Goal: Task Accomplishment & Management: Use online tool/utility

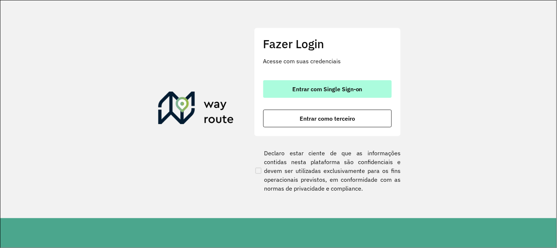
click at [379, 87] on button "Entrar com Single Sign-on" at bounding box center [327, 89] width 129 height 18
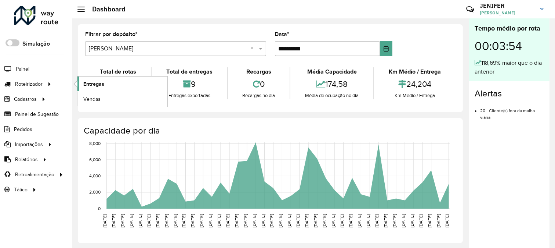
click at [119, 84] on link "Entregas" at bounding box center [122, 83] width 90 height 15
click at [103, 82] on span "Entregas" at bounding box center [93, 84] width 21 height 8
click at [115, 86] on link "Entregas" at bounding box center [122, 83] width 90 height 15
click at [109, 87] on link "Entregas" at bounding box center [122, 83] width 90 height 15
click at [102, 83] on span "Entregas" at bounding box center [93, 84] width 21 height 8
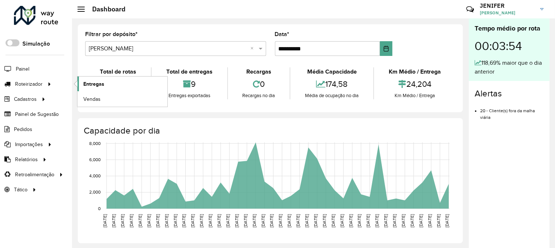
click at [107, 91] on link "Entregas" at bounding box center [122, 83] width 90 height 15
click at [101, 79] on link "Entregas" at bounding box center [122, 83] width 90 height 15
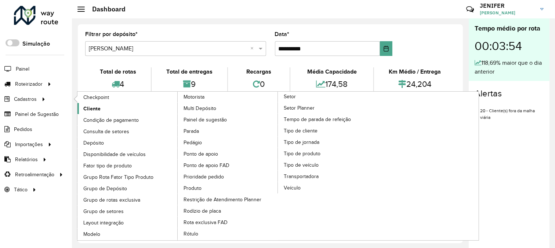
click at [93, 107] on span "Cliente" at bounding box center [91, 109] width 17 height 8
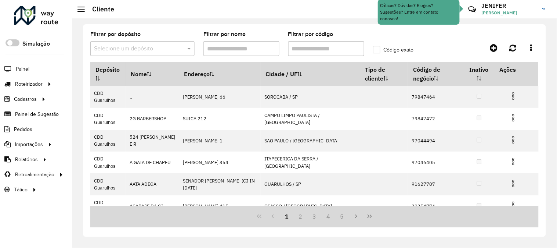
click at [137, 50] on input "text" at bounding box center [135, 48] width 82 height 9
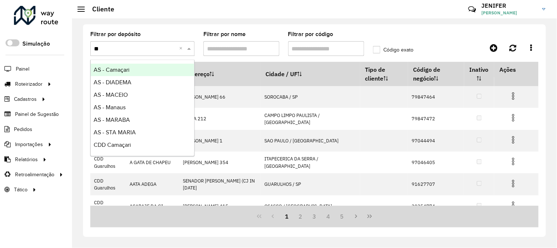
type input "***"
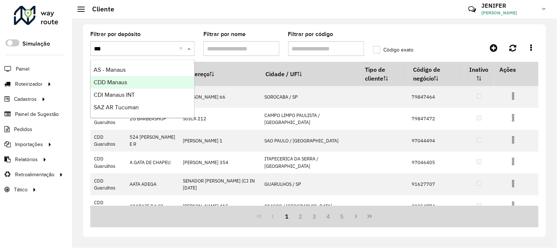
click at [129, 83] on div "CDD Manaus" at bounding box center [143, 82] width 104 height 12
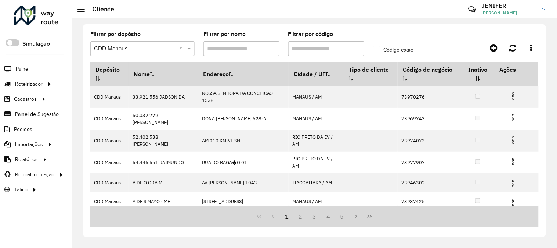
click at [302, 47] on input "Filtrar por código" at bounding box center [326, 48] width 76 height 15
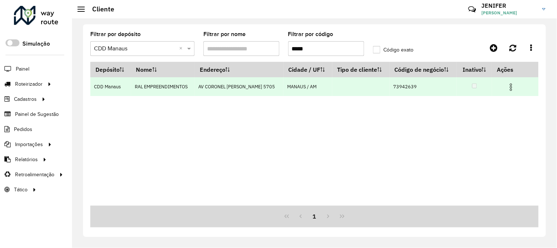
type input "*****"
click at [511, 85] on img at bounding box center [511, 87] width 9 height 9
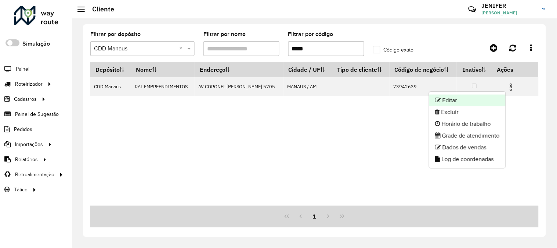
click at [464, 97] on li "Editar" at bounding box center [467, 100] width 76 height 12
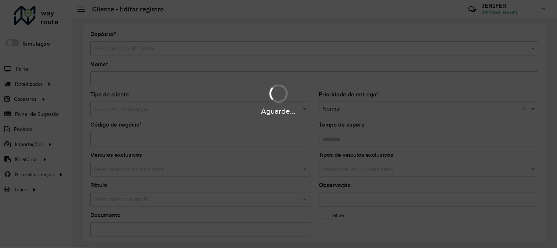
type input "**********"
type input "********"
type input "**********"
type input "******"
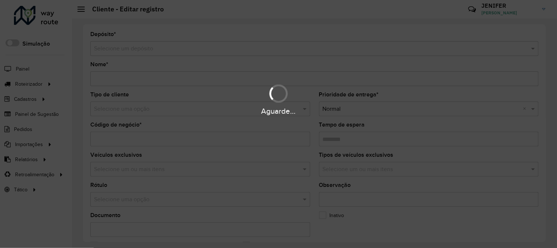
type input "**********"
type input "********"
type input "**********"
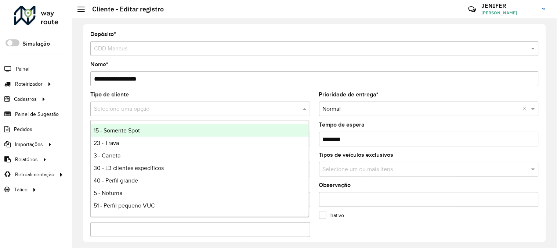
click at [126, 105] on input "text" at bounding box center [193, 109] width 198 height 9
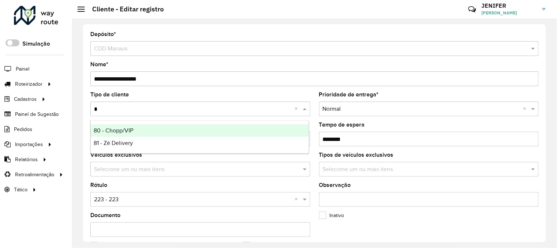
type input "**"
click at [126, 127] on span "80 - Chopp/VIP" at bounding box center [114, 130] width 40 height 6
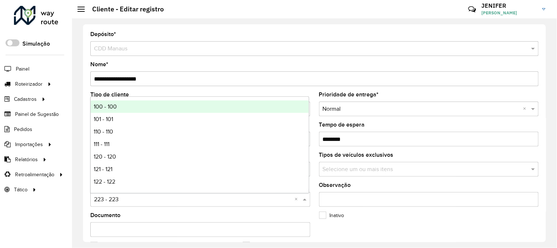
click at [136, 198] on input "text" at bounding box center [193, 199] width 198 height 9
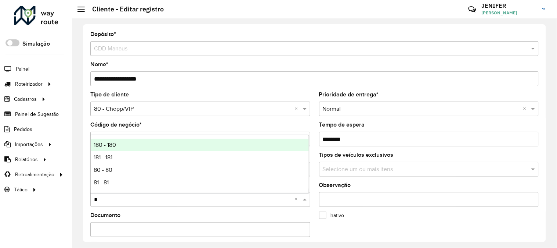
type input "**"
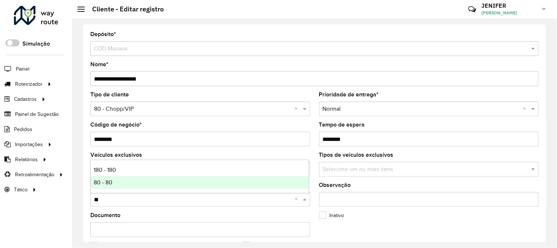
click at [104, 179] on span "80 - 80" at bounding box center [103, 182] width 19 height 6
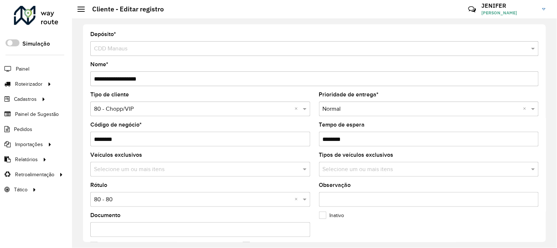
click at [542, 79] on div "**********" at bounding box center [314, 132] width 463 height 217
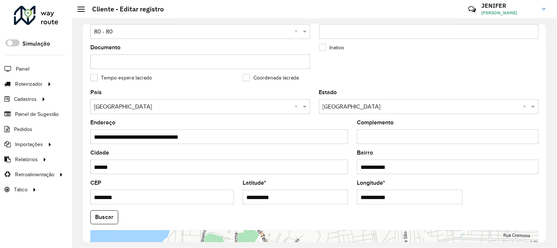
scroll to position [300, 0]
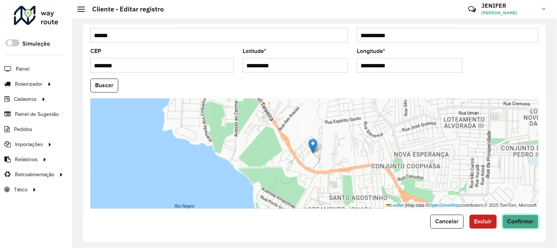
click at [517, 222] on span "Confirmar" at bounding box center [521, 221] width 26 height 6
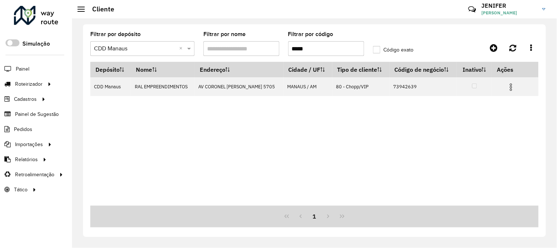
drag, startPoint x: 324, startPoint y: 48, endPoint x: 237, endPoint y: 41, distance: 86.7
click at [245, 42] on formly-group "Filtrar por depósito Selecione um depósito × CDD Manaus × Filtrar por nome Filt…" at bounding box center [255, 47] width 339 height 30
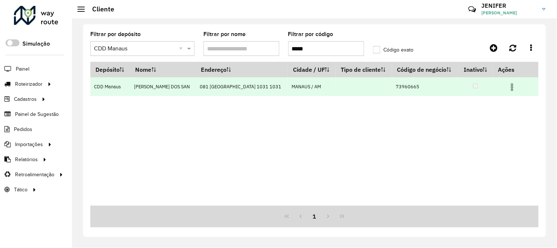
type input "*****"
click at [509, 83] on img at bounding box center [512, 87] width 9 height 9
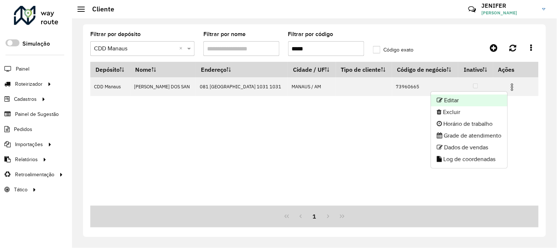
click at [464, 98] on li "Editar" at bounding box center [469, 100] width 76 height 12
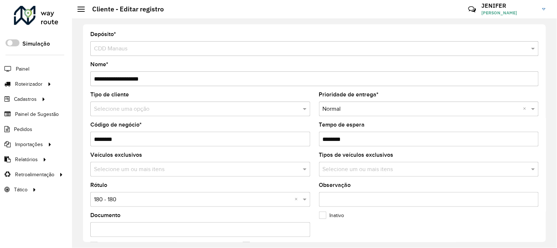
click at [127, 109] on input "text" at bounding box center [193, 109] width 198 height 9
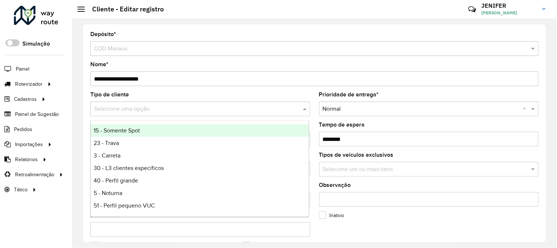
type input "*"
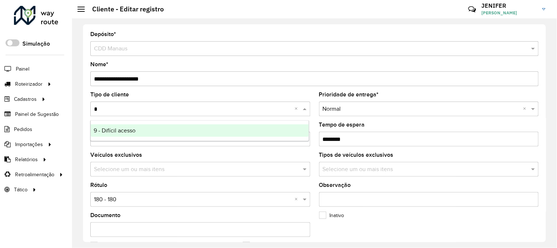
click at [126, 134] on div "9 - Difícil acesso" at bounding box center [200, 130] width 218 height 12
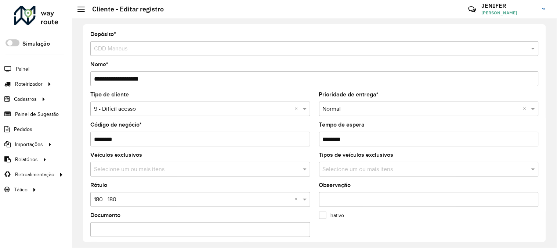
click at [138, 203] on input "text" at bounding box center [193, 199] width 198 height 9
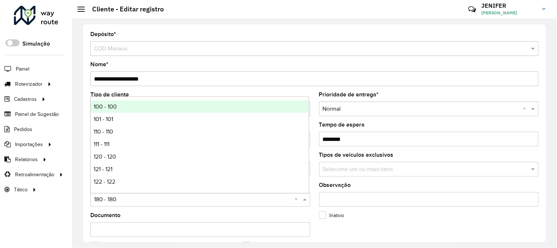
type input "*"
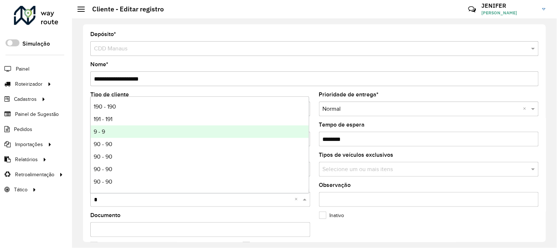
click at [111, 128] on div "9 - 9" at bounding box center [200, 131] width 218 height 12
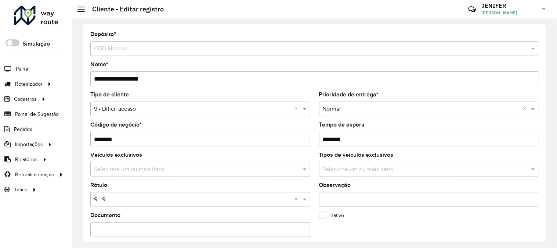
scroll to position [300, 0]
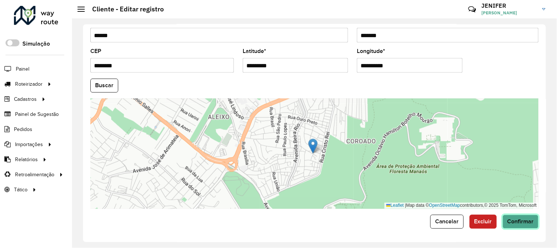
click at [522, 218] on span "Confirmar" at bounding box center [521, 221] width 26 height 6
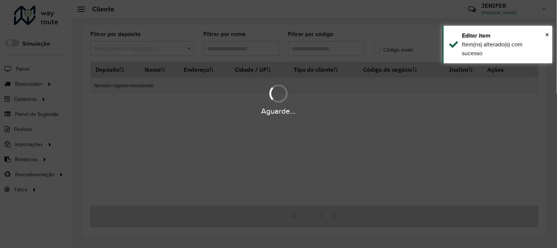
type input "*****"
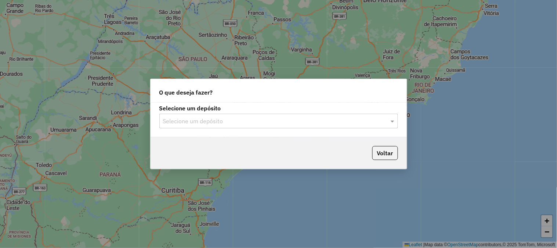
click at [268, 119] on input "text" at bounding box center [271, 121] width 217 height 9
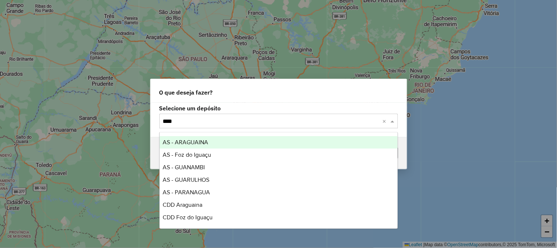
type input "*****"
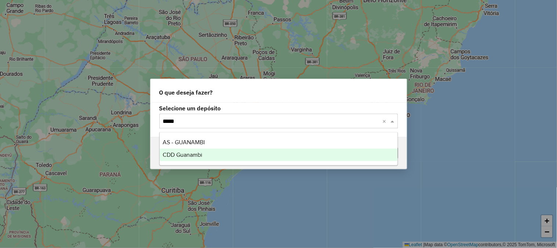
click at [197, 153] on span "CDD Guanambi" at bounding box center [183, 154] width 40 height 6
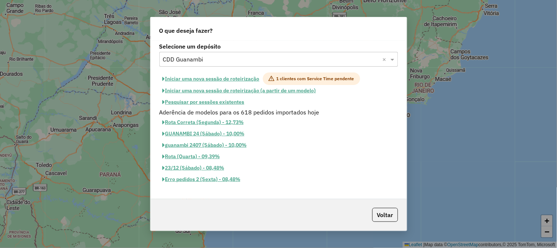
click at [214, 77] on button "Iniciar uma nova sessão de roteirização" at bounding box center [211, 78] width 104 height 12
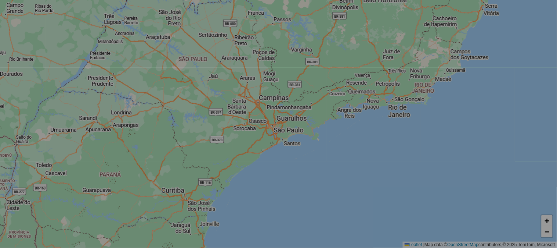
select select "*"
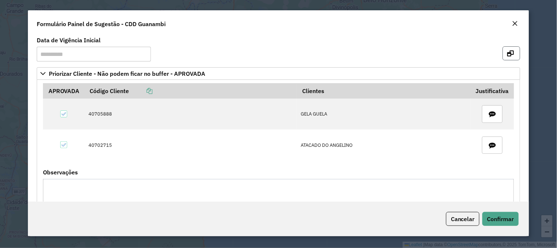
click at [508, 55] on icon "button" at bounding box center [511, 53] width 7 height 6
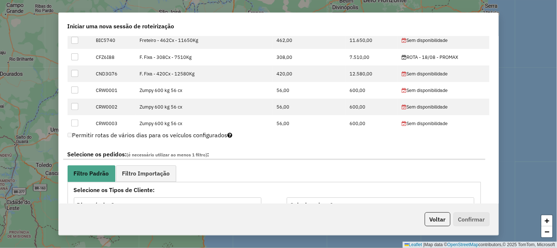
scroll to position [245, 0]
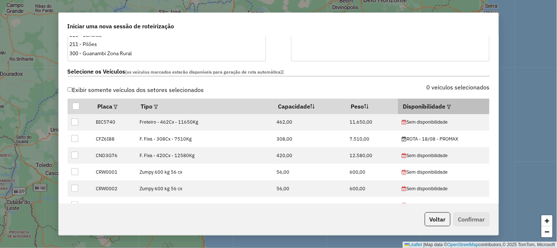
click at [447, 105] on em at bounding box center [449, 107] width 4 height 4
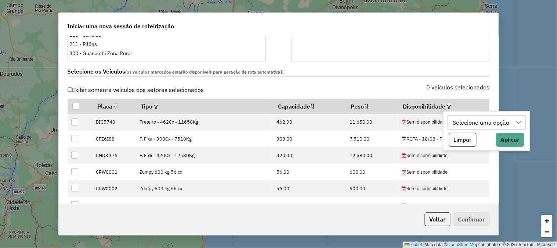
click at [466, 123] on div "Selecione uma opção" at bounding box center [482, 122] width 62 height 14
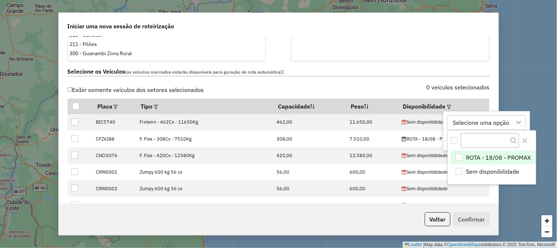
scroll to position [5, 33]
click at [485, 157] on span "ROTA - 18/08 - PROMAX" at bounding box center [498, 157] width 65 height 9
click at [488, 91] on div "0 veículos selecionados" at bounding box center [387, 91] width 216 height 14
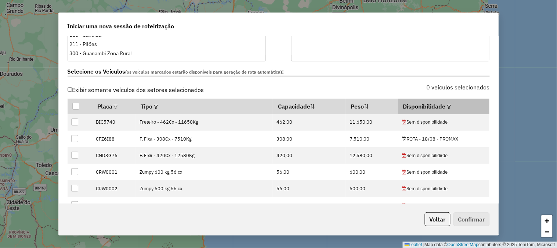
click at [447, 105] on em at bounding box center [449, 107] width 4 height 4
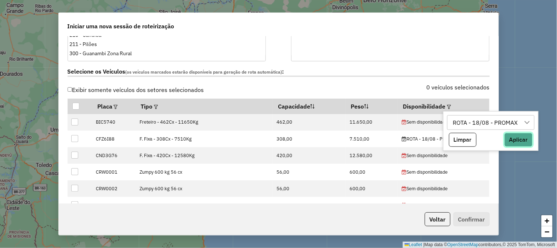
click at [515, 145] on button "Aplicar" at bounding box center [519, 140] width 28 height 14
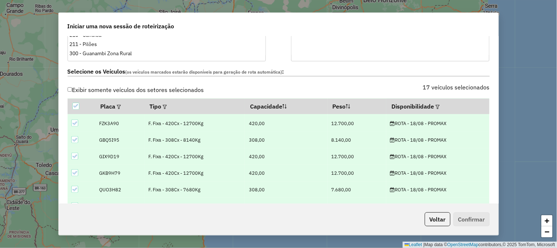
scroll to position [186, 0]
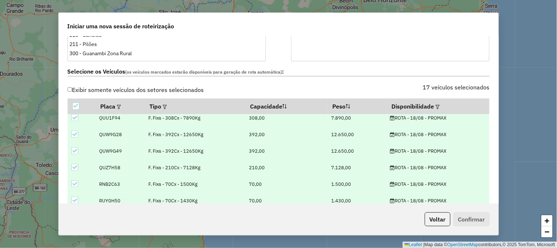
click at [75, 183] on icon at bounding box center [74, 183] width 5 height 5
click at [76, 198] on icon at bounding box center [74, 200] width 5 height 5
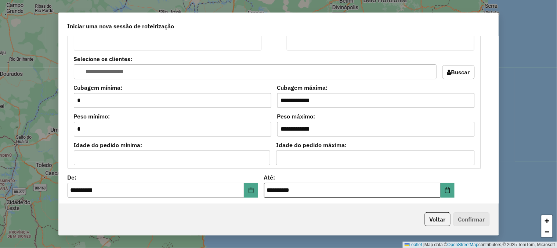
scroll to position [775, 0]
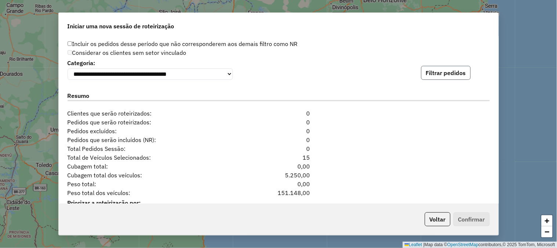
click at [455, 78] on button "Filtrar pedidos" at bounding box center [446, 73] width 50 height 14
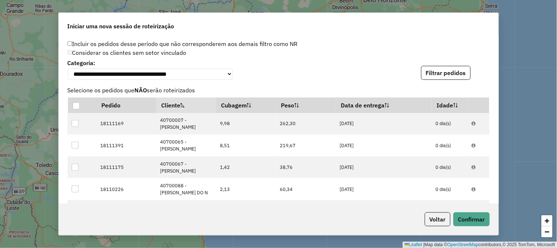
scroll to position [979, 0]
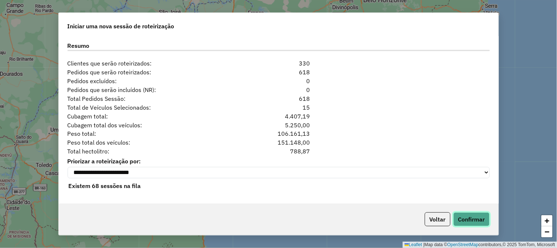
click at [472, 218] on button "Confirmar" at bounding box center [472, 219] width 36 height 14
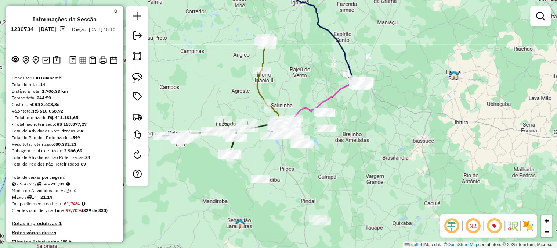
click at [66, 26] on em at bounding box center [63, 29] width 6 height 6
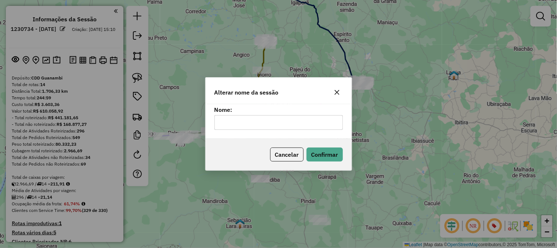
click at [278, 124] on input "text" at bounding box center [278, 122] width 129 height 15
type input "*********"
click at [316, 153] on button "Confirmar" at bounding box center [325, 154] width 36 height 14
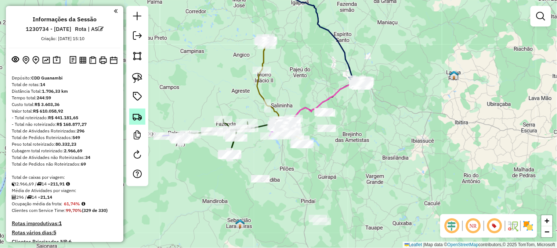
click at [140, 112] on img at bounding box center [137, 116] width 10 height 10
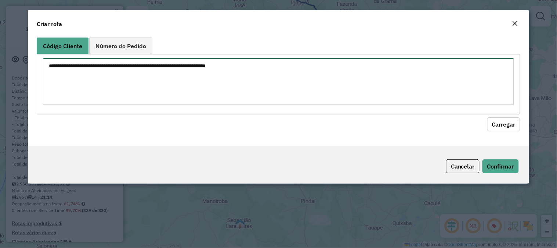
click at [166, 81] on textarea at bounding box center [278, 81] width 471 height 47
paste textarea "******** ******** ********"
type textarea "******** ******** ********"
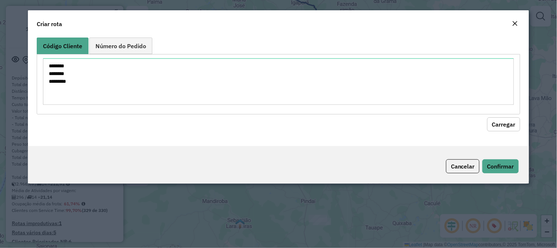
click at [522, 124] on div "Código Cliente Número do Pedido ******** ******** ******** Carregar" at bounding box center [278, 90] width 501 height 111
click at [511, 123] on button "Carregar" at bounding box center [503, 124] width 33 height 14
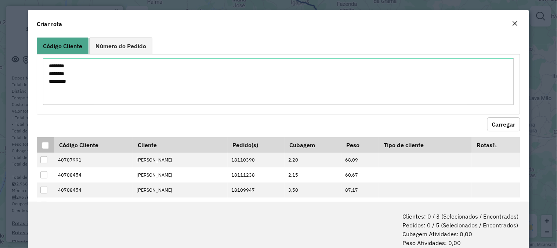
click at [44, 144] on div at bounding box center [45, 145] width 7 height 7
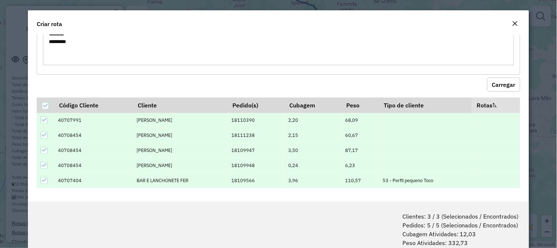
scroll to position [37, 0]
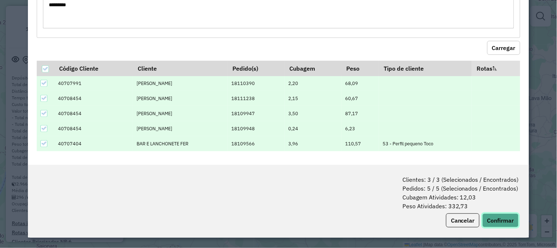
click at [502, 214] on button "Confirmar" at bounding box center [501, 220] width 36 height 14
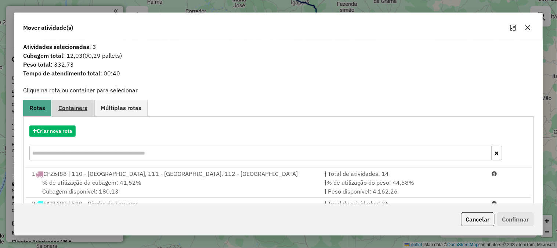
click at [74, 106] on span "Containers" at bounding box center [72, 108] width 29 height 6
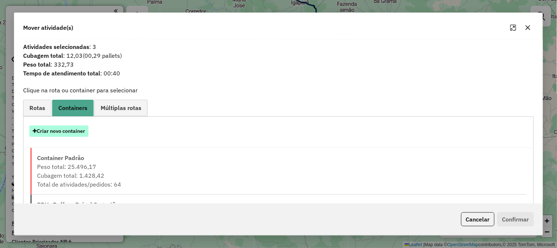
click at [61, 128] on button "Criar novo container" at bounding box center [58, 130] width 59 height 11
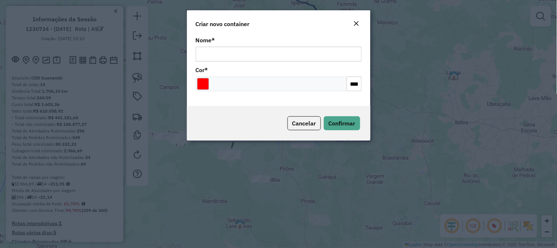
click at [221, 61] on input "Nome *" at bounding box center [279, 54] width 166 height 15
type input "******"
click at [343, 123] on span "Confirmar" at bounding box center [342, 122] width 27 height 7
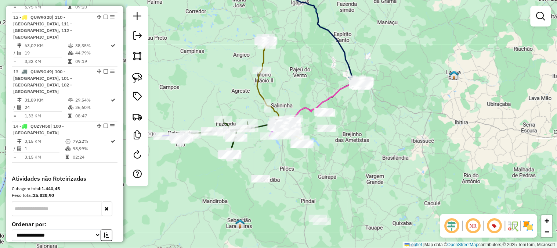
scroll to position [913, 0]
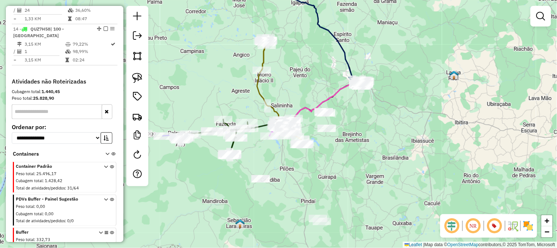
click at [111, 231] on icon at bounding box center [112, 245] width 4 height 28
click at [138, 118] on img at bounding box center [137, 116] width 10 height 10
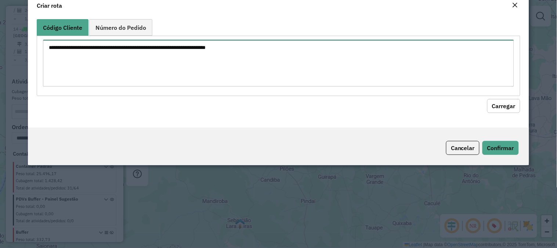
click at [156, 80] on textarea at bounding box center [278, 63] width 471 height 47
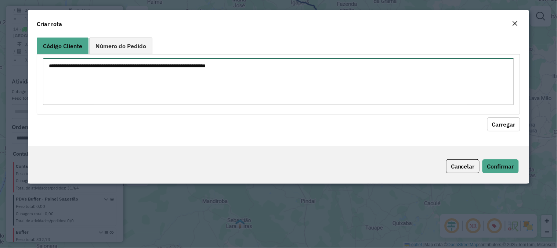
paste textarea "********"
type textarea "********"
click at [509, 119] on button "Carregar" at bounding box center [503, 124] width 33 height 14
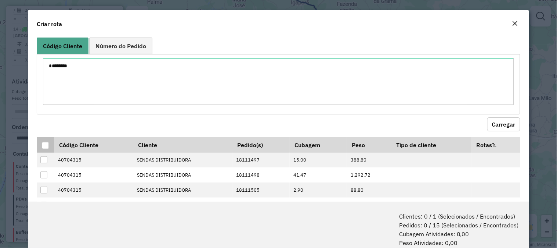
click at [42, 144] on div at bounding box center [45, 145] width 7 height 7
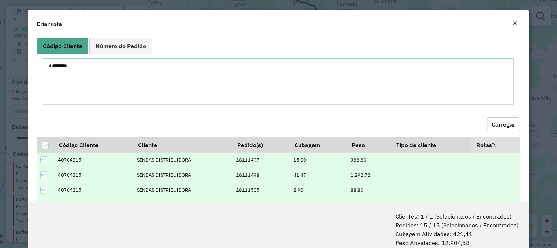
scroll to position [37, 0]
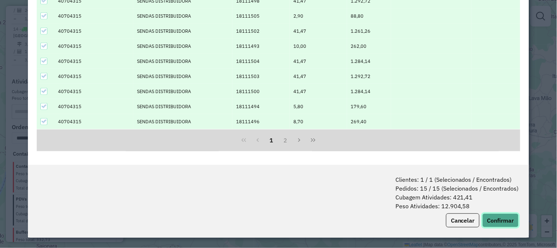
click at [493, 217] on button "Confirmar" at bounding box center [501, 220] width 36 height 14
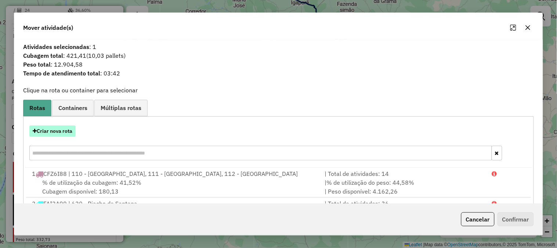
click at [57, 132] on button "Criar nova rota" at bounding box center [52, 130] width 46 height 11
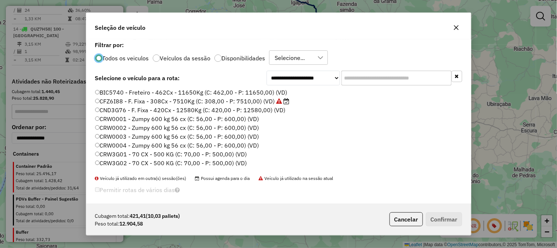
scroll to position [4, 2]
click at [361, 79] on input "text" at bounding box center [397, 78] width 110 height 15
paste input "*******"
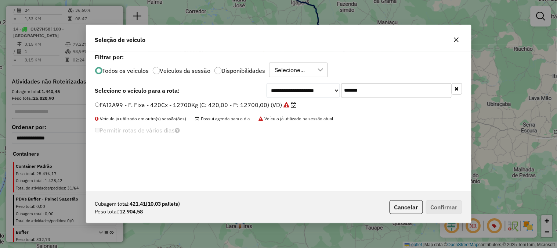
type input "*******"
click at [233, 107] on label "FAI2A99 - F. Fixa - 420Cx - 12700Kg (C: 420,00 - P: 12700,00) (VD)" at bounding box center [196, 104] width 202 height 9
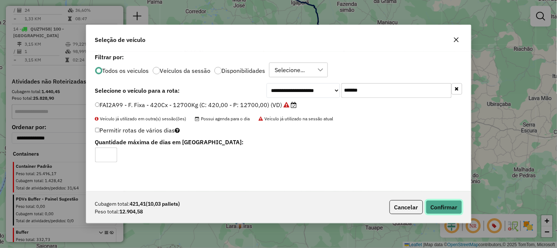
click at [446, 200] on button "Confirmar" at bounding box center [444, 207] width 36 height 14
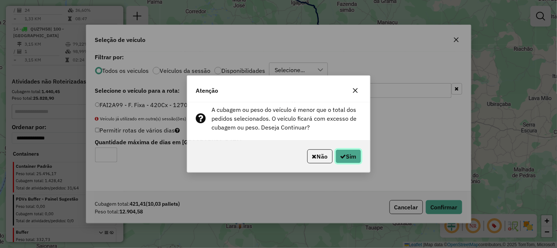
click at [357, 155] on button "Sim" at bounding box center [349, 156] width 26 height 14
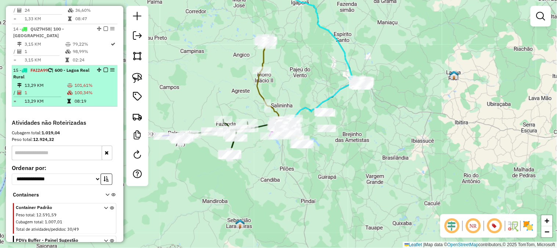
click at [59, 67] on div "15 - FAI2A99 | 600 - Lagoa Real Rural" at bounding box center [52, 73] width 78 height 13
select select "**********"
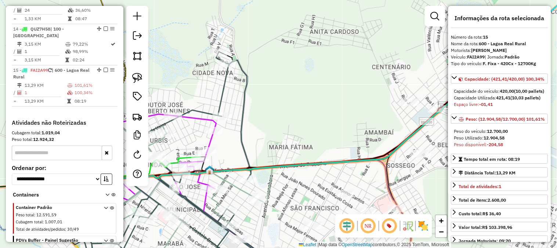
scroll to position [245, 0]
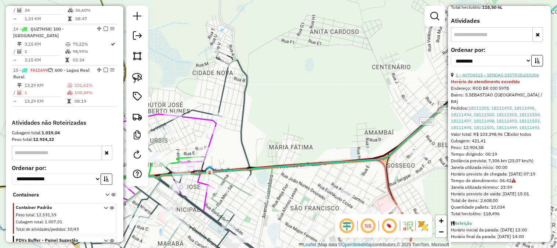
click at [498, 77] on link "1 - 40704315 - SENDAS DISTRIBUIDORA" at bounding box center [497, 75] width 83 height 6
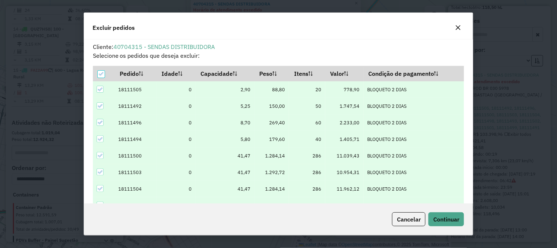
scroll to position [4, 2]
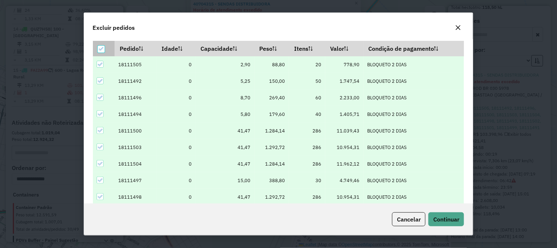
click at [101, 46] on icon at bounding box center [101, 48] width 5 height 5
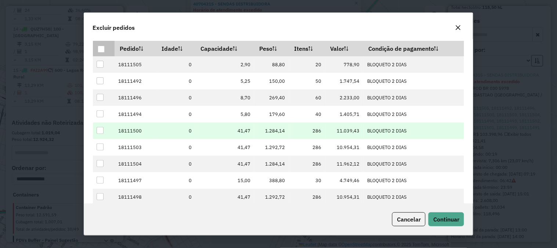
click at [98, 129] on div at bounding box center [100, 130] width 7 height 7
click at [468, 218] on div "Cancelar Continuar" at bounding box center [278, 219] width 389 height 32
click at [457, 217] on span "Continuar" at bounding box center [446, 218] width 26 height 7
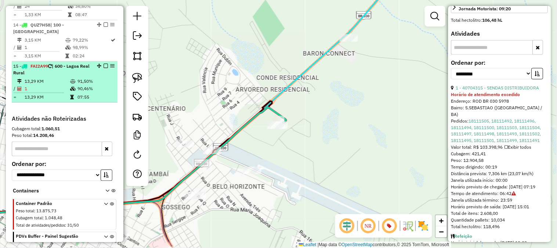
scroll to position [919, 0]
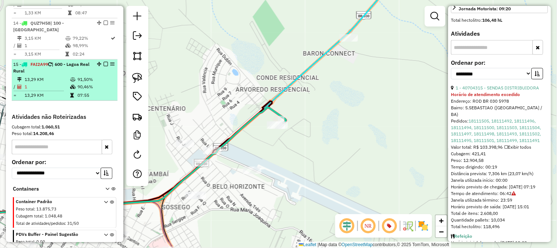
click at [103, 91] on td "07:55" at bounding box center [95, 94] width 37 height 7
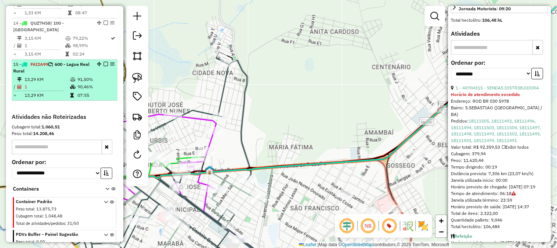
click at [104, 62] on em at bounding box center [106, 64] width 4 height 4
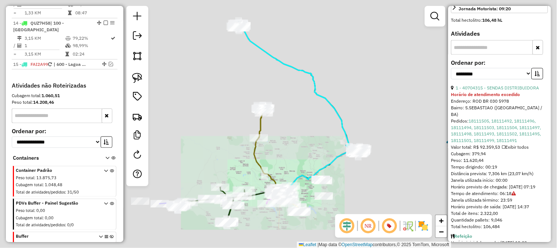
drag, startPoint x: 383, startPoint y: 98, endPoint x: 277, endPoint y: 156, distance: 121.3
click at [277, 156] on div "Janela de atendimento Grade de atendimento Capacidade Transportadoras Veículos …" at bounding box center [278, 124] width 557 height 248
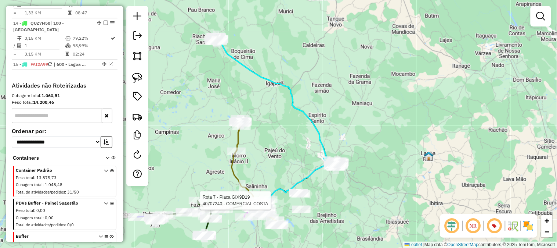
click at [234, 61] on icon at bounding box center [273, 122] width 109 height 165
select select "**********"
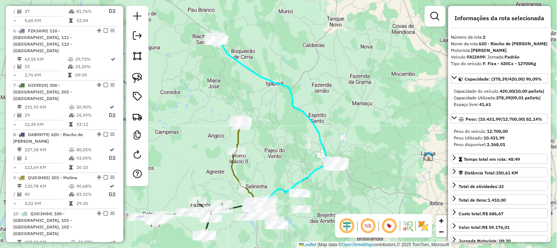
scroll to position [357, 0]
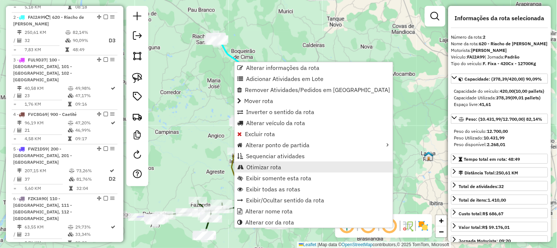
click at [266, 164] on span "Otimizar rota" at bounding box center [263, 167] width 35 height 6
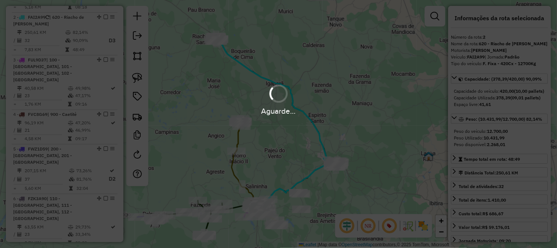
click at [262, 133] on div "Aguarde..." at bounding box center [278, 124] width 557 height 248
click at [391, 64] on div "Aguarde..." at bounding box center [278, 124] width 557 height 248
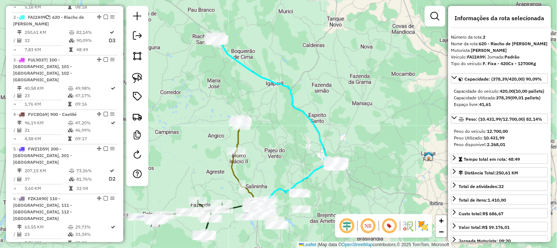
click at [258, 74] on icon at bounding box center [273, 122] width 109 height 165
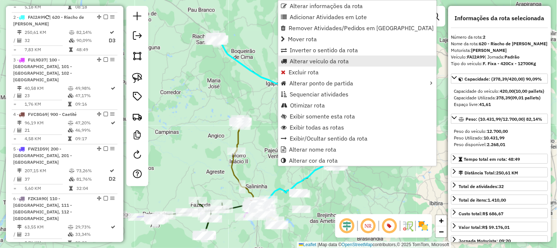
click at [303, 60] on span "Alterar veículo da rota" at bounding box center [319, 61] width 59 height 6
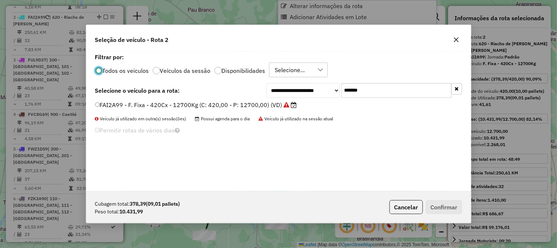
scroll to position [4, 2]
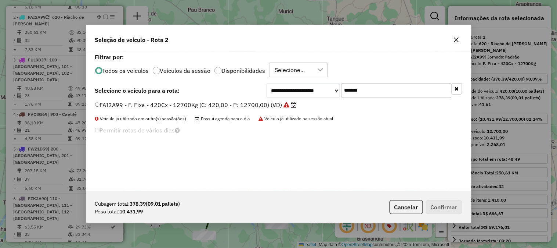
drag, startPoint x: 377, startPoint y: 91, endPoint x: 276, endPoint y: 94, distance: 101.1
click at [278, 94] on div "**********" at bounding box center [365, 90] width 196 height 15
paste input "text"
type input "*******"
click at [242, 103] on label "QUW9G28 - F. Fixa - 392Cx - 12650Kg (C: 392,00 - P: 12650,00) (VD)" at bounding box center [198, 104] width 207 height 9
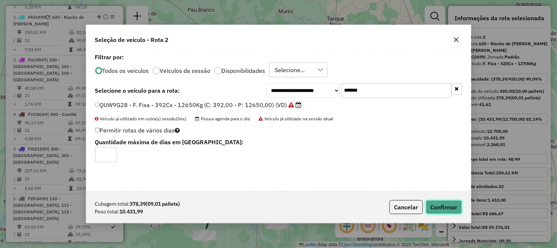
click at [442, 208] on button "Confirmar" at bounding box center [444, 207] width 36 height 14
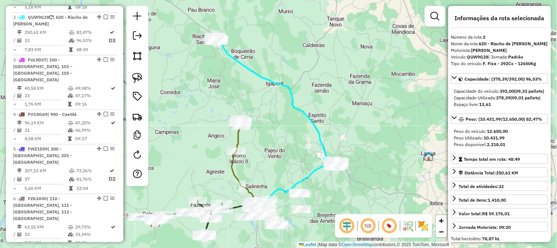
click at [239, 63] on icon at bounding box center [273, 122] width 109 height 165
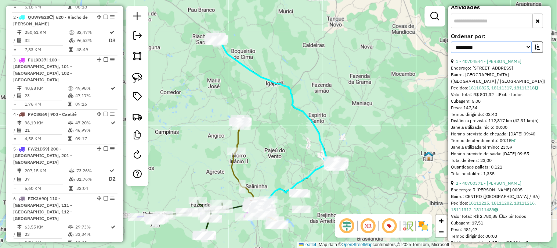
click at [487, 53] on select "**********" at bounding box center [491, 47] width 81 height 11
select select "**********"
click at [451, 53] on select "**********" at bounding box center [491, 47] width 81 height 11
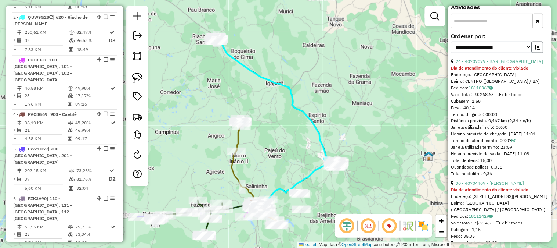
click at [540, 53] on button "button" at bounding box center [538, 47] width 12 height 11
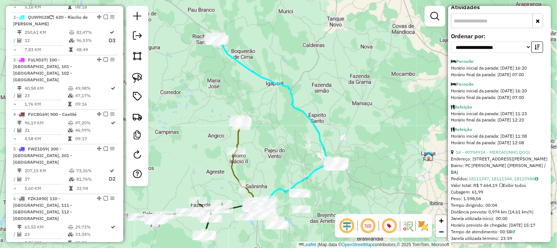
scroll to position [367, 0]
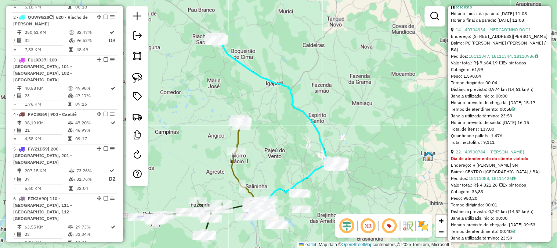
click at [515, 32] on link "14 - 40704934 - MERCADINHO DOGI" at bounding box center [493, 30] width 75 height 6
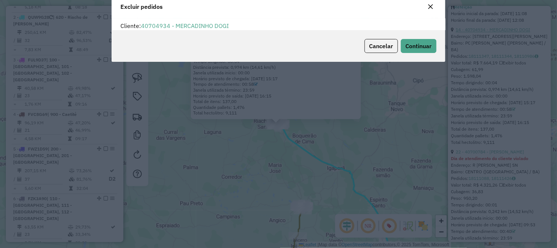
scroll to position [0, 0]
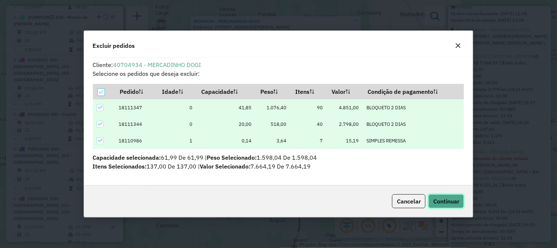
click at [429, 196] on button "Continuar" at bounding box center [447, 201] width 36 height 14
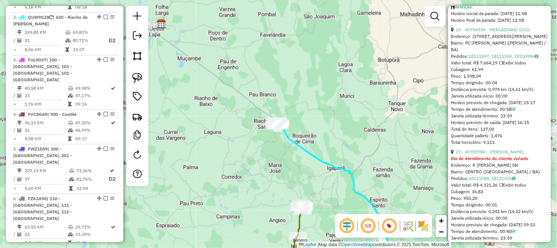
scroll to position [276, 0]
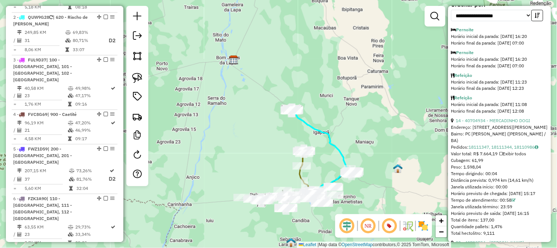
drag, startPoint x: 295, startPoint y: 97, endPoint x: 309, endPoint y: 94, distance: 13.8
click at [309, 94] on div "Janela de atendimento Grade de atendimento Capacidade Transportadoras Veículos …" at bounding box center [278, 124] width 557 height 248
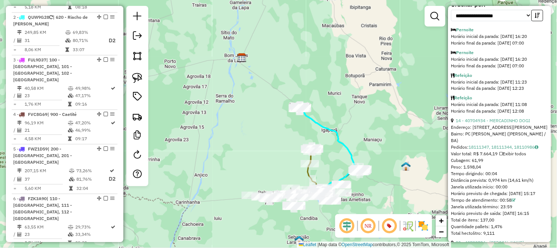
click at [313, 121] on icon at bounding box center [328, 149] width 54 height 82
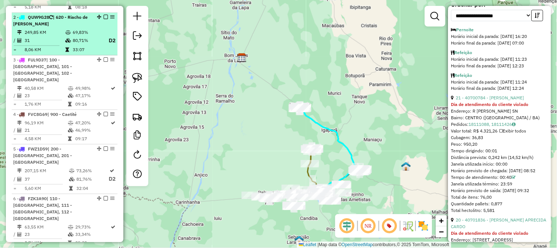
click at [104, 15] on em at bounding box center [106, 17] width 4 height 4
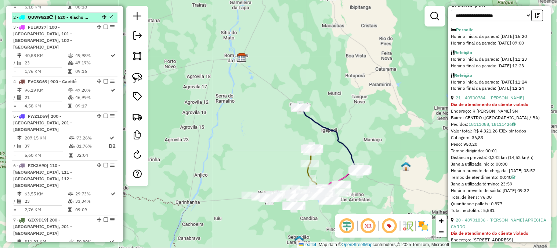
scroll to position [324, 0]
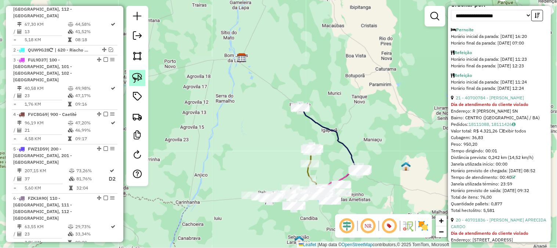
click at [138, 79] on img at bounding box center [137, 78] width 10 height 10
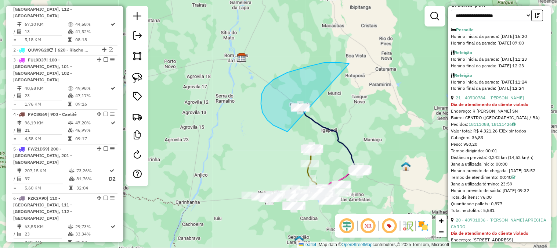
drag, startPoint x: 349, startPoint y: 64, endPoint x: 357, endPoint y: 130, distance: 66.5
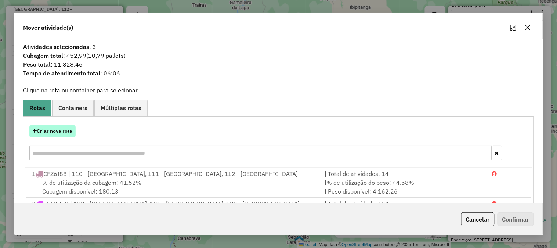
click at [67, 129] on button "Criar nova rota" at bounding box center [52, 130] width 46 height 11
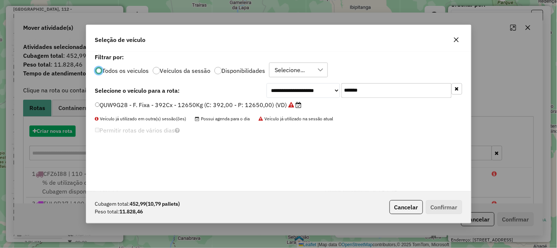
scroll to position [4, 2]
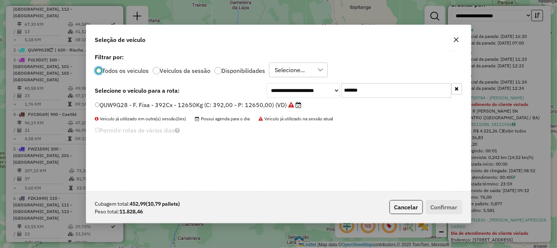
drag, startPoint x: 390, startPoint y: 89, endPoint x: 252, endPoint y: 81, distance: 138.7
click at [252, 81] on div "**********" at bounding box center [278, 121] width 385 height 140
paste input "text"
type input "*******"
click at [108, 103] on label "QUW9G49 - F. Fixa - 392Cx - 12650Kg (C: 392,00 - P: 12650,00) (VD)" at bounding box center [198, 104] width 207 height 9
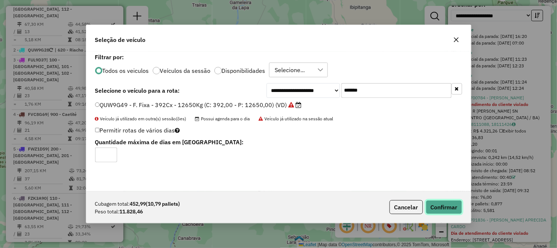
click at [444, 208] on button "Confirmar" at bounding box center [444, 207] width 36 height 14
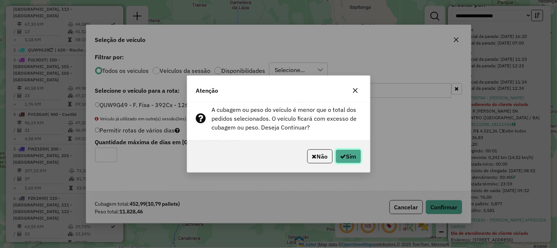
click at [345, 160] on button "Sim" at bounding box center [349, 156] width 26 height 14
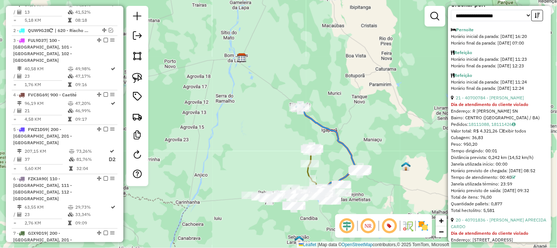
scroll to position [357, 0]
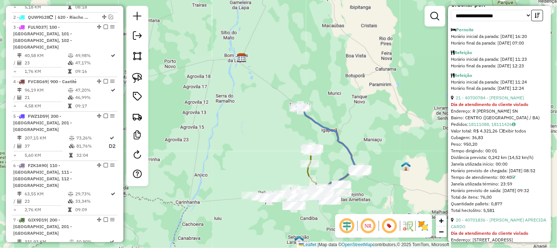
click at [314, 120] on icon at bounding box center [327, 149] width 55 height 84
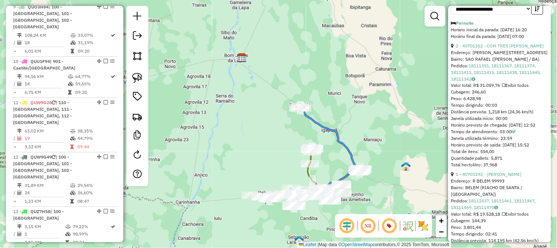
scroll to position [854, 0]
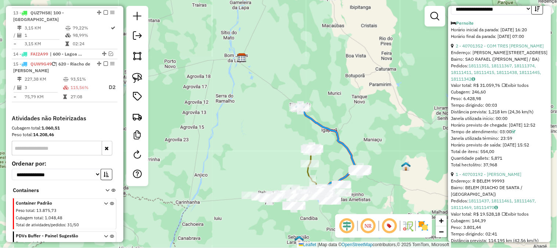
click at [314, 120] on icon at bounding box center [327, 149] width 55 height 84
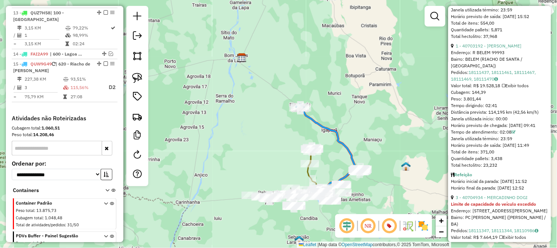
scroll to position [493, 0]
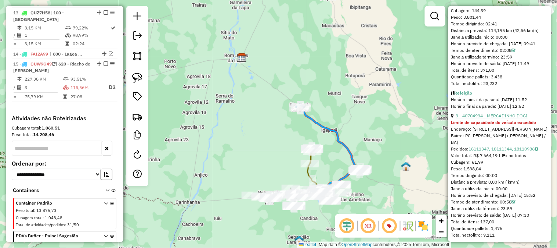
click at [512, 118] on link "3 - 40704934 - MERCADINHO DOGI" at bounding box center [492, 116] width 72 height 6
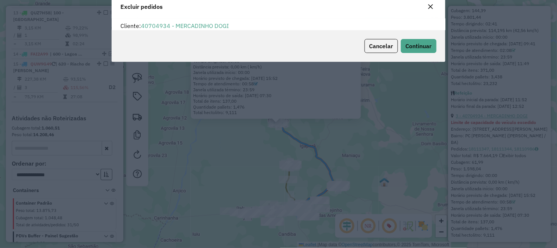
scroll to position [4, 2]
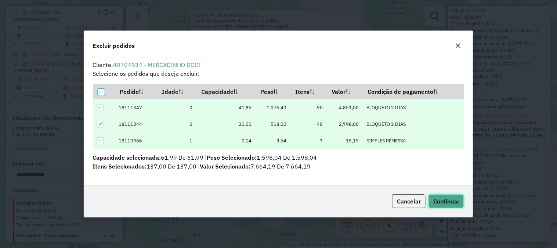
click at [453, 203] on span "Continuar" at bounding box center [446, 200] width 26 height 7
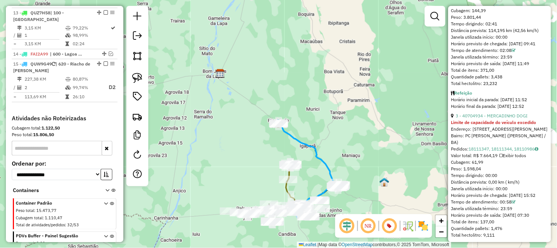
scroll to position [171, 0]
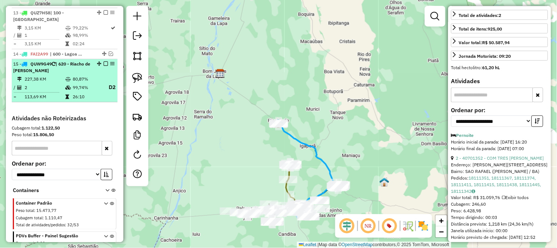
click at [104, 61] on em at bounding box center [106, 63] width 4 height 4
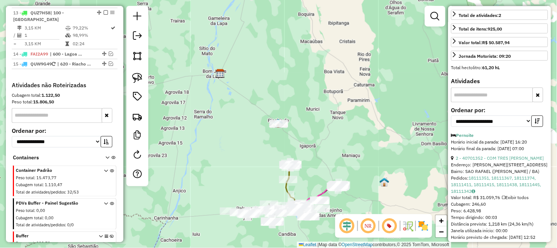
scroll to position [813, 0]
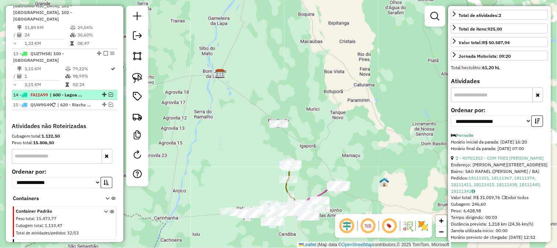
click at [109, 92] on em at bounding box center [111, 94] width 4 height 4
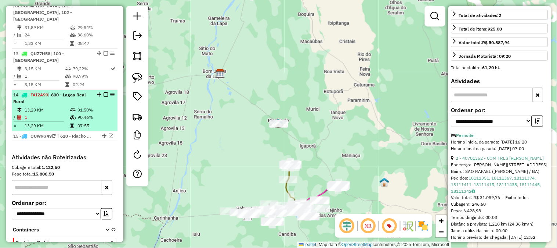
click at [105, 92] on em at bounding box center [106, 94] width 4 height 4
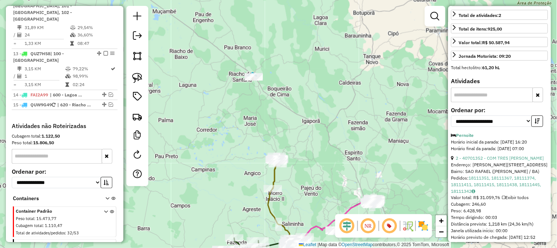
click at [268, 202] on icon at bounding box center [280, 201] width 24 height 81
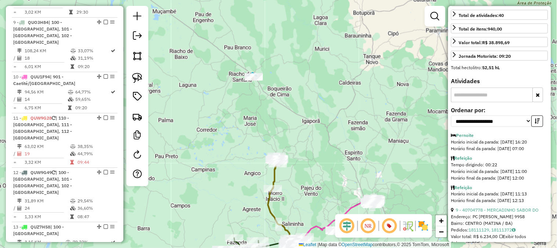
scroll to position [582, 0]
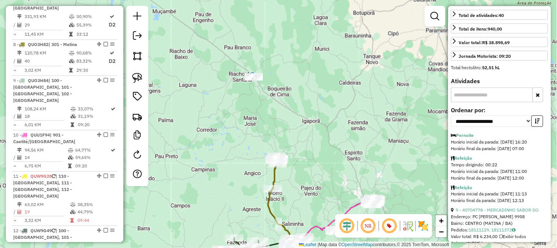
click at [268, 202] on icon at bounding box center [280, 201] width 24 height 81
drag, startPoint x: 333, startPoint y: 151, endPoint x: 343, endPoint y: 103, distance: 48.9
click at [342, 109] on div "Janela de atendimento Grade de atendimento Capacidade Transportadoras Veículos …" at bounding box center [278, 124] width 557 height 248
click at [343, 107] on div "Janela de atendimento Grade de atendimento Capacidade Transportadoras Veículos …" at bounding box center [278, 124] width 557 height 248
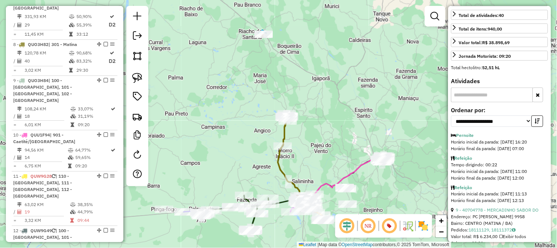
click at [279, 170] on icon at bounding box center [290, 158] width 24 height 81
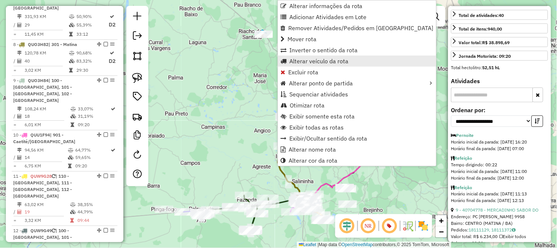
click at [321, 58] on span "Alterar veículo da rota" at bounding box center [318, 61] width 59 height 6
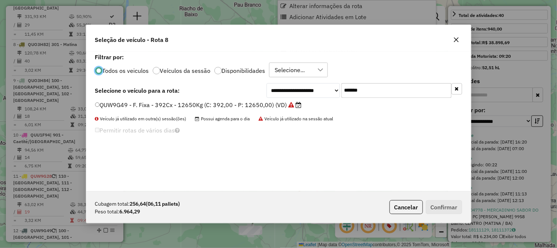
scroll to position [4, 2]
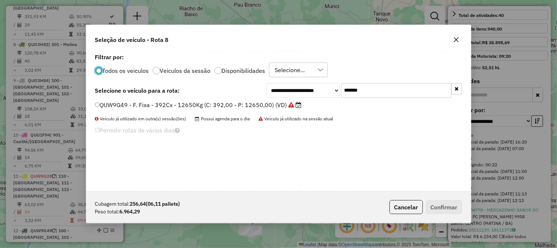
click at [278, 76] on div "**********" at bounding box center [278, 121] width 385 height 140
paste input "text"
type input "*******"
click at [221, 107] on label "FZK3A90 - F. Fixa - 420Cx - 12700Kg (C: 420,00 - P: 12700,00) (VD)" at bounding box center [196, 104] width 203 height 9
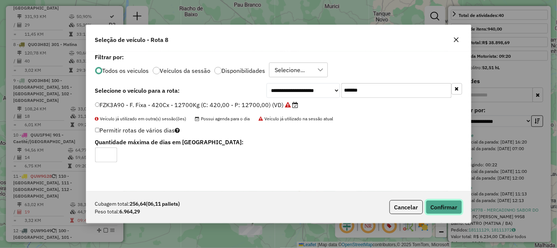
click at [435, 208] on button "Confirmar" at bounding box center [444, 207] width 36 height 14
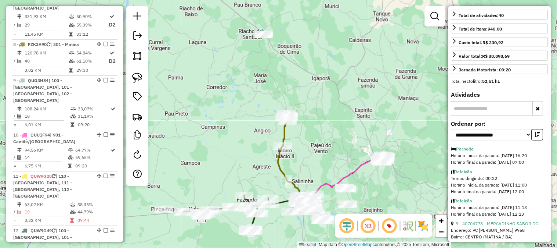
click at [278, 166] on icon at bounding box center [290, 158] width 24 height 81
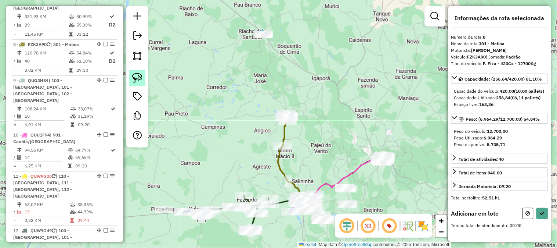
click at [137, 80] on img at bounding box center [137, 78] width 10 height 10
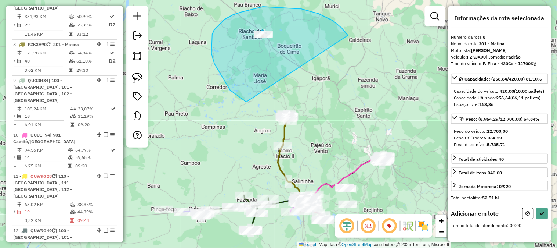
drag, startPoint x: 346, startPoint y: 32, endPoint x: 275, endPoint y: 105, distance: 101.3
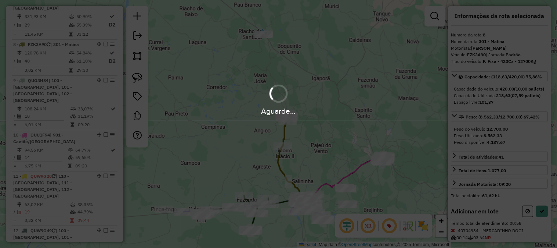
scroll to position [122, 0]
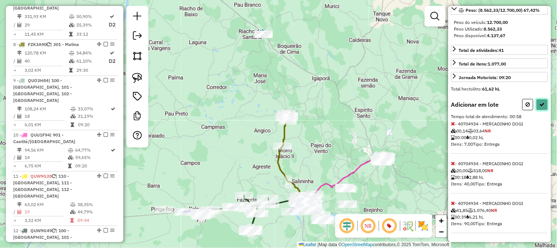
click at [541, 107] on icon at bounding box center [542, 104] width 5 height 5
select select "**********"
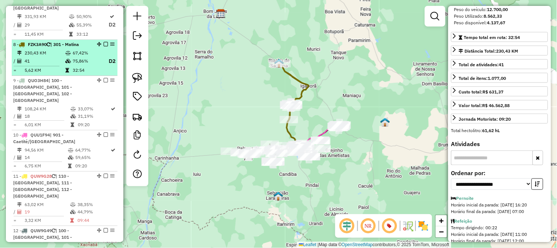
click at [104, 42] on em at bounding box center [106, 44] width 4 height 4
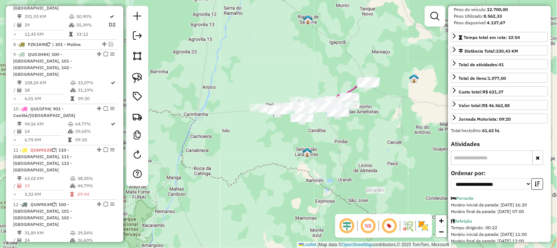
drag, startPoint x: 278, startPoint y: 108, endPoint x: 307, endPoint y: 65, distance: 52.5
click at [307, 65] on div "Janela de atendimento Grade de atendimento Capacidade Transportadoras Veículos …" at bounding box center [278, 124] width 557 height 248
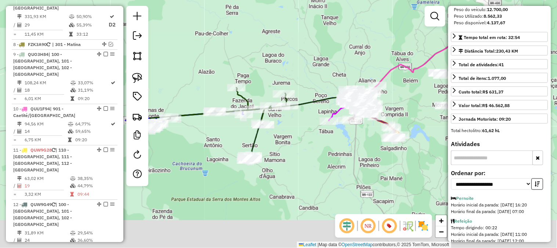
drag, startPoint x: 384, startPoint y: 90, endPoint x: 278, endPoint y: 36, distance: 119.4
click at [278, 36] on div "Janela de atendimento Grade de atendimento Capacidade Transportadoras Veículos …" at bounding box center [278, 124] width 557 height 248
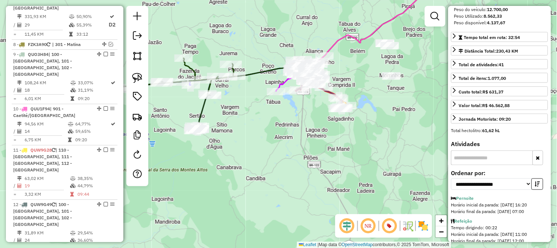
drag, startPoint x: 253, startPoint y: 29, endPoint x: 446, endPoint y: 55, distance: 194.5
click at [446, 55] on div "Janela de atendimento Grade de atendimento Capacidade Transportadoras Veículos …" at bounding box center [278, 124] width 557 height 248
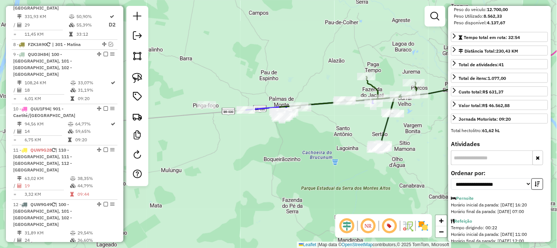
drag, startPoint x: 320, startPoint y: 73, endPoint x: 271, endPoint y: 43, distance: 57.4
click at [272, 43] on div "Janela de atendimento Grade de atendimento Capacidade Transportadoras Veículos …" at bounding box center [278, 124] width 557 height 248
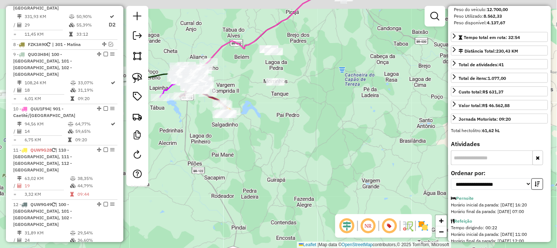
drag, startPoint x: 345, startPoint y: 83, endPoint x: 382, endPoint y: 96, distance: 40.2
click at [382, 96] on div "Janela de atendimento Grade de atendimento Capacidade Transportadoras Veículos …" at bounding box center [278, 124] width 557 height 248
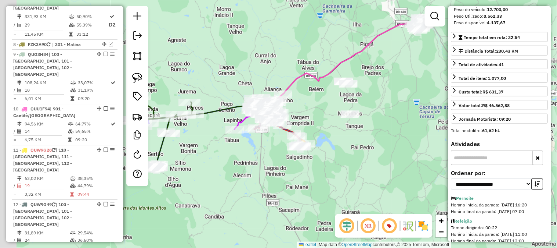
drag, startPoint x: 267, startPoint y: 98, endPoint x: 365, endPoint y: 137, distance: 106.2
click at [365, 137] on div "Janela de atendimento Grade de atendimento Capacidade Transportadoras Veículos …" at bounding box center [278, 124] width 557 height 248
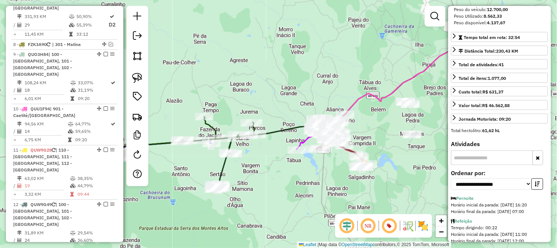
drag, startPoint x: 233, startPoint y: 80, endPoint x: 327, endPoint y: 58, distance: 96.8
click at [327, 58] on div "Janela de atendimento Grade de atendimento Capacidade Transportadoras Veículos …" at bounding box center [278, 124] width 557 height 248
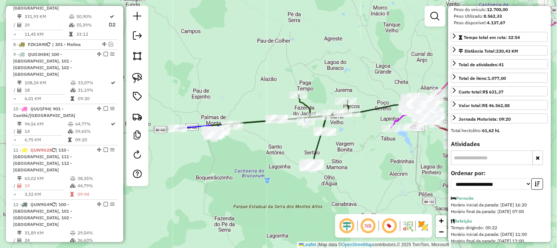
drag, startPoint x: 243, startPoint y: 90, endPoint x: 267, endPoint y: 81, distance: 25.6
click at [267, 81] on div "Janela de atendimento Grade de atendimento Capacidade Transportadoras Veículos …" at bounding box center [278, 124] width 557 height 248
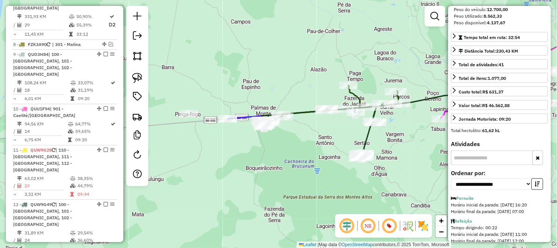
drag, startPoint x: 248, startPoint y: 92, endPoint x: 271, endPoint y: 92, distance: 22.8
click at [271, 92] on div "Janela de atendimento Grade de atendimento Capacidade Transportadoras Veículos …" at bounding box center [278, 124] width 557 height 248
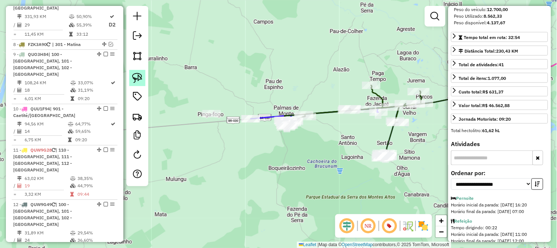
click at [133, 74] on img at bounding box center [137, 78] width 10 height 10
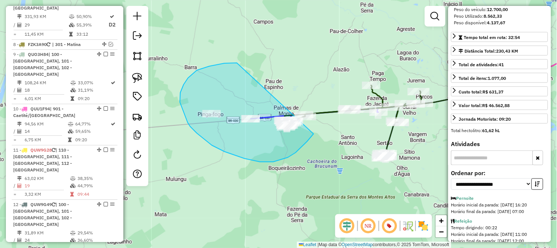
drag, startPoint x: 209, startPoint y: 66, endPoint x: 320, endPoint y: 96, distance: 114.2
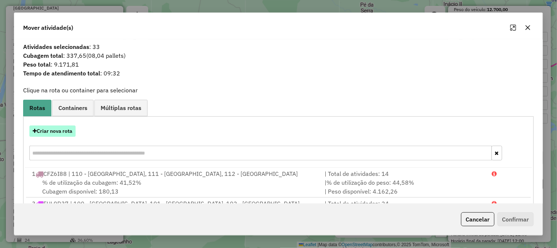
click at [69, 126] on button "Criar nova rota" at bounding box center [52, 130] width 46 height 11
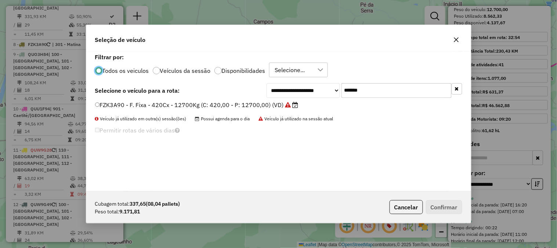
scroll to position [4, 2]
drag, startPoint x: 385, startPoint y: 88, endPoint x: 283, endPoint y: 87, distance: 101.4
click at [325, 88] on div "**********" at bounding box center [365, 90] width 196 height 15
paste input "text"
type input "*******"
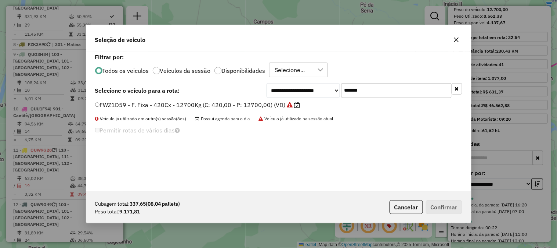
click at [228, 104] on label "FWZ1D59 - F. Fixa - 420Cx - 12700Kg (C: 420,00 - P: 12700,00) (VD)" at bounding box center [197, 104] width 205 height 9
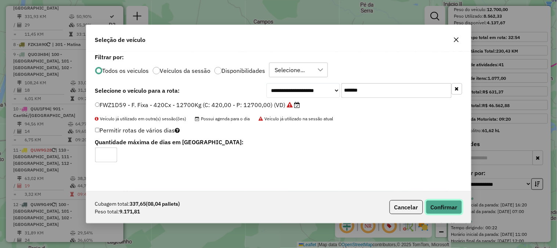
click at [441, 209] on button "Confirmar" at bounding box center [444, 207] width 36 height 14
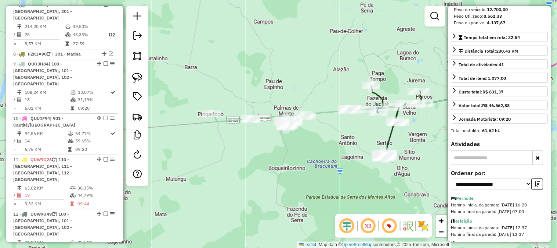
scroll to position [582, 0]
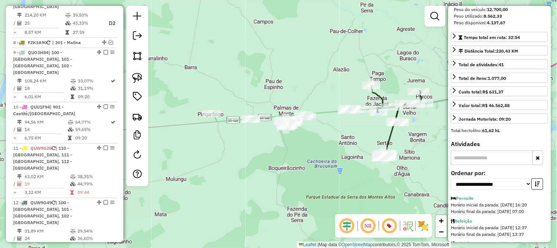
click at [321, 111] on icon at bounding box center [384, 109] width 198 height 30
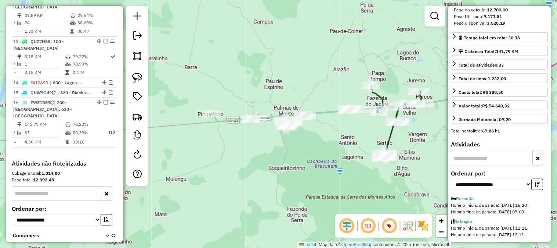
scroll to position [836, 0]
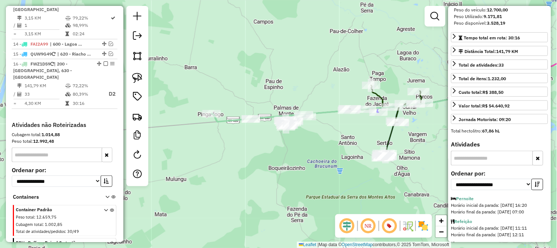
click at [321, 111] on icon at bounding box center [384, 109] width 198 height 30
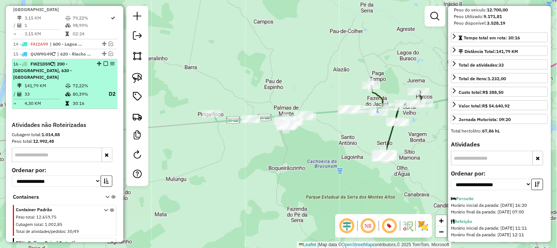
scroll to position [754, 0]
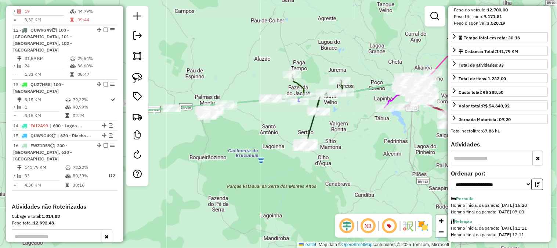
drag, startPoint x: 284, startPoint y: 92, endPoint x: 259, endPoint y: 90, distance: 25.4
click at [259, 90] on div "Janela de atendimento Grade de atendimento Capacidade Transportadoras Veículos …" at bounding box center [278, 124] width 557 height 248
click at [138, 80] on img at bounding box center [137, 78] width 10 height 10
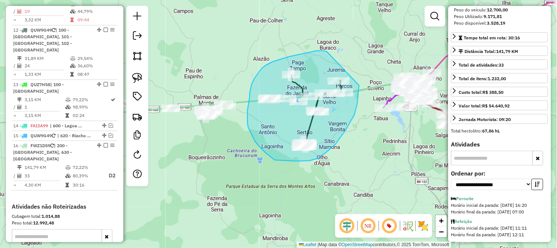
drag, startPoint x: 317, startPoint y: 51, endPoint x: 359, endPoint y: 84, distance: 54.4
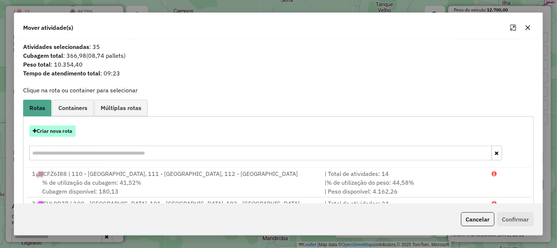
click at [56, 126] on button "Criar nova rota" at bounding box center [52, 130] width 46 height 11
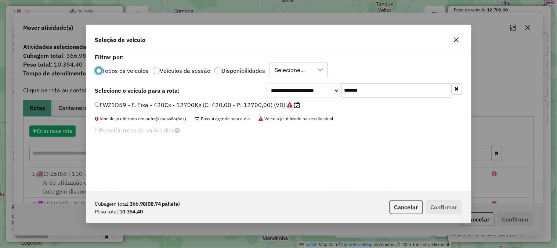
scroll to position [4, 2]
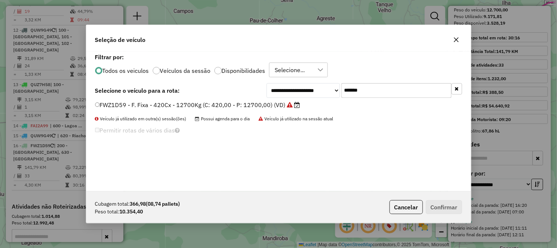
drag, startPoint x: 384, startPoint y: 91, endPoint x: 280, endPoint y: 94, distance: 104.0
click at [282, 94] on div "**********" at bounding box center [365, 90] width 196 height 15
paste input "text"
type input "*******"
click at [249, 104] on label "GIX9D19 - F. Fixa - 420Cx - 12700Kg (C: 420,00 - P: 12700,00) (VD)" at bounding box center [196, 104] width 203 height 9
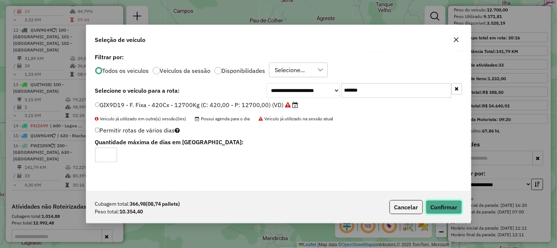
click at [450, 201] on button "Confirmar" at bounding box center [444, 207] width 36 height 14
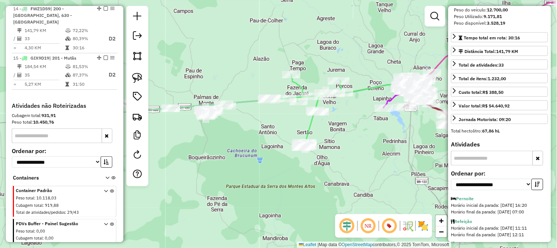
scroll to position [832, 0]
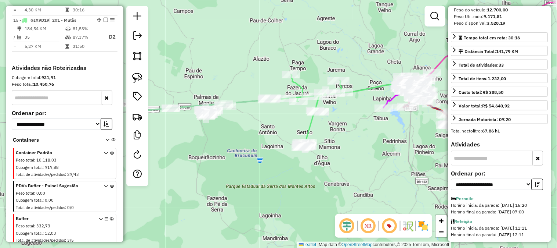
click at [309, 128] on icon at bounding box center [306, 111] width 75 height 72
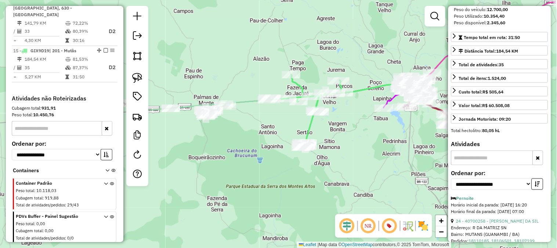
scroll to position [719, 0]
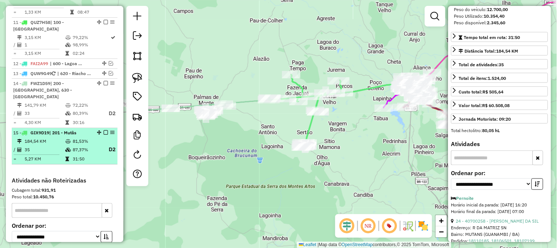
click at [104, 130] on em at bounding box center [106, 132] width 4 height 4
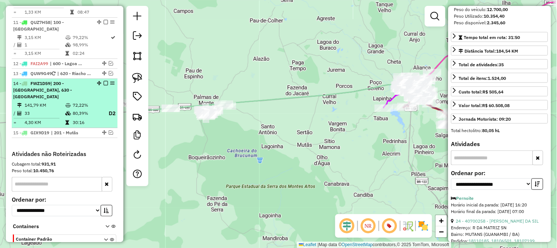
click at [95, 109] on td "80,39%" at bounding box center [86, 113] width 29 height 9
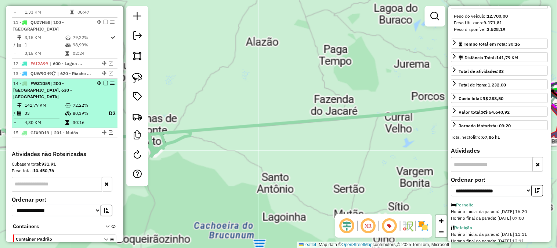
scroll to position [128, 0]
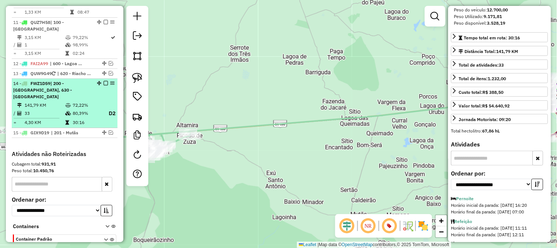
click at [104, 81] on em at bounding box center [106, 83] width 4 height 4
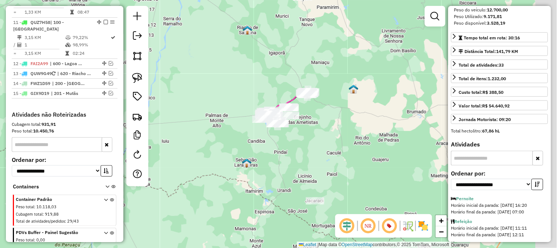
drag, startPoint x: 280, startPoint y: 111, endPoint x: 239, endPoint y: 94, distance: 44.3
click at [239, 94] on div "Janela de atendimento Grade de atendimento Capacidade Transportadoras Veículos …" at bounding box center [278, 124] width 557 height 248
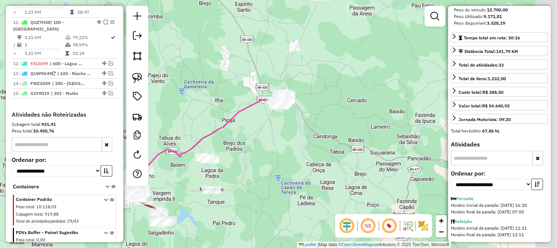
drag, startPoint x: 290, startPoint y: 90, endPoint x: 182, endPoint y: 109, distance: 109.6
click at [182, 109] on div "Janela de atendimento Grade de atendimento Capacidade Transportadoras Veículos …" at bounding box center [278, 124] width 557 height 248
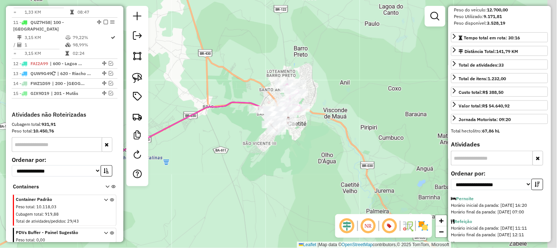
drag, startPoint x: 313, startPoint y: 109, endPoint x: 257, endPoint y: 71, distance: 66.9
click at [257, 69] on div "Janela de atendimento Grade de atendimento Capacidade Transportadoras Veículos …" at bounding box center [278, 124] width 557 height 248
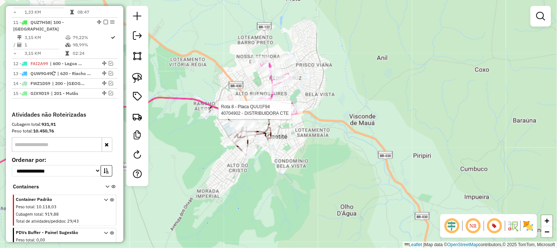
click at [408, 58] on div "Rota 8 - Placa QUU1F94 40704902 - DISTRIBUIDORA CTE Janela de atendimento Grade…" at bounding box center [278, 124] width 557 height 248
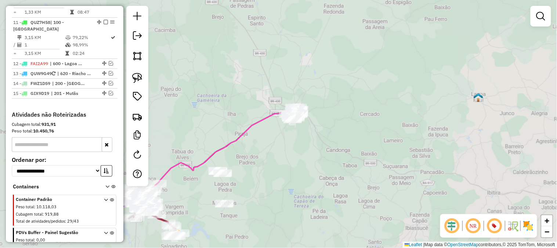
scroll to position [597, 0]
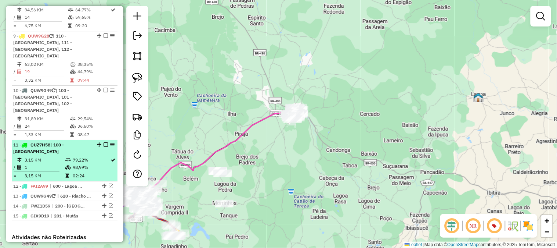
click at [89, 141] on div "11 - QUZ7H58 | 100 - Novo Horizonte" at bounding box center [52, 147] width 78 height 13
select select "**********"
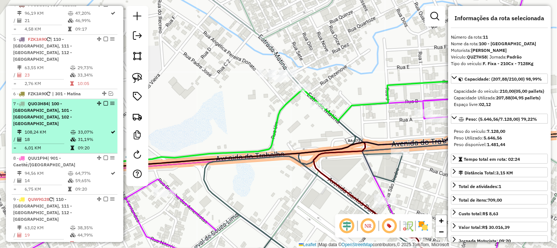
scroll to position [270, 0]
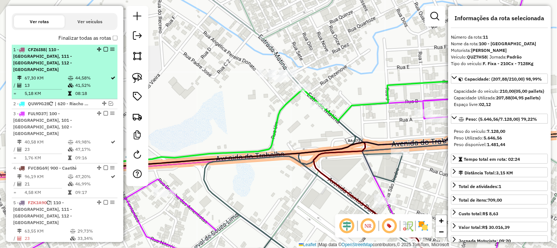
click at [89, 90] on td "08:18" at bounding box center [93, 93] width 36 height 7
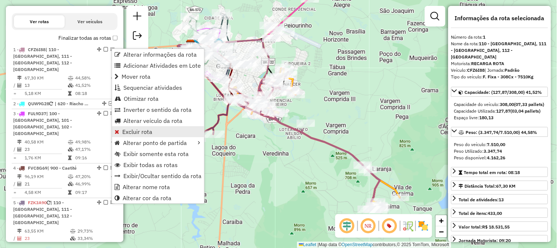
click at [133, 131] on span "Excluir rota" at bounding box center [137, 132] width 30 height 6
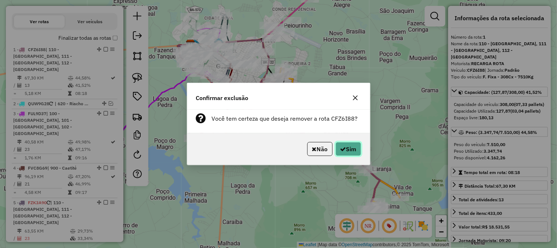
click at [347, 145] on button "Sim" at bounding box center [349, 149] width 26 height 14
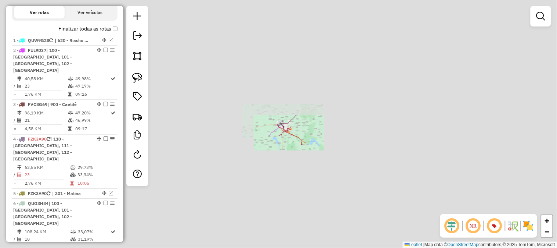
scroll to position [262, 0]
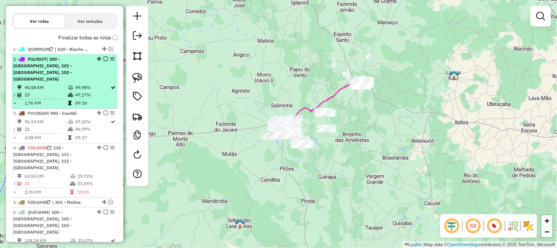
click at [66, 74] on div "2 - FUL9D37 | 100 - Novo Horizonte, 101 - Por do Sol, 102 - Vomitamel" at bounding box center [52, 69] width 78 height 26
select select "**********"
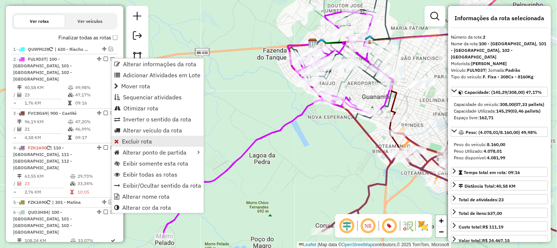
click at [141, 138] on span "Excluir rota" at bounding box center [137, 141] width 30 height 6
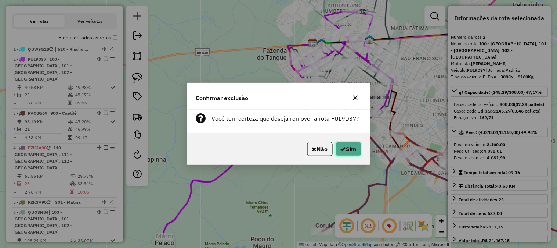
click at [345, 149] on button "Sim" at bounding box center [349, 149] width 26 height 14
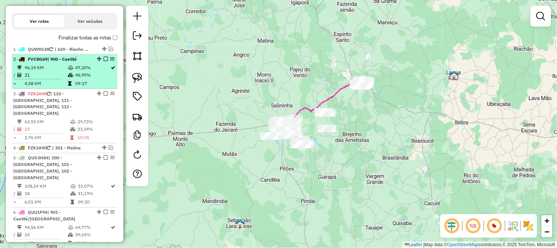
drag, startPoint x: 83, startPoint y: 72, endPoint x: 87, endPoint y: 70, distance: 4.5
click at [84, 72] on td "46,99%" at bounding box center [93, 74] width 36 height 7
select select "**********"
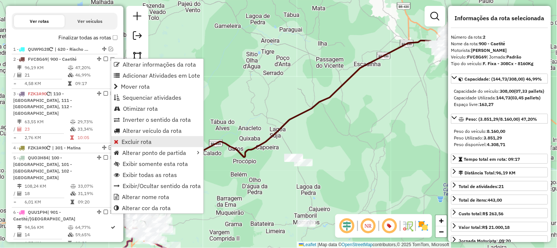
click at [151, 140] on span "Excluir rota" at bounding box center [137, 141] width 30 height 6
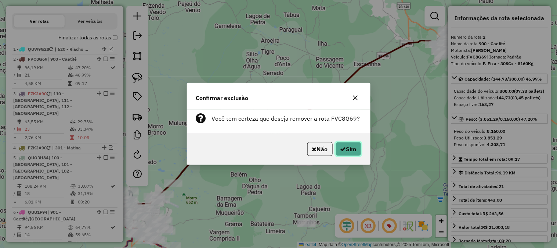
click at [354, 147] on button "Sim" at bounding box center [349, 149] width 26 height 14
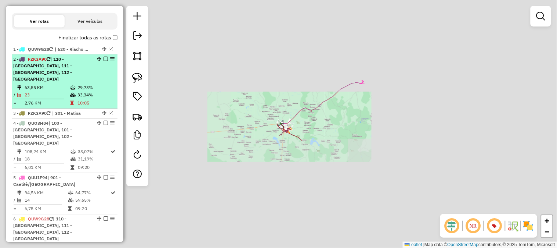
click at [81, 84] on td "29,73%" at bounding box center [95, 87] width 37 height 7
select select "**********"
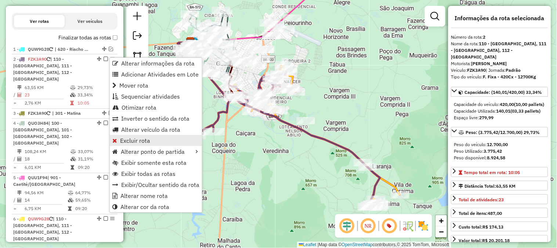
click at [126, 138] on span "Excluir rota" at bounding box center [135, 140] width 30 height 6
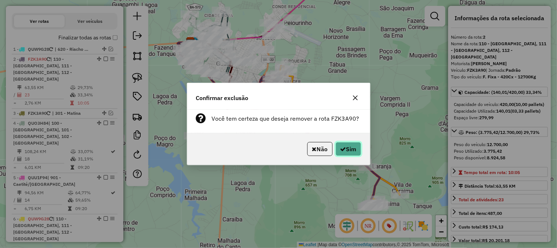
click at [354, 148] on button "Sim" at bounding box center [349, 149] width 26 height 14
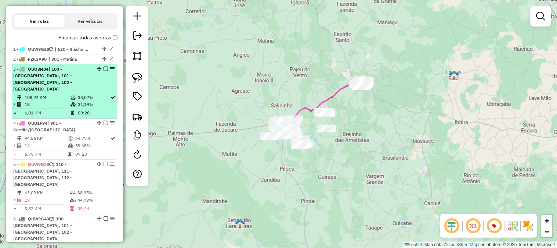
click at [85, 82] on div "3 - QUO3H84 | 100 - Novo Horizonte, 101 - Por do Sol, 102 - Vomitamel" at bounding box center [52, 79] width 78 height 26
select select "**********"
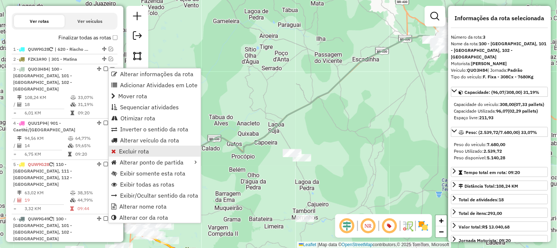
click at [137, 148] on span "Excluir rota" at bounding box center [134, 151] width 30 height 6
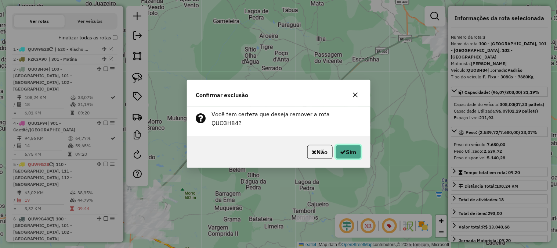
click at [342, 149] on icon "button" at bounding box center [343, 152] width 6 height 6
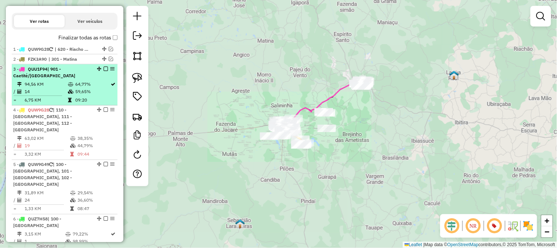
click at [92, 85] on td "64,77%" at bounding box center [93, 83] width 36 height 7
select select "**********"
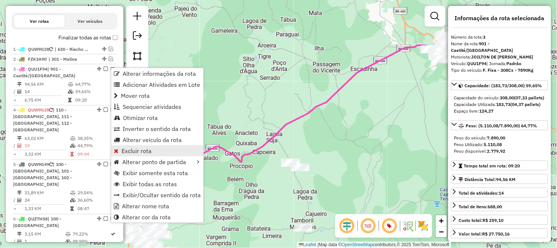
click at [144, 154] on span "Excluir rota" at bounding box center [137, 151] width 30 height 6
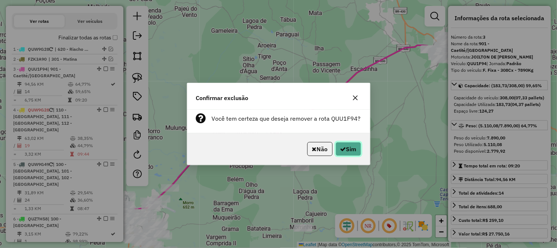
click at [351, 148] on button "Sim" at bounding box center [349, 149] width 26 height 14
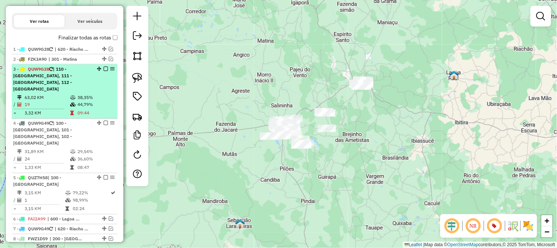
click at [95, 101] on td "44,79%" at bounding box center [95, 104] width 37 height 7
select select "**********"
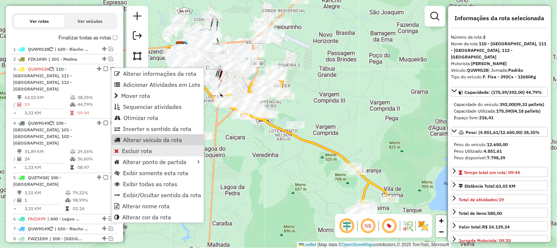
click at [151, 145] on link "Excluir rota" at bounding box center [158, 150] width 92 height 11
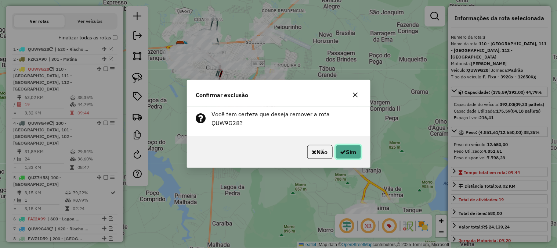
click at [352, 149] on button "Sim" at bounding box center [349, 152] width 26 height 14
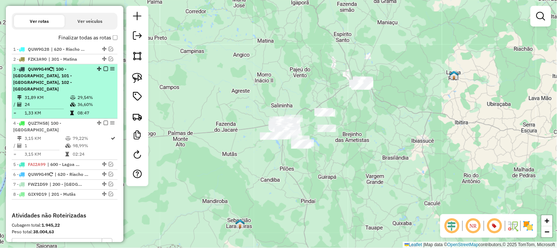
click at [89, 101] on td "36,60%" at bounding box center [95, 104] width 37 height 7
select select "**********"
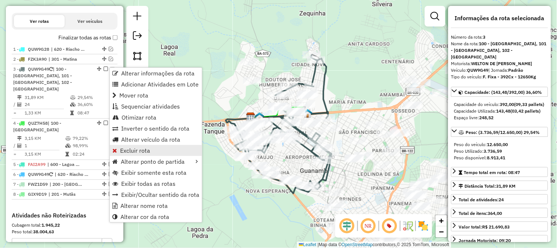
click at [133, 145] on link "Excluir rota" at bounding box center [156, 150] width 92 height 11
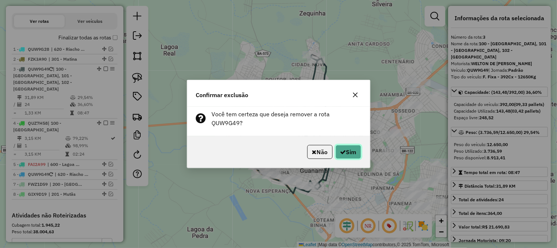
click at [358, 145] on button "Sim" at bounding box center [349, 152] width 26 height 14
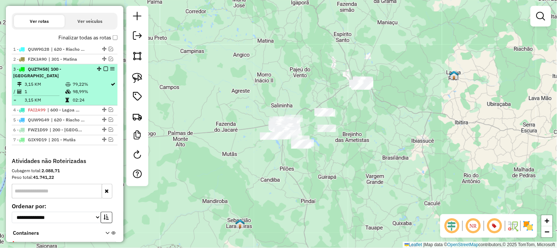
click at [93, 97] on td "02:24" at bounding box center [91, 99] width 38 height 7
select select "**********"
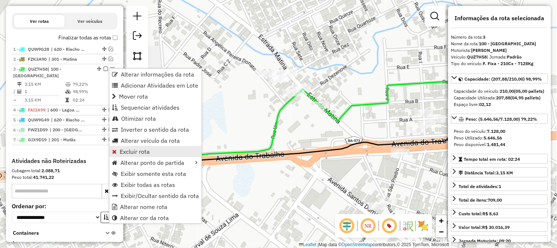
click at [149, 149] on span "Excluir rota" at bounding box center [135, 151] width 30 height 6
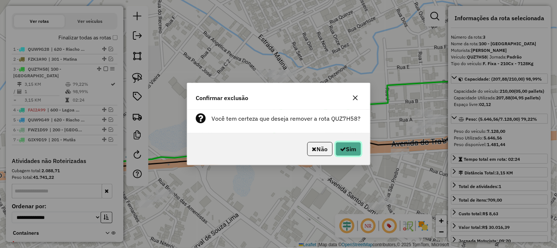
click at [344, 148] on icon "button" at bounding box center [343, 149] width 6 height 6
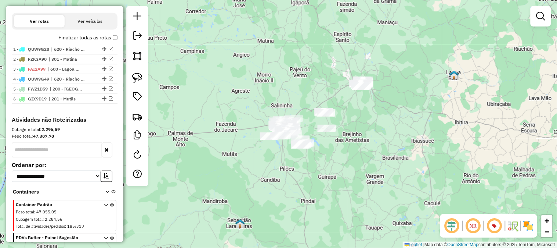
scroll to position [354, 0]
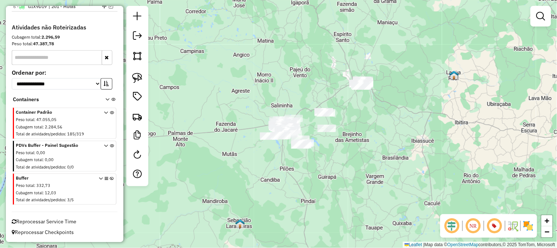
click at [110, 178] on icon at bounding box center [112, 191] width 4 height 28
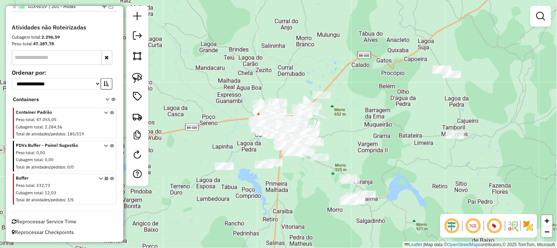
drag, startPoint x: 319, startPoint y: 107, endPoint x: 319, endPoint y: 81, distance: 26.1
click at [319, 81] on div "Janela de atendimento Grade de atendimento Capacidade Transportadoras Veículos …" at bounding box center [278, 124] width 557 height 248
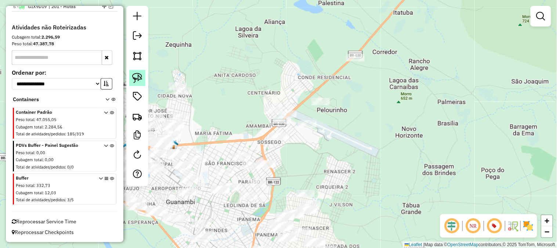
click at [139, 84] on link at bounding box center [137, 78] width 16 height 16
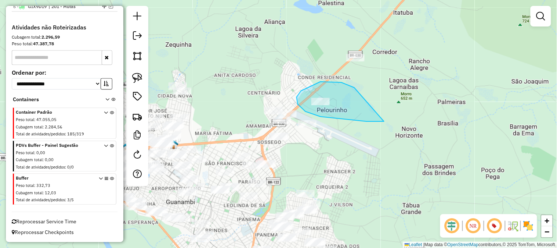
drag, startPoint x: 350, startPoint y: 86, endPoint x: 390, endPoint y: 120, distance: 52.6
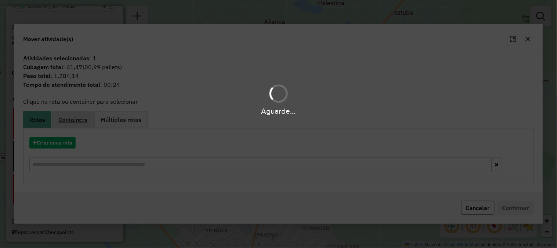
click at [91, 116] on link "Containers" at bounding box center [73, 119] width 42 height 17
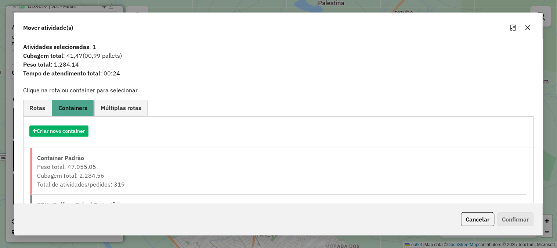
scroll to position [97, 0]
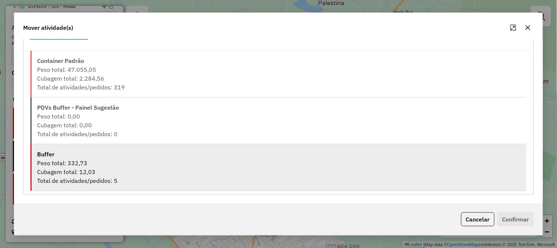
click at [159, 177] on div "Total de atividades/pedidos: 5" at bounding box center [279, 180] width 484 height 9
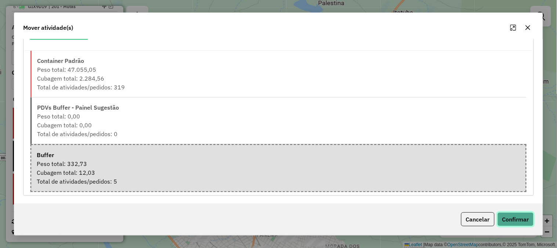
drag, startPoint x: 534, startPoint y: 214, endPoint x: 524, endPoint y: 213, distance: 9.6
click at [533, 214] on button "Confirmar" at bounding box center [516, 219] width 36 height 14
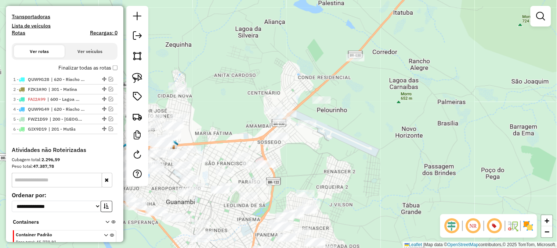
scroll to position [354, 0]
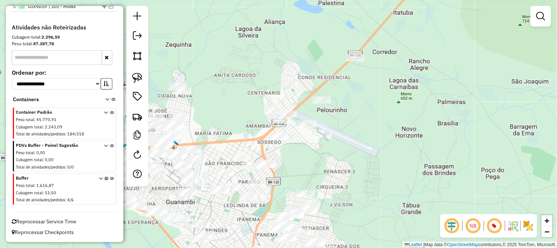
click at [110, 179] on icon at bounding box center [112, 191] width 4 height 28
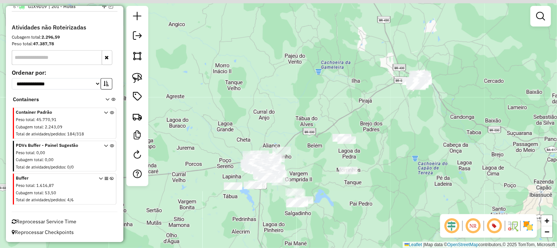
drag, startPoint x: 340, startPoint y: 77, endPoint x: 214, endPoint y: 121, distance: 133.5
click at [214, 121] on div "Janela de atendimento Grade de atendimento Capacidade Transportadoras Veículos …" at bounding box center [278, 124] width 557 height 248
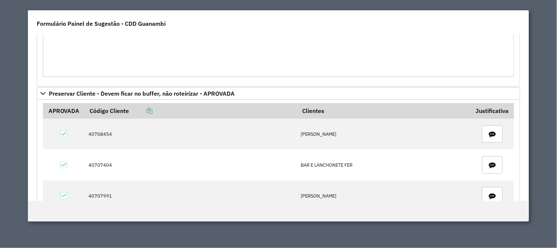
scroll to position [204, 0]
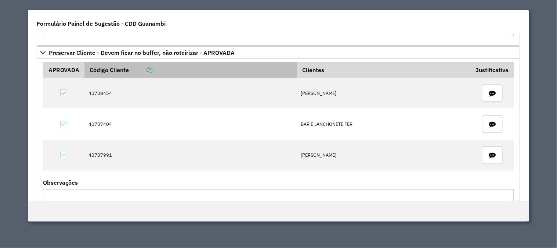
click at [152, 69] on icon at bounding box center [150, 70] width 6 height 6
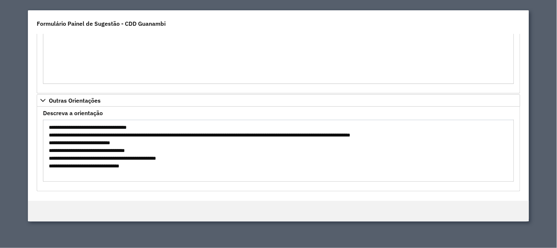
scroll to position [361, 0]
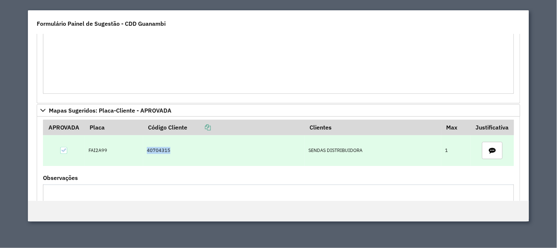
drag, startPoint x: 195, startPoint y: 148, endPoint x: 116, endPoint y: 154, distance: 78.5
click at [116, 154] on tr "FAI2A99 40704315 SENDAS DISTRIBUIDORA 1" at bounding box center [278, 150] width 471 height 31
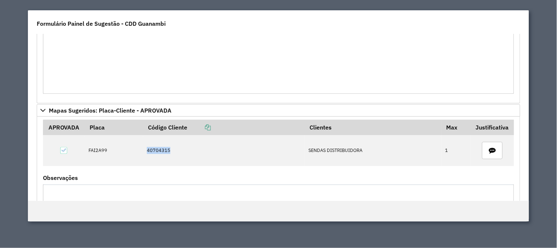
copy tr "40704315"
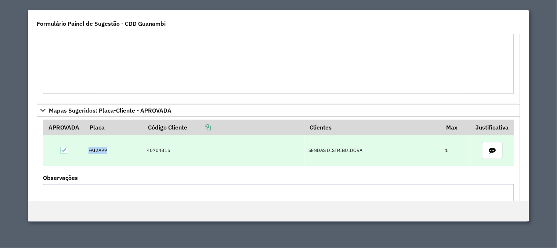
drag, startPoint x: 83, startPoint y: 152, endPoint x: 108, endPoint y: 149, distance: 24.4
click at [108, 149] on tr "FAI2A99 40704315 SENDAS DISTRIBUIDORA 1" at bounding box center [278, 150] width 471 height 31
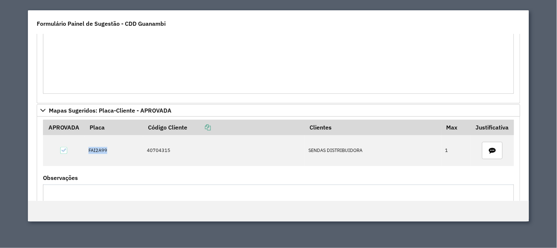
copy td "FAI2A99"
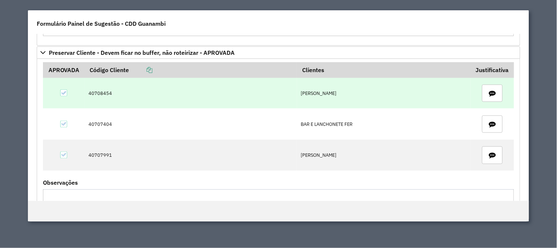
scroll to position [245, 0]
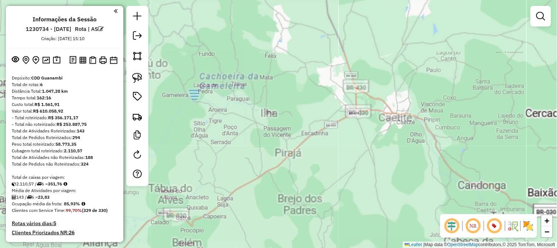
scroll to position [354, 0]
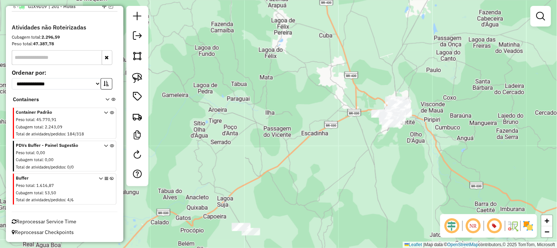
click at [299, 75] on div "Janela de atendimento Grade de atendimento Capacidade Transportadoras Veículos …" at bounding box center [278, 124] width 557 height 248
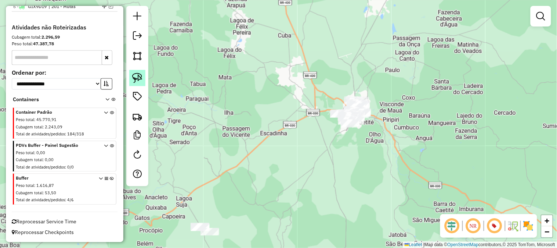
click at [137, 79] on img at bounding box center [137, 78] width 10 height 10
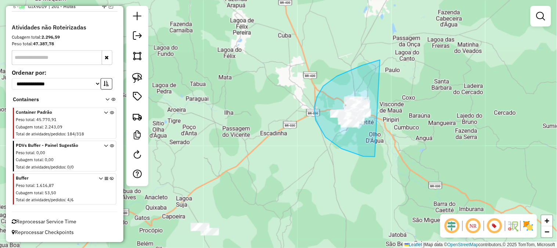
drag, startPoint x: 380, startPoint y: 60, endPoint x: 413, endPoint y: 156, distance: 102.0
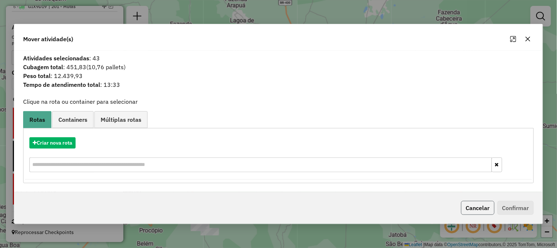
click at [482, 212] on button "Cancelar" at bounding box center [477, 208] width 33 height 14
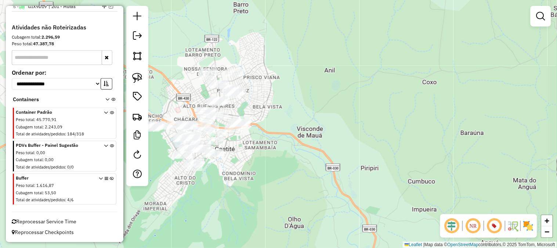
drag, startPoint x: 371, startPoint y: 112, endPoint x: 389, endPoint y: 89, distance: 29.5
click at [389, 89] on div "Janela de atendimento Grade de atendimento Capacidade Transportadoras Veículos …" at bounding box center [278, 124] width 557 height 248
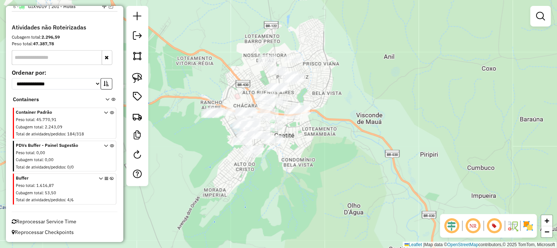
drag, startPoint x: 303, startPoint y: 70, endPoint x: 360, endPoint y: 81, distance: 58.0
click at [360, 81] on div "Janela de atendimento Grade de atendimento Capacidade Transportadoras Veículos …" at bounding box center [278, 124] width 557 height 248
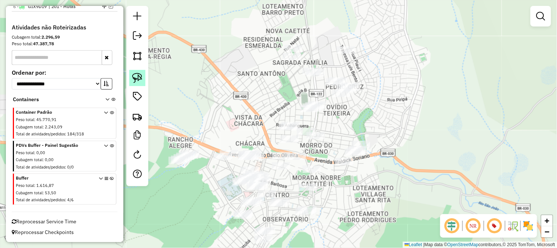
click at [133, 79] on img at bounding box center [137, 78] width 10 height 10
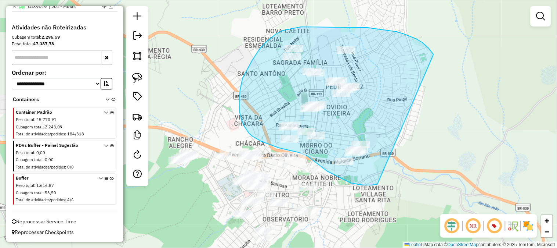
drag, startPoint x: 422, startPoint y: 42, endPoint x: 378, endPoint y: 184, distance: 148.7
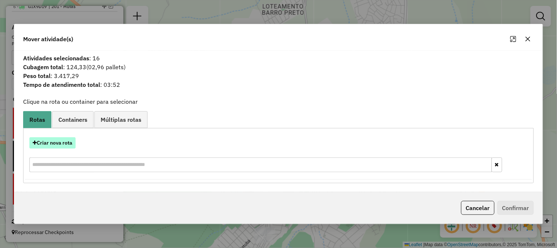
click at [64, 144] on button "Criar nova rota" at bounding box center [52, 142] width 46 height 11
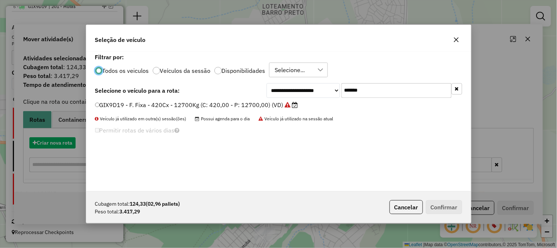
scroll to position [4, 2]
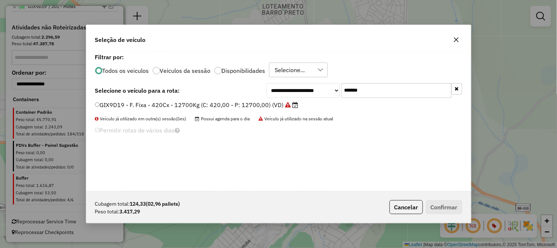
drag, startPoint x: 396, startPoint y: 93, endPoint x: 321, endPoint y: 93, distance: 74.2
click at [325, 93] on div "**********" at bounding box center [365, 90] width 196 height 15
paste input "text"
type input "*******"
click at [267, 106] on label "QUU1F94 - F. Fixa - 308Cx - 7890Kg (C: 308,00 - P: 7890,00) (VD)" at bounding box center [190, 104] width 190 height 9
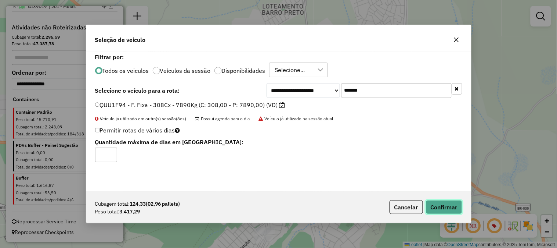
click at [436, 208] on button "Confirmar" at bounding box center [444, 207] width 36 height 14
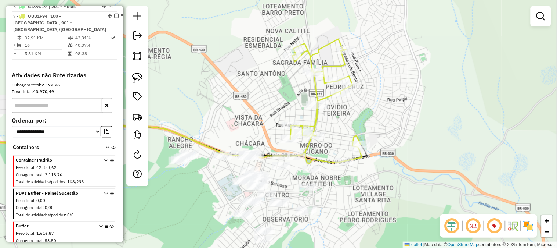
click at [312, 121] on icon at bounding box center [327, 101] width 72 height 124
select select "**********"
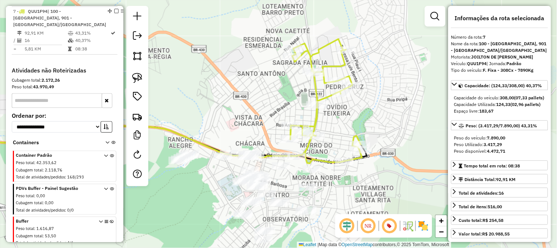
scroll to position [359, 0]
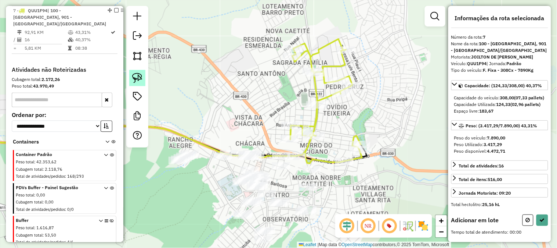
click at [136, 77] on img at bounding box center [137, 78] width 10 height 10
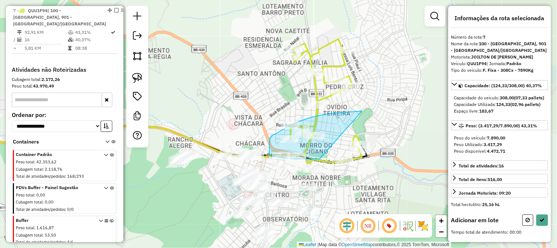
drag, startPoint x: 356, startPoint y: 111, endPoint x: 320, endPoint y: 159, distance: 59.3
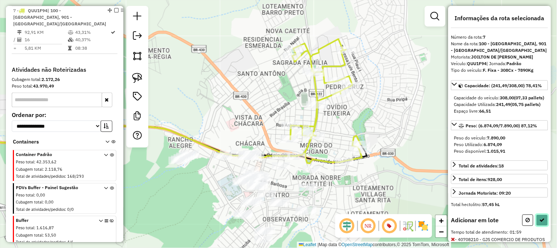
click at [540, 226] on button at bounding box center [543, 219] width 12 height 11
select select "**********"
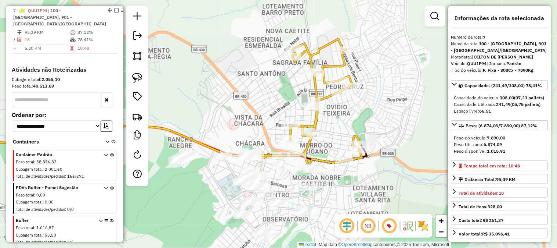
click at [306, 147] on icon at bounding box center [310, 101] width 103 height 124
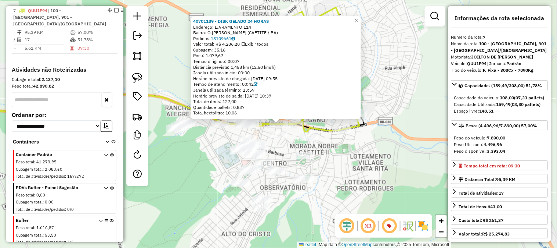
click at [331, 154] on div "40701189 - DISK GELADO 24 HORAS Endereço: LIVRAMENTO 114 Bairro: O.TEIXEIRA (CA…" at bounding box center [278, 124] width 557 height 248
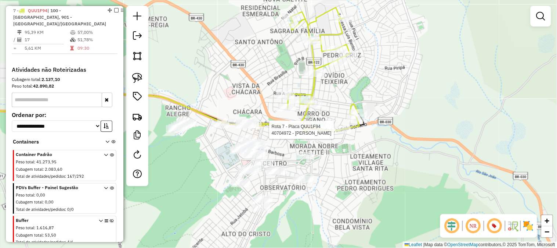
select select "**********"
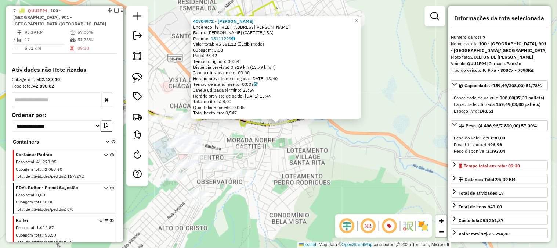
click at [309, 159] on div "40704972 - SALAO BENQUISTO Endereço: AVENIDA VALDICK SORIANO 416 Bairro: OVIDIO…" at bounding box center [278, 124] width 557 height 248
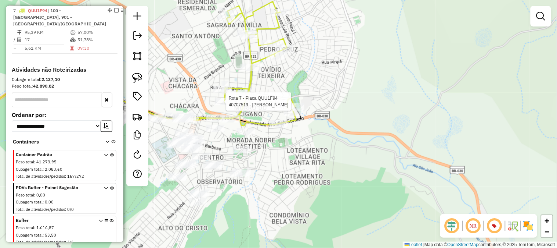
select select "**********"
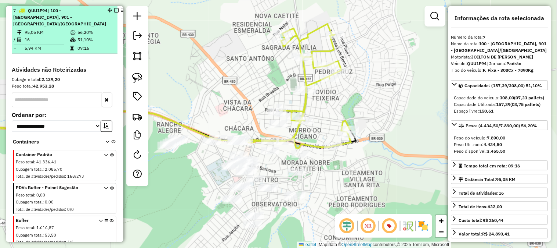
click at [114, 10] on em at bounding box center [116, 10] width 4 height 4
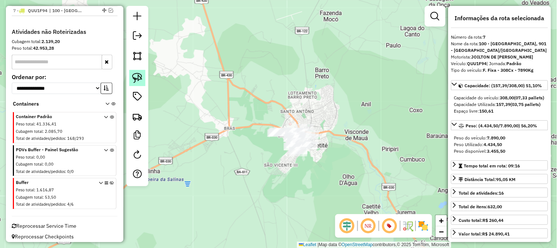
click at [138, 75] on img at bounding box center [137, 78] width 10 height 10
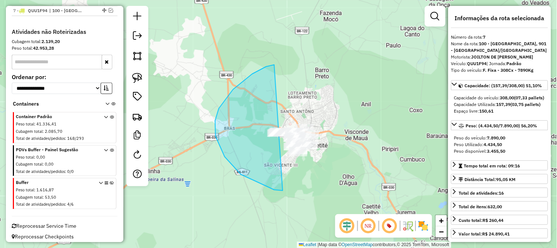
drag, startPoint x: 266, startPoint y: 66, endPoint x: 380, endPoint y: 126, distance: 128.6
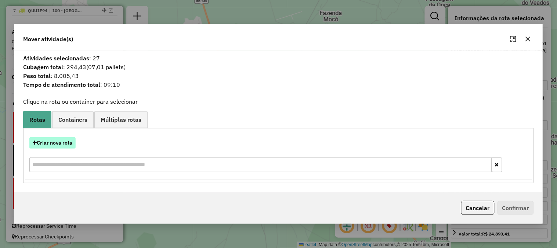
click at [49, 142] on button "Criar nova rota" at bounding box center [52, 142] width 46 height 11
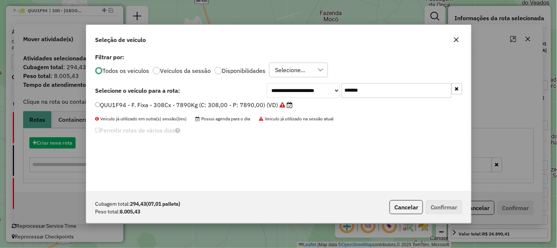
scroll to position [4, 2]
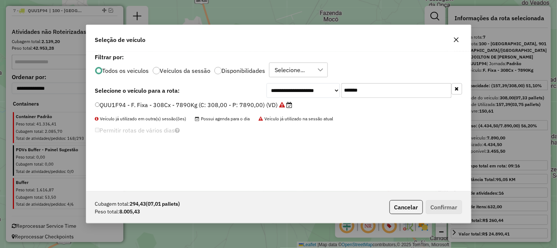
drag, startPoint x: 389, startPoint y: 89, endPoint x: 307, endPoint y: 94, distance: 82.5
click at [309, 95] on div "**********" at bounding box center [365, 90] width 196 height 15
paste input "text"
click at [382, 89] on input "*******" at bounding box center [397, 90] width 110 height 15
type input "*******"
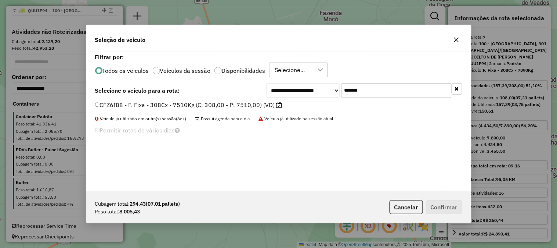
click at [155, 104] on label "CFZ6I88 - F. Fixa - 308Cx - 7510Kg (C: 308,00 - P: 7510,00) (VD)" at bounding box center [188, 104] width 187 height 9
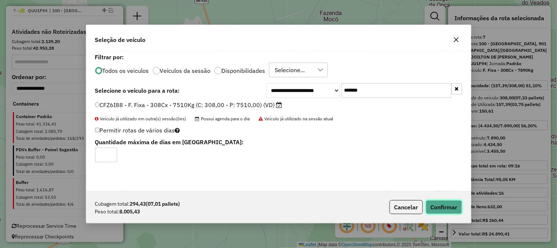
click at [448, 212] on button "Confirmar" at bounding box center [444, 207] width 36 height 14
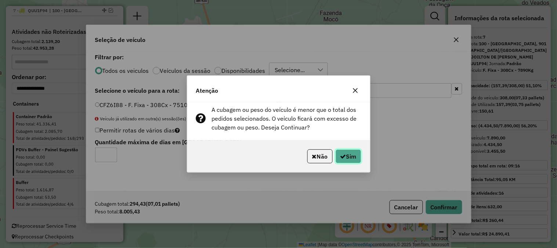
click at [344, 155] on icon "button" at bounding box center [343, 156] width 6 height 6
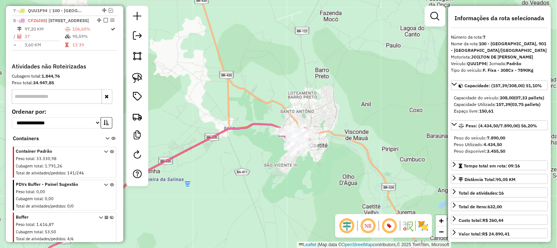
click at [252, 124] on icon at bounding box center [144, 198] width 273 height 149
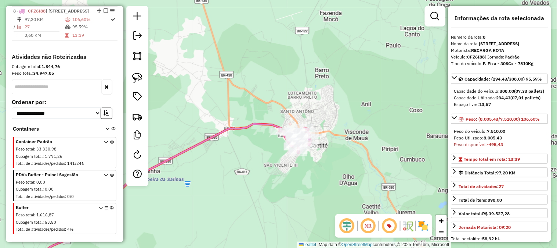
scroll to position [204, 0]
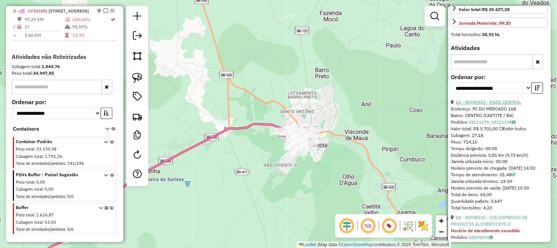
click at [504, 105] on link "15 - 40704919 - MARC CENTRAL" at bounding box center [489, 102] width 66 height 6
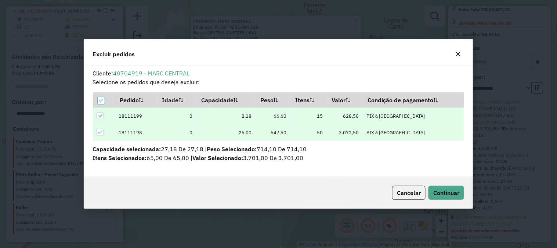
scroll to position [4, 2]
click at [439, 190] on span "Continuar" at bounding box center [446, 192] width 26 height 7
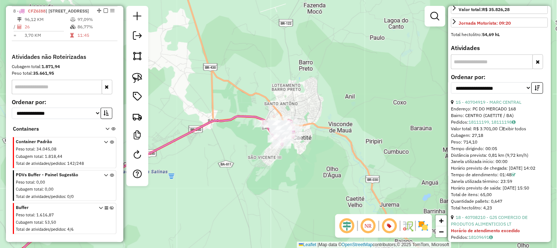
click at [216, 116] on icon at bounding box center [121, 194] width 287 height 156
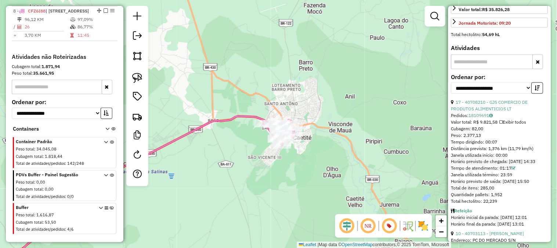
click at [512, 99] on div "**********" at bounding box center [499, 86] width 97 height 25
click at [513, 111] on link "17 - 40708210 - GJS COMERCIO DE PRODUTOS ALIMENTICIOS LT" at bounding box center [489, 105] width 77 height 12
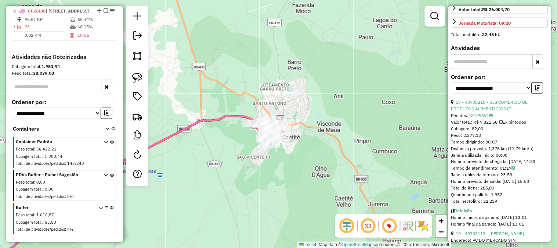
click at [216, 119] on icon at bounding box center [109, 194] width 288 height 157
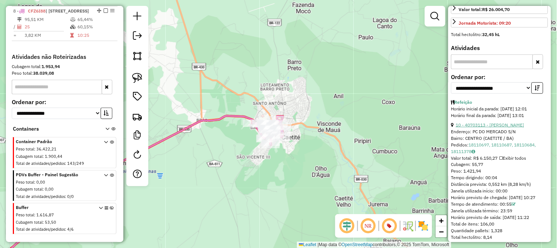
click at [512, 127] on link "10 - 40703113 - VALTER SOUZA NEVES" at bounding box center [490, 125] width 68 height 6
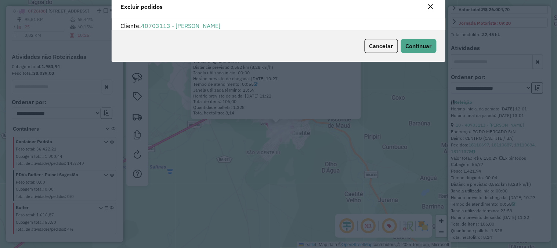
scroll to position [0, 0]
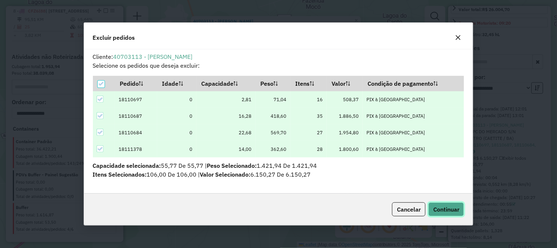
click at [439, 206] on span "Continuar" at bounding box center [446, 208] width 26 height 7
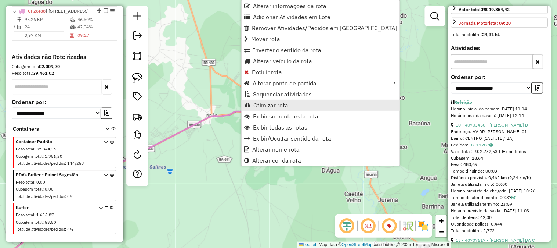
click at [270, 103] on span "Otimizar rota" at bounding box center [270, 105] width 35 height 6
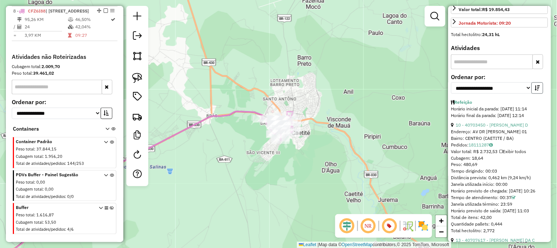
click at [540, 94] on button "button" at bounding box center [538, 87] width 12 height 11
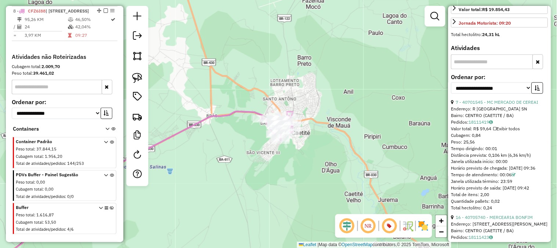
scroll to position [449, 0]
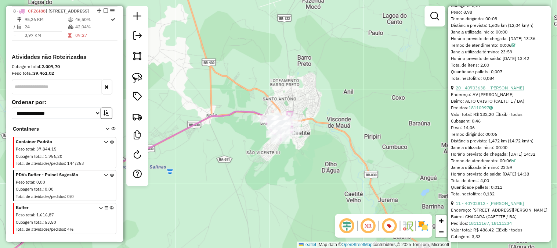
click at [491, 90] on link "20 - 40703638 - VALDEMIR LEAO DUARTE" at bounding box center [490, 88] width 68 height 6
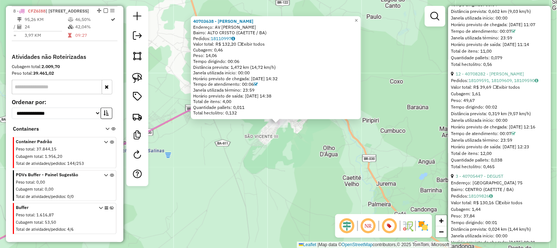
scroll to position [857, 0]
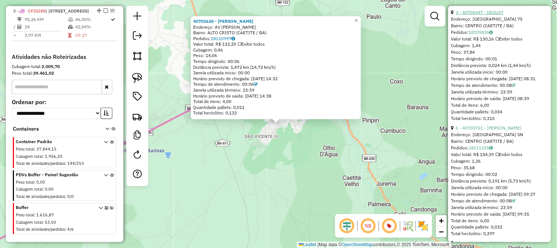
click at [504, 15] on link "3 - 40705447 - DEGUST" at bounding box center [480, 13] width 48 height 6
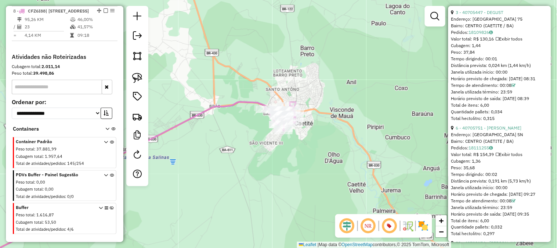
scroll to position [261, 0]
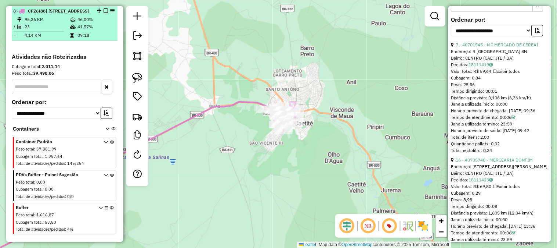
click at [104, 10] on em at bounding box center [106, 10] width 4 height 4
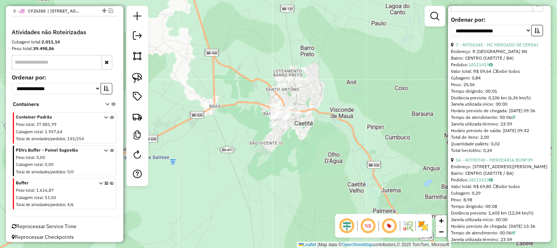
scroll to position [247, 0]
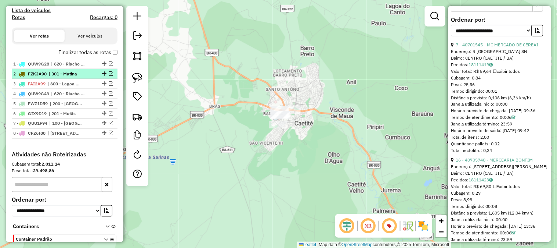
click at [109, 72] on em at bounding box center [111, 73] width 4 height 4
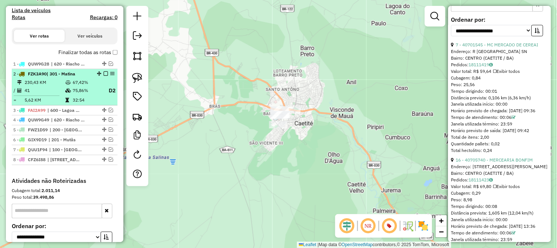
click at [104, 72] on em at bounding box center [106, 73] width 4 height 4
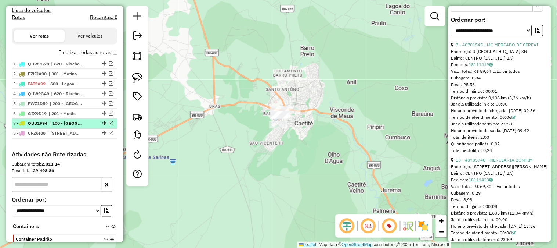
click at [109, 123] on em at bounding box center [111, 123] width 4 height 4
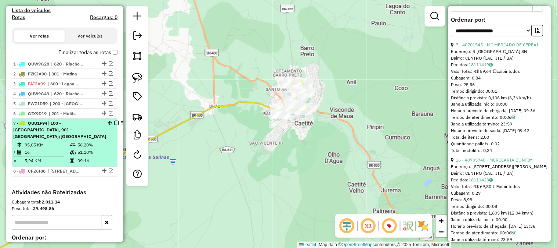
click at [114, 122] on em at bounding box center [116, 123] width 4 height 4
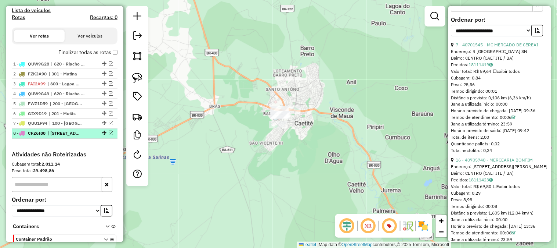
click at [109, 131] on em at bounding box center [111, 133] width 4 height 4
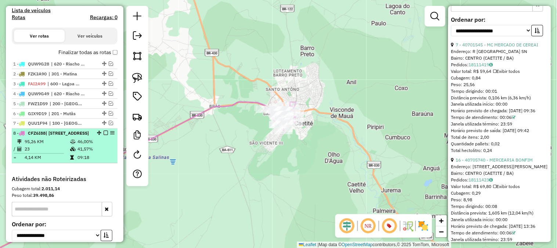
click at [104, 133] on em at bounding box center [106, 133] width 4 height 4
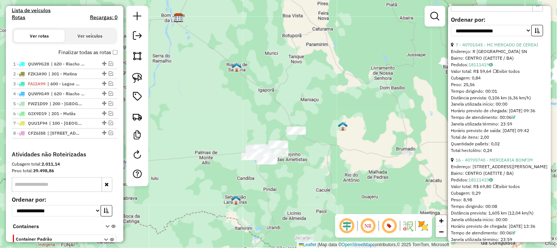
drag, startPoint x: 270, startPoint y: 127, endPoint x: 278, endPoint y: 85, distance: 43.4
click at [278, 85] on div "Janela de atendimento Grade de atendimento Capacidade Transportadoras Veículos …" at bounding box center [278, 124] width 557 height 248
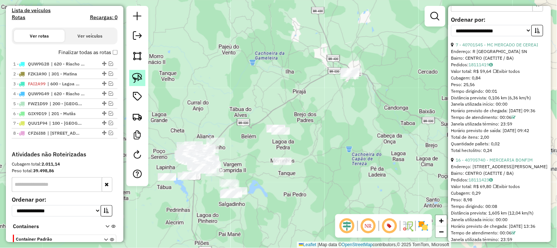
click at [130, 75] on link at bounding box center [137, 78] width 16 height 16
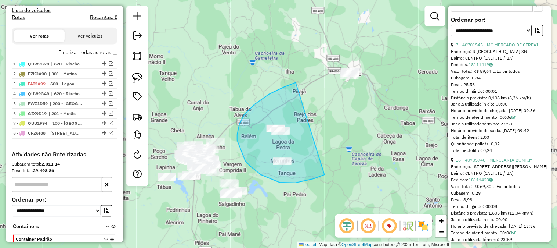
drag, startPoint x: 296, startPoint y: 82, endPoint x: 328, endPoint y: 172, distance: 95.3
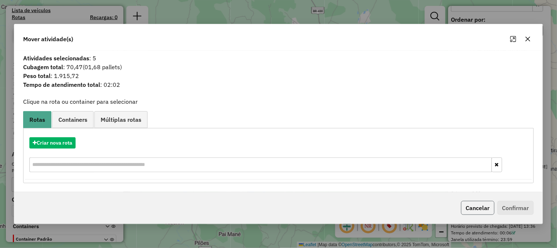
click at [465, 210] on button "Cancelar" at bounding box center [477, 208] width 33 height 14
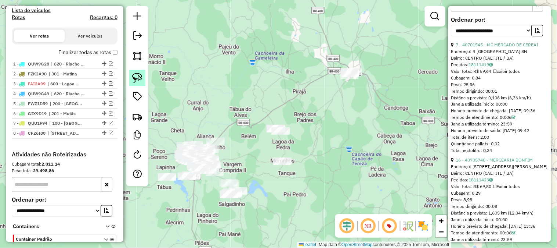
click at [141, 78] on img at bounding box center [137, 78] width 10 height 10
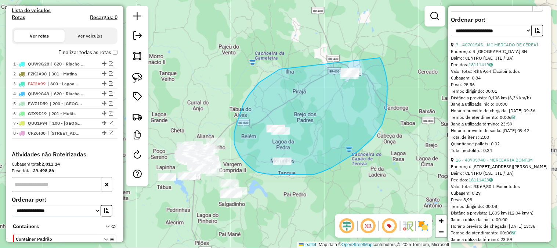
drag, startPoint x: 278, startPoint y: 71, endPoint x: 376, endPoint y: 53, distance: 100.4
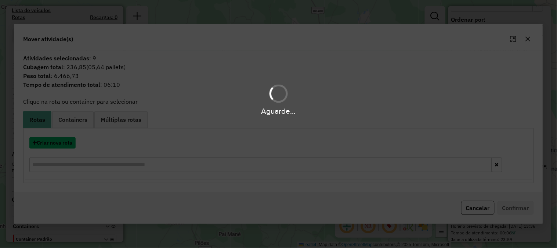
click at [59, 148] on button "Criar nova rota" at bounding box center [52, 142] width 46 height 11
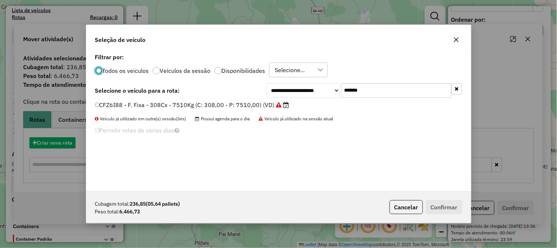
scroll to position [4, 2]
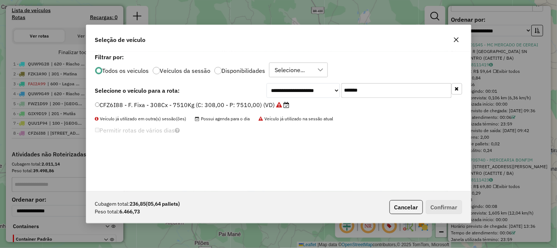
drag, startPoint x: 386, startPoint y: 89, endPoint x: 306, endPoint y: 86, distance: 80.8
click at [308, 87] on div "**********" at bounding box center [365, 90] width 196 height 15
paste input "text"
type input "*******"
click at [260, 101] on label "QUZ7H58 - F. Fixa - 210Cx - 7128Kg (C: 210,00 - P: 7128,00) (VD)" at bounding box center [190, 104] width 190 height 9
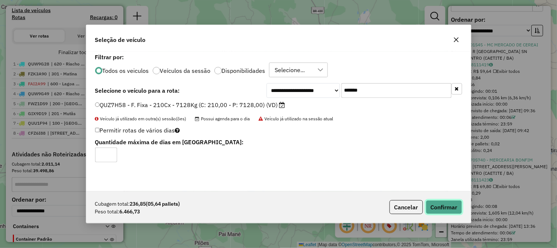
click at [451, 207] on button "Confirmar" at bounding box center [444, 207] width 36 height 14
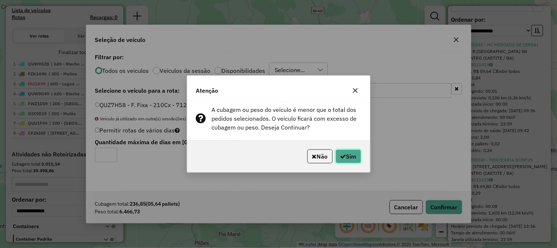
click at [358, 159] on button "Sim" at bounding box center [349, 156] width 26 height 14
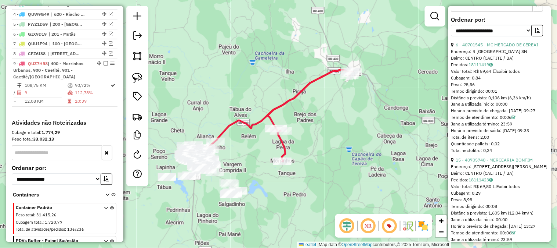
scroll to position [369, 0]
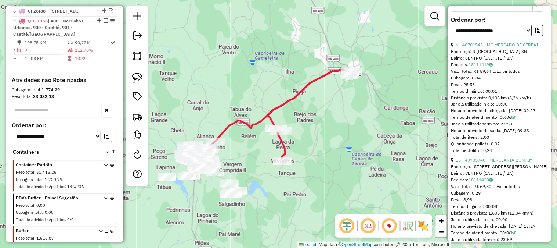
click at [303, 90] on icon at bounding box center [310, 115] width 85 height 91
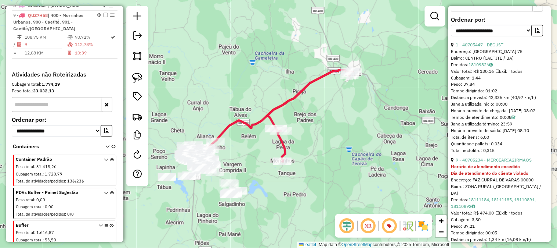
scroll to position [379, 0]
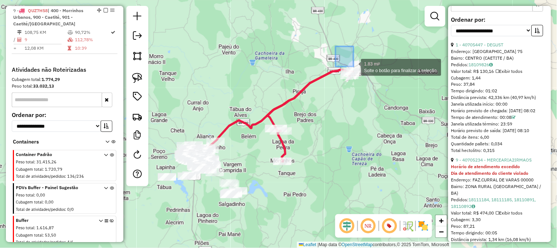
drag, startPoint x: 354, startPoint y: 66, endPoint x: 389, endPoint y: 104, distance: 51.5
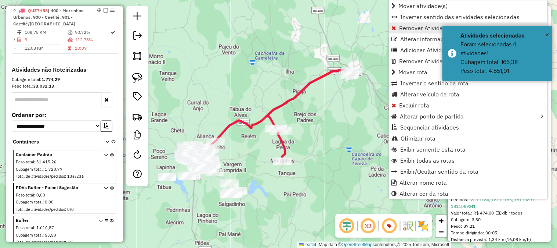
click at [400, 30] on span "Remover Atividade(s) da rota" at bounding box center [438, 28] width 77 height 6
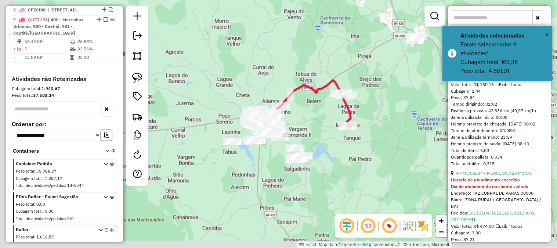
drag, startPoint x: 210, startPoint y: 95, endPoint x: 276, endPoint y: 60, distance: 74.4
click at [276, 60] on div "Janela de atendimento Grade de atendimento Capacidade Transportadoras Veículos …" at bounding box center [278, 124] width 557 height 248
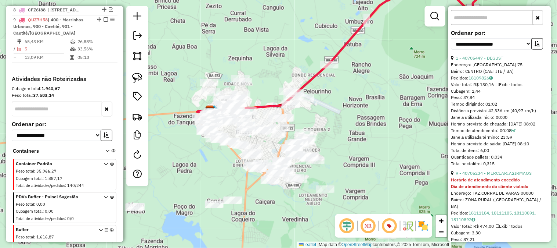
click at [310, 76] on icon at bounding box center [384, 43] width 374 height 137
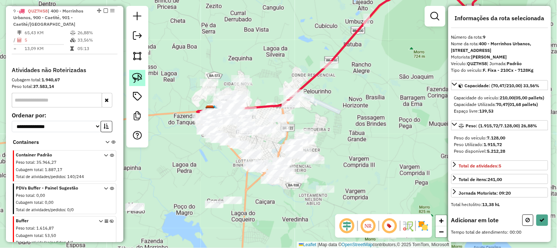
scroll to position [2, 0]
click at [137, 76] on img at bounding box center [137, 78] width 10 height 10
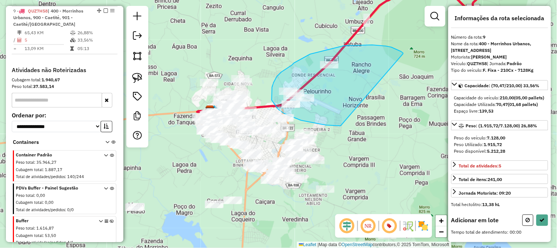
drag, startPoint x: 386, startPoint y: 46, endPoint x: 350, endPoint y: 126, distance: 87.5
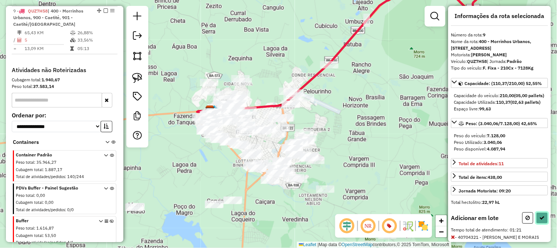
click at [537, 223] on button at bounding box center [543, 217] width 12 height 11
select select "**********"
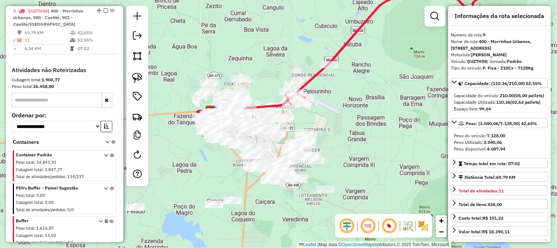
click at [313, 74] on icon at bounding box center [447, 60] width 322 height 170
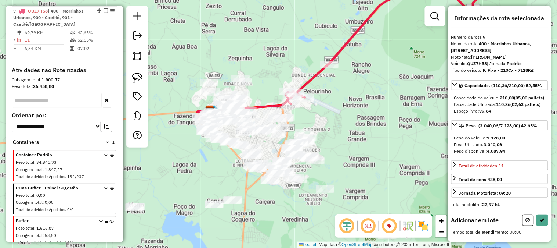
drag, startPoint x: 280, startPoint y: 71, endPoint x: 280, endPoint y: 49, distance: 21.3
click at [280, 50] on div "Janela de atendimento Grade de atendimento Capacidade Transportadoras Veículos …" at bounding box center [278, 124] width 557 height 248
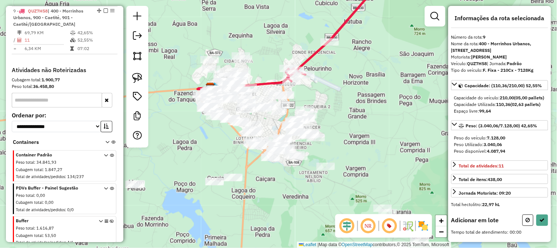
click at [280, 48] on div "Janela de atendimento Grade de atendimento Capacidade Transportadoras Veículos …" at bounding box center [278, 124] width 557 height 248
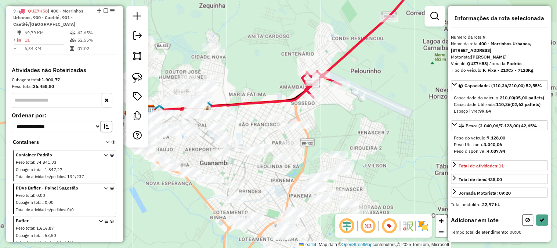
drag, startPoint x: 270, startPoint y: 64, endPoint x: 252, endPoint y: 45, distance: 26.2
click at [252, 45] on div "Janela de atendimento Grade de atendimento Capacidade Transportadoras Veículos …" at bounding box center [278, 124] width 557 height 248
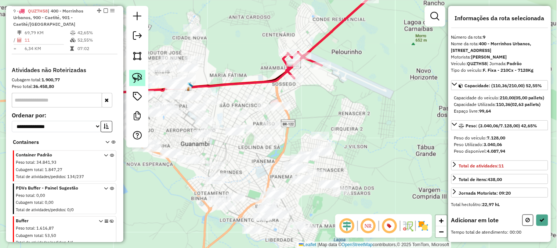
click at [134, 77] on img at bounding box center [137, 78] width 10 height 10
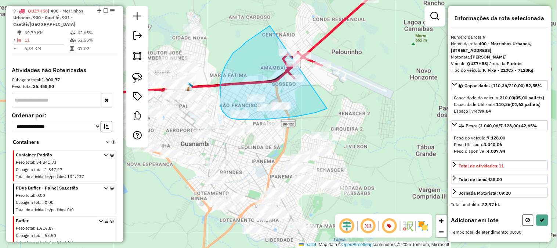
drag, startPoint x: 270, startPoint y: 26, endPoint x: 327, endPoint y: 108, distance: 100.6
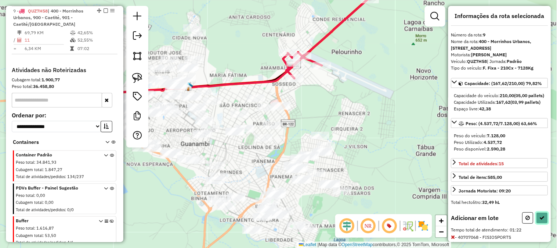
click at [540, 220] on icon at bounding box center [542, 217] width 5 height 5
select select "**********"
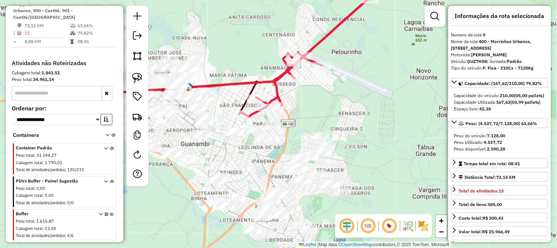
scroll to position [388, 0]
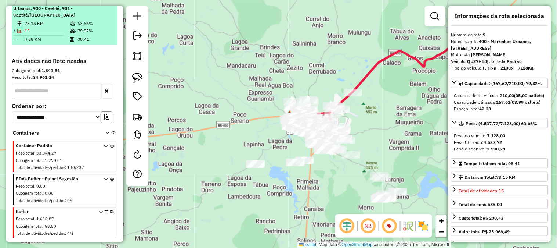
click at [35, 29] on td "15" at bounding box center [47, 30] width 46 height 7
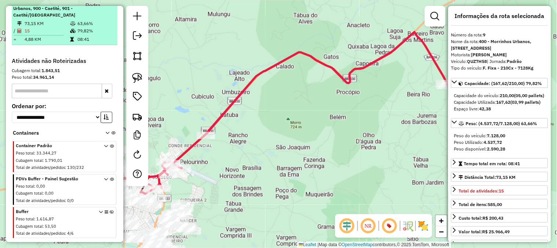
scroll to position [347, 0]
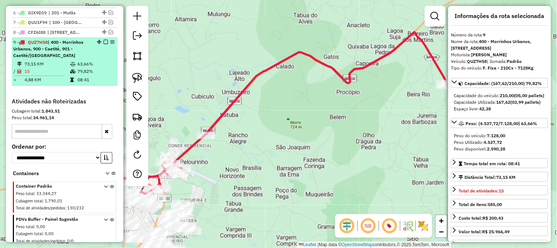
click at [104, 42] on em at bounding box center [106, 42] width 4 height 4
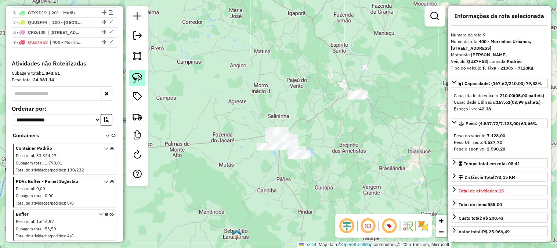
click at [144, 76] on link at bounding box center [137, 78] width 16 height 16
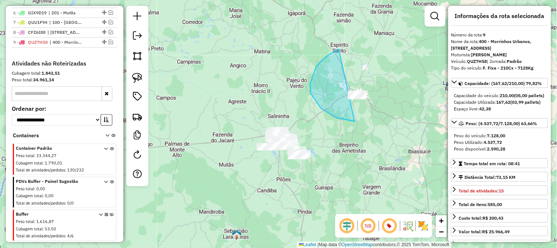
drag, startPoint x: 339, startPoint y: 49, endPoint x: 406, endPoint y: 91, distance: 78.9
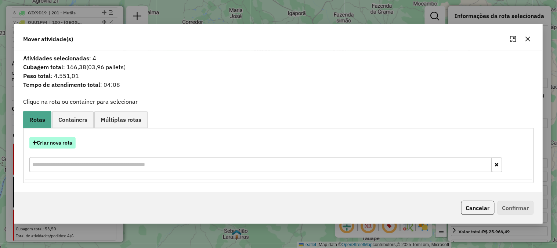
click at [64, 145] on button "Criar nova rota" at bounding box center [52, 142] width 46 height 11
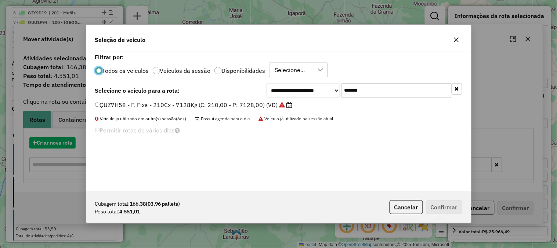
scroll to position [4, 2]
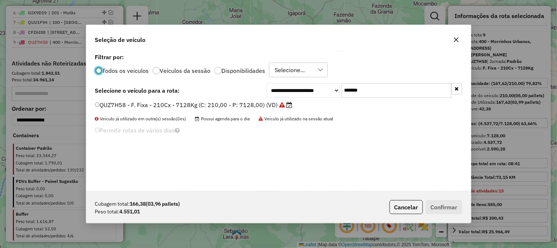
click at [340, 86] on div "**********" at bounding box center [365, 90] width 196 height 15
paste input "text"
type input "*******"
click at [231, 98] on div "**********" at bounding box center [278, 121] width 385 height 140
click at [230, 106] on label "QUO3H84 - F. Fixa - 308Cx - 7680Kg (C: 308,00 - P: 7680,00) (VD)" at bounding box center [190, 104] width 191 height 9
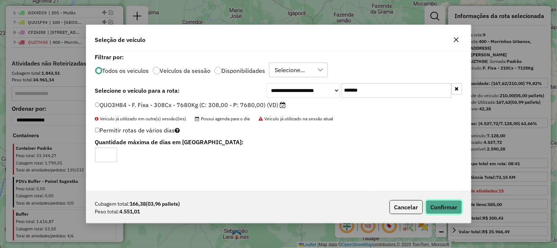
click at [448, 207] on button "Confirmar" at bounding box center [444, 207] width 36 height 14
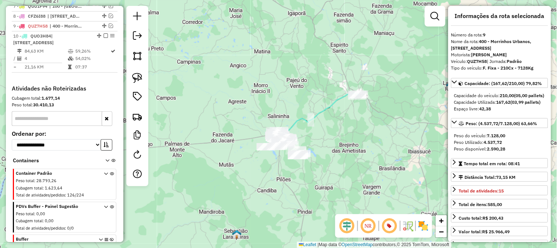
scroll to position [379, 0]
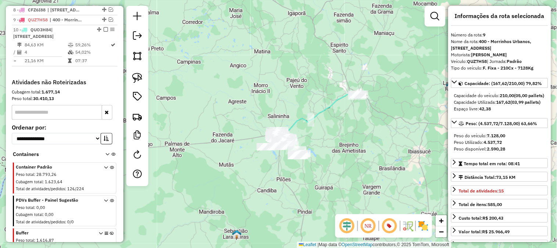
click at [332, 105] on icon at bounding box center [315, 113] width 83 height 41
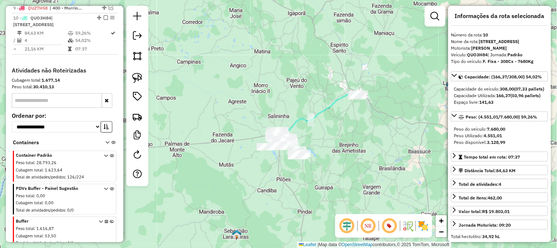
scroll to position [398, 0]
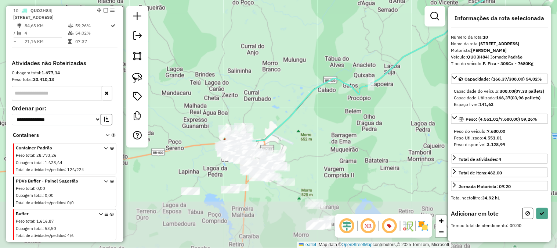
drag, startPoint x: 350, startPoint y: 122, endPoint x: 314, endPoint y: 63, distance: 68.6
click at [314, 63] on div "Janela de atendimento Grade de atendimento Capacidade Transportadoras Veículos …" at bounding box center [278, 124] width 557 height 248
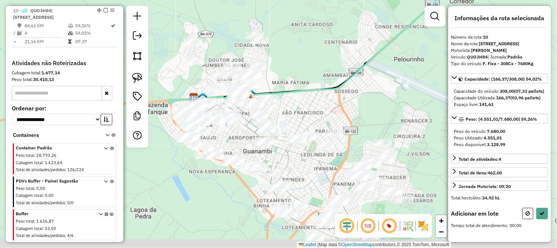
drag, startPoint x: 288, startPoint y: 101, endPoint x: 328, endPoint y: 77, distance: 46.9
click at [328, 77] on div "Janela de atendimento Grade de atendimento Capacidade Transportadoras Veículos …" at bounding box center [278, 124] width 557 height 248
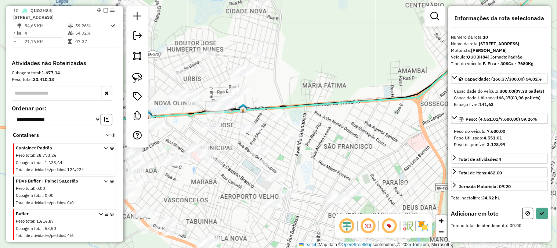
drag, startPoint x: 303, startPoint y: 81, endPoint x: 299, endPoint y: 73, distance: 9.4
click at [299, 73] on div "Janela de atendimento Grade de atendimento Capacidade Transportadoras Veículos …" at bounding box center [278, 124] width 557 height 248
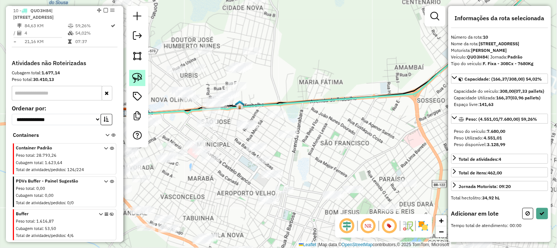
click at [137, 80] on img at bounding box center [137, 78] width 10 height 10
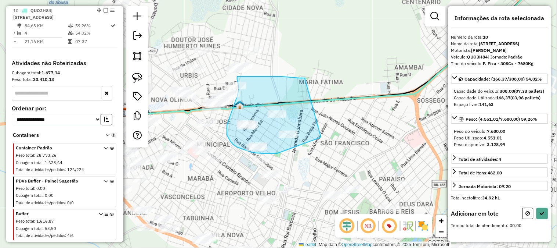
drag, startPoint x: 305, startPoint y: 78, endPoint x: 322, endPoint y: 137, distance: 61.4
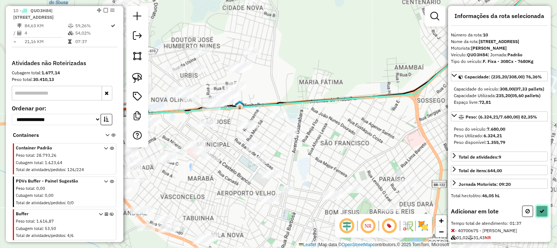
click at [542, 213] on icon at bounding box center [542, 210] width 5 height 5
select select "**********"
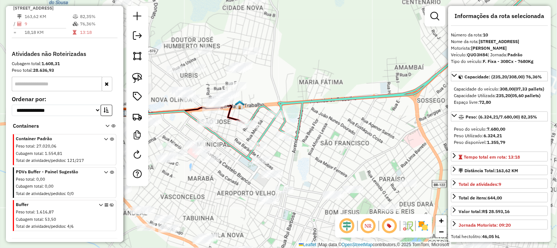
click at [285, 101] on icon at bounding box center [397, 60] width 304 height 170
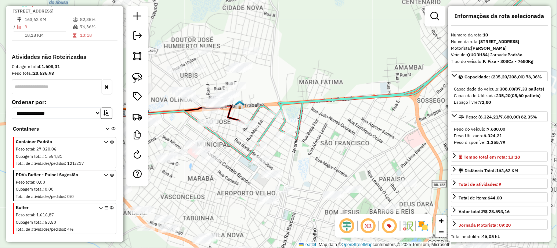
scroll to position [389, 0]
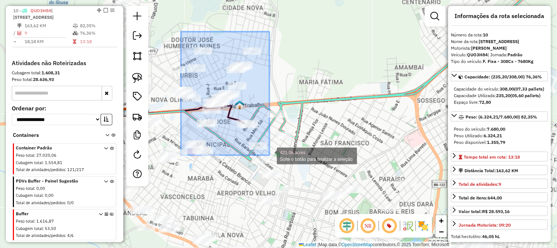
drag, startPoint x: 181, startPoint y: 32, endPoint x: 270, endPoint y: 155, distance: 151.9
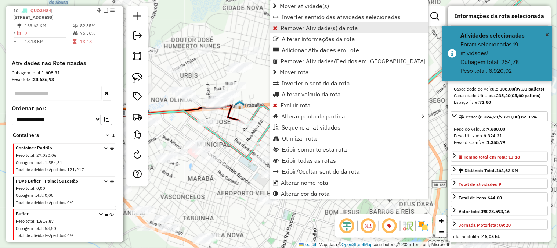
click at [284, 25] on span "Remover Atividade(s) da rota" at bounding box center [319, 28] width 77 height 6
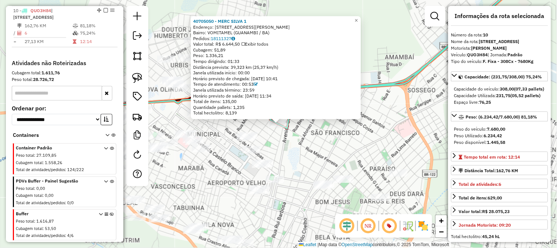
click at [287, 151] on div "40705050 - MERC SILVA 1 Endereço: RUA BENJAMIN VIEIRA COSTA 918 Bairro: VOMITAM…" at bounding box center [278, 124] width 557 height 248
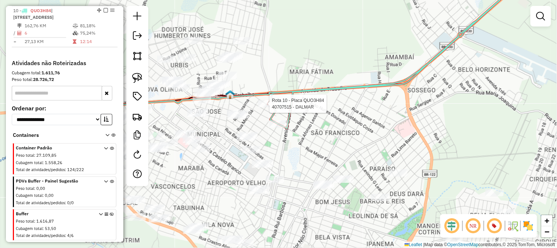
select select "**********"
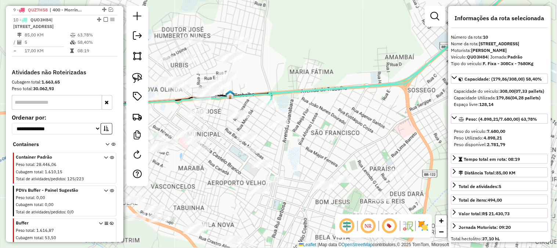
click at [291, 91] on icon at bounding box center [398, 39] width 260 height 129
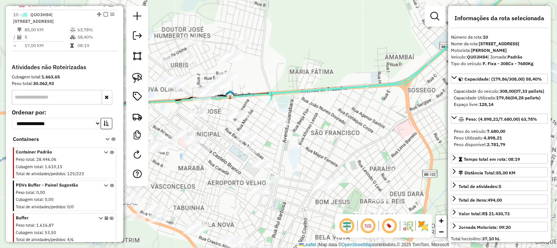
scroll to position [398, 0]
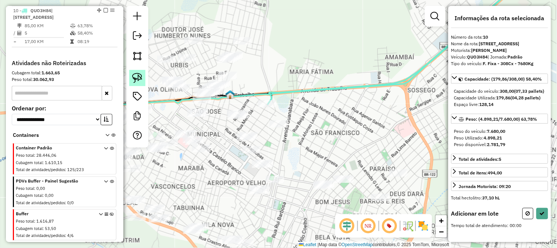
click at [141, 76] on img at bounding box center [137, 78] width 10 height 10
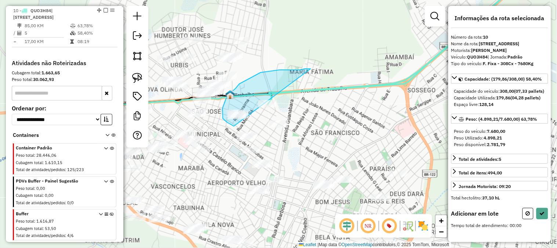
drag, startPoint x: 306, startPoint y: 69, endPoint x: 248, endPoint y: 127, distance: 82.8
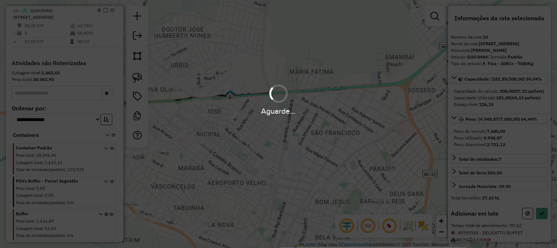
click at [541, 228] on div "Aguarde..." at bounding box center [278, 124] width 557 height 248
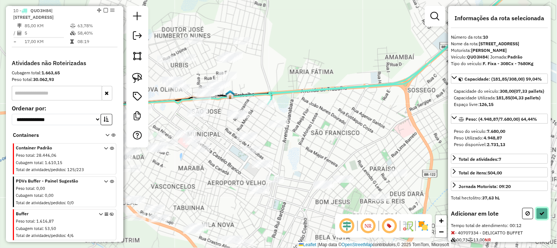
click at [543, 216] on icon at bounding box center [542, 212] width 5 height 5
select select "**********"
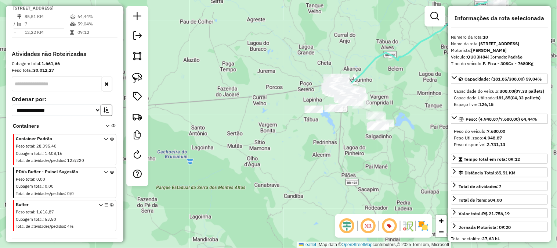
scroll to position [317, 0]
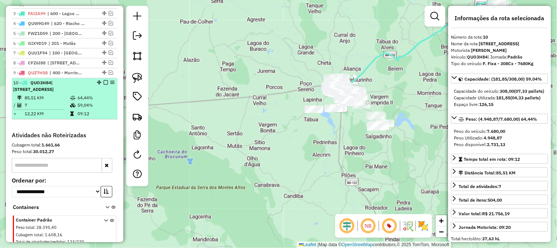
click at [104, 81] on em at bounding box center [106, 82] width 4 height 4
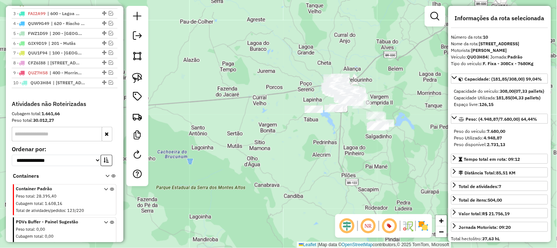
scroll to position [113, 0]
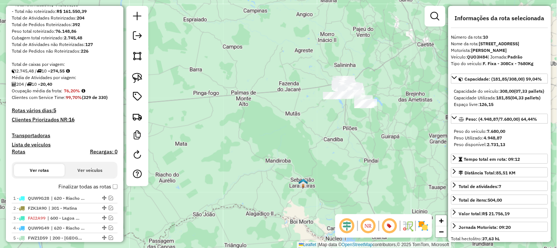
click at [44, 107] on h4 "Rotas vários dias: 5" at bounding box center [65, 110] width 106 height 6
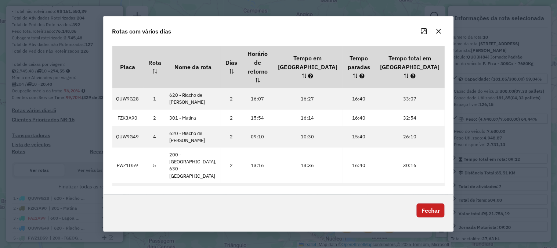
click at [433, 203] on button "Fechar" at bounding box center [431, 210] width 28 height 14
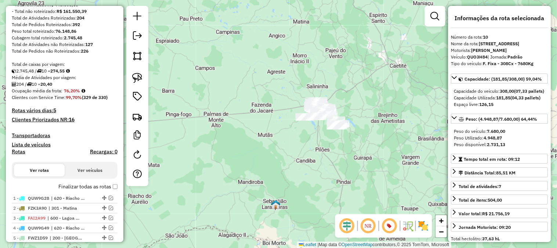
drag, startPoint x: 294, startPoint y: 145, endPoint x: 233, endPoint y: 183, distance: 72.1
click at [233, 183] on div "Janela de atendimento Grade de atendimento Capacidade Transportadoras Veículos …" at bounding box center [278, 124] width 557 height 248
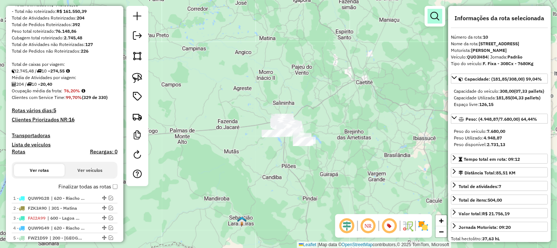
click at [430, 18] on link at bounding box center [435, 16] width 15 height 15
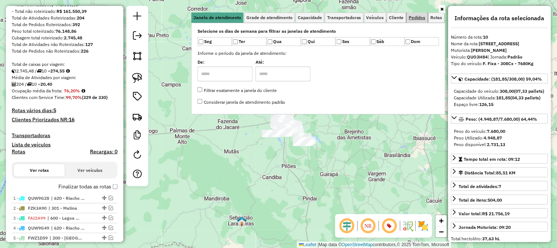
click at [414, 18] on span "Pedidos" at bounding box center [417, 17] width 17 height 4
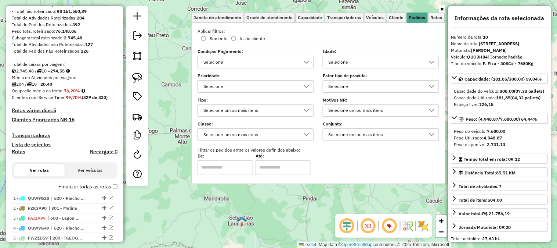
click at [360, 74] on label "Fator tipo de produto:" at bounding box center [381, 75] width 116 height 7
click at [358, 87] on div "Selecione" at bounding box center [375, 86] width 99 height 12
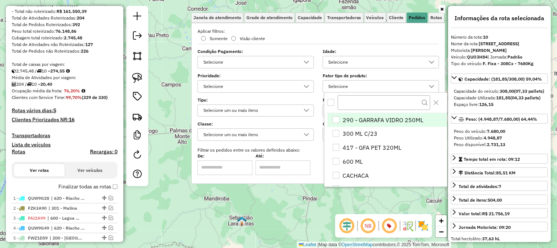
scroll to position [4, 25]
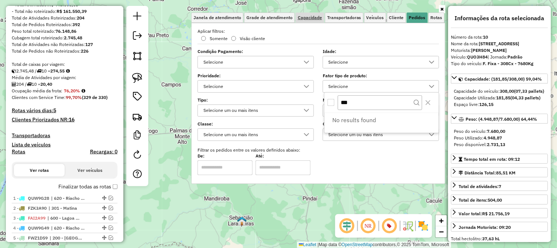
type input "***"
click at [313, 15] on span "Capacidade" at bounding box center [310, 17] width 24 height 4
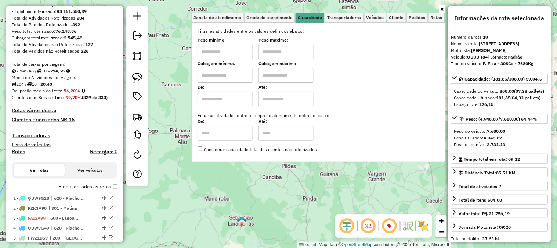
click at [217, 75] on input "text" at bounding box center [225, 75] width 55 height 15
type input "****"
click at [292, 78] on input "text" at bounding box center [286, 75] width 55 height 15
click at [263, 194] on div "Janela de atendimento Grade de atendimento Capacidade Transportadoras Veículos …" at bounding box center [278, 124] width 557 height 248
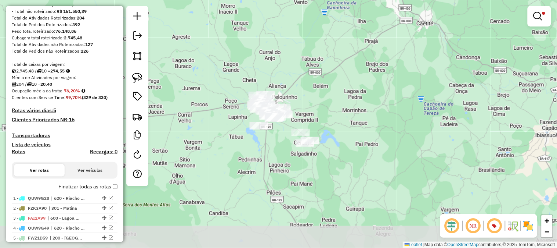
drag, startPoint x: 322, startPoint y: 113, endPoint x: 292, endPoint y: 66, distance: 55.7
click at [292, 66] on div "Limpar filtros Janela de atendimento Grade de atendimento Capacidade Transporta…" at bounding box center [278, 124] width 557 height 248
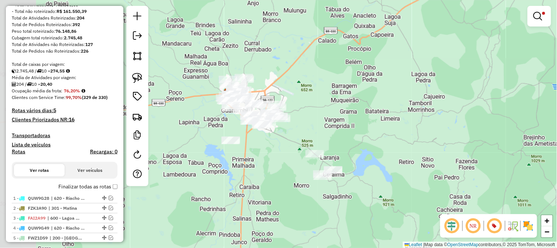
drag, startPoint x: 288, startPoint y: 82, endPoint x: 372, endPoint y: 111, distance: 89.8
click at [372, 111] on div "Limpar filtros Janela de atendimento Grade de atendimento Capacidade Transporta…" at bounding box center [278, 124] width 557 height 248
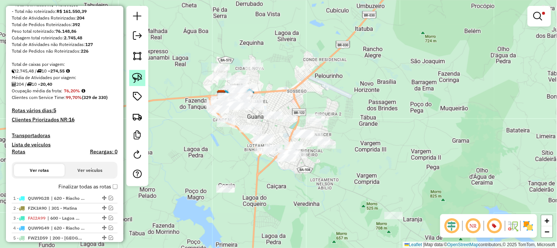
click at [135, 79] on img at bounding box center [137, 78] width 10 height 10
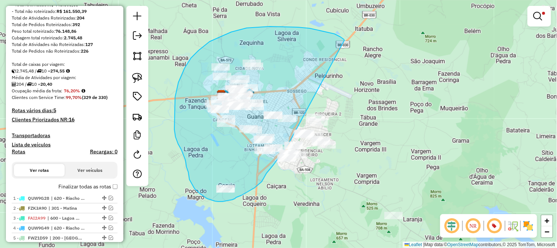
click at [289, 143] on div "Limpar filtros Janela de atendimento Grade de atendimento Capacidade Transporta…" at bounding box center [278, 124] width 557 height 248
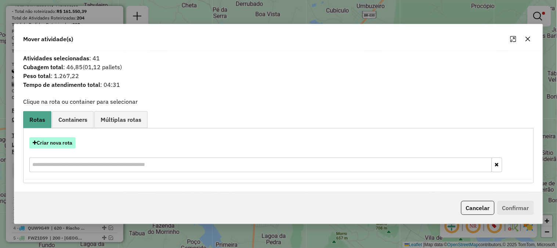
click at [64, 140] on button "Criar nova rota" at bounding box center [52, 142] width 46 height 11
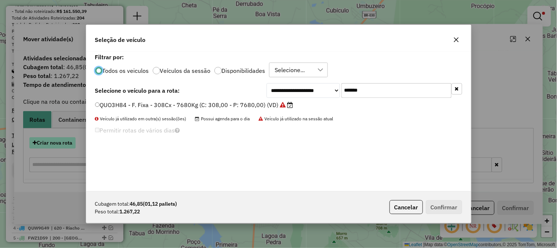
scroll to position [4, 2]
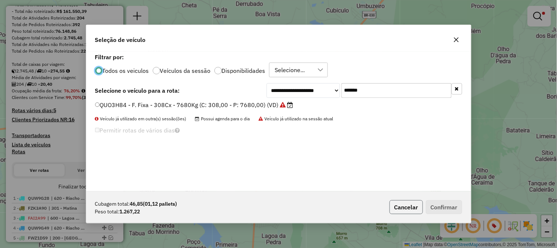
click at [409, 206] on button "Cancelar" at bounding box center [406, 207] width 33 height 14
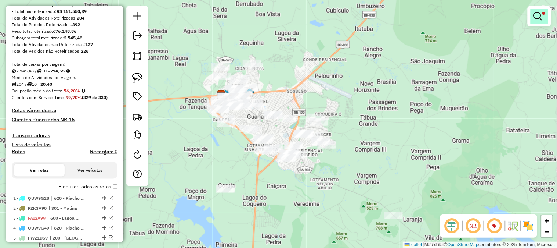
click at [545, 13] on span at bounding box center [543, 13] width 3 height 3
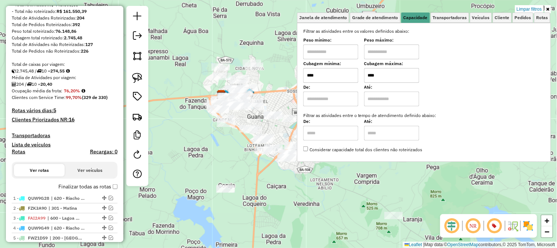
drag, startPoint x: 403, startPoint y: 72, endPoint x: 331, endPoint y: 71, distance: 72.0
click at [331, 71] on div "Cubagem mínima: **** Cubagem máxima: ****" at bounding box center [424, 72] width 242 height 21
type input "****"
click at [270, 43] on div "Limpar filtros Janela de atendimento Grade de atendimento Capacidade Transporta…" at bounding box center [278, 124] width 557 height 248
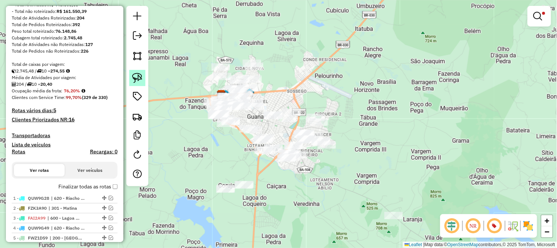
click at [133, 77] on img at bounding box center [137, 78] width 10 height 10
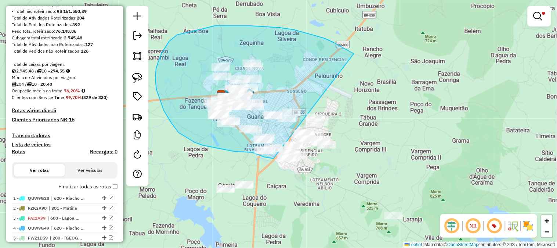
drag, startPoint x: 351, startPoint y: 52, endPoint x: 200, endPoint y: 174, distance: 194.3
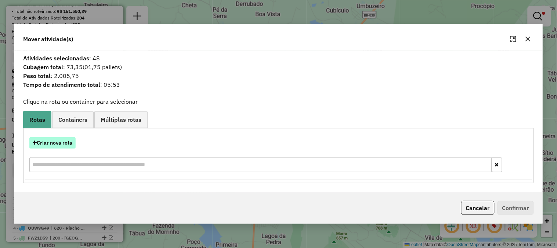
click at [66, 147] on button "Criar nova rota" at bounding box center [52, 142] width 46 height 11
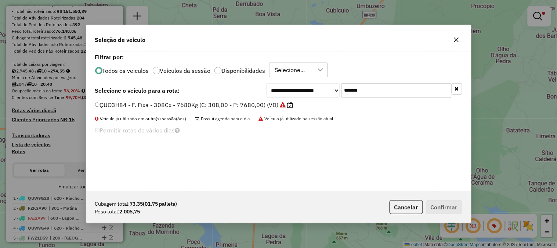
drag, startPoint x: 388, startPoint y: 92, endPoint x: 296, endPoint y: 92, distance: 91.5
click at [311, 92] on div "**********" at bounding box center [365, 90] width 196 height 15
paste input "text"
type input "*******"
click at [254, 108] on label "RUY0H50 - F. Fixa - 70Cx - 1430Kg (C: 70,00 - P: 1430,00) (VD)" at bounding box center [186, 104] width 183 height 9
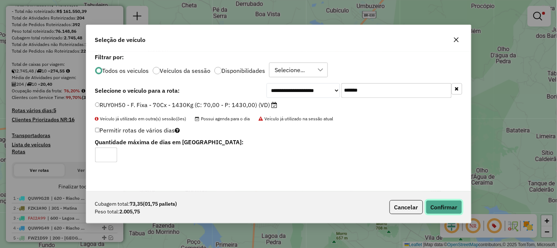
click at [448, 206] on button "Confirmar" at bounding box center [444, 207] width 36 height 14
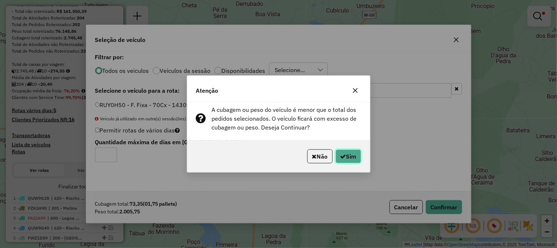
click at [357, 154] on button "Sim" at bounding box center [349, 156] width 26 height 14
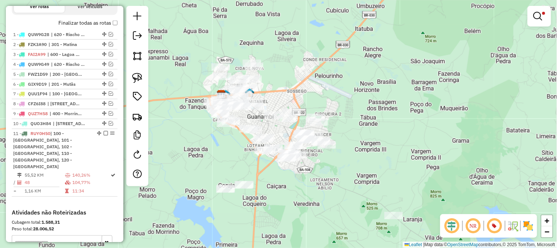
scroll to position [317, 0]
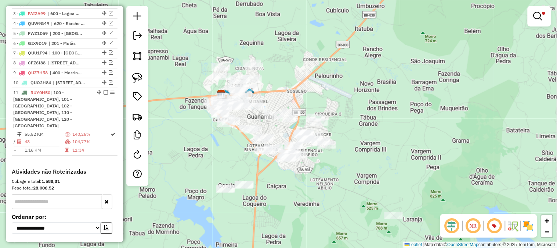
click at [78, 131] on td "140,26%" at bounding box center [91, 134] width 38 height 7
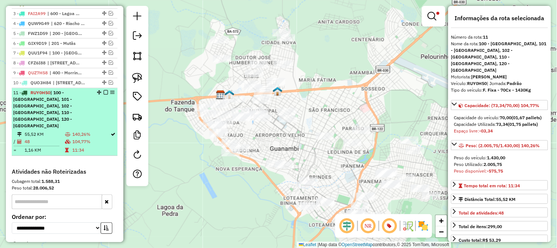
click at [85, 131] on td "140,26%" at bounding box center [91, 134] width 38 height 7
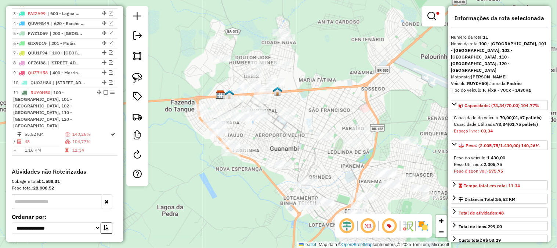
click at [391, 67] on div "Limpar filtros Janela de atendimento Grade de atendimento Capacidade Transporta…" at bounding box center [278, 124] width 557 height 248
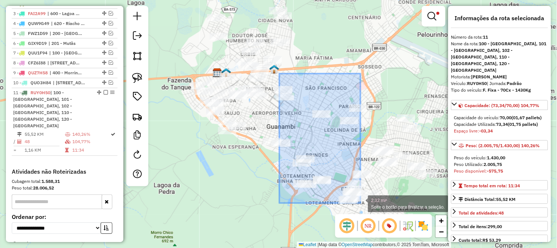
drag, startPoint x: 283, startPoint y: 79, endPoint x: 366, endPoint y: 210, distance: 155.1
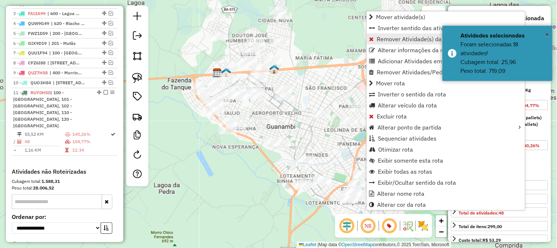
click at [380, 39] on span "Remover Atividade(s) da rota" at bounding box center [415, 39] width 77 height 6
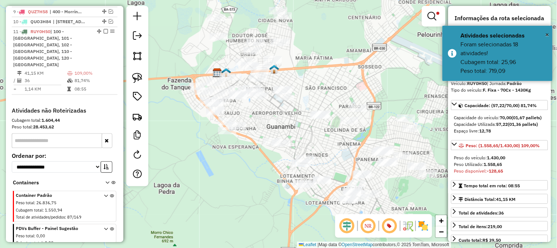
scroll to position [399, 0]
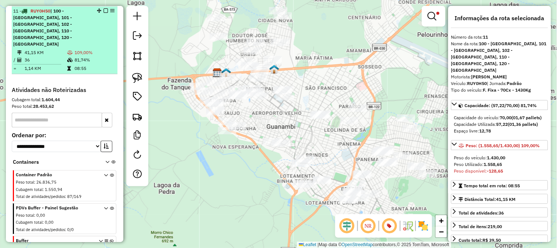
click at [79, 49] on td "109,00%" at bounding box center [94, 52] width 40 height 7
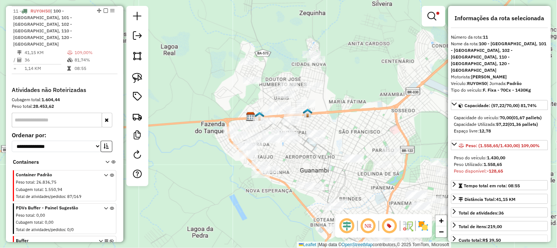
scroll to position [204, 0]
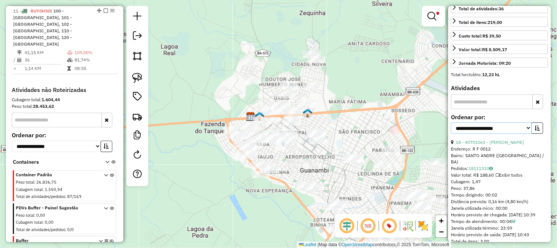
click at [483, 125] on select "**********" at bounding box center [491, 127] width 81 height 11
select select "*********"
click at [451, 122] on select "**********" at bounding box center [491, 127] width 81 height 11
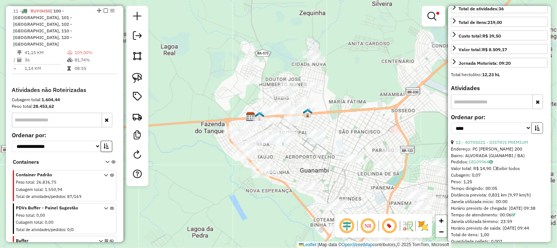
click at [537, 125] on icon "button" at bounding box center [537, 127] width 5 height 5
click at [515, 139] on link "23 - 40704770 - RAMON DE SOUZA SILVA" at bounding box center [490, 142] width 68 height 6
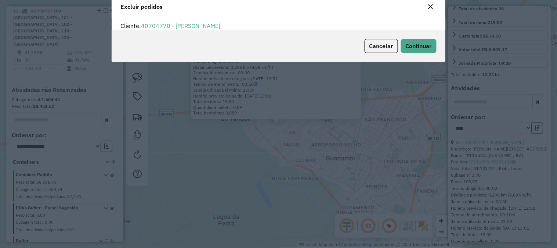
scroll to position [4, 2]
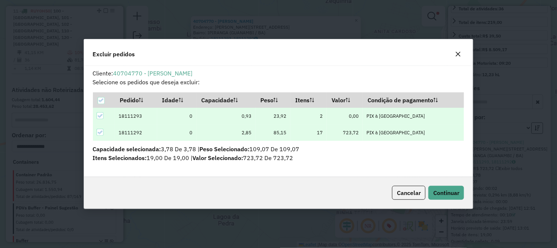
click at [446, 185] on div "Cancelar Continuar" at bounding box center [278, 193] width 389 height 32
click at [454, 187] on button "Continuar" at bounding box center [447, 192] width 36 height 14
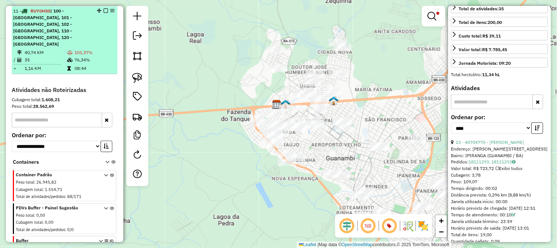
click at [84, 49] on td "101,37%" at bounding box center [94, 52] width 40 height 7
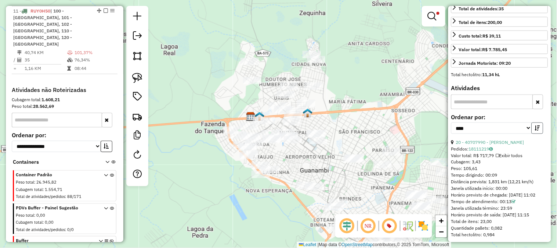
click at [540, 122] on button "button" at bounding box center [538, 127] width 12 height 11
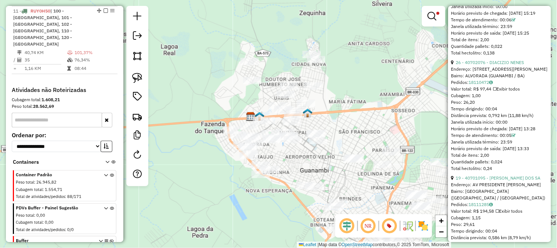
scroll to position [1959, 0]
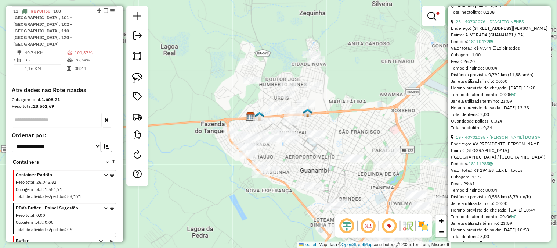
click at [486, 24] on link "26 - 40702076 - DIACIZIO NENES" at bounding box center [490, 22] width 68 height 6
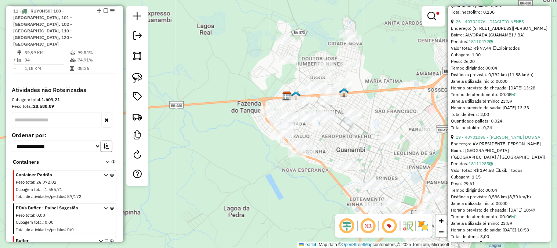
scroll to position [226, 0]
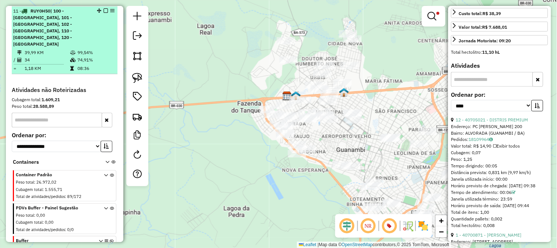
click at [56, 49] on td "39,99 KM" at bounding box center [47, 52] width 46 height 7
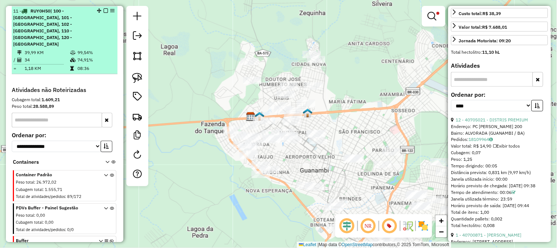
click at [104, 11] on em at bounding box center [106, 10] width 4 height 4
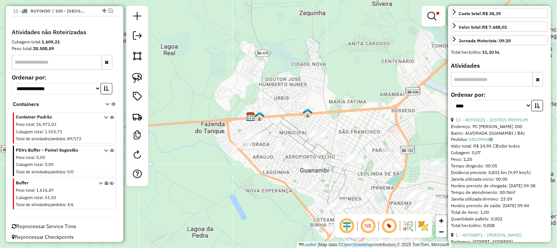
click at [434, 16] on em at bounding box center [432, 16] width 9 height 9
click at [0, 0] on link "Limpar filtros" at bounding box center [0, 0] width 0 height 0
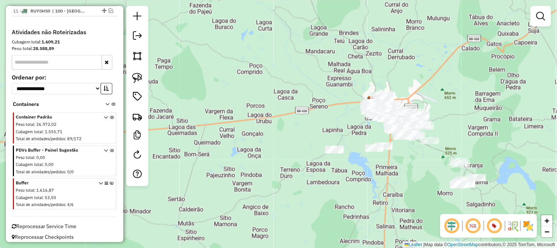
scroll to position [277, 0]
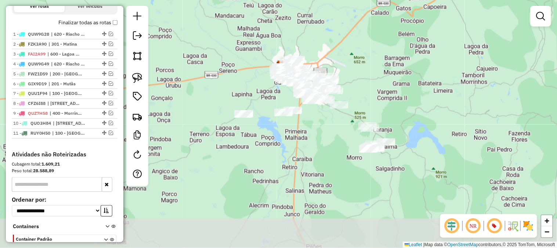
drag, startPoint x: 433, startPoint y: 84, endPoint x: 338, endPoint y: 50, distance: 101.1
click at [338, 50] on div "Janela de atendimento Grade de atendimento Capacidade Transportadoras Veículos …" at bounding box center [278, 124] width 557 height 248
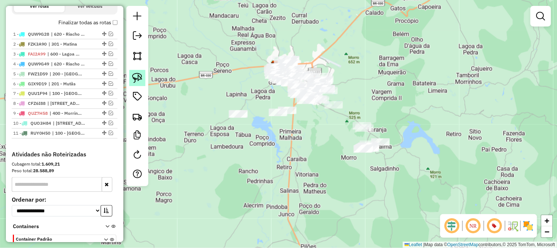
click at [138, 75] on img at bounding box center [137, 78] width 10 height 10
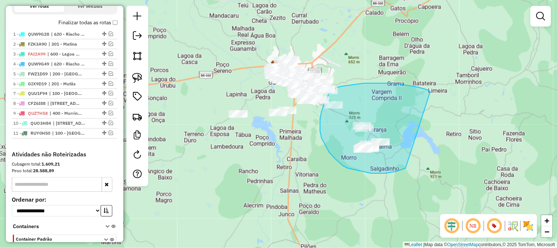
drag, startPoint x: 430, startPoint y: 92, endPoint x: 406, endPoint y: 168, distance: 79.9
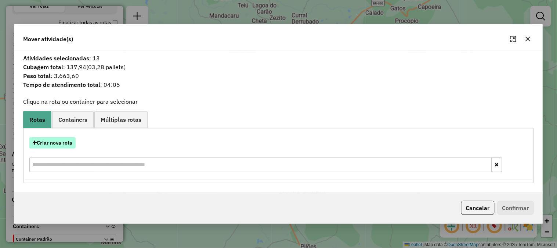
click at [69, 142] on button "Criar nova rota" at bounding box center [52, 142] width 46 height 11
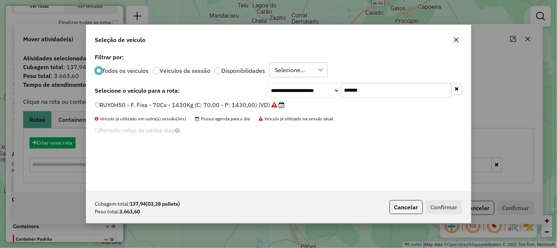
scroll to position [4, 2]
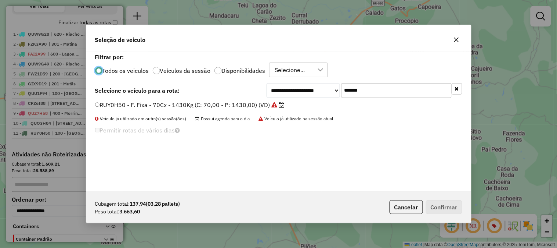
drag, startPoint x: 380, startPoint y: 89, endPoint x: 274, endPoint y: 83, distance: 106.3
click at [277, 84] on div "**********" at bounding box center [365, 90] width 196 height 15
paste input "text"
type input "*******"
click at [252, 104] on label "FVC8G69 - F. Fixa - 308Cx - 8160Kg (C: 308,00 - P: 8160,00) (VD)" at bounding box center [190, 104] width 190 height 9
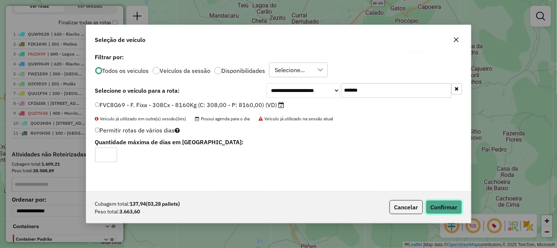
click at [450, 208] on button "Confirmar" at bounding box center [444, 207] width 36 height 14
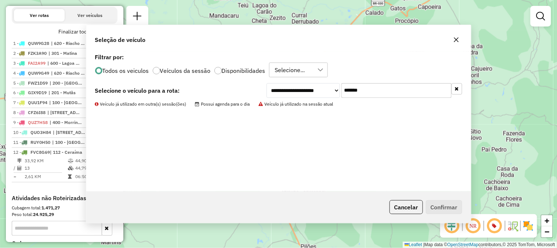
scroll to position [285, 0]
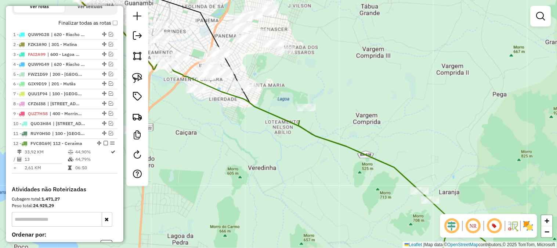
click at [310, 133] on icon at bounding box center [398, 196] width 199 height 152
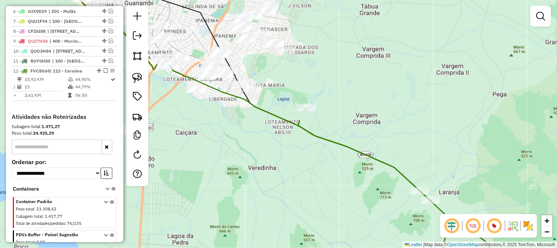
select select "*********"
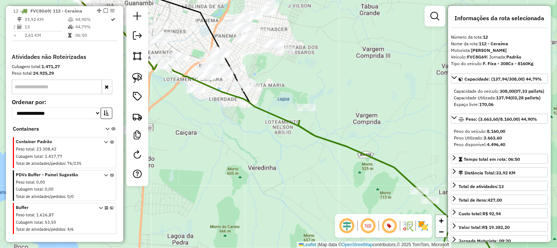
scroll to position [418, 0]
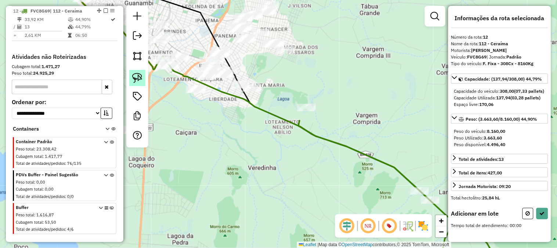
click at [136, 77] on img at bounding box center [137, 78] width 10 height 10
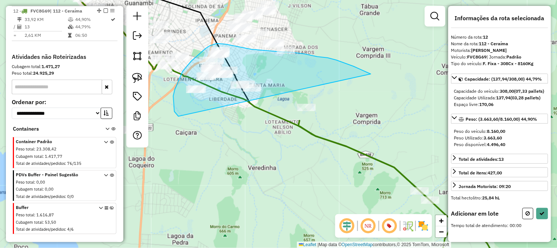
drag, startPoint x: 354, startPoint y: 66, endPoint x: 264, endPoint y: 133, distance: 112.1
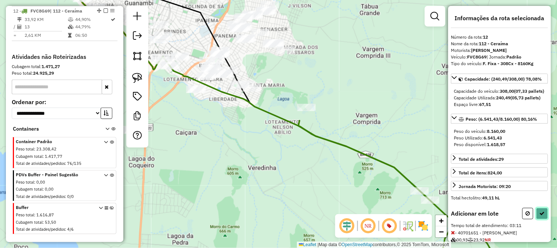
click at [541, 219] on button at bounding box center [543, 213] width 12 height 11
select select "*********"
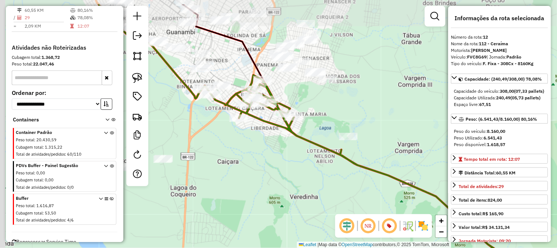
drag, startPoint x: 282, startPoint y: 77, endPoint x: 278, endPoint y: 87, distance: 10.4
click at [301, 85] on div "Janela de atendimento Grade de atendimento Capacidade Transportadoras Veículos …" at bounding box center [278, 124] width 557 height 248
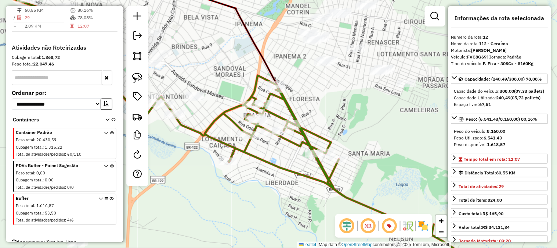
click at [286, 104] on icon at bounding box center [362, 173] width 314 height 197
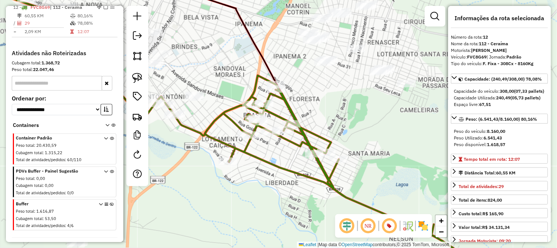
scroll to position [409, 0]
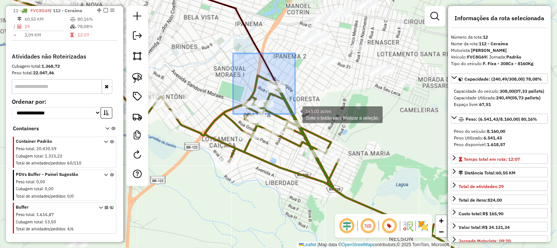
drag, startPoint x: 274, startPoint y: 93, endPoint x: 296, endPoint y: 114, distance: 30.6
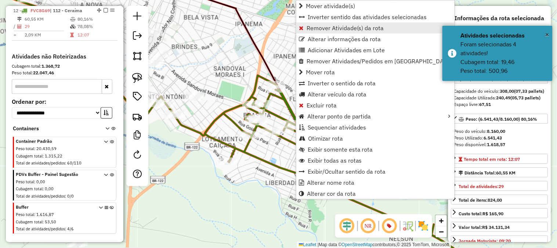
click at [310, 26] on span "Remover Atividade(s) da rota" at bounding box center [345, 28] width 77 height 6
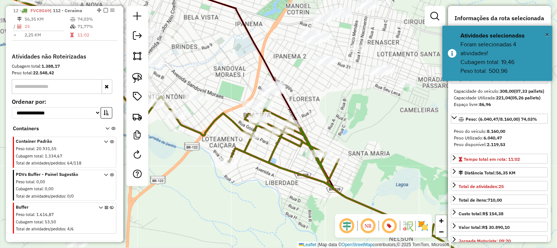
click at [297, 116] on icon at bounding box center [288, 104] width 291 height 259
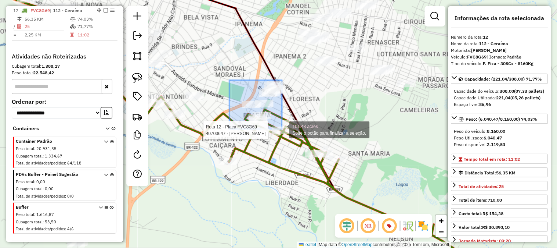
click at [281, 127] on div "Rota 12 - Placa FVC8G69 40703647 - ZILDI PEREIRA CAIRES 101.48 acres Solte o bo…" at bounding box center [278, 124] width 557 height 248
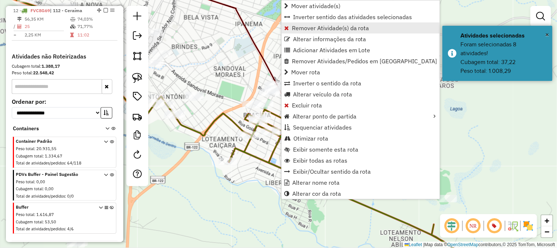
click at [306, 30] on span "Remover Atividade(s) da rota" at bounding box center [330, 28] width 77 height 6
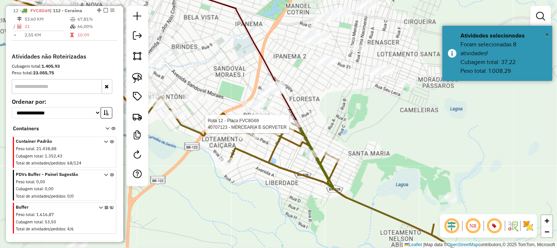
select select "*********"
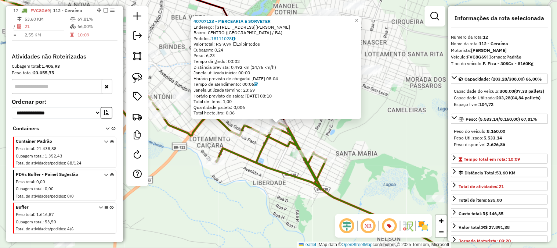
click at [282, 141] on icon at bounding box center [362, 197] width 290 height 149
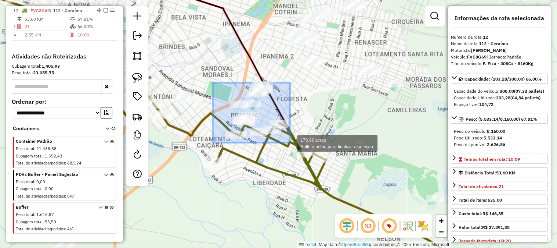
drag, startPoint x: 213, startPoint y: 83, endPoint x: 290, endPoint y: 143, distance: 97.6
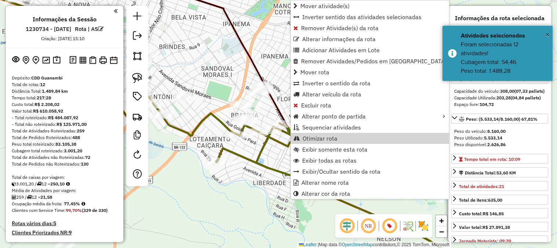
select select "*********"
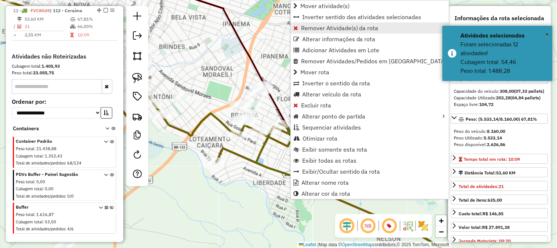
click at [303, 30] on span "Remover Atividade(s) da rota" at bounding box center [339, 28] width 77 height 6
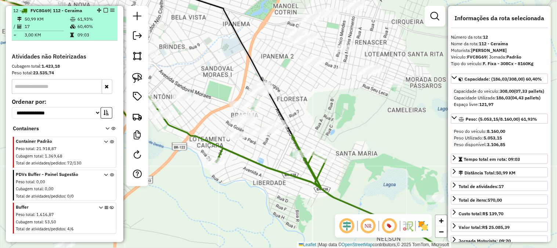
click at [104, 10] on em at bounding box center [106, 10] width 4 height 4
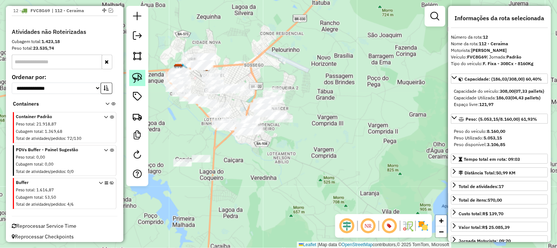
click at [133, 82] on img at bounding box center [137, 78] width 10 height 10
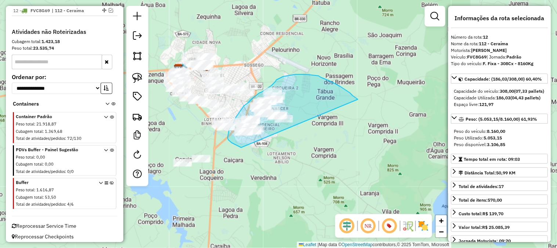
drag, startPoint x: 340, startPoint y: 86, endPoint x: 278, endPoint y: 149, distance: 89.1
click at [278, 149] on div "Janela de atendimento Grade de atendimento Capacidade Transportadoras Veículos …" at bounding box center [278, 124] width 557 height 248
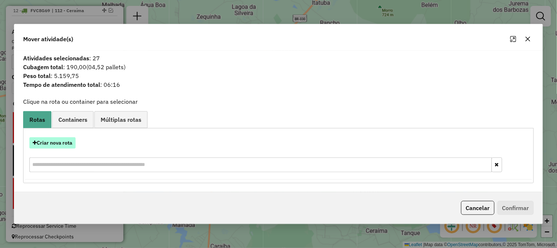
click at [60, 143] on button "Criar nova rota" at bounding box center [52, 142] width 46 height 11
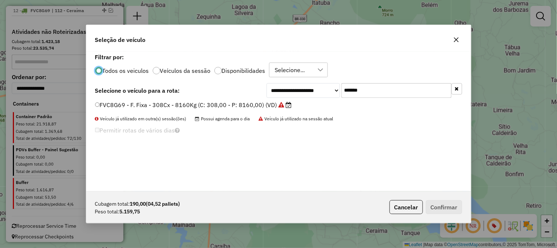
scroll to position [4, 2]
drag, startPoint x: 363, startPoint y: 86, endPoint x: 281, endPoint y: 83, distance: 81.6
click at [303, 83] on div "**********" at bounding box center [365, 90] width 196 height 15
paste input "text"
type input "*******"
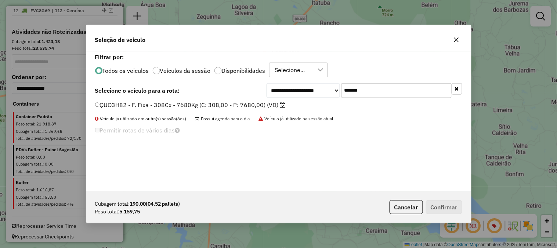
click at [238, 105] on label "QUO3H82 - F. Fixa - 308Cx - 7680Kg (C: 308,00 - P: 7680,00) (VD)" at bounding box center [190, 104] width 191 height 9
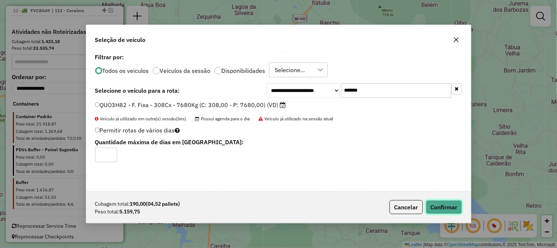
click at [434, 207] on button "Confirmar" at bounding box center [444, 207] width 36 height 14
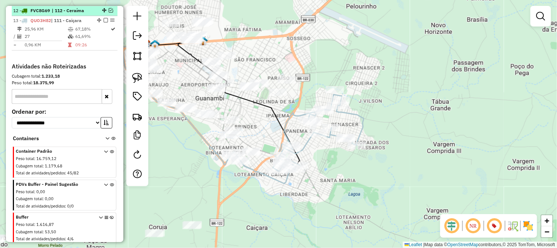
click at [109, 9] on em at bounding box center [111, 10] width 4 height 4
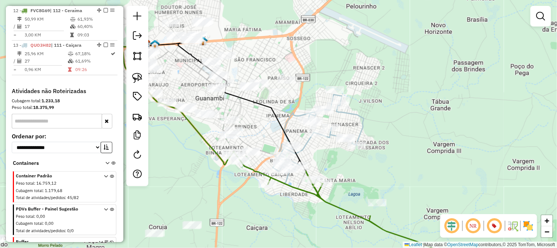
click at [324, 198] on icon at bounding box center [372, 222] width 209 height 102
select select "*********"
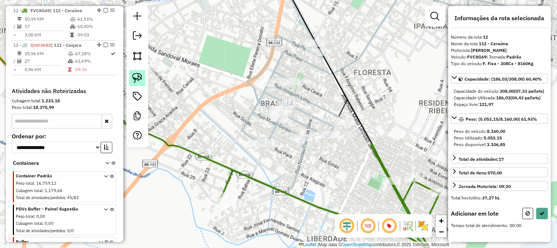
click at [137, 79] on img at bounding box center [137, 78] width 10 height 10
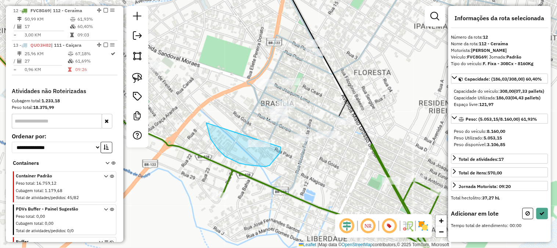
drag, startPoint x: 225, startPoint y: 156, endPoint x: 280, endPoint y: 137, distance: 57.5
click at [280, 137] on div "Janela de atendimento Grade de atendimento Capacidade Transportadoras Veículos …" at bounding box center [278, 124] width 557 height 248
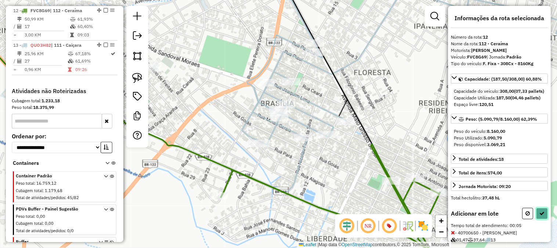
click at [541, 216] on icon at bounding box center [542, 212] width 5 height 5
select select "*********"
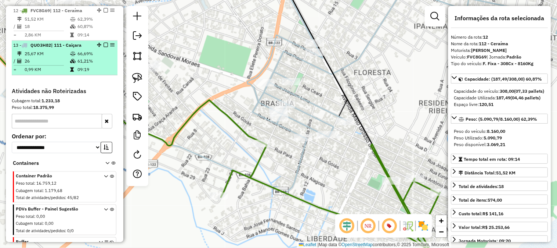
click at [90, 55] on td "66,69%" at bounding box center [95, 53] width 37 height 7
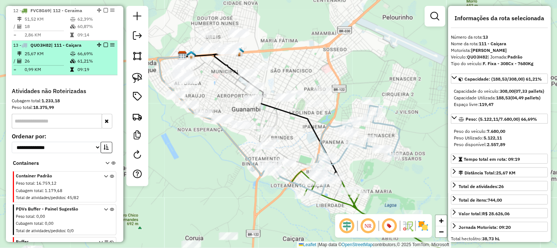
click at [104, 44] on em at bounding box center [106, 45] width 4 height 4
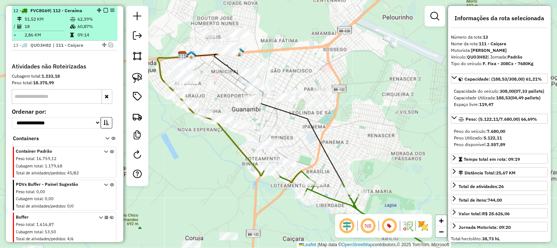
click at [104, 10] on em at bounding box center [106, 10] width 4 height 4
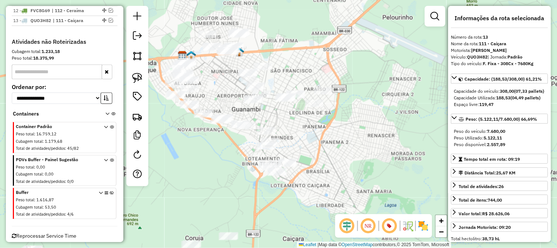
drag, startPoint x: 345, startPoint y: 141, endPoint x: 344, endPoint y: 136, distance: 4.5
click at [344, 136] on div "Janela de atendimento Grade de atendimento Capacidade Transportadoras Veículos …" at bounding box center [278, 124] width 557 height 248
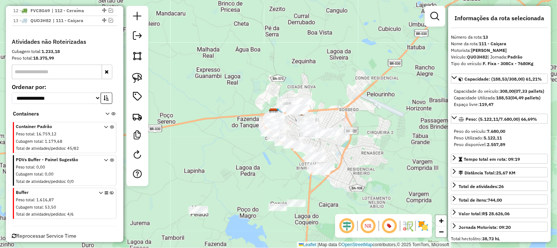
drag, startPoint x: 348, startPoint y: 120, endPoint x: 365, endPoint y: 146, distance: 31.1
click at [368, 147] on div "Janela de atendimento Grade de atendimento Capacidade Transportadoras Veículos …" at bounding box center [278, 124] width 557 height 248
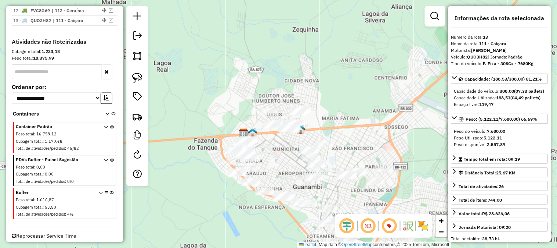
drag, startPoint x: 348, startPoint y: 131, endPoint x: 313, endPoint y: 79, distance: 63.3
click at [313, 79] on div "Janela de atendimento Grade de atendimento Capacidade Transportadoras Veículos …" at bounding box center [278, 124] width 557 height 248
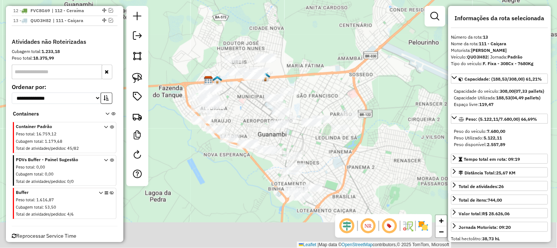
click at [309, 73] on div "Janela de atendimento Grade de atendimento Capacidade Transportadoras Veículos …" at bounding box center [278, 124] width 557 height 248
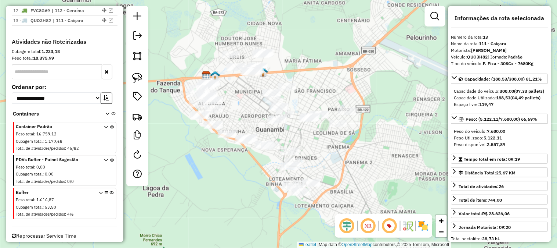
drag, startPoint x: 316, startPoint y: 81, endPoint x: 314, endPoint y: 72, distance: 9.0
click at [315, 71] on div "Janela de atendimento Grade de atendimento Capacidade Transportadoras Veículos …" at bounding box center [278, 124] width 557 height 248
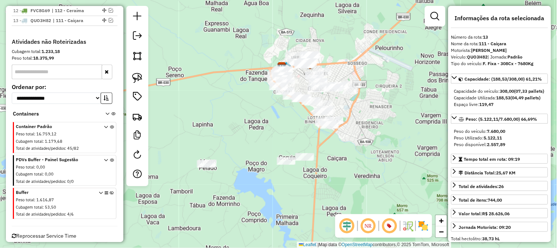
drag, startPoint x: 356, startPoint y: 125, endPoint x: 364, endPoint y: 100, distance: 26.7
click at [364, 100] on div "Janela de atendimento Grade de atendimento Capacidade Transportadoras Veículos …" at bounding box center [278, 124] width 557 height 248
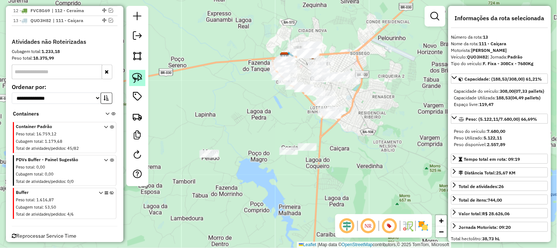
click at [137, 74] on img at bounding box center [137, 78] width 10 height 10
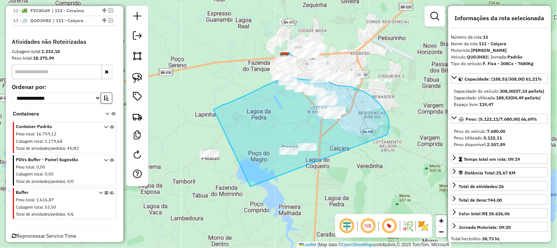
drag, startPoint x: 387, startPoint y: 134, endPoint x: 302, endPoint y: 191, distance: 102.7
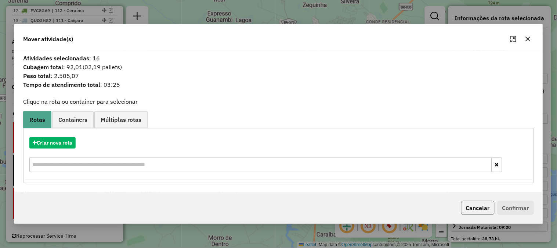
click at [486, 214] on button "Cancelar" at bounding box center [477, 208] width 33 height 14
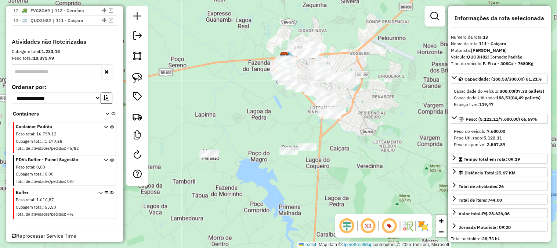
drag, startPoint x: 383, startPoint y: 76, endPoint x: 371, endPoint y: 135, distance: 59.9
click at [371, 135] on div "Janela de atendimento Grade de atendimento Capacidade Transportadoras Veículos …" at bounding box center [278, 124] width 557 height 248
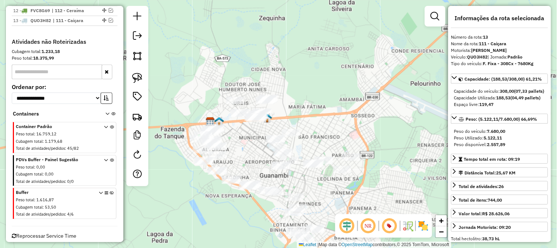
drag, startPoint x: 320, startPoint y: 100, endPoint x: 368, endPoint y: 82, distance: 51.4
click at [368, 82] on div "Janela de atendimento Grade de atendimento Capacidade Transportadoras Veículos …" at bounding box center [278, 124] width 557 height 248
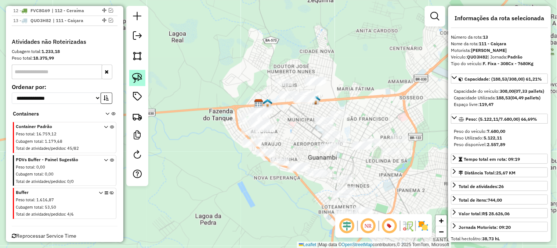
click at [133, 75] on img at bounding box center [137, 78] width 10 height 10
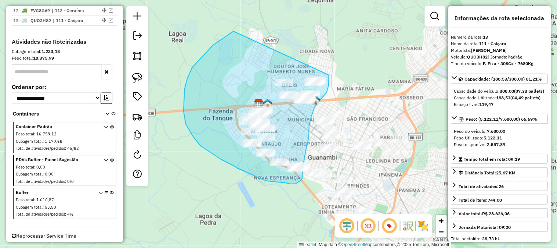
drag, startPoint x: 234, startPoint y: 31, endPoint x: 329, endPoint y: 69, distance: 102.7
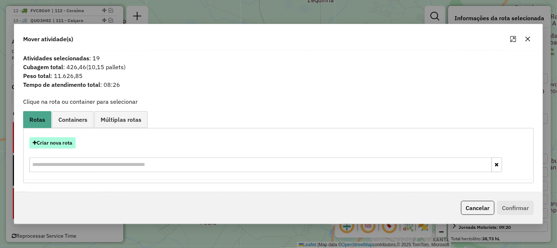
click at [58, 144] on button "Criar nova rota" at bounding box center [52, 142] width 46 height 11
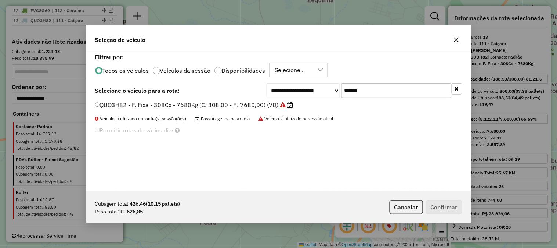
drag, startPoint x: 386, startPoint y: 92, endPoint x: 269, endPoint y: 78, distance: 117.6
click at [274, 78] on div "**********" at bounding box center [278, 121] width 385 height 140
paste input "text"
type input "*******"
click at [236, 104] on label "GKB9H79 - F. Fixa - 420Cx - 12700Kg (C: 420,00 - P: 12700,00) (VD)" at bounding box center [194, 104] width 198 height 9
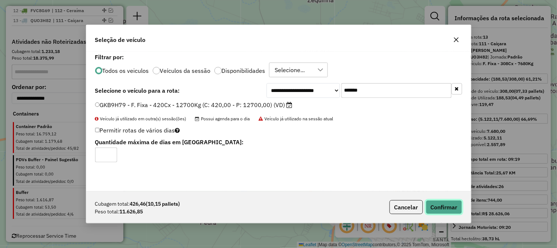
click at [444, 207] on button "Confirmar" at bounding box center [444, 207] width 36 height 14
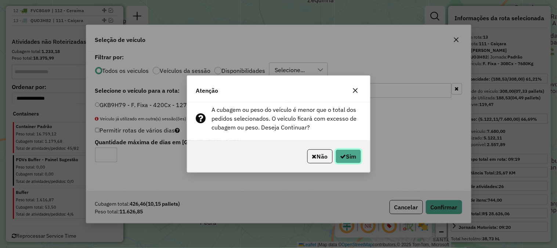
click at [336, 155] on button "Sim" at bounding box center [349, 156] width 26 height 14
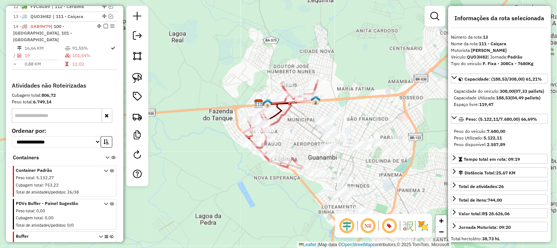
scroll to position [419, 0]
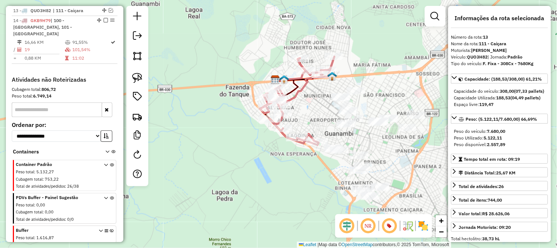
drag, startPoint x: 389, startPoint y: 89, endPoint x: 381, endPoint y: 89, distance: 8.1
click at [393, 83] on div "Janela de atendimento Grade de atendimento Capacidade Transportadoras Veículos …" at bounding box center [278, 124] width 557 height 248
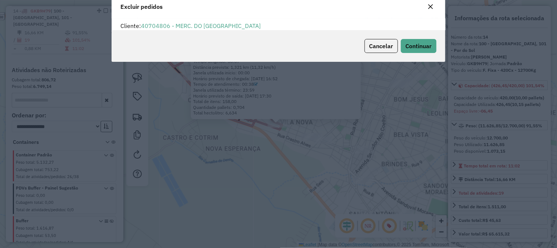
scroll to position [4, 2]
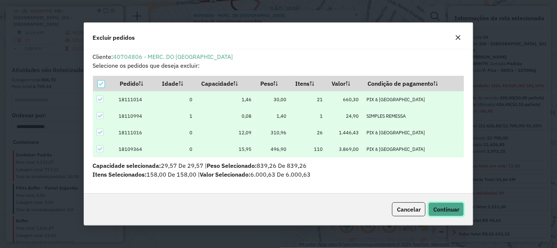
click at [444, 212] on span "Continuar" at bounding box center [446, 208] width 26 height 7
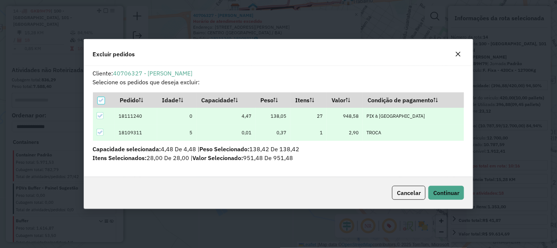
scroll to position [0, 0]
click at [440, 190] on span "Continuar" at bounding box center [446, 192] width 26 height 7
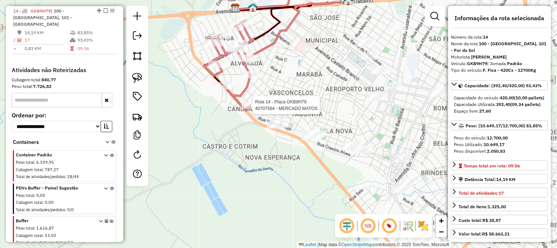
click at [252, 109] on div at bounding box center [250, 104] width 18 height 7
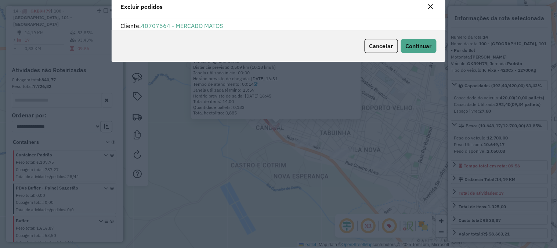
scroll to position [4, 2]
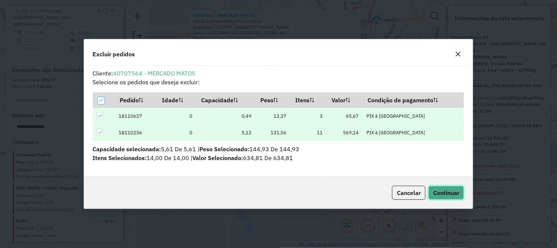
click at [458, 190] on span "Continuar" at bounding box center [446, 192] width 26 height 7
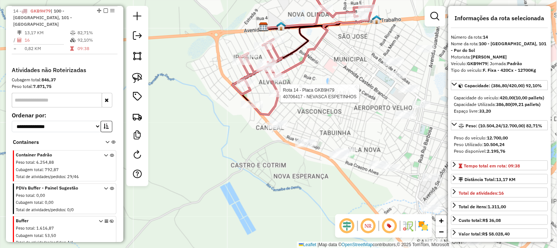
click at [274, 97] on div at bounding box center [278, 93] width 18 height 7
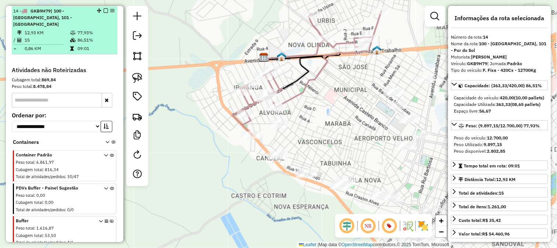
click at [101, 45] on td "09:01" at bounding box center [95, 48] width 37 height 7
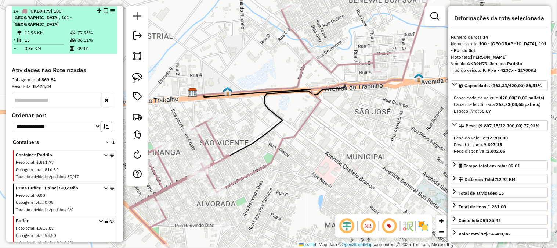
click at [104, 10] on em at bounding box center [106, 10] width 4 height 4
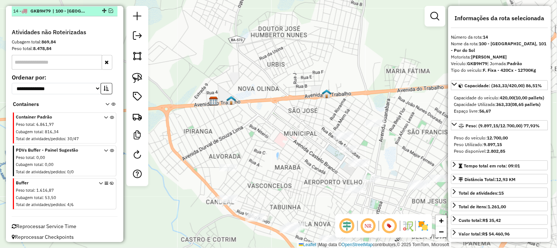
click at [109, 12] on em at bounding box center [111, 10] width 4 height 4
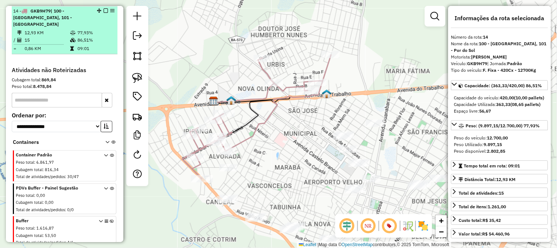
click at [104, 9] on em at bounding box center [106, 10] width 4 height 4
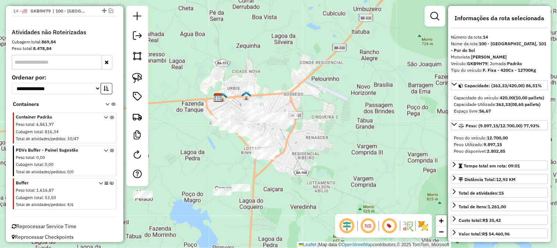
drag, startPoint x: 293, startPoint y: 77, endPoint x: 293, endPoint y: 54, distance: 23.9
click at [293, 54] on div "Janela de atendimento Grade de atendimento Capacidade Transportadoras Veículos …" at bounding box center [278, 124] width 557 height 248
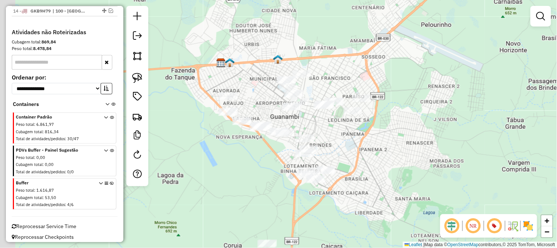
drag, startPoint x: 246, startPoint y: 57, endPoint x: 284, endPoint y: 42, distance: 40.6
click at [284, 42] on div "Janela de atendimento Grade de atendimento Capacidade Transportadoras Veículos …" at bounding box center [278, 124] width 557 height 248
drag, startPoint x: 253, startPoint y: 57, endPoint x: 327, endPoint y: 40, distance: 76.1
click at [327, 40] on div "Janela de atendimento Grade de atendimento Capacidade Transportadoras Veículos …" at bounding box center [278, 124] width 557 height 248
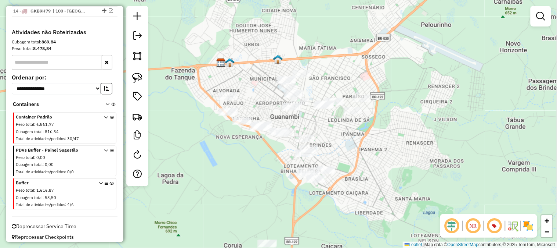
click at [327, 40] on div "Janela de atendimento Grade de atendimento Capacidade Transportadoras Veículos …" at bounding box center [278, 124] width 557 height 248
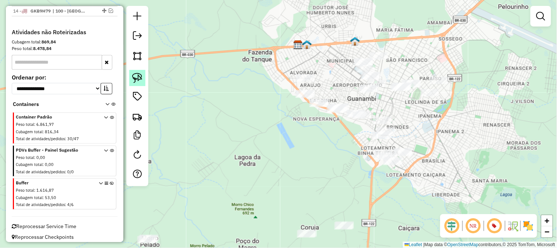
click at [135, 76] on img at bounding box center [137, 78] width 10 height 10
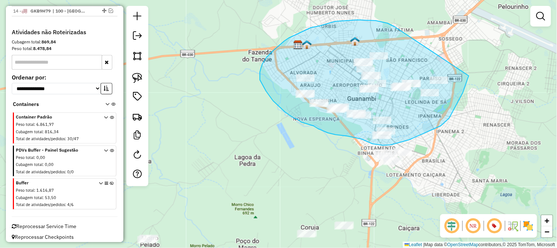
drag, startPoint x: 388, startPoint y: 23, endPoint x: 470, endPoint y: 71, distance: 95.3
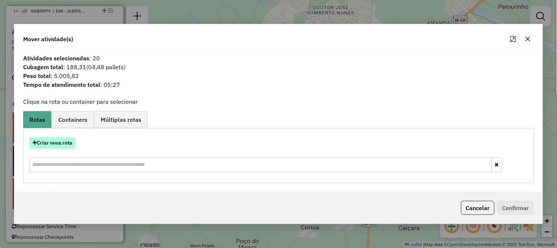
click at [54, 138] on button "Criar nova rota" at bounding box center [52, 142] width 46 height 11
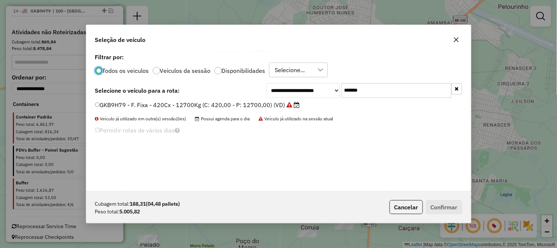
drag, startPoint x: 356, startPoint y: 91, endPoint x: 285, endPoint y: 87, distance: 71.4
click at [291, 88] on div "**********" at bounding box center [365, 90] width 196 height 15
paste input "text"
type input "*******"
click at [250, 104] on label "FUL9D37 - F. Fixa - 308Cx - 8160Kg (C: 308,00 - P: 8160,00) (VD)" at bounding box center [189, 104] width 189 height 9
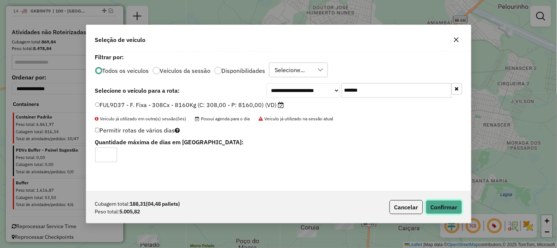
click at [447, 210] on button "Confirmar" at bounding box center [444, 207] width 36 height 14
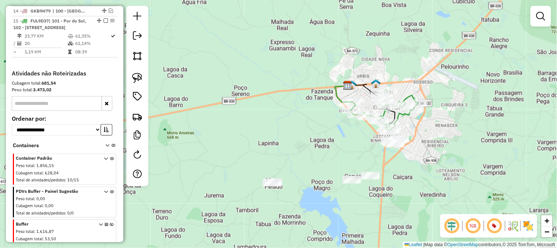
drag, startPoint x: 466, startPoint y: 165, endPoint x: 455, endPoint y: 138, distance: 29.3
click at [457, 142] on div "Rota 15 - Placa FUL9D37 40703967 - JANDIRA SOUZA PINTO Janela de atendimento Gr…" at bounding box center [278, 124] width 557 height 248
click at [455, 138] on div "Rota 15 - Placa FUL9D37 40703967 - JANDIRA SOUZA PINTO Janela de atendimento Gr…" at bounding box center [278, 124] width 557 height 248
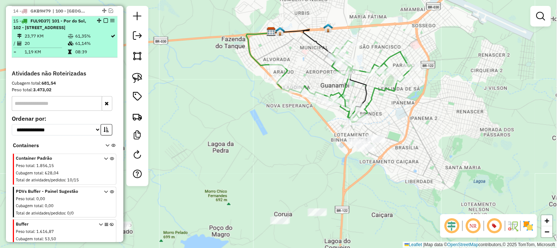
click at [104, 20] on em at bounding box center [106, 20] width 4 height 4
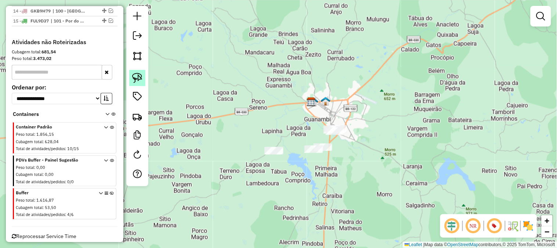
click at [134, 81] on img at bounding box center [137, 78] width 10 height 10
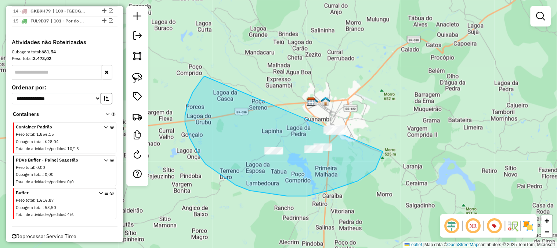
drag, startPoint x: 203, startPoint y: 78, endPoint x: 383, endPoint y: 108, distance: 182.4
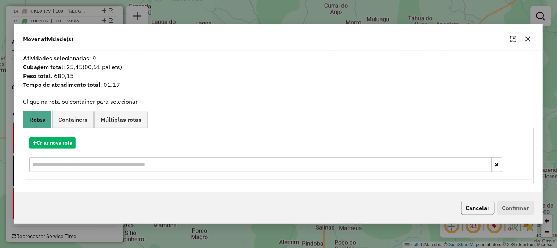
click at [484, 203] on button "Cancelar" at bounding box center [477, 208] width 33 height 14
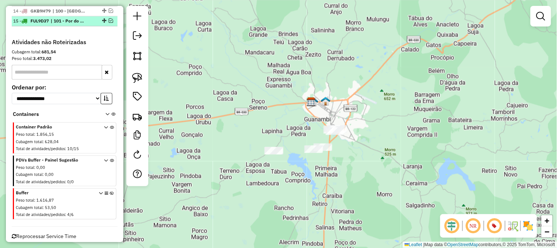
click at [109, 22] on em at bounding box center [111, 20] width 4 height 4
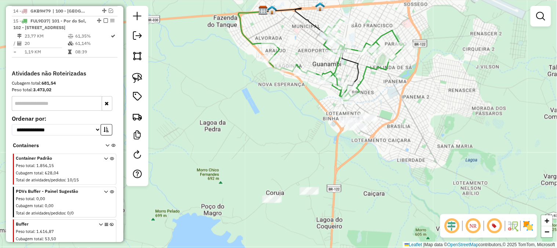
click at [366, 72] on icon at bounding box center [337, 60] width 136 height 82
select select "*********"
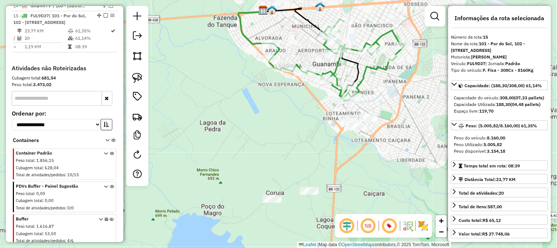
scroll to position [439, 0]
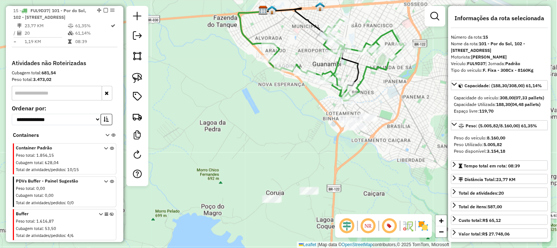
click at [366, 72] on icon at bounding box center [337, 60] width 136 height 82
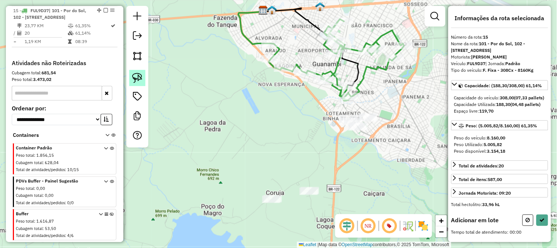
click at [138, 79] on img at bounding box center [137, 78] width 10 height 10
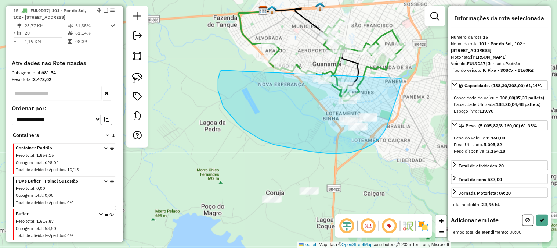
drag, startPoint x: 220, startPoint y: 71, endPoint x: 401, endPoint y: 78, distance: 181.2
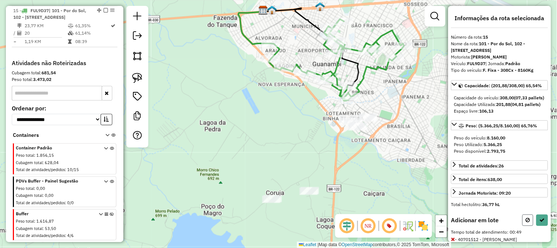
click at [526, 226] on button at bounding box center [528, 219] width 11 height 11
select select "*********"
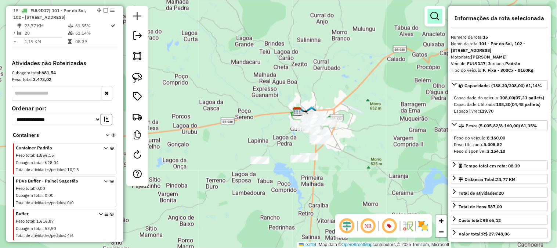
click at [434, 10] on link at bounding box center [435, 16] width 15 height 15
click at [0, 0] on div at bounding box center [0, 0] width 0 height 0
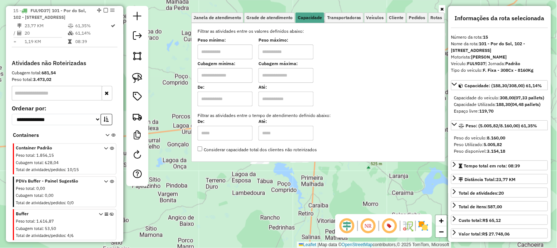
click at [227, 72] on input "text" at bounding box center [225, 75] width 55 height 15
type input "****"
click at [288, 78] on input "text" at bounding box center [286, 75] width 55 height 15
click at [335, 184] on div "Janela de atendimento Grade de atendimento Capacidade Transportadoras Veículos …" at bounding box center [278, 124] width 557 height 248
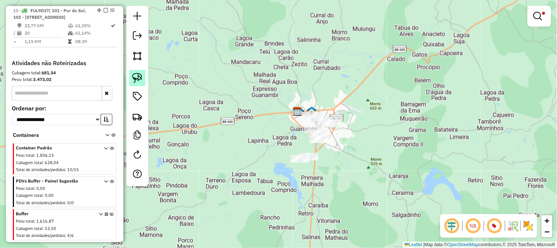
click at [135, 78] on img at bounding box center [137, 78] width 10 height 10
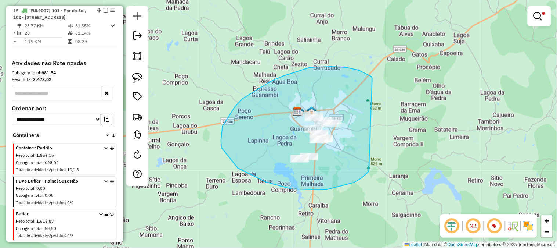
drag, startPoint x: 372, startPoint y: 76, endPoint x: 369, endPoint y: 171, distance: 94.4
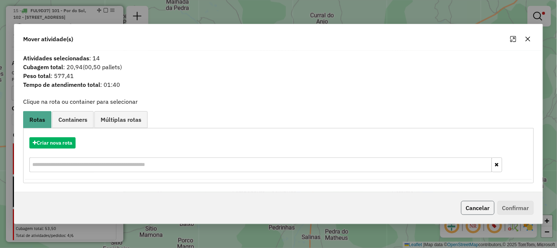
click at [480, 208] on button "Cancelar" at bounding box center [477, 208] width 33 height 14
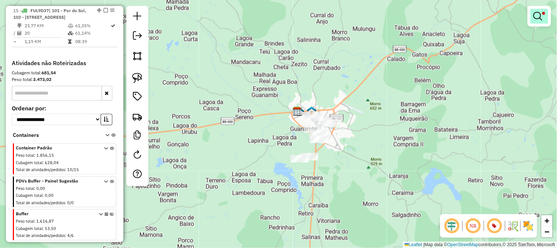
click at [541, 16] on em at bounding box center [538, 16] width 9 height 9
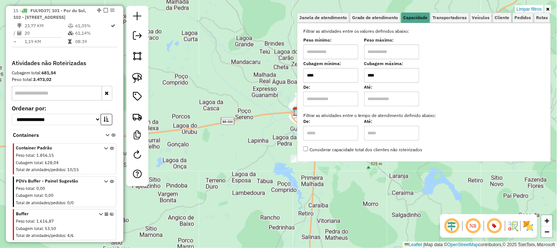
drag, startPoint x: 358, startPoint y: 76, endPoint x: 340, endPoint y: 77, distance: 18.0
click at [340, 77] on div "Cubagem mínima: **** Cubagem máxima: ****" at bounding box center [424, 72] width 242 height 21
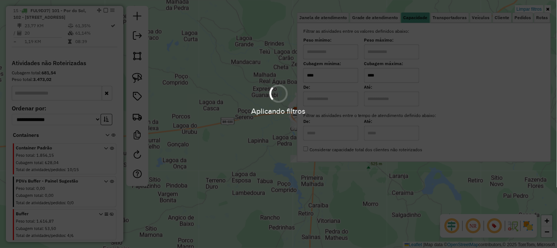
type input "****"
click at [262, 93] on hb-app "Aplicando filtros Pop-up bloqueado! Seu navegador bloqueou automáticamente a ab…" at bounding box center [278, 124] width 557 height 248
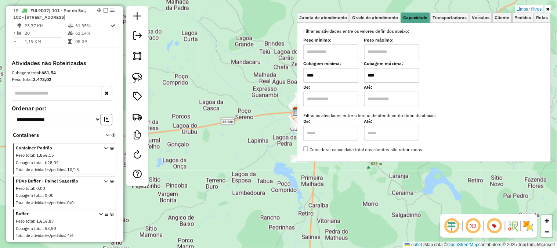
click at [213, 87] on div "Limpar filtros Janela de atendimento Grade de atendimento Capacidade Transporta…" at bounding box center [278, 124] width 557 height 248
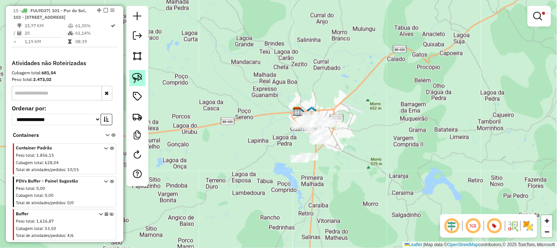
click at [132, 76] on img at bounding box center [137, 78] width 10 height 10
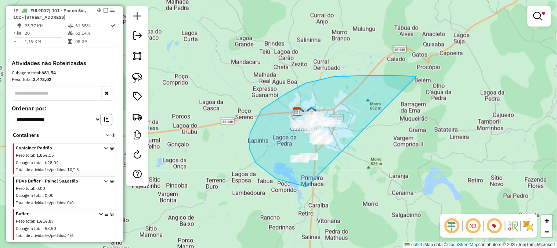
drag, startPoint x: 414, startPoint y: 76, endPoint x: 364, endPoint y: 183, distance: 118.0
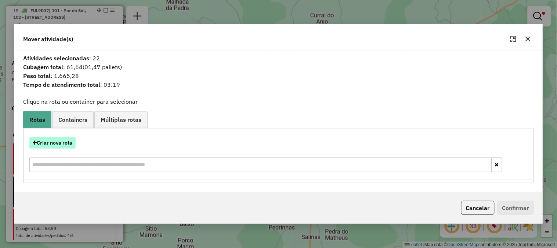
click at [67, 141] on button "Criar nova rota" at bounding box center [52, 142] width 46 height 11
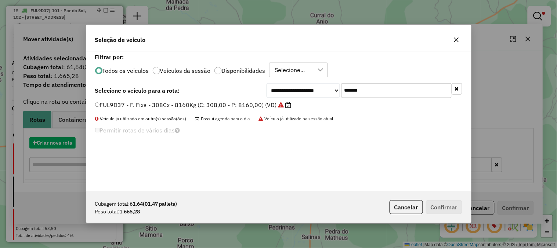
scroll to position [4, 2]
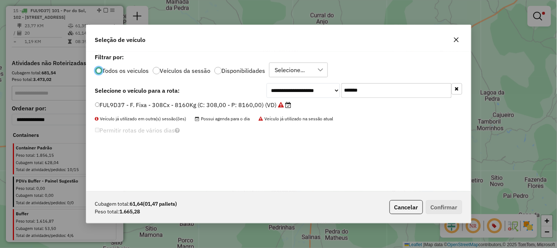
drag, startPoint x: 384, startPoint y: 90, endPoint x: 299, endPoint y: 86, distance: 84.9
click at [304, 87] on div "**********" at bounding box center [365, 90] width 196 height 15
paste input "text"
type input "*******"
click at [251, 104] on label "RNB2C63 - F. Fixa - 70Cx - 1500Kg (C: 70,00 - P: 1500,00) (VD)" at bounding box center [186, 104] width 183 height 9
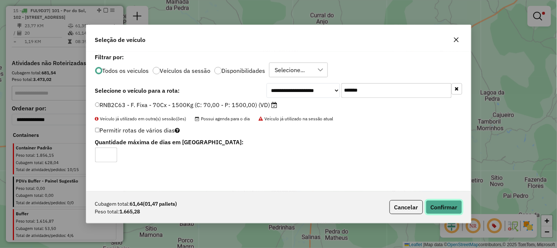
click at [446, 203] on button "Confirmar" at bounding box center [444, 207] width 36 height 14
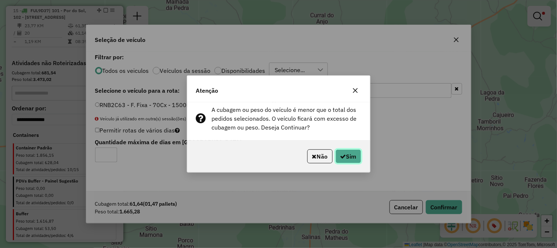
click at [347, 151] on button "Sim" at bounding box center [349, 156] width 26 height 14
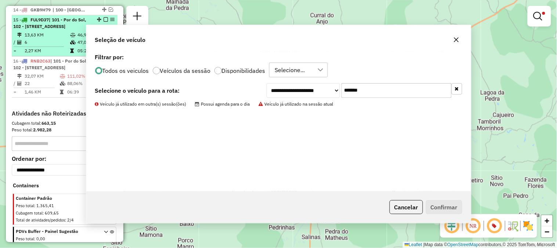
scroll to position [394, 0]
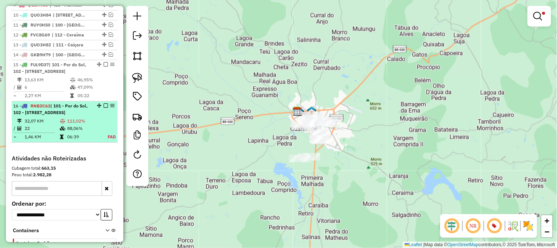
click at [94, 132] on td "88,06%" at bounding box center [83, 128] width 33 height 7
select select "*********"
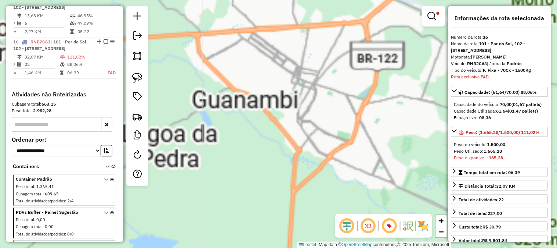
scroll to position [502, 0]
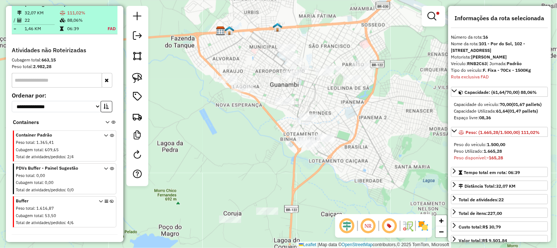
click at [87, 32] on td "06:39" at bounding box center [83, 28] width 33 height 7
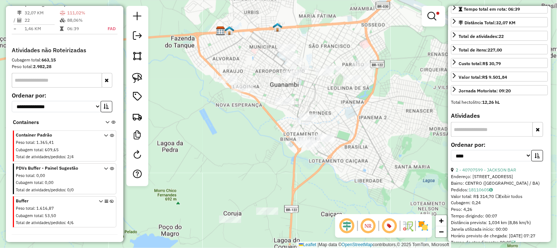
scroll to position [204, 0]
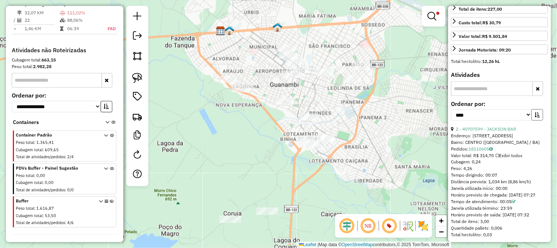
click at [539, 120] on button "button" at bounding box center [538, 114] width 12 height 11
click at [515, 131] on link "3 - 40702811 - TREILLER BOM BURGUER" at bounding box center [497, 129] width 83 height 6
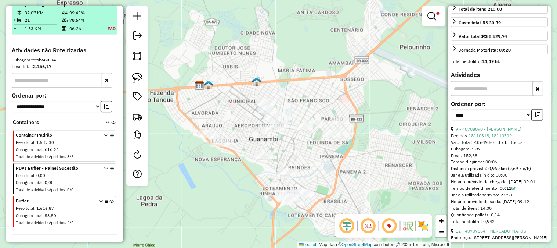
click at [85, 24] on td "78,64%" at bounding box center [84, 20] width 30 height 7
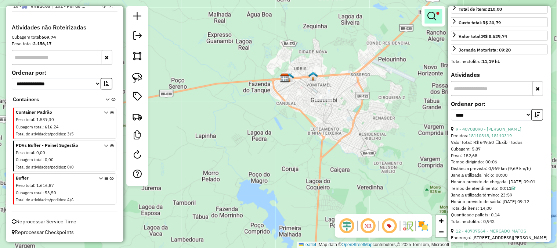
click at [431, 16] on em at bounding box center [432, 16] width 9 height 9
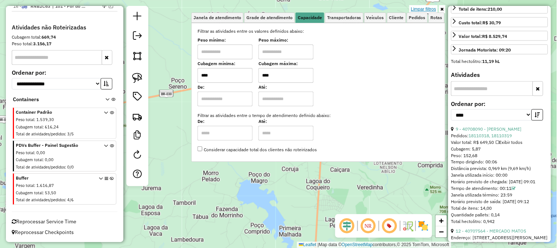
click at [428, 9] on link "Limpar filtros" at bounding box center [424, 9] width 28 height 8
click at [428, 9] on div "Limpar filtros Janela de atendimento Grade de atendimento Capacidade Transporta…" at bounding box center [278, 124] width 557 height 248
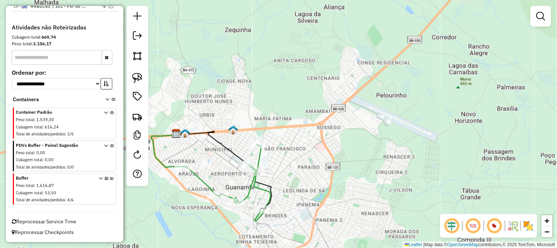
drag, startPoint x: 289, startPoint y: 118, endPoint x: 382, endPoint y: 80, distance: 101.1
click at [382, 80] on div "Janela de atendimento Grade de atendimento Capacidade Transportadoras Veículos …" at bounding box center [278, 124] width 557 height 248
drag, startPoint x: 382, startPoint y: 80, endPoint x: 364, endPoint y: 87, distance: 19.3
click at [382, 80] on div "Janela de atendimento Grade de atendimento Capacidade Transportadoras Veículos …" at bounding box center [278, 124] width 557 height 248
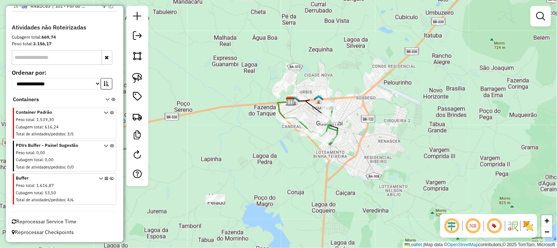
click at [278, 104] on icon at bounding box center [286, 109] width 17 height 17
select select "*********"
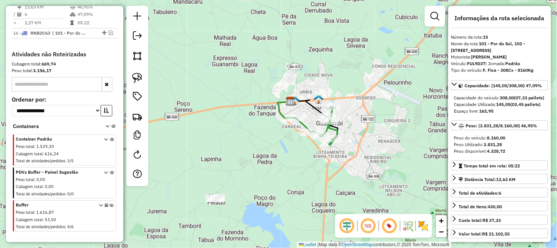
scroll to position [448, 0]
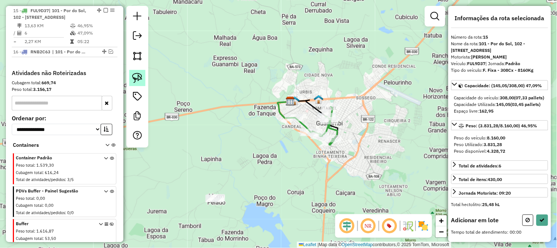
click at [135, 76] on img at bounding box center [137, 78] width 10 height 10
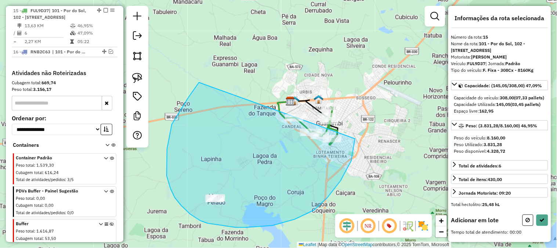
drag, startPoint x: 167, startPoint y: 149, endPoint x: 355, endPoint y: 79, distance: 200.7
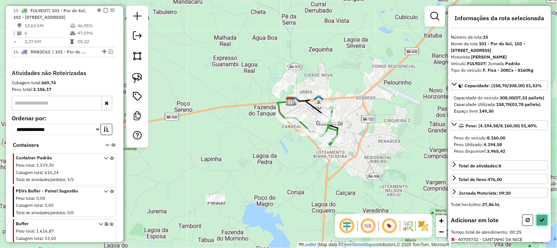
click at [542, 226] on button at bounding box center [543, 219] width 12 height 11
select select "*********"
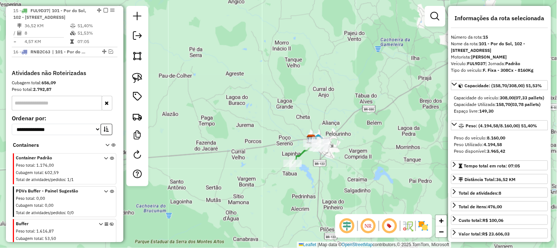
drag, startPoint x: 381, startPoint y: 173, endPoint x: 370, endPoint y: 122, distance: 51.8
click at [372, 124] on div "Janela de atendimento Grade de atendimento Capacidade Transportadoras Veículos …" at bounding box center [278, 124] width 557 height 248
click at [370, 122] on div "Janela de atendimento Grade de atendimento Capacidade Transportadoras Veículos …" at bounding box center [278, 124] width 557 height 248
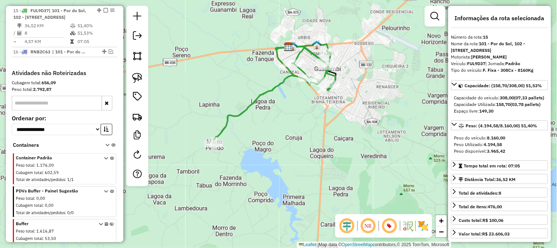
scroll to position [407, 0]
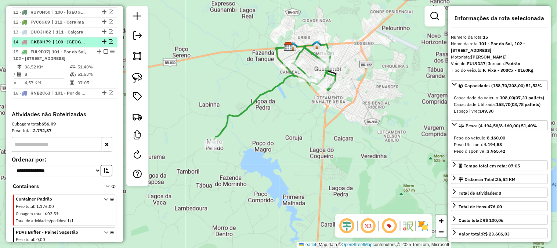
click at [109, 42] on em at bounding box center [111, 41] width 4 height 4
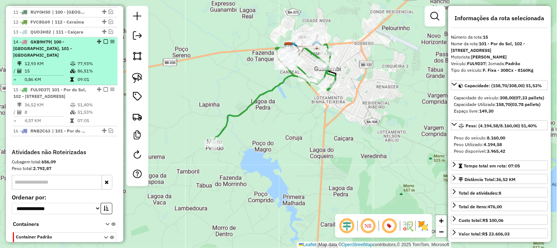
click at [104, 39] on em at bounding box center [106, 41] width 4 height 4
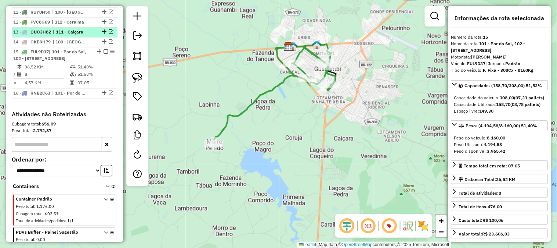
click at [109, 32] on em at bounding box center [111, 31] width 4 height 4
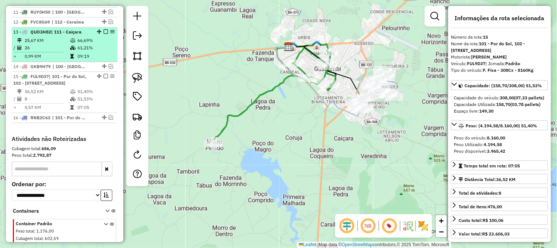
click at [104, 30] on em at bounding box center [106, 31] width 4 height 4
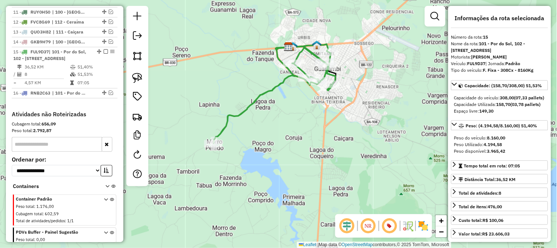
scroll to position [285, 0]
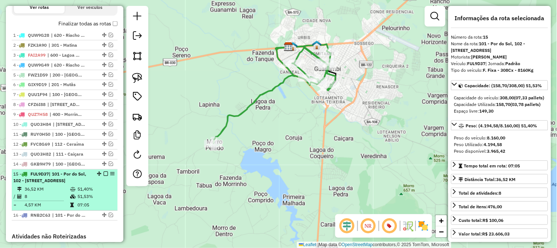
click at [106, 184] on div "15 - FUL9D37 | 101 - Por do Sol, 102 - Vomitamel, 110 - Santo Antonio, 120 - Sã…" at bounding box center [64, 177] width 103 height 13
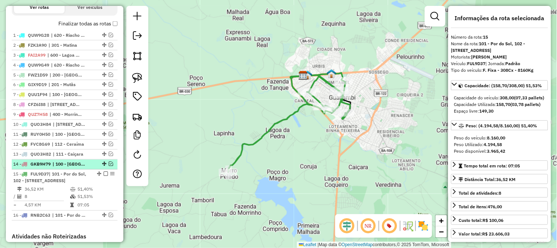
click at [109, 162] on em at bounding box center [111, 164] width 4 height 4
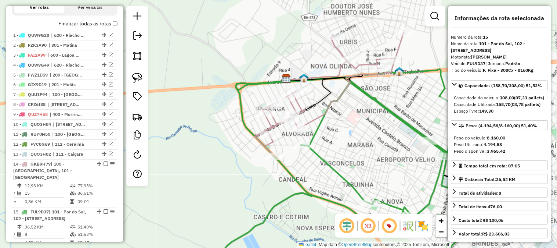
click at [328, 164] on icon at bounding box center [324, 170] width 302 height 203
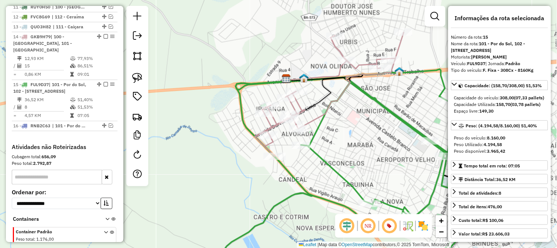
scroll to position [479, 0]
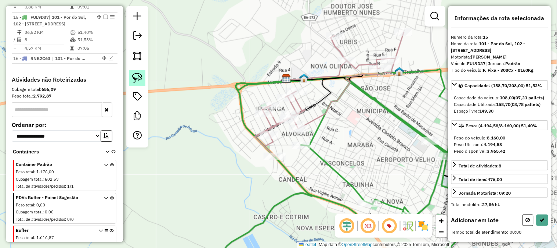
click at [133, 76] on img at bounding box center [137, 78] width 10 height 10
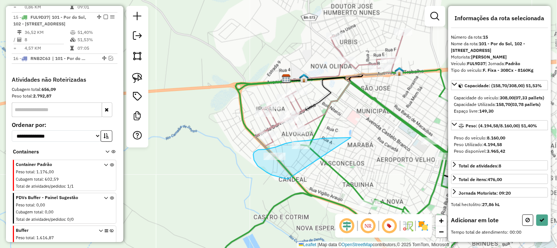
drag, startPoint x: 351, startPoint y: 137, endPoint x: 289, endPoint y: 179, distance: 74.4
click at [289, 179] on div "Janela de atendimento Grade de atendimento Capacidade Transportadoras Veículos …" at bounding box center [278, 124] width 557 height 248
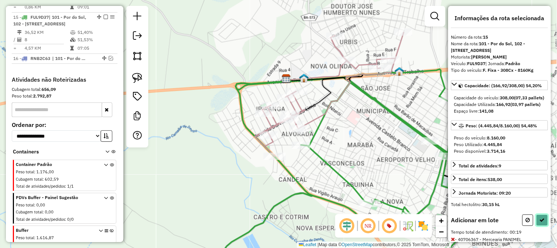
click at [545, 226] on button at bounding box center [543, 219] width 12 height 11
select select "*********"
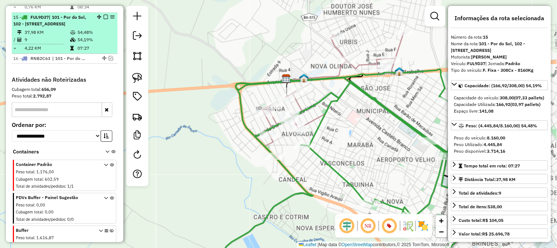
click at [85, 43] on td "54,19%" at bounding box center [95, 39] width 37 height 7
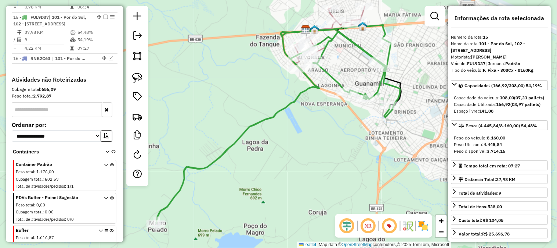
scroll to position [398, 0]
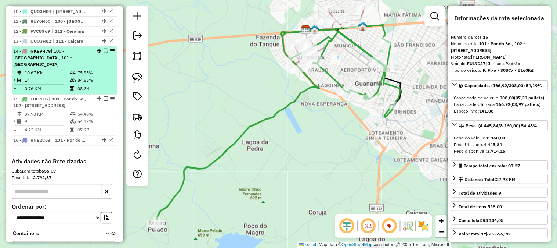
click at [104, 51] on em at bounding box center [106, 50] width 4 height 4
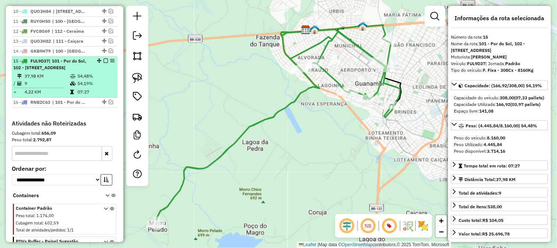
click at [104, 62] on em at bounding box center [106, 60] width 4 height 4
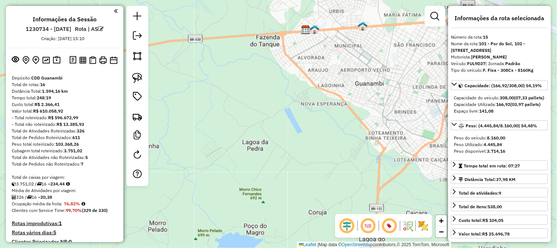
scroll to position [41, 0]
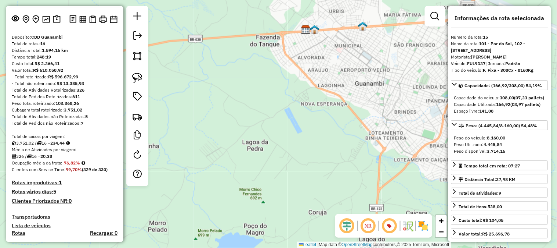
click at [40, 184] on h4 "Rotas improdutivas: 1" at bounding box center [65, 182] width 106 height 6
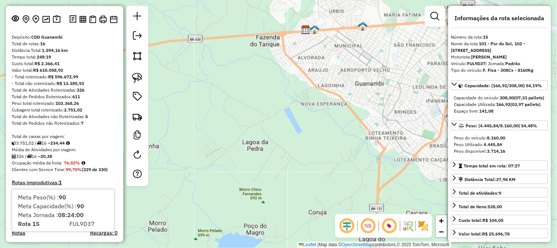
click at [108, 117] on div "Total de Atividades não Roteirizadas: 5" at bounding box center [65, 116] width 106 height 7
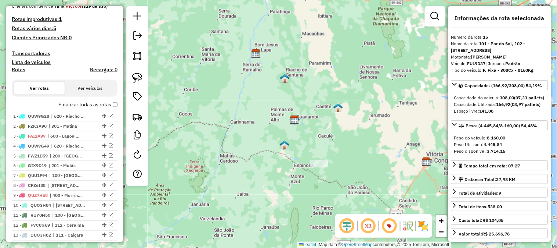
scroll to position [462, 0]
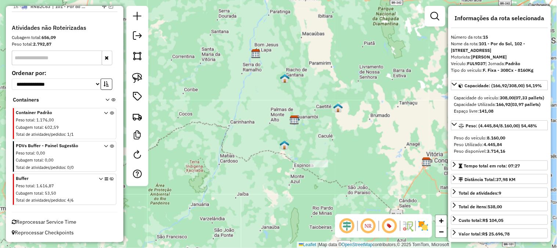
click at [110, 179] on icon at bounding box center [112, 191] width 4 height 28
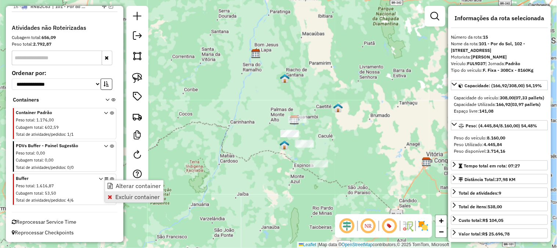
click at [125, 196] on span "Excluir container" at bounding box center [137, 197] width 44 height 6
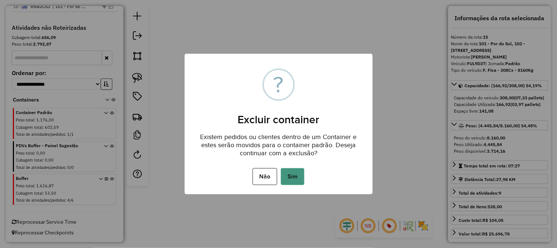
click at [288, 176] on button "Sim" at bounding box center [293, 176] width 24 height 17
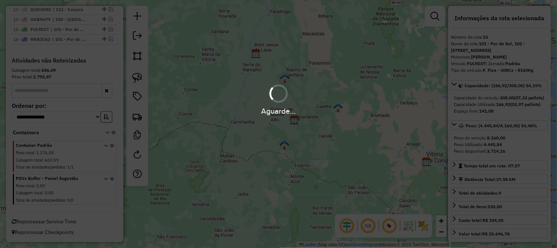
scroll to position [430, 0]
drag, startPoint x: 374, startPoint y: 103, endPoint x: 369, endPoint y: 88, distance: 15.9
click at [371, 91] on div "Janela de atendimento Grade de atendimento Capacidade Transportadoras Veículos …" at bounding box center [278, 124] width 557 height 248
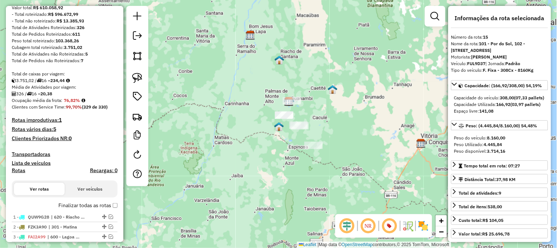
scroll to position [266, 0]
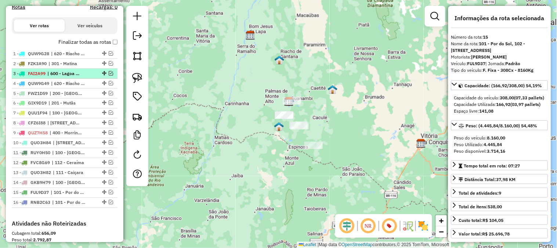
click at [110, 71] on em at bounding box center [111, 73] width 4 height 4
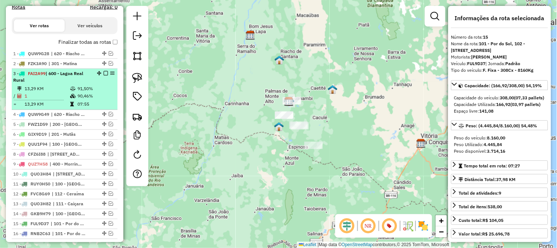
click at [104, 71] on em at bounding box center [106, 73] width 4 height 4
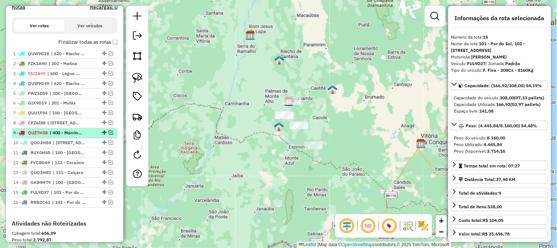
click at [109, 130] on em at bounding box center [111, 132] width 4 height 4
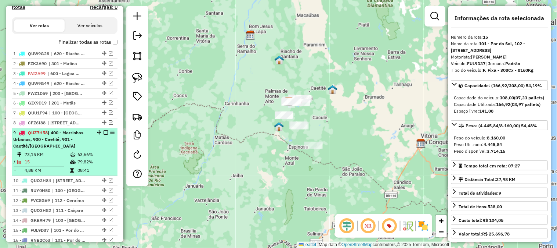
click at [85, 146] on div "9 - QUZ7H58 | 400 - Morrinhos Urbanos, 900 - Caetité, 901 - Caetité/Alto Buenos…" at bounding box center [52, 140] width 78 height 20
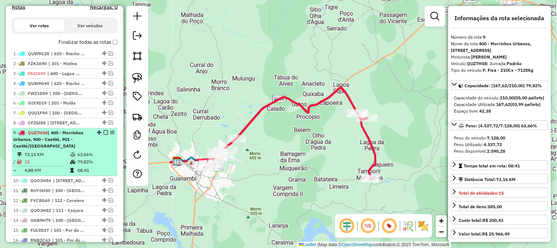
click at [104, 133] on em at bounding box center [106, 132] width 4 height 4
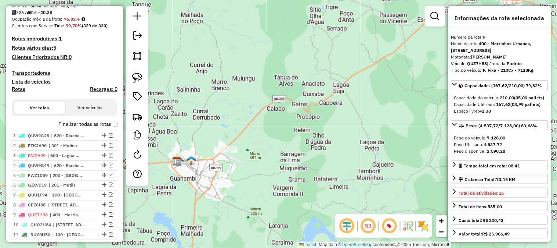
scroll to position [103, 0]
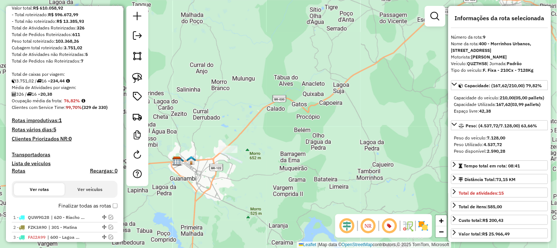
click at [57, 120] on h4 "Rotas improdutivas: 1" at bounding box center [65, 120] width 106 height 6
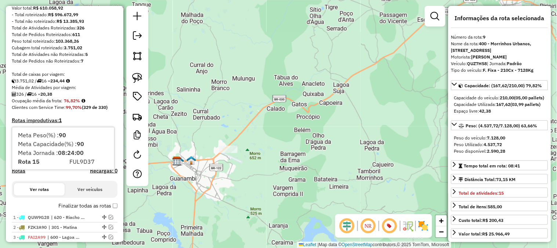
click at [115, 73] on div "Total de caixas por viagem:" at bounding box center [65, 74] width 106 height 7
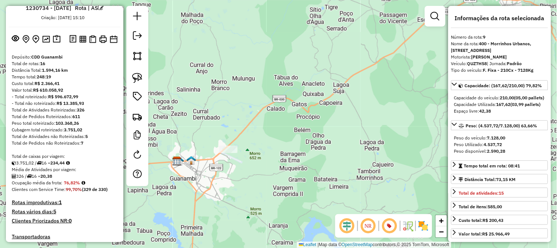
scroll to position [0, 0]
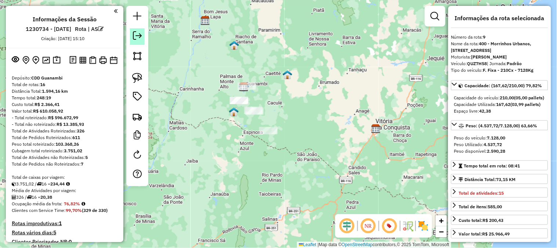
click at [140, 38] on em at bounding box center [137, 35] width 9 height 9
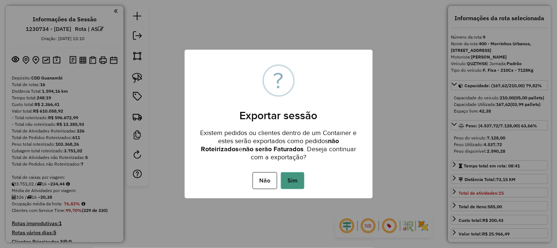
click at [293, 173] on button "Sim" at bounding box center [293, 180] width 24 height 17
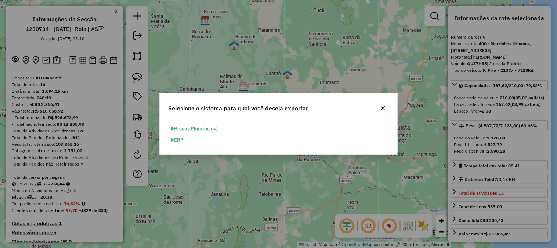
click at [187, 140] on button "ERP" at bounding box center [178, 139] width 19 height 11
select select "*********"
select select "**"
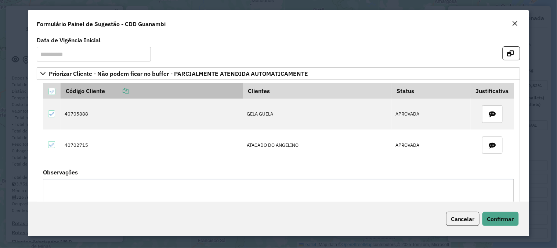
click at [129, 93] on icon at bounding box center [126, 91] width 6 height 6
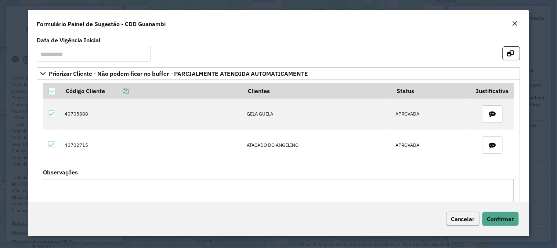
click at [468, 218] on span "Cancelar" at bounding box center [463, 218] width 24 height 7
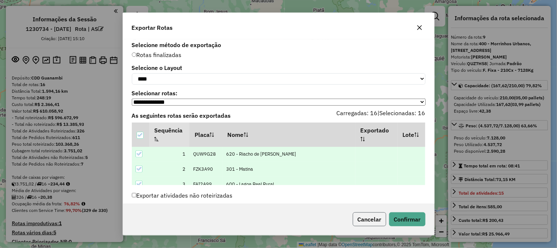
click at [377, 218] on button "Cancelar" at bounding box center [369, 219] width 33 height 14
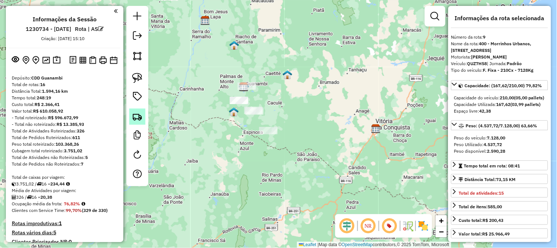
click at [144, 120] on link at bounding box center [137, 116] width 16 height 16
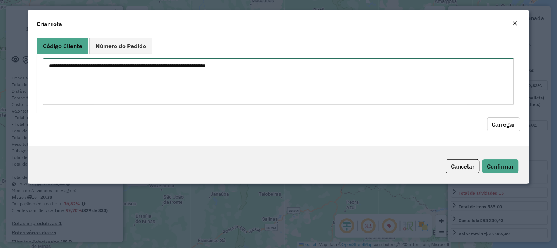
click at [164, 75] on textarea at bounding box center [278, 81] width 471 height 47
paste textarea "******** ********"
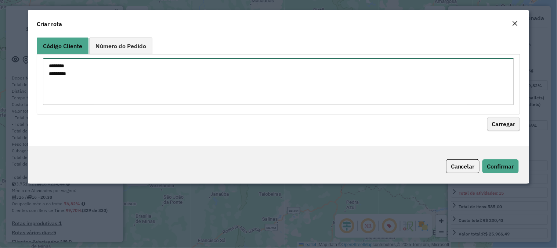
type textarea "******** ********"
click at [509, 120] on button "Carregar" at bounding box center [503, 124] width 33 height 14
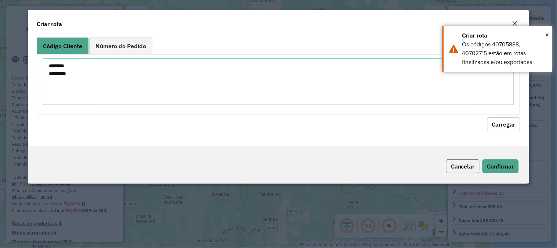
click at [467, 165] on button "Cancelar" at bounding box center [462, 166] width 33 height 14
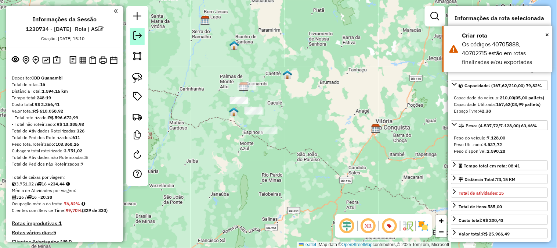
click at [138, 38] on em at bounding box center [137, 35] width 9 height 9
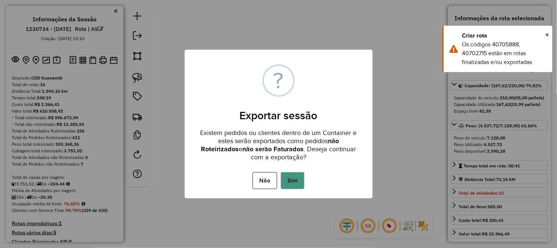
click at [292, 174] on button "Sim" at bounding box center [293, 180] width 24 height 17
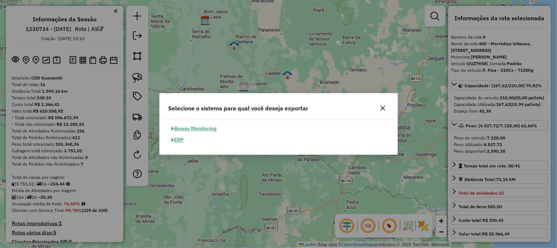
click at [180, 138] on button "ERP" at bounding box center [178, 139] width 19 height 11
select select "*********"
select select "**"
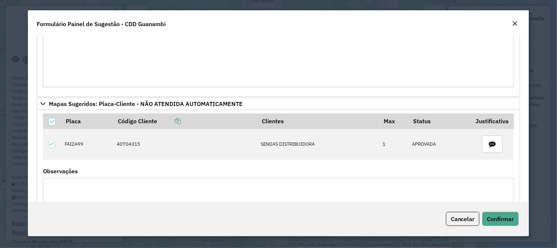
scroll to position [604, 0]
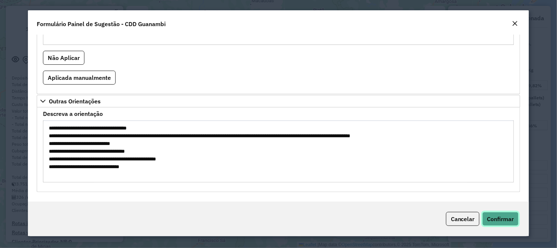
click at [498, 217] on span "Confirmar" at bounding box center [500, 218] width 27 height 7
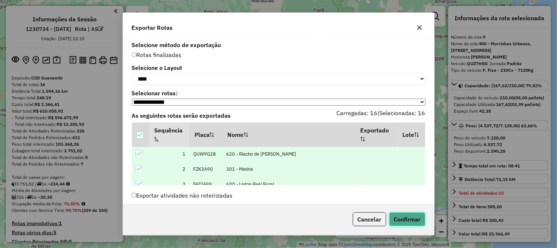
click at [406, 218] on button "Confirmar" at bounding box center [407, 219] width 36 height 14
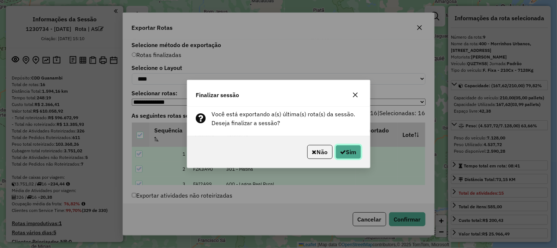
click at [337, 155] on button "Sim" at bounding box center [349, 152] width 26 height 14
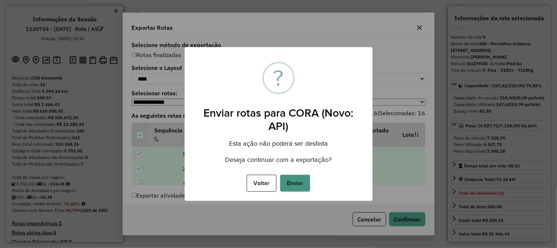
click at [290, 174] on button "Enviar" at bounding box center [295, 182] width 30 height 17
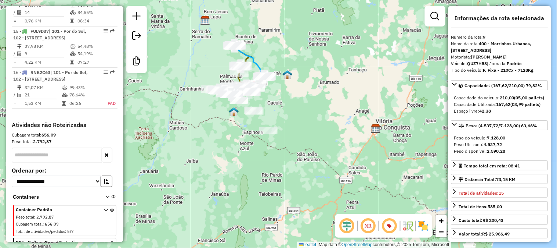
scroll to position [931, 0]
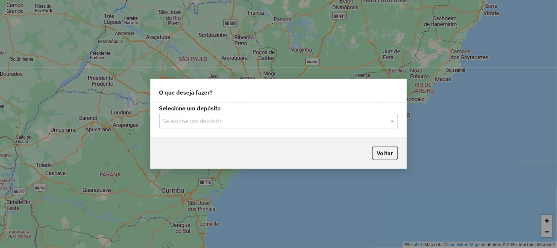
click at [210, 122] on input "text" at bounding box center [271, 121] width 217 height 9
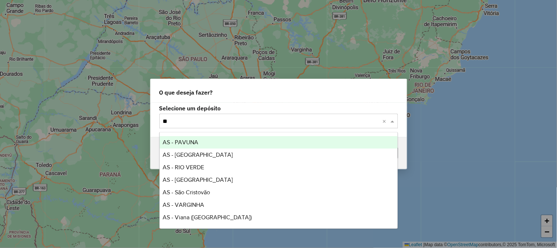
type input "***"
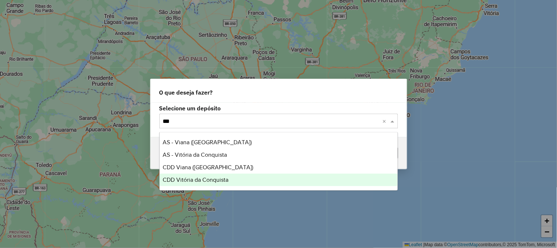
click at [204, 184] on div "CDD Vitória da Conquista" at bounding box center [279, 179] width 238 height 12
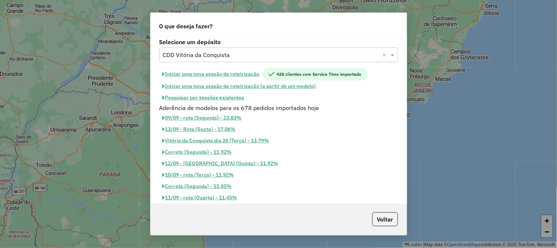
click at [241, 73] on button "Iniciar uma nova sessão de roteirização" at bounding box center [211, 74] width 104 height 12
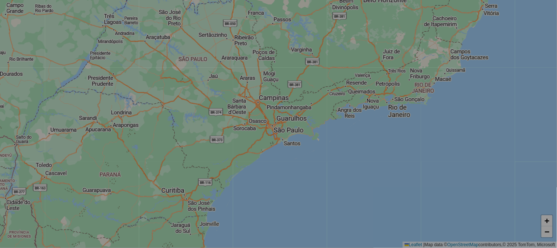
select select "*"
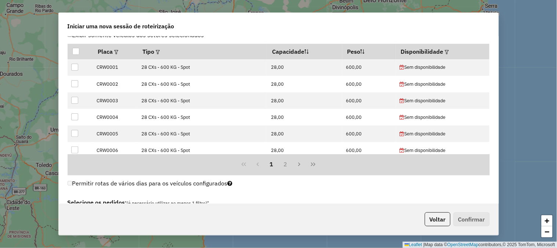
scroll to position [204, 0]
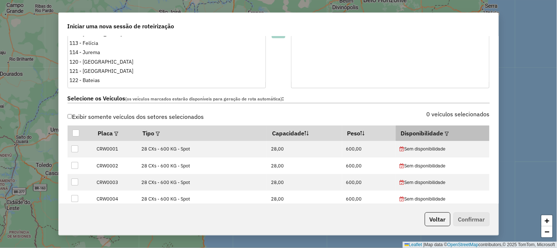
click at [443, 129] on div at bounding box center [446, 133] width 6 height 9
click at [443, 130] on div at bounding box center [446, 133] width 6 height 9
click at [446, 133] on em at bounding box center [447, 133] width 4 height 4
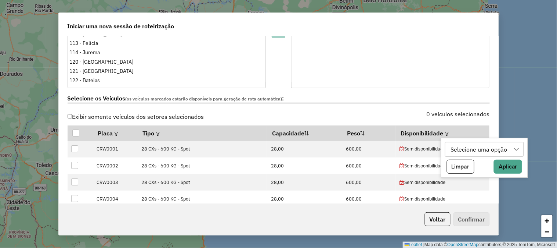
click at [465, 144] on div "Selecione uma opção" at bounding box center [479, 149] width 62 height 14
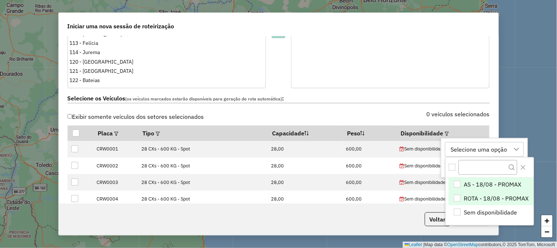
click at [479, 195] on span "ROTA - 18/08 - PROMAX" at bounding box center [496, 198] width 65 height 9
click at [487, 113] on label "0 veículos selecionados" at bounding box center [458, 113] width 63 height 9
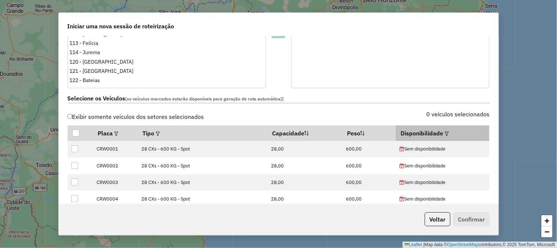
click at [445, 132] on em at bounding box center [447, 133] width 4 height 4
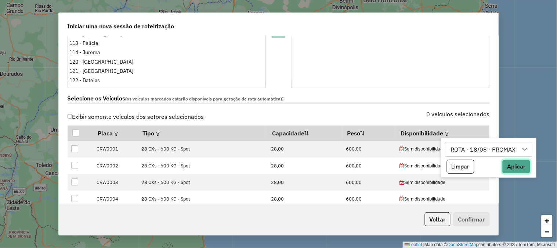
click at [515, 166] on button "Aplicar" at bounding box center [516, 166] width 28 height 14
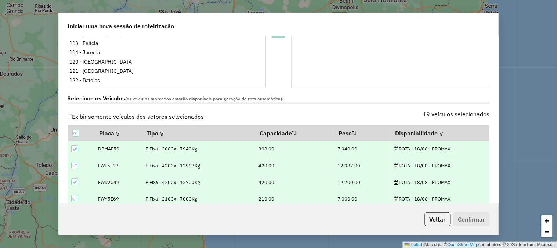
click at [364, 89] on div "Selecione os Veículos (os veículos marcados estarão disponíveis para geração de…" at bounding box center [278, 99] width 431 height 23
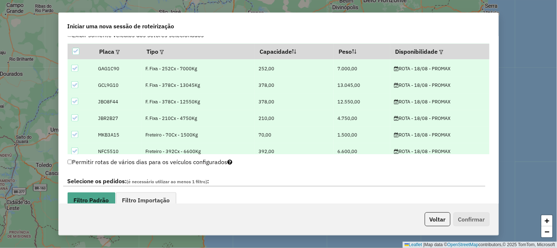
scroll to position [122, 0]
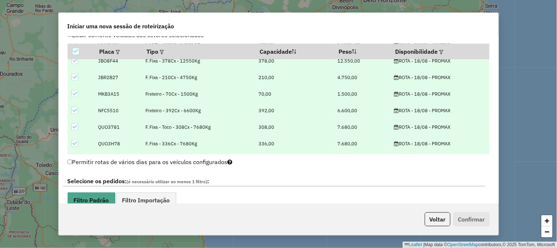
click at [74, 91] on icon at bounding box center [74, 93] width 5 height 5
click at [71, 108] on div at bounding box center [74, 110] width 7 height 7
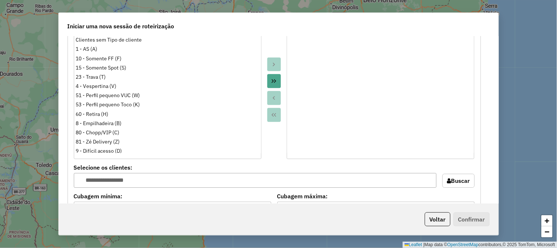
scroll to position [735, 0]
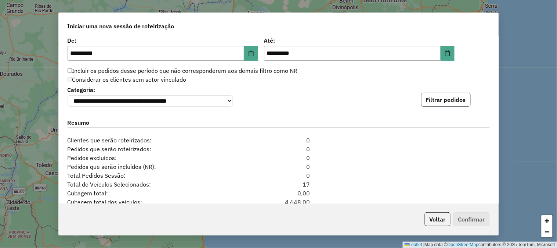
click at [461, 94] on button "Filtrar pedidos" at bounding box center [446, 100] width 50 height 14
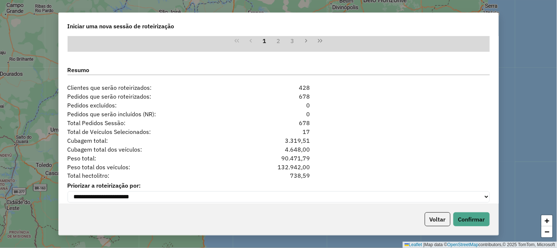
scroll to position [965, 0]
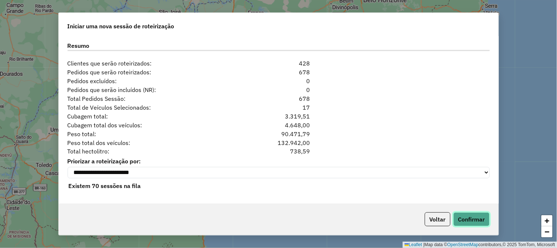
click at [479, 215] on button "Confirmar" at bounding box center [472, 219] width 36 height 14
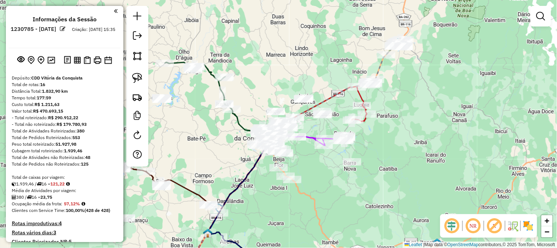
click at [66, 27] on em at bounding box center [63, 29] width 6 height 6
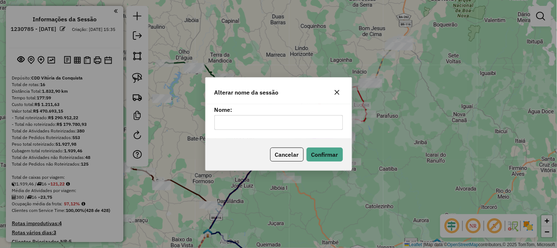
click at [262, 118] on input "text" at bounding box center [278, 122] width 129 height 15
type input "*********"
click at [325, 152] on button "Confirmar" at bounding box center [325, 154] width 36 height 14
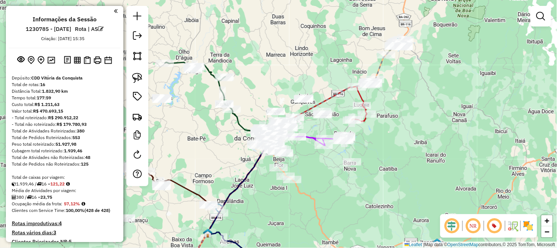
drag, startPoint x: 416, startPoint y: 149, endPoint x: 490, endPoint y: 101, distance: 88.4
click at [485, 106] on div "Janela de atendimento Grade de atendimento Capacidade Transportadoras Veículos …" at bounding box center [278, 124] width 557 height 248
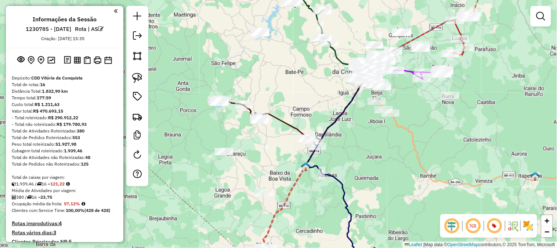
drag, startPoint x: 352, startPoint y: 155, endPoint x: 365, endPoint y: 108, distance: 49.1
click at [364, 112] on div "Janela de atendimento Grade de atendimento Capacidade Transportadoras Veículos …" at bounding box center [278, 124] width 557 height 248
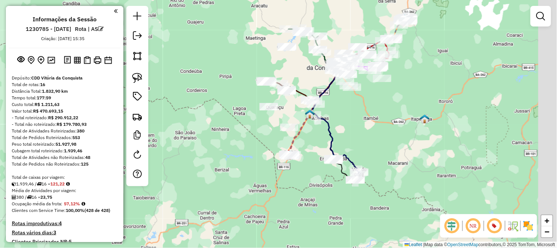
drag, startPoint x: 381, startPoint y: 158, endPoint x: 335, endPoint y: 119, distance: 60.7
click at [335, 119] on div "Janela de atendimento Grade de atendimento Capacidade Transportadoras Veículos …" at bounding box center [278, 124] width 557 height 248
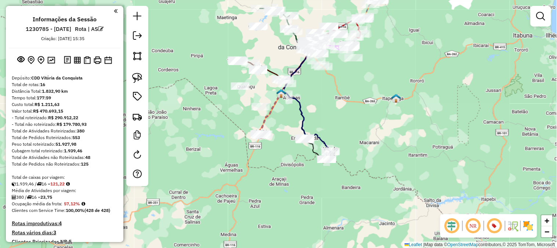
click at [299, 111] on icon at bounding box center [299, 88] width 35 height 99
select select "**********"
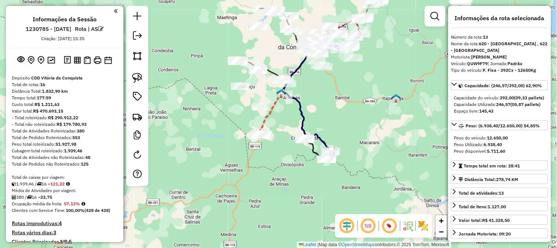
scroll to position [799, 0]
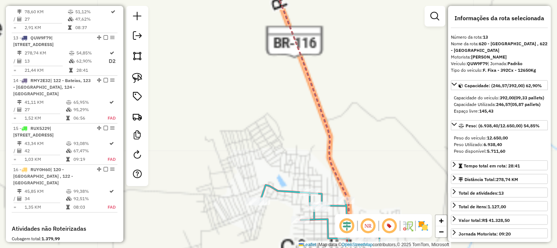
drag, startPoint x: 355, startPoint y: 164, endPoint x: 337, endPoint y: 113, distance: 54.3
click at [344, 129] on div "Janela de atendimento Grade de atendimento Capacidade Transportadoras Veículos …" at bounding box center [278, 124] width 557 height 248
click at [340, 119] on div "Janela de atendimento Grade de atendimento Capacidade Transportadoras Veículos …" at bounding box center [278, 124] width 557 height 248
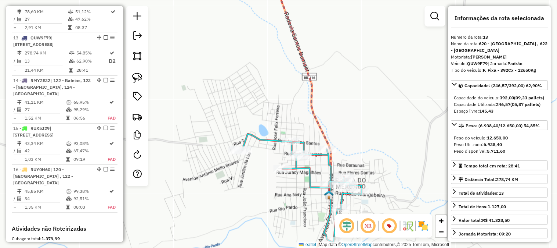
click at [270, 138] on icon at bounding box center [301, 188] width 119 height 109
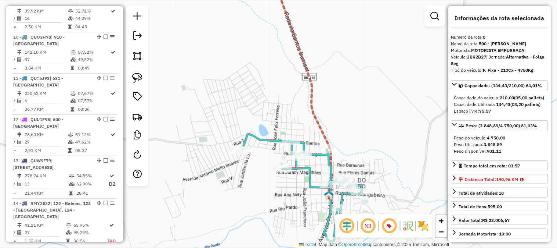
scroll to position [593, 0]
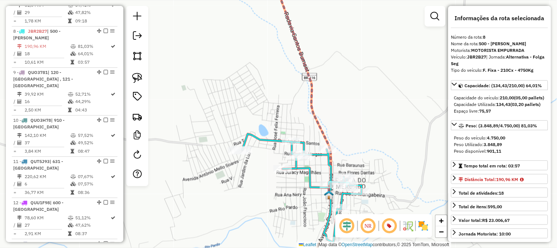
click at [269, 138] on icon at bounding box center [301, 188] width 119 height 109
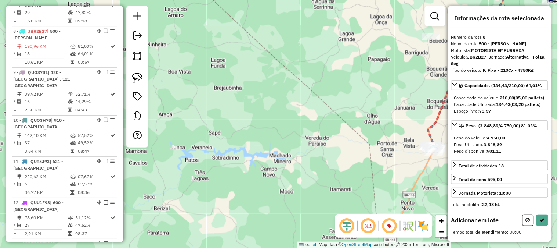
drag, startPoint x: 310, startPoint y: 64, endPoint x: 208, endPoint y: 135, distance: 124.1
click at [208, 135] on div "Janela de atendimento Grade de atendimento Capacidade Transportadoras Veículos …" at bounding box center [278, 124] width 557 height 248
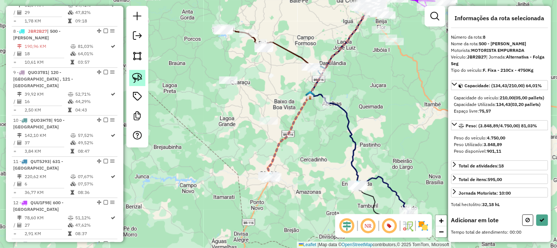
click at [135, 77] on img at bounding box center [137, 78] width 10 height 10
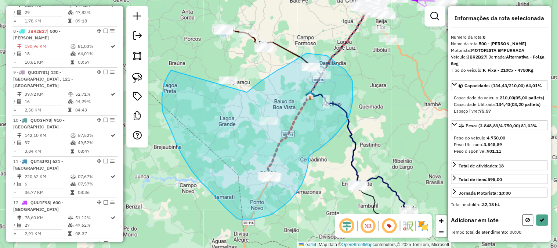
drag, startPoint x: 171, startPoint y: 70, endPoint x: 228, endPoint y: 107, distance: 67.7
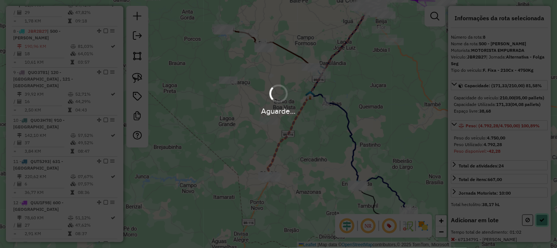
click at [543, 226] on button at bounding box center [543, 219] width 12 height 11
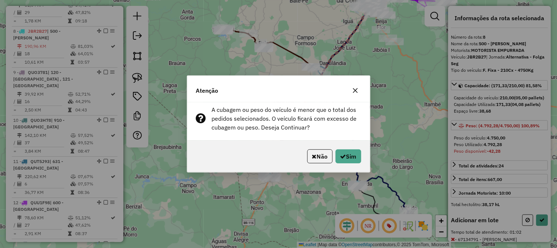
click at [540, 232] on div "Atenção A cubagem ou peso do veículo é menor que o total dos pedidos selecionad…" at bounding box center [278, 124] width 557 height 248
click at [359, 158] on button "Sim" at bounding box center [349, 156] width 26 height 14
select select "**********"
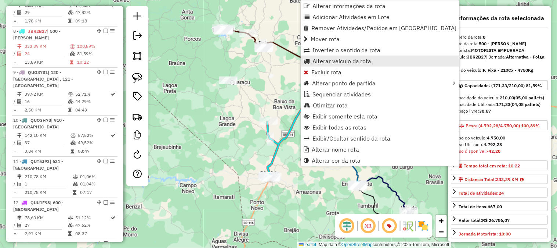
click at [340, 61] on span "Alterar veículo da rota" at bounding box center [342, 61] width 59 height 6
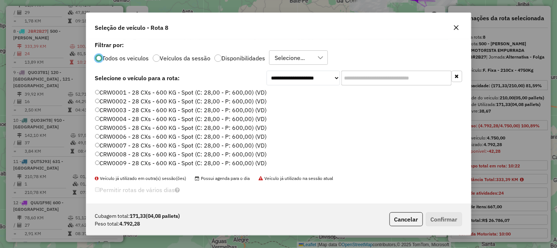
scroll to position [4, 2]
click at [392, 75] on input "text" at bounding box center [397, 78] width 110 height 15
paste input "*******"
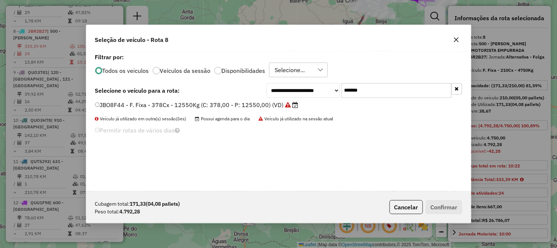
type input "*******"
click at [212, 104] on label "JBO8F44 - F. Fixa - 378Cx - 12550Kg (C: 378,00 - P: 12550,00) (VD)" at bounding box center [196, 104] width 203 height 9
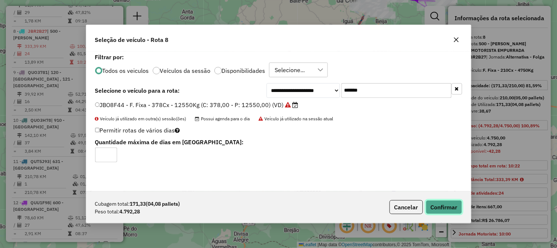
click at [445, 204] on button "Confirmar" at bounding box center [444, 207] width 36 height 14
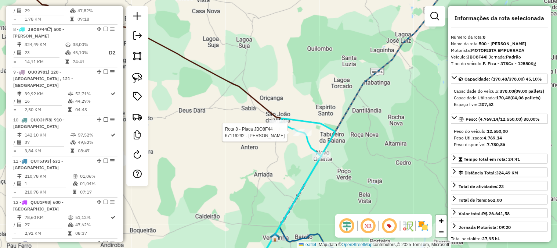
click at [301, 136] on div at bounding box center [302, 132] width 18 height 7
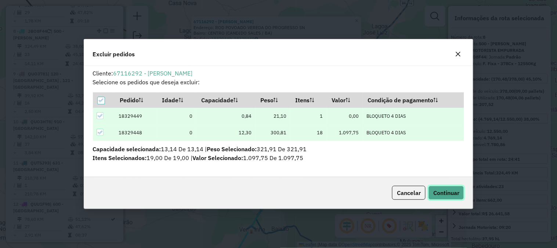
click at [451, 192] on span "Continuar" at bounding box center [446, 192] width 26 height 7
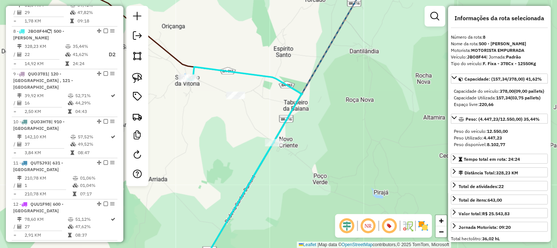
click at [234, 71] on icon at bounding box center [244, 170] width 115 height 206
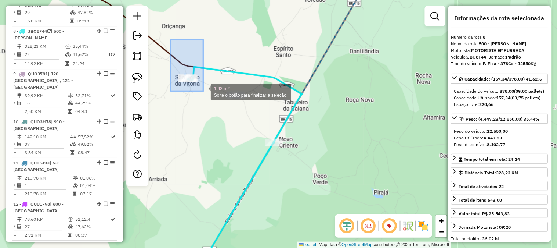
drag, startPoint x: 171, startPoint y: 40, endPoint x: 208, endPoint y: 102, distance: 72.6
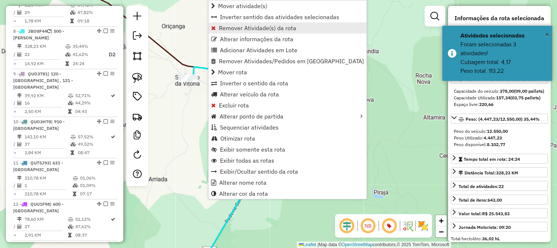
click at [227, 28] on span "Remover Atividade(s) da rota" at bounding box center [257, 28] width 77 height 6
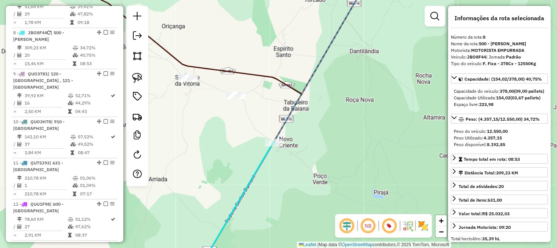
scroll to position [593, 0]
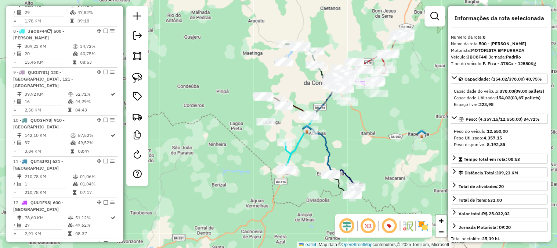
click at [296, 151] on icon at bounding box center [299, 145] width 28 height 52
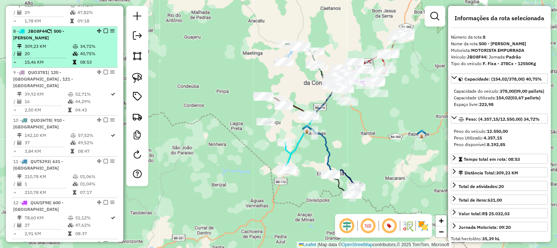
scroll to position [512, 0]
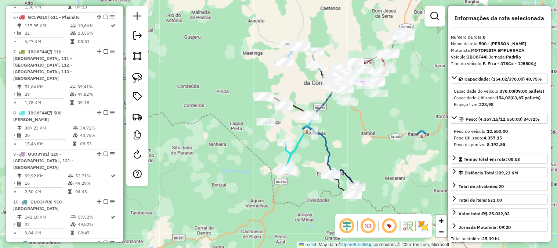
click at [302, 137] on icon at bounding box center [299, 145] width 28 height 52
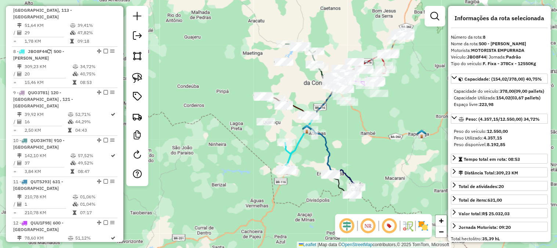
scroll to position [593, 0]
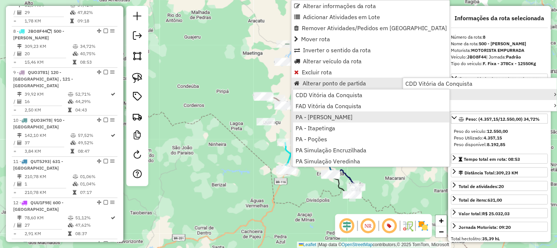
click at [321, 120] on span "PA - Cândido Sales" at bounding box center [324, 117] width 57 height 6
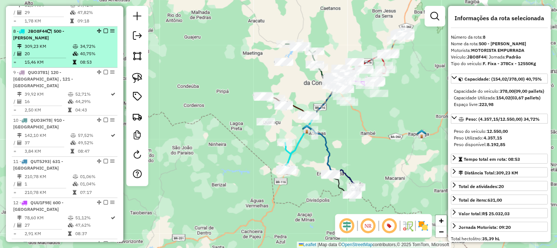
click at [104, 29] on em at bounding box center [106, 31] width 4 height 4
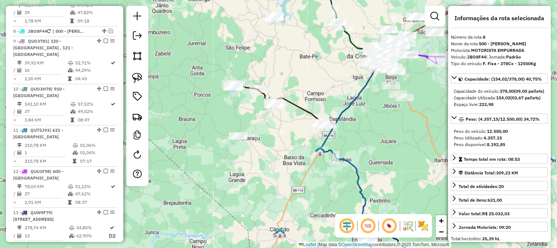
click at [295, 105] on icon at bounding box center [314, 83] width 156 height 83
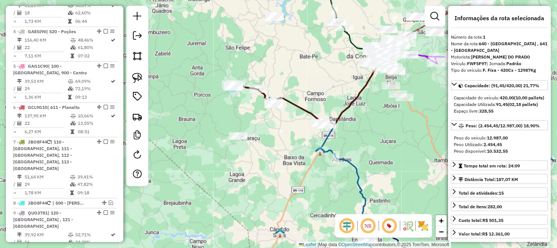
scroll to position [309, 0]
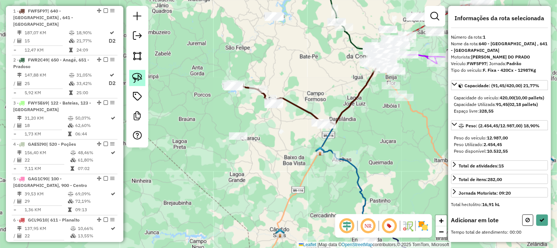
click at [141, 73] on img at bounding box center [137, 78] width 10 height 10
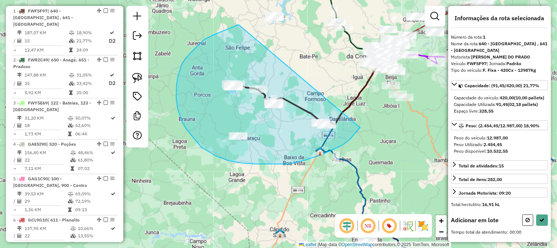
drag, startPoint x: 239, startPoint y: 25, endPoint x: 365, endPoint y: 119, distance: 158.2
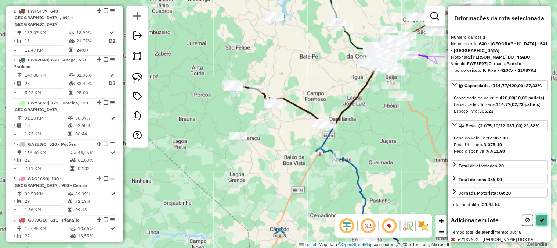
click at [537, 226] on button at bounding box center [543, 219] width 12 height 11
select select "**********"
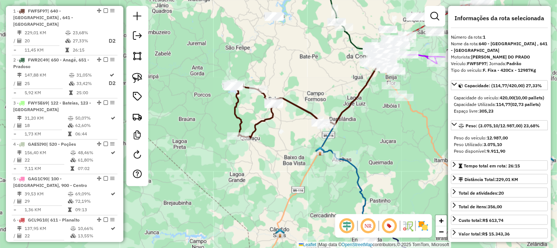
click at [300, 108] on icon at bounding box center [278, 110] width 95 height 52
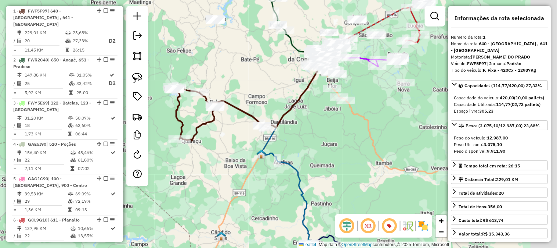
drag, startPoint x: 333, startPoint y: 94, endPoint x: 277, endPoint y: 92, distance: 56.6
click at [277, 92] on div "Janela de atendimento Grade de atendimento Capacidade Transportadoras Veículos …" at bounding box center [278, 124] width 557 height 248
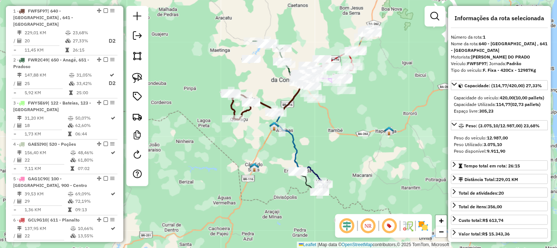
drag, startPoint x: 310, startPoint y: 151, endPoint x: 290, endPoint y: 118, distance: 38.4
click at [290, 118] on div "Janela de atendimento Grade de atendimento Capacidade Transportadoras Veículos …" at bounding box center [278, 124] width 557 height 248
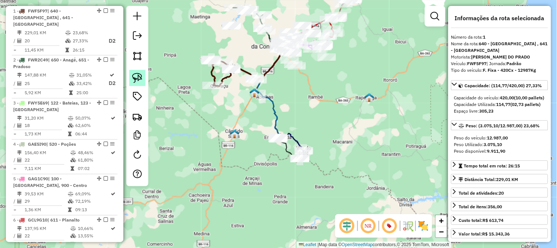
click at [135, 76] on img at bounding box center [137, 78] width 10 height 10
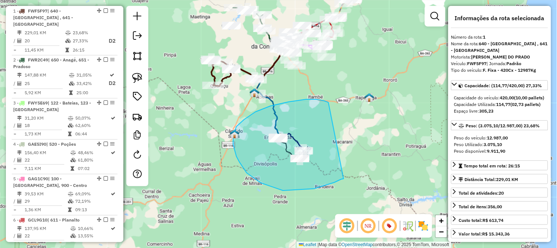
drag, startPoint x: 329, startPoint y: 103, endPoint x: 344, endPoint y: 178, distance: 77.1
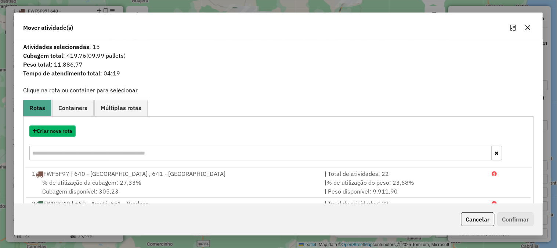
click at [61, 131] on button "Criar nova rota" at bounding box center [52, 130] width 46 height 11
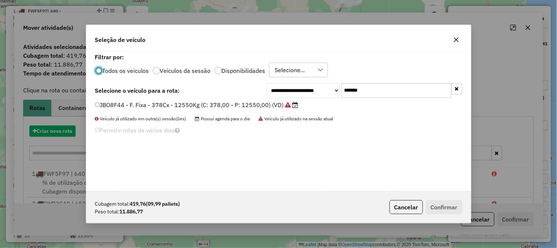
scroll to position [4, 2]
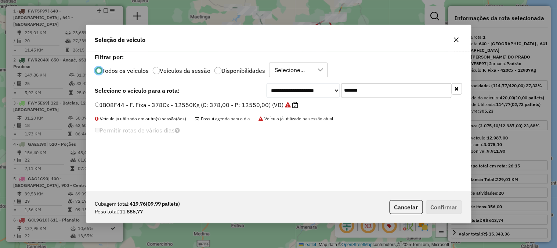
click at [282, 89] on div "**********" at bounding box center [365, 90] width 196 height 15
paste input "text"
type input "*******"
click at [236, 102] on label "FWF5F97 - F. Fixa - 420Cx - 12987Kg (C: 420,00 - P: 12987,00) (VD)" at bounding box center [197, 104] width 205 height 9
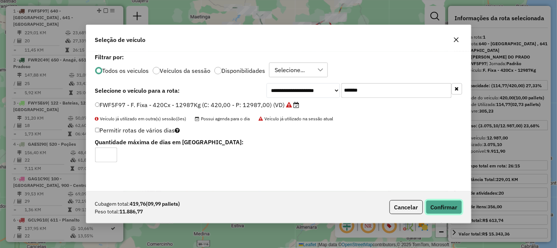
click at [427, 203] on button "Confirmar" at bounding box center [444, 207] width 36 height 14
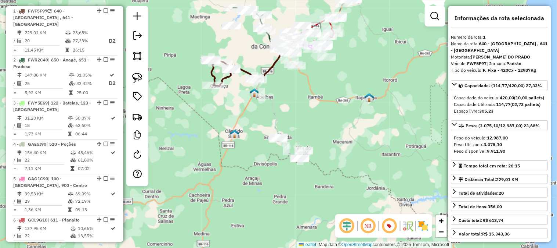
click at [275, 117] on icon at bounding box center [272, 87] width 35 height 99
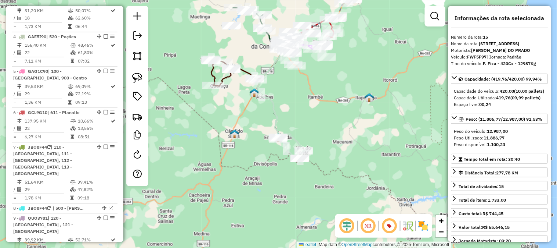
scroll to position [828, 0]
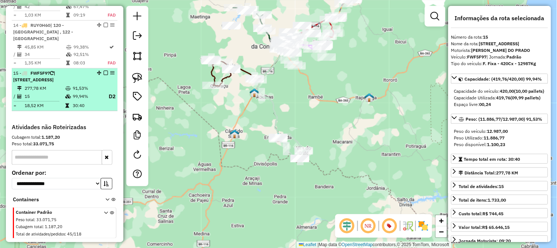
click at [60, 84] on td "277,78 KM" at bounding box center [44, 87] width 41 height 7
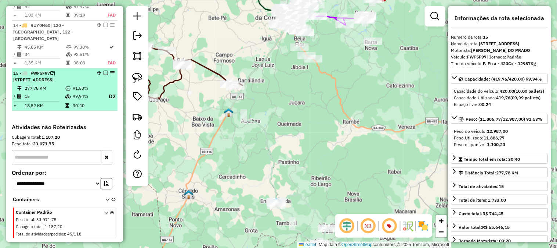
click at [104, 71] on em at bounding box center [106, 73] width 4 height 4
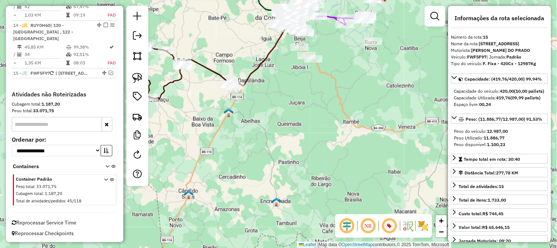
scroll to position [788, 0]
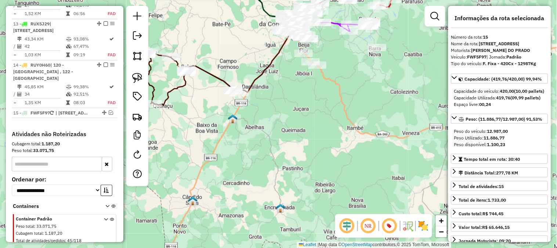
drag, startPoint x: 298, startPoint y: 115, endPoint x: 321, endPoint y: 134, distance: 29.8
click at [321, 134] on div "Janela de atendimento Grade de atendimento Capacidade Transportadoras Veículos …" at bounding box center [278, 124] width 557 height 248
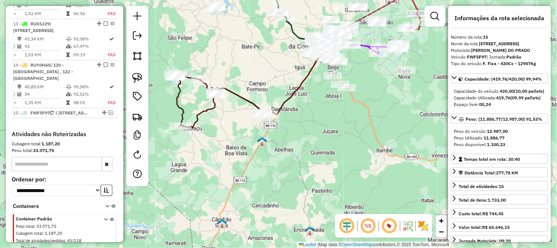
click at [291, 95] on icon at bounding box center [257, 80] width 154 height 96
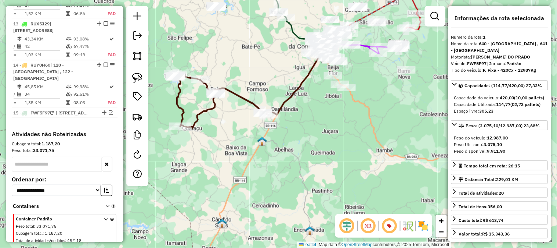
scroll to position [309, 0]
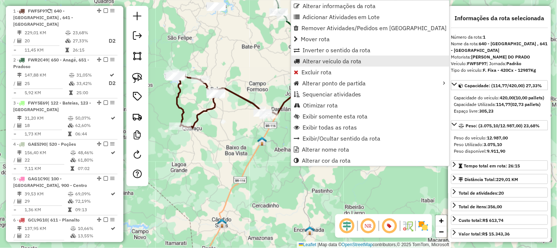
click at [311, 59] on span "Alterar veículo da rota" at bounding box center [332, 61] width 59 height 6
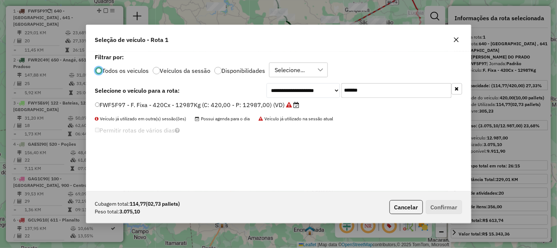
scroll to position [4, 2]
drag, startPoint x: 386, startPoint y: 94, endPoint x: 284, endPoint y: 82, distance: 102.7
click at [286, 83] on div "**********" at bounding box center [365, 90] width 196 height 15
paste input "text"
type input "*******"
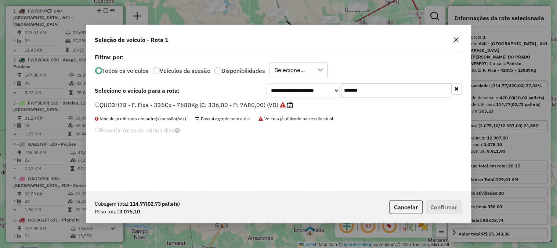
click at [267, 104] on label "QUO3H78 - F. Fixa - 336Cx - 7680Kg (C: 336,00 - P: 7680,00) (VD)" at bounding box center [194, 104] width 198 height 9
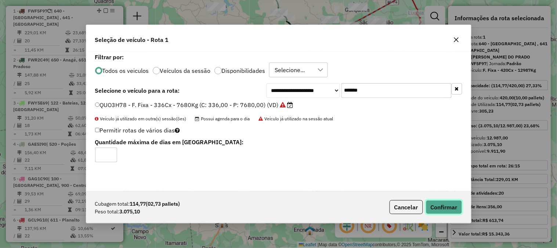
click at [458, 203] on button "Confirmar" at bounding box center [444, 207] width 36 height 14
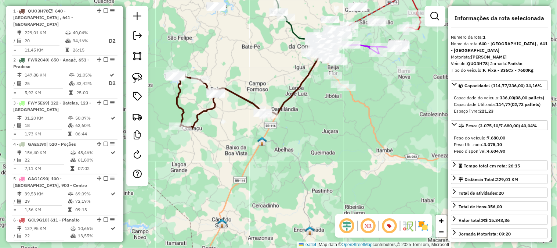
click at [236, 93] on icon at bounding box center [220, 100] width 95 height 52
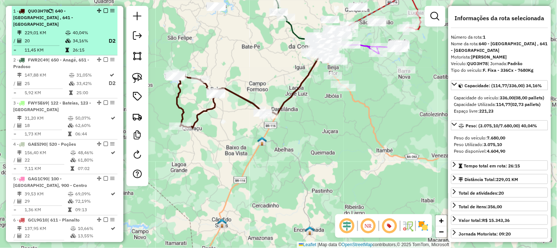
click at [68, 39] on icon at bounding box center [68, 41] width 6 height 4
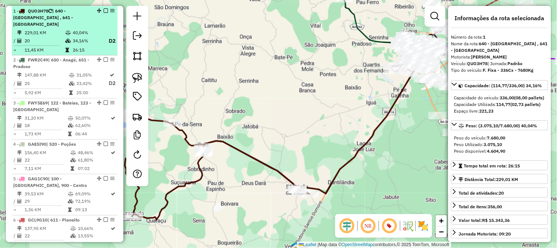
click at [104, 10] on em at bounding box center [106, 10] width 4 height 4
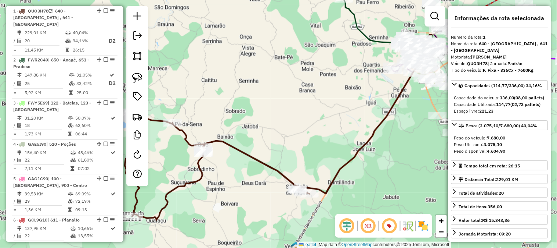
scroll to position [276, 0]
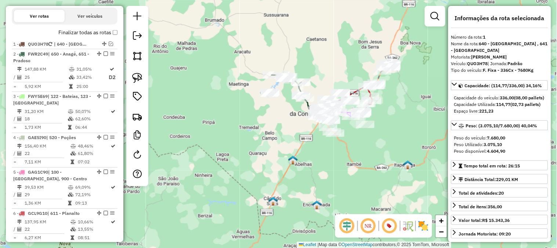
drag, startPoint x: 336, startPoint y: 47, endPoint x: 338, endPoint y: 42, distance: 5.6
click at [338, 42] on div "Rota 2 - Placa FWR2C49 67143783 - MARIA VITORIA MENDONCA Janela de atendimento …" at bounding box center [278, 124] width 557 height 248
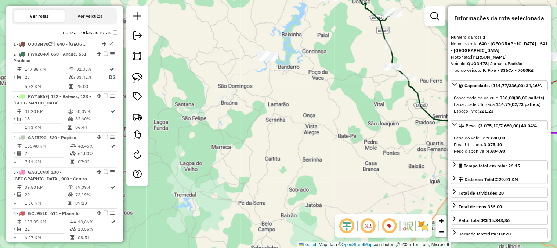
click at [383, 26] on icon at bounding box center [370, 55] width 192 height 143
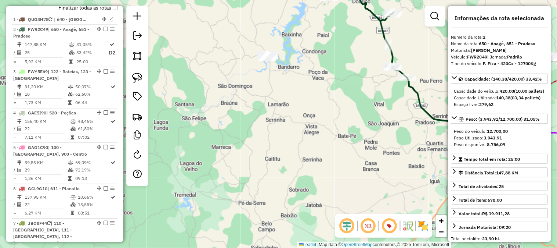
scroll to position [318, 0]
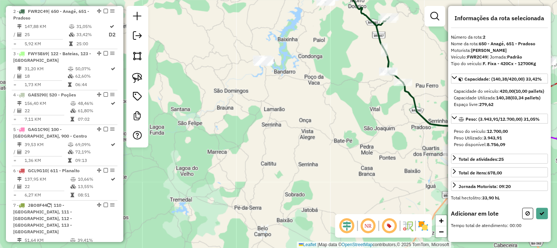
drag, startPoint x: 261, startPoint y: 103, endPoint x: 226, endPoint y: 148, distance: 56.5
click at [226, 148] on div "Janela de atendimento Grade de atendimento Capacidade Transportadoras Veículos …" at bounding box center [278, 124] width 557 height 248
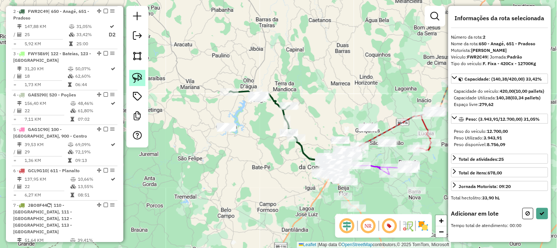
click at [138, 79] on img at bounding box center [137, 78] width 10 height 10
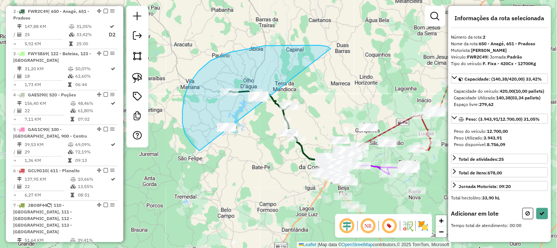
drag, startPoint x: 331, startPoint y: 48, endPoint x: 280, endPoint y: 159, distance: 121.3
click at [280, 159] on div "Janela de atendimento Grade de atendimento Capacidade Transportadoras Veículos …" at bounding box center [278, 124] width 557 height 248
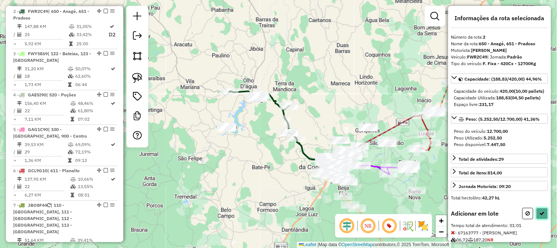
click at [540, 216] on icon at bounding box center [542, 212] width 5 height 5
select select "**********"
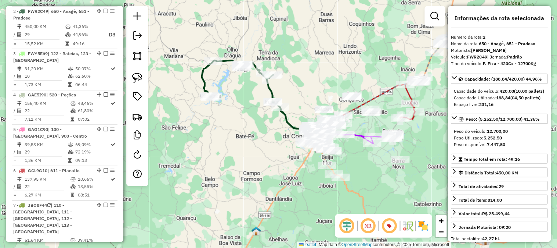
drag, startPoint x: 348, startPoint y: 111, endPoint x: 327, endPoint y: 78, distance: 39.1
click at [331, 77] on div "Janela de atendimento Grade de atendimento Capacidade Transportadoras Veículos …" at bounding box center [278, 124] width 557 height 248
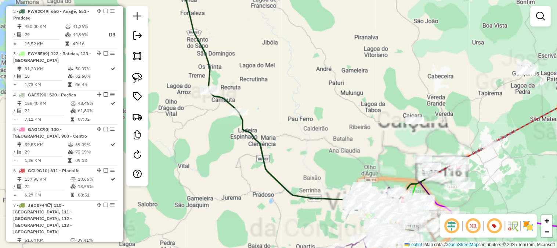
drag, startPoint x: 318, startPoint y: 138, endPoint x: 295, endPoint y: 65, distance: 77.3
click at [296, 68] on div "Janela de atendimento Grade de atendimento Capacidade Transportadoras Veículos …" at bounding box center [278, 124] width 557 height 248
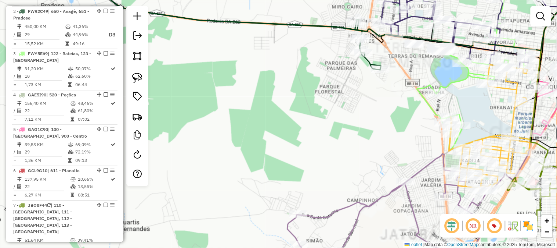
drag, startPoint x: 298, startPoint y: 63, endPoint x: 288, endPoint y: 87, distance: 25.9
click at [288, 87] on div "Janela de atendimento Grade de atendimento Capacidade Transportadoras Veículos …" at bounding box center [278, 124] width 557 height 248
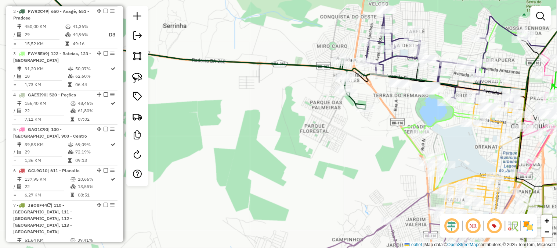
select select "**********"
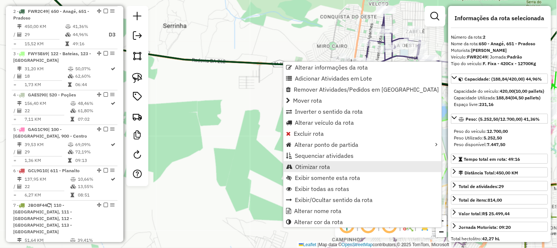
click at [303, 167] on span "Otimizar rota" at bounding box center [312, 166] width 35 height 6
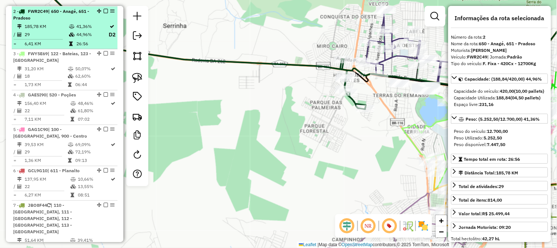
click at [83, 26] on td "41,36%" at bounding box center [92, 26] width 32 height 7
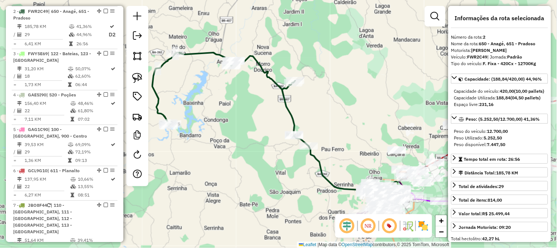
click at [258, 65] on icon at bounding box center [260, 124] width 216 height 143
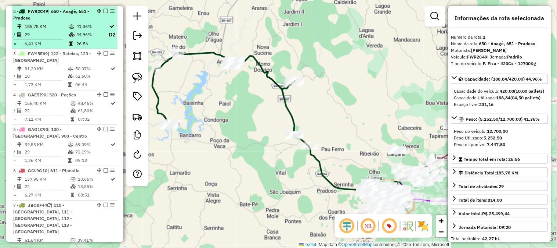
click at [104, 10] on em at bounding box center [106, 11] width 4 height 4
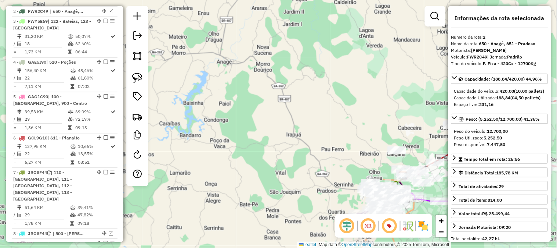
drag, startPoint x: 350, startPoint y: 123, endPoint x: 224, endPoint y: 59, distance: 140.6
click at [226, 60] on div "Janela de atendimento Grade de atendimento Capacidade Transportadoras Veículos …" at bounding box center [278, 124] width 557 height 248
click at [225, 60] on div "Janela de atendimento Grade de atendimento Capacidade Transportadoras Veículos …" at bounding box center [278, 124] width 557 height 248
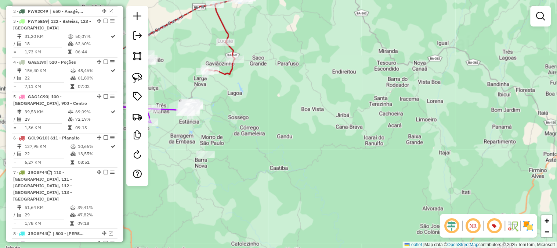
drag, startPoint x: 274, startPoint y: 97, endPoint x: 415, endPoint y: 100, distance: 141.1
click at [415, 100] on div "Janela de atendimento Grade de atendimento Capacidade Transportadoras Veículos …" at bounding box center [278, 124] width 557 height 248
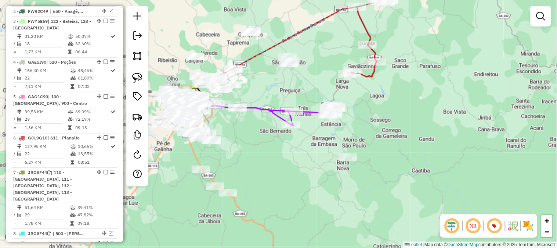
drag, startPoint x: 431, startPoint y: 80, endPoint x: 362, endPoint y: 210, distance: 147.5
click at [362, 210] on div "Janela de atendimento Grade de atendimento Capacidade Transportadoras Veículos …" at bounding box center [278, 124] width 557 height 248
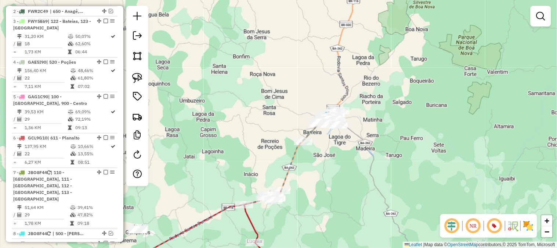
drag, startPoint x: 406, startPoint y: 99, endPoint x: 362, endPoint y: 167, distance: 81.5
click at [362, 167] on div "Janela de atendimento Grade de atendimento Capacidade Transportadoras Veículos …" at bounding box center [278, 124] width 557 height 248
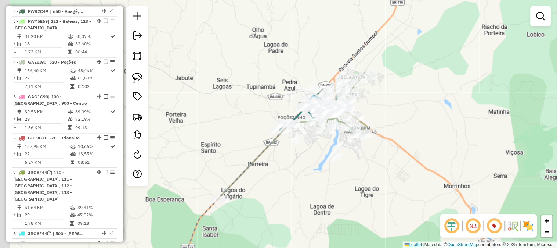
drag, startPoint x: 332, startPoint y: 102, endPoint x: 381, endPoint y: 105, distance: 49.7
click at [382, 105] on div "Janela de atendimento Grade de atendimento Capacidade Transportadoras Veículos …" at bounding box center [278, 124] width 557 height 248
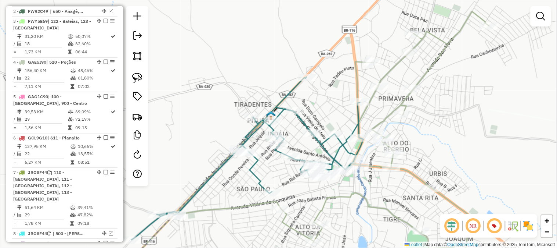
click at [286, 94] on icon at bounding box center [247, 158] width 232 height 163
select select "**********"
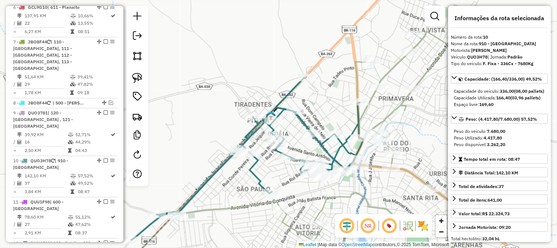
scroll to position [578, 0]
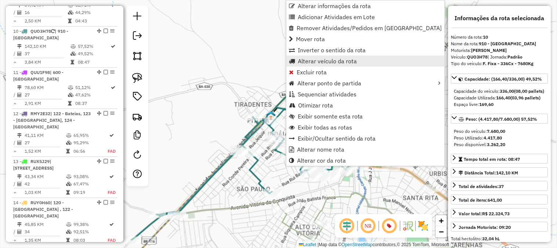
click at [318, 62] on span "Alterar veículo da rota" at bounding box center [327, 61] width 59 height 6
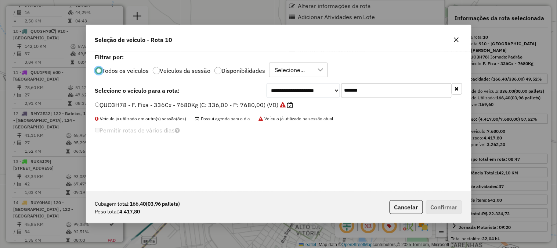
scroll to position [4, 2]
drag, startPoint x: 317, startPoint y: 87, endPoint x: 295, endPoint y: 87, distance: 22.8
click at [299, 87] on div "**********" at bounding box center [365, 90] width 196 height 15
paste input "text"
type input "*******"
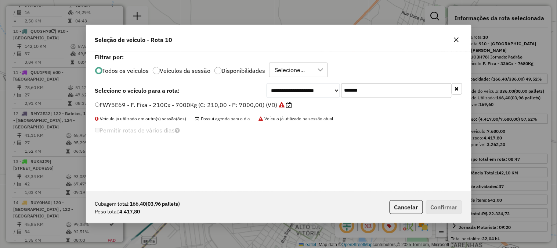
click at [248, 110] on div "FWY5E69 - F. Fixa - 210Cx - 7000Kg (C: 210,00 - P: 7000,00) (VD)" at bounding box center [279, 108] width 376 height 15
click at [251, 101] on label "FWY5E69 - F. Fixa - 210Cx - 7000Kg (C: 210,00 - P: 7000,00) (VD)" at bounding box center [193, 104] width 197 height 9
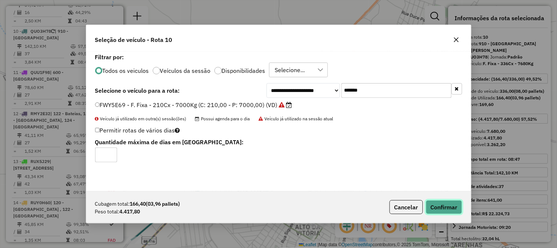
click at [432, 207] on button "Confirmar" at bounding box center [444, 207] width 36 height 14
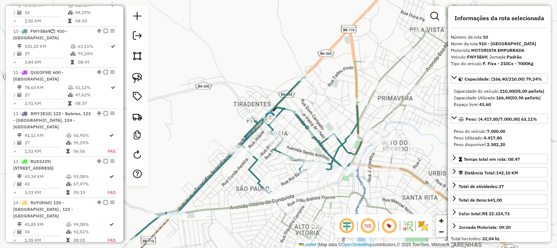
drag, startPoint x: 304, startPoint y: 94, endPoint x: 249, endPoint y: 70, distance: 60.4
click at [250, 70] on div "Janela de atendimento Grade de atendimento Capacidade Transportadoras Veículos …" at bounding box center [278, 124] width 557 height 248
click at [248, 69] on div "Janela de atendimento Grade de atendimento Capacidade Transportadoras Veículos …" at bounding box center [278, 124] width 557 height 248
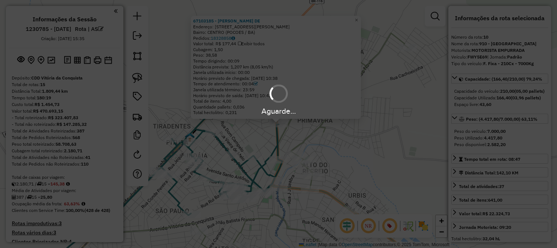
select select "**********"
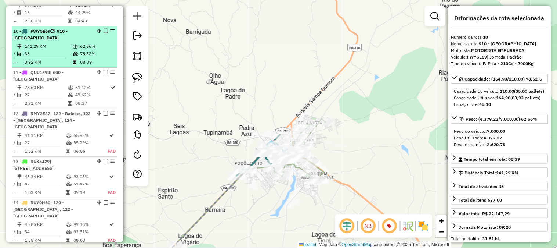
click at [104, 29] on em at bounding box center [106, 31] width 4 height 4
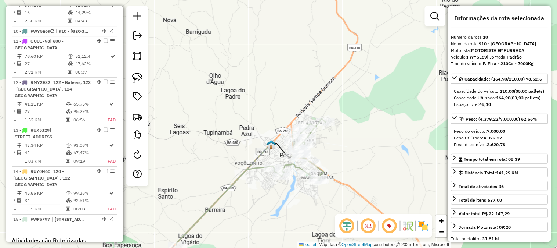
drag, startPoint x: 356, startPoint y: 140, endPoint x: 371, endPoint y: 100, distance: 43.3
click at [371, 100] on div "Rota 4 - Placa GAE5I90 67139372 - GETULIO DOS SANTOS Janela de atendimento Grad…" at bounding box center [278, 124] width 557 height 248
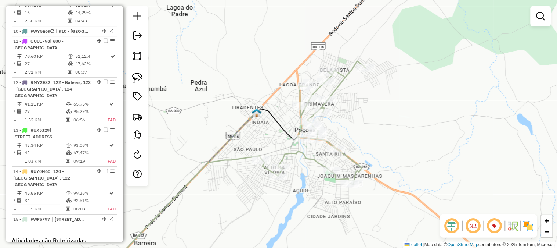
click at [343, 76] on icon at bounding box center [234, 167] width 263 height 212
select select "**********"
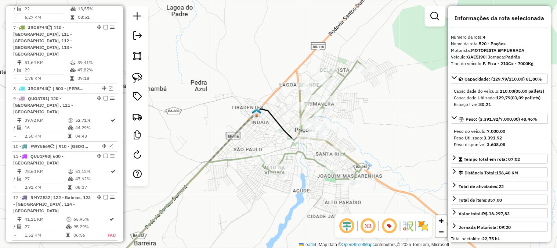
scroll to position [369, 0]
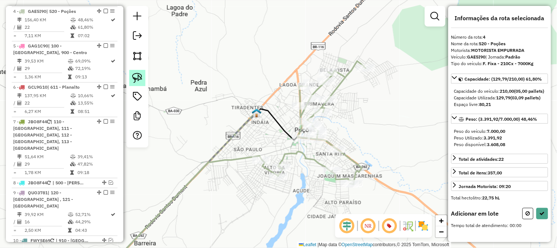
click at [135, 77] on img at bounding box center [137, 78] width 10 height 10
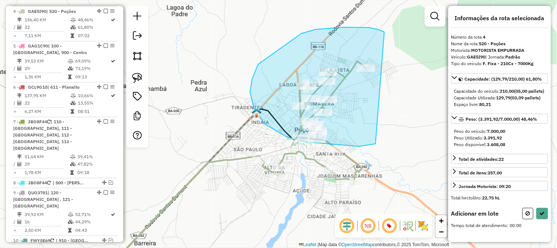
drag, startPoint x: 385, startPoint y: 32, endPoint x: 377, endPoint y: 143, distance: 110.8
click at [377, 143] on div "Rota 4 - Placa GAE5I90 67142359 - ADEGA CENTRAL 2 Janela de atendimento Grade d…" at bounding box center [278, 124] width 557 height 248
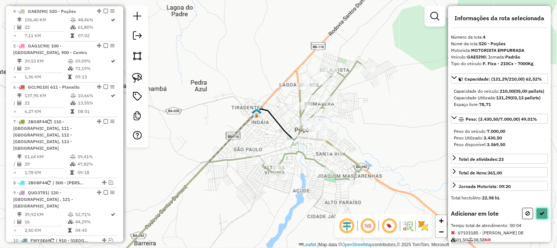
click at [542, 216] on icon at bounding box center [542, 212] width 5 height 5
select select "**********"
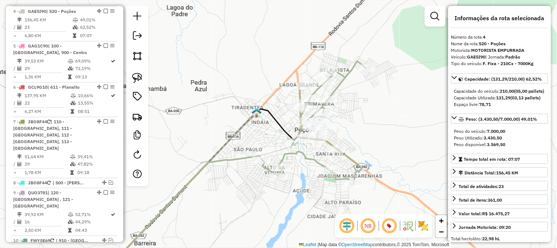
click at [347, 77] on icon at bounding box center [234, 167] width 263 height 212
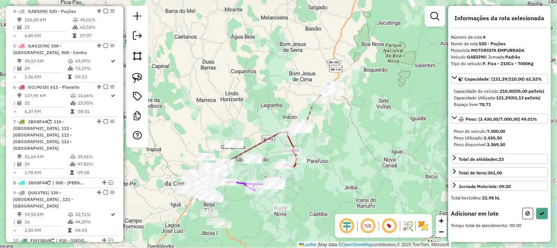
drag, startPoint x: 271, startPoint y: 87, endPoint x: 264, endPoint y: 64, distance: 23.7
click at [264, 64] on div "Janela de atendimento Grade de atendimento Capacidade Transportadoras Veículos …" at bounding box center [278, 124] width 557 height 248
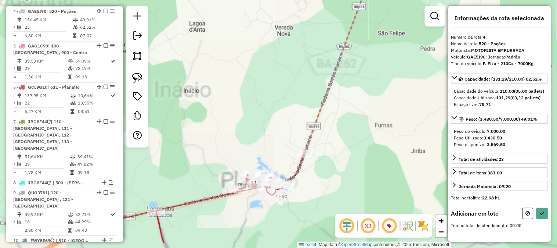
drag, startPoint x: 283, startPoint y: 82, endPoint x: 247, endPoint y: 45, distance: 51.7
click at [247, 45] on div "Janela de atendimento Grade de atendimento Capacidade Transportadoras Veículos …" at bounding box center [278, 124] width 557 height 248
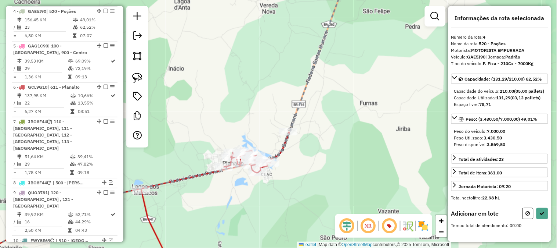
drag, startPoint x: 272, startPoint y: 109, endPoint x: 257, endPoint y: 64, distance: 47.7
click at [258, 65] on div "Janela de atendimento Grade de atendimento Capacidade Transportadoras Veículos …" at bounding box center [278, 124] width 557 height 248
click at [257, 64] on div "Janela de atendimento Grade de atendimento Capacidade Transportadoras Veículos …" at bounding box center [278, 124] width 557 height 248
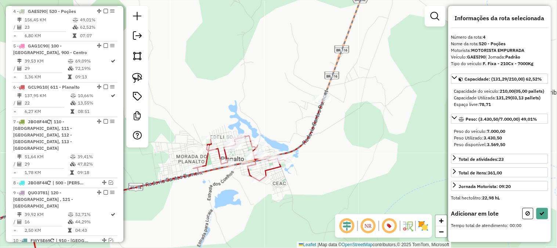
drag, startPoint x: 235, startPoint y: 89, endPoint x: 224, endPoint y: 64, distance: 27.0
click at [224, 64] on div "Janela de atendimento Grade de atendimento Capacidade Transportadoras Veículos …" at bounding box center [278, 124] width 557 height 248
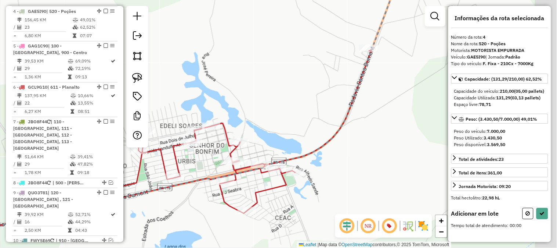
drag, startPoint x: 262, startPoint y: 77, endPoint x: 196, endPoint y: 69, distance: 66.0
click at [200, 68] on div "Janela de atendimento Grade de atendimento Capacidade Transportadoras Veículos …" at bounding box center [278, 124] width 557 height 248
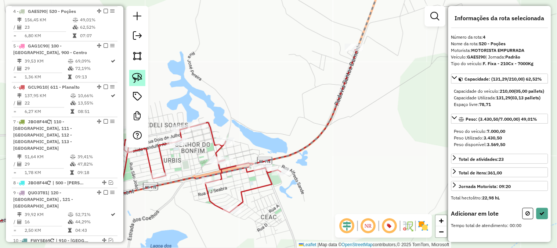
click at [133, 77] on img at bounding box center [137, 78] width 10 height 10
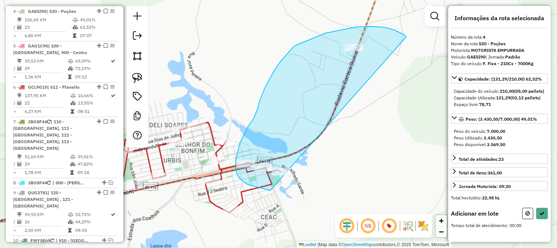
drag, startPoint x: 405, startPoint y: 35, endPoint x: 305, endPoint y: 190, distance: 184.6
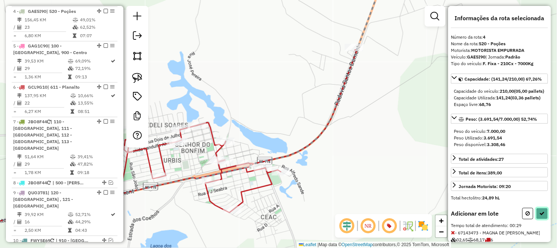
click at [539, 219] on button at bounding box center [543, 213] width 12 height 11
select select "**********"
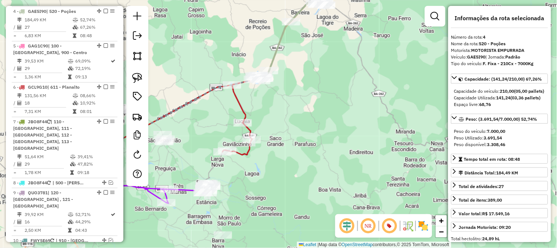
click at [277, 46] on icon at bounding box center [295, 34] width 68 height 88
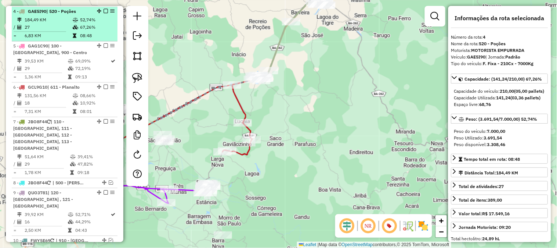
click at [104, 11] on em at bounding box center [106, 11] width 4 height 4
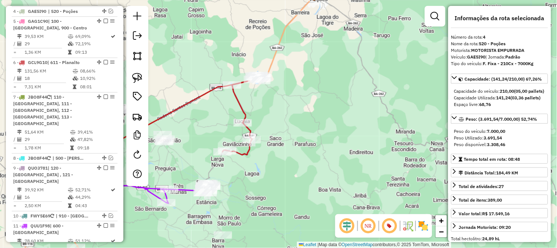
drag, startPoint x: 307, startPoint y: 95, endPoint x: 368, endPoint y: 93, distance: 61.0
click at [368, 93] on div "Janela de atendimento Grade de atendimento Capacidade Transportadoras Veículos …" at bounding box center [278, 124] width 557 height 248
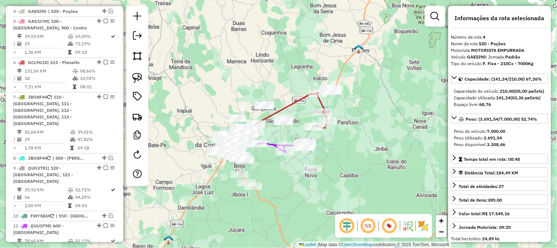
drag, startPoint x: 342, startPoint y: 104, endPoint x: 358, endPoint y: 87, distance: 23.4
click at [358, 87] on div "Janela de atendimento Grade de atendimento Capacidade Transportadoras Veículos …" at bounding box center [278, 124] width 557 height 248
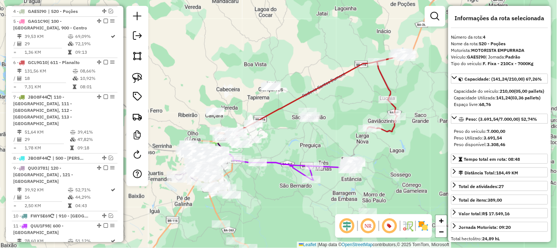
click at [289, 64] on div "Janela de atendimento Grade de atendimento Capacidade Transportadoras Veículos …" at bounding box center [278, 124] width 557 height 248
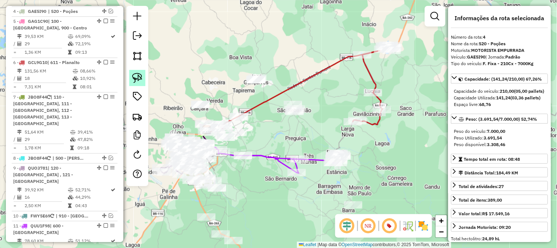
click at [136, 76] on img at bounding box center [137, 78] width 10 height 10
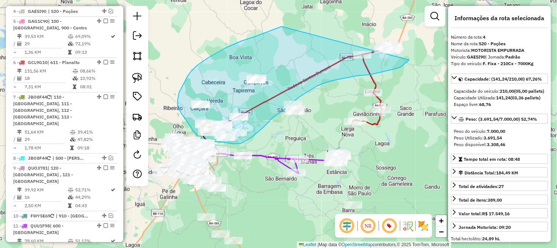
drag, startPoint x: 281, startPoint y: 26, endPoint x: 417, endPoint y: 36, distance: 136.2
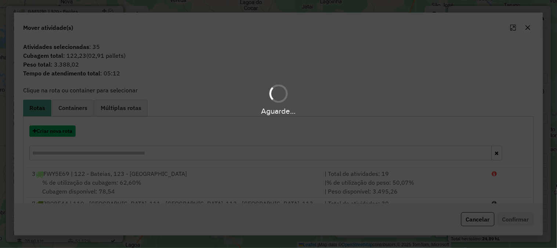
click at [66, 130] on button "Criar nova rota" at bounding box center [52, 130] width 46 height 11
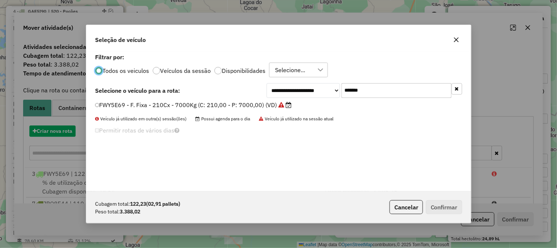
scroll to position [4, 2]
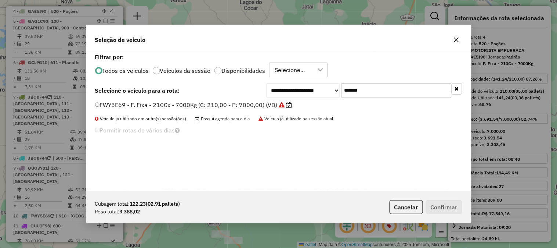
drag, startPoint x: 401, startPoint y: 91, endPoint x: 297, endPoint y: 84, distance: 104.2
click at [297, 84] on div "**********" at bounding box center [365, 90] width 196 height 15
paste input "text"
type input "*******"
click at [207, 106] on label "GCL9G10 - F. Fixa - 378Cx - 13045Kg (C: 378,00 - P: 13045,00) (VD)" at bounding box center [197, 104] width 204 height 9
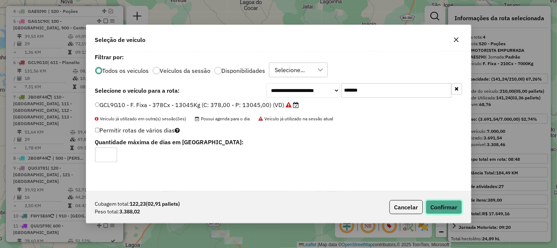
click at [456, 208] on button "Confirmar" at bounding box center [444, 207] width 36 height 14
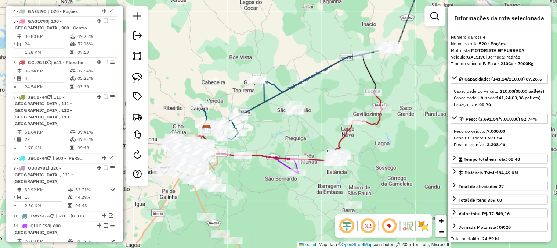
click at [303, 77] on icon at bounding box center [296, 92] width 191 height 95
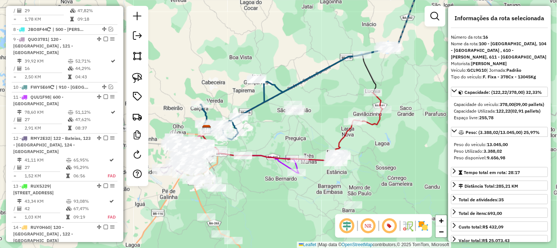
scroll to position [717, 0]
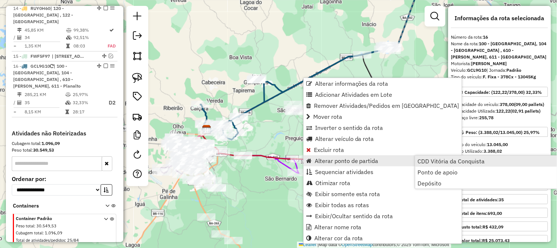
click at [466, 163] on span "CDD Vitória da Conquista" at bounding box center [451, 161] width 67 height 6
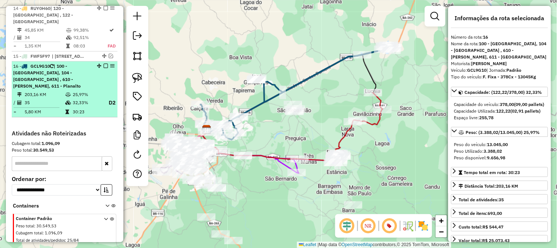
click at [104, 64] on em at bounding box center [106, 66] width 4 height 4
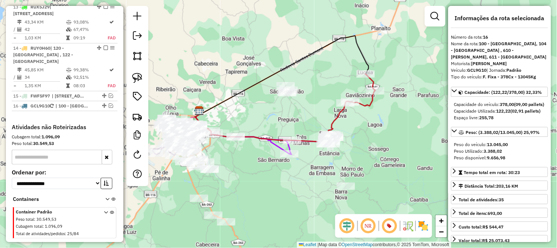
drag, startPoint x: 335, startPoint y: 85, endPoint x: 292, endPoint y: 12, distance: 84.8
click at [292, 12] on div "Janela de atendimento Grade de atendimento Capacidade Transportadoras Veículos …" at bounding box center [278, 124] width 557 height 248
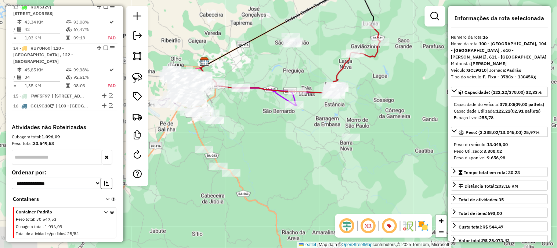
drag, startPoint x: 320, startPoint y: 92, endPoint x: 359, endPoint y: 108, distance: 41.8
click at [359, 108] on div "Janela de atendimento Grade de atendimento Capacidade Transportadoras Veículos …" at bounding box center [278, 124] width 557 height 248
click at [135, 71] on link at bounding box center [137, 78] width 16 height 16
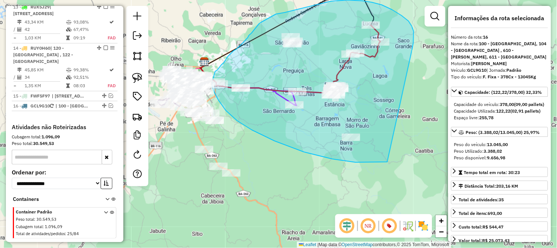
drag, startPoint x: 414, startPoint y: 43, endPoint x: 389, endPoint y: 162, distance: 121.2
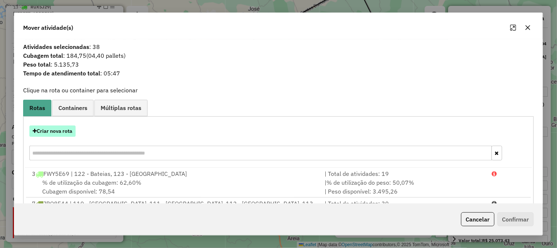
click at [46, 135] on button "Criar nova rota" at bounding box center [52, 130] width 46 height 11
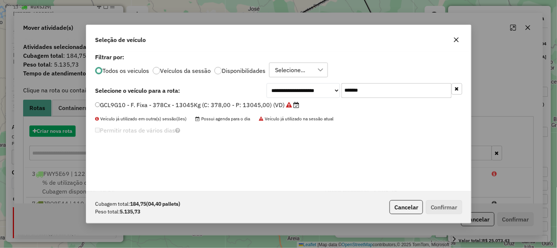
scroll to position [4, 2]
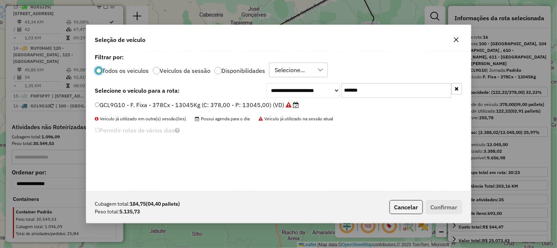
drag, startPoint x: 437, startPoint y: 97, endPoint x: 287, endPoint y: 83, distance: 150.9
click at [306, 86] on div "**********" at bounding box center [365, 90] width 196 height 15
paste input "text"
type input "*******"
click at [240, 97] on div "**********" at bounding box center [278, 90] width 367 height 15
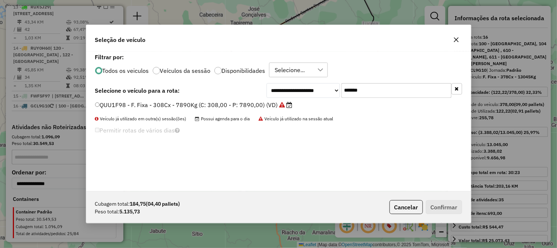
click at [244, 108] on label "QUU1F98 - F. Fixa - 308Cx - 7890Kg (C: 308,00 - P: 7890,00) (VD)" at bounding box center [194, 104] width 198 height 9
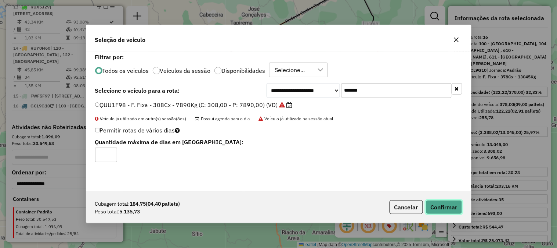
click at [445, 210] on button "Confirmar" at bounding box center [444, 207] width 36 height 14
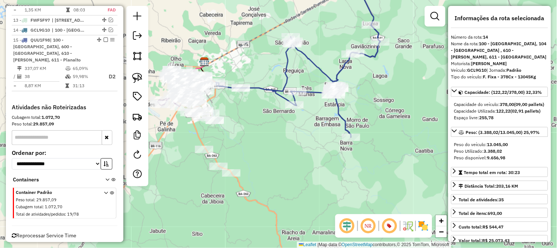
scroll to position [651, 0]
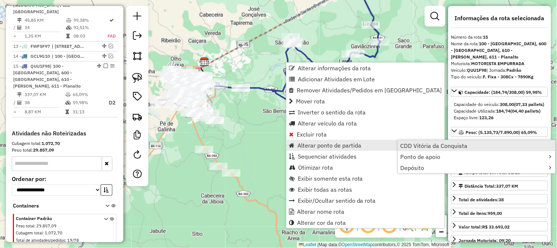
click at [415, 143] on span "CDD Vitória da Conquista" at bounding box center [434, 146] width 67 height 6
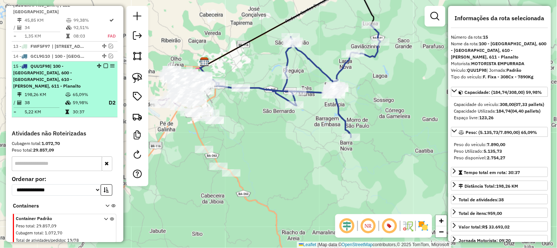
click at [104, 64] on em at bounding box center [106, 66] width 4 height 4
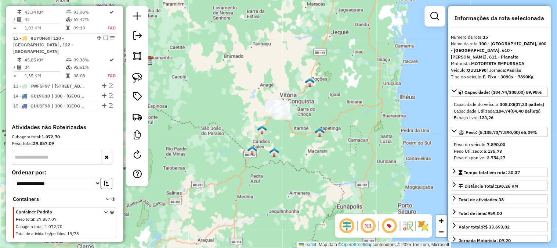
scroll to position [448, 0]
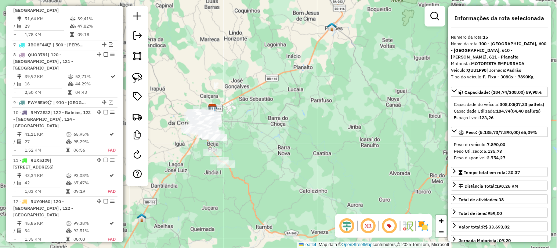
drag, startPoint x: 288, startPoint y: 87, endPoint x: 366, endPoint y: 76, distance: 78.6
click at [366, 76] on div "Janela de atendimento Grade de atendimento Capacidade Transportadoras Veículos …" at bounding box center [278, 124] width 557 height 248
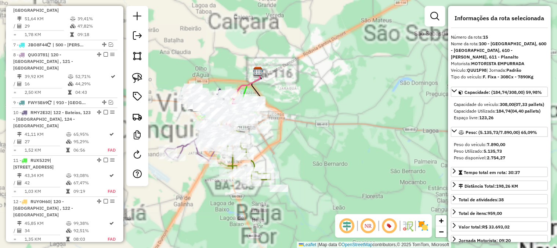
drag, startPoint x: 310, startPoint y: 109, endPoint x: 397, endPoint y: 95, distance: 87.8
click at [397, 95] on div "Janela de atendimento Grade de atendimento Capacidade Transportadoras Veículos …" at bounding box center [278, 124] width 557 height 248
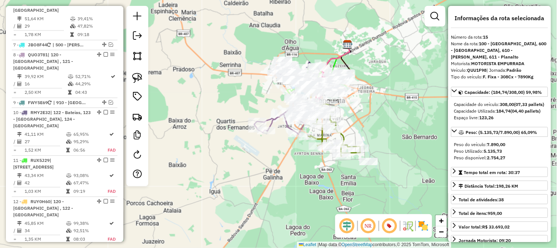
drag, startPoint x: 384, startPoint y: 106, endPoint x: 388, endPoint y: 73, distance: 33.3
click at [388, 73] on div "Janela de atendimento Grade de atendimento Capacidade Transportadoras Veículos …" at bounding box center [278, 124] width 557 height 248
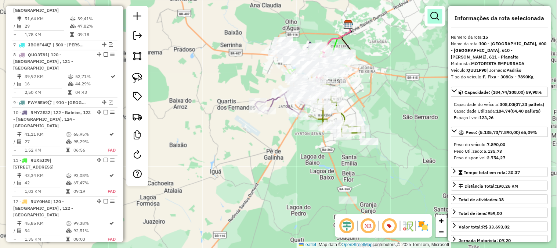
click at [436, 13] on em at bounding box center [435, 16] width 9 height 9
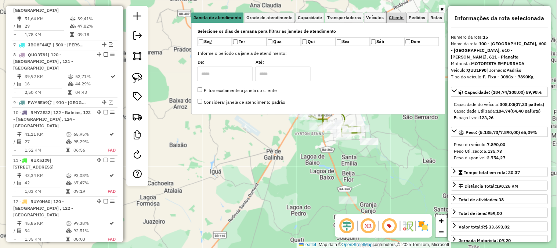
click at [400, 17] on span "Cliente" at bounding box center [396, 17] width 15 height 4
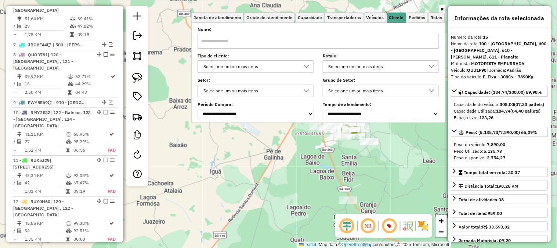
click at [241, 68] on div "Selecione um ou mais itens" at bounding box center [250, 67] width 99 height 12
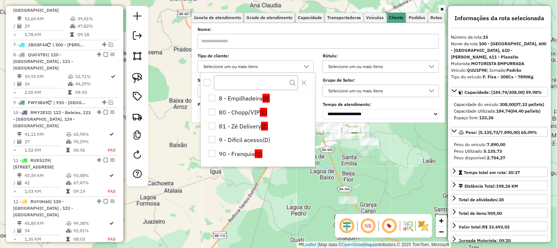
scroll to position [0, 0]
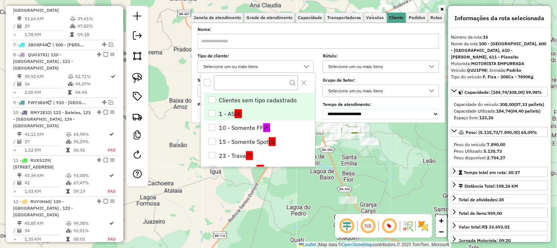
click at [236, 111] on span "(A)" at bounding box center [238, 113] width 7 height 9
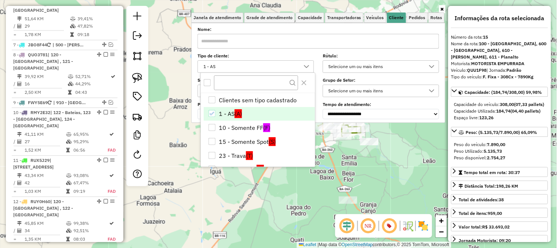
click at [227, 187] on div "Janela de atendimento Grade de atendimento Capacidade Transportadoras Veículos …" at bounding box center [278, 124] width 557 height 248
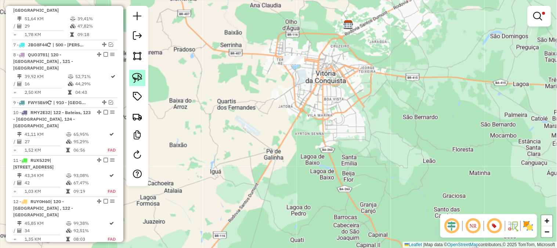
click at [141, 81] on img at bounding box center [137, 78] width 10 height 10
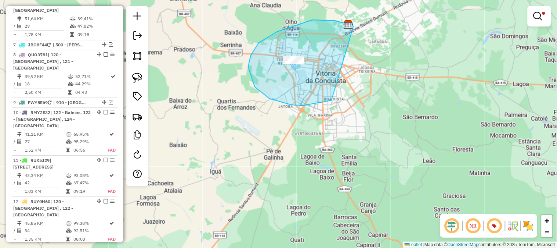
drag, startPoint x: 351, startPoint y: 25, endPoint x: 339, endPoint y: 96, distance: 72.2
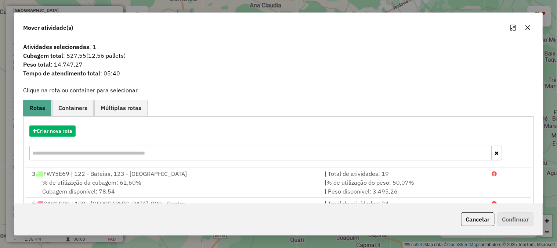
click at [73, 137] on div "Criar nova rota" at bounding box center [278, 144] width 507 height 48
click at [72, 131] on button "Criar nova rota" at bounding box center [52, 130] width 46 height 11
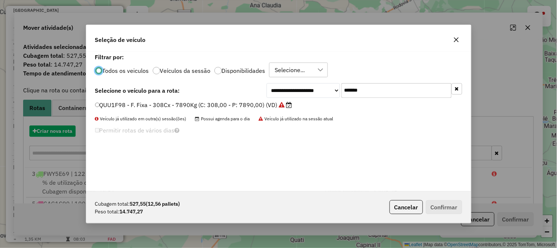
scroll to position [4, 2]
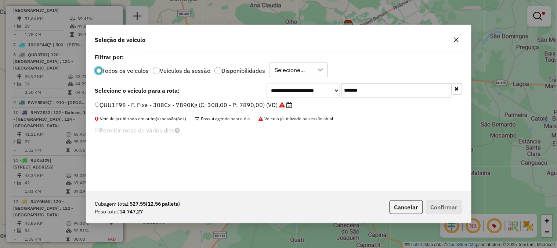
drag, startPoint x: 385, startPoint y: 93, endPoint x: 239, endPoint y: 83, distance: 146.2
click at [264, 87] on div "**********" at bounding box center [278, 90] width 367 height 15
paste input "text"
type input "*******"
click at [230, 101] on label "QUZ7H53 - F. Fixa - 672Cx - 16530Kg (C: 672,00 - P: 16530,00) (VD)" at bounding box center [194, 104] width 198 height 9
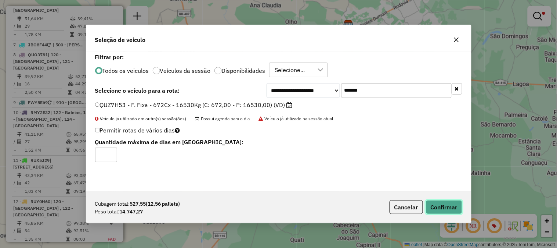
click at [429, 204] on button "Confirmar" at bounding box center [444, 207] width 36 height 14
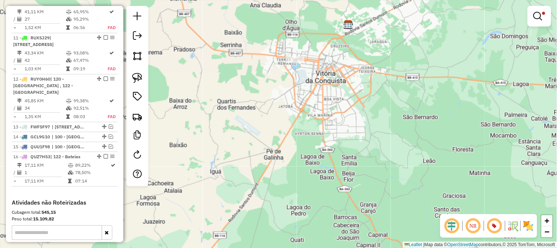
scroll to position [645, 0]
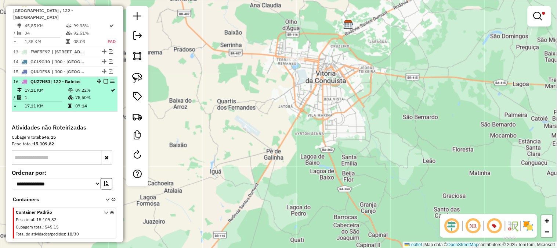
click at [104, 79] on em at bounding box center [106, 81] width 4 height 4
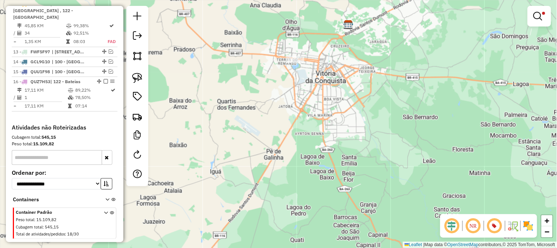
scroll to position [621, 0]
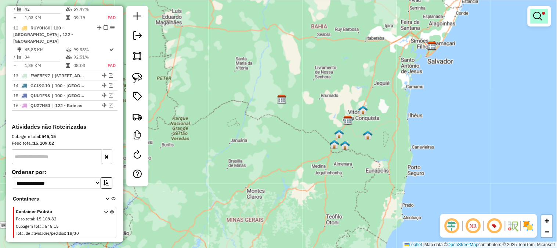
click at [542, 12] on span at bounding box center [543, 13] width 3 height 3
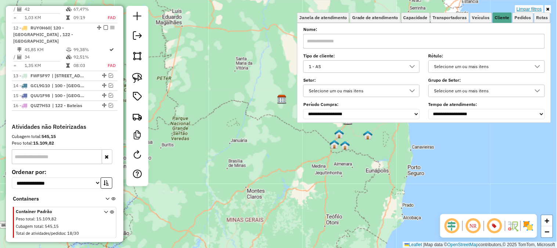
click at [537, 10] on link "Limpar filtros" at bounding box center [529, 9] width 28 height 8
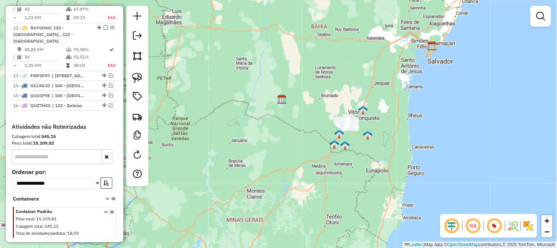
scroll to position [499, 0]
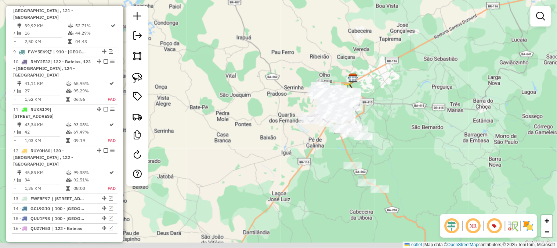
drag, startPoint x: 394, startPoint y: 118, endPoint x: 386, endPoint y: 85, distance: 33.8
click at [386, 85] on div "Janela de atendimento Grade de atendimento Capacidade Transportadoras Veículos …" at bounding box center [278, 124] width 557 height 248
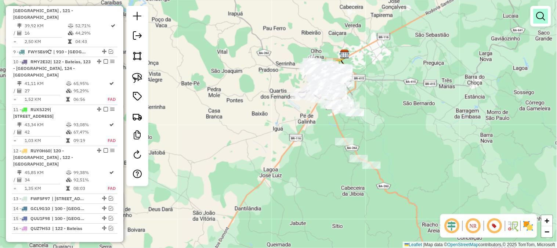
click at [541, 11] on link at bounding box center [541, 16] width 15 height 15
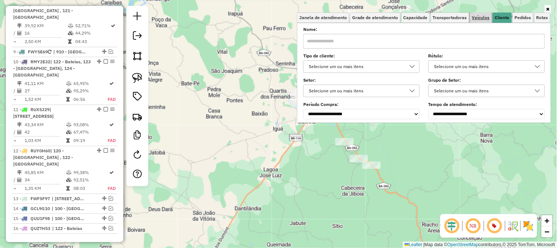
click at [484, 19] on span "Veículos" at bounding box center [481, 17] width 18 height 4
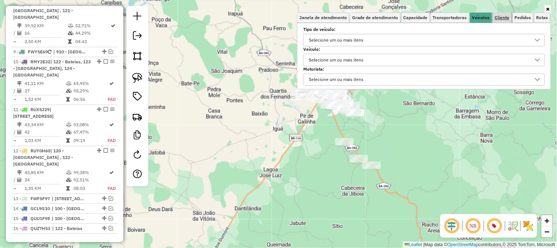
click at [508, 19] on span "Cliente" at bounding box center [502, 17] width 15 height 4
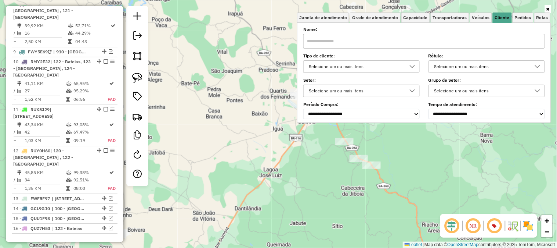
click at [325, 64] on div "Selecione um ou mais itens" at bounding box center [356, 67] width 99 height 12
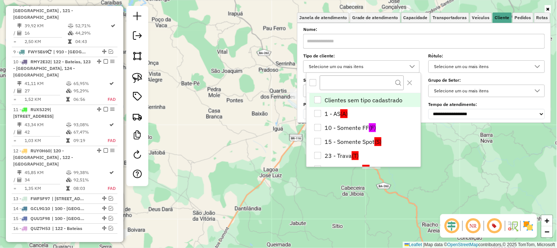
scroll to position [126, 0]
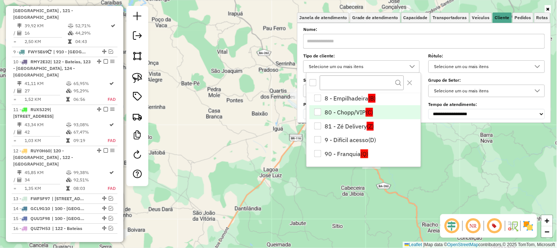
click at [355, 111] on li "80 - Chopp/VIP (C)" at bounding box center [365, 112] width 111 height 14
click at [456, 153] on div "Janela de atendimento Grade de atendimento Capacidade Transportadoras Veículos …" at bounding box center [278, 124] width 557 height 248
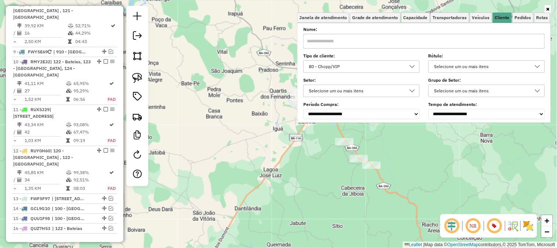
click at [456, 153] on div "Janela de atendimento Grade de atendimento Capacidade Transportadoras Veículos …" at bounding box center [278, 124] width 557 height 248
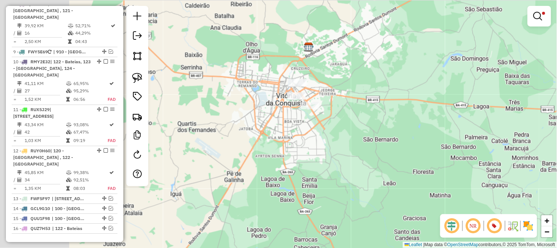
drag, startPoint x: 378, startPoint y: 136, endPoint x: 408, endPoint y: 180, distance: 52.7
click at [408, 180] on div "Limpar filtros Janela de atendimento Grade de atendimento Capacidade Transporta…" at bounding box center [278, 124] width 557 height 248
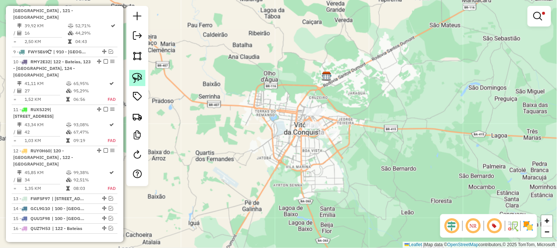
click at [144, 74] on link at bounding box center [137, 78] width 16 height 16
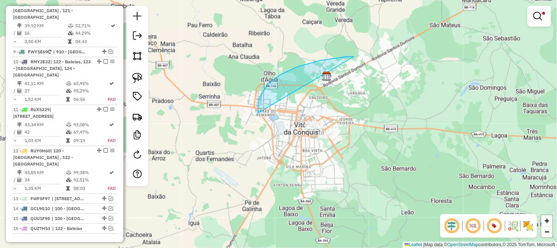
drag, startPoint x: 354, startPoint y: 57, endPoint x: 259, endPoint y: 113, distance: 110.7
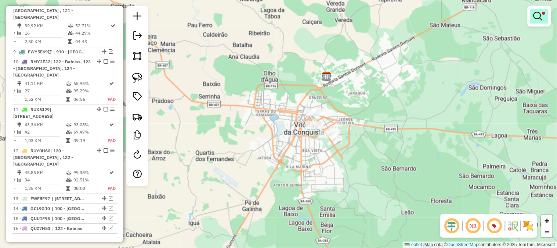
click at [542, 10] on link at bounding box center [540, 16] width 18 height 15
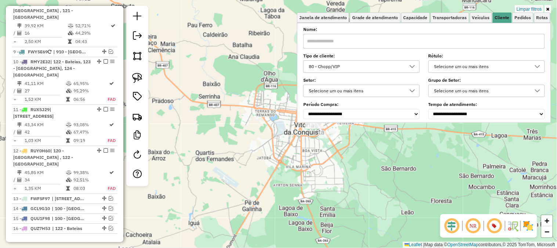
click at [332, 65] on div "80 - Chopp/VIP" at bounding box center [356, 67] width 99 height 12
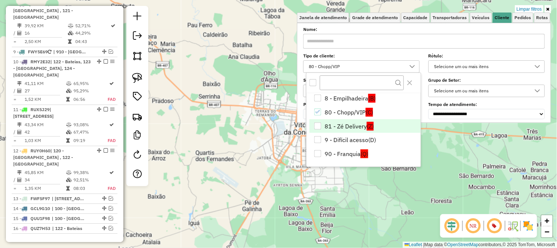
click at [342, 118] on ul "Clientes sem tipo cadastrado 1 - AS (A) 10 - Somente FF (F) 15 - Somente Spot (…" at bounding box center [364, 64] width 114 height 194
click at [358, 123] on li "81 - Zé Delivery (Z)" at bounding box center [365, 126] width 111 height 14
click at [464, 156] on hb-app "Aplicando filtros Pop-up bloqueado! Seu navegador bloqueou automáticamente a ab…" at bounding box center [278, 124] width 557 height 248
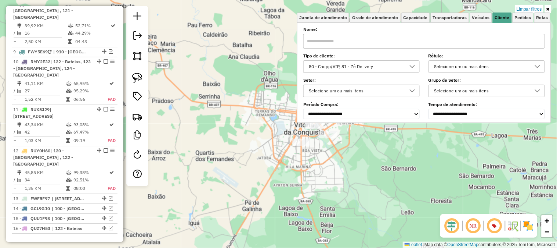
click at [463, 158] on div "Limpar filtros Janela de atendimento Grade de atendimento Capacidade Transporta…" at bounding box center [278, 124] width 557 height 248
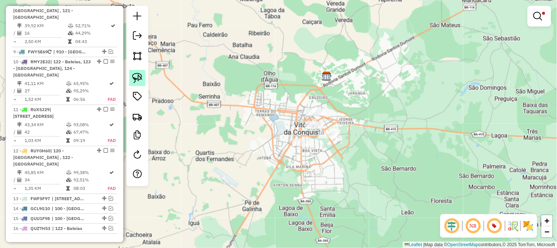
click at [132, 78] on img at bounding box center [137, 78] width 10 height 10
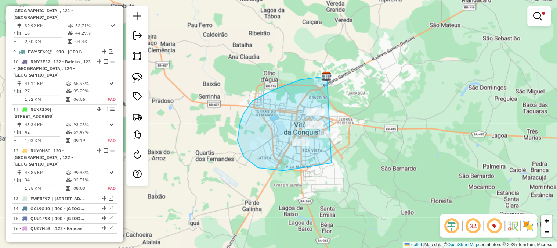
drag, startPoint x: 327, startPoint y: 76, endPoint x: 402, endPoint y: 130, distance: 92.4
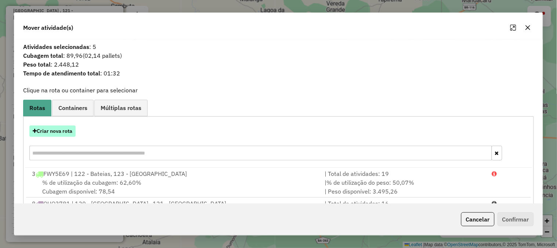
click at [66, 129] on button "Criar nova rota" at bounding box center [52, 130] width 46 height 11
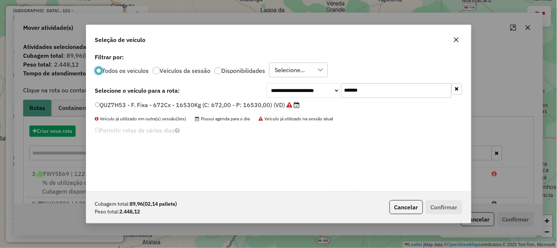
scroll to position [4, 2]
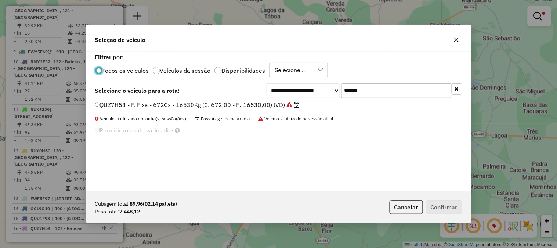
drag, startPoint x: 388, startPoint y: 89, endPoint x: 265, endPoint y: 84, distance: 123.1
click at [270, 84] on div "**********" at bounding box center [365, 90] width 196 height 15
paste input "text"
type input "*******"
click at [213, 105] on label "QUT5J93 - F. Fixa - 308Cx - 7890Kg (C: 308,00 - P: 7890,00) (VD)" at bounding box center [189, 104] width 189 height 9
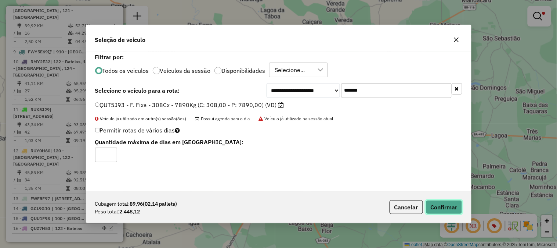
click at [450, 211] on button "Confirmar" at bounding box center [444, 207] width 36 height 14
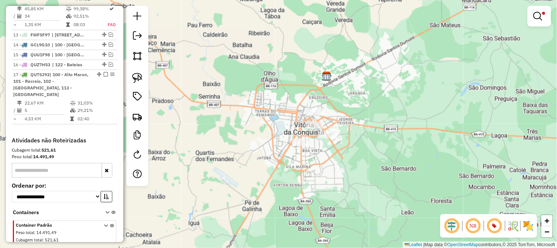
scroll to position [669, 0]
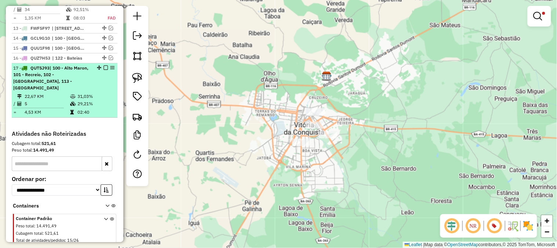
click at [105, 65] on em at bounding box center [106, 67] width 4 height 4
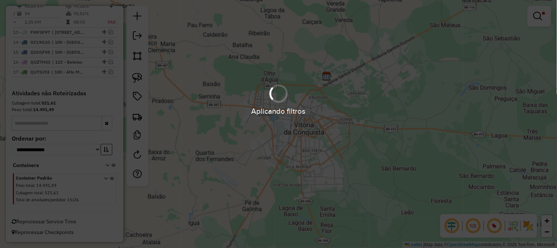
scroll to position [631, 0]
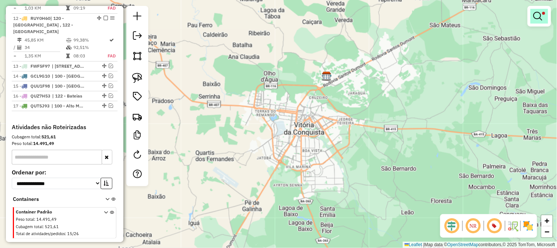
click at [541, 9] on link at bounding box center [540, 16] width 18 height 15
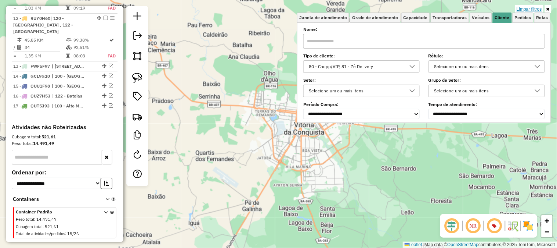
click at [532, 10] on link "Limpar filtros" at bounding box center [529, 9] width 28 height 8
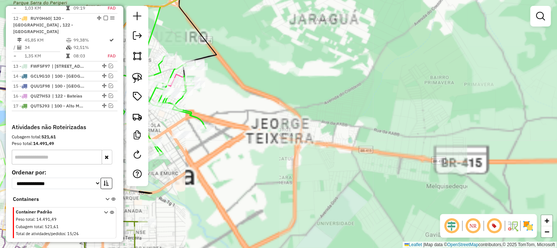
drag, startPoint x: 368, startPoint y: 118, endPoint x: 520, endPoint y: 59, distance: 163.5
click at [520, 59] on div "Janela de atendimento Grade de atendimento Capacidade Transportadoras Veículos …" at bounding box center [278, 124] width 557 height 248
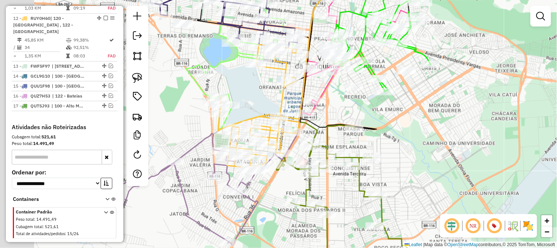
drag, startPoint x: 333, startPoint y: 112, endPoint x: 410, endPoint y: 105, distance: 77.0
click at [410, 105] on div "Janela de atendimento Grade de atendimento Capacidade Transportadoras Veículos …" at bounding box center [278, 124] width 557 height 248
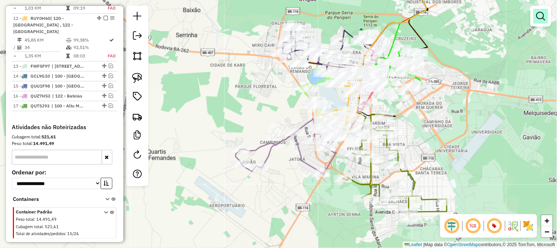
click at [538, 16] on em at bounding box center [541, 16] width 9 height 9
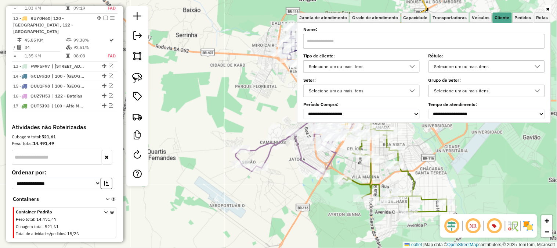
click at [342, 69] on div "Selecione um ou mais itens" at bounding box center [356, 67] width 99 height 12
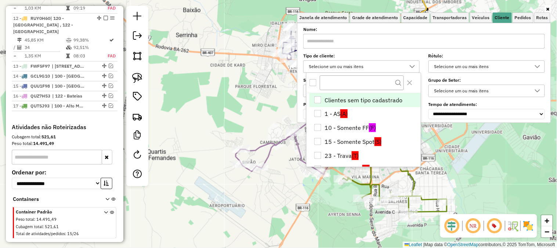
scroll to position [126, 0]
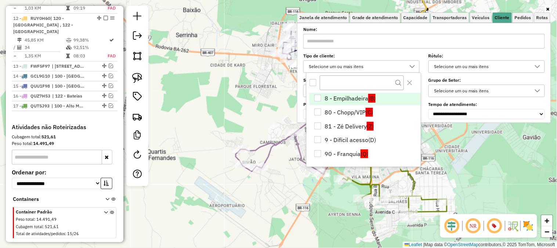
click at [335, 98] on li "8 - Empilhadeira (B)" at bounding box center [365, 98] width 111 height 14
click at [260, 99] on div "Janela de atendimento Grade de atendimento Capacidade Transportadoras Veículos …" at bounding box center [278, 124] width 557 height 248
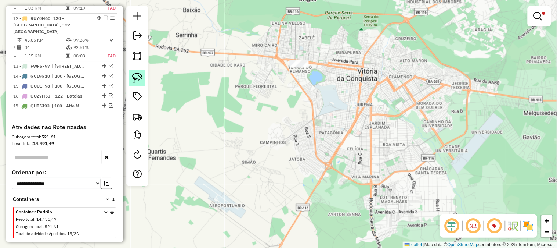
click at [129, 80] on div at bounding box center [137, 96] width 22 height 180
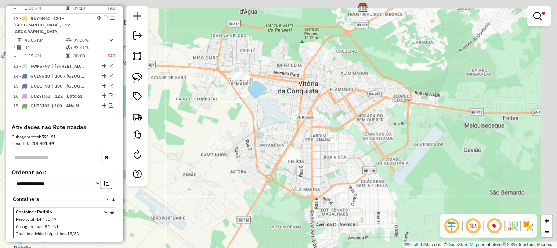
drag, startPoint x: 309, startPoint y: 31, endPoint x: 244, endPoint y: 63, distance: 72.3
click at [256, 59] on div "Limpar filtros Janela de atendimento Grade de atendimento Capacidade Transporta…" at bounding box center [278, 124] width 557 height 248
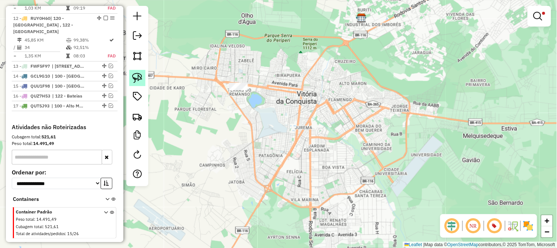
click at [140, 79] on img at bounding box center [137, 78] width 10 height 10
drag, startPoint x: 236, startPoint y: 62, endPoint x: 314, endPoint y: 120, distance: 98.1
click at [314, 120] on div "Limpar filtros Janela de atendimento Grade de atendimento Capacidade Transporta…" at bounding box center [278, 124] width 557 height 248
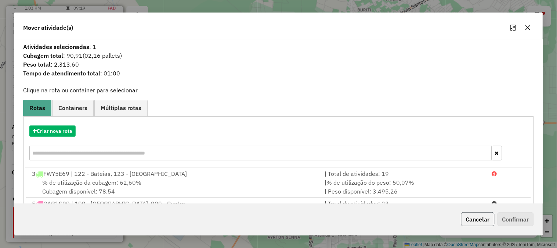
click at [474, 215] on button "Cancelar" at bounding box center [477, 219] width 33 height 14
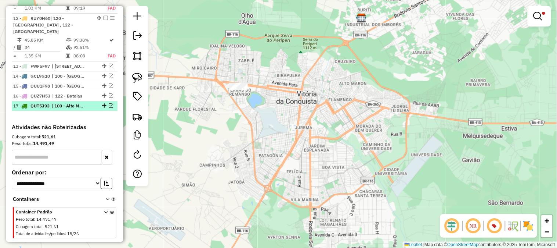
click at [109, 103] on em at bounding box center [111, 105] width 4 height 4
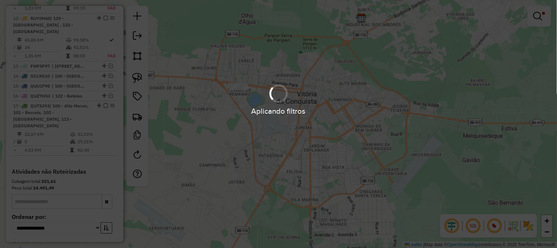
scroll to position [669, 0]
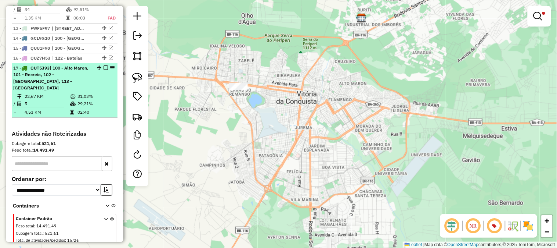
click at [86, 93] on td "31,03%" at bounding box center [95, 96] width 37 height 7
select select "**********"
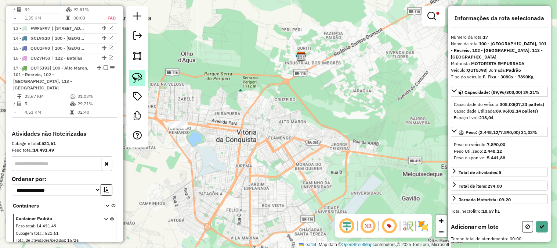
click at [136, 75] on img at bounding box center [137, 78] width 10 height 10
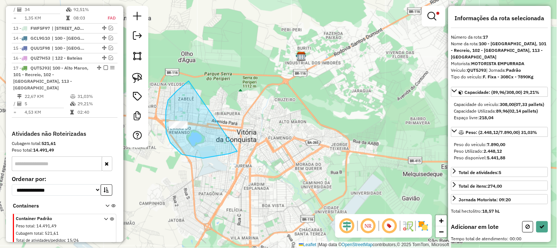
drag, startPoint x: 168, startPoint y: 100, endPoint x: 242, endPoint y: 149, distance: 89.2
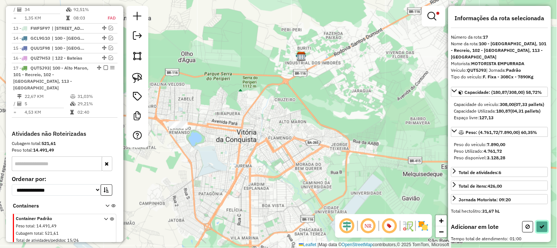
click at [542, 229] on icon at bounding box center [542, 226] width 5 height 5
select select "**********"
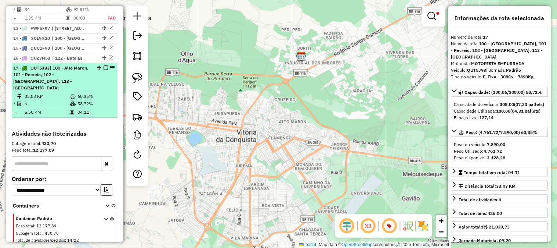
click at [67, 100] on td "6" at bounding box center [47, 103] width 46 height 7
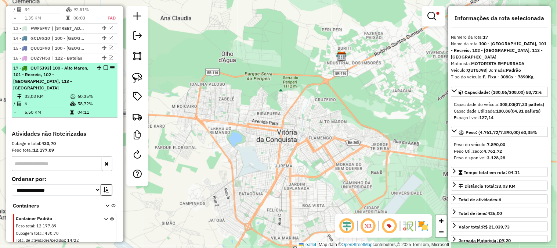
click at [77, 93] on td "60,35%" at bounding box center [95, 96] width 37 height 7
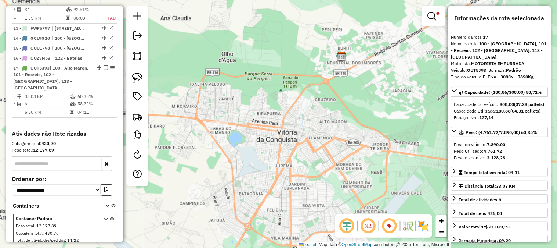
click at [431, 16] on em at bounding box center [432, 16] width 9 height 9
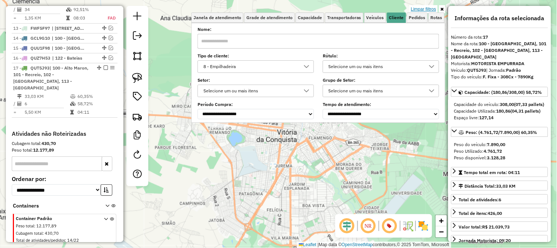
click at [430, 9] on link "Limpar filtros" at bounding box center [424, 9] width 28 height 8
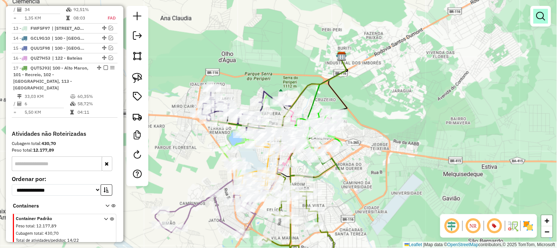
click at [539, 9] on link at bounding box center [541, 16] width 15 height 15
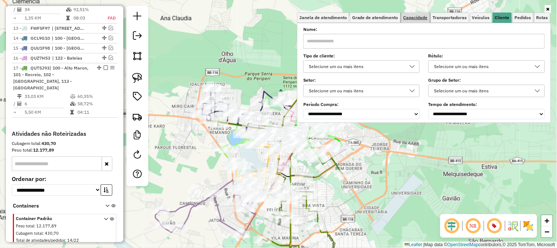
click at [405, 17] on span "Capacidade" at bounding box center [416, 17] width 24 height 4
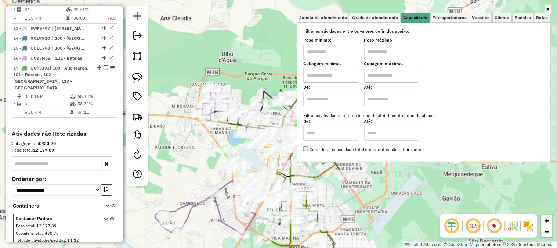
click at [336, 76] on input "text" at bounding box center [330, 75] width 55 height 15
type input "******"
click at [398, 81] on input "text" at bounding box center [391, 75] width 55 height 15
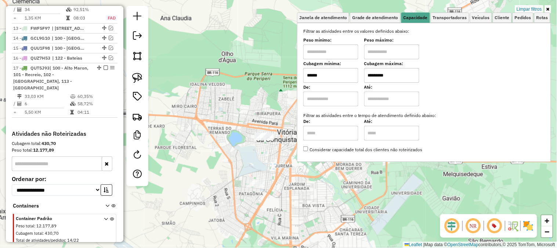
type input "*********"
click at [223, 85] on div "Limpar filtros Janela de atendimento Grade de atendimento Capacidade Transporta…" at bounding box center [278, 124] width 557 height 248
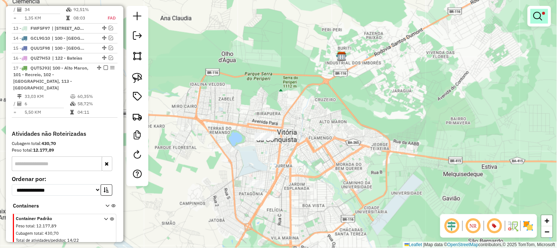
click at [539, 17] on em at bounding box center [538, 16] width 9 height 9
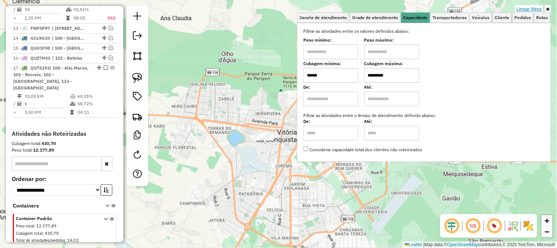
click at [534, 12] on link "Limpar filtros" at bounding box center [529, 9] width 28 height 8
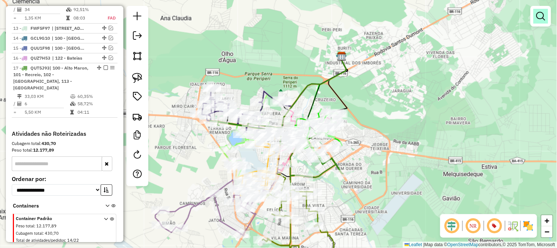
click at [548, 18] on link at bounding box center [541, 16] width 15 height 15
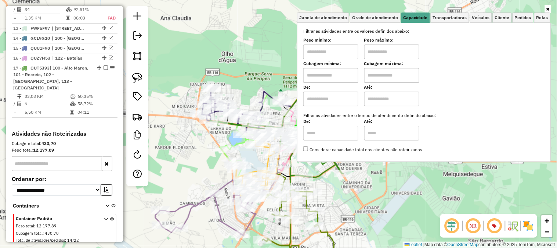
click at [329, 82] on input "text" at bounding box center [330, 75] width 55 height 15
type input "*****"
click at [386, 73] on input "text" at bounding box center [391, 75] width 55 height 15
click at [389, 79] on input "text" at bounding box center [391, 75] width 55 height 15
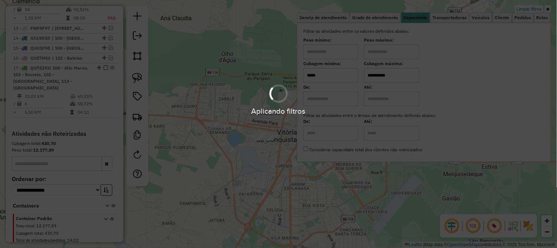
type input "**********"
click at [270, 75] on div "**********" at bounding box center [278, 124] width 557 height 248
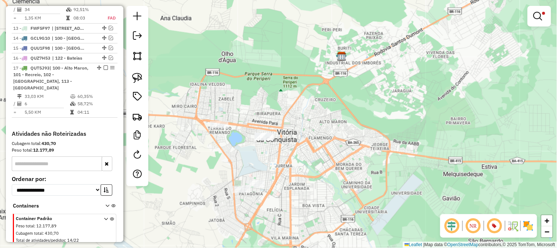
drag, startPoint x: 280, startPoint y: 83, endPoint x: 306, endPoint y: 62, distance: 33.2
click at [306, 62] on div "**********" at bounding box center [278, 124] width 557 height 248
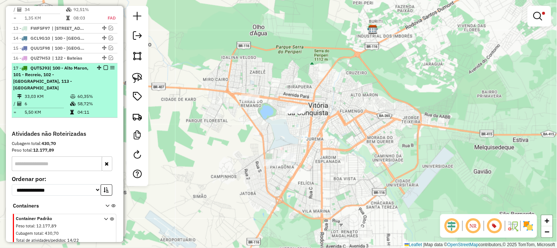
click at [57, 108] on hr at bounding box center [39, 108] width 50 height 0
select select "**********"
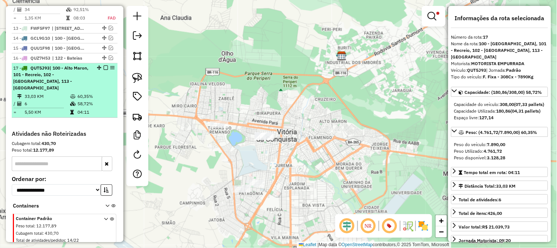
click at [104, 65] on em at bounding box center [106, 67] width 4 height 4
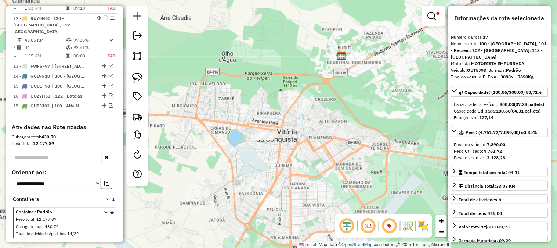
click at [435, 12] on em at bounding box center [432, 16] width 9 height 9
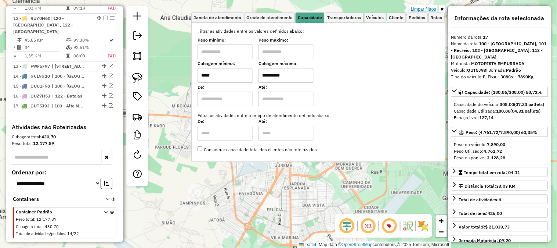
click at [429, 9] on link "Limpar filtros" at bounding box center [424, 9] width 28 height 8
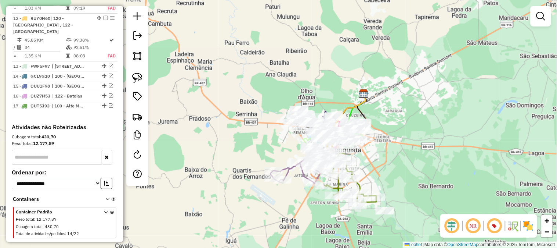
scroll to position [468, 0]
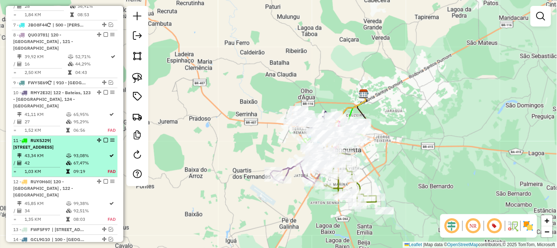
click at [97, 152] on td "93,08%" at bounding box center [90, 155] width 34 height 7
select select "**********"
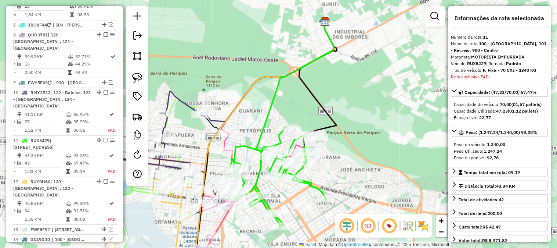
drag, startPoint x: 343, startPoint y: 122, endPoint x: 376, endPoint y: 67, distance: 64.6
click at [362, 86] on div "Janela de atendimento Grade de atendimento Capacidade Transportadoras Veículos …" at bounding box center [278, 124] width 557 height 248
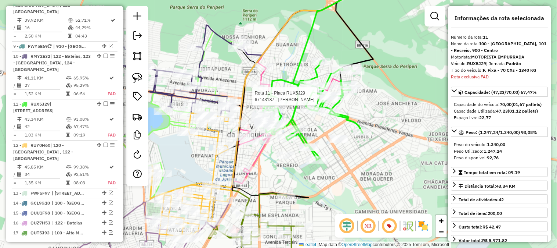
scroll to position [571, 0]
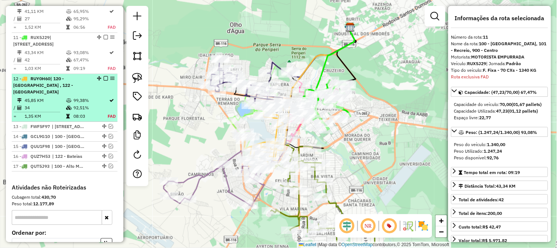
click at [68, 74] on li "12 - RUY0H60 | 120 - [GEOGRAPHIC_DATA] , 122 - Bateias 45,85 KM 99,38% / 34 92,…" at bounding box center [65, 98] width 106 height 48
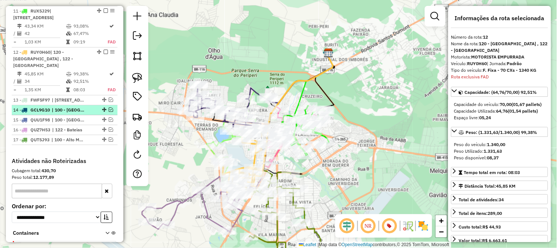
click at [87, 107] on div "14 - GCL9G10 | 100 - Alto Maron, 104 - Calçara , 610 - José Conçalves, 611 - Pl…" at bounding box center [52, 110] width 78 height 7
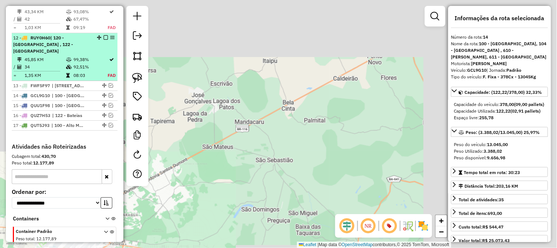
click at [74, 35] on div "12 - RUY0H60 | 120 - Patagónia , 122 - Bateias" at bounding box center [52, 45] width 78 height 20
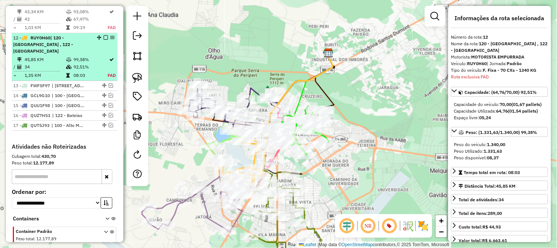
click at [104, 35] on em at bounding box center [106, 37] width 4 height 4
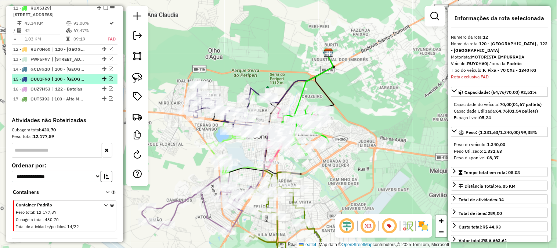
scroll to position [559, 0]
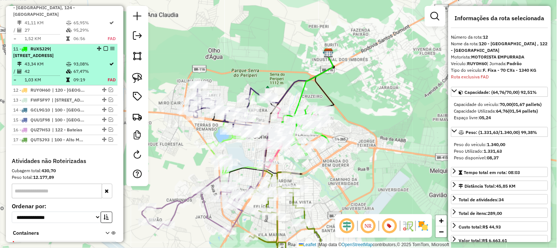
click at [91, 68] on td "67,47%" at bounding box center [90, 71] width 34 height 7
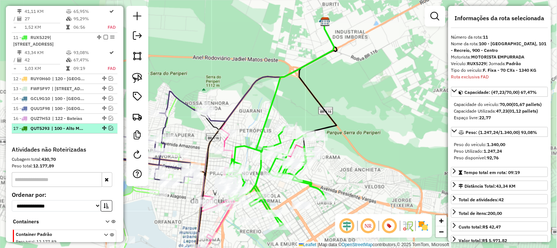
scroll to position [448, 0]
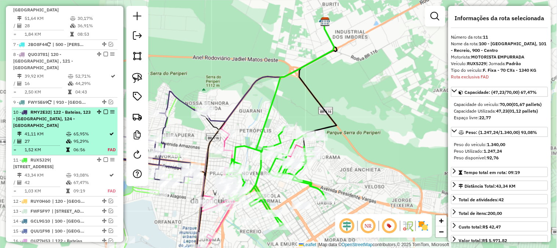
click at [83, 109] on div "10 - RMY2E32 | 122 - Bateias, 123 - Ibirapuera, 124 - Zambele" at bounding box center [52, 119] width 78 height 20
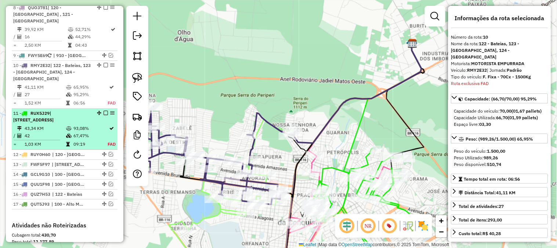
click at [85, 94] on ul "1 - QUO3H78 | 640 - Belo Campo , 641 - Tremedal 2 - FWR2C49 | 650 - Anagé, 651 …" at bounding box center [65, 14] width 106 height 389
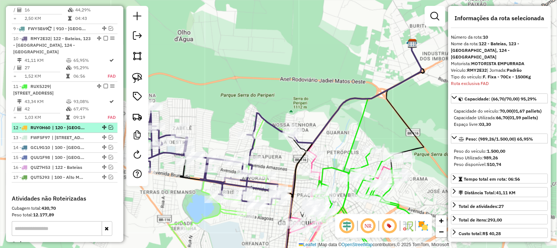
scroll to position [530, 0]
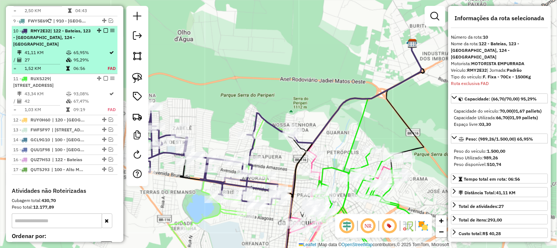
click at [82, 28] on span "| 122 - Bateias, 123 - [GEOGRAPHIC_DATA], 124 - [GEOGRAPHIC_DATA]" at bounding box center [51, 37] width 77 height 19
click at [79, 28] on div "10 - RMY2E32 | 122 - Bateias, 123 - Ibirapuera, 124 - Zambele" at bounding box center [52, 38] width 78 height 20
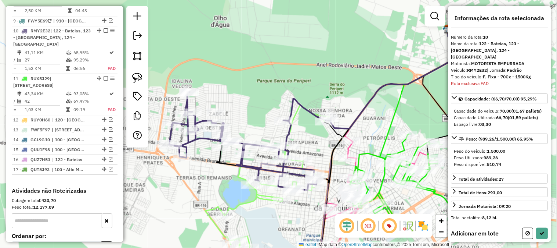
drag, startPoint x: 263, startPoint y: 61, endPoint x: 298, endPoint y: 46, distance: 38.0
click at [295, 47] on div "Janela de atendimento Grade de atendimento Capacidade Transportadoras Veículos …" at bounding box center [278, 124] width 557 height 248
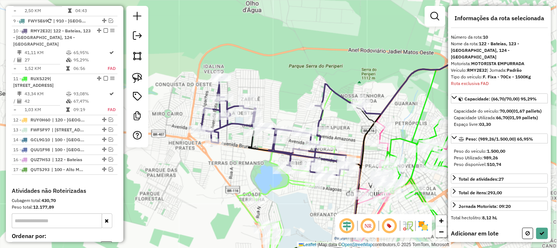
click at [428, 15] on div at bounding box center [435, 16] width 21 height 21
click at [432, 13] on em at bounding box center [435, 16] width 9 height 9
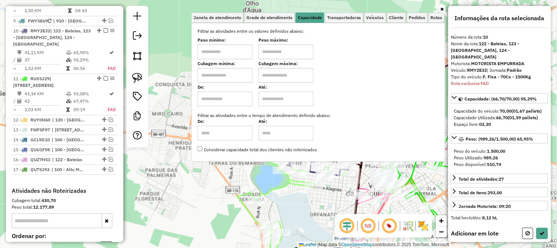
click at [225, 66] on label "Cubagem mínima:" at bounding box center [225, 63] width 55 height 7
click at [223, 79] on input "text" at bounding box center [225, 75] width 55 height 15
type input "****"
click at [289, 72] on input "text" at bounding box center [286, 75] width 55 height 15
type input "****"
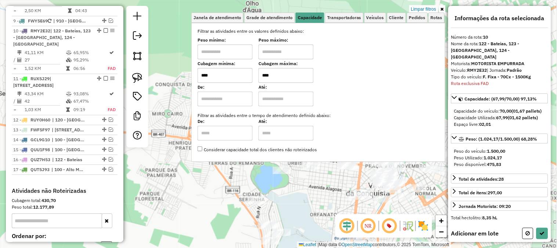
click at [254, 179] on div "Limpar filtros Janela de atendimento Grade de atendimento Capacidade Transporta…" at bounding box center [278, 124] width 557 height 248
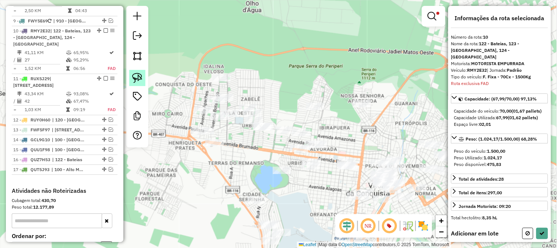
click at [129, 79] on link at bounding box center [137, 78] width 16 height 16
click at [138, 79] on img at bounding box center [137, 78] width 10 height 10
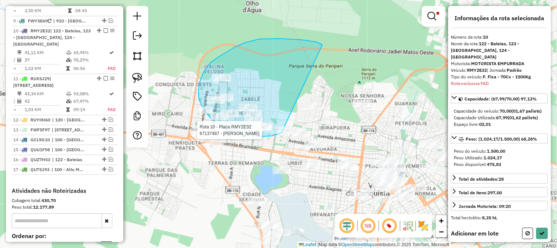
click at [287, 130] on div "Rota 10 - Placa RMY2E32 67137487 - WELES MOREIRA SANTOS Limpar filtros Janela d…" at bounding box center [278, 124] width 557 height 248
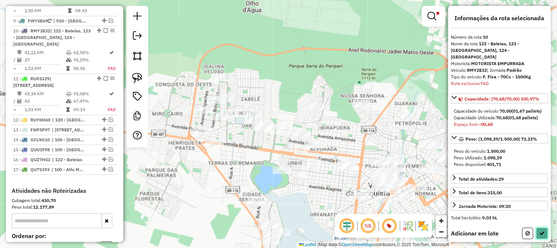
click at [540, 234] on icon at bounding box center [542, 232] width 5 height 5
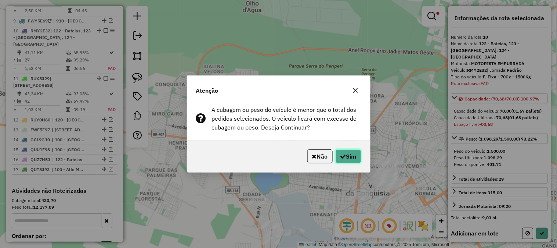
click at [346, 152] on button "Sim" at bounding box center [349, 156] width 26 height 14
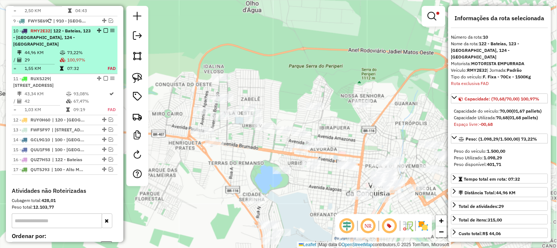
click at [67, 56] on td "100,97%" at bounding box center [83, 59] width 33 height 7
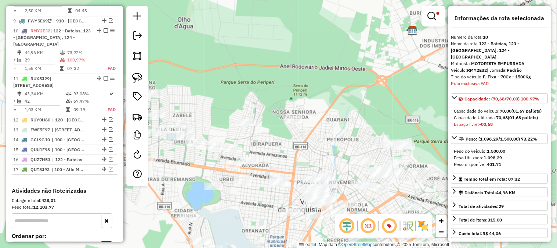
scroll to position [204, 0]
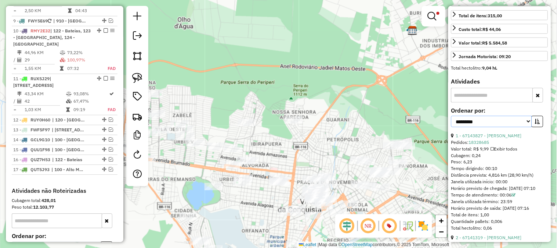
drag, startPoint x: 481, startPoint y: 120, endPoint x: 482, endPoint y: 123, distance: 3.7
click at [481, 120] on select "**********" at bounding box center [491, 121] width 81 height 11
select select "*********"
click at [451, 116] on select "**********" at bounding box center [491, 121] width 81 height 11
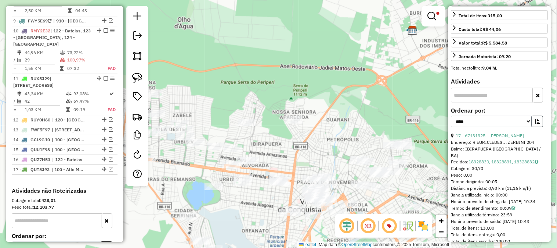
click at [533, 120] on button "button" at bounding box center [538, 121] width 12 height 11
click at [509, 134] on link "17 - 67131325 - DALVA DOS SANTOS ROD" at bounding box center [490, 136] width 68 height 6
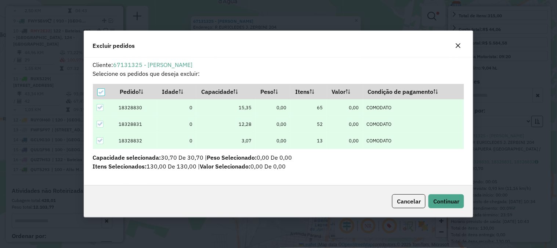
scroll to position [4, 2]
click at [444, 205] on button "Continuar" at bounding box center [447, 201] width 36 height 14
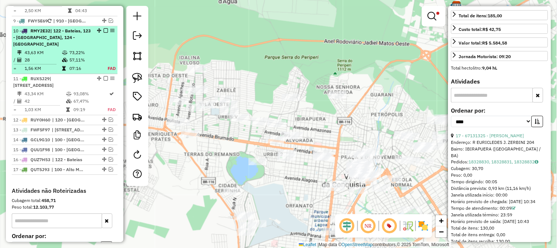
click at [59, 56] on td "28" at bounding box center [42, 59] width 37 height 7
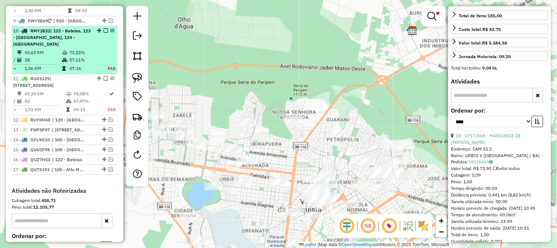
click at [65, 56] on td at bounding box center [65, 59] width 7 height 7
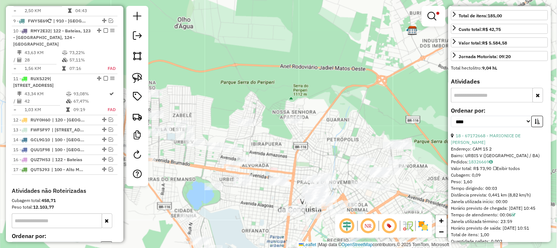
scroll to position [9, 0]
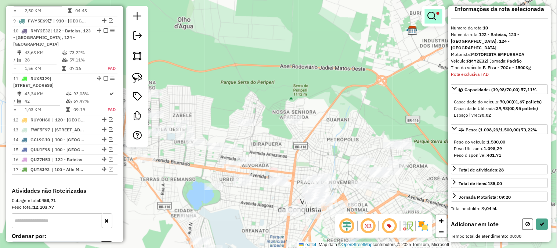
click at [434, 13] on em at bounding box center [432, 16] width 9 height 9
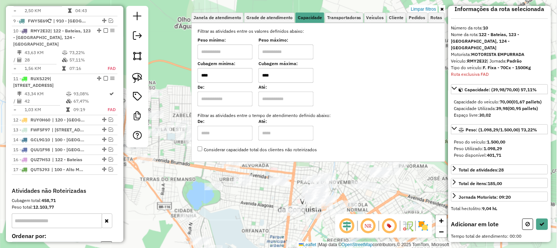
drag, startPoint x: 259, startPoint y: 76, endPoint x: 226, endPoint y: 75, distance: 33.1
click at [233, 76] on div "Cubagem mínima: **** Cubagem máxima: ****" at bounding box center [319, 72] width 242 height 21
type input "****"
click at [185, 79] on div "Limpar filtros Janela de atendimento Grade de atendimento Capacidade Transporta…" at bounding box center [278, 124] width 557 height 248
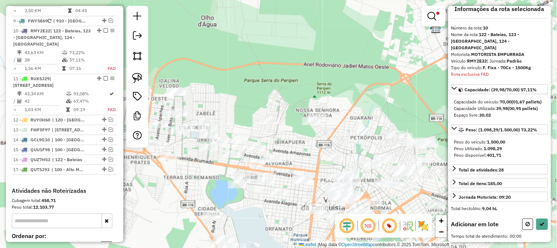
drag, startPoint x: 185, startPoint y: 79, endPoint x: 273, endPoint y: 70, distance: 88.6
click at [273, 70] on div "Limpar filtros Janela de atendimento Grade de atendimento Capacidade Transporta…" at bounding box center [278, 124] width 557 height 248
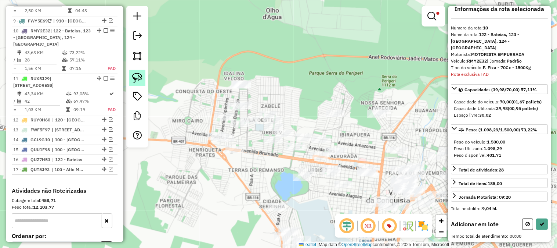
click at [138, 80] on img at bounding box center [137, 78] width 10 height 10
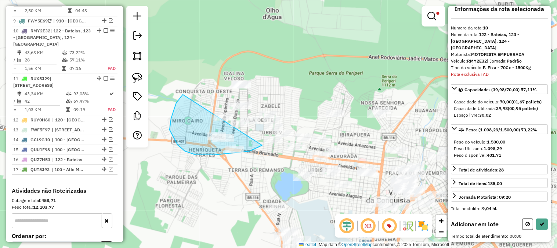
click at [276, 131] on div "Limpar filtros Janela de atendimento Grade de atendimento Capacidade Transporta…" at bounding box center [278, 124] width 557 height 248
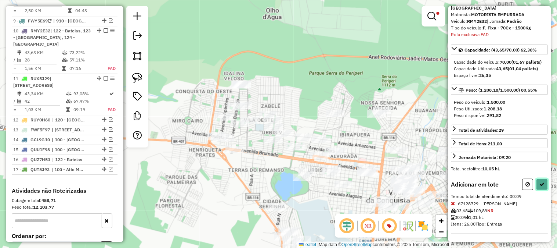
click at [540, 186] on icon at bounding box center [542, 183] width 5 height 5
select select "*********"
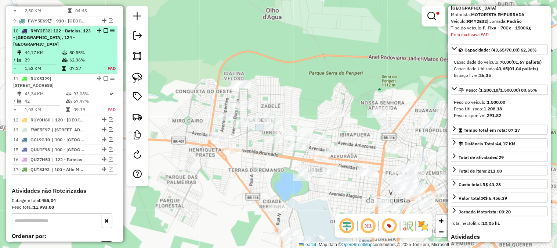
click at [88, 56] on td "62,36%" at bounding box center [84, 59] width 30 height 7
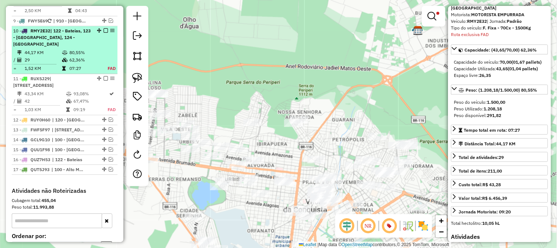
click at [90, 49] on td "80,55%" at bounding box center [84, 52] width 30 height 7
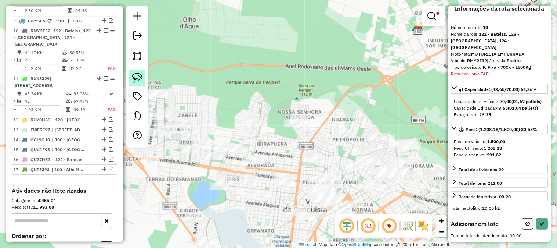
scroll to position [9, 0]
click at [136, 72] on link at bounding box center [137, 78] width 16 height 16
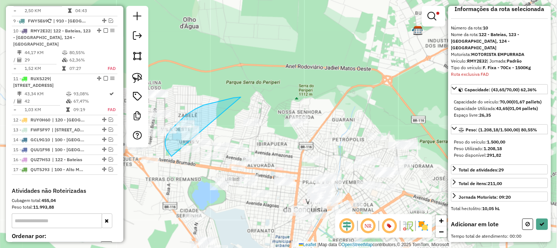
drag, startPoint x: 241, startPoint y: 97, endPoint x: 222, endPoint y: 164, distance: 69.9
click at [222, 164] on div "Limpar filtros Janela de atendimento Grade de atendimento Capacidade Transporta…" at bounding box center [278, 124] width 557 height 248
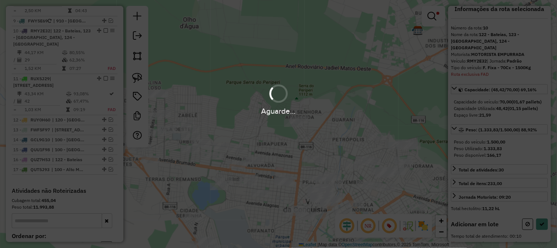
scroll to position [49, 0]
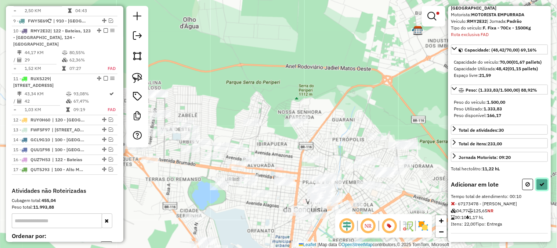
click at [542, 181] on icon at bounding box center [542, 183] width 5 height 5
select select "*********"
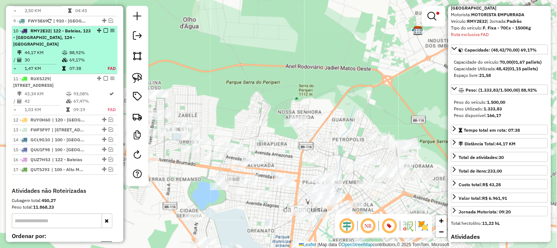
click at [86, 56] on td "69,17%" at bounding box center [84, 59] width 30 height 7
click at [91, 49] on td "88,92%" at bounding box center [84, 52] width 30 height 7
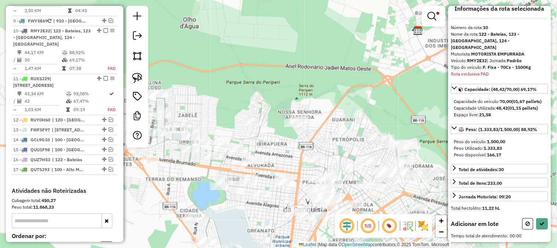
scroll to position [9, 0]
drag, startPoint x: 259, startPoint y: 74, endPoint x: 303, endPoint y: 53, distance: 48.3
click at [303, 53] on div "Limpar filtros Janela de atendimento Grade de atendimento Capacidade Transporta…" at bounding box center [278, 124] width 557 height 248
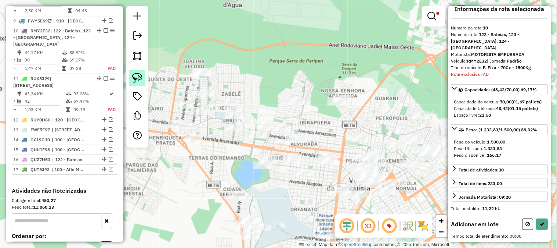
click at [141, 78] on img at bounding box center [137, 78] width 10 height 10
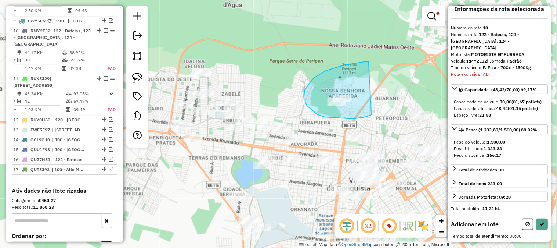
drag, startPoint x: 369, startPoint y: 62, endPoint x: 372, endPoint y: 115, distance: 53.0
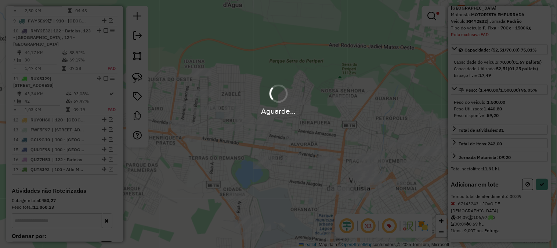
click at [544, 186] on div "Aguarde..." at bounding box center [278, 124] width 557 height 248
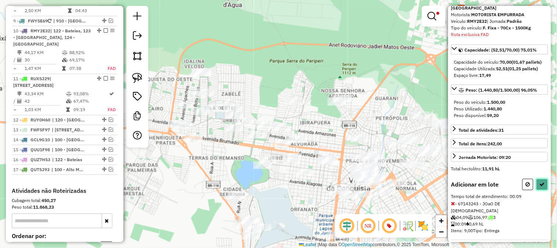
click at [540, 185] on icon at bounding box center [542, 183] width 5 height 5
select select "*********"
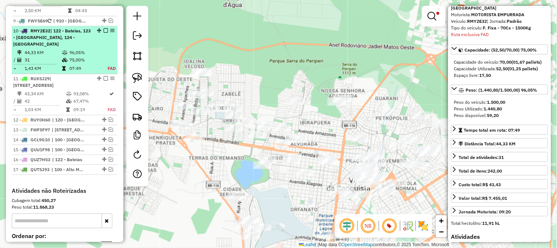
click at [77, 56] on td "75,00%" at bounding box center [84, 59] width 30 height 7
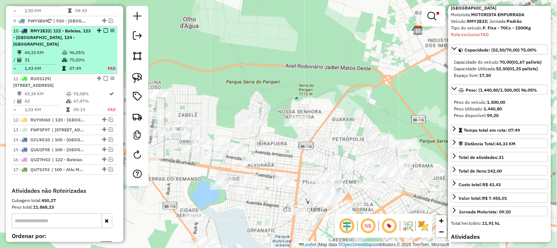
click at [80, 49] on td "96,05%" at bounding box center [84, 52] width 30 height 7
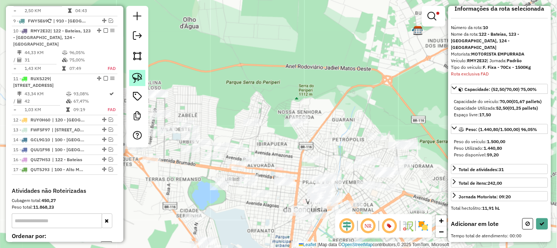
scroll to position [9, 0]
click at [141, 77] on img at bounding box center [137, 78] width 10 height 10
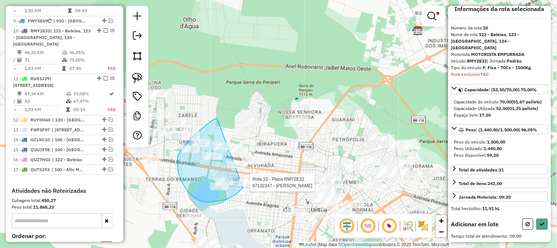
drag, startPoint x: 212, startPoint y: 120, endPoint x: 243, endPoint y: 187, distance: 73.8
click at [243, 187] on div "Rota 10 - Placa RMY2E32 67132347 - JOSe MIGUEL ALVES DE Limpar filtros Janela d…" at bounding box center [278, 124] width 557 height 248
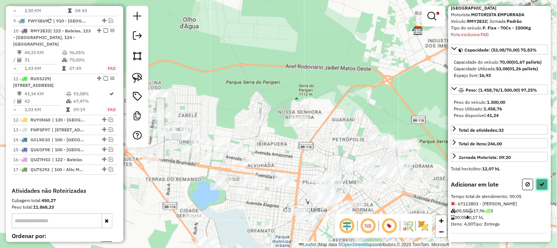
click at [539, 179] on button at bounding box center [543, 183] width 12 height 11
select select "*********"
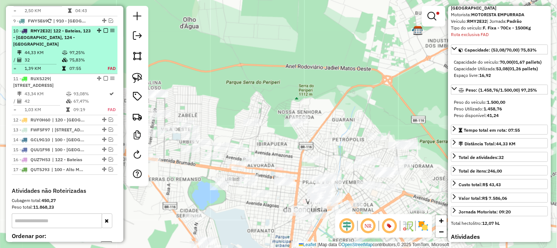
click at [105, 49] on table "44,33 KM 97,25% / 32 75,83% = 1,39 KM 07:55 FAD" at bounding box center [64, 60] width 103 height 23
click at [99, 49] on table "44,33 KM 97,25% / 32 75,83% = 1,39 KM 07:55 FAD" at bounding box center [64, 60] width 103 height 23
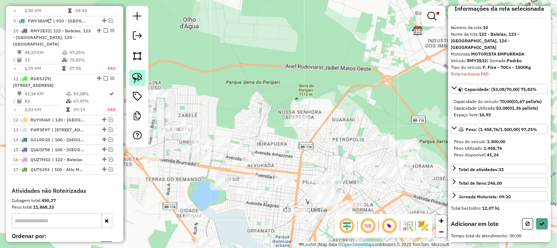
scroll to position [9, 0]
click at [138, 77] on img at bounding box center [137, 78] width 10 height 10
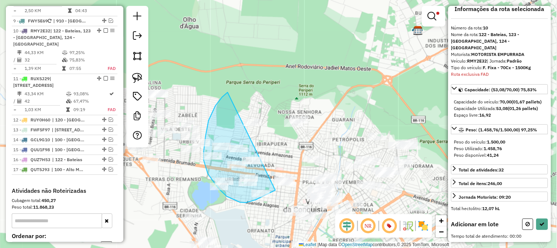
drag, startPoint x: 212, startPoint y: 113, endPoint x: 275, endPoint y: 190, distance: 99.7
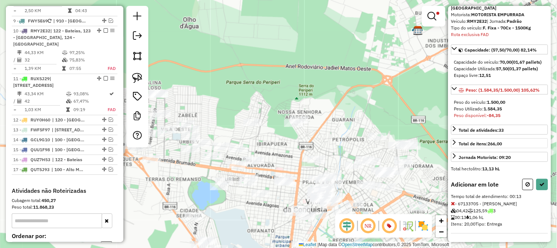
drag, startPoint x: 529, startPoint y: 183, endPoint x: 476, endPoint y: 170, distance: 54.8
click at [528, 183] on button at bounding box center [528, 183] width 11 height 11
select select "*********"
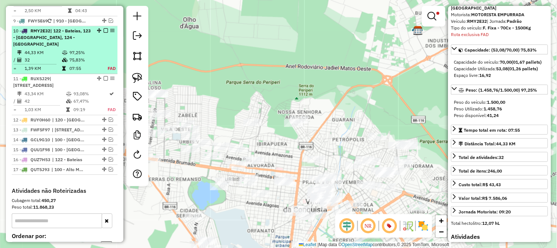
click at [89, 49] on td "97,25%" at bounding box center [84, 52] width 30 height 7
click at [104, 28] on em at bounding box center [106, 30] width 4 height 4
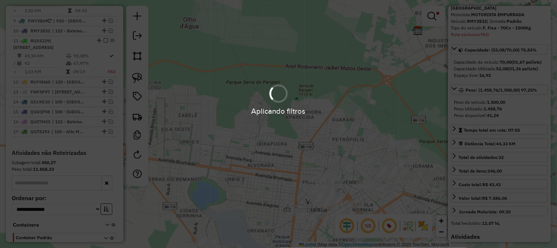
scroll to position [498, 0]
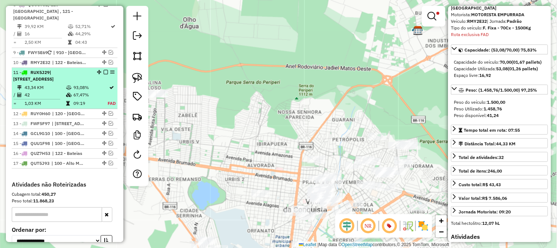
click at [54, 69] on span "| 100 - Alto Maron, 101 - Recreio, 900 - Centro" at bounding box center [33, 75] width 40 height 12
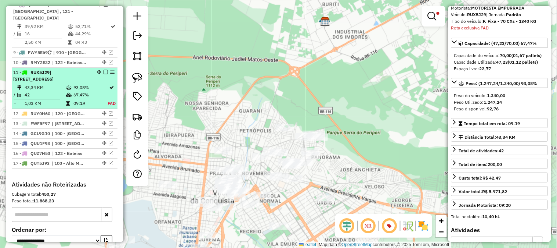
click at [86, 69] on div "11 - RUX5J29 | 100 - Alto Maron, 101 - Recreio, 900 - Centro" at bounding box center [52, 75] width 78 height 13
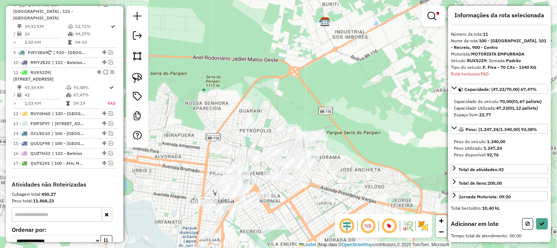
scroll to position [9, 0]
drag, startPoint x: 265, startPoint y: 110, endPoint x: 315, endPoint y: 35, distance: 90.5
click at [315, 36] on div "Limpar filtros Janela de atendimento Grade de atendimento Capacidade Transporta…" at bounding box center [278, 124] width 557 height 248
click at [315, 35] on div "Limpar filtros Janela de atendimento Grade de atendimento Capacidade Transporta…" at bounding box center [278, 124] width 557 height 248
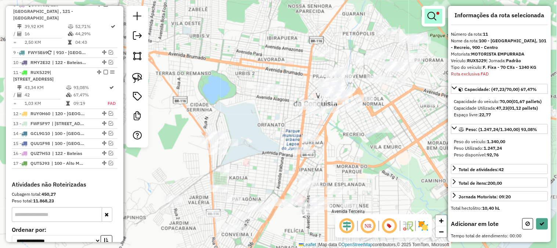
click at [434, 16] on em at bounding box center [432, 16] width 9 height 9
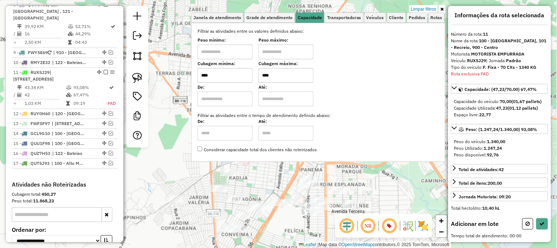
drag, startPoint x: 284, startPoint y: 77, endPoint x: 238, endPoint y: 72, distance: 46.2
click at [245, 74] on div "Cubagem mínima: **** Cubagem máxima: ****" at bounding box center [319, 72] width 242 height 21
type input "****"
click at [415, 190] on div "Limpar filtros Janela de atendimento Grade de atendimento Capacidade Transporta…" at bounding box center [278, 124] width 557 height 248
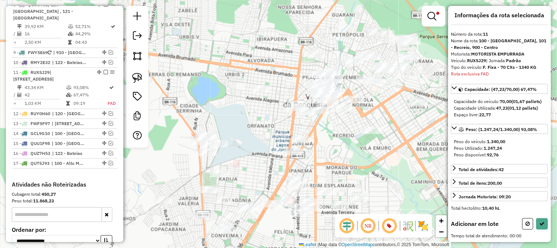
drag, startPoint x: 417, startPoint y: 181, endPoint x: 336, endPoint y: 197, distance: 82.0
click at [337, 196] on div "Limpar filtros Janela de atendimento Grade de atendimento Capacidade Transporta…" at bounding box center [278, 124] width 557 height 248
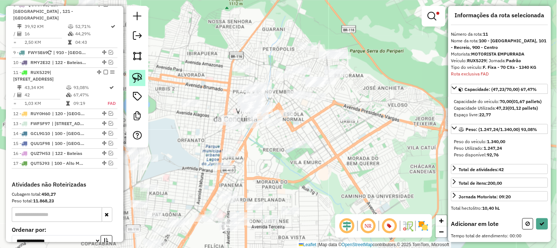
click at [142, 77] on img at bounding box center [137, 78] width 10 height 10
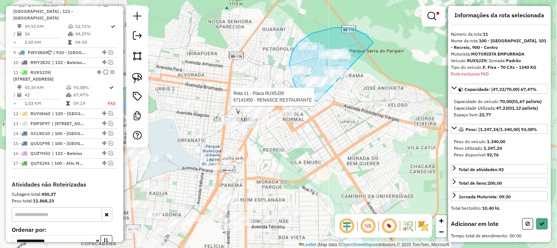
drag, startPoint x: 354, startPoint y: 29, endPoint x: 373, endPoint y: 101, distance: 74.5
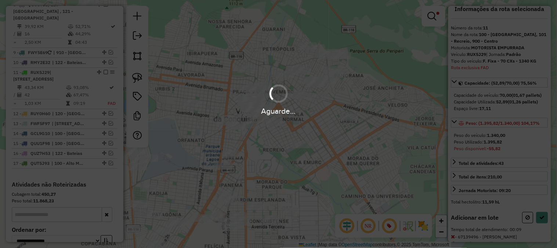
scroll to position [49, 0]
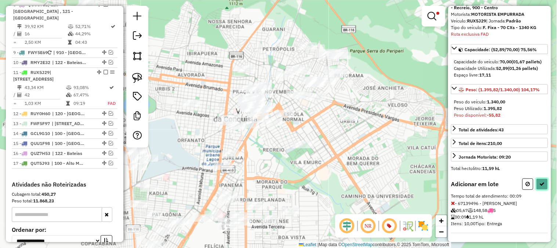
click at [537, 178] on button at bounding box center [543, 183] width 12 height 11
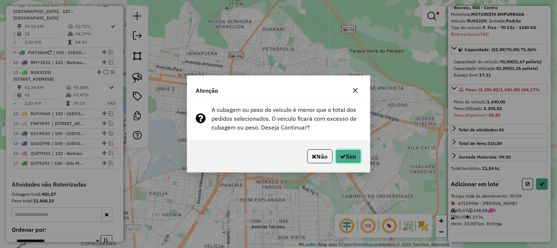
click at [350, 152] on button "Sim" at bounding box center [349, 156] width 26 height 14
select select "*********"
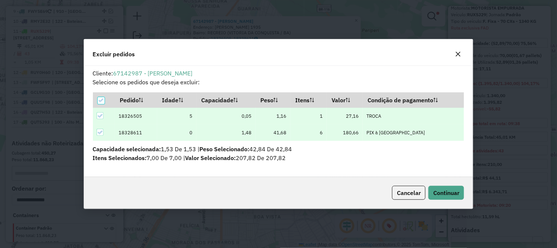
scroll to position [4, 2]
click at [444, 189] on span "Continuar" at bounding box center [446, 192] width 26 height 7
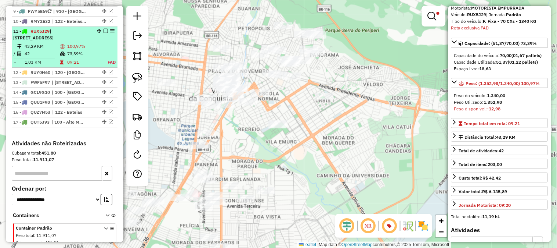
click at [86, 43] on td "100,97%" at bounding box center [83, 46] width 33 height 7
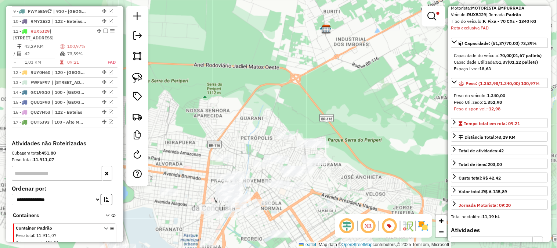
drag, startPoint x: 361, startPoint y: 138, endPoint x: 380, endPoint y: 87, distance: 54.9
click at [380, 87] on div "Limpar filtros Janela de atendimento Grade de atendimento Capacidade Transporta…" at bounding box center [278, 124] width 557 height 248
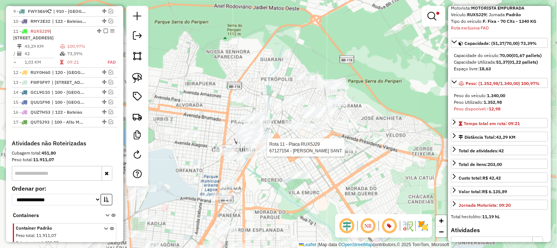
click at [354, 143] on div "Rota 11 - Placa RUX5J29 67127154 - ELDEM OLIVEIRA SANT Limpar filtros Janela de…" at bounding box center [278, 124] width 557 height 248
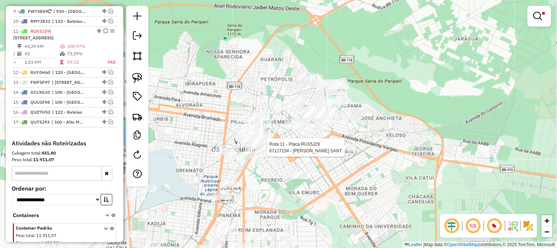
select select "*********"
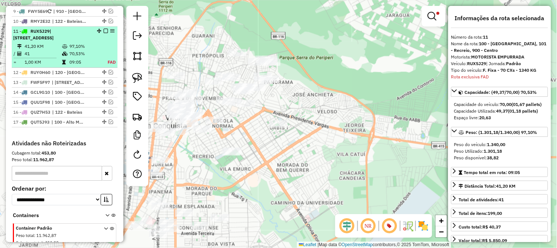
click at [100, 50] on td at bounding box center [108, 53] width 17 height 7
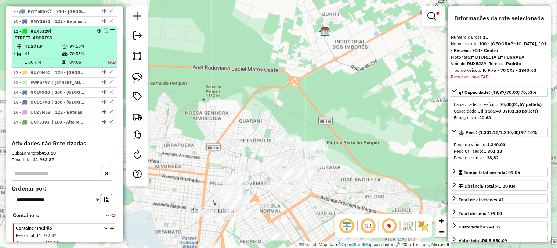
click at [102, 43] on table "41,20 KM 97,10% / 41 70,53% = 1,00 KM 09:05 FAD" at bounding box center [64, 54] width 103 height 23
click at [104, 29] on em at bounding box center [106, 31] width 4 height 4
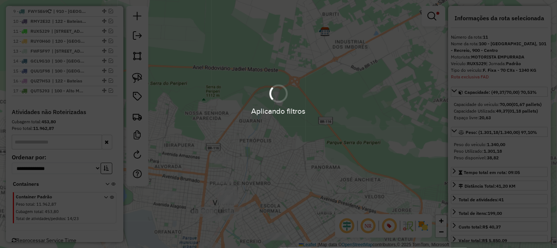
scroll to position [538, 0]
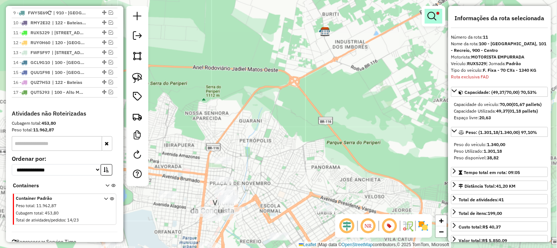
click at [432, 13] on em at bounding box center [432, 16] width 9 height 9
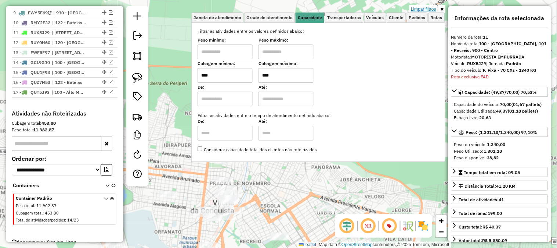
click at [429, 8] on link "Limpar filtros" at bounding box center [424, 9] width 28 height 8
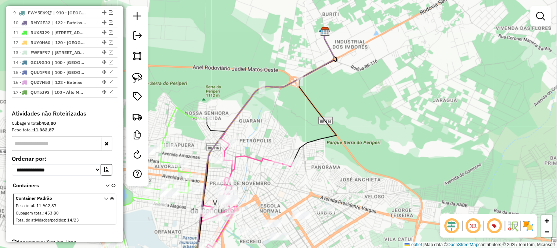
select select "*********"
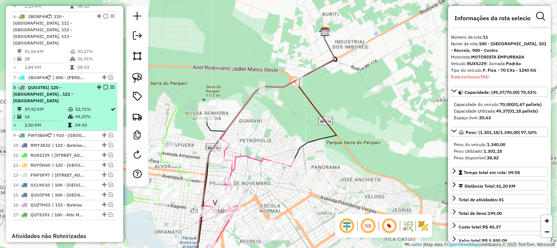
scroll to position [293, 0]
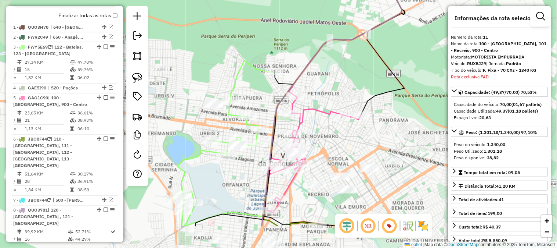
drag, startPoint x: 348, startPoint y: 107, endPoint x: 423, endPoint y: 39, distance: 100.6
click at [415, 53] on div "Janela de atendimento Grade de atendimento Capacidade Transportadoras Veículos …" at bounding box center [278, 124] width 557 height 248
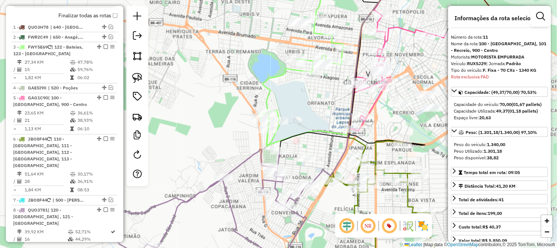
drag, startPoint x: 398, startPoint y: 110, endPoint x: 309, endPoint y: 134, distance: 92.6
click at [309, 134] on div "Janela de atendimento Grade de atendimento Capacidade Transportadoras Veículos …" at bounding box center [278, 124] width 557 height 248
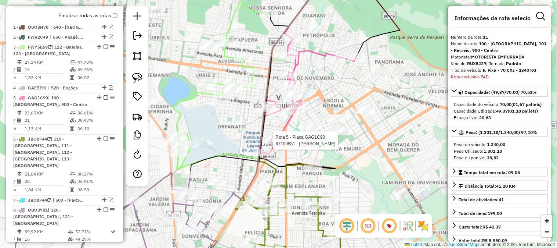
click at [305, 49] on icon at bounding box center [308, 96] width 96 height 117
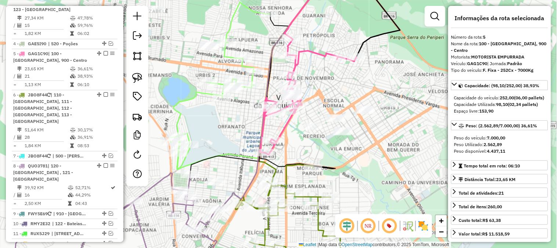
scroll to position [380, 0]
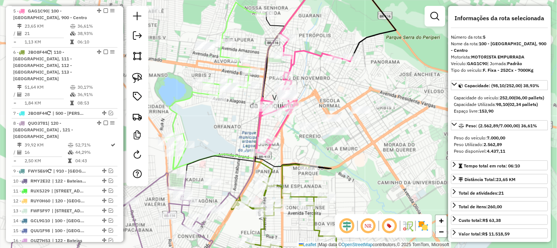
drag, startPoint x: 331, startPoint y: 40, endPoint x: 283, endPoint y: 39, distance: 47.8
click at [283, 39] on div "Janela de atendimento Grade de atendimento Capacidade Transportadoras Veículos …" at bounding box center [278, 124] width 557 height 248
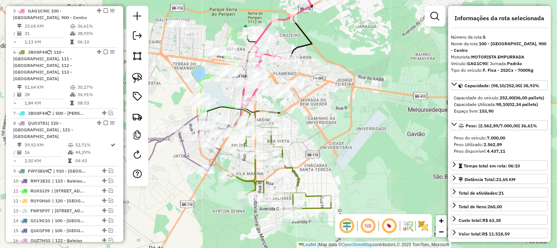
drag, startPoint x: 347, startPoint y: 101, endPoint x: 384, endPoint y: 57, distance: 57.9
click at [373, 69] on div "Rota 5 - Placa GAG1C90 67172680 - EDGAR OLIVEIRA RODRI Janela de atendimento Gr…" at bounding box center [278, 124] width 557 height 248
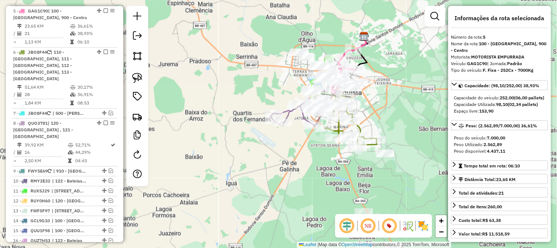
drag, startPoint x: 377, startPoint y: 105, endPoint x: 379, endPoint y: 108, distance: 3.8
click at [379, 108] on div "Janela de atendimento Grade de atendimento Capacidade Transportadoras Veículos …" at bounding box center [278, 124] width 557 height 248
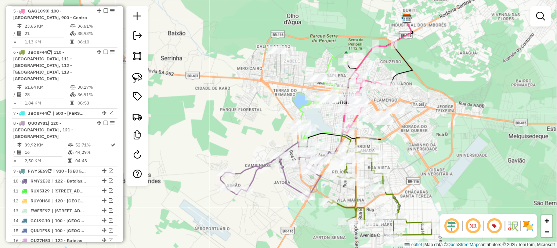
drag, startPoint x: 277, startPoint y: 71, endPoint x: 276, endPoint y: 54, distance: 17.7
click at [276, 57] on div "Janela de atendimento Grade de atendimento Capacidade Transportadoras Veículos …" at bounding box center [278, 124] width 557 height 248
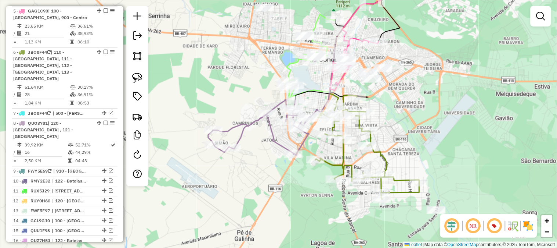
drag, startPoint x: 262, startPoint y: 55, endPoint x: 203, endPoint y: 107, distance: 77.8
click at [203, 107] on div "Janela de atendimento Grade de atendimento Capacidade Transportadoras Veículos …" at bounding box center [278, 124] width 557 height 248
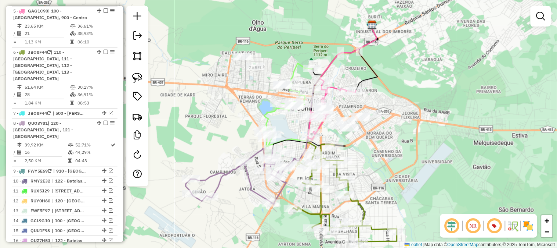
drag, startPoint x: 317, startPoint y: 68, endPoint x: 364, endPoint y: 64, distance: 47.3
click at [364, 64] on div "Janela de atendimento Grade de atendimento Capacidade Transportadoras Veículos …" at bounding box center [278, 124] width 557 height 248
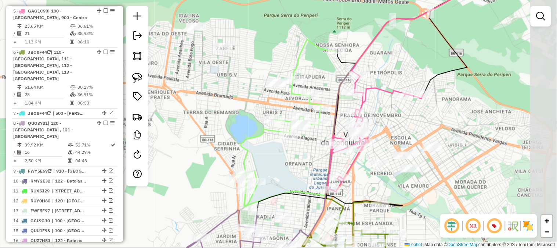
drag, startPoint x: 320, startPoint y: 49, endPoint x: 266, endPoint y: 29, distance: 58.3
click at [270, 31] on div "Janela de atendimento Grade de atendimento Capacidade Transportadoras Veículos …" at bounding box center [278, 124] width 557 height 248
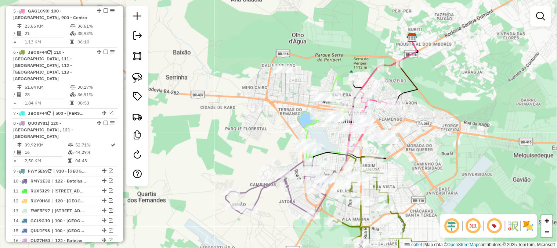
drag, startPoint x: 461, startPoint y: 138, endPoint x: 419, endPoint y: 77, distance: 73.9
click at [431, 91] on div "Janela de atendimento Grade de atendimento Capacidade Transportadoras Veículos …" at bounding box center [278, 124] width 557 height 248
click at [421, 79] on div "Janela de atendimento Grade de atendimento Capacidade Transportadoras Veículos …" at bounding box center [278, 124] width 557 height 248
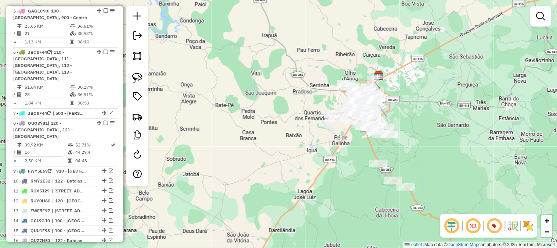
drag, startPoint x: 433, startPoint y: 135, endPoint x: 383, endPoint y: 93, distance: 65.7
click at [389, 97] on div "Janela de atendimento Grade de atendimento Capacidade Transportadoras Veículos …" at bounding box center [278, 124] width 557 height 248
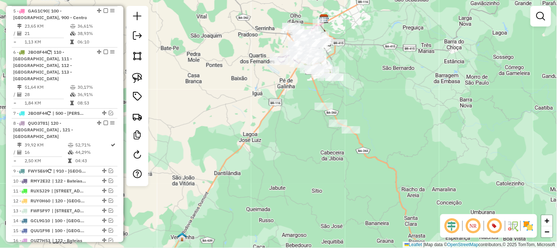
drag, startPoint x: 382, startPoint y: 113, endPoint x: 387, endPoint y: 156, distance: 42.9
click at [387, 156] on div "Janela de atendimento Grade de atendimento Capacidade Transportadoras Veículos …" at bounding box center [278, 124] width 557 height 248
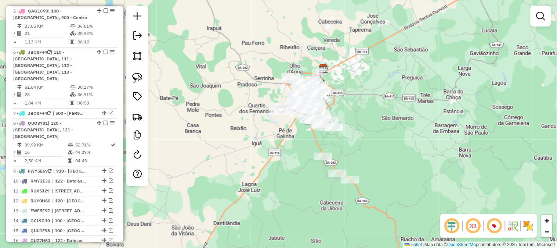
click at [387, 156] on div "Janela de atendimento Grade de atendimento Capacidade Transportadoras Veículos …" at bounding box center [278, 124] width 557 height 248
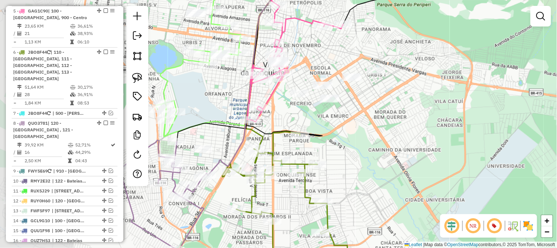
drag, startPoint x: 333, startPoint y: 93, endPoint x: 487, endPoint y: 100, distance: 154.4
click at [487, 98] on div "Janela de atendimento Grade de atendimento Capacidade Transportadoras Veículos …" at bounding box center [278, 124] width 557 height 248
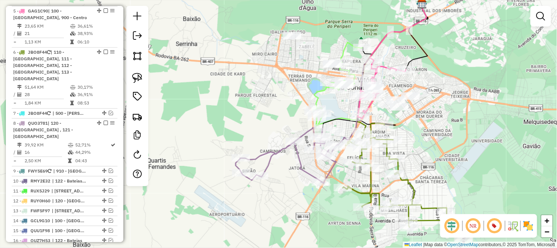
drag, startPoint x: 425, startPoint y: 118, endPoint x: 469, endPoint y: 93, distance: 50.3
click at [462, 97] on div "Janela de atendimento Grade de atendimento Capacidade Transportadoras Veículos …" at bounding box center [278, 124] width 557 height 248
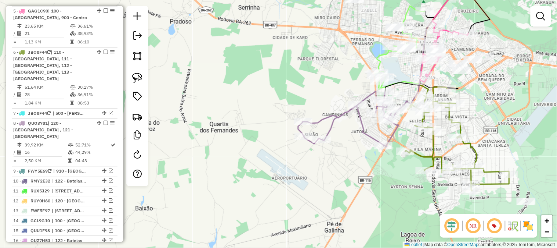
click at [360, 117] on icon at bounding box center [349, 119] width 102 height 56
select select "*********"
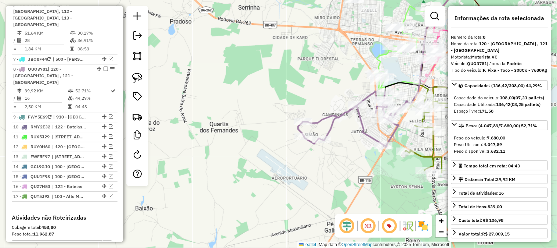
scroll to position [479, 0]
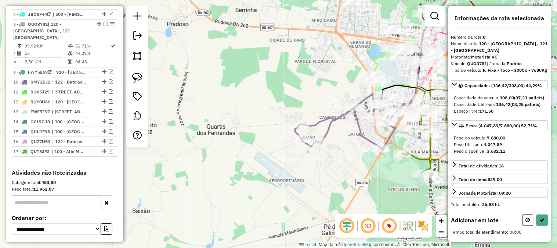
drag, startPoint x: 299, startPoint y: 80, endPoint x: 200, endPoint y: 109, distance: 103.2
click at [200, 109] on div "Janela de atendimento Grade de atendimento Capacidade Transportadoras Veículos …" at bounding box center [278, 124] width 557 height 248
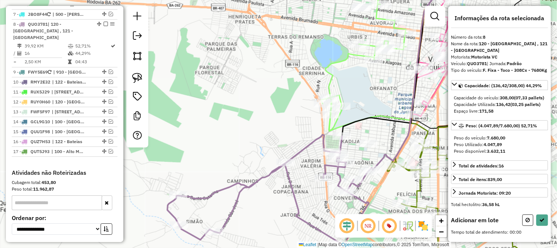
drag, startPoint x: 255, startPoint y: 108, endPoint x: 172, endPoint y: 102, distance: 83.2
click at [172, 102] on div "Janela de atendimento Grade de atendimento Capacidade Transportadoras Veículos …" at bounding box center [278, 124] width 557 height 248
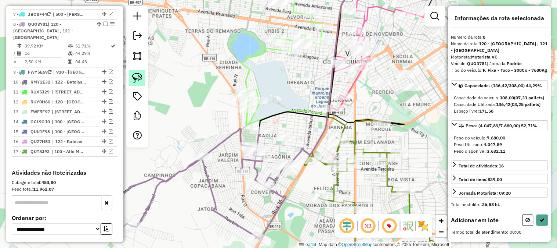
click at [138, 78] on img at bounding box center [137, 78] width 10 height 10
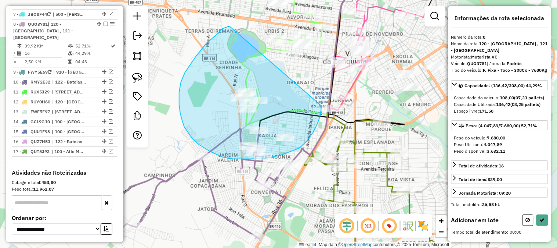
drag, startPoint x: 229, startPoint y: 26, endPoint x: 322, endPoint y: 105, distance: 121.9
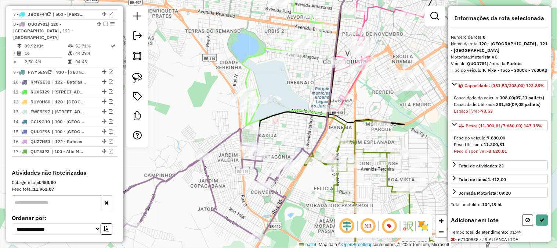
scroll to position [82, 0]
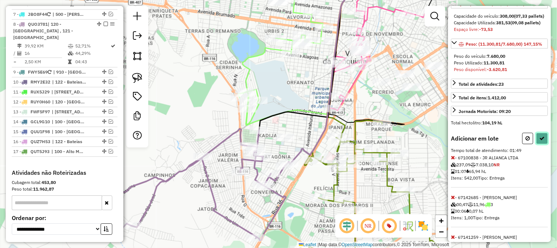
click at [541, 141] on icon at bounding box center [542, 138] width 5 height 5
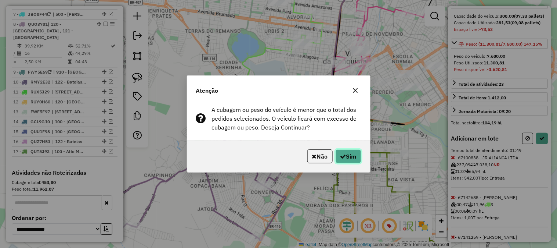
click at [358, 161] on button "Sim" at bounding box center [349, 156] width 26 height 14
select select "*********"
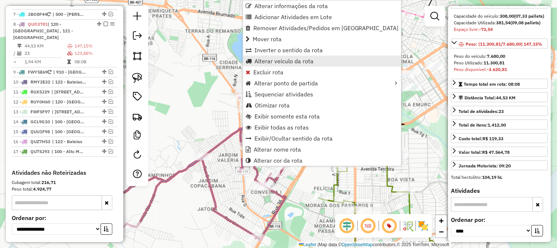
click at [270, 64] on span "Alterar veículo da rota" at bounding box center [284, 61] width 59 height 6
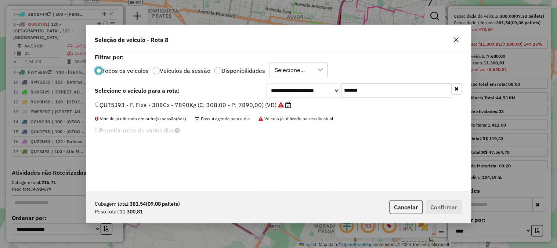
scroll to position [4, 2]
drag, startPoint x: 364, startPoint y: 89, endPoint x: 263, endPoint y: 86, distance: 101.1
click at [271, 87] on div "**********" at bounding box center [365, 90] width 196 height 15
paste input "text"
type input "*******"
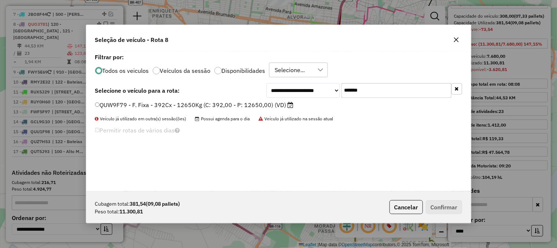
click at [239, 108] on label "QUW9F79 - F. Fixa - 392Cx - 12650Kg (C: 392,00 - P: 12650,00) (VD)" at bounding box center [194, 104] width 199 height 9
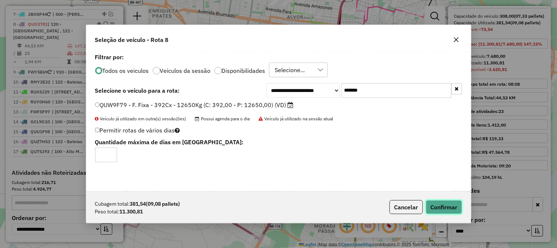
click at [444, 207] on button "Confirmar" at bounding box center [444, 207] width 36 height 14
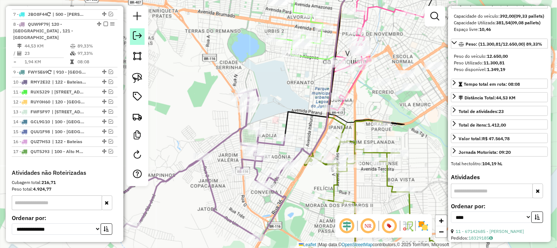
scroll to position [75, 0]
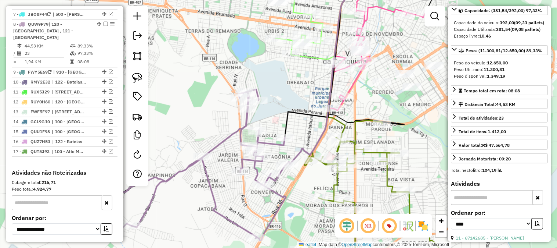
click at [288, 119] on icon at bounding box center [324, 56] width 79 height 162
click at [223, 140] on icon at bounding box center [186, 164] width 205 height 151
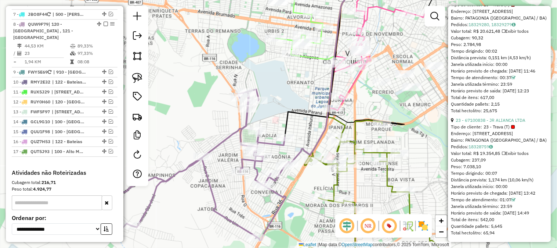
scroll to position [2921, 0]
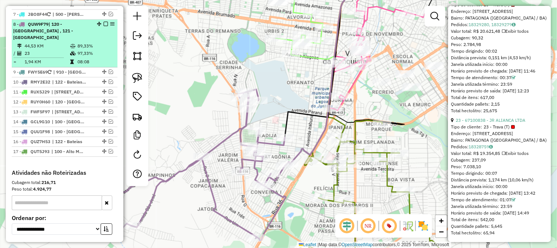
click at [69, 21] on div "8 - QUW9F79 | 120 - Patagónia , 121 - Patagônia" at bounding box center [52, 31] width 78 height 20
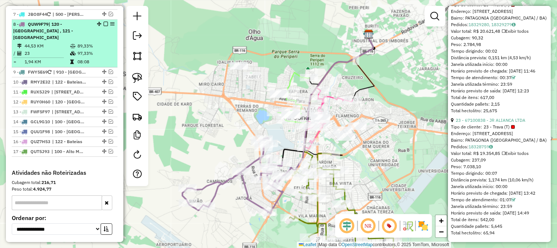
click at [104, 22] on em at bounding box center [106, 24] width 4 height 4
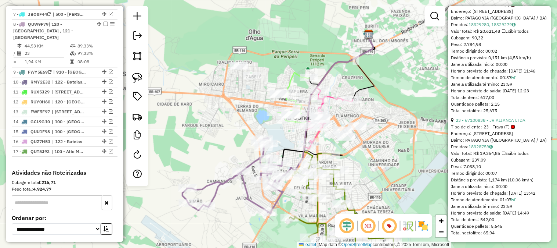
scroll to position [447, 0]
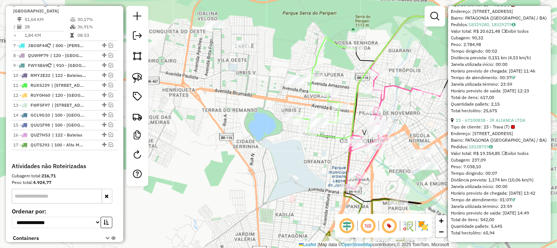
click at [319, 48] on icon at bounding box center [324, 84] width 62 height 95
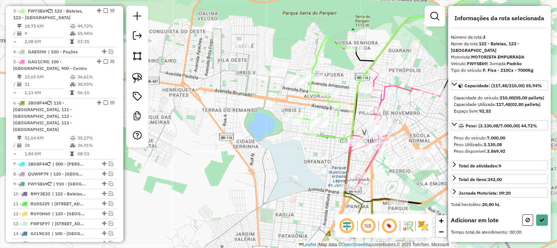
scroll to position [2, 0]
click at [133, 83] on link at bounding box center [137, 78] width 16 height 16
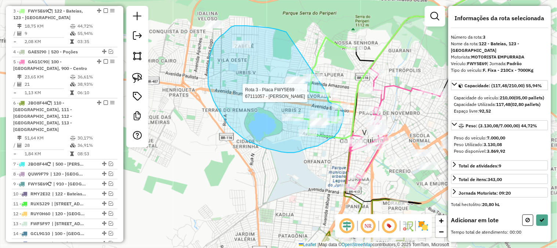
click at [325, 90] on div "Rota 3 - Placa FWY5E69 67111057 - ANTONIO MARCOS MOREI Janela de atendimento Gr…" at bounding box center [278, 124] width 557 height 248
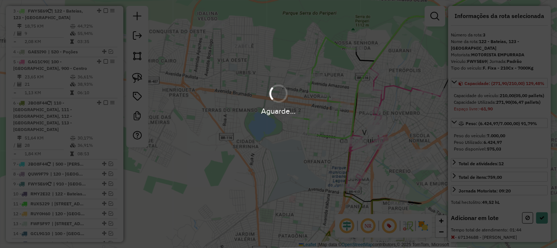
scroll to position [209, 0]
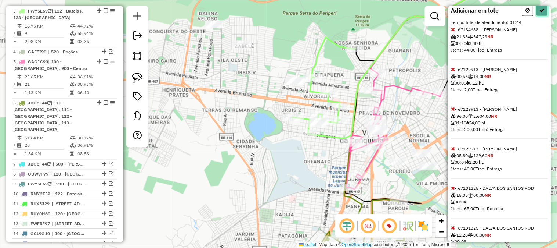
click at [540, 13] on icon at bounding box center [542, 10] width 5 height 5
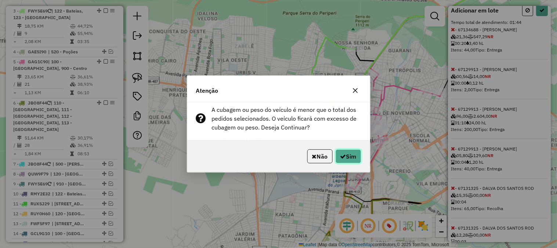
click at [353, 152] on button "Sim" at bounding box center [349, 156] width 26 height 14
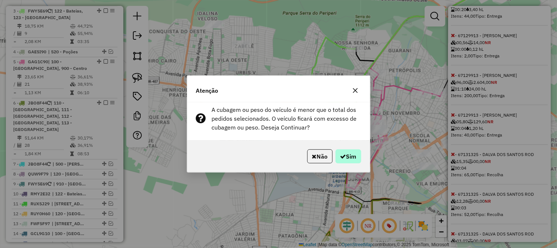
select select "*********"
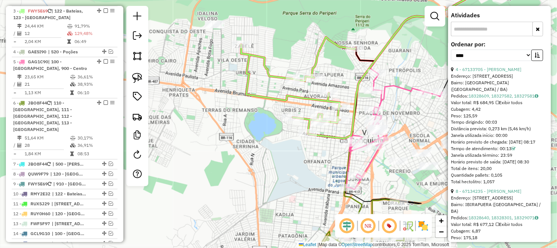
scroll to position [250, 0]
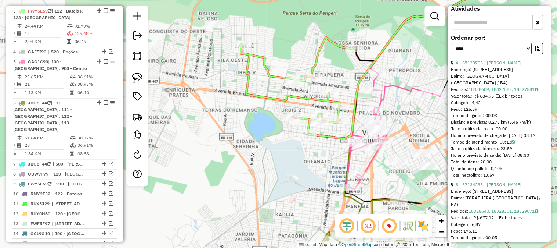
click at [317, 57] on icon at bounding box center [298, 84] width 114 height 95
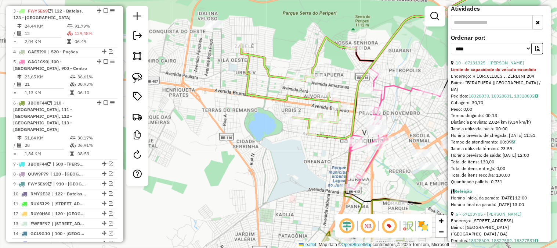
click at [316, 57] on icon at bounding box center [298, 84] width 114 height 95
click at [297, 84] on div at bounding box center [295, 80] width 18 height 7
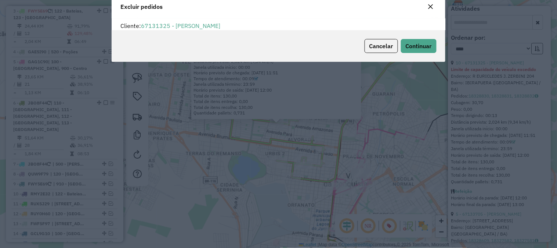
scroll to position [4, 2]
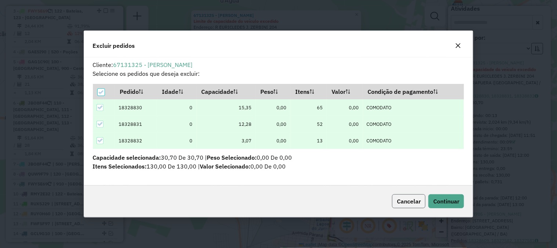
click at [405, 199] on span "Cancelar" at bounding box center [409, 200] width 24 height 7
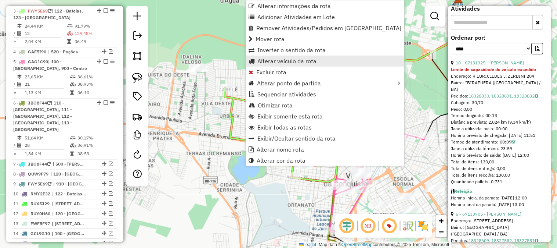
click at [268, 61] on span "Alterar veículo da rota" at bounding box center [286, 61] width 59 height 6
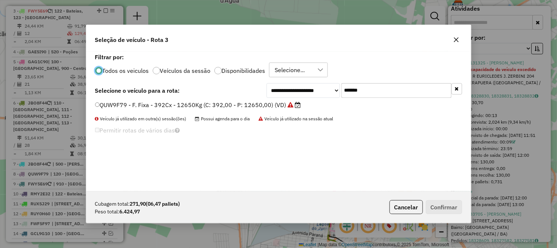
drag, startPoint x: 390, startPoint y: 86, endPoint x: 270, endPoint y: 85, distance: 120.1
click at [270, 85] on div "**********" at bounding box center [365, 90] width 196 height 15
paste input "text"
type input "*******"
click at [259, 99] on div "**********" at bounding box center [278, 121] width 385 height 140
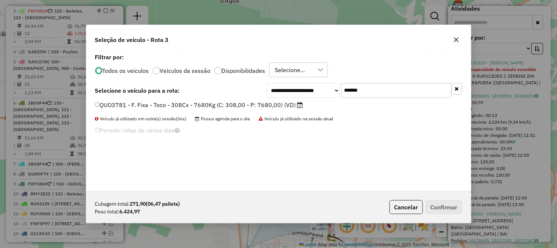
click at [259, 103] on label "QUO3781 - F. Fixa - Toco - 308Cx - 7680Kg (C: 308,00 - P: 7680,00) (VD)" at bounding box center [199, 104] width 208 height 9
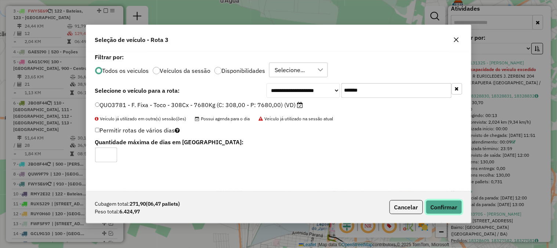
click at [449, 205] on button "Confirmar" at bounding box center [444, 207] width 36 height 14
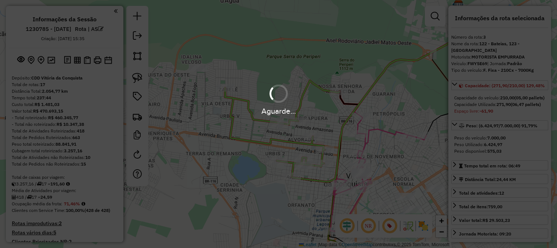
select select "*********"
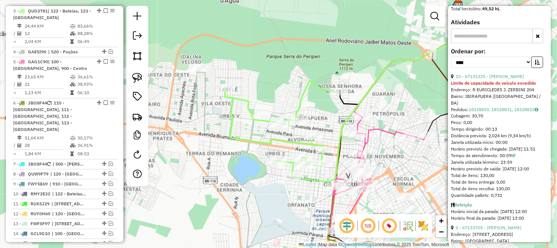
scroll to position [263, 0]
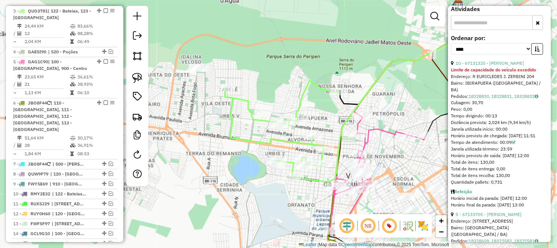
click at [246, 104] on icon at bounding box center [282, 127] width 114 height 95
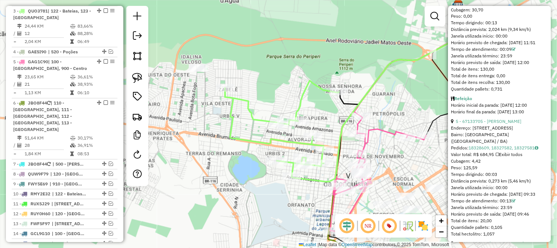
scroll to position [64, 0]
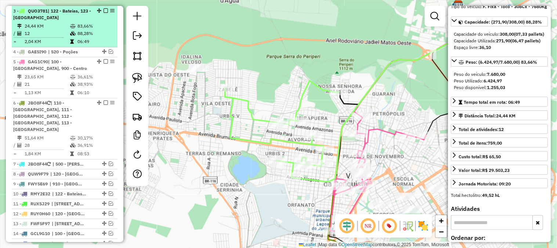
click at [104, 10] on em at bounding box center [106, 10] width 4 height 4
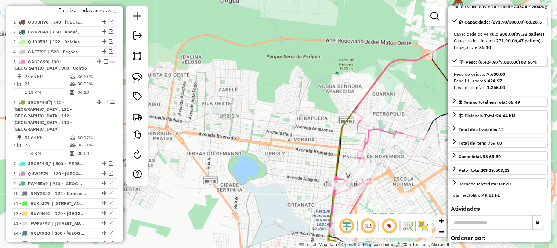
click at [302, 98] on div "Janela de atendimento Grade de atendimento Capacidade Transportadoras Veículos …" at bounding box center [278, 124] width 557 height 248
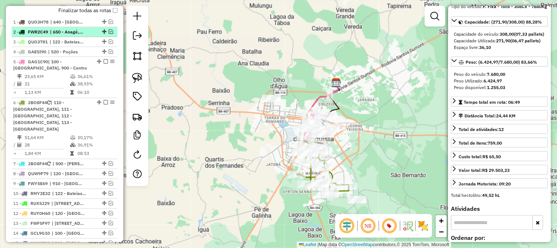
click at [109, 30] on em at bounding box center [111, 31] width 4 height 4
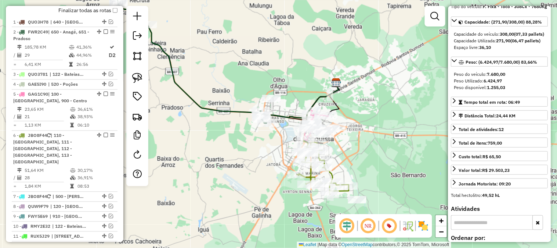
click at [233, 108] on icon at bounding box center [191, 49] width 149 height 148
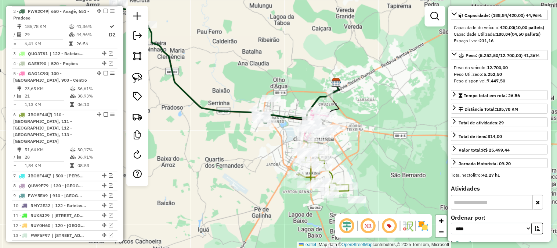
scroll to position [2, 0]
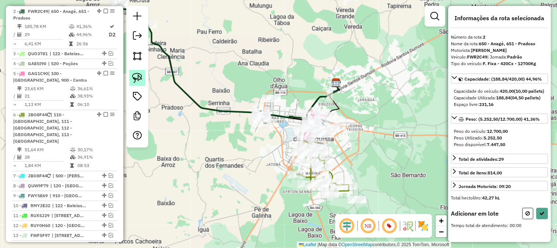
click at [137, 74] on img at bounding box center [137, 78] width 10 height 10
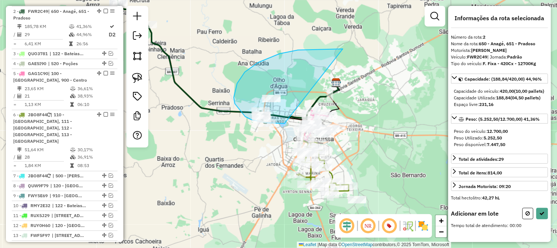
drag, startPoint x: 329, startPoint y: 49, endPoint x: 285, endPoint y: 123, distance: 87.0
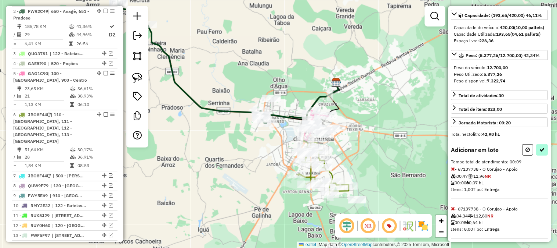
click at [540, 155] on div "Informações da rota selecionada Número da rota: 2 Nome da rota: 650 - Anagé, 65…" at bounding box center [499, 124] width 103 height 236
click at [545, 155] on button at bounding box center [543, 149] width 12 height 11
select select "*********"
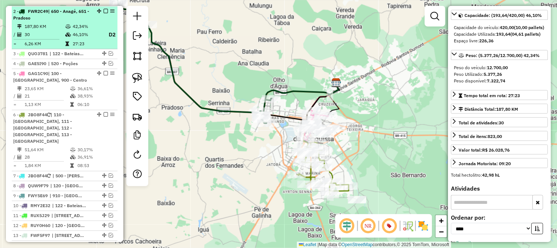
click at [104, 10] on em at bounding box center [106, 11] width 4 height 4
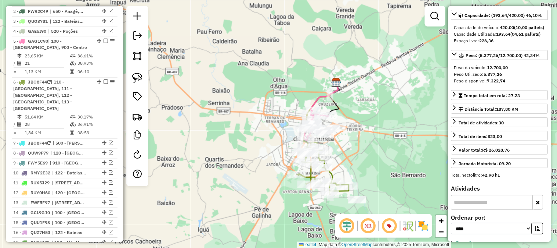
drag, startPoint x: 353, startPoint y: 103, endPoint x: 346, endPoint y: 89, distance: 15.3
click at [346, 89] on div "Rota 6 - Placa JBO8F44 67133194 - LUCIANO FERRAZ OLIVE Rota 6 - Placa JBO8F44 6…" at bounding box center [278, 124] width 557 height 248
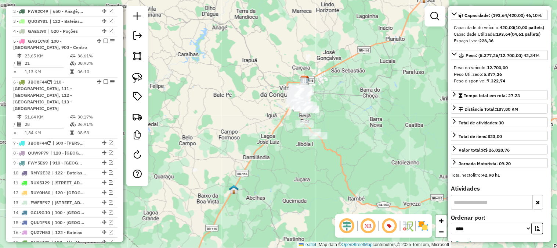
drag, startPoint x: 365, startPoint y: 118, endPoint x: 320, endPoint y: 90, distance: 53.2
click at [320, 90] on div "Janela de atendimento Grade de atendimento Capacidade Transportadoras Veículos …" at bounding box center [278, 124] width 557 height 248
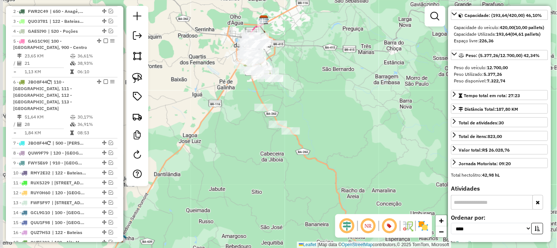
drag, startPoint x: 298, startPoint y: 97, endPoint x: 347, endPoint y: 109, distance: 50.4
click at [347, 109] on div "Janela de atendimento Grade de atendimento Capacidade Transportadoras Veículos …" at bounding box center [278, 124] width 557 height 248
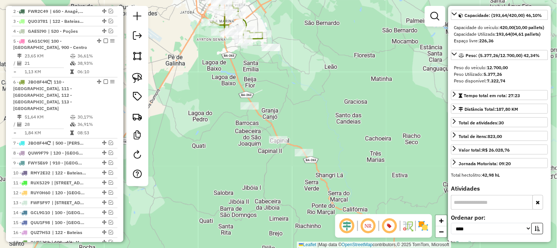
drag, startPoint x: 296, startPoint y: 109, endPoint x: 333, endPoint y: 133, distance: 44.2
click at [333, 133] on div "Janela de atendimento Grade de atendimento Capacidade Transportadoras Veículos …" at bounding box center [278, 124] width 557 height 248
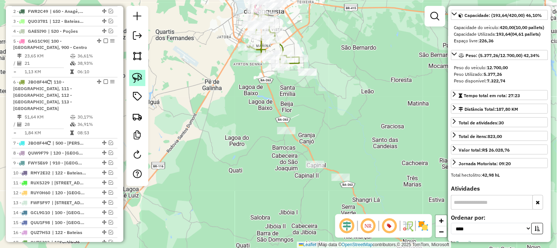
click at [134, 79] on img at bounding box center [137, 78] width 10 height 10
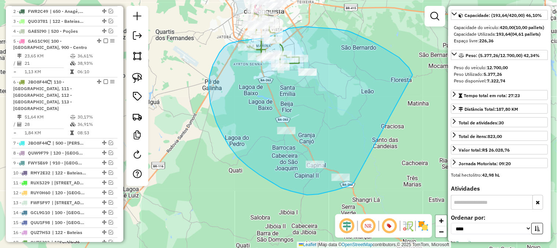
drag, startPoint x: 399, startPoint y: 57, endPoint x: 356, endPoint y: 181, distance: 131.4
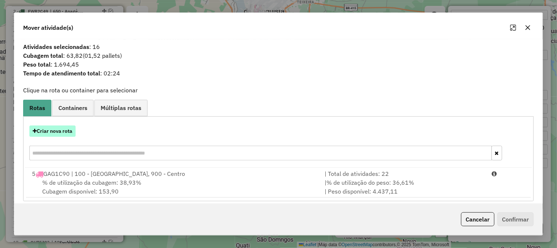
click at [61, 131] on button "Criar nova rota" at bounding box center [52, 130] width 46 height 11
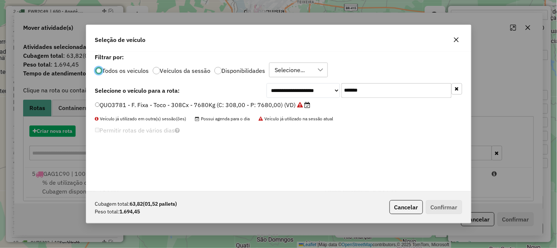
scroll to position [4, 2]
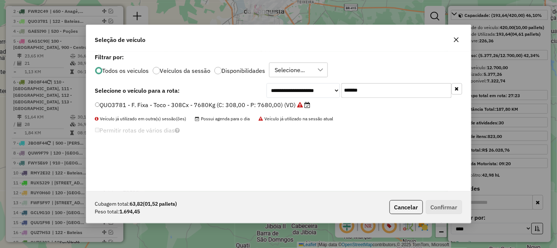
drag, startPoint x: 390, startPoint y: 90, endPoint x: 266, endPoint y: 84, distance: 124.0
click at [271, 85] on div "**********" at bounding box center [365, 90] width 196 height 15
paste input "text"
type input "*******"
click at [187, 99] on div "**********" at bounding box center [278, 121] width 385 height 140
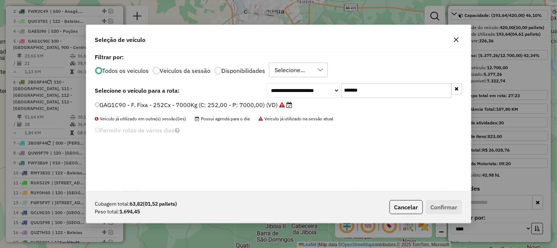
click at [187, 101] on label "GAG1C90 - F. Fixa - 252Cx - 7000Kg (C: 252,00 - P: 7000,00) (VD)" at bounding box center [194, 104] width 198 height 9
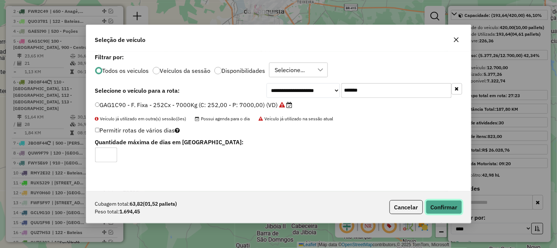
click at [457, 207] on button "Confirmar" at bounding box center [444, 207] width 36 height 14
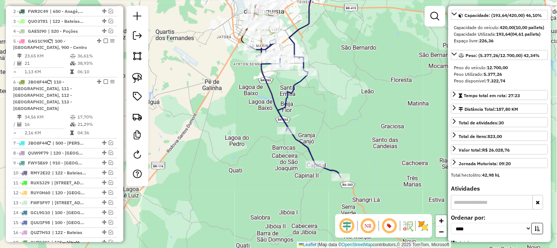
click at [286, 95] on icon at bounding box center [294, 108] width 93 height 138
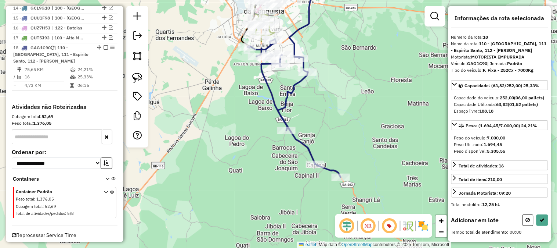
scroll to position [2, 0]
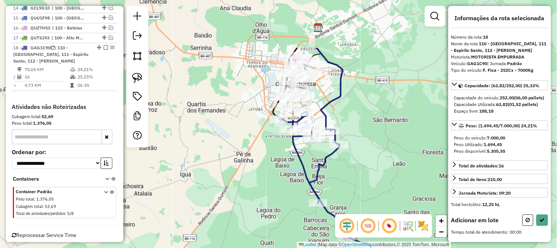
drag, startPoint x: 340, startPoint y: 47, endPoint x: 372, endPoint y: 119, distance: 79.3
click at [372, 119] on div "Janela de atendimento Grade de atendimento Capacidade Transportadoras Veículos …" at bounding box center [278, 124] width 557 height 248
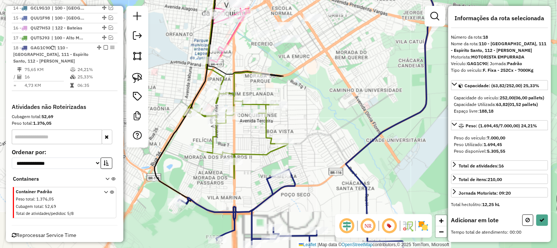
drag, startPoint x: 322, startPoint y: 100, endPoint x: 359, endPoint y: 100, distance: 37.1
click at [359, 101] on div "Janela de atendimento Grade de atendimento Capacidade Transportadoras Veículos …" at bounding box center [278, 124] width 557 height 248
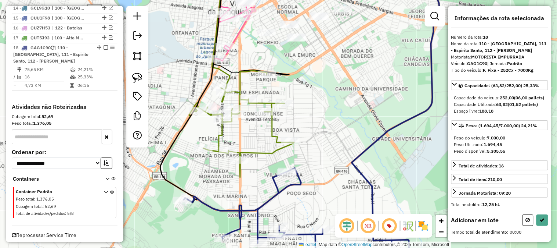
click at [128, 78] on div at bounding box center [137, 76] width 22 height 141
click at [136, 77] on img at bounding box center [137, 78] width 10 height 10
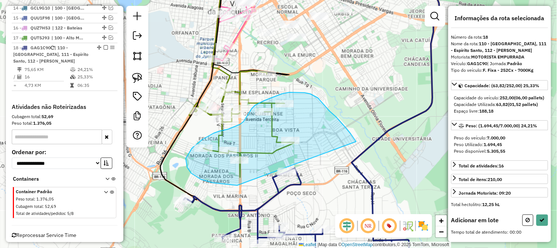
drag, startPoint x: 345, startPoint y: 127, endPoint x: 254, endPoint y: 185, distance: 108.5
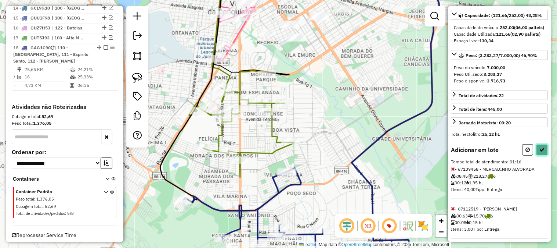
click at [543, 155] on button at bounding box center [543, 149] width 12 height 11
select select "*********"
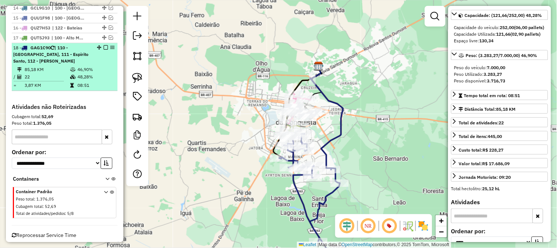
click at [104, 45] on em at bounding box center [106, 47] width 4 height 4
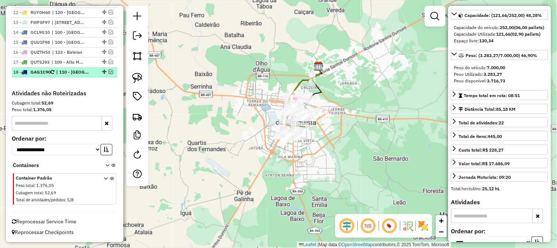
scroll to position [485, 0]
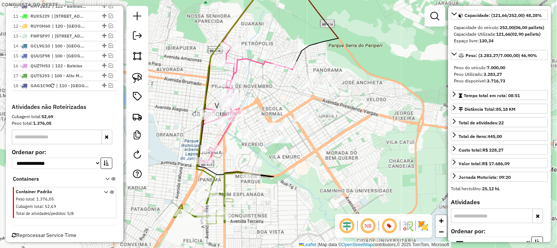
click at [246, 60] on icon at bounding box center [247, 104] width 96 height 117
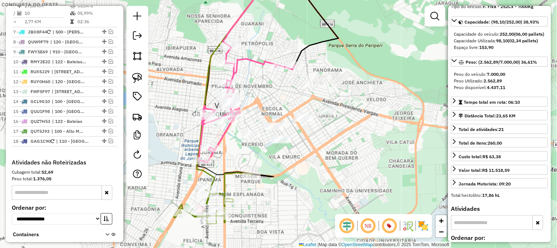
scroll to position [348, 0]
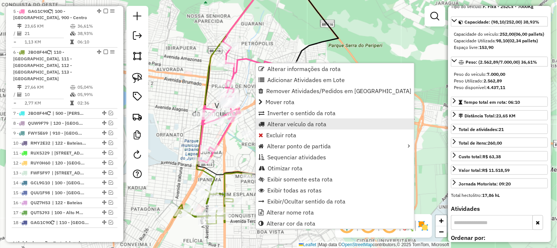
click at [283, 126] on span "Alterar veículo da rota" at bounding box center [296, 124] width 59 height 6
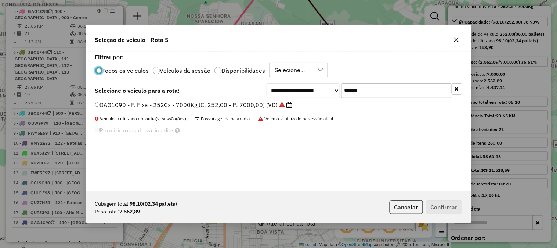
scroll to position [4, 2]
drag, startPoint x: 369, startPoint y: 91, endPoint x: 263, endPoint y: 74, distance: 107.5
click at [272, 75] on div "**********" at bounding box center [278, 121] width 385 height 140
paste input "text"
type input "*******"
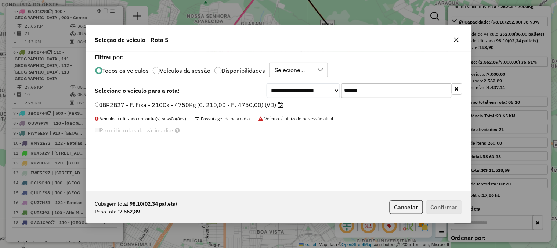
click at [213, 104] on label "JBR2B27 - F. Fixa - 210Cx - 4750Kg (C: 210,00 - P: 4750,00) (VD)" at bounding box center [189, 104] width 189 height 9
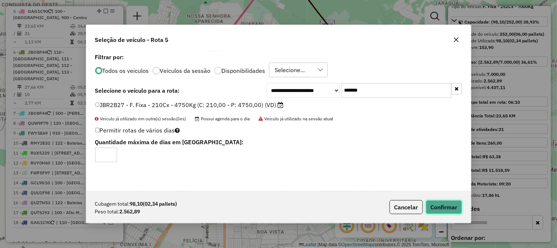
click at [431, 206] on button "Confirmar" at bounding box center [444, 207] width 36 height 14
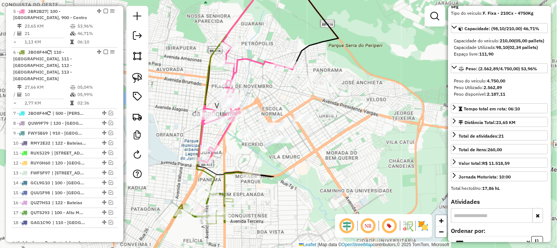
scroll to position [70, 0]
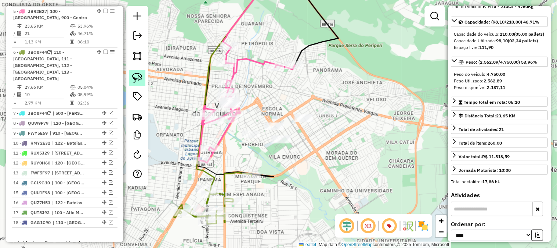
click at [141, 79] on img at bounding box center [137, 78] width 10 height 10
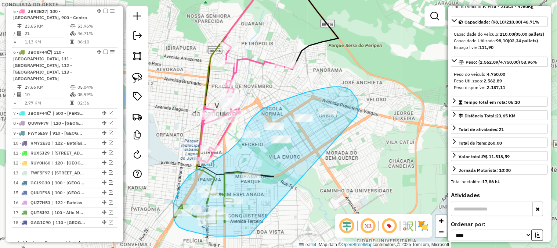
drag, startPoint x: 357, startPoint y: 115, endPoint x: 250, endPoint y: 234, distance: 160.5
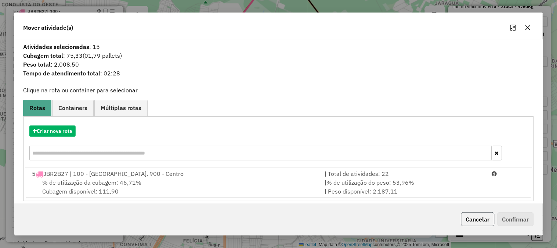
click at [476, 219] on button "Cancelar" at bounding box center [477, 219] width 33 height 14
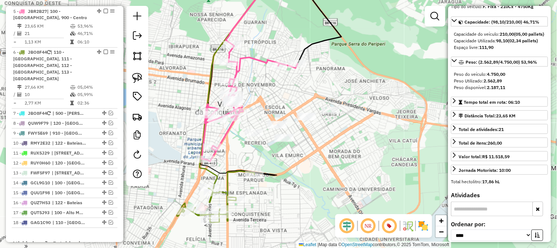
drag, startPoint x: 339, startPoint y: 98, endPoint x: 361, endPoint y: 83, distance: 27.5
click at [361, 83] on div "Janela de atendimento Grade de atendimento Capacidade Transportadoras Veículos …" at bounding box center [278, 124] width 557 height 248
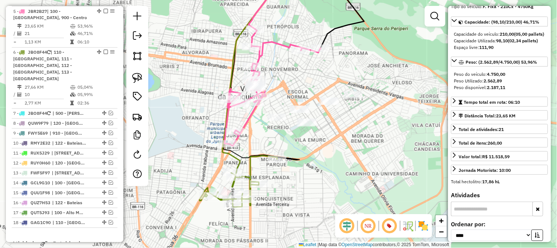
click at [283, 44] on icon at bounding box center [272, 87] width 96 height 117
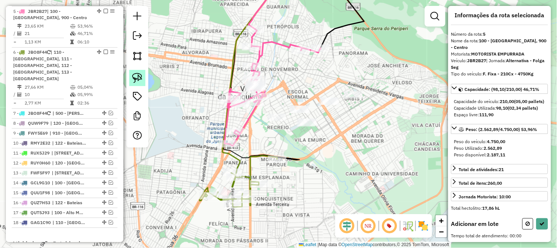
scroll to position [2, 0]
click at [134, 79] on img at bounding box center [137, 78] width 10 height 10
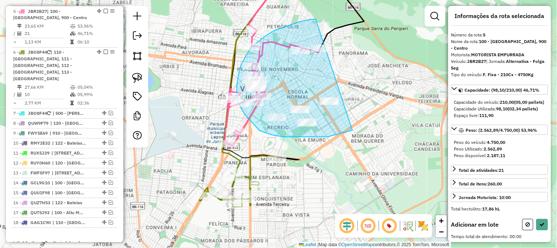
drag, startPoint x: 316, startPoint y: 19, endPoint x: 412, endPoint y: 83, distance: 115.4
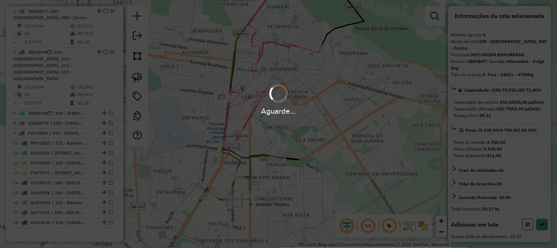
scroll to position [70, 0]
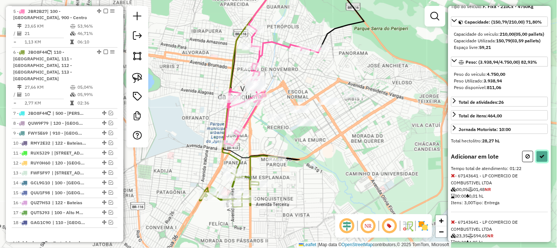
click at [544, 162] on button at bounding box center [543, 156] width 12 height 11
select select "*********"
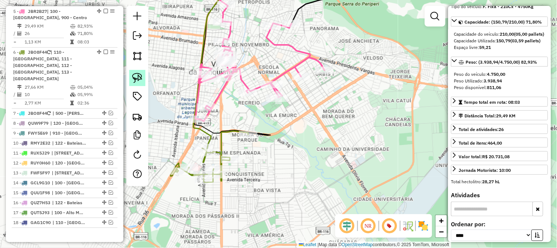
click at [136, 83] on link at bounding box center [137, 78] width 16 height 16
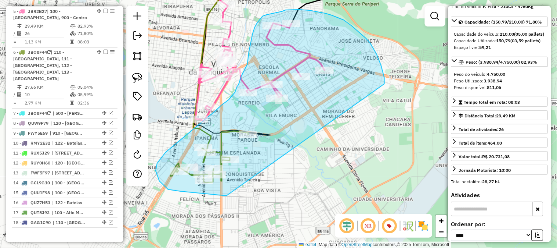
drag, startPoint x: 381, startPoint y: 65, endPoint x: 257, endPoint y: 196, distance: 180.0
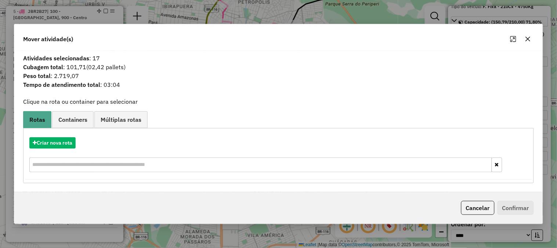
click at [67, 149] on div "Criar nova rota" at bounding box center [278, 155] width 507 height 48
click at [68, 144] on button "Criar nova rota" at bounding box center [52, 142] width 46 height 11
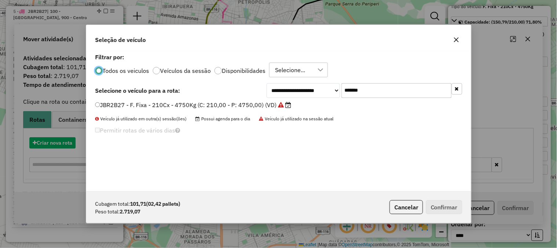
scroll to position [4, 2]
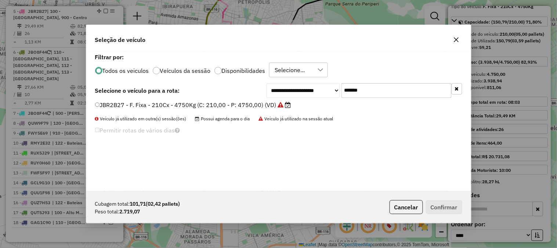
drag, startPoint x: 404, startPoint y: 94, endPoint x: 303, endPoint y: 92, distance: 101.0
click at [303, 92] on div "**********" at bounding box center [365, 90] width 196 height 15
paste input "text"
type input "*******"
click at [241, 107] on label "DPM4F50 - F. Fixa - 308Cx - 7940Kg (C: 308,00 - P: 7940,00) (VD)" at bounding box center [190, 104] width 191 height 9
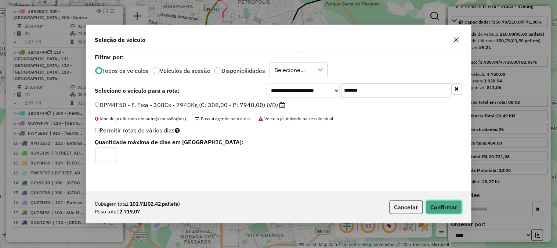
click at [441, 205] on button "Confirmar" at bounding box center [444, 207] width 36 height 14
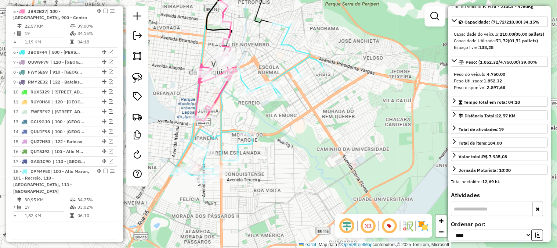
click at [223, 89] on icon at bounding box center [216, 62] width 42 height 117
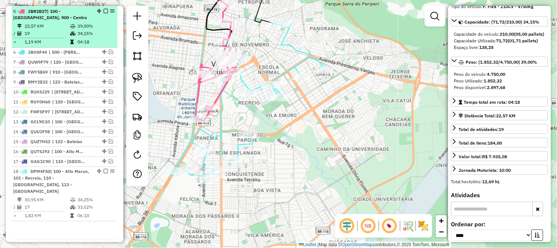
click at [104, 9] on em at bounding box center [106, 11] width 4 height 4
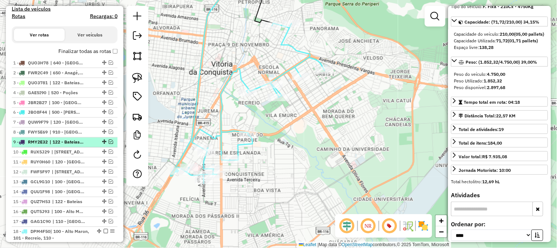
scroll to position [298, 0]
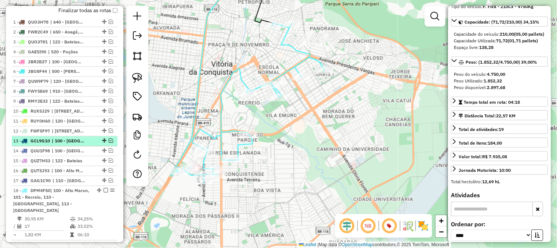
click at [111, 141] on em at bounding box center [111, 140] width 4 height 4
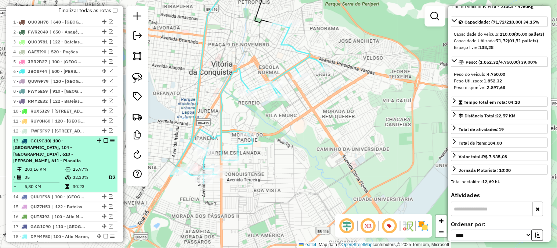
click at [87, 151] on div "13 - GCL9G10 | 100 - Alto Maron, 104 - Calçara , 610 - José Conçalves, 611 - Pl…" at bounding box center [52, 151] width 78 height 26
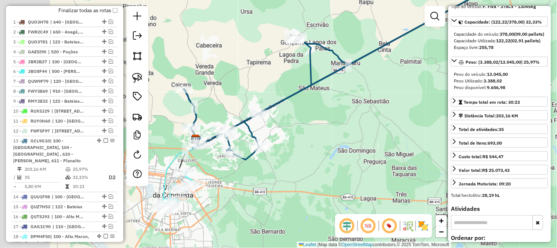
drag, startPoint x: 245, startPoint y: 120, endPoint x: 358, endPoint y: 50, distance: 133.3
click at [358, 50] on div "Janela de atendimento Grade de atendimento Capacidade Transportadoras Veículos …" at bounding box center [278, 124] width 557 height 248
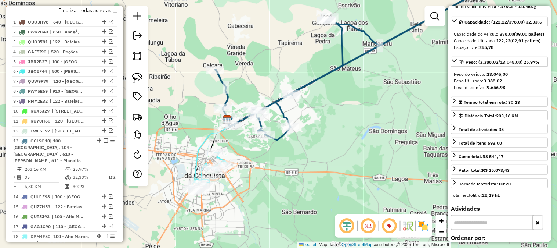
click at [211, 137] on icon at bounding box center [209, 154] width 40 height 71
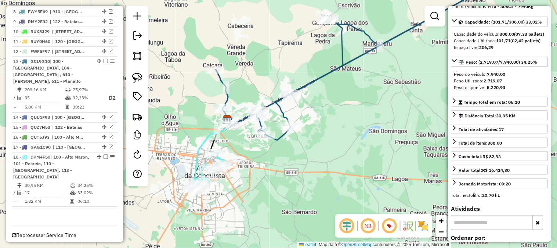
click at [210, 131] on icon at bounding box center [209, 154] width 40 height 71
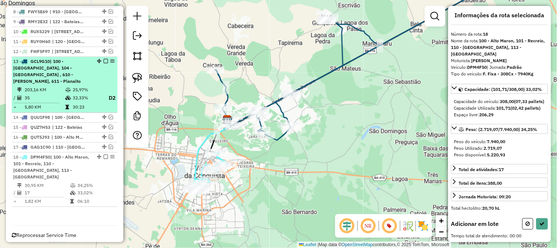
scroll to position [9, 0]
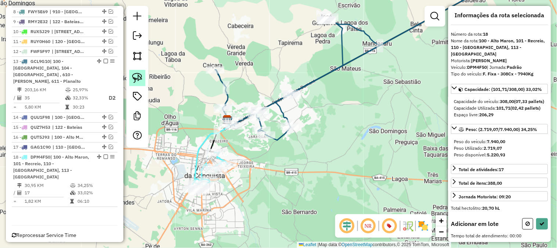
click at [141, 77] on img at bounding box center [137, 78] width 10 height 10
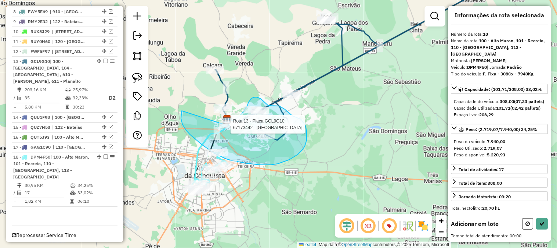
click at [223, 124] on div "Rota 13 - Placa GCL9G10 67173442 - BARRACA DO LUIZ Janela de atendimento Grade …" at bounding box center [278, 124] width 557 height 248
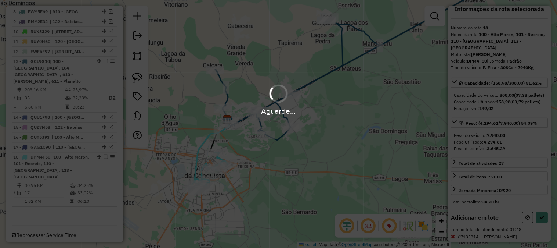
scroll to position [70, 0]
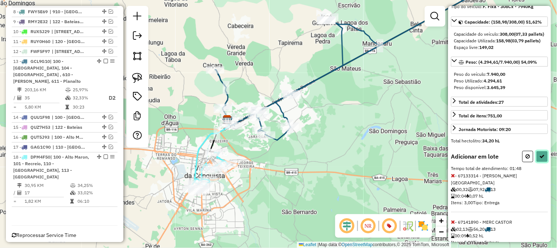
click at [541, 159] on icon at bounding box center [542, 156] width 5 height 5
select select "*********"
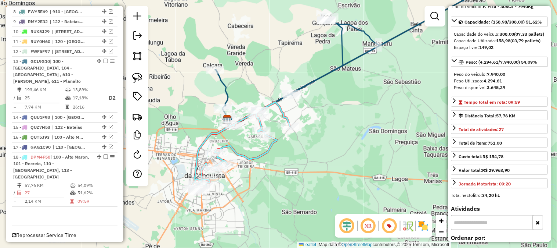
click at [304, 84] on icon at bounding box center [362, 51] width 295 height 152
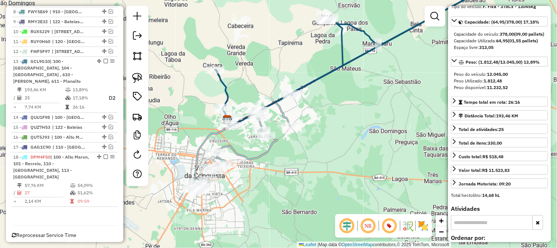
click at [314, 80] on icon at bounding box center [362, 51] width 295 height 152
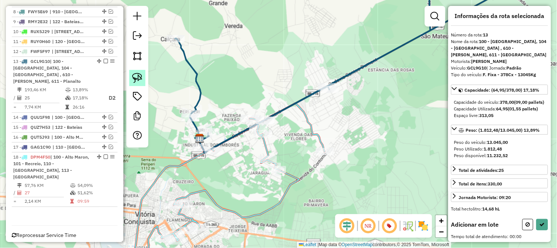
click at [136, 77] on img at bounding box center [137, 78] width 10 height 10
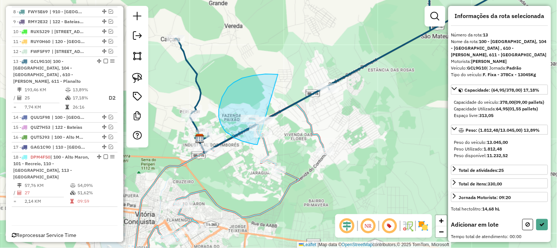
drag, startPoint x: 242, startPoint y: 78, endPoint x: 303, endPoint y: 141, distance: 88.1
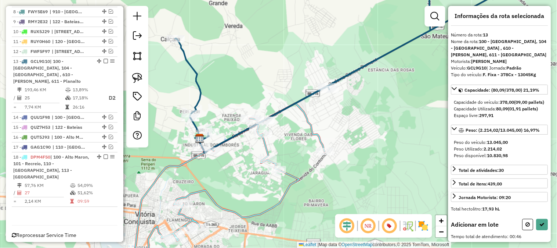
scroll to position [70, 0]
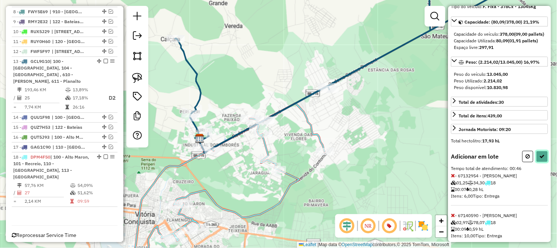
click at [542, 157] on icon at bounding box center [542, 156] width 5 height 5
select select "*********"
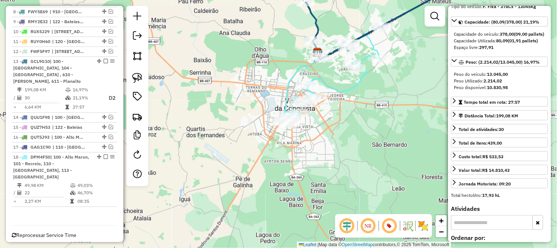
click at [325, 89] on icon at bounding box center [331, 80] width 100 height 90
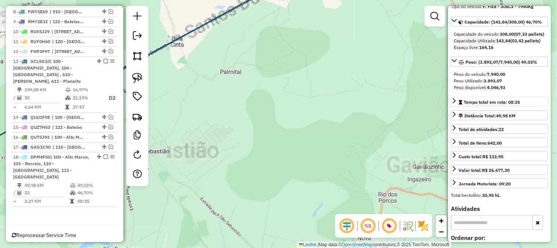
drag, startPoint x: 305, startPoint y: 134, endPoint x: 461, endPoint y: 112, distance: 157.0
click at [461, 112] on hb-router-mapa "Informações da Sessão 1230785 - 18/08/2025 Rota | AS Criação: 16/08/2025 15:35 …" at bounding box center [278, 124] width 557 height 248
click at [461, 107] on link "Tempo total em rota: 08:35" at bounding box center [499, 102] width 97 height 10
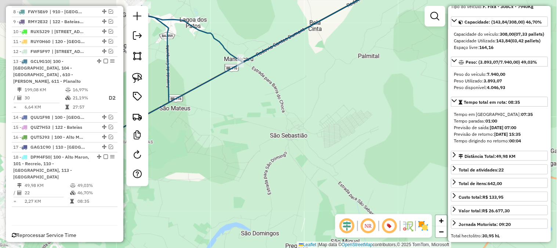
drag, startPoint x: 393, startPoint y: 102, endPoint x: 435, endPoint y: 97, distance: 42.2
click at [435, 97] on div "Janela de atendimento Grade de atendimento Capacidade Transportadoras Veículos …" at bounding box center [278, 124] width 557 height 248
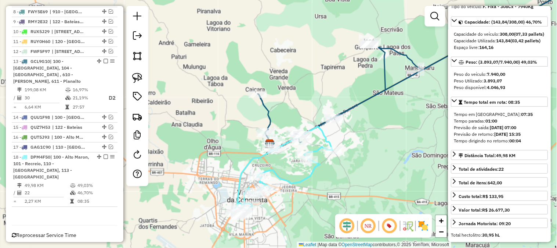
drag, startPoint x: 365, startPoint y: 115, endPoint x: 381, endPoint y: 103, distance: 19.9
click at [381, 103] on div "Janela de atendimento Grade de atendimento Capacidade Transportadoras Veículos …" at bounding box center [278, 124] width 557 height 248
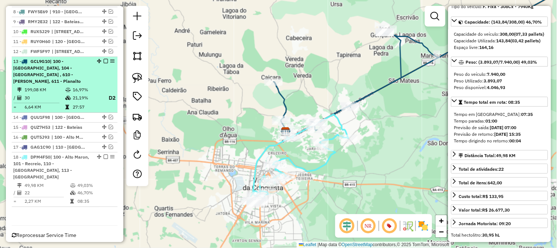
click at [104, 61] on em at bounding box center [106, 61] width 4 height 4
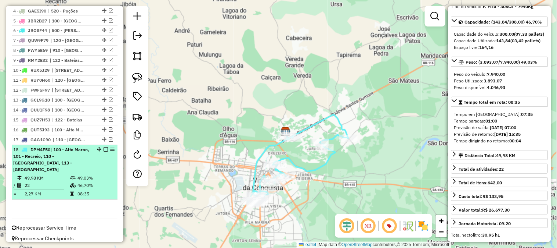
click at [104, 148] on em at bounding box center [106, 149] width 4 height 4
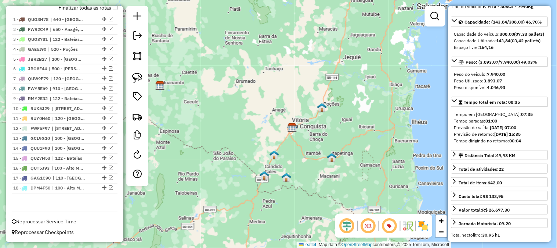
scroll to position [137, 0]
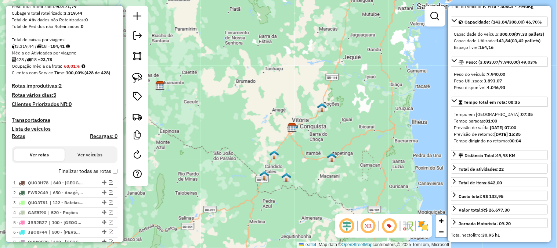
click at [32, 83] on h4 "Rotas improdutivas: 2" at bounding box center [65, 86] width 106 height 6
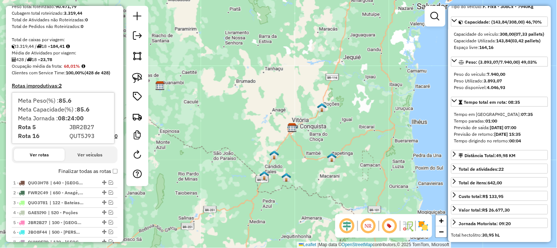
click at [112, 39] on div "Total de caixas por viagem:" at bounding box center [65, 39] width 106 height 7
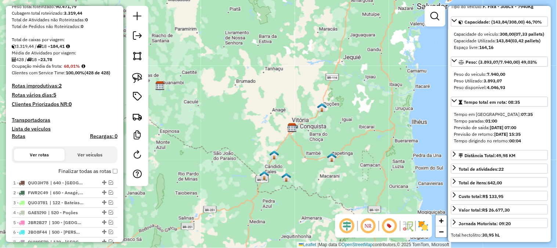
click at [36, 97] on h4 "Rotas vários dias: 5" at bounding box center [65, 95] width 106 height 6
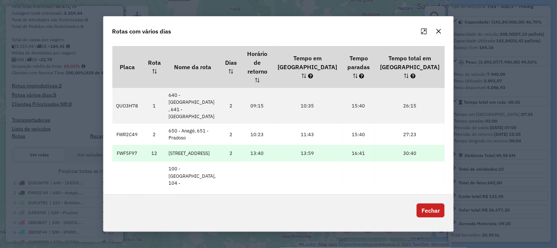
scroll to position [20, 0]
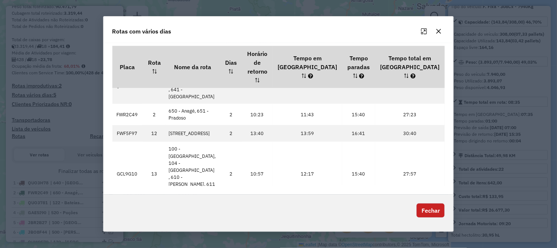
click at [436, 210] on button "Fechar" at bounding box center [431, 210] width 28 height 14
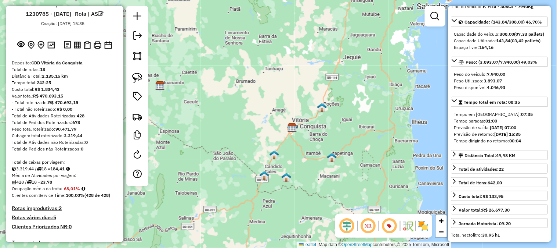
scroll to position [0, 0]
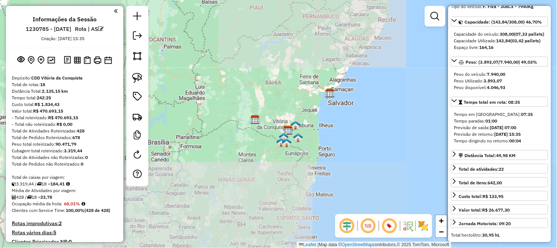
drag, startPoint x: 297, startPoint y: 137, endPoint x: 315, endPoint y: 112, distance: 30.5
click at [303, 133] on img at bounding box center [298, 138] width 10 height 10
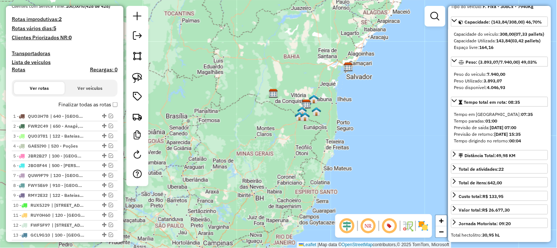
scroll to position [163, 0]
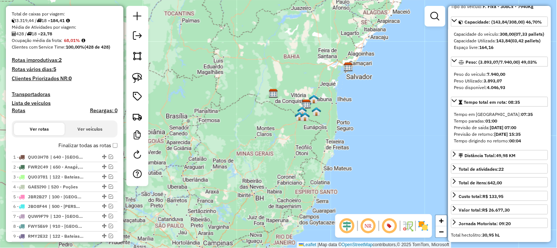
click at [50, 60] on h4 "Rotas improdutivas: 2" at bounding box center [65, 60] width 106 height 6
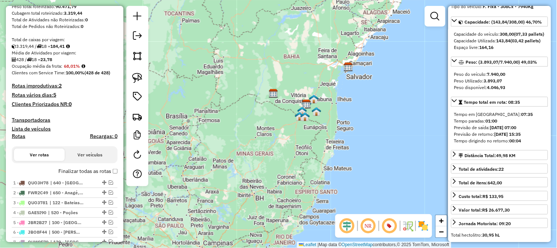
scroll to position [56, 0]
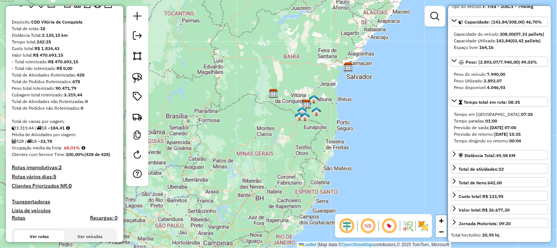
click at [41, 175] on h4 "Rotas vários dias: 5" at bounding box center [65, 176] width 106 height 6
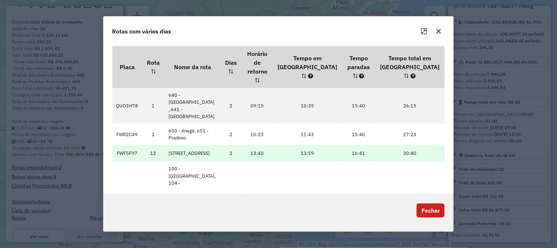
scroll to position [20, 0]
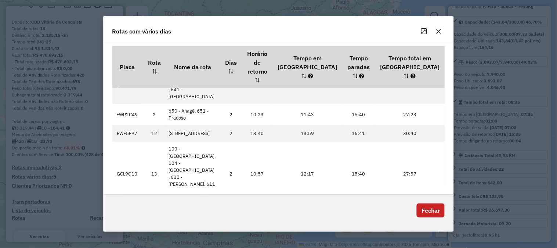
click at [426, 209] on button "Fechar" at bounding box center [431, 210] width 28 height 14
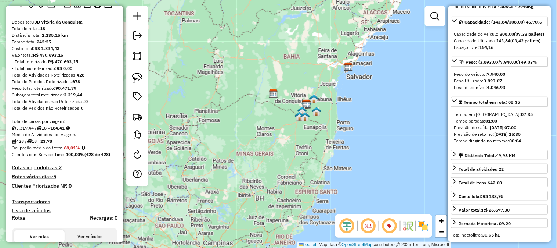
scroll to position [0, 0]
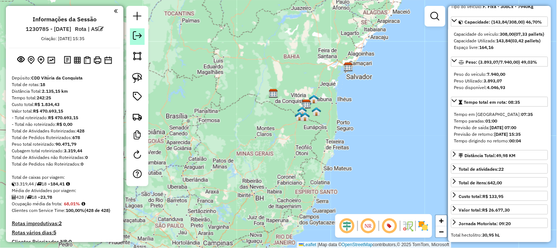
click at [136, 36] on em at bounding box center [137, 35] width 9 height 9
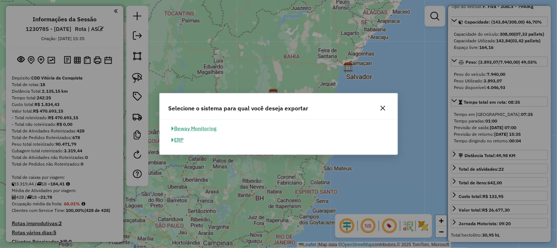
click at [184, 141] on button "ERP" at bounding box center [178, 139] width 19 height 11
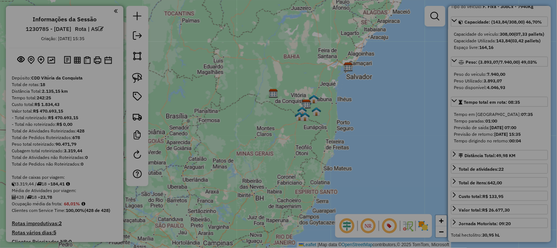
select select "**"
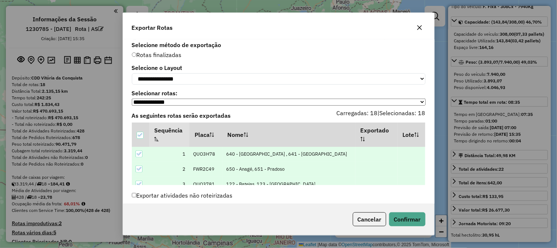
scroll to position [13, 0]
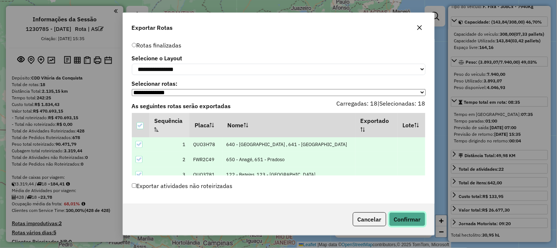
click at [406, 221] on button "Confirmar" at bounding box center [407, 219] width 36 height 14
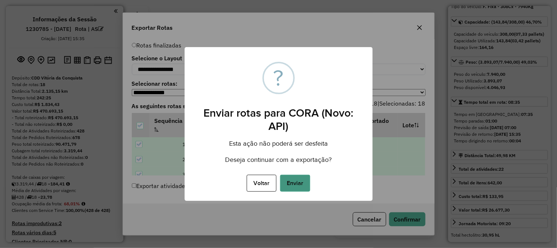
click at [300, 181] on button "Enviar" at bounding box center [295, 182] width 30 height 17
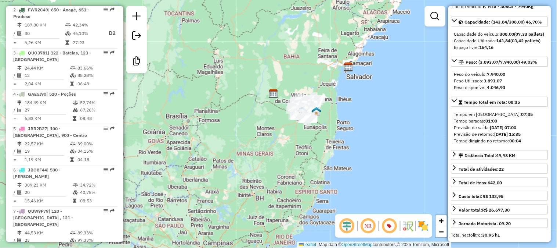
scroll to position [865, 0]
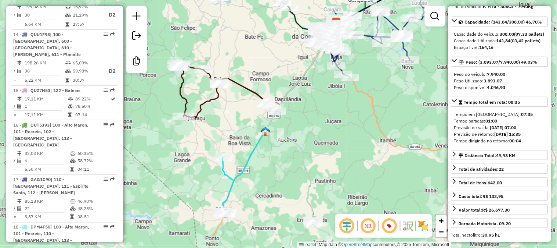
drag, startPoint x: 334, startPoint y: 121, endPoint x: 339, endPoint y: 121, distance: 5.1
click at [339, 121] on div "Janela de atendimento Grade de atendimento Capacidade Transportadoras Veículos …" at bounding box center [278, 124] width 557 height 248
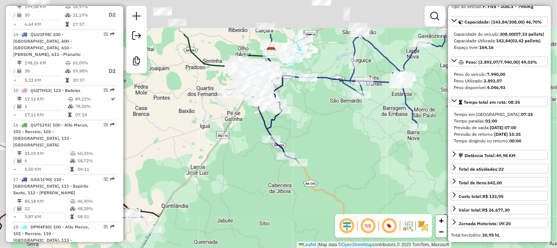
drag, startPoint x: 365, startPoint y: 68, endPoint x: 405, endPoint y: 188, distance: 126.5
click at [405, 188] on div "Janela de atendimento Grade de atendimento Capacidade Transportadoras Veículos …" at bounding box center [278, 124] width 557 height 248
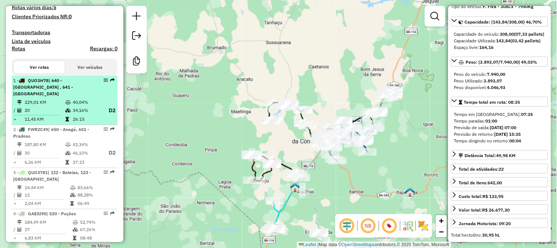
scroll to position [163, 0]
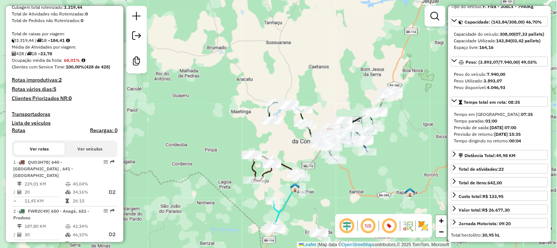
click at [62, 80] on strong "2" at bounding box center [60, 79] width 3 height 7
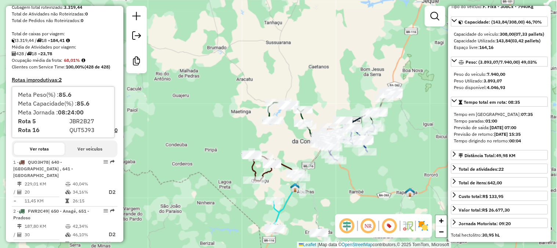
click at [112, 37] on div "3.319,44 / 18 = 184,41" at bounding box center [65, 40] width 106 height 7
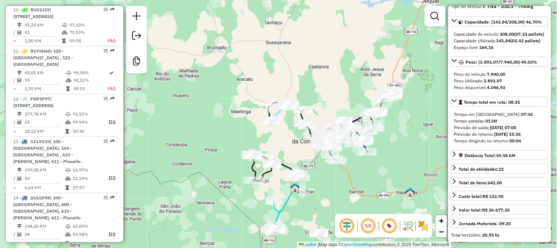
scroll to position [865, 0]
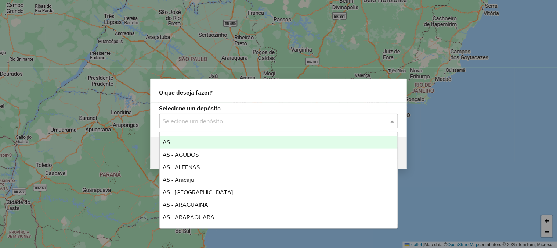
click at [211, 124] on input "text" at bounding box center [271, 121] width 217 height 9
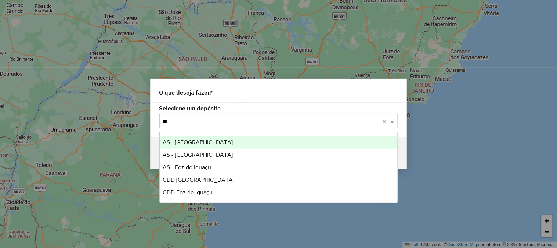
type input "***"
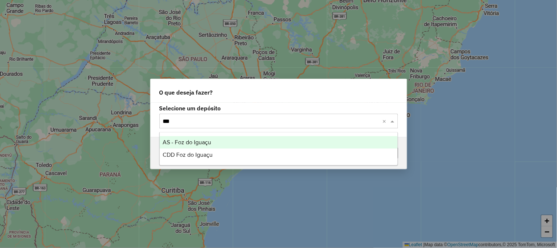
click at [190, 137] on div "AS - Foz do Iguaçu" at bounding box center [279, 142] width 238 height 12
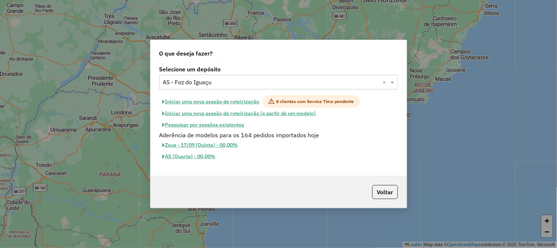
click at [226, 102] on button "Iniciar uma nova sessão de roteirização" at bounding box center [211, 101] width 104 height 12
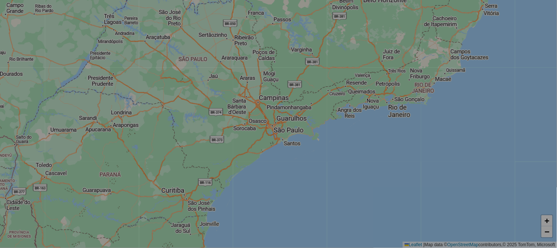
select select "*"
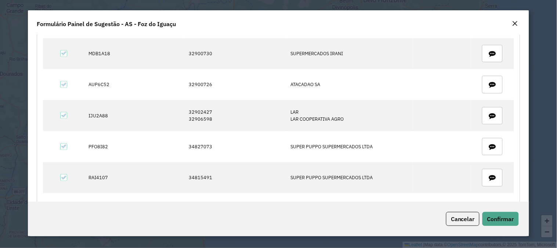
scroll to position [214, 0]
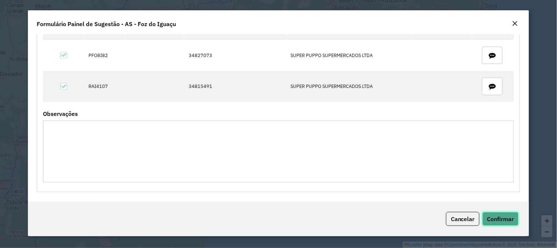
click at [506, 216] on span "Confirmar" at bounding box center [500, 218] width 27 height 7
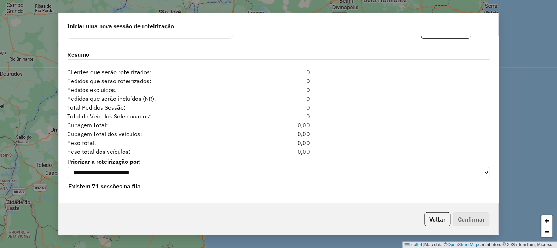
scroll to position [733, 0]
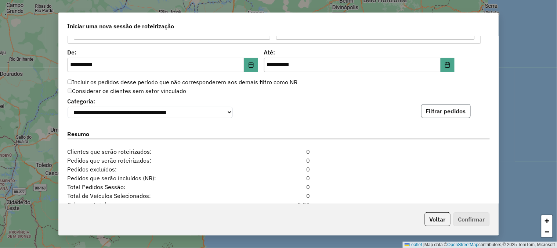
click at [434, 107] on button "Filtrar pedidos" at bounding box center [446, 111] width 50 height 14
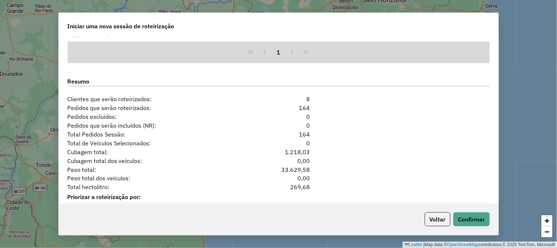
scroll to position [975, 0]
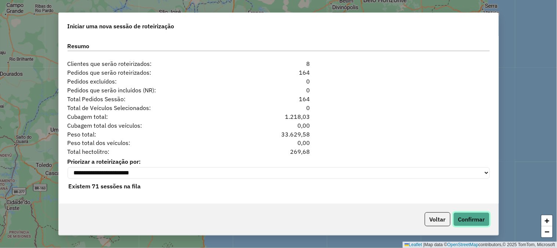
click at [472, 214] on button "Confirmar" at bounding box center [472, 219] width 36 height 14
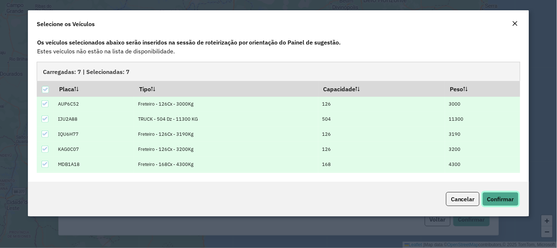
click at [507, 197] on span "Confirmar" at bounding box center [500, 198] width 27 height 7
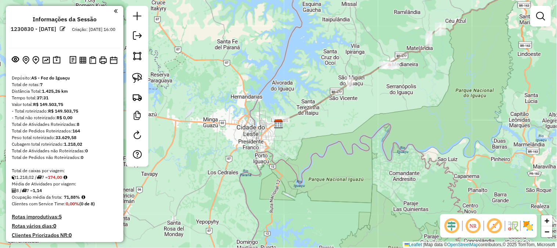
click at [66, 28] on em at bounding box center [63, 29] width 6 height 6
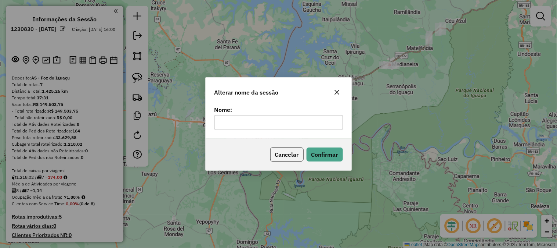
click at [274, 125] on input "text" at bounding box center [278, 122] width 129 height 15
type input "**"
click at [314, 154] on button "Confirmar" at bounding box center [325, 154] width 36 height 14
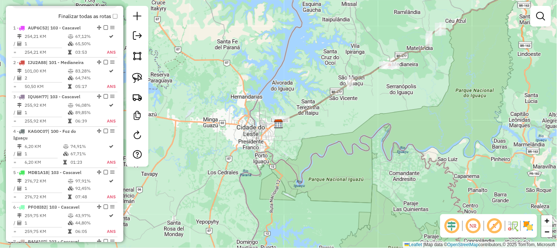
scroll to position [363, 0]
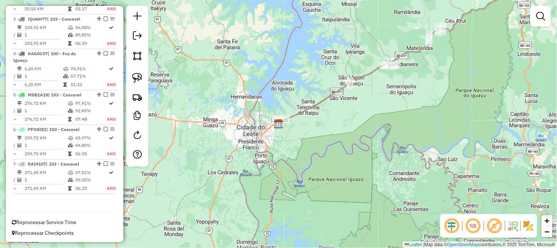
click at [59, 220] on span "Reprocessar Service Time" at bounding box center [44, 222] width 65 height 7
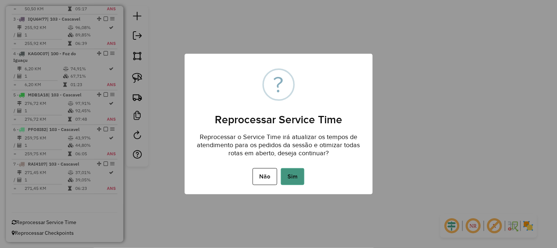
click at [293, 168] on button "Sim" at bounding box center [293, 176] width 24 height 17
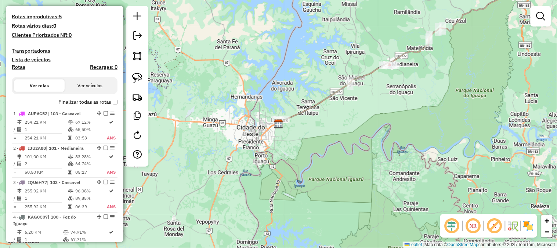
scroll to position [0, 0]
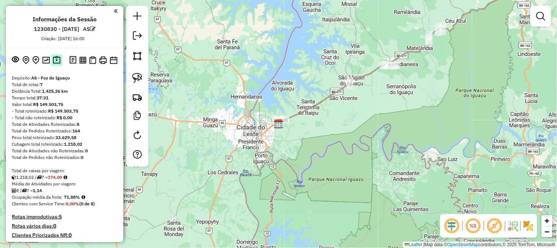
click at [59, 62] on img at bounding box center [57, 60] width 8 height 8
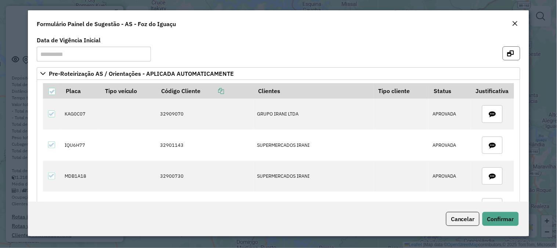
click at [511, 53] on icon "button" at bounding box center [511, 53] width 7 height 6
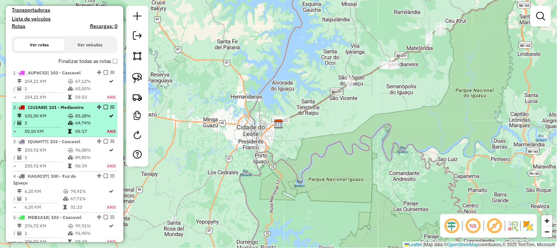
scroll to position [322, 0]
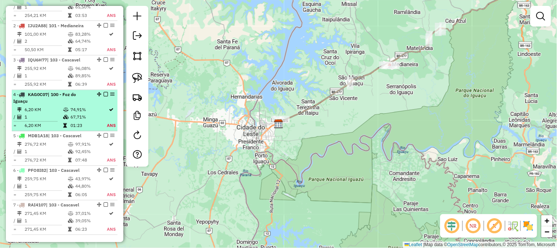
click at [82, 98] on div "4 - KAG0C07 | 100 - Foz do Iguaçu" at bounding box center [52, 97] width 78 height 13
select select "**********"
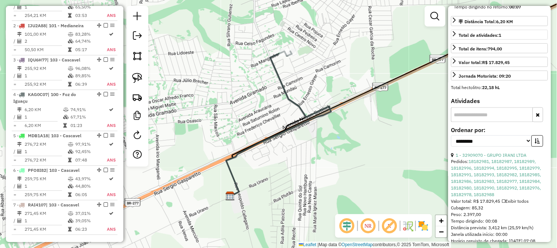
scroll to position [258, 0]
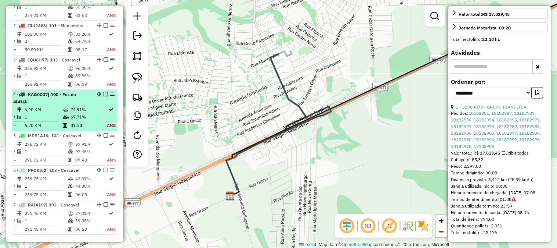
click at [104, 93] on em at bounding box center [106, 94] width 4 height 4
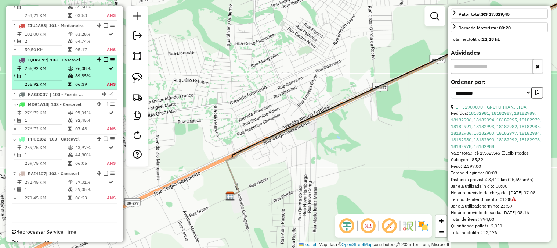
click at [102, 69] on td "96,08%" at bounding box center [91, 68] width 32 height 7
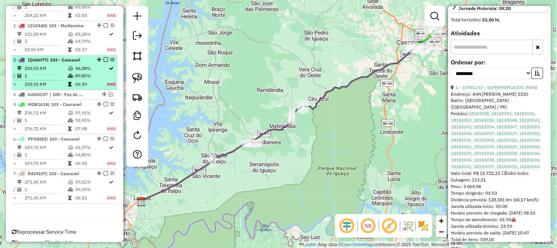
click at [105, 59] on em at bounding box center [106, 60] width 4 height 4
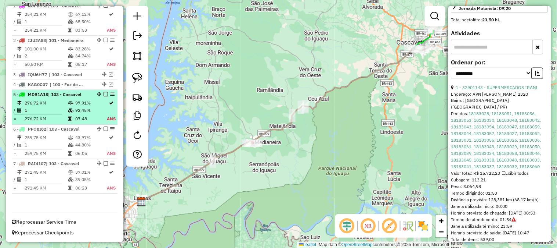
click at [81, 100] on td "97,91%" at bounding box center [91, 103] width 32 height 7
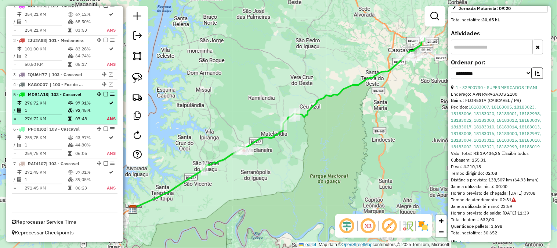
click at [104, 95] on em at bounding box center [106, 94] width 4 height 4
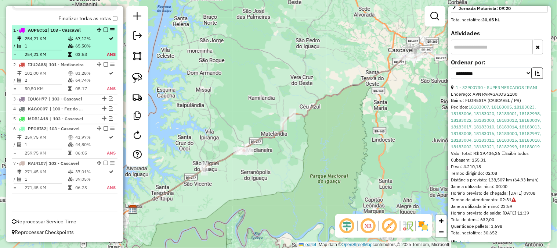
click at [90, 46] on td "65,50%" at bounding box center [91, 45] width 32 height 7
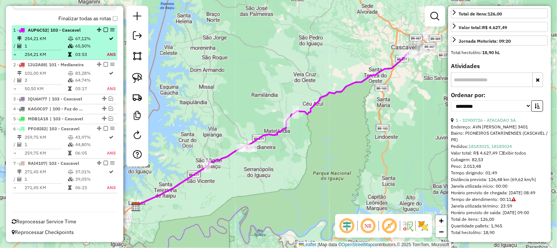
scroll to position [245, 0]
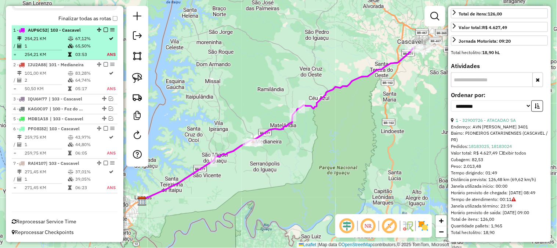
click at [104, 28] on em at bounding box center [106, 30] width 4 height 4
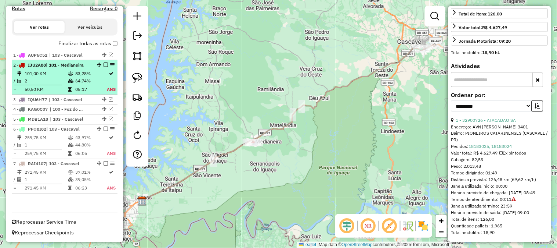
click at [50, 78] on td "2" at bounding box center [46, 80] width 44 height 7
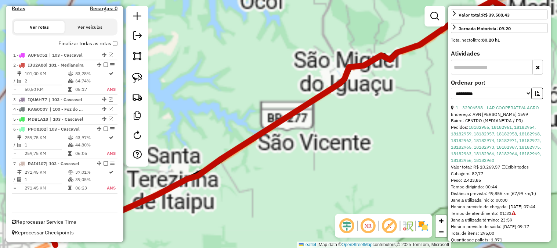
scroll to position [265, 0]
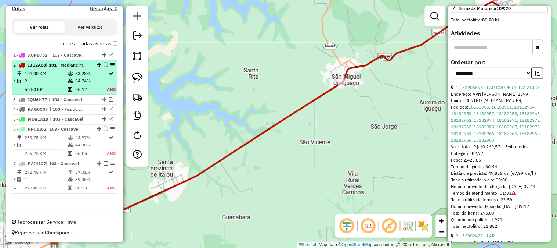
click at [75, 77] on td "64,74%" at bounding box center [91, 80] width 32 height 7
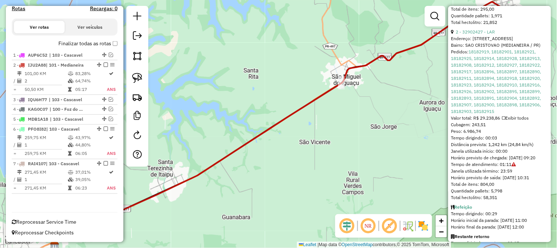
scroll to position [504, 0]
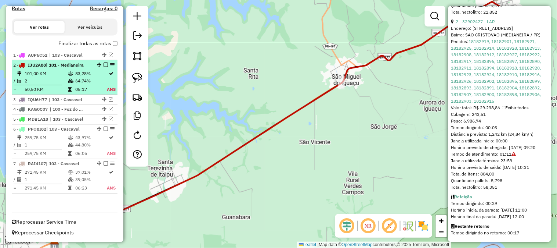
click at [104, 64] on em at bounding box center [106, 64] width 4 height 4
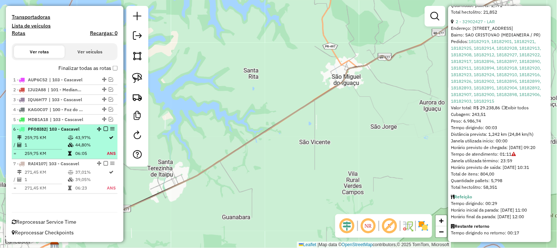
click at [60, 130] on span "| 103 - Cascavel" at bounding box center [62, 129] width 33 height 6
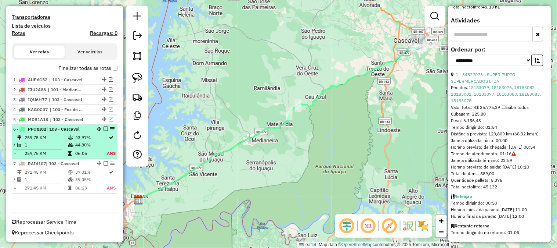
click at [104, 127] on em at bounding box center [106, 129] width 4 height 4
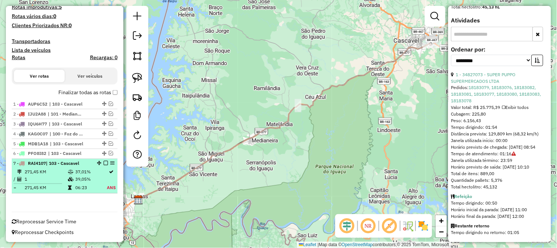
click at [68, 170] on icon at bounding box center [71, 172] width 6 height 4
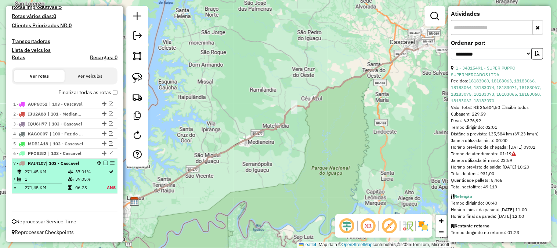
scroll to position [303, 0]
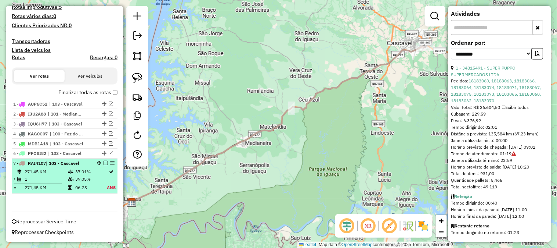
click at [104, 161] on em at bounding box center [106, 163] width 4 height 4
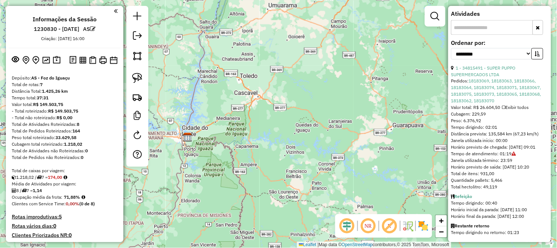
scroll to position [184, 0]
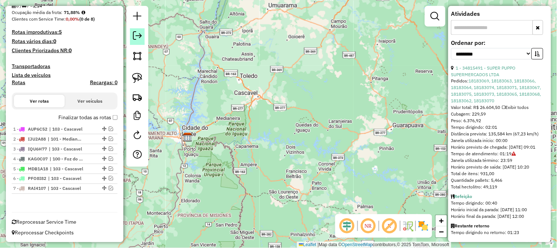
click at [140, 30] on link at bounding box center [137, 36] width 15 height 17
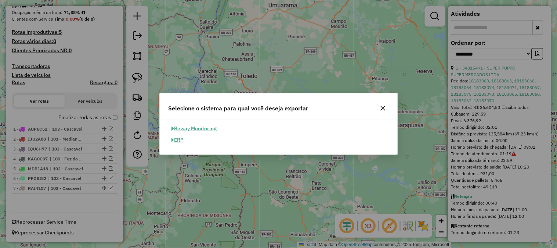
click at [179, 144] on button "ERP" at bounding box center [178, 139] width 19 height 11
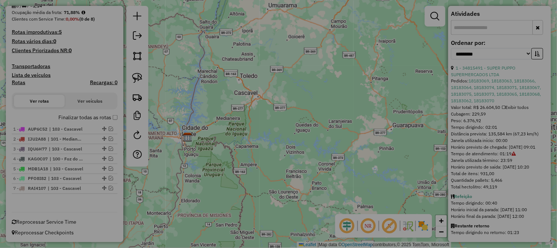
select select "**"
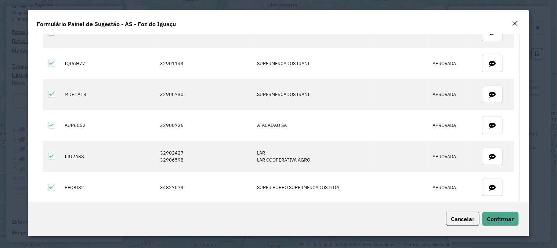
scroll to position [214, 0]
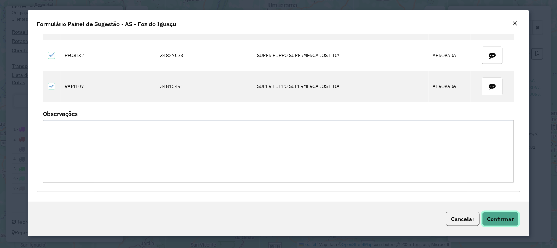
click at [490, 217] on span "Confirmar" at bounding box center [500, 218] width 27 height 7
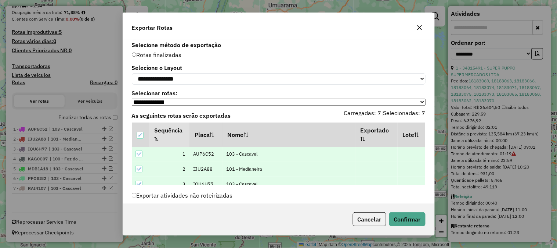
click at [420, 210] on div "Cancelar Confirmar" at bounding box center [278, 219] width 311 height 32
click at [415, 216] on button "Confirmar" at bounding box center [407, 219] width 36 height 14
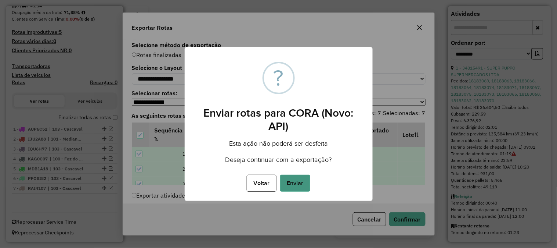
click at [296, 181] on button "Enviar" at bounding box center [295, 182] width 30 height 17
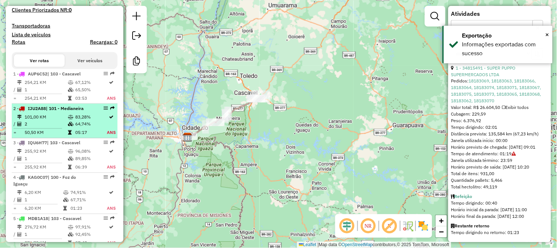
scroll to position [332, 0]
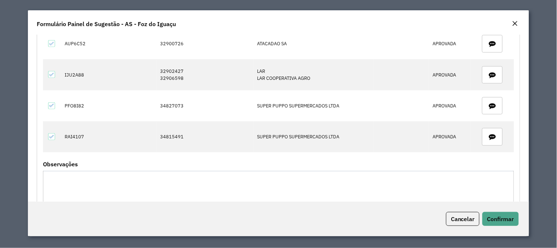
scroll to position [214, 0]
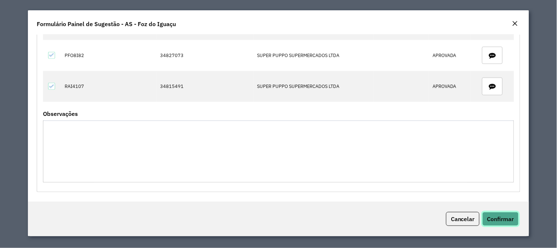
click at [496, 219] on span "Confirmar" at bounding box center [500, 218] width 27 height 7
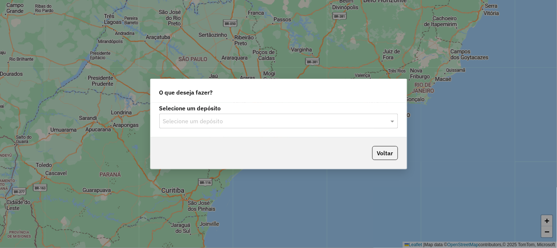
click at [204, 119] on input "text" at bounding box center [271, 121] width 217 height 9
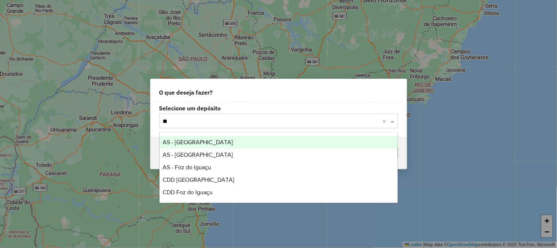
type input "***"
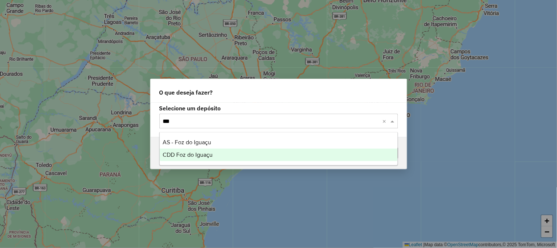
click at [194, 155] on span "CDD Foz do Iguaçu" at bounding box center [188, 154] width 50 height 6
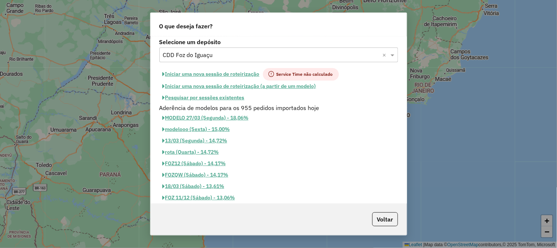
click at [240, 72] on button "Iniciar uma nova sessão de roteirização" at bounding box center [211, 74] width 104 height 12
select select "*"
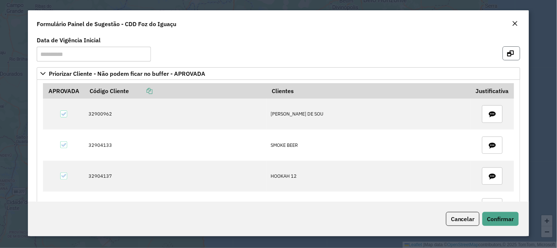
click at [512, 54] on icon "button" at bounding box center [511, 53] width 7 height 6
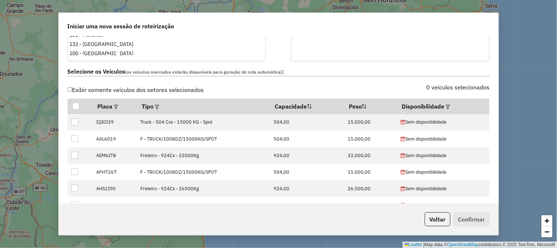
scroll to position [285, 0]
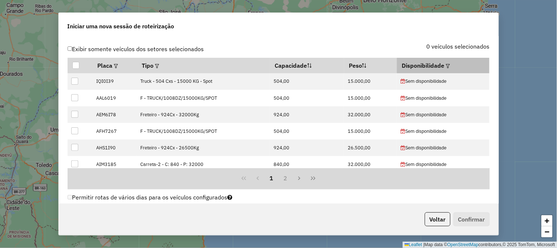
click at [446, 66] on em at bounding box center [448, 66] width 4 height 4
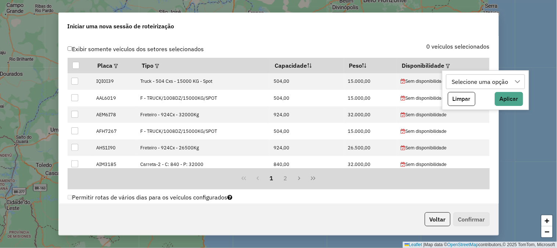
click at [472, 85] on div "Selecione uma opção" at bounding box center [481, 82] width 62 height 14
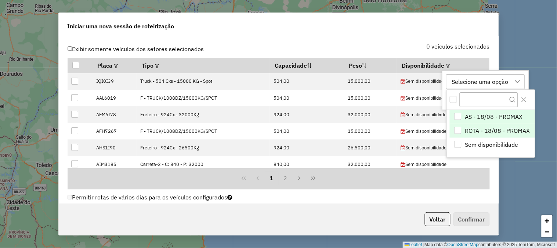
click at [475, 125] on li "ROTA - 18/08 - PROMAX" at bounding box center [492, 130] width 85 height 14
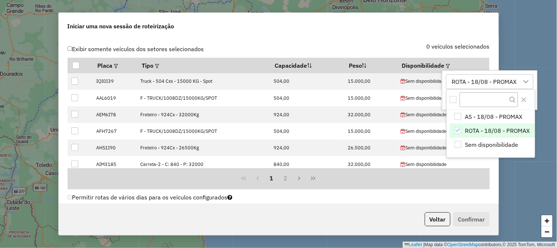
click at [471, 49] on label "0 veículos selecionados" at bounding box center [458, 46] width 63 height 9
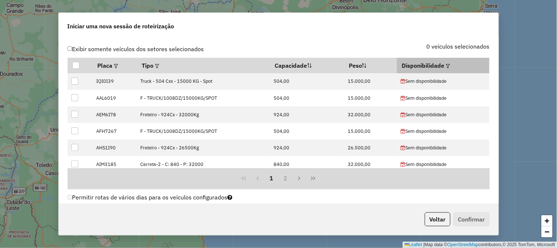
click at [446, 66] on em at bounding box center [448, 66] width 4 height 4
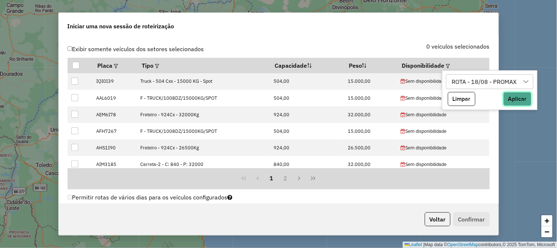
click at [515, 101] on button "Aplicar" at bounding box center [518, 99] width 28 height 14
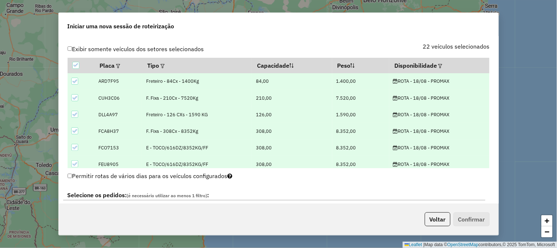
click at [72, 81] on icon at bounding box center [74, 81] width 5 height 5
click at [75, 113] on icon at bounding box center [74, 114] width 5 height 5
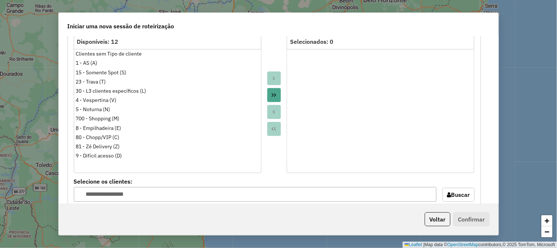
scroll to position [735, 0]
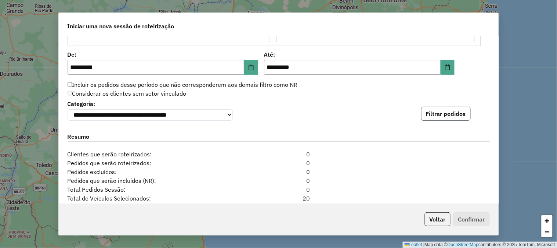
click at [439, 116] on button "Filtrar pedidos" at bounding box center [446, 114] width 50 height 14
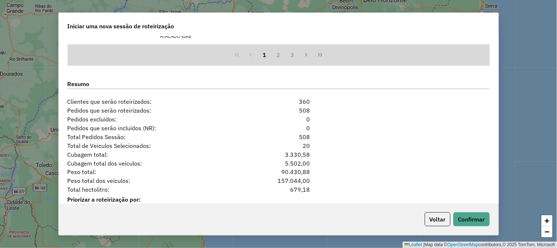
scroll to position [979, 0]
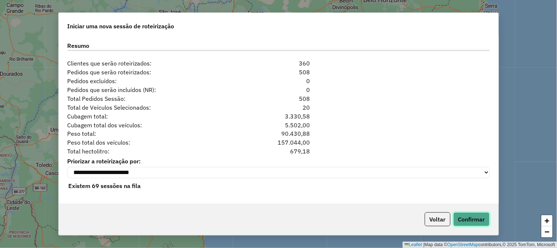
click at [470, 213] on button "Confirmar" at bounding box center [472, 219] width 36 height 14
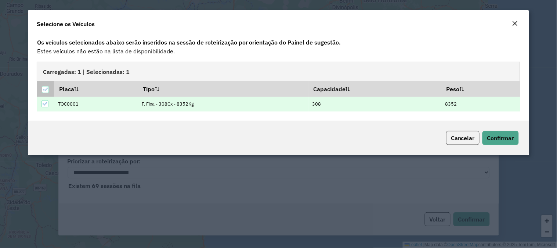
click at [42, 89] on div at bounding box center [45, 89] width 7 height 7
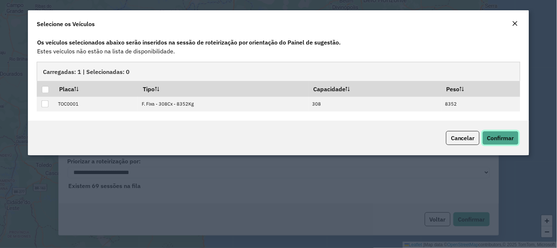
click at [499, 141] on button "Confirmar" at bounding box center [501, 138] width 36 height 14
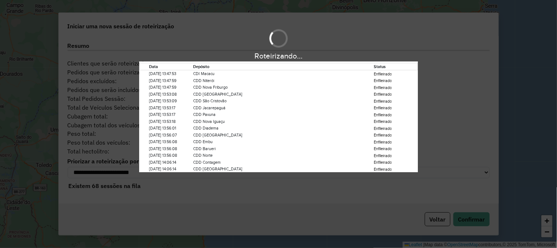
click at [410, 44] on div "Roteirizando... Data Depósito Status [DATE] 13:47:53 CDI Macacu Enfileirado [DA…" at bounding box center [278, 98] width 557 height 145
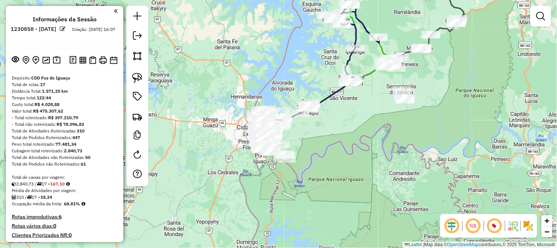
click at [66, 28] on em at bounding box center [63, 29] width 6 height 6
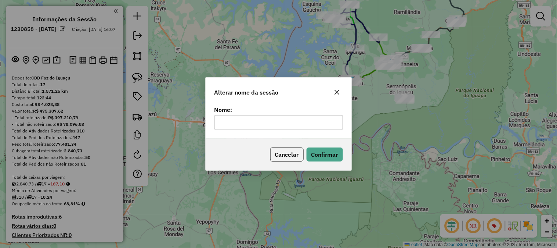
click at [263, 118] on input "text" at bounding box center [278, 122] width 129 height 15
type input "****"
click at [324, 154] on button "Confirmar" at bounding box center [325, 154] width 36 height 14
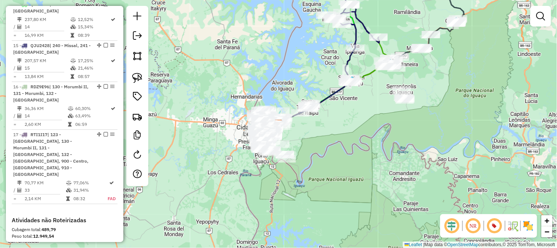
scroll to position [975, 0]
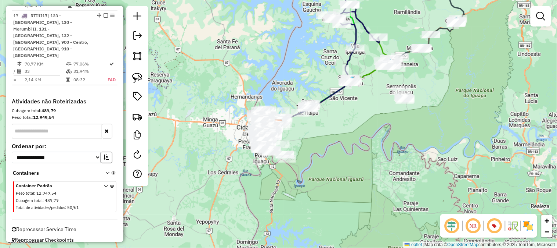
click at [57, 226] on span "Reprocessar Service Time" at bounding box center [44, 229] width 65 height 7
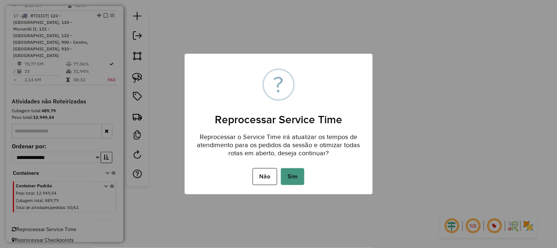
click at [300, 175] on button "Sim" at bounding box center [293, 176] width 24 height 17
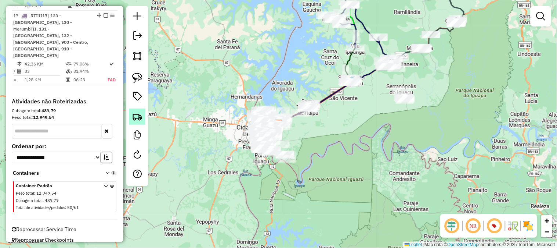
click at [140, 122] on img at bounding box center [137, 116] width 10 height 10
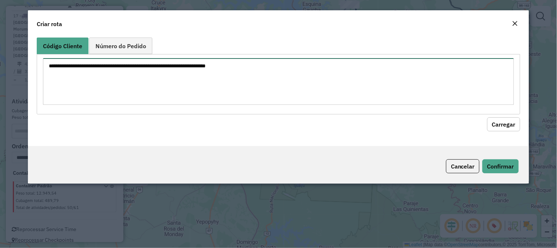
click at [163, 67] on textarea at bounding box center [278, 81] width 471 height 47
paste textarea "******** ********"
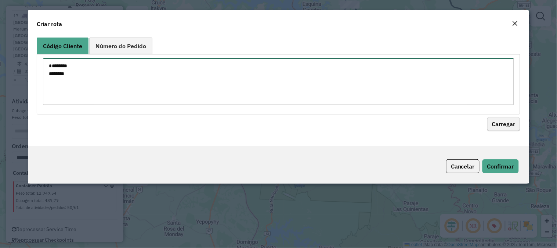
type textarea "******** ********"
click at [500, 123] on button "Carregar" at bounding box center [503, 124] width 33 height 14
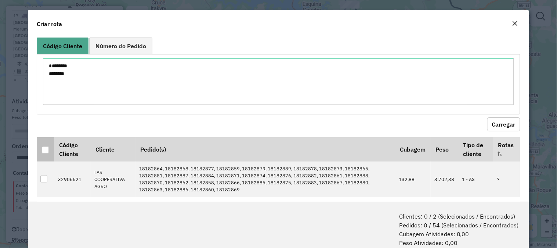
click at [44, 149] on div at bounding box center [45, 149] width 7 height 7
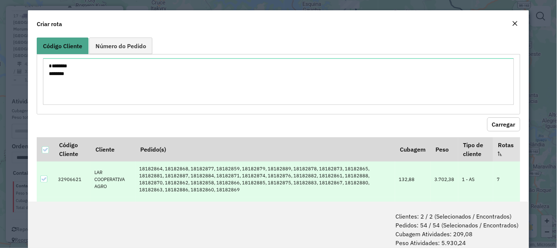
scroll to position [37, 0]
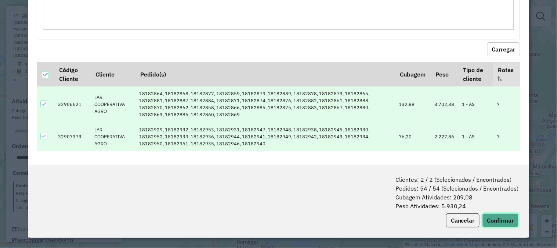
click at [504, 220] on button "Confirmar" at bounding box center [501, 220] width 36 height 14
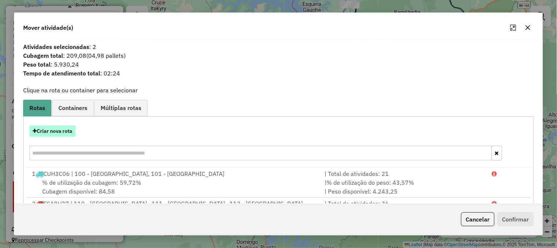
click at [59, 129] on button "Criar nova rota" at bounding box center [52, 130] width 46 height 11
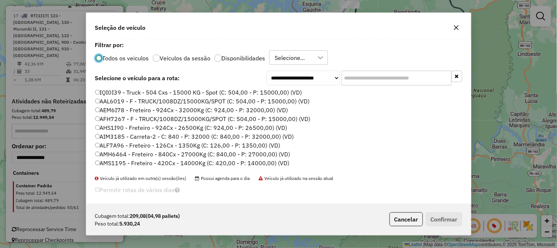
scroll to position [4, 2]
click at [383, 81] on input "text" at bounding box center [397, 78] width 110 height 15
paste input "*******"
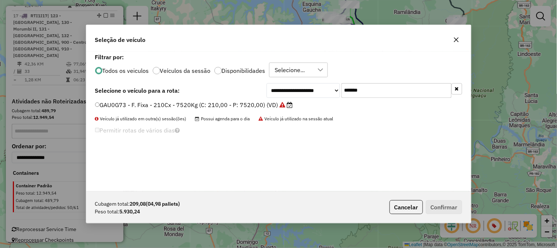
type input "*******"
click at [256, 103] on label "GAU0G73 - F. Fixa - 210Cx - 7520Kg (C: 210,00 - P: 7520,00) (VD)" at bounding box center [194, 104] width 198 height 9
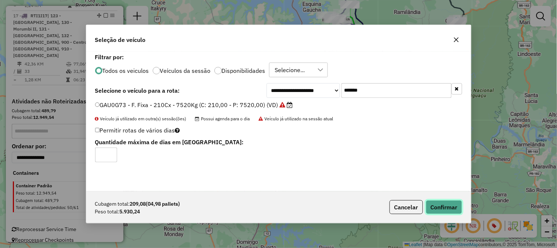
click at [441, 206] on button "Confirmar" at bounding box center [444, 207] width 36 height 14
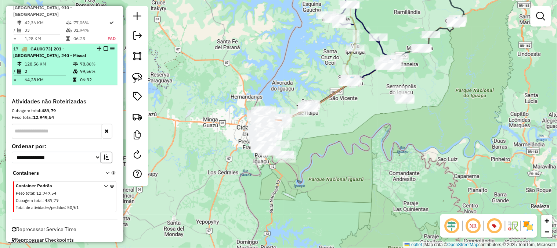
click at [104, 46] on em at bounding box center [106, 48] width 4 height 4
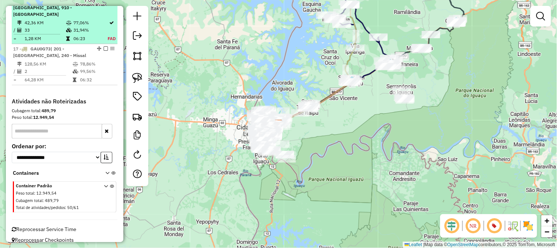
scroll to position [945, 0]
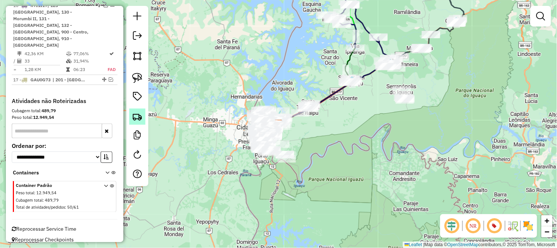
click at [141, 114] on img at bounding box center [137, 116] width 10 height 10
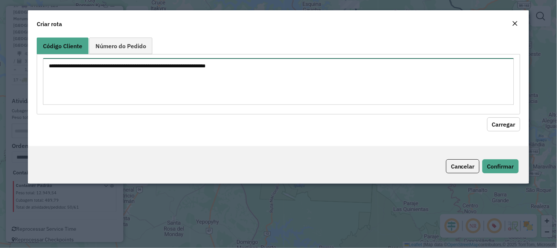
click at [161, 77] on textarea at bounding box center [278, 81] width 471 height 47
paste textarea "********"
type textarea "********"
click at [504, 122] on button "Carregar" at bounding box center [503, 124] width 33 height 14
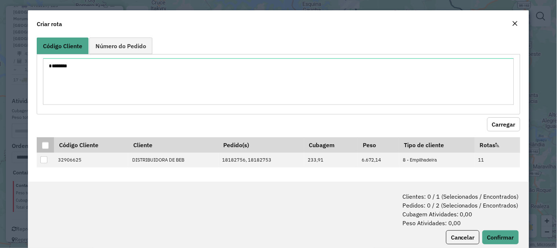
click at [44, 144] on div at bounding box center [45, 145] width 7 height 7
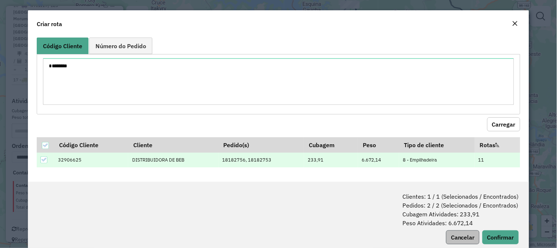
scroll to position [17, 0]
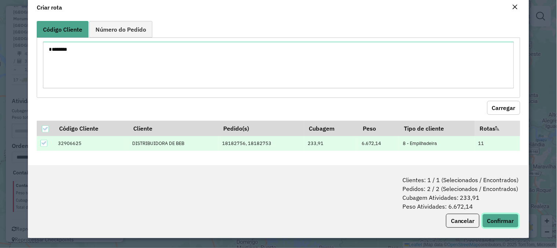
click at [494, 213] on button "Confirmar" at bounding box center [501, 220] width 36 height 14
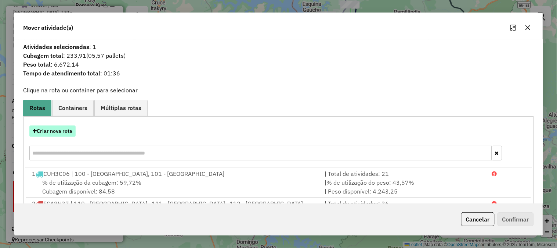
click at [70, 133] on button "Criar nova rota" at bounding box center [52, 130] width 46 height 11
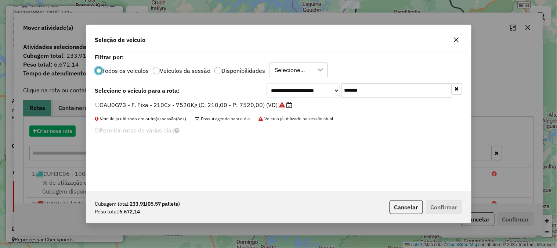
scroll to position [4, 2]
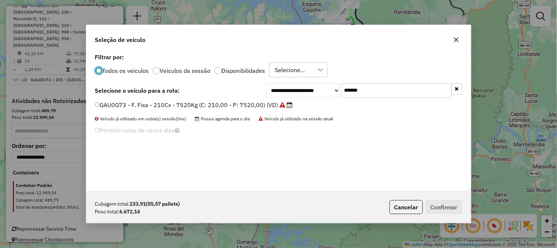
click at [322, 90] on div "**********" at bounding box center [365, 90] width 196 height 15
click at [313, 90] on select "**********" at bounding box center [303, 90] width 73 height 15
paste input "text"
type input "*******"
click at [244, 104] on label "TOC0001 - F. Fixa - 308Cx - 8352Kg (C: 308,00 - P: 8352,00) (VD)" at bounding box center [186, 104] width 182 height 9
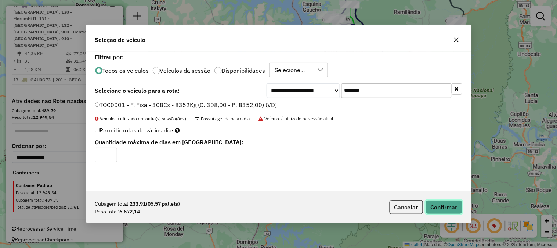
click at [450, 206] on button "Confirmar" at bounding box center [444, 207] width 36 height 14
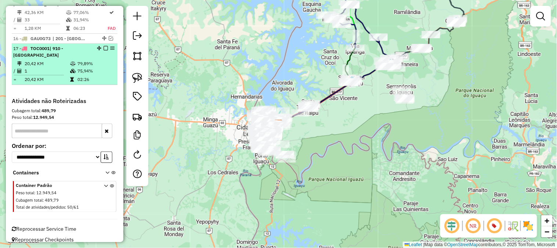
click at [104, 46] on em at bounding box center [106, 48] width 4 height 4
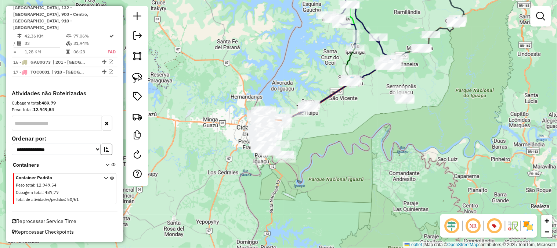
scroll to position [913, 0]
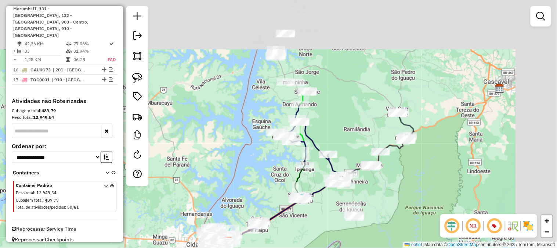
drag, startPoint x: 291, startPoint y: 71, endPoint x: 237, endPoint y: 198, distance: 138.1
click at [237, 198] on div "Janela de atendimento Grade de atendimento Capacidade Transportadoras Veículos …" at bounding box center [278, 124] width 557 height 248
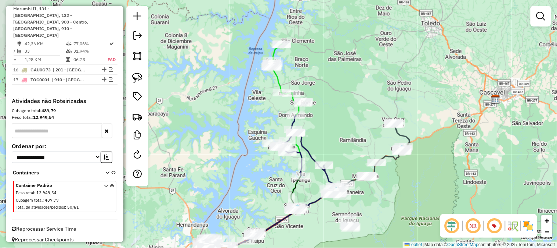
click at [334, 105] on div "Rota 13 - Placa QJU2428 32908751 - CELSO EDIR PARIZOTTO Janela de atendimento G…" at bounding box center [278, 124] width 557 height 248
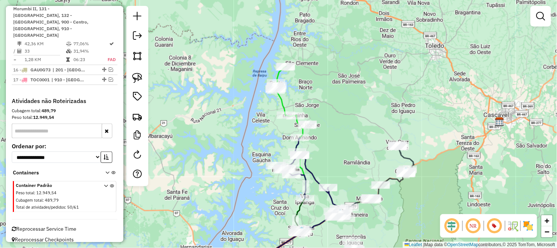
click at [282, 101] on icon at bounding box center [267, 180] width 77 height 184
select select "**********"
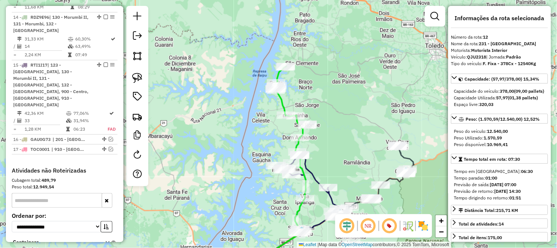
scroll to position [774, 0]
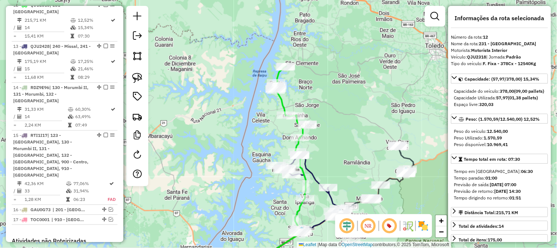
click at [282, 101] on icon at bounding box center [267, 180] width 77 height 184
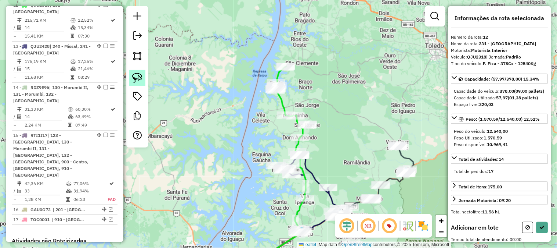
click at [140, 76] on img at bounding box center [137, 78] width 10 height 10
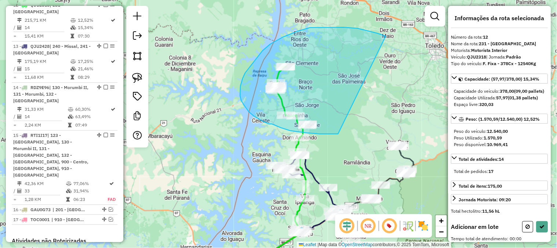
drag, startPoint x: 385, startPoint y: 36, endPoint x: 338, endPoint y: 134, distance: 108.6
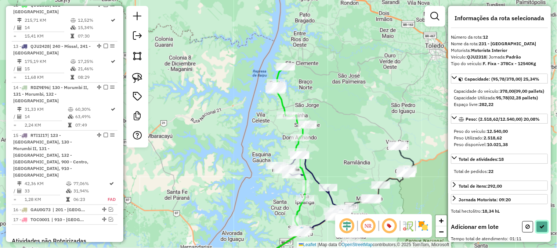
click at [537, 232] on button at bounding box center [543, 226] width 12 height 11
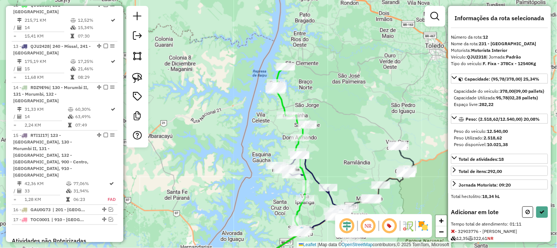
select select "**********"
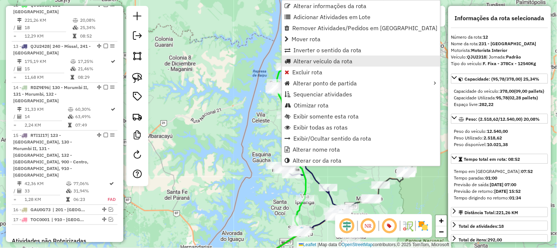
click at [322, 58] on span "Alterar veículo da rota" at bounding box center [322, 61] width 59 height 6
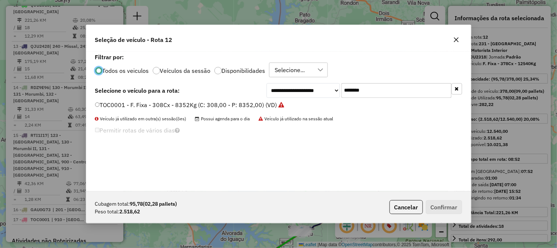
scroll to position [4, 2]
drag, startPoint x: 405, startPoint y: 82, endPoint x: 329, endPoint y: 87, distance: 75.8
click at [330, 87] on div "**********" at bounding box center [278, 121] width 385 height 140
click at [370, 94] on input "*******" at bounding box center [397, 90] width 110 height 15
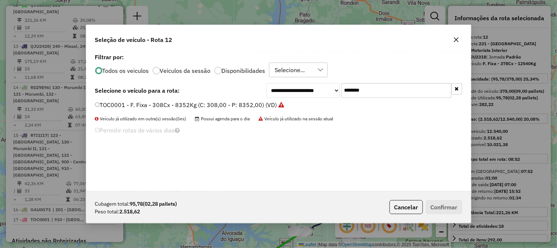
paste input "text"
click at [353, 89] on input "*******" at bounding box center [397, 90] width 110 height 15
type input "*******"
click at [250, 98] on div "**********" at bounding box center [278, 121] width 385 height 140
click at [242, 104] on label "FCO7153 - E - TOCO/616DZ/8352KG/FF (C: 308,00 - P: 8352,00) (VD)" at bounding box center [199, 104] width 208 height 9
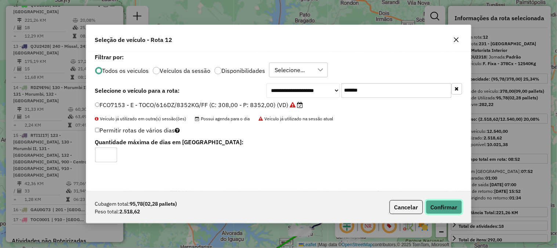
click at [434, 202] on button "Confirmar" at bounding box center [444, 207] width 36 height 14
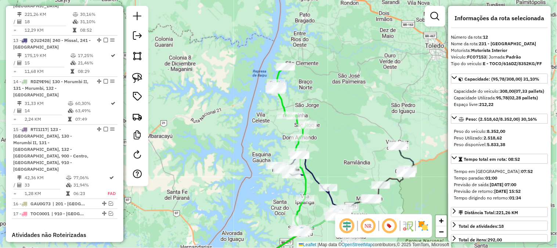
scroll to position [774, 0]
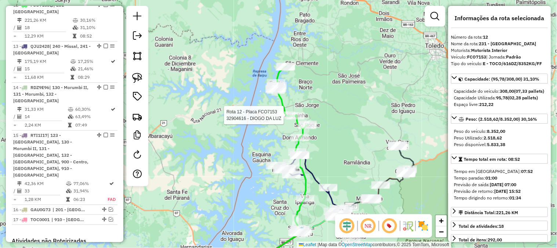
click at [282, 106] on icon at bounding box center [291, 97] width 33 height 62
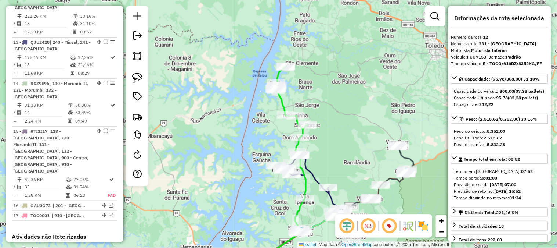
scroll to position [780, 0]
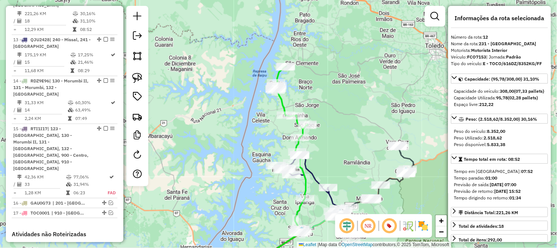
click at [283, 104] on icon at bounding box center [291, 97] width 33 height 62
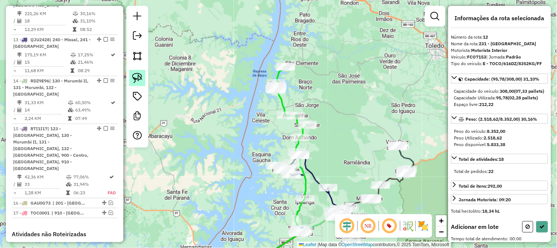
click at [133, 71] on link at bounding box center [137, 78] width 16 height 16
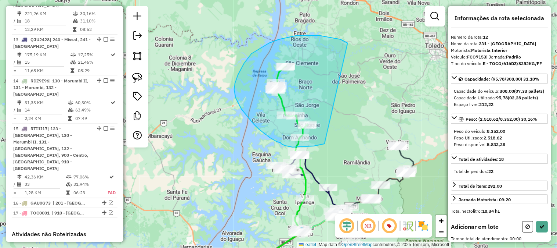
drag, startPoint x: 348, startPoint y: 43, endPoint x: 338, endPoint y: 139, distance: 96.4
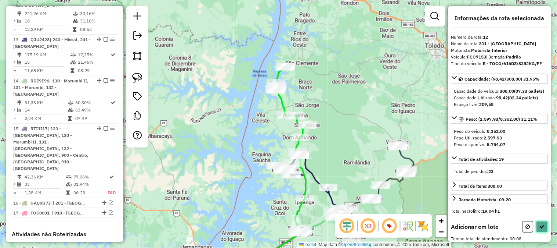
click at [540, 229] on icon at bounding box center [542, 226] width 5 height 5
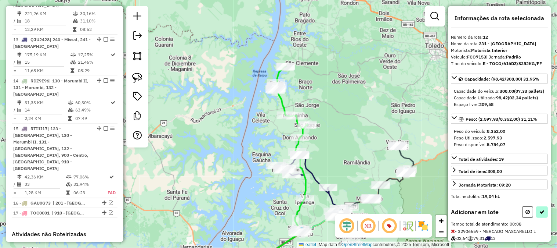
select select "**********"
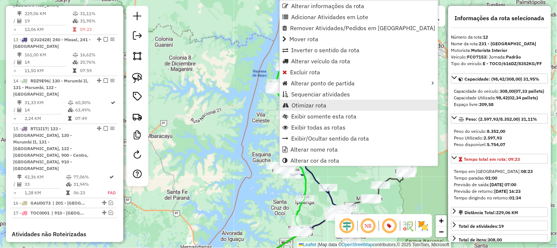
click at [297, 107] on span "Otimizar rota" at bounding box center [309, 105] width 35 height 6
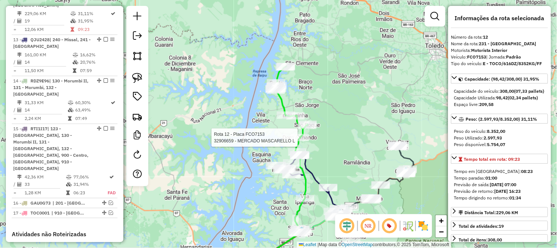
click at [300, 141] on div at bounding box center [300, 137] width 18 height 7
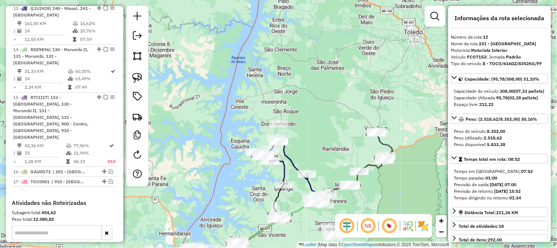
drag, startPoint x: 324, startPoint y: 114, endPoint x: 325, endPoint y: 54, distance: 59.5
click at [325, 54] on div "Janela de atendimento Grade de atendimento Capacidade Transportadoras Veículos …" at bounding box center [278, 124] width 557 height 248
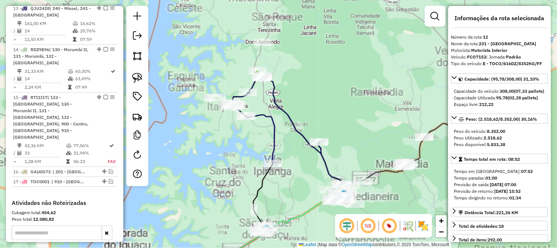
drag, startPoint x: 302, startPoint y: 76, endPoint x: 317, endPoint y: 69, distance: 16.8
click at [317, 69] on div "Janela de atendimento Grade de atendimento Capacidade Transportadoras Veículos …" at bounding box center [278, 124] width 557 height 248
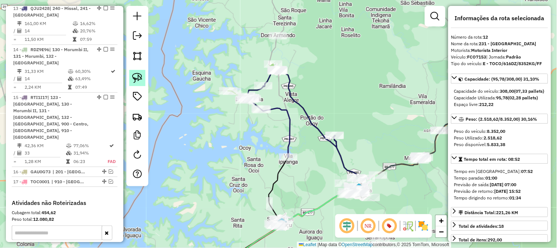
click at [136, 76] on img at bounding box center [137, 78] width 10 height 10
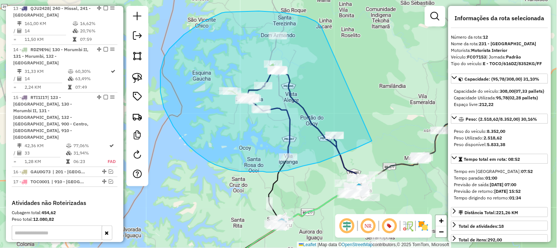
drag, startPoint x: 319, startPoint y: 24, endPoint x: 372, endPoint y: 140, distance: 128.5
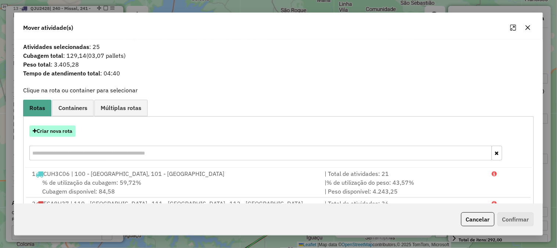
click at [65, 129] on button "Criar nova rota" at bounding box center [52, 130] width 46 height 11
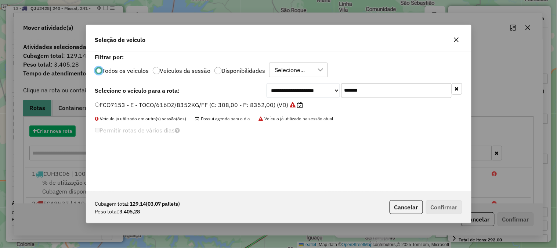
scroll to position [4, 2]
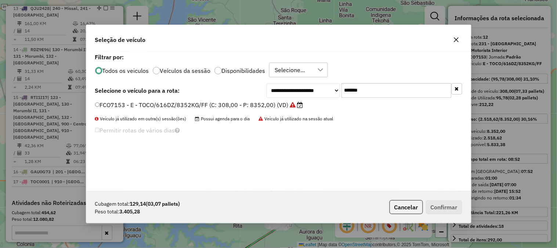
drag, startPoint x: 394, startPoint y: 92, endPoint x: 315, endPoint y: 92, distance: 79.3
click at [320, 92] on div "**********" at bounding box center [365, 90] width 196 height 15
paste input "text"
type input "*******"
click at [259, 107] on label "FUE8714 - E - TOCO/616DZ/8352KG/FF (C: 308,00 - P: 8352,00) (VD)" at bounding box center [195, 104] width 201 height 9
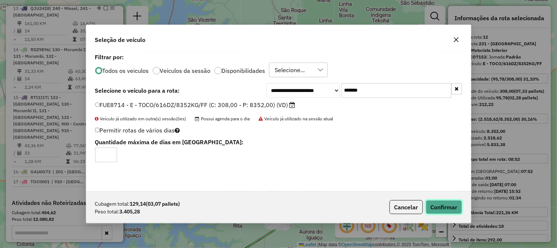
click at [447, 208] on button "Confirmar" at bounding box center [444, 207] width 36 height 14
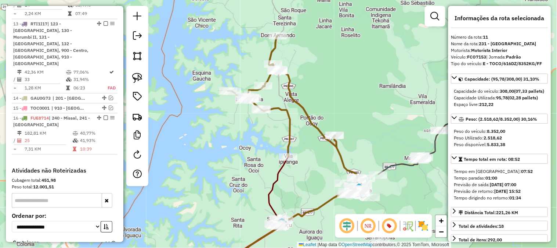
scroll to position [780, 0]
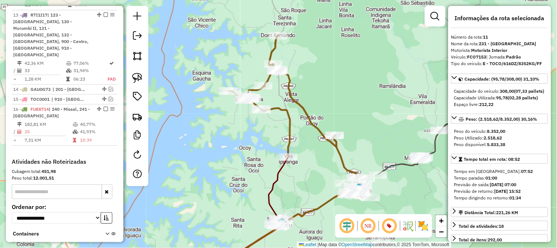
click at [309, 116] on icon at bounding box center [282, 96] width 109 height 122
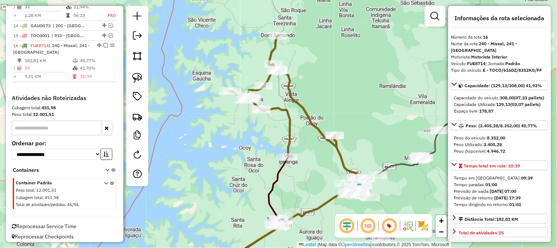
scroll to position [848, 0]
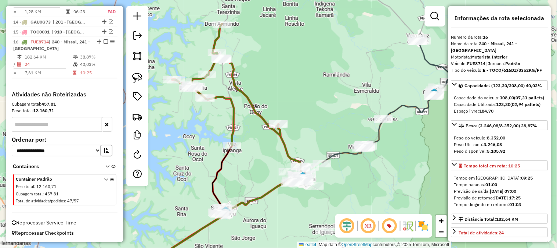
click at [257, 116] on icon at bounding box center [226, 85] width 109 height 122
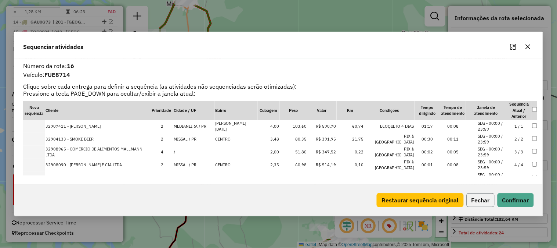
click at [470, 202] on button "Fechar" at bounding box center [481, 200] width 28 height 14
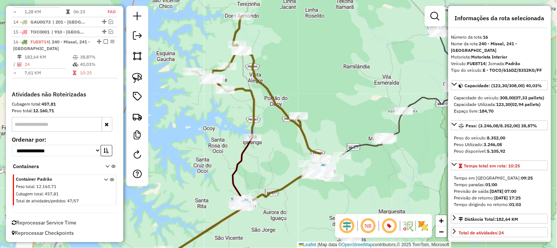
click at [273, 101] on icon at bounding box center [246, 77] width 109 height 122
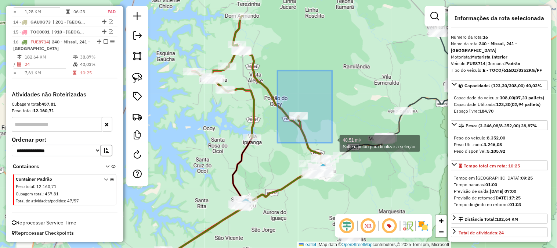
drag, startPoint x: 296, startPoint y: 105, endPoint x: 332, endPoint y: 143, distance: 52.5
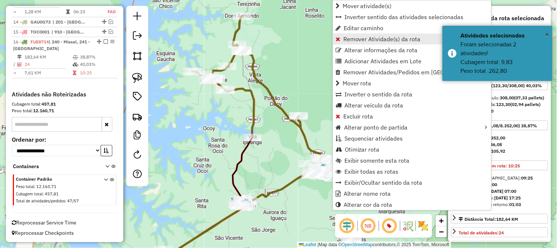
click at [348, 42] on span "Remover Atividade(s) da rota" at bounding box center [381, 39] width 77 height 6
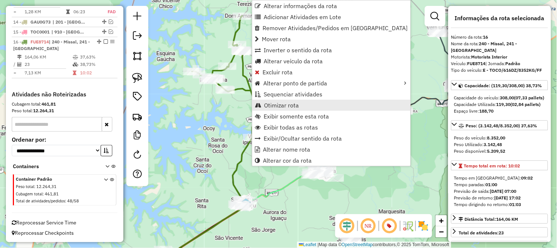
click at [286, 102] on span "Otimizar rota" at bounding box center [281, 105] width 35 height 6
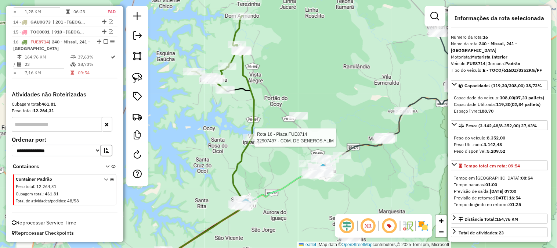
click at [250, 141] on div at bounding box center [252, 137] width 18 height 7
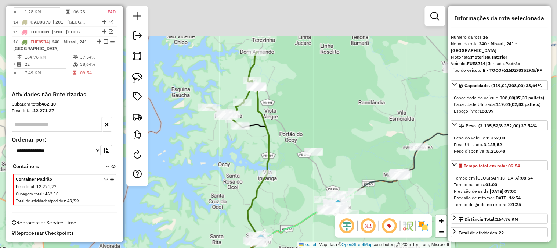
drag, startPoint x: 299, startPoint y: 84, endPoint x: 288, endPoint y: 134, distance: 50.7
click at [288, 134] on div "Janela de atendimento Grade de atendimento Capacidade Transportadoras Veículos …" at bounding box center [278, 124] width 557 height 248
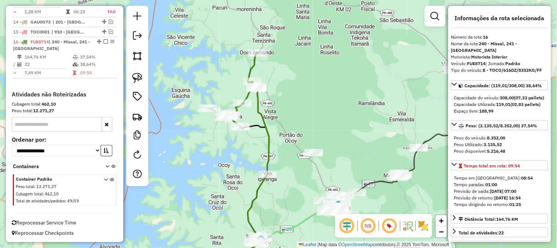
click at [265, 124] on icon at bounding box center [241, 180] width 55 height 185
click at [297, 97] on div "Janela de atendimento Grade de atendimento Capacidade Transportadoras Veículos …" at bounding box center [278, 124] width 557 height 248
click at [299, 93] on div "Janela de atendimento Grade de atendimento Capacidade Transportadoras Veículos …" at bounding box center [278, 124] width 557 height 248
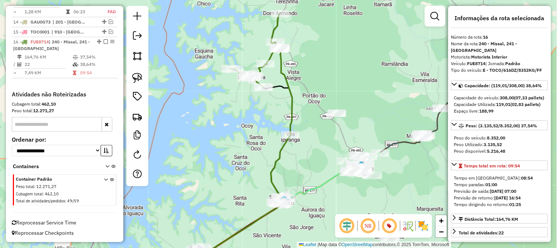
click at [291, 92] on icon at bounding box center [228, 160] width 130 height 224
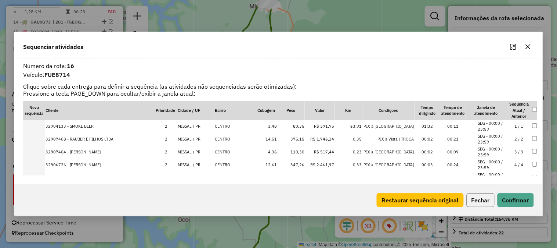
click at [486, 204] on button "Fechar" at bounding box center [481, 200] width 28 height 14
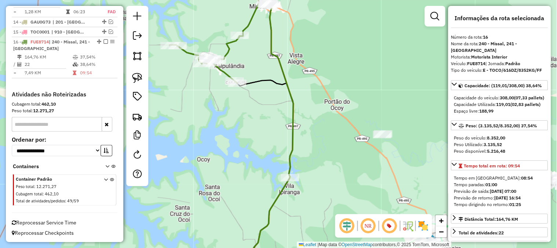
click at [272, 54] on icon at bounding box center [271, 138] width 43 height 268
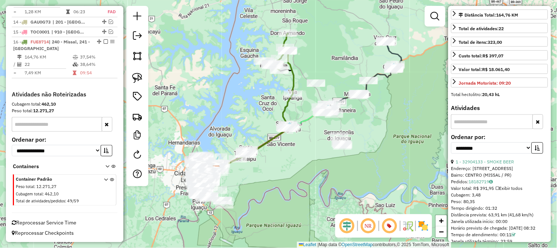
scroll to position [285, 0]
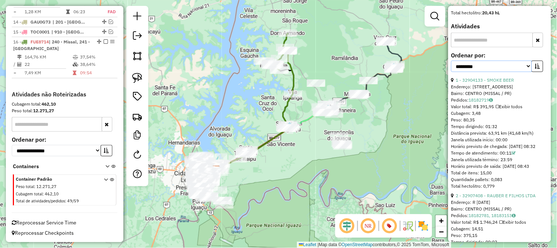
click at [477, 67] on select "**********" at bounding box center [491, 66] width 81 height 11
select select "**********"
click at [451, 66] on select "**********" at bounding box center [491, 66] width 81 height 11
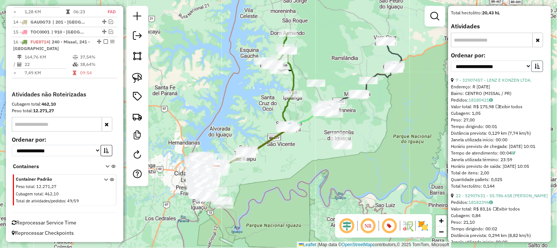
click at [535, 72] on button "button" at bounding box center [538, 66] width 12 height 11
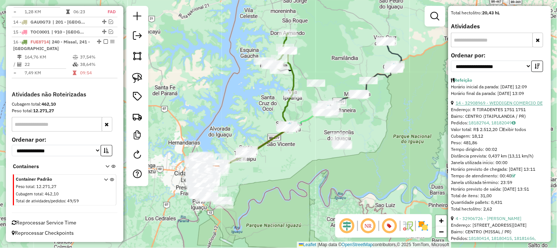
click at [520, 106] on link "14 - 32908969 - WEDDIGEN COMERCIO DE" at bounding box center [499, 103] width 87 height 6
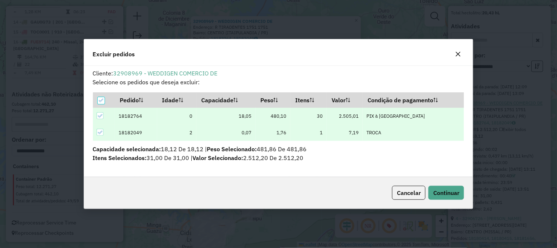
scroll to position [4, 2]
click at [454, 197] on button "Continuar" at bounding box center [447, 192] width 36 height 14
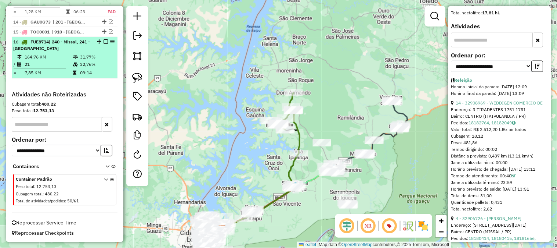
drag, startPoint x: 103, startPoint y: 41, endPoint x: 107, endPoint y: 43, distance: 4.6
click at [104, 41] on em at bounding box center [106, 41] width 4 height 4
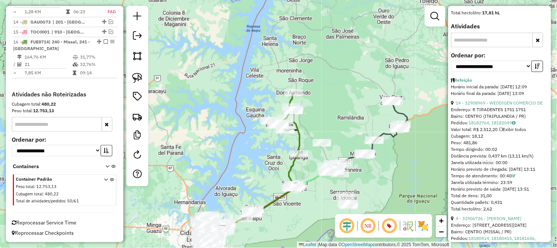
scroll to position [816, 0]
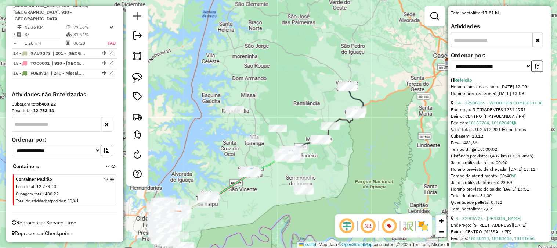
drag, startPoint x: 321, startPoint y: 101, endPoint x: 252, endPoint y: 69, distance: 76.6
click at [254, 70] on div "Janela de atendimento Grade de atendimento Capacidade Transportadoras Veículos …" at bounding box center [278, 124] width 557 height 248
click at [252, 69] on div "Janela de atendimento Grade de atendimento Capacidade Transportadoras Veículos …" at bounding box center [278, 124] width 557 height 248
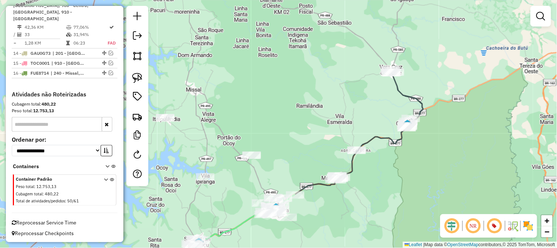
click at [415, 94] on icon at bounding box center [407, 98] width 34 height 58
select select "**********"
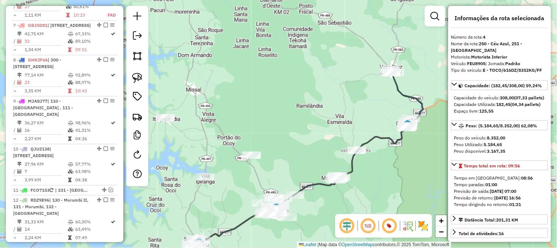
scroll to position [432, 0]
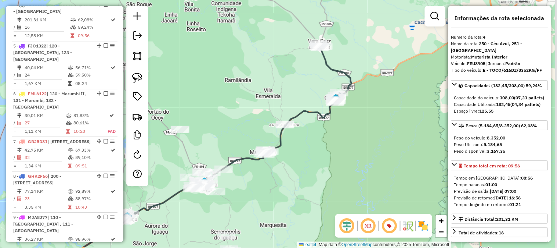
drag, startPoint x: 415, startPoint y: 94, endPoint x: 321, endPoint y: 59, distance: 100.3
click at [321, 59] on icon at bounding box center [335, 73] width 34 height 58
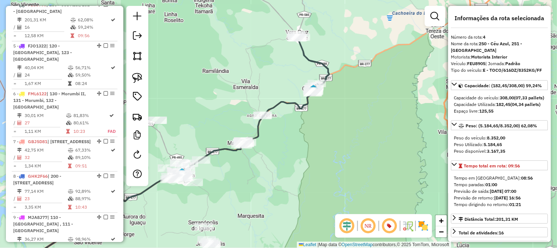
click at [327, 72] on icon at bounding box center [313, 64] width 34 height 58
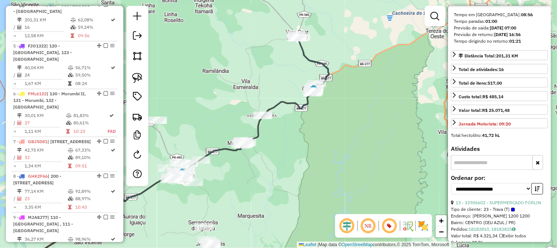
scroll to position [326, 0]
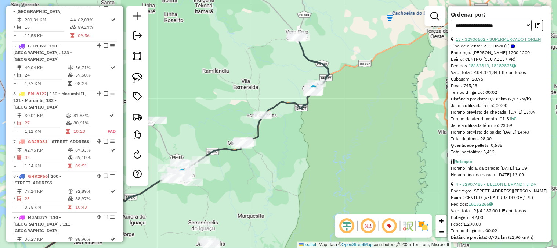
click at [518, 42] on link "13 - 32906602 - SUPERMERCADO FORLIN" at bounding box center [498, 40] width 85 height 6
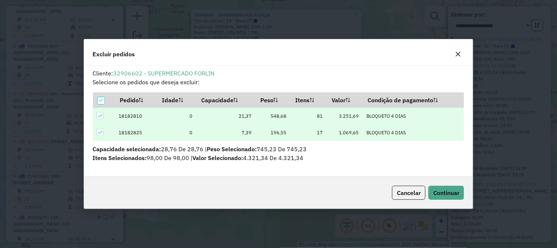
scroll to position [4, 2]
click at [451, 193] on span "Continuar" at bounding box center [446, 192] width 26 height 7
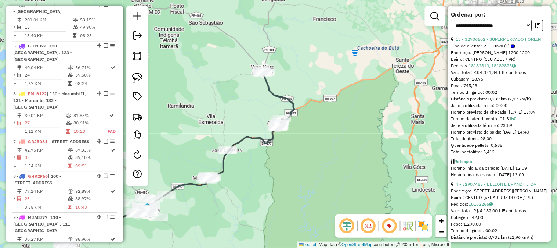
click at [258, 137] on icon at bounding box center [152, 199] width 253 height 147
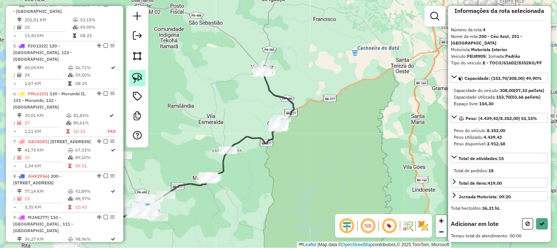
click at [140, 79] on img at bounding box center [137, 78] width 10 height 10
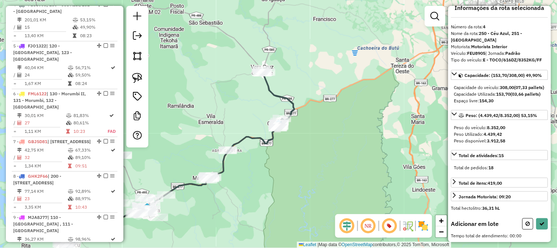
scroll to position [22, 0]
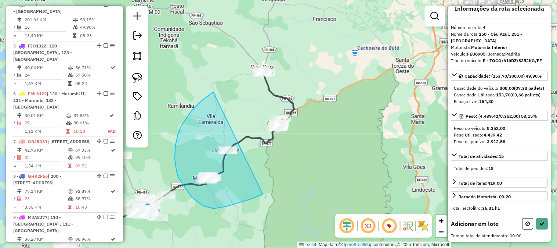
drag, startPoint x: 191, startPoint y: 111, endPoint x: 281, endPoint y: 183, distance: 114.4
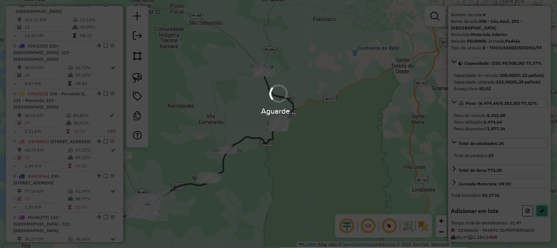
click at [540, 213] on icon at bounding box center [542, 210] width 5 height 5
select select "**********"
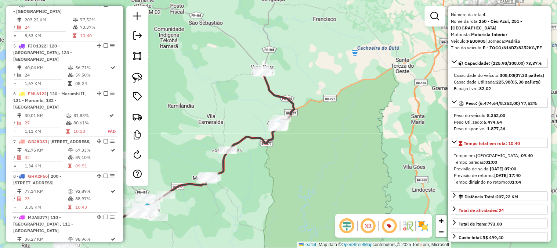
click at [256, 138] on icon at bounding box center [249, 124] width 89 height 110
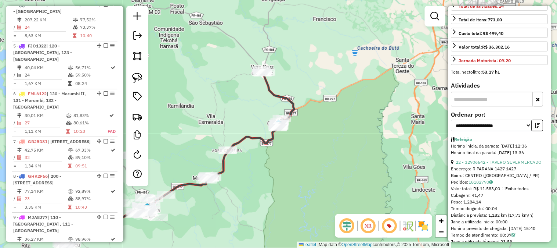
click at [513, 156] on div "Horário final da parada: 18/08/2025 13:36" at bounding box center [499, 152] width 97 height 7
click at [519, 166] on div "22 - 32906642 - FAVERO SUPERMERCADO" at bounding box center [499, 162] width 97 height 7
click at [520, 165] on link "22 - 32906642 - FAVERO SUPERMERCADO" at bounding box center [499, 162] width 86 height 6
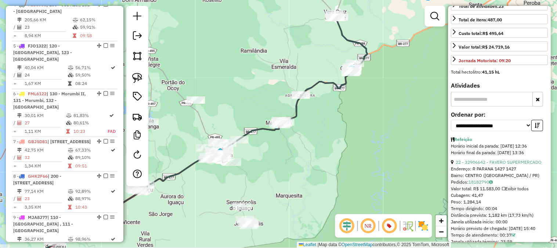
click at [256, 129] on icon at bounding box center [138, 198] width 285 height 149
click at [516, 165] on link "8 - 32907485 - BELLON E BRANDT LTDA" at bounding box center [496, 162] width 81 height 6
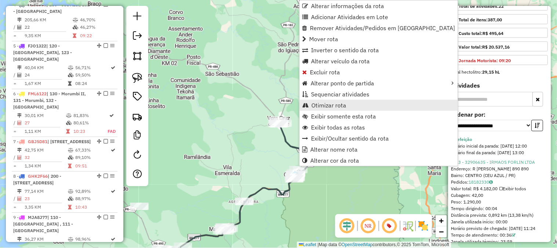
click at [325, 103] on span "Otimizar rota" at bounding box center [328, 105] width 35 height 6
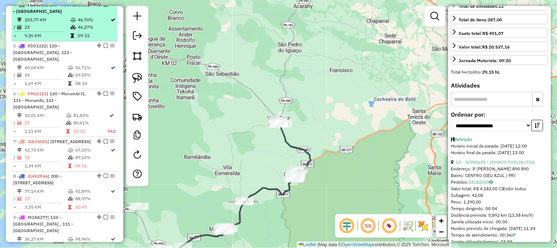
click at [104, 7] on em at bounding box center [106, 4] width 4 height 4
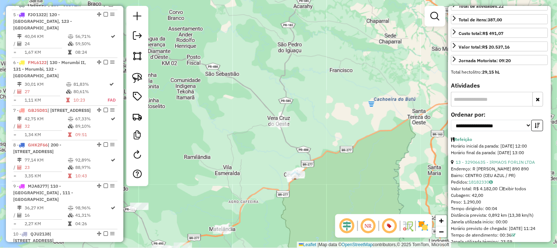
scroll to position [401, 0]
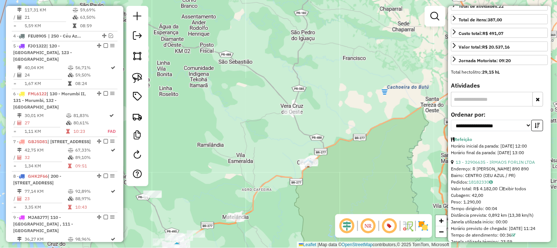
drag, startPoint x: 284, startPoint y: 141, endPoint x: 347, endPoint y: 66, distance: 98.8
click at [342, 77] on div "Janela de atendimento Grade de atendimento Capacidade Transportadoras Veículos …" at bounding box center [278, 124] width 557 height 248
click at [346, 70] on div "Janela de atendimento Grade de atendimento Capacidade Transportadoras Veículos …" at bounding box center [278, 124] width 557 height 248
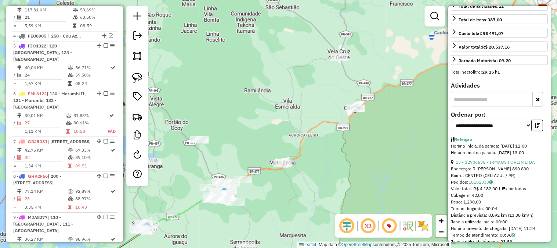
drag, startPoint x: 285, startPoint y: 119, endPoint x: 312, endPoint y: 65, distance: 60.3
click at [312, 65] on div "Janela de atendimento Grade de atendimento Capacidade Transportadoras Veículos …" at bounding box center [278, 124] width 557 height 248
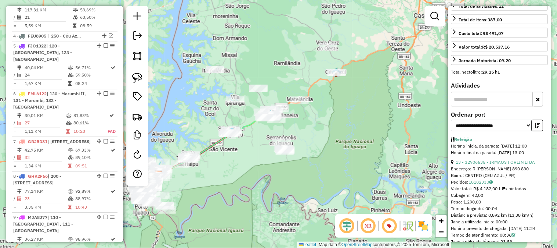
drag, startPoint x: 240, startPoint y: 84, endPoint x: 288, endPoint y: 69, distance: 50.1
click at [286, 69] on div "Janela de atendimento Grade de atendimento Capacidade Transportadoras Veículos …" at bounding box center [278, 124] width 557 height 248
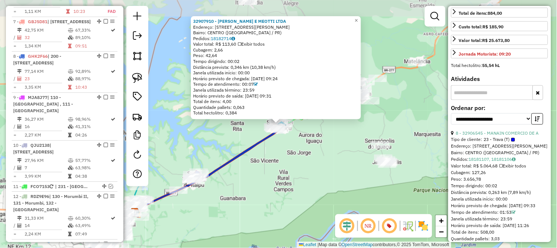
scroll to position [571, 0]
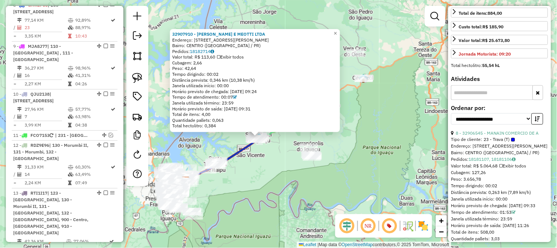
click at [240, 148] on icon at bounding box center [234, 153] width 53 height 34
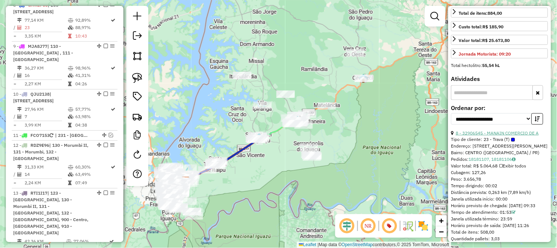
click at [505, 136] on link "8 - 32906545 - MANAIN COMERCIO DE A" at bounding box center [497, 133] width 83 height 6
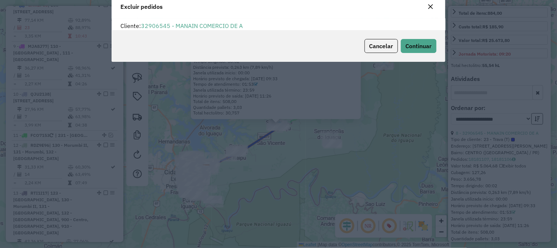
scroll to position [4, 2]
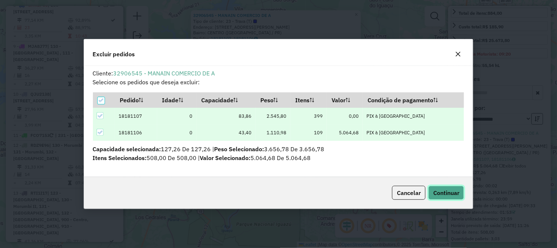
click at [453, 190] on span "Continuar" at bounding box center [446, 192] width 26 height 7
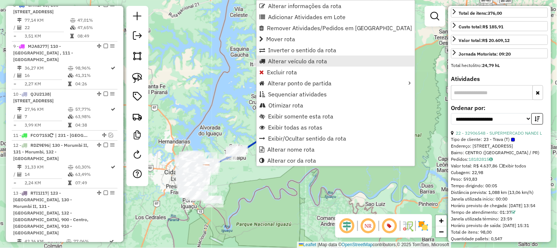
click at [305, 62] on span "Alterar veículo da rota" at bounding box center [297, 61] width 59 height 6
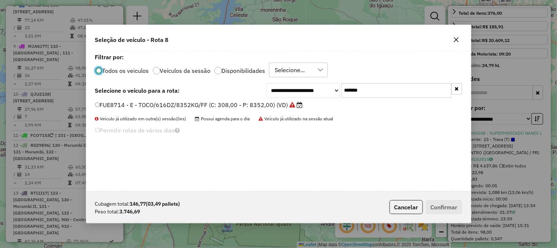
drag, startPoint x: 412, startPoint y: 89, endPoint x: 278, endPoint y: 89, distance: 134.4
click at [281, 89] on div "**********" at bounding box center [365, 90] width 196 height 15
paste input "text"
type input "*******"
click at [245, 102] on label "QJU2428 - F. Fixa - 378Cx - 12540Kg (C: 378,00 - P: 12540,00) (VD)" at bounding box center [193, 104] width 197 height 9
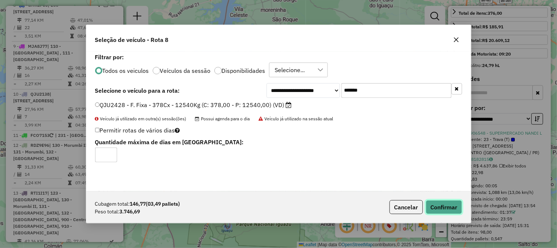
click at [439, 209] on button "Confirmar" at bounding box center [444, 207] width 36 height 14
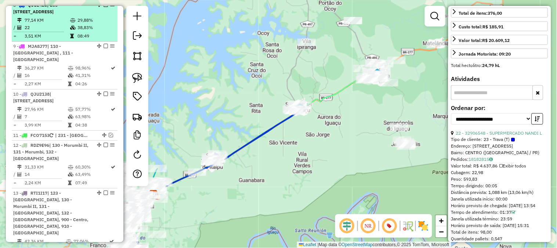
click at [104, 7] on em at bounding box center [106, 5] width 4 height 4
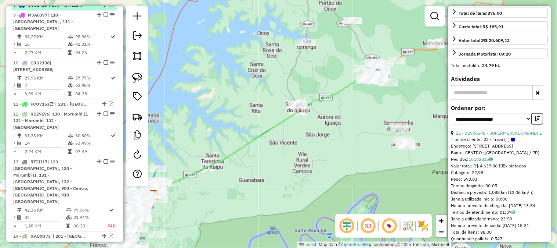
click at [109, 7] on em at bounding box center [111, 5] width 4 height 4
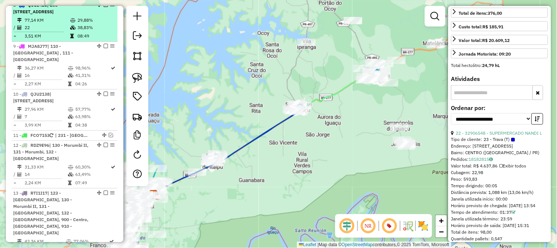
click at [105, 7] on em at bounding box center [106, 5] width 4 height 4
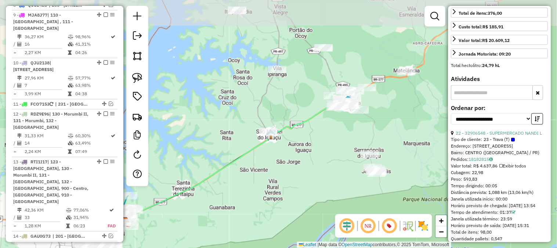
drag, startPoint x: 248, startPoint y: 83, endPoint x: 205, endPoint y: 131, distance: 65.0
click at [214, 116] on div "Janela de atendimento Grade de atendimento Capacidade Transportadoras Veículos …" at bounding box center [278, 124] width 557 height 248
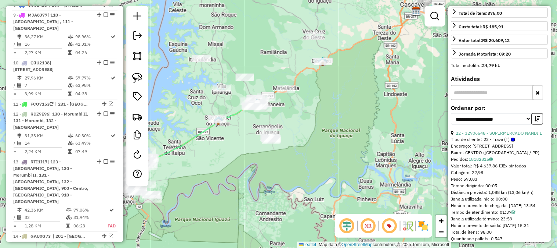
drag, startPoint x: 288, startPoint y: 94, endPoint x: 277, endPoint y: 71, distance: 25.0
click at [277, 71] on div "Janela de atendimento Grade de atendimento Capacidade Transportadoras Veículos …" at bounding box center [278, 124] width 557 height 248
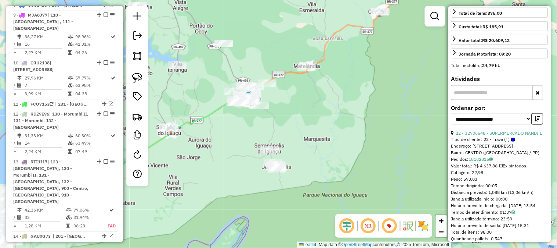
click at [303, 125] on div "Janela de atendimento Grade de atendimento Capacidade Transportadoras Veículos …" at bounding box center [278, 124] width 557 height 248
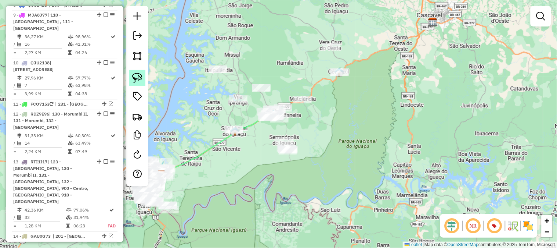
click at [138, 78] on img at bounding box center [137, 78] width 10 height 10
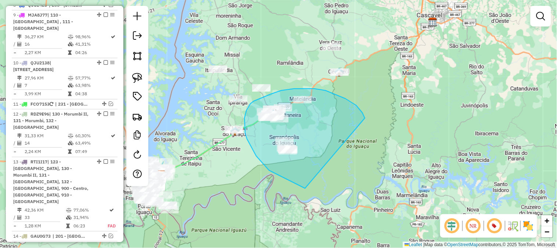
drag, startPoint x: 356, startPoint y: 105, endPoint x: 334, endPoint y: 188, distance: 86.2
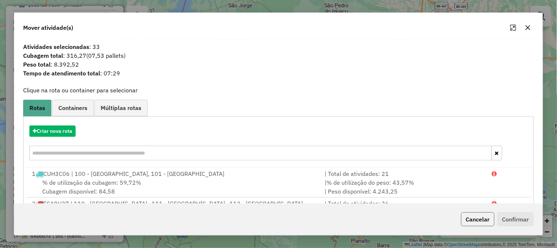
click at [493, 219] on button "Cancelar" at bounding box center [477, 219] width 33 height 14
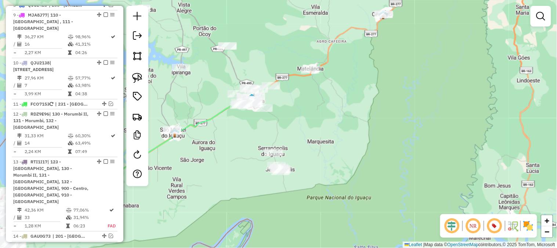
click at [366, 153] on div "Janela de atendimento Grade de atendimento Capacidade Transportadoras Veículos …" at bounding box center [278, 124] width 557 height 248
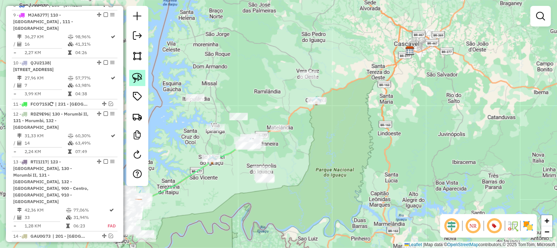
click at [139, 77] on img at bounding box center [137, 78] width 10 height 10
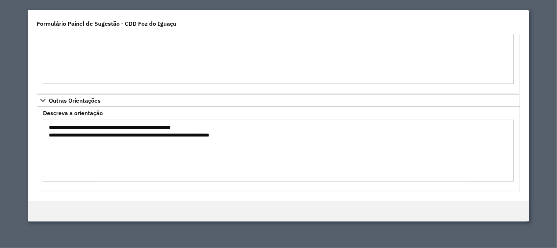
scroll to position [402, 0]
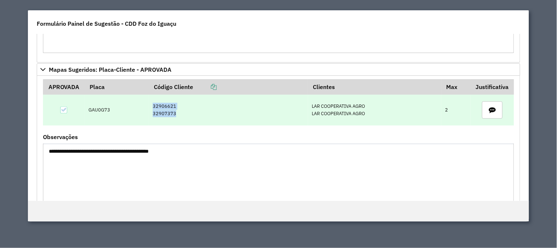
drag, startPoint x: 190, startPoint y: 115, endPoint x: 144, endPoint y: 105, distance: 46.9
click at [144, 105] on tr "GAU0G73 32906621 32907373 LAR COOPERATIVA AGRO LAR COOPERATIVA AGRO 2" at bounding box center [278, 109] width 471 height 31
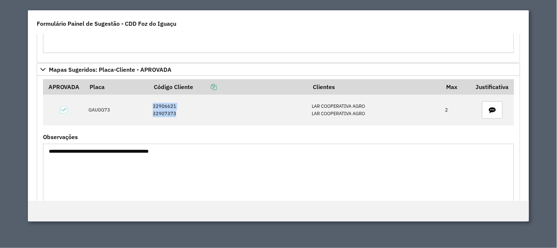
copy tr "32906621 32907373"
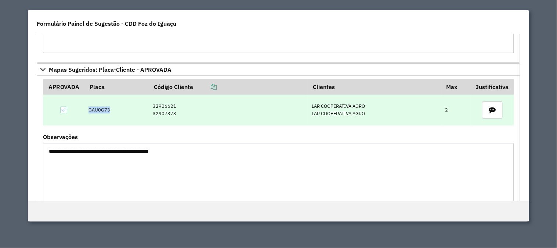
drag, startPoint x: 85, startPoint y: 108, endPoint x: 112, endPoint y: 113, distance: 28.0
click at [112, 113] on td "GAU0G73" at bounding box center [116, 109] width 64 height 31
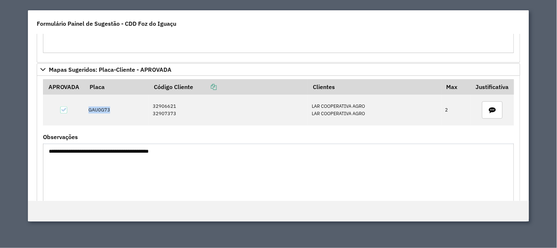
copy td "GAU0G73"
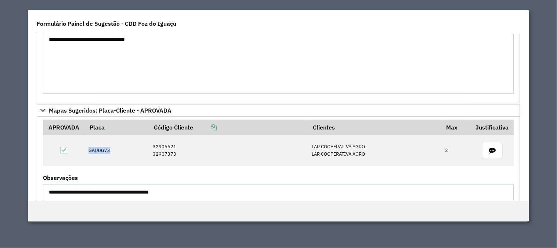
scroll to position [280, 0]
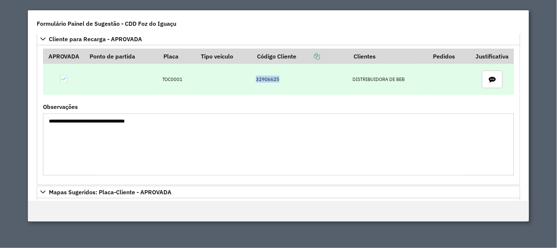
drag, startPoint x: 299, startPoint y: 76, endPoint x: 249, endPoint y: 83, distance: 51.2
click at [249, 83] on tr "TOC0001 32906625 DISTRIBUIDORA DE BEB" at bounding box center [278, 79] width 471 height 31
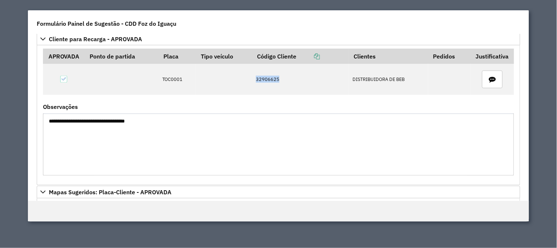
copy tr "32906625"
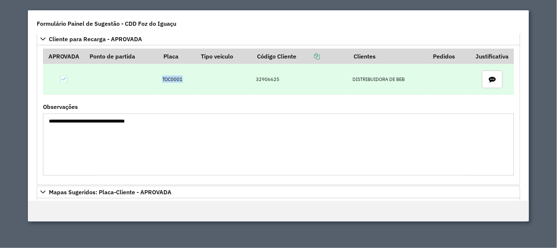
drag, startPoint x: 160, startPoint y: 85, endPoint x: 187, endPoint y: 85, distance: 27.2
click at [187, 85] on tr "TOC0001 32906625 DISTRIBUIDORA DE BEB" at bounding box center [278, 79] width 471 height 31
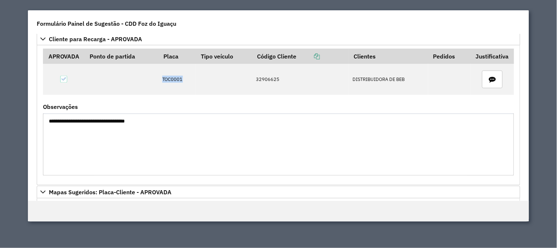
copy tr "TOC0001"
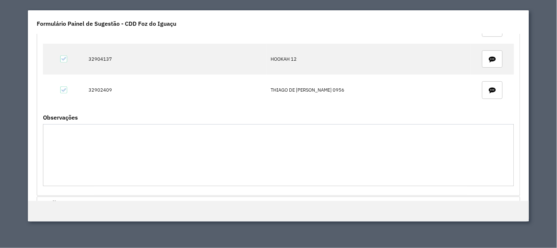
scroll to position [0, 0]
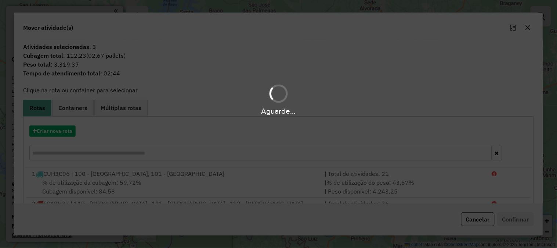
scroll to position [571, 0]
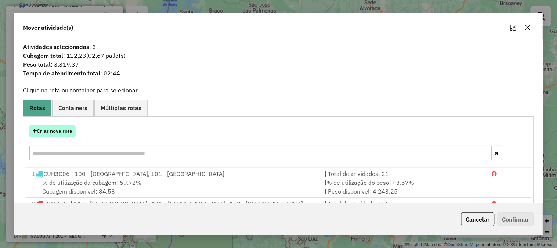
click at [60, 131] on button "Criar nova rota" at bounding box center [52, 130] width 46 height 11
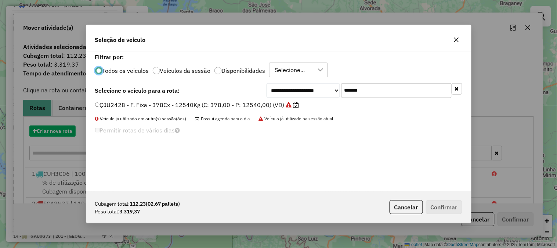
scroll to position [4, 2]
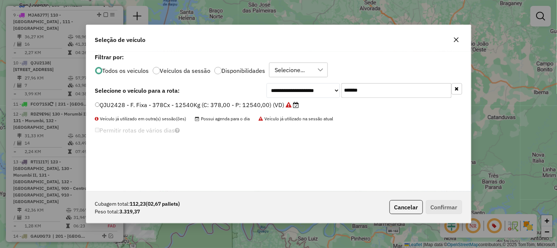
drag, startPoint x: 381, startPoint y: 93, endPoint x: 305, endPoint y: 79, distance: 77.2
click at [305, 79] on div "**********" at bounding box center [278, 121] width 385 height 140
paste input "text"
type input "*******"
click at [253, 98] on div "**********" at bounding box center [278, 121] width 385 height 140
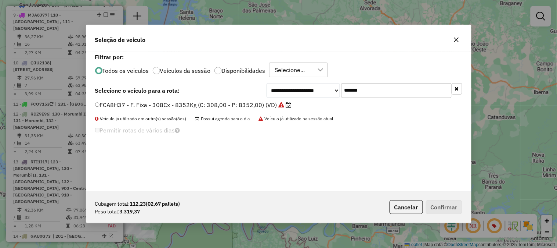
click at [252, 105] on label "FCA8H37 - F. Fixa - 308Cx - 8352Kg (C: 308,00 - P: 8352,00) (VD)" at bounding box center [193, 104] width 197 height 9
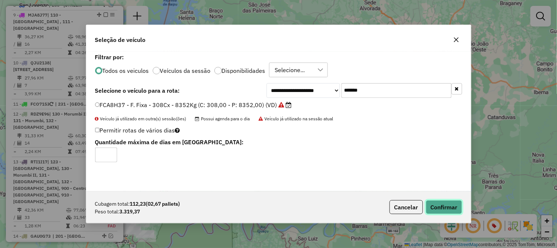
click at [446, 208] on button "Confirmar" at bounding box center [444, 207] width 36 height 14
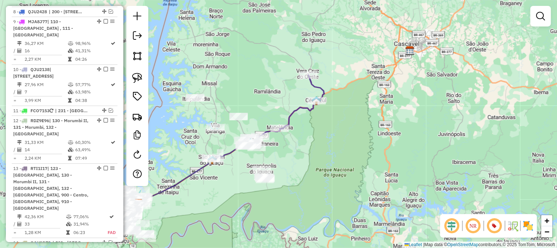
click at [291, 113] on icon at bounding box center [302, 102] width 45 height 54
select select "**********"
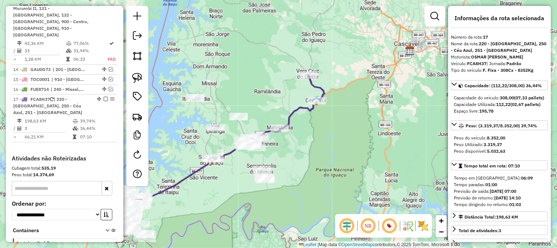
scroll to position [795, 0]
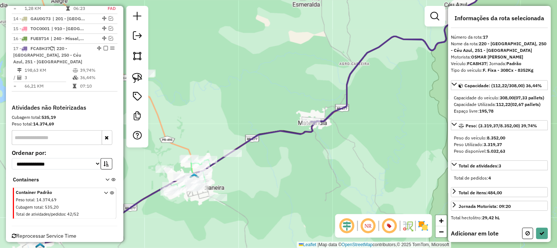
drag, startPoint x: 263, startPoint y: 86, endPoint x: 269, endPoint y: 79, distance: 8.9
click at [266, 82] on div "Janela de atendimento Grade de atendimento Capacidade Transportadoras Veículos …" at bounding box center [278, 124] width 557 height 248
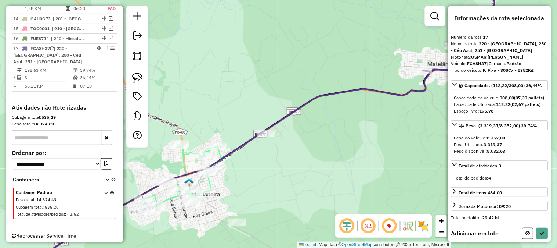
drag, startPoint x: 236, startPoint y: 104, endPoint x: 284, endPoint y: 62, distance: 64.3
click at [284, 62] on div "Janela de atendimento Grade de atendimento Capacidade Transportadoras Veículos …" at bounding box center [278, 124] width 557 height 248
click at [131, 75] on link at bounding box center [137, 78] width 16 height 16
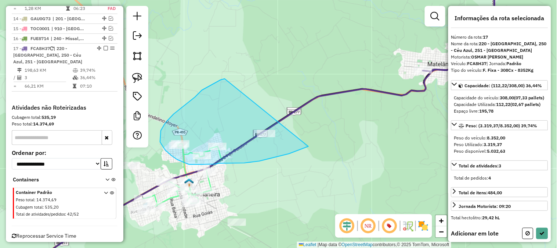
drag, startPoint x: 208, startPoint y: 87, endPoint x: 335, endPoint y: 133, distance: 134.9
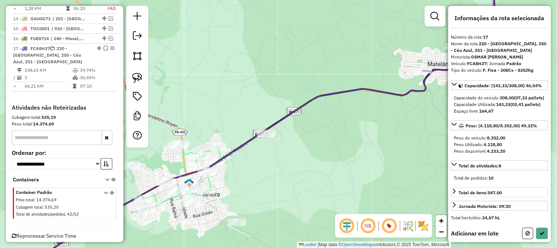
scroll to position [122, 0]
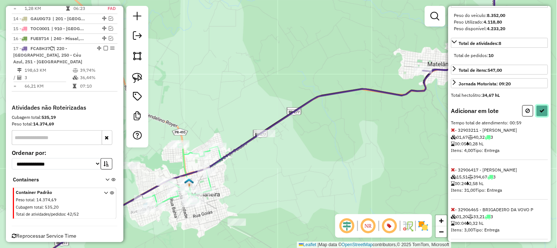
click at [542, 113] on icon at bounding box center [542, 110] width 5 height 5
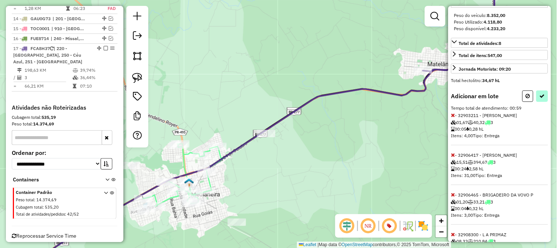
select select "**********"
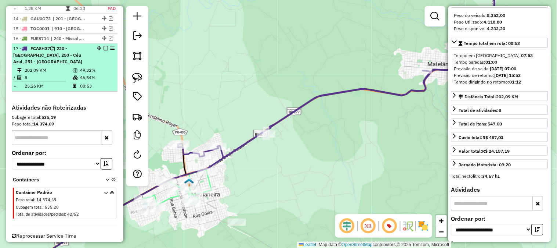
click at [104, 46] on em at bounding box center [106, 48] width 4 height 4
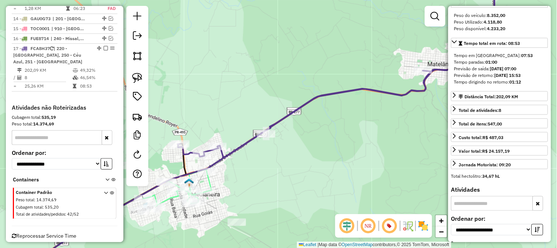
scroll to position [758, 0]
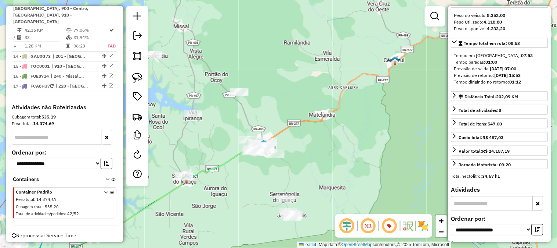
drag, startPoint x: 287, startPoint y: 133, endPoint x: 301, endPoint y: 107, distance: 29.8
click at [300, 107] on div "Janela de atendimento Grade de atendimento Capacidade Transportadoras Veículos …" at bounding box center [278, 124] width 557 height 248
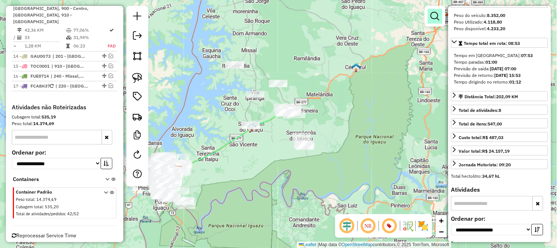
click at [441, 15] on link at bounding box center [435, 16] width 15 height 15
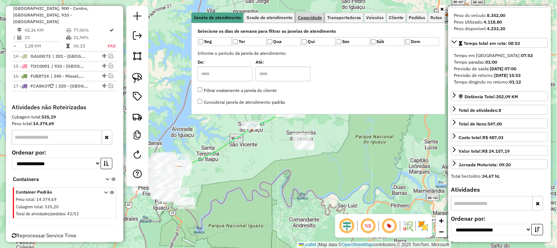
click at [311, 17] on span "Capacidade" at bounding box center [310, 17] width 24 height 4
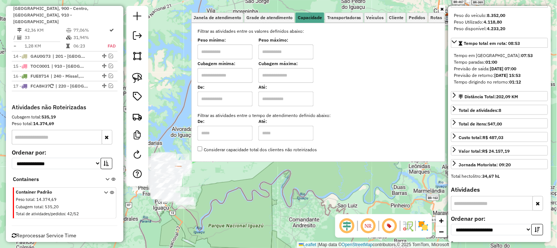
click at [233, 75] on input "text" at bounding box center [225, 75] width 55 height 15
type input "****"
click at [287, 73] on input "text" at bounding box center [286, 75] width 55 height 15
click at [304, 76] on input "text" at bounding box center [286, 75] width 55 height 15
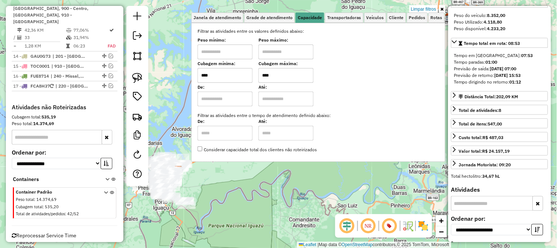
type input "****"
click at [282, 202] on div "Limpar filtros Janela de atendimento Grade de atendimento Capacidade Transporta…" at bounding box center [278, 124] width 557 height 248
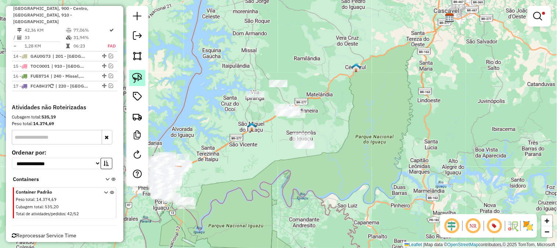
click at [138, 80] on img at bounding box center [137, 78] width 10 height 10
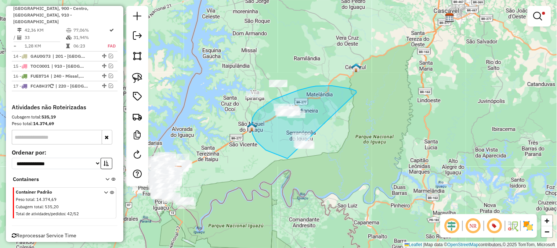
drag, startPoint x: 357, startPoint y: 93, endPoint x: 337, endPoint y: 159, distance: 69.3
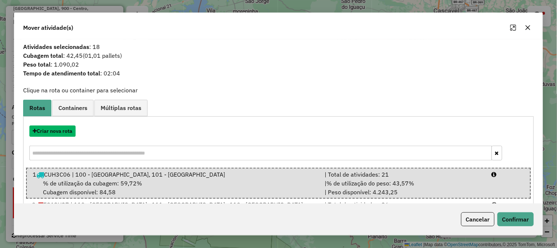
click at [66, 131] on button "Criar nova rota" at bounding box center [52, 130] width 46 height 11
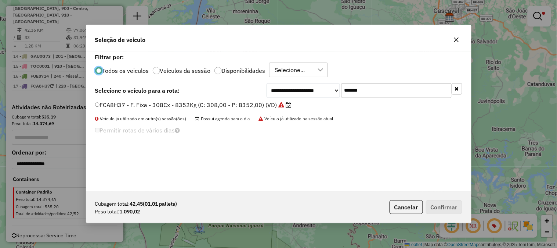
scroll to position [4, 2]
drag, startPoint x: 390, startPoint y: 91, endPoint x: 254, endPoint y: 84, distance: 135.7
click at [276, 84] on div "**********" at bounding box center [365, 90] width 196 height 15
paste input "text"
type input "*******"
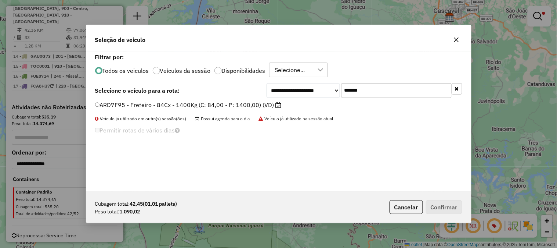
click at [243, 109] on div "ARD7F95 - Freteiro - 84Cx - 1400Kg (C: 84,00 - P: 1400,00) (VD)" at bounding box center [279, 108] width 376 height 15
click at [237, 108] on label "ARD7F95 - Freteiro - 84Cx - 1400Kg (C: 84,00 - P: 1400,00) (VD)" at bounding box center [188, 104] width 187 height 9
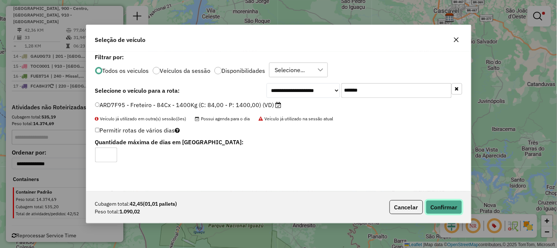
click at [436, 207] on button "Confirmar" at bounding box center [444, 207] width 36 height 14
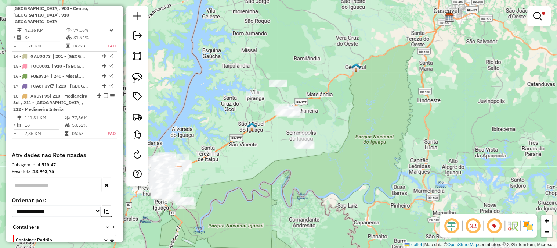
scroll to position [795, 0]
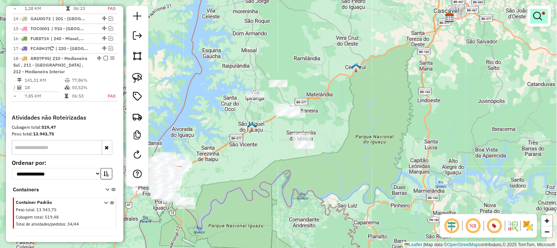
click at [538, 13] on em at bounding box center [538, 16] width 9 height 9
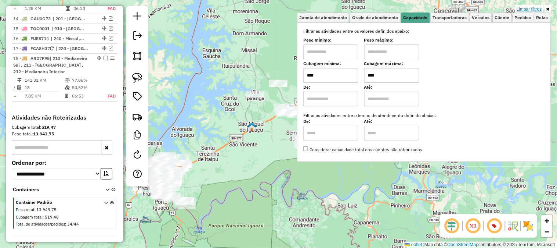
click at [537, 10] on link "Limpar filtros" at bounding box center [529, 9] width 28 height 8
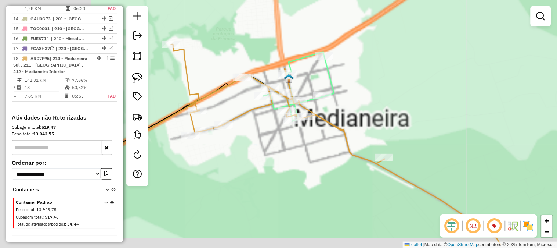
drag, startPoint x: 299, startPoint y: 118, endPoint x: 431, endPoint y: 88, distance: 135.6
click at [431, 88] on div "Janela de atendimento Grade de atendimento Capacidade Transportadoras Veículos …" at bounding box center [278, 124] width 557 height 248
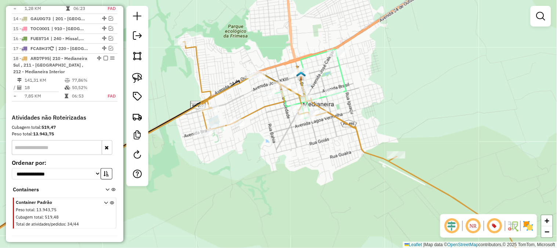
click at [335, 115] on icon at bounding box center [350, 157] width 334 height 231
select select "**********"
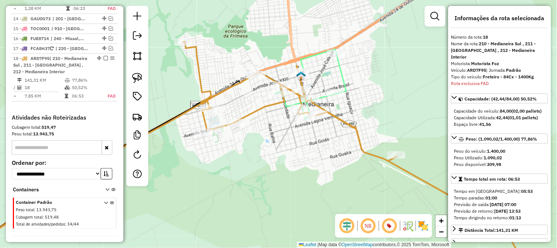
scroll to position [805, 0]
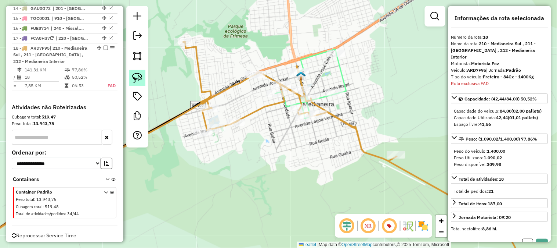
click at [140, 75] on img at bounding box center [137, 78] width 10 height 10
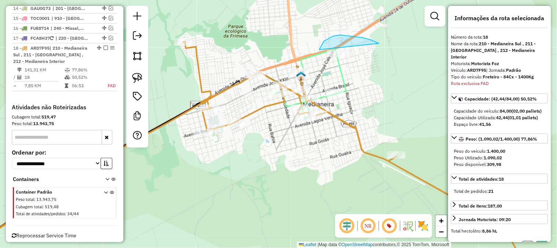
drag, startPoint x: 378, startPoint y: 43, endPoint x: 373, endPoint y: 74, distance: 31.6
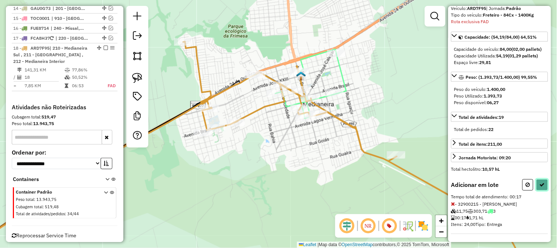
click at [541, 179] on button at bounding box center [543, 184] width 12 height 11
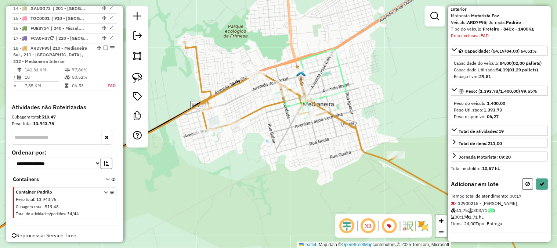
click at [541, 164] on div "Capacidade: (54,19/84,00) 64,51% Capacidade do veículo: 84,00 (02,00 pallets) C…" at bounding box center [499, 105] width 97 height 119
select select "**********"
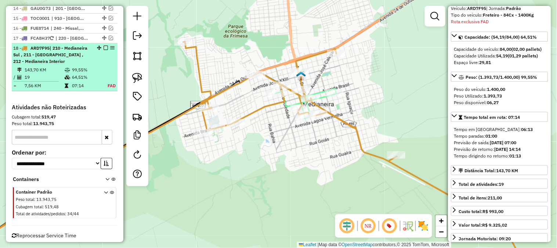
click at [89, 82] on td "07:14" at bounding box center [86, 85] width 29 height 7
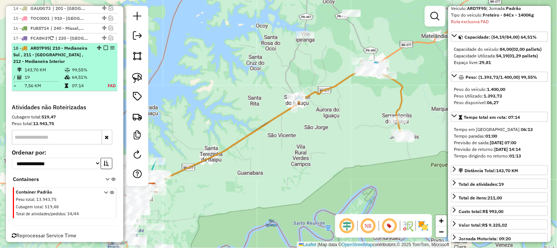
click at [104, 46] on em at bounding box center [106, 48] width 4 height 4
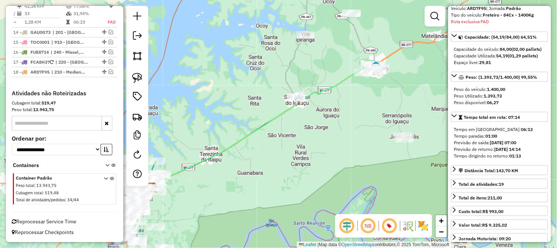
scroll to position [768, 0]
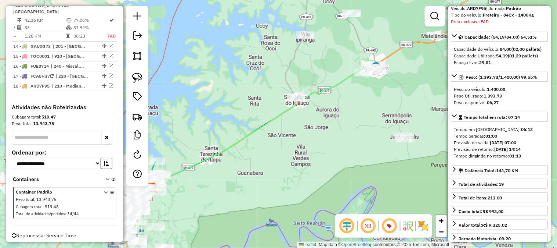
drag, startPoint x: 354, startPoint y: 89, endPoint x: 300, endPoint y: 95, distance: 54.7
click at [300, 95] on div "Janela de atendimento Grade de atendimento Capacidade Transportadoras Veículos …" at bounding box center [278, 124] width 557 height 248
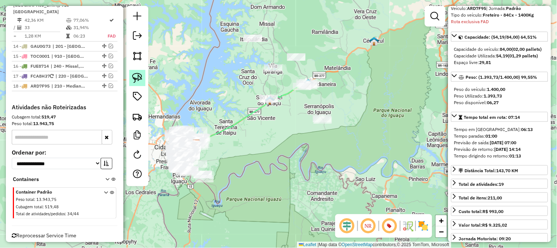
click at [136, 77] on img at bounding box center [137, 78] width 10 height 10
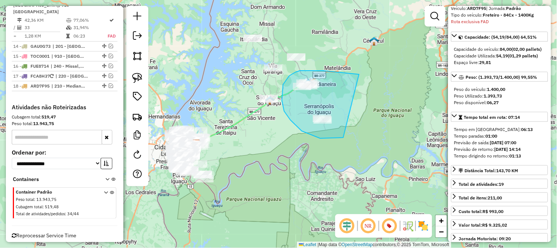
drag, startPoint x: 359, startPoint y: 74, endPoint x: 353, endPoint y: 134, distance: 59.9
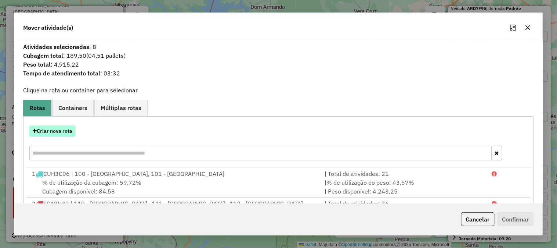
click at [66, 134] on button "Criar nova rota" at bounding box center [52, 130] width 46 height 11
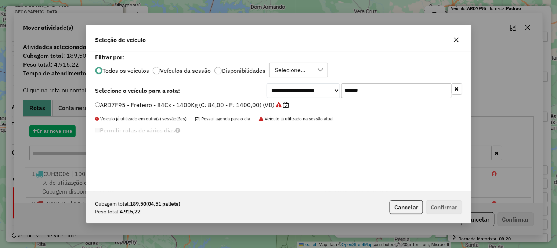
scroll to position [4, 2]
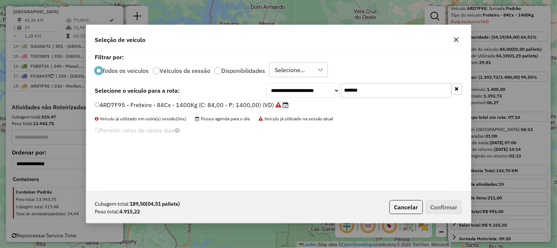
drag, startPoint x: 381, startPoint y: 91, endPoint x: 274, endPoint y: 82, distance: 106.5
click at [284, 82] on div "**********" at bounding box center [278, 121] width 385 height 140
paste input "text"
type input "*******"
click at [221, 104] on label "GIU0950 - E - TOCO/616DZ/8352KG/FF (C: 308,00 - P: 8352,00) (VD)" at bounding box center [195, 104] width 200 height 9
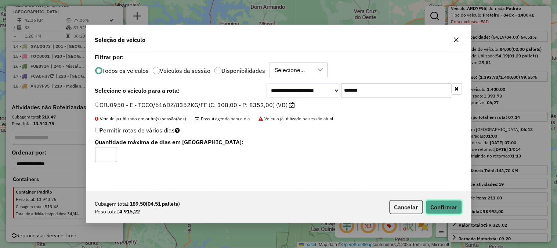
click at [438, 208] on button "Confirmar" at bounding box center [444, 207] width 36 height 14
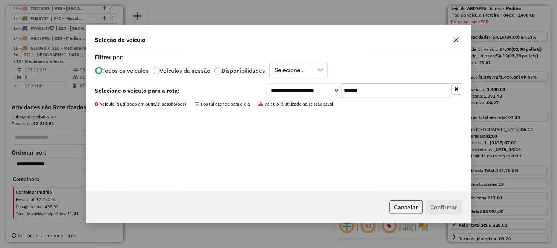
scroll to position [761, 0]
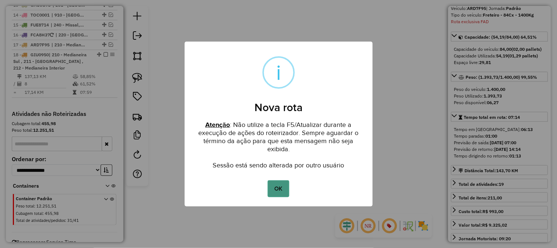
click at [275, 184] on button "OK" at bounding box center [279, 188] width 22 height 17
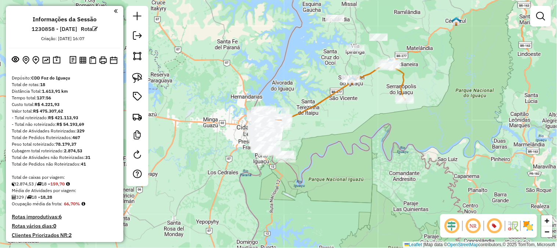
click at [368, 71] on icon at bounding box center [331, 94] width 106 height 59
select select "**********"
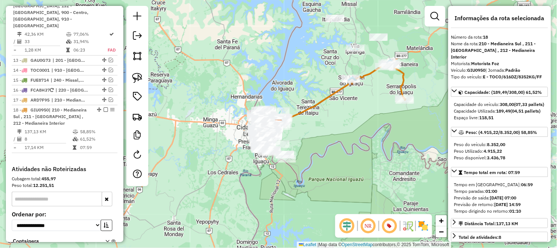
scroll to position [761, 0]
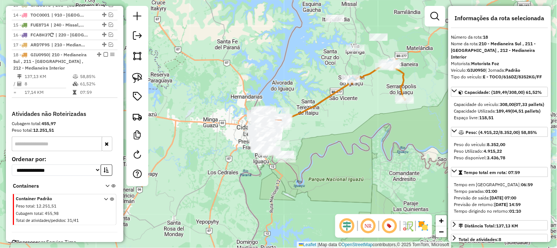
click at [368, 71] on icon at bounding box center [331, 94] width 106 height 59
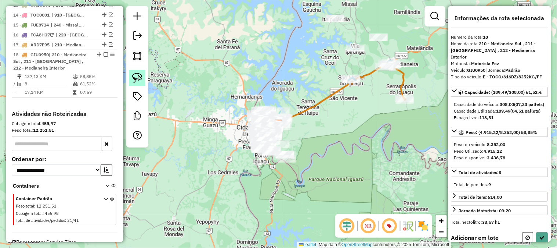
click at [143, 74] on link at bounding box center [137, 78] width 16 height 16
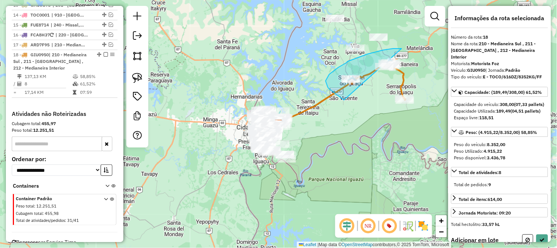
drag, startPoint x: 402, startPoint y: 48, endPoint x: 391, endPoint y: 105, distance: 57.6
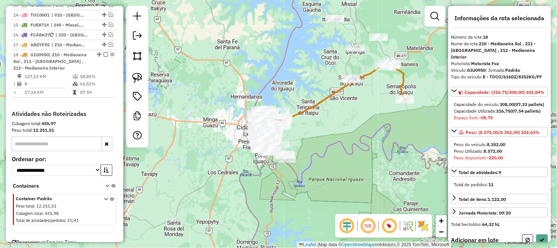
scroll to position [108, 0]
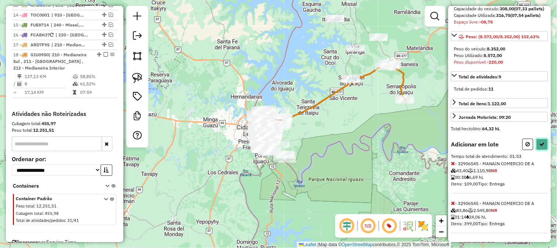
click at [541, 140] on button at bounding box center [543, 143] width 12 height 11
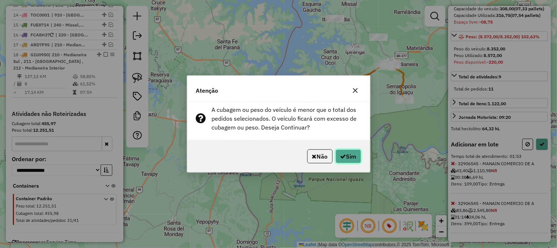
click at [351, 153] on button "Sim" at bounding box center [349, 156] width 26 height 14
select select "**********"
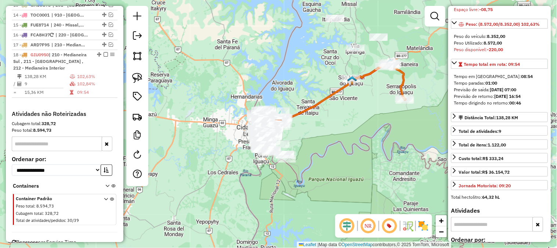
drag, startPoint x: 323, startPoint y: 86, endPoint x: 296, endPoint y: 91, distance: 28.0
click at [296, 91] on div "Janela de atendimento Grade de atendimento Capacidade Transportadoras Veículos …" at bounding box center [278, 124] width 557 height 248
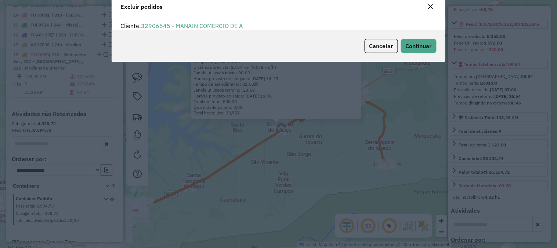
scroll to position [0, 0]
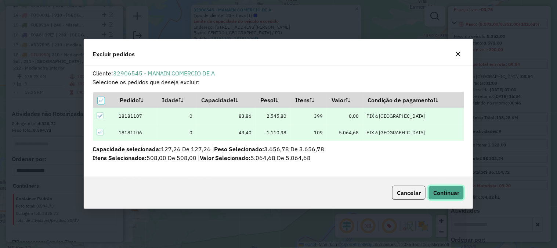
click at [456, 193] on span "Continuar" at bounding box center [446, 192] width 26 height 7
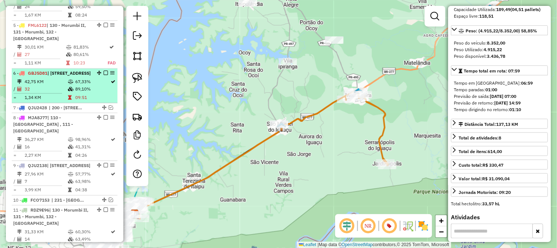
scroll to position [353, 0]
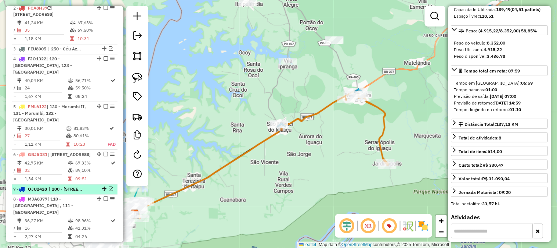
click at [109, 187] on em at bounding box center [111, 189] width 4 height 4
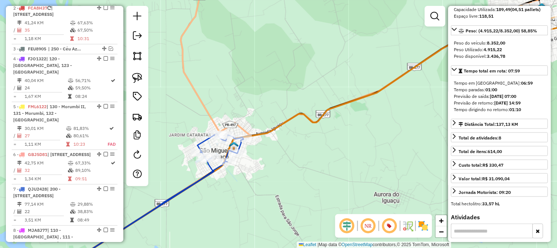
click at [284, 121] on icon at bounding box center [274, 147] width 439 height 249
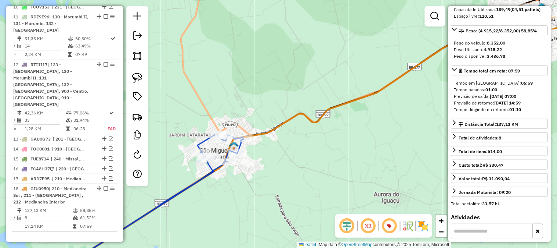
scroll to position [799, 0]
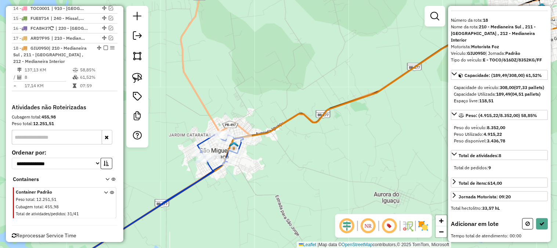
drag, startPoint x: 242, startPoint y: 97, endPoint x: 277, endPoint y: 65, distance: 47.3
click at [277, 65] on div "Janela de atendimento Grade de atendimento Capacidade Transportadoras Veículos …" at bounding box center [278, 124] width 557 height 248
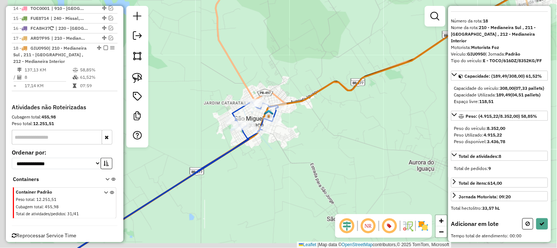
click at [277, 65] on div "Janela de atendimento Grade de atendimento Capacidade Transportadoras Veículos …" at bounding box center [278, 124] width 557 height 248
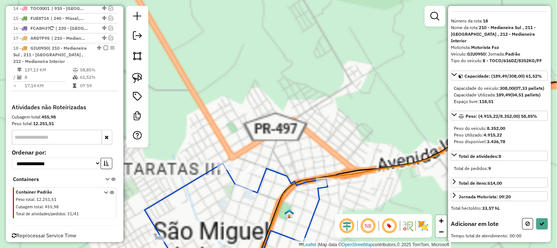
drag, startPoint x: 282, startPoint y: 100, endPoint x: 255, endPoint y: 43, distance: 62.9
click at [255, 43] on div "Janela de atendimento Grade de atendimento Capacidade Transportadoras Veículos …" at bounding box center [278, 124] width 557 height 248
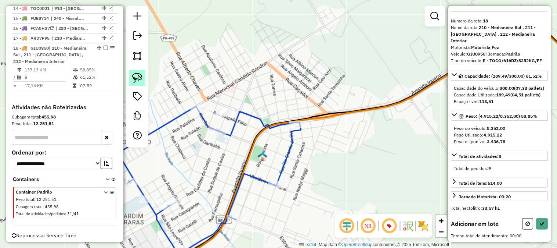
click at [143, 75] on link at bounding box center [137, 78] width 16 height 16
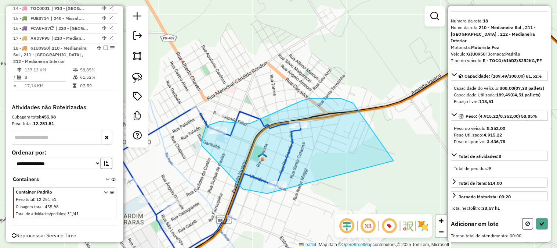
drag, startPoint x: 342, startPoint y: 98, endPoint x: 320, endPoint y: 196, distance: 99.8
click at [320, 196] on div "Janela de atendimento Grade de atendimento Capacidade Transportadoras Veículos …" at bounding box center [278, 124] width 557 height 248
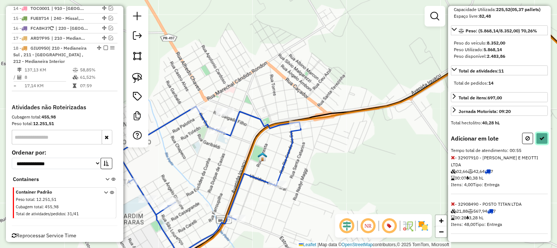
click at [537, 144] on button at bounding box center [543, 138] width 12 height 11
select select "**********"
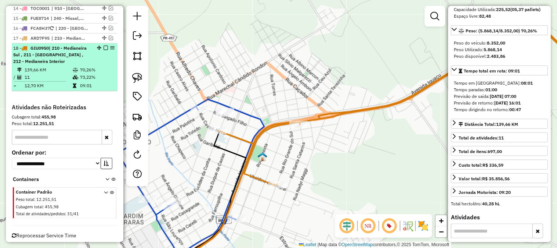
click at [48, 45] on span "| 210 - Medianeira Sul , 211 - [GEOGRAPHIC_DATA] , 212 - Medianeira Interior" at bounding box center [49, 54] width 73 height 19
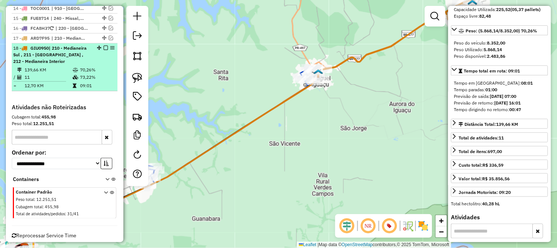
click at [104, 46] on em at bounding box center [106, 48] width 4 height 4
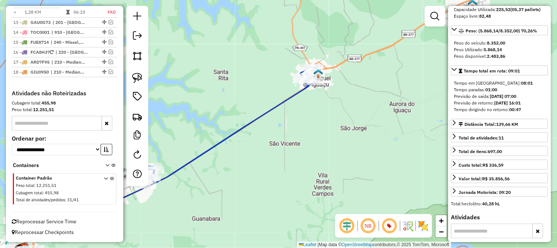
scroll to position [761, 0]
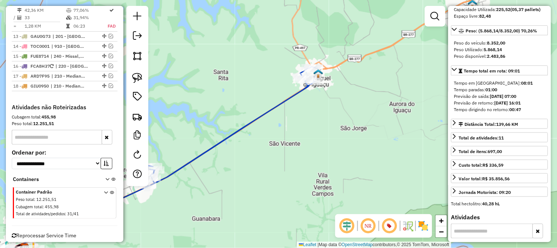
click at [294, 96] on icon at bounding box center [215, 134] width 207 height 136
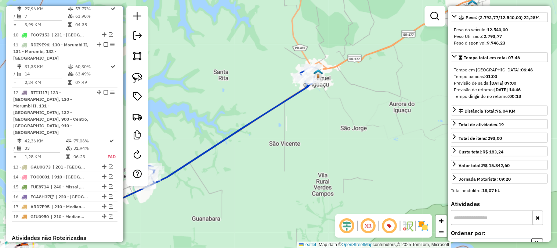
scroll to position [524, 0]
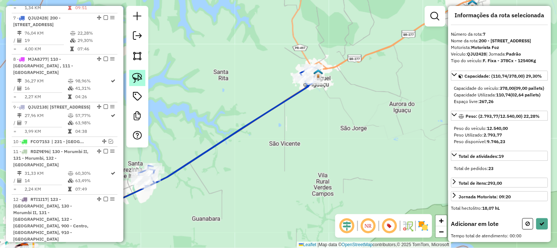
click at [136, 75] on img at bounding box center [137, 78] width 10 height 10
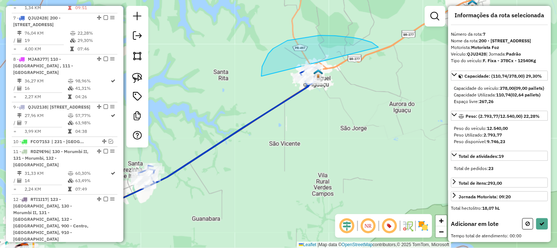
drag, startPoint x: 361, startPoint y: 39, endPoint x: 359, endPoint y: 105, distance: 65.8
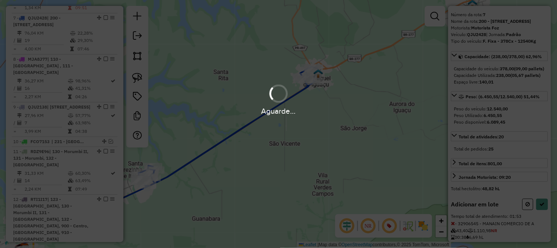
scroll to position [101, 0]
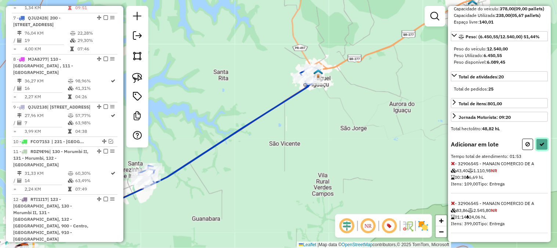
click at [540, 142] on icon at bounding box center [542, 143] width 5 height 5
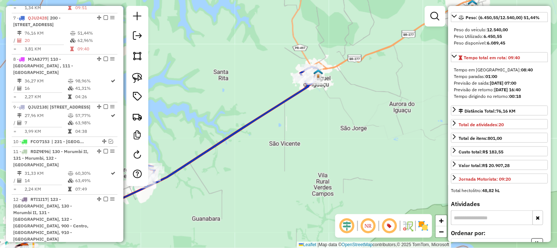
click at [277, 105] on icon at bounding box center [215, 134] width 207 height 136
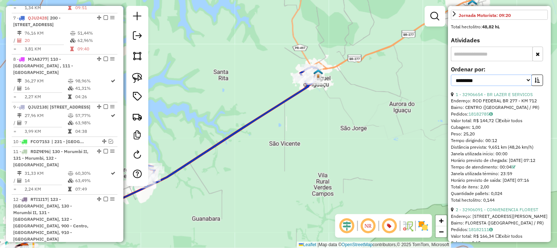
click at [470, 86] on select "**********" at bounding box center [491, 80] width 81 height 11
select select "**********"
click at [451, 86] on select "**********" at bounding box center [491, 80] width 81 height 11
click at [539, 86] on button "button" at bounding box center [538, 80] width 12 height 11
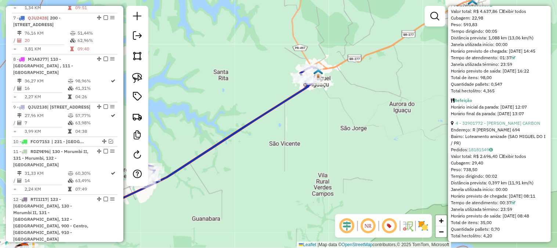
scroll to position [428, 0]
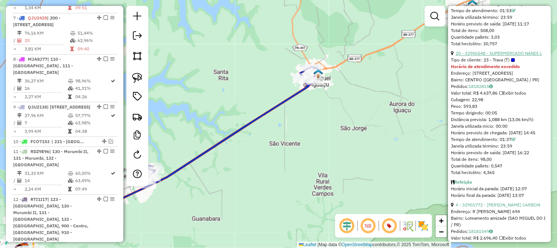
click at [503, 56] on link "20 - 32906548 - SUPERMERCADO NANDI L" at bounding box center [499, 53] width 86 height 6
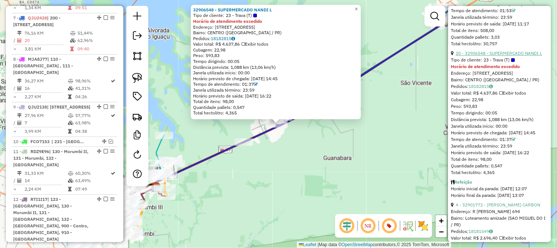
click at [503, 56] on link "20 - 32906548 - SUPERMERCADO NANDI L" at bounding box center [499, 53] width 86 height 6
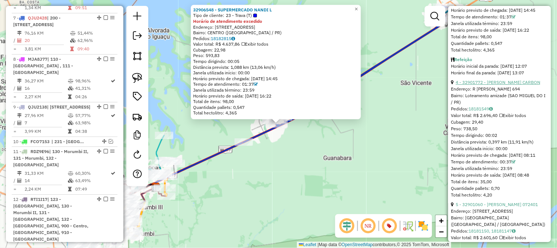
click at [500, 85] on link "4 - 32901772 - MAIKO HARTUNG CARBON" at bounding box center [498, 82] width 84 height 6
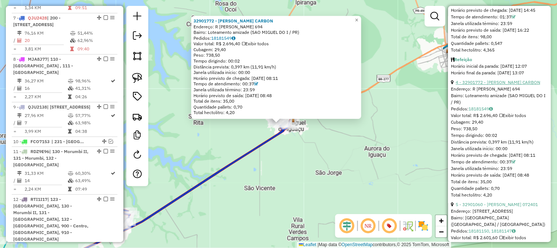
click at [500, 85] on link "4 - 32901772 - MAIKO HARTUNG CARBON" at bounding box center [498, 82] width 84 height 6
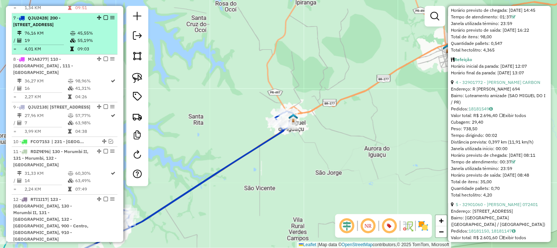
scroll to position [264, 0]
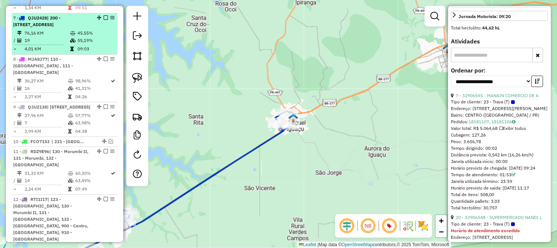
click at [87, 40] on td "55,19%" at bounding box center [95, 40] width 37 height 7
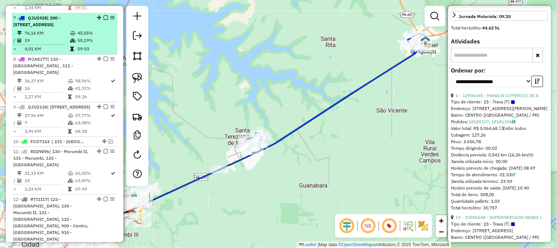
click at [104, 15] on em at bounding box center [106, 17] width 4 height 4
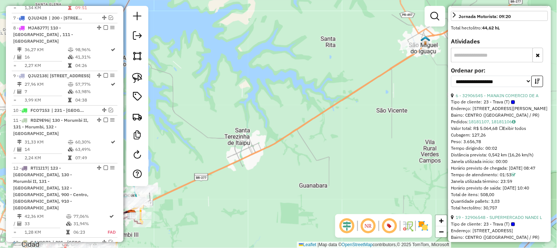
scroll to position [486, 0]
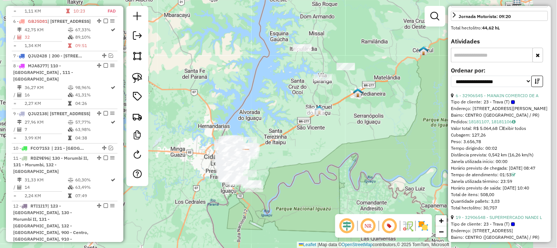
drag, startPoint x: 298, startPoint y: 77, endPoint x: 246, endPoint y: 94, distance: 54.5
click at [246, 94] on div "Janela de atendimento Grade de atendimento Capacidade Transportadoras Veículos …" at bounding box center [278, 124] width 557 height 248
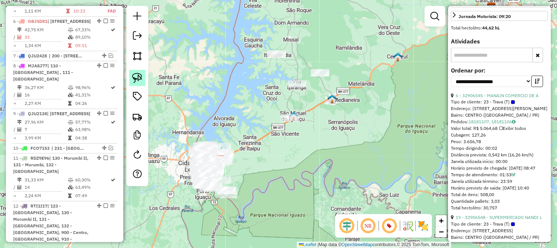
click at [133, 76] on img at bounding box center [137, 78] width 10 height 10
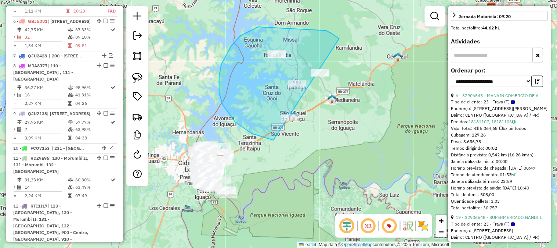
drag, startPoint x: 336, startPoint y: 36, endPoint x: 336, endPoint y: 123, distance: 86.7
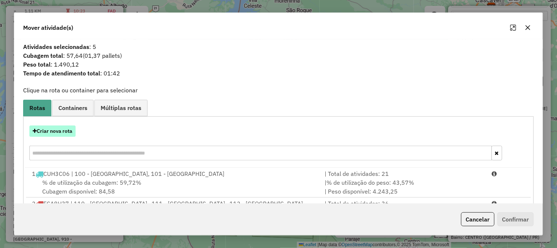
click at [69, 134] on button "Criar nova rota" at bounding box center [52, 130] width 46 height 11
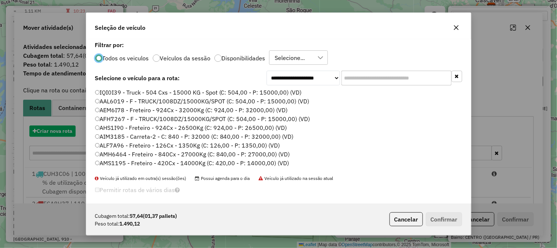
scroll to position [4, 2]
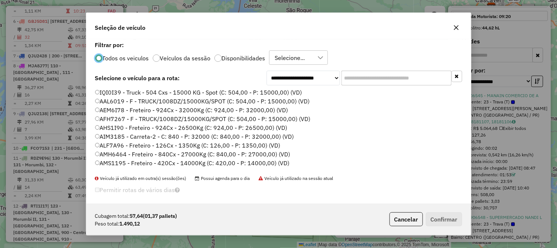
click at [379, 80] on input "text" at bounding box center [397, 78] width 110 height 15
paste input "*******"
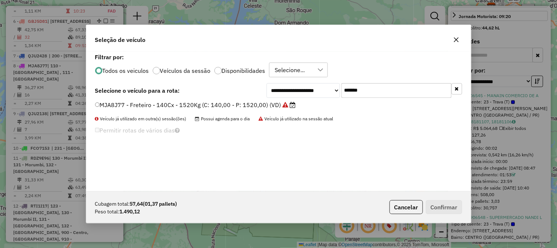
type input "*******"
click at [273, 103] on label "MJA8J77 - Freteiro - 140Cx - 1520Kg (C: 140,00 - P: 1520,00) (VD)" at bounding box center [195, 104] width 201 height 9
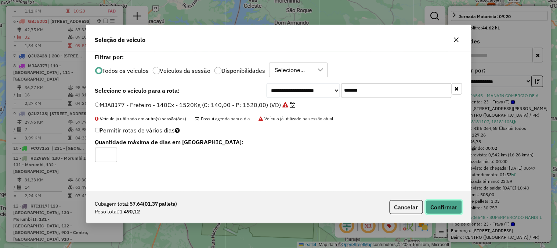
click at [442, 209] on button "Confirmar" at bounding box center [444, 207] width 36 height 14
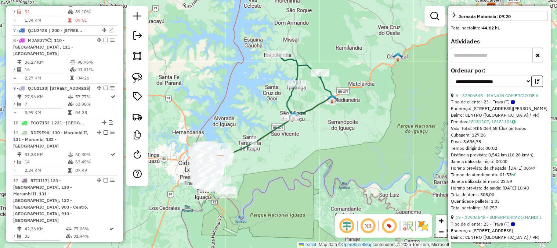
scroll to position [524, 0]
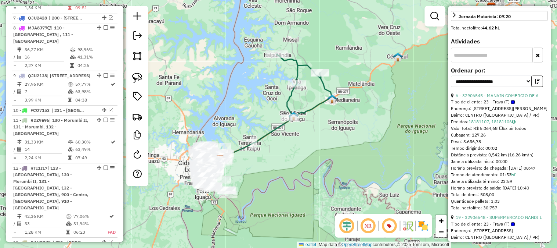
click at [306, 110] on icon at bounding box center [276, 116] width 112 height 87
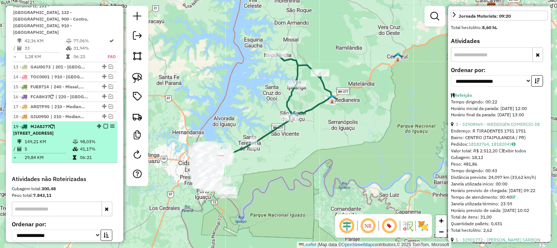
scroll to position [764, 0]
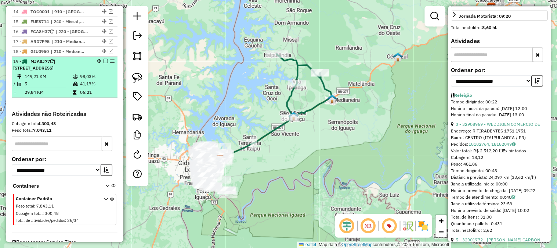
click at [105, 59] on em at bounding box center [106, 61] width 4 height 4
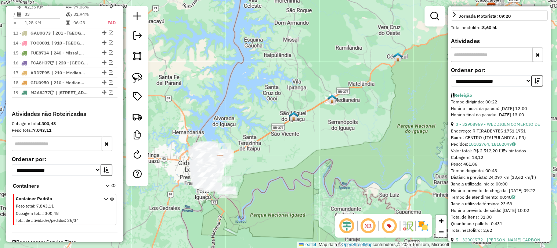
scroll to position [570, 0]
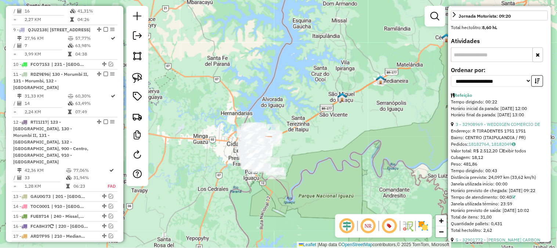
drag, startPoint x: 283, startPoint y: 123, endPoint x: 351, endPoint y: 97, distance: 72.6
click at [352, 96] on div "Janela de atendimento Grade de atendimento Capacidade Transportadoras Veículos …" at bounding box center [278, 124] width 557 height 248
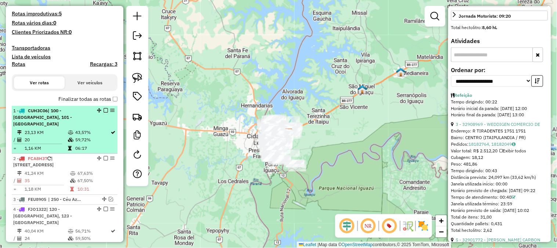
scroll to position [0, 0]
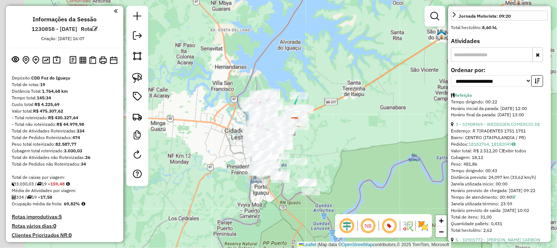
drag, startPoint x: 317, startPoint y: 130, endPoint x: 357, endPoint y: 103, distance: 47.9
click at [357, 103] on div "Janela de atendimento Grade de atendimento Capacidade Transportadoras Veículos …" at bounding box center [278, 124] width 557 height 248
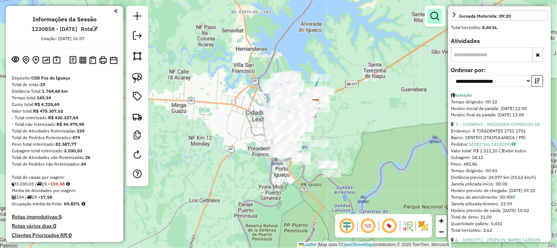
click at [432, 15] on em at bounding box center [435, 16] width 9 height 9
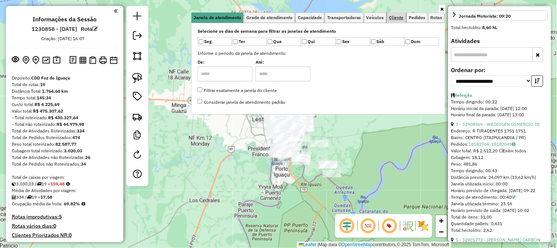
click at [394, 21] on link "Cliente" at bounding box center [396, 17] width 19 height 10
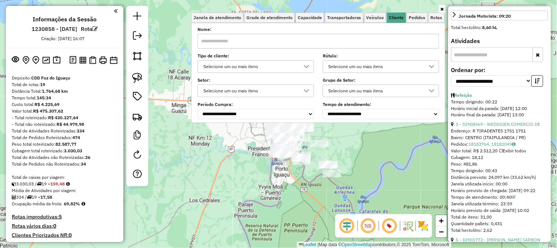
click at [277, 70] on div "Selecione um ou mais itens" at bounding box center [250, 67] width 99 height 12
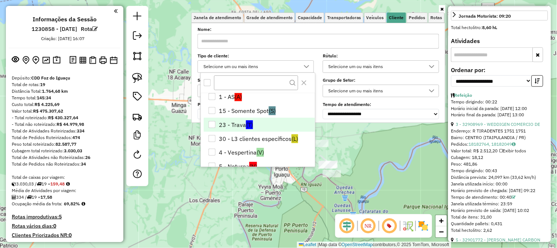
scroll to position [58, 0]
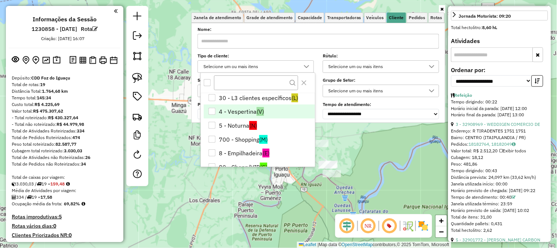
click at [235, 112] on li "4 - Vespertina (V)" at bounding box center [259, 111] width 111 height 14
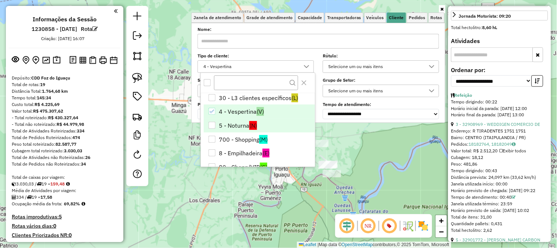
click at [235, 126] on li "5 - Noturna (N)" at bounding box center [259, 125] width 111 height 14
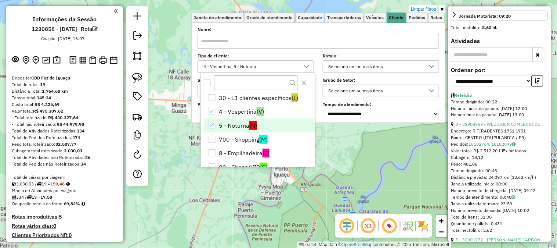
click at [377, 148] on div "Limpar filtros Janela de atendimento Grade de atendimento Capacidade Transporta…" at bounding box center [278, 124] width 557 height 248
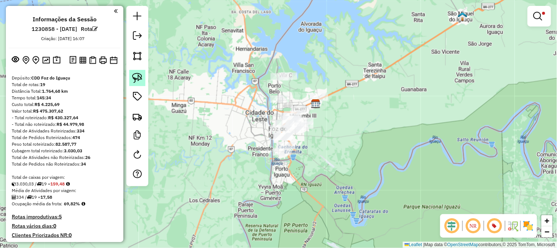
click at [133, 76] on img at bounding box center [137, 78] width 10 height 10
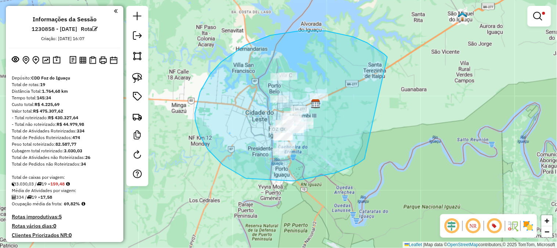
drag, startPoint x: 385, startPoint y: 54, endPoint x: 367, endPoint y: 155, distance: 102.6
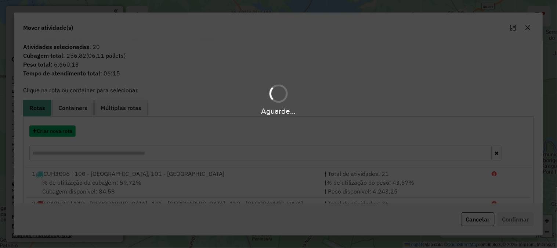
click at [58, 131] on button "Criar nova rota" at bounding box center [52, 130] width 46 height 11
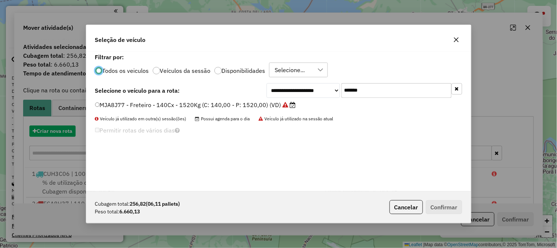
scroll to position [4, 2]
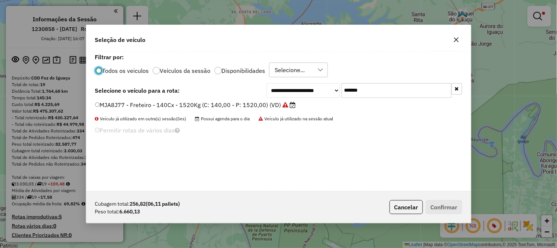
click at [250, 90] on div "**********" at bounding box center [278, 90] width 367 height 15
type input "***"
click at [269, 104] on label "VSP0001 - F. Fixa - 308Cx - 8352Kg (C: 308,00 - P: 8352,00) (VD)" at bounding box center [186, 104] width 182 height 9
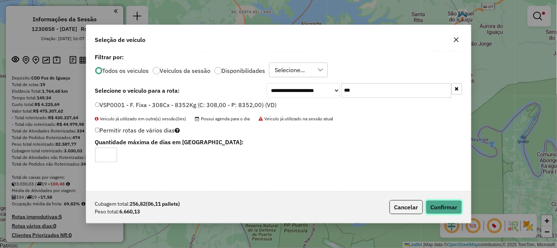
click at [445, 205] on button "Confirmar" at bounding box center [444, 207] width 36 height 14
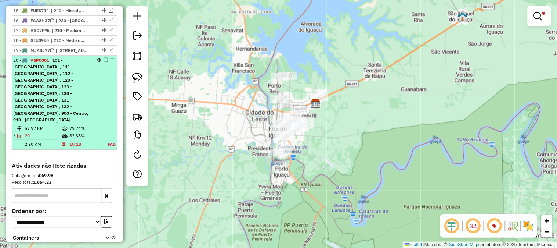
click at [79, 132] on td "83,38%" at bounding box center [84, 135] width 30 height 7
select select "**********"
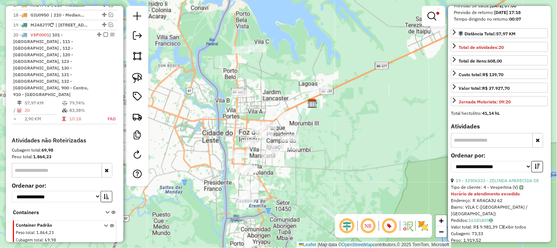
scroll to position [326, 0]
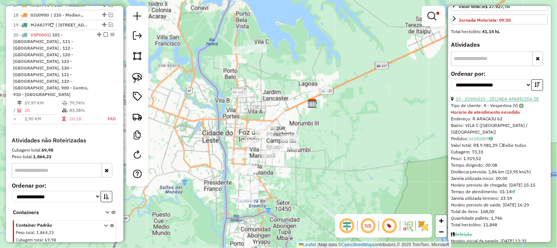
click at [517, 96] on link "19 - 32906533 - ZELINDA APARECIDA DE" at bounding box center [497, 99] width 83 height 6
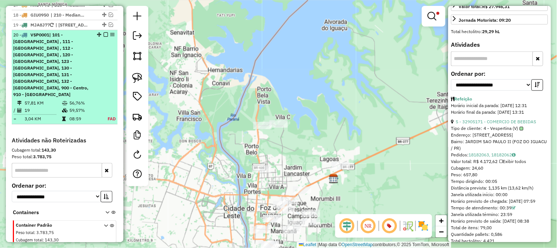
click at [104, 32] on em at bounding box center [106, 34] width 4 height 4
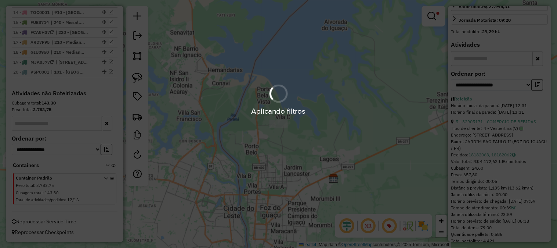
scroll to position [743, 0]
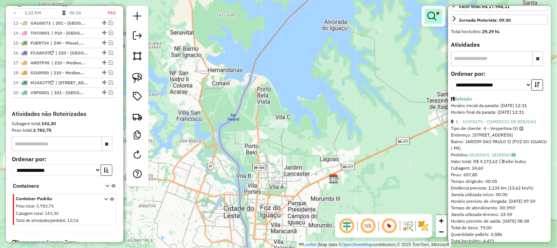
click at [432, 11] on link at bounding box center [434, 16] width 18 height 15
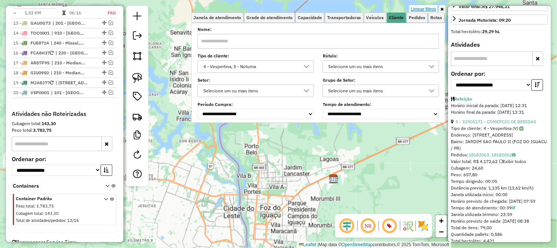
click at [431, 9] on link "Limpar filtros" at bounding box center [424, 9] width 28 height 8
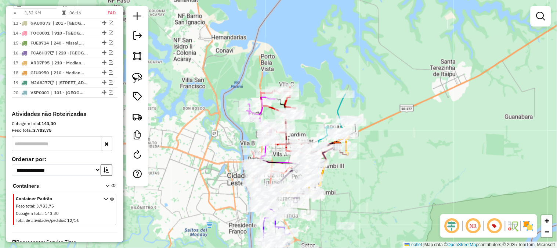
drag, startPoint x: 404, startPoint y: 104, endPoint x: 409, endPoint y: 69, distance: 35.2
click at [409, 73] on div "Janela de atendimento Grade de atendimento Capacidade Transportadoras Veículos …" at bounding box center [278, 124] width 557 height 248
click at [409, 69] on div "Janela de atendimento Grade de atendimento Capacidade Transportadoras Veículos …" at bounding box center [278, 124] width 557 height 248
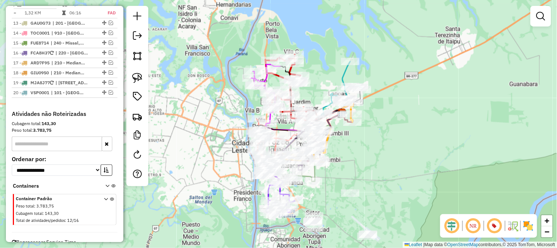
click at [414, 122] on div "Janela de atendimento Grade de atendimento Capacidade Transportadoras Veículos …" at bounding box center [278, 124] width 557 height 248
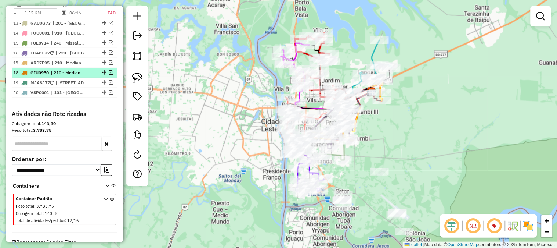
scroll to position [621, 0]
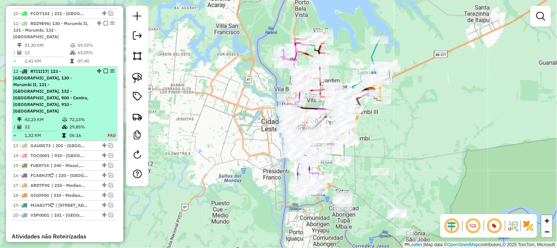
click at [100, 123] on td at bounding box center [108, 126] width 17 height 7
select select "**********"
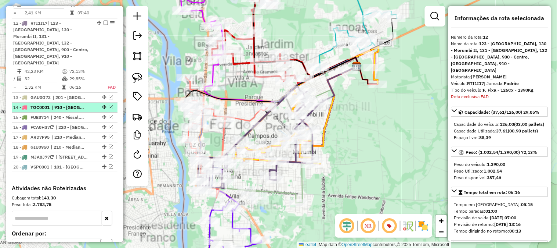
scroll to position [674, 0]
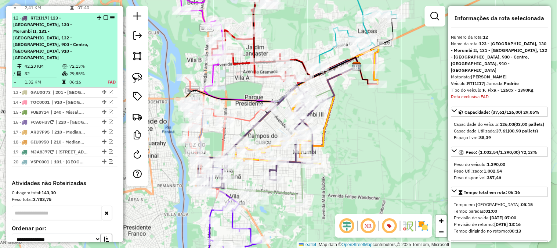
click at [94, 62] on td "72,13%" at bounding box center [84, 65] width 30 height 7
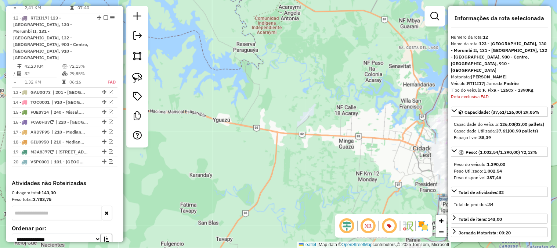
drag, startPoint x: 346, startPoint y: 82, endPoint x: 263, endPoint y: 47, distance: 90.7
click at [263, 47] on div "Janela de atendimento Grade de atendimento Capacidade Transportadoras Veículos …" at bounding box center [278, 124] width 557 height 248
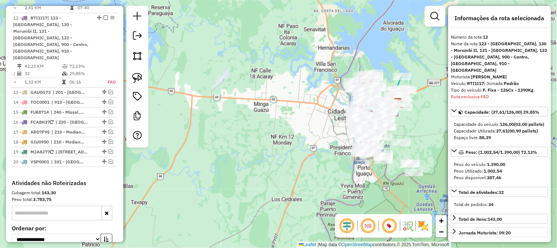
scroll to position [35, 0]
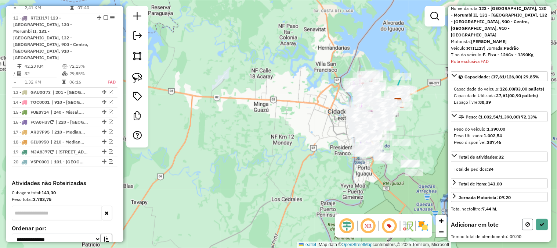
click at [526, 224] on icon at bounding box center [528, 223] width 4 height 5
select select "**********"
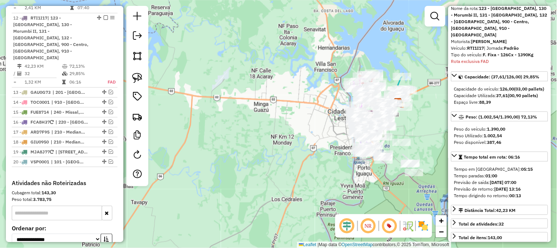
scroll to position [470, 0]
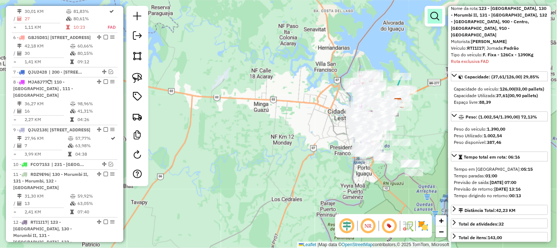
click at [433, 21] on link at bounding box center [435, 16] width 15 height 15
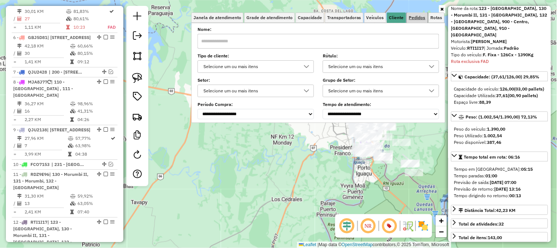
click at [410, 20] on link "Pedidos" at bounding box center [417, 17] width 21 height 10
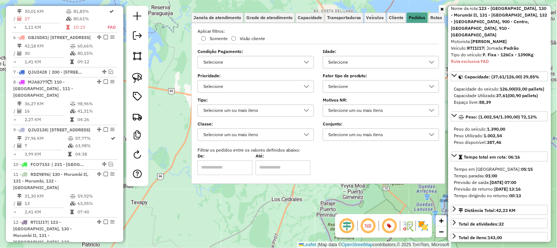
click at [331, 87] on div "Selecione" at bounding box center [375, 86] width 99 height 12
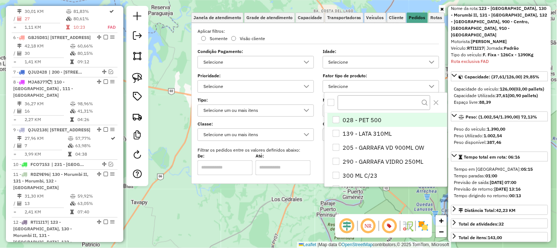
scroll to position [4, 25]
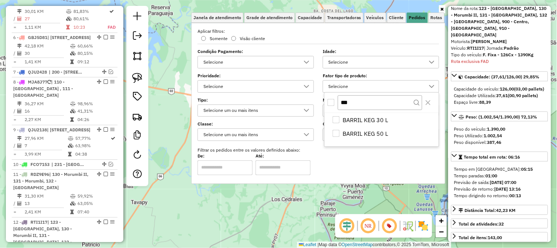
type input "***"
click at [330, 105] on div "All items unselected" at bounding box center [331, 102] width 7 height 7
click at [166, 65] on div "Limpar filtros Janela de atendimento Grade de atendimento Capacidade Transporta…" at bounding box center [278, 124] width 557 height 248
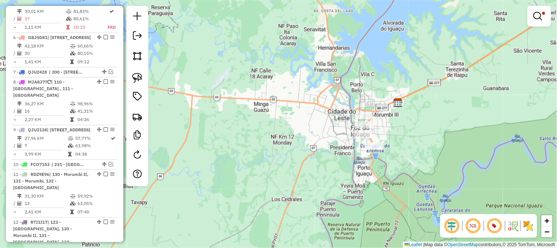
drag, startPoint x: 387, startPoint y: 90, endPoint x: 336, endPoint y: 71, distance: 54.0
click at [336, 71] on div "Limpar filtros Janela de atendimento Grade de atendimento Capacidade Transporta…" at bounding box center [278, 124] width 557 height 248
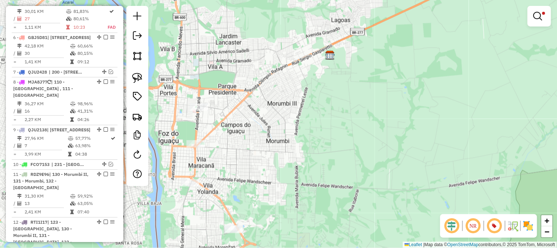
drag, startPoint x: 223, startPoint y: 100, endPoint x: 311, endPoint y: 95, distance: 89.0
click at [311, 95] on div "Limpar filtros Janela de atendimento Grade de atendimento Capacidade Transporta…" at bounding box center [278, 124] width 557 height 248
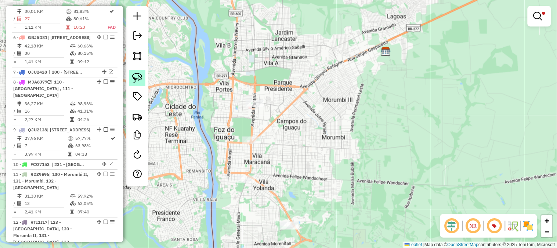
click at [135, 77] on img at bounding box center [137, 78] width 10 height 10
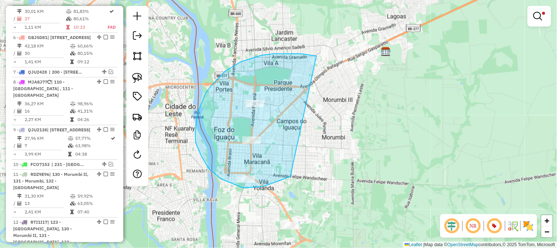
drag, startPoint x: 317, startPoint y: 56, endPoint x: 291, endPoint y: 176, distance: 122.5
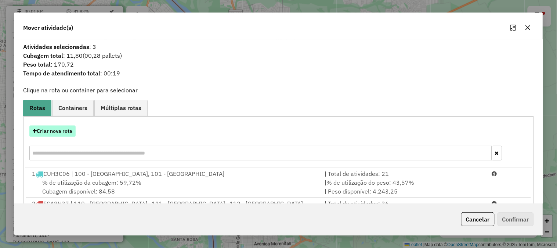
click at [61, 131] on button "Criar nova rota" at bounding box center [52, 130] width 46 height 11
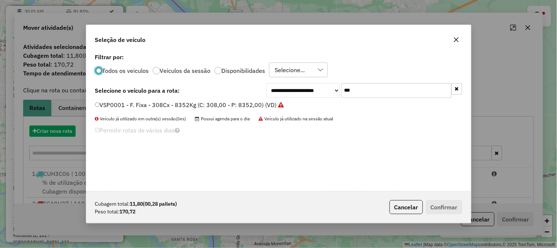
scroll to position [4, 2]
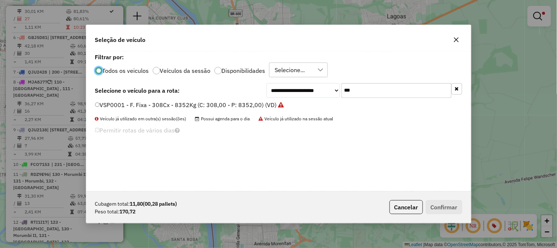
drag, startPoint x: 390, startPoint y: 91, endPoint x: 273, endPoint y: 82, distance: 117.1
click at [285, 83] on div "**********" at bounding box center [365, 90] width 196 height 15
paste input "****"
type input "*******"
click at [221, 107] on label "GBJ5D81 - F. Fixa - 210Cx - 7300Kg (C: 210,00 - P: 7300,00) (VD)" at bounding box center [193, 104] width 197 height 9
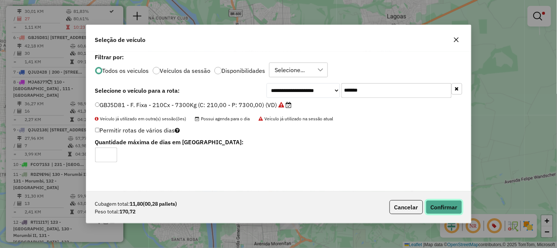
click at [445, 204] on button "Confirmar" at bounding box center [444, 207] width 36 height 14
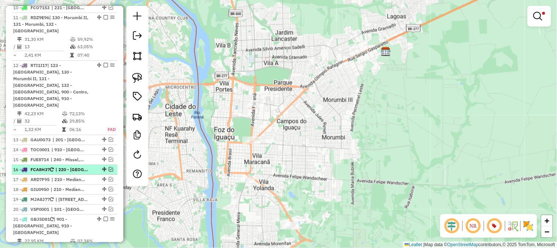
scroll to position [755, 0]
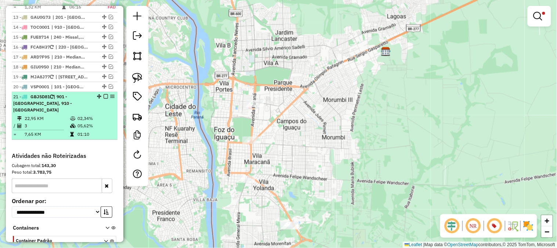
click at [104, 94] on em at bounding box center [106, 96] width 4 height 4
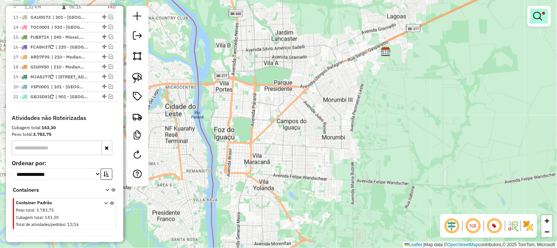
click at [539, 14] on em at bounding box center [538, 16] width 9 height 9
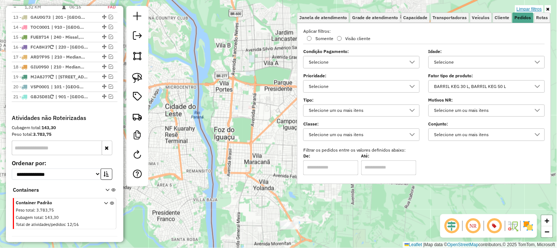
click at [536, 10] on link "Limpar filtros" at bounding box center [529, 9] width 28 height 8
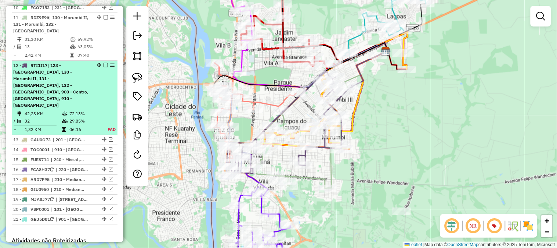
click at [86, 83] on div "12 - RTI1I17 | 123 - Porto meira sul, 130 - Morumbi II, 131 - Morumbi, 132 - Ca…" at bounding box center [52, 85] width 78 height 46
select select "**********"
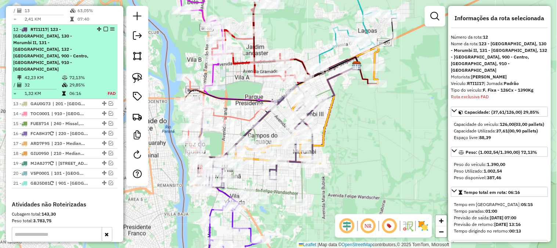
scroll to position [681, 0]
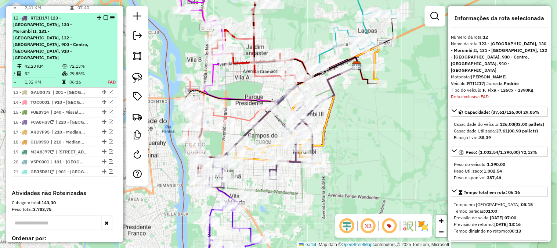
click at [89, 39] on div "12 - RTI1I17 | 123 - Porto meira sul, 130 - Morumbi II, 131 - Morumbi, 132 - Ca…" at bounding box center [52, 38] width 78 height 46
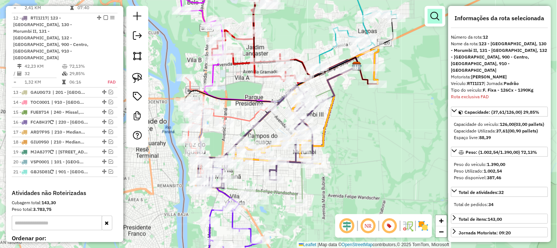
click at [438, 17] on em at bounding box center [435, 16] width 9 height 9
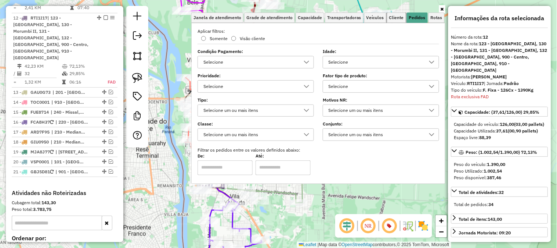
click at [401, 18] on span "Cliente" at bounding box center [396, 17] width 15 height 4
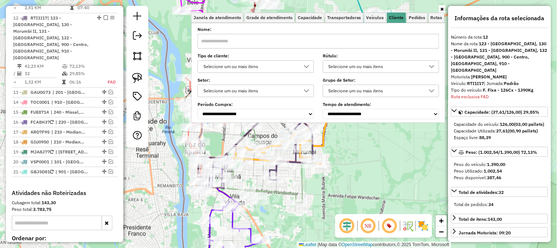
click at [231, 67] on div "Selecione um ou mais itens" at bounding box center [250, 67] width 99 height 12
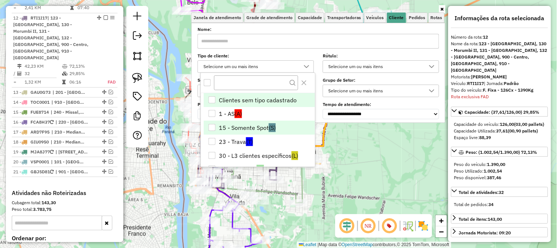
scroll to position [98, 0]
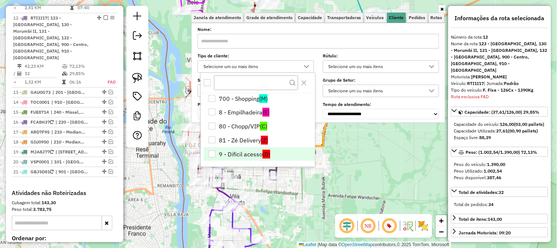
click at [256, 151] on li "9 - Difícil acesso (D)" at bounding box center [259, 154] width 111 height 14
click at [361, 165] on div "Janela de atendimento Grade de atendimento Capacidade Transportadoras Veículos …" at bounding box center [278, 124] width 557 height 248
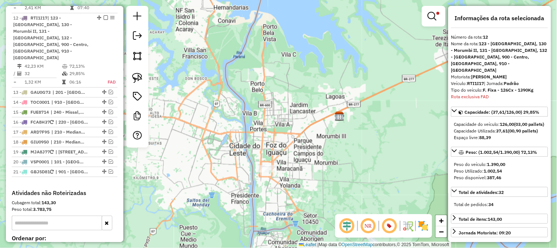
click at [346, 143] on div "Limpar filtros Janela de atendimento Grade de atendimento Capacidade Transporta…" at bounding box center [278, 124] width 557 height 248
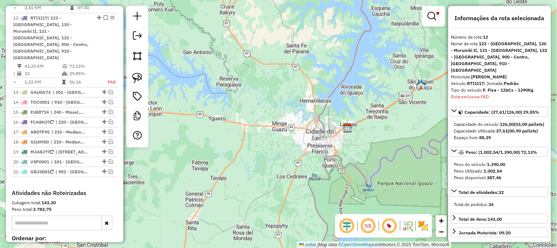
click at [138, 72] on link at bounding box center [137, 78] width 16 height 16
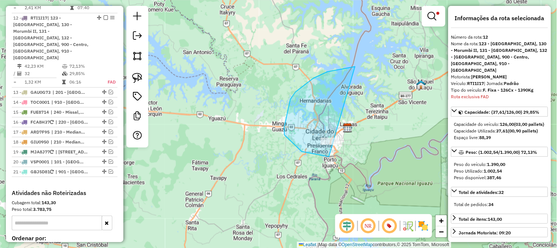
drag, startPoint x: 328, startPoint y: 72, endPoint x: 376, endPoint y: 152, distance: 94.4
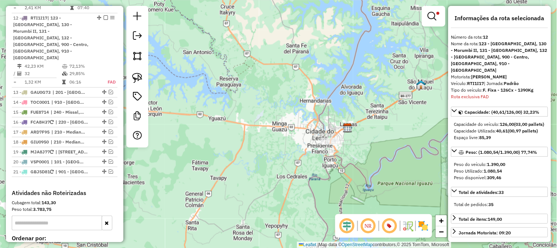
scroll to position [75, 0]
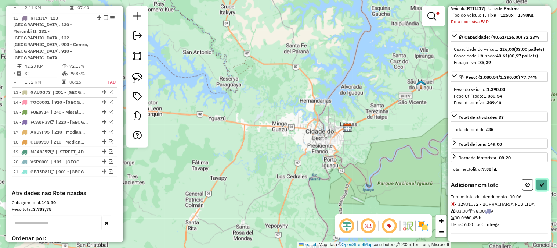
click at [542, 182] on icon at bounding box center [542, 184] width 5 height 5
select select "**********"
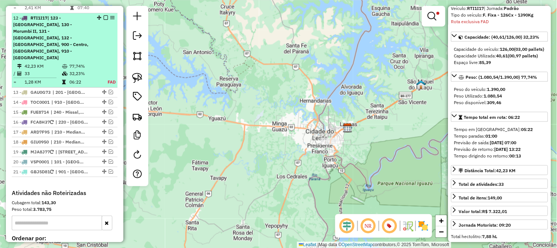
click at [78, 62] on td "77,74%" at bounding box center [84, 65] width 30 height 7
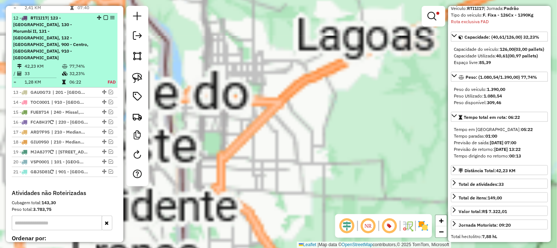
click at [87, 36] on div "12 - RTI1I17 | 123 - Porto meira sul, 130 - Morumbi II, 131 - Morumbi, 132 - Ca…" at bounding box center [52, 38] width 78 height 46
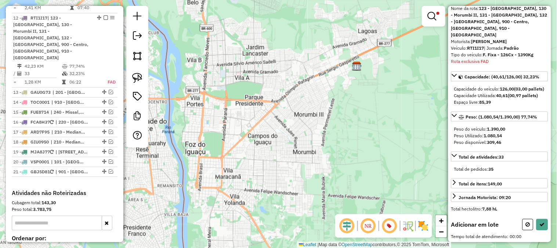
scroll to position [35, 0]
click at [428, 17] on link at bounding box center [434, 16] width 18 height 15
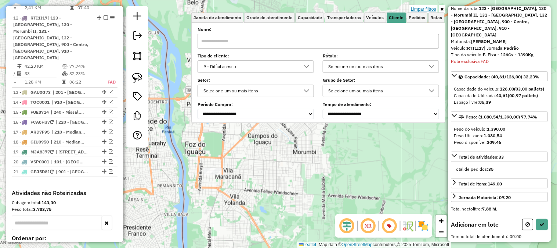
click at [429, 9] on link "Limpar filtros" at bounding box center [424, 9] width 28 height 8
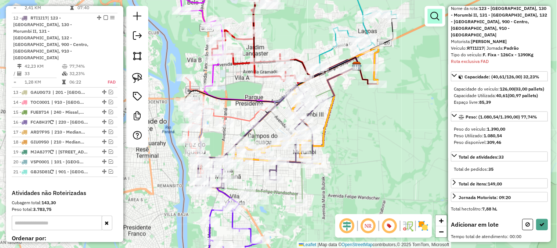
click at [435, 19] on em at bounding box center [435, 16] width 9 height 9
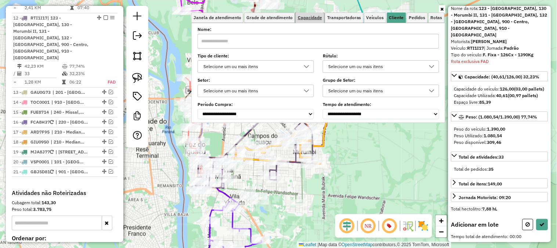
click at [308, 20] on span "Capacidade" at bounding box center [310, 17] width 24 height 4
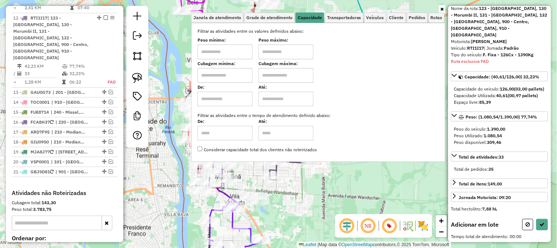
click at [235, 76] on input "text" at bounding box center [225, 75] width 55 height 15
type input "****"
click at [292, 69] on input "text" at bounding box center [286, 75] width 55 height 15
type input "****"
click at [362, 178] on div "Janela de atendimento Grade de atendimento Capacidade Transportadoras Veículos …" at bounding box center [278, 124] width 557 height 248
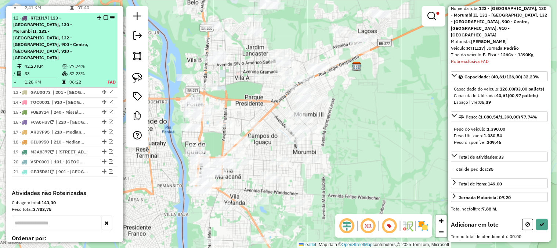
click at [75, 35] on div "12 - RTI1I17 | 123 - Porto meira sul, 130 - Morumbi II, 131 - Morumbi, 132 - Ca…" at bounding box center [52, 38] width 78 height 46
click at [83, 29] on span "| 123 - Porto meira sul, 130 - Morumbi II, 131 - Morumbi, 132 - Campos do Iguaç…" at bounding box center [50, 37] width 75 height 45
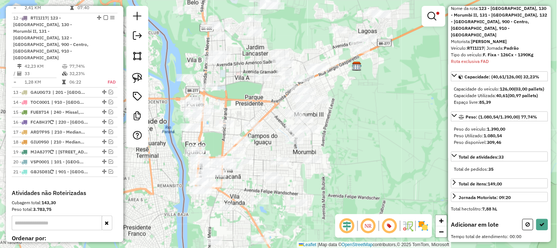
drag, startPoint x: 367, startPoint y: 103, endPoint x: 364, endPoint y: 92, distance: 11.0
click at [365, 93] on div "Rota 12 - Placa RTI1I17 32908720 - COSME FRANCISCO DA R Limpar filtros Janela d…" at bounding box center [278, 124] width 557 height 248
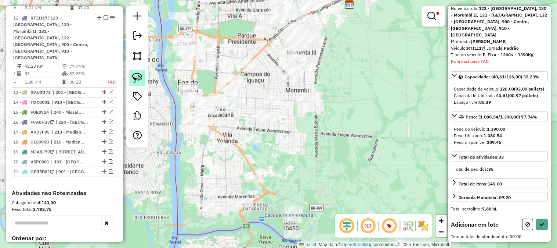
click at [138, 79] on img at bounding box center [137, 78] width 10 height 10
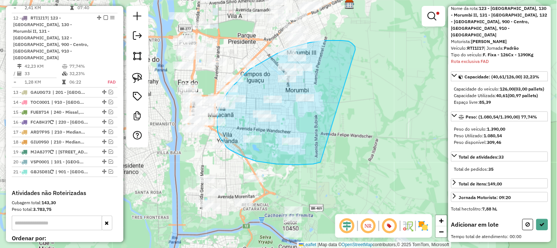
drag, startPoint x: 355, startPoint y: 46, endPoint x: 321, endPoint y: 162, distance: 120.4
click at [321, 162] on div "Limpar filtros Janela de atendimento Grade de atendimento Capacidade Transporta…" at bounding box center [278, 124] width 557 height 248
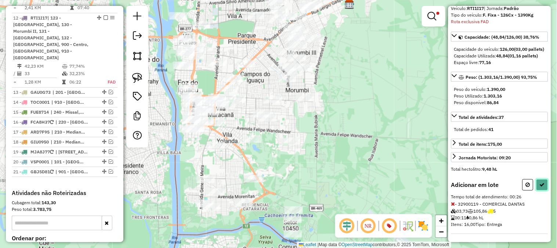
click at [540, 184] on icon at bounding box center [542, 184] width 5 height 5
select select "**********"
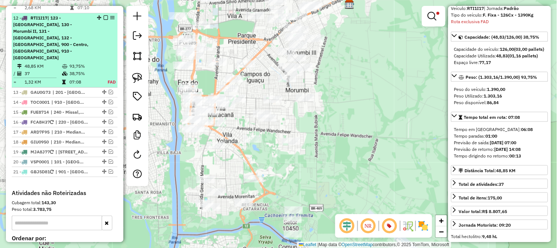
click at [90, 70] on td "38,75%" at bounding box center [84, 73] width 30 height 7
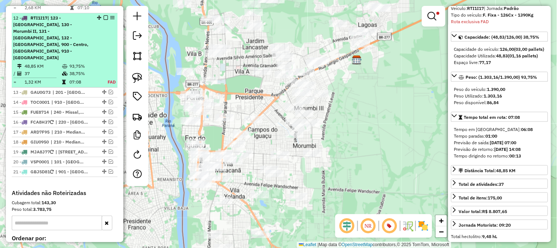
click at [95, 39] on div "12 - RTI1I17 | 123 - Porto meira sul, 130 - Morumbi II, 131 - Morumbi, 132 - Ca…" at bounding box center [64, 38] width 103 height 46
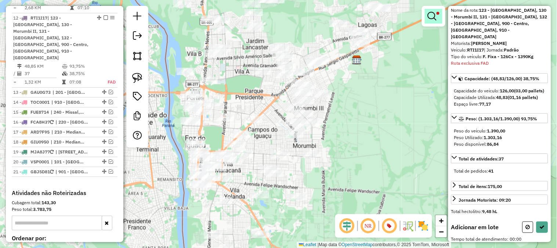
scroll to position [35, 0]
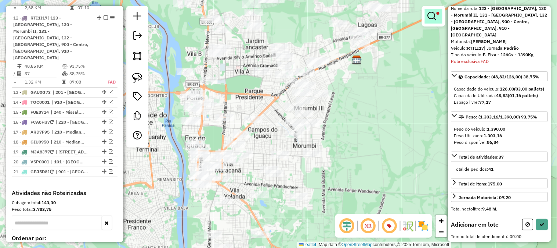
click at [438, 12] on span at bounding box center [438, 13] width 3 height 3
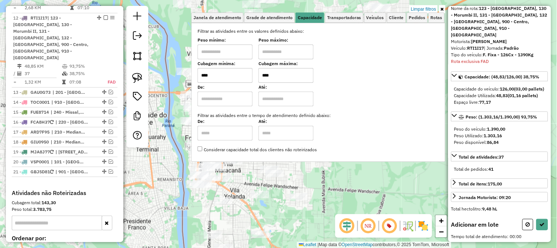
drag, startPoint x: 295, startPoint y: 68, endPoint x: 246, endPoint y: 74, distance: 48.9
click at [246, 74] on div "Cubagem mínima: **** Cubagem máxima: ****" at bounding box center [319, 72] width 242 height 21
type input "****"
click at [367, 184] on div "Limpar filtros Janela de atendimento Grade de atendimento Capacidade Transporta…" at bounding box center [278, 124] width 557 height 248
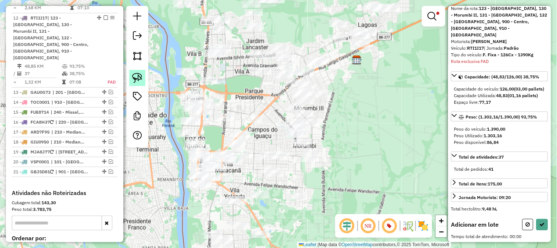
click at [140, 82] on img at bounding box center [137, 78] width 10 height 10
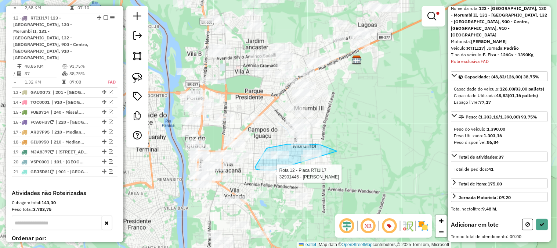
click at [275, 170] on div "Rota 12 - Placa RTI1I17 32901446 - ROSALVO SOUZA DIAS Limpar filtros Janela de …" at bounding box center [278, 124] width 557 height 248
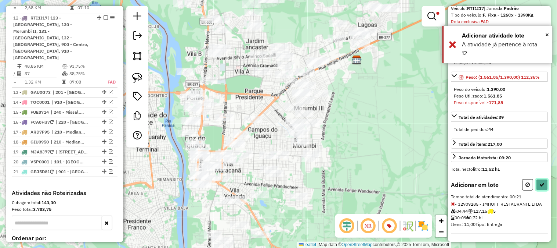
click at [540, 187] on icon at bounding box center [542, 184] width 5 height 5
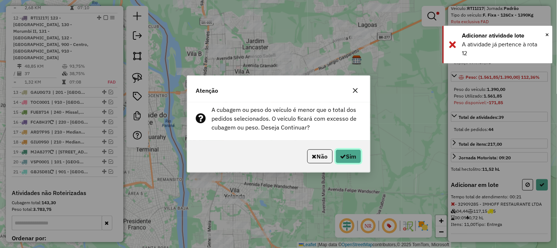
click at [351, 155] on button "Sim" at bounding box center [349, 156] width 26 height 14
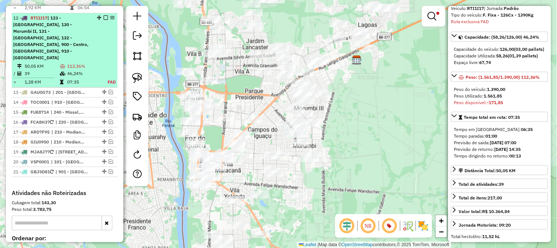
click at [57, 62] on td "50,05 KM" at bounding box center [41, 65] width 35 height 7
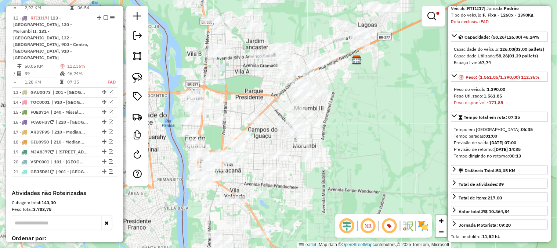
scroll to position [279, 0]
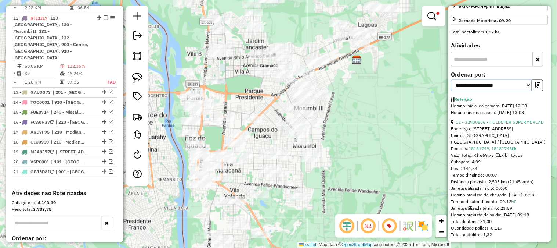
click at [476, 85] on select "**********" at bounding box center [491, 85] width 81 height 11
select select "*********"
click at [451, 80] on select "**********" at bounding box center [491, 85] width 81 height 11
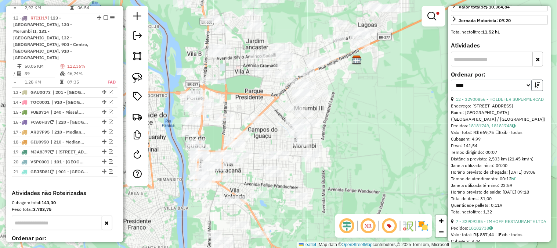
click at [537, 86] on icon "button" at bounding box center [537, 85] width 5 height 5
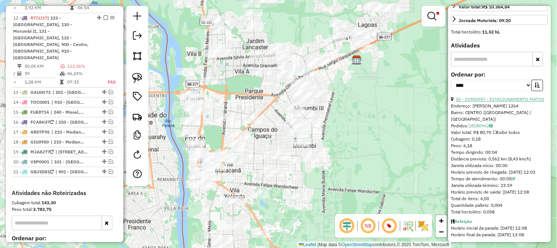
click at [522, 94] on div "**********" at bounding box center [499, 84] width 97 height 25
click at [524, 98] on link "30 - 32905957 - ESTACIONAMENTO MATOS" at bounding box center [500, 100] width 89 height 6
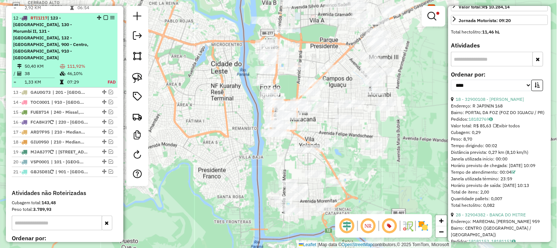
click at [44, 70] on td "38" at bounding box center [41, 73] width 35 height 7
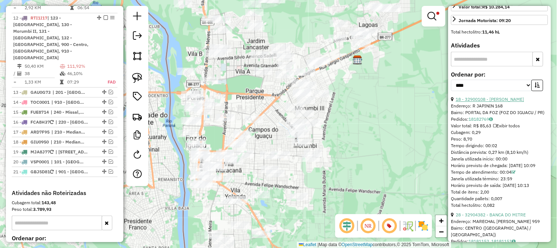
click at [524, 100] on link "18 - 32900108 - CLAUDIONEI SOARES MA" at bounding box center [490, 100] width 68 height 6
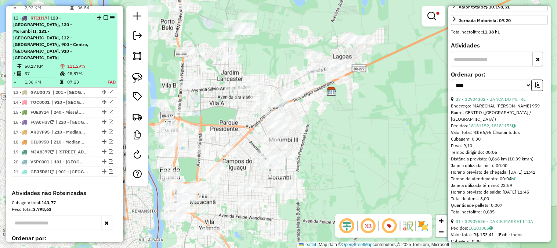
click at [75, 70] on td "45,87%" at bounding box center [83, 73] width 33 height 7
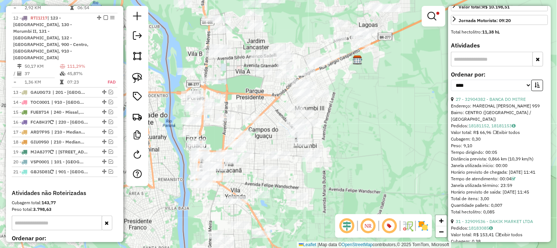
click at [479, 103] on div "Endereço: MARECHAL FLORIANO PEIXOTO 959" at bounding box center [499, 106] width 97 height 7
click at [483, 99] on link "27 - 32904382 - BANCA DO MITRE" at bounding box center [491, 100] width 70 height 6
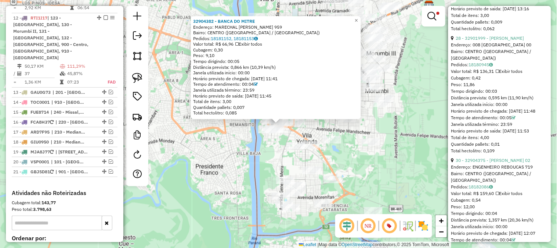
scroll to position [850, 0]
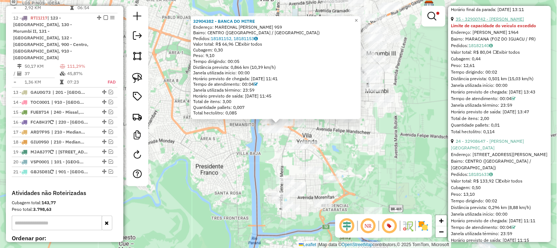
click at [505, 22] on link "35 - 32900742 - D J SOUZA - RESTAURA" at bounding box center [490, 19] width 68 height 6
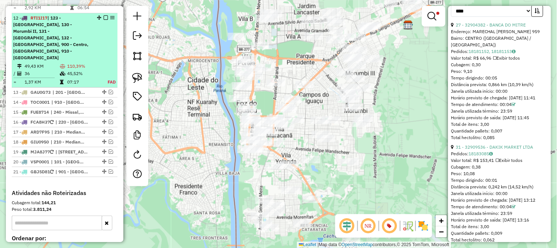
click at [76, 70] on td "45,52%" at bounding box center [83, 73] width 33 height 7
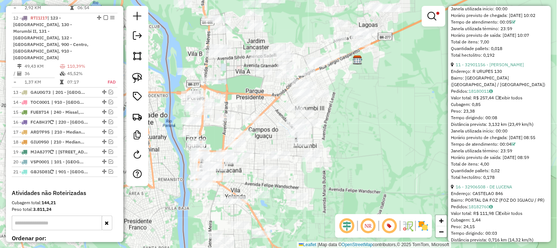
scroll to position [1455, 0]
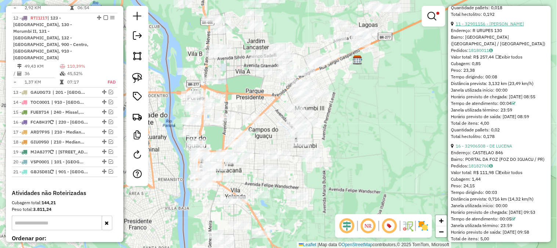
click at [500, 26] on link "11 - 32901156 - CLARICE MARIA ZANOLL" at bounding box center [490, 24] width 68 height 6
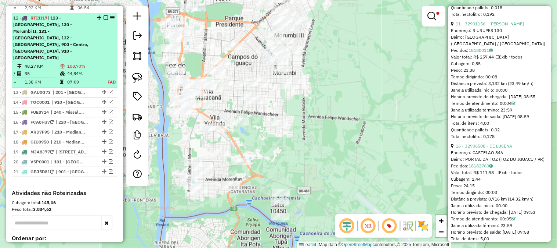
scroll to position [342, 0]
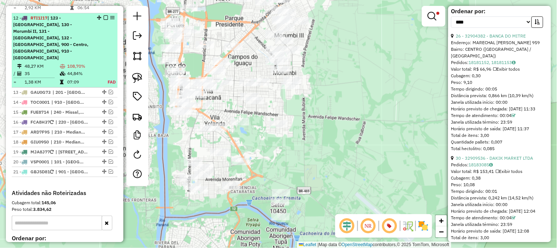
click at [78, 62] on td "108,70%" at bounding box center [83, 65] width 33 height 7
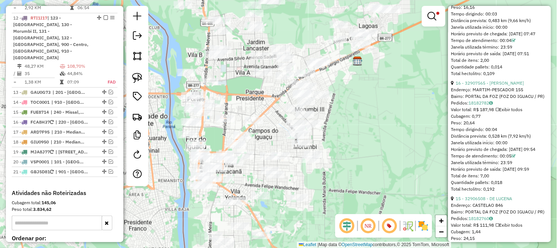
scroll to position [1566, 0]
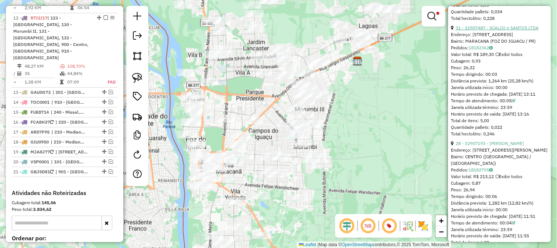
click at [506, 30] on link "31 - 32907487 - SCALCO e SANTOS LTDA" at bounding box center [497, 28] width 83 height 6
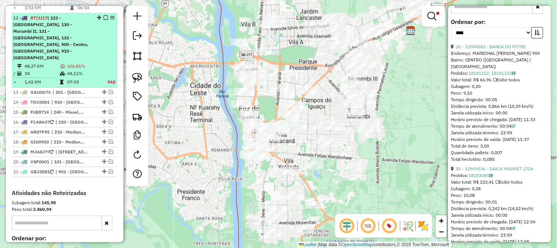
click at [65, 62] on td at bounding box center [62, 65] width 7 height 7
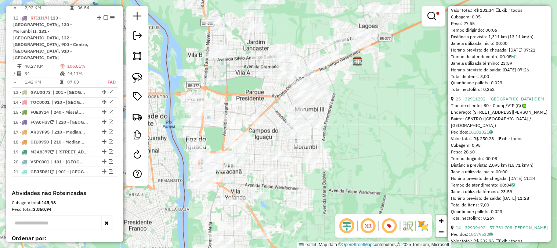
scroll to position [1964, 0]
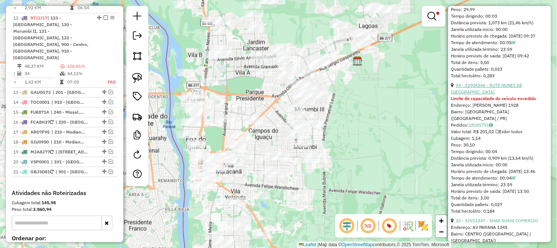
click at [513, 94] on link "34 - 32904346 - RUTE NUNES DE LIMA" at bounding box center [486, 88] width 71 height 12
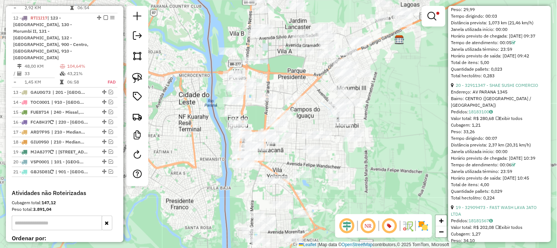
scroll to position [248, 0]
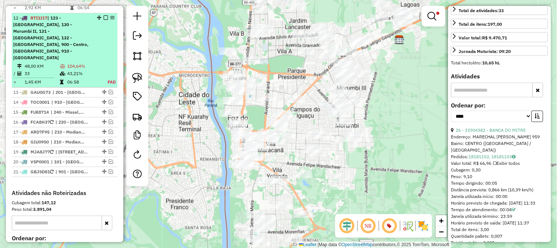
click at [83, 70] on td "43,21%" at bounding box center [83, 73] width 33 height 7
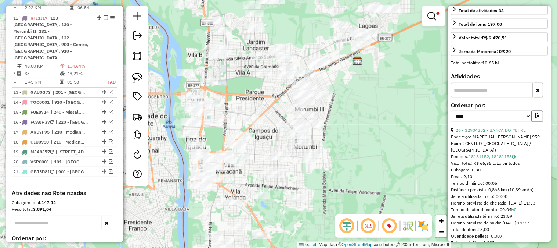
click at [539, 113] on button "button" at bounding box center [538, 116] width 12 height 11
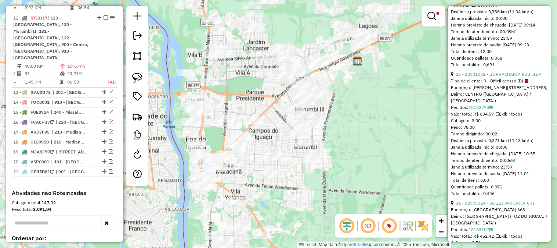
scroll to position [983, 0]
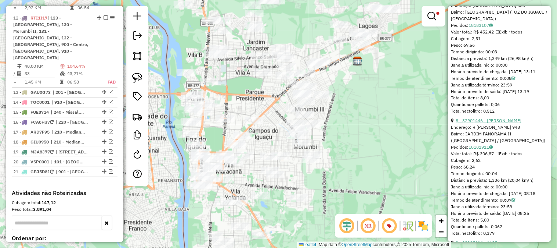
click at [500, 123] on link "8 - 32901446 - ROSALVO SOUZA DIAS" at bounding box center [489, 121] width 66 height 6
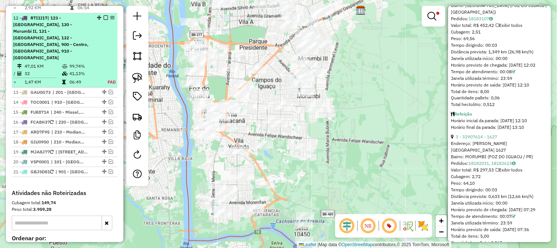
scroll to position [239, 0]
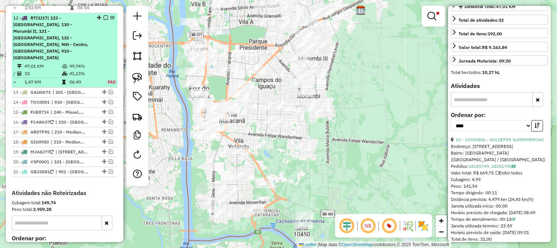
click at [89, 70] on td "41,13%" at bounding box center [84, 73] width 30 height 7
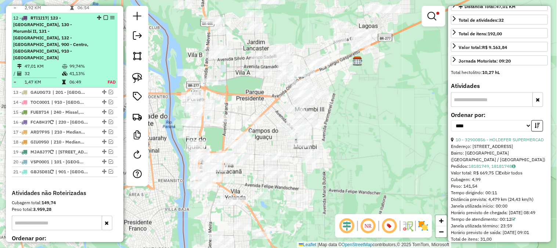
click at [104, 15] on em at bounding box center [106, 17] width 4 height 4
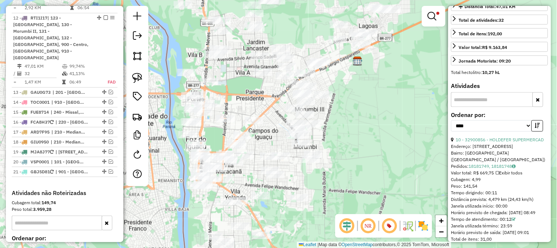
scroll to position [630, 0]
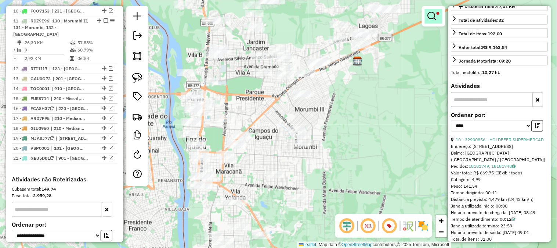
click at [434, 15] on em at bounding box center [432, 16] width 9 height 9
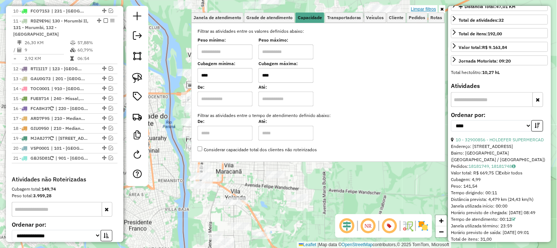
click at [432, 10] on link "Limpar filtros" at bounding box center [424, 9] width 28 height 8
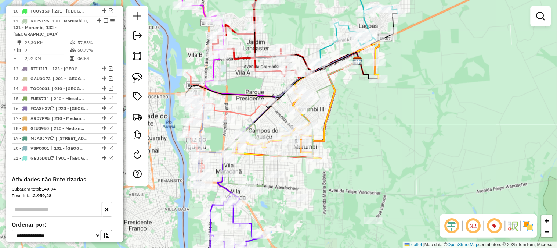
drag, startPoint x: 398, startPoint y: 156, endPoint x: 421, endPoint y: 84, distance: 75.4
click at [416, 95] on div "Janela de atendimento Grade de atendimento Capacidade Transportadoras Veículos …" at bounding box center [278, 124] width 557 height 248
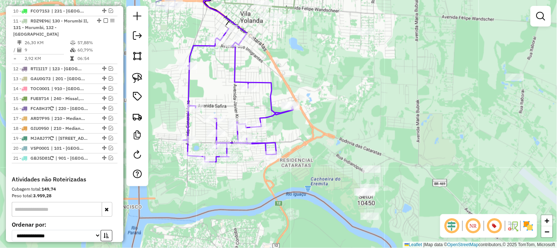
click at [186, 89] on icon at bounding box center [238, 94] width 110 height 133
select select "*********"
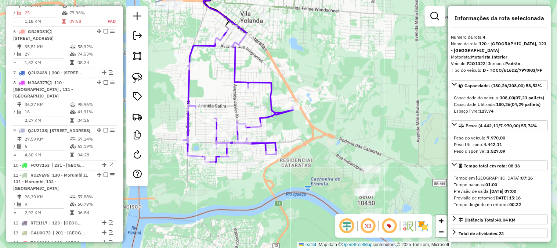
scroll to position [394, 0]
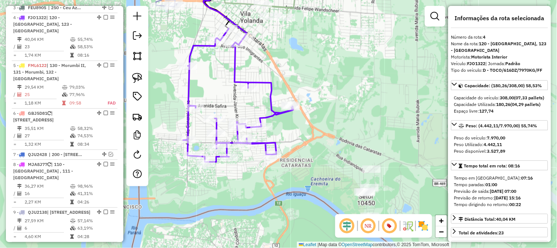
click at [186, 89] on icon at bounding box center [238, 94] width 110 height 133
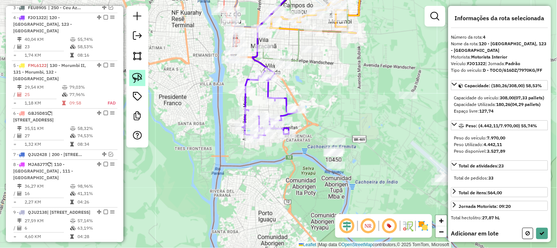
click at [130, 76] on link at bounding box center [137, 78] width 16 height 16
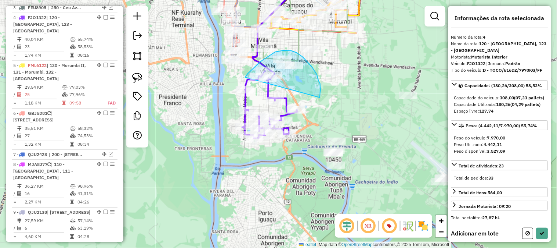
drag, startPoint x: 320, startPoint y: 97, endPoint x: 245, endPoint y: 78, distance: 77.7
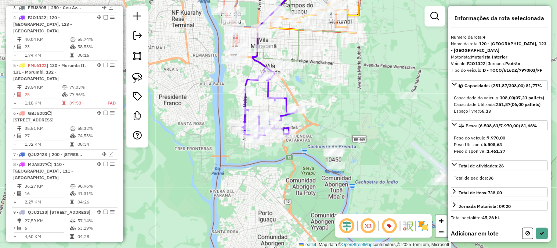
scroll to position [122, 0]
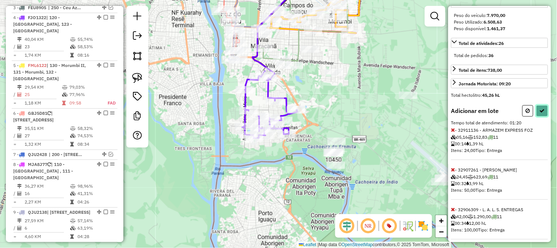
click at [541, 113] on icon at bounding box center [542, 110] width 5 height 5
select select "*********"
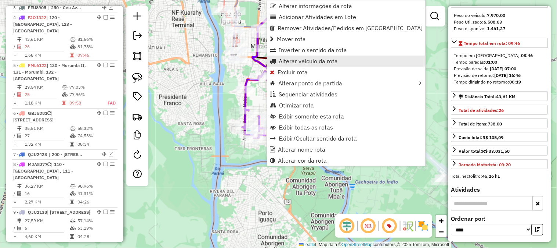
click at [288, 62] on span "Alterar veículo da rota" at bounding box center [308, 61] width 59 height 6
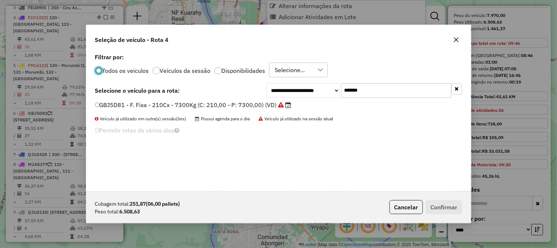
scroll to position [4, 2]
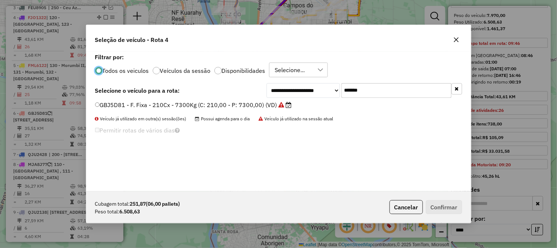
drag, startPoint x: 390, startPoint y: 92, endPoint x: 284, endPoint y: 93, distance: 106.5
click at [299, 92] on div "**********" at bounding box center [365, 90] width 196 height 15
paste input "text"
type input "*******"
click at [243, 101] on label "QJU2138 - F. Fixa - 378Cx - 12540Kg (C: 378,00 - P: 12540,00) (VD)" at bounding box center [197, 104] width 204 height 9
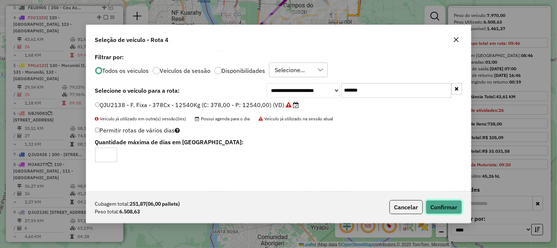
click at [426, 206] on button "Confirmar" at bounding box center [444, 207] width 36 height 14
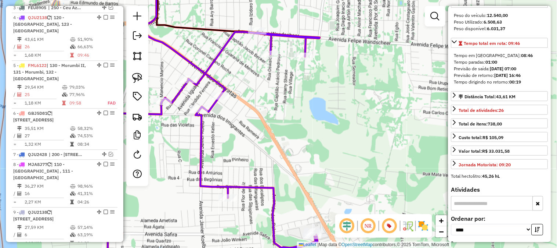
click at [268, 35] on icon at bounding box center [213, 152] width 213 height 241
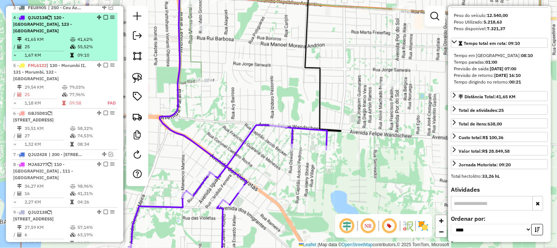
click at [114, 43] on td at bounding box center [115, 46] width 2 height 7
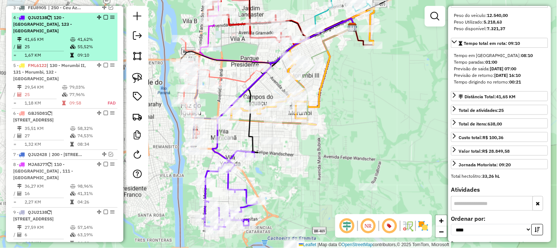
click at [104, 15] on em at bounding box center [106, 17] width 4 height 4
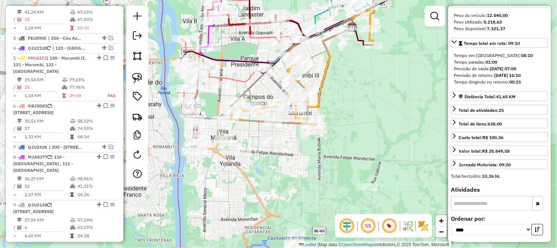
drag, startPoint x: 393, startPoint y: 140, endPoint x: 419, endPoint y: 132, distance: 27.2
click at [419, 132] on div "Janela de atendimento Grade de atendimento Capacidade Transportadoras Veículos …" at bounding box center [278, 124] width 557 height 248
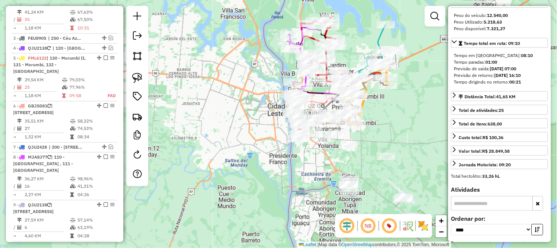
drag, startPoint x: 387, startPoint y: 122, endPoint x: 390, endPoint y: 97, distance: 24.8
click at [390, 100] on div "Janela de atendimento Grade de atendimento Capacidade Transportadoras Veículos …" at bounding box center [278, 124] width 557 height 248
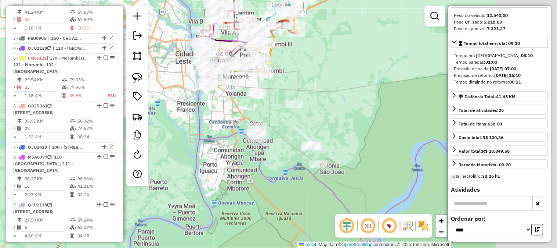
drag, startPoint x: 403, startPoint y: 104, endPoint x: 306, endPoint y: 76, distance: 100.8
click at [306, 76] on div "Janela de atendimento Grade de atendimento Capacidade Transportadoras Veículos …" at bounding box center [278, 124] width 557 height 248
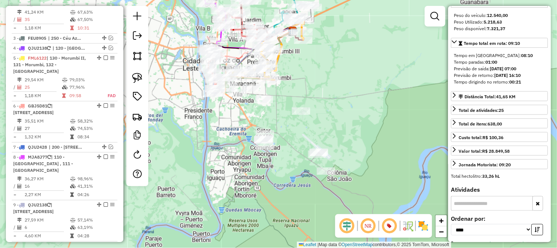
drag, startPoint x: 317, startPoint y: 92, endPoint x: 339, endPoint y: 107, distance: 27.5
click at [339, 107] on div "Janela de atendimento Grade de atendimento Capacidade Transportadoras Veículos …" at bounding box center [278, 124] width 557 height 248
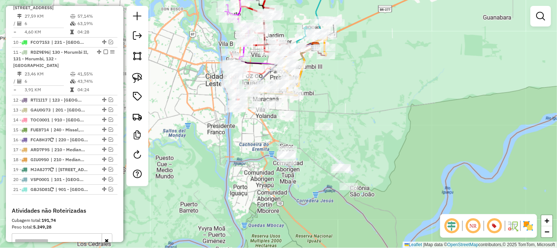
scroll to position [608, 0]
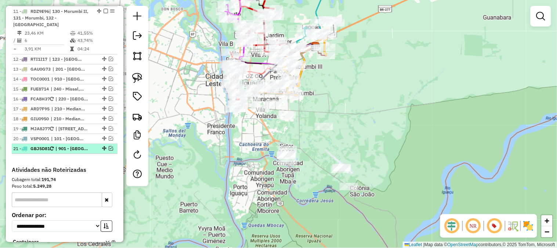
click at [109, 147] on em at bounding box center [111, 148] width 4 height 4
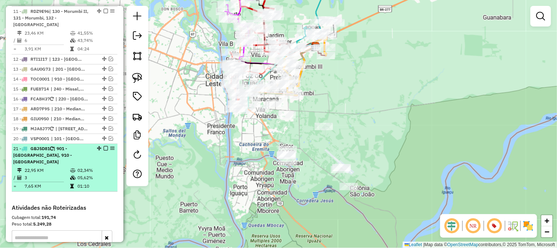
click at [65, 156] on span "| 901 - [GEOGRAPHIC_DATA], 910 - [GEOGRAPHIC_DATA]" at bounding box center [42, 154] width 59 height 19
select select "*********"
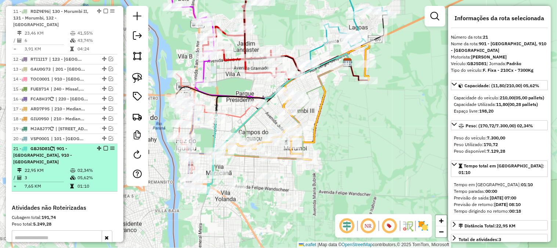
click at [83, 154] on div "21 - GBJ5D81 | 901 - Vila Shalom, 910 - Jardim América" at bounding box center [52, 155] width 78 height 20
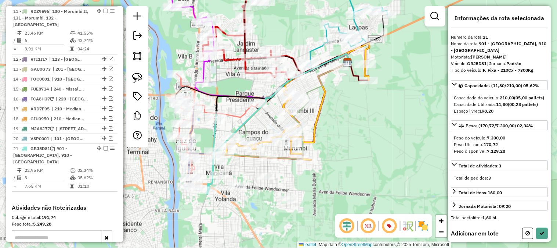
drag, startPoint x: 339, startPoint y: 165, endPoint x: 377, endPoint y: 145, distance: 42.7
click at [377, 145] on div "Rota 5 - Placa FML6122 32908209 - R JUNG E CIA LTDA Rota 5 - Placa FML6122 3290…" at bounding box center [278, 124] width 557 height 248
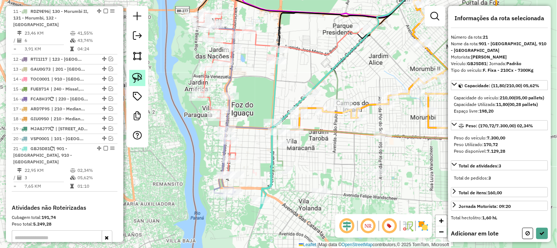
click at [140, 78] on img at bounding box center [137, 78] width 10 height 10
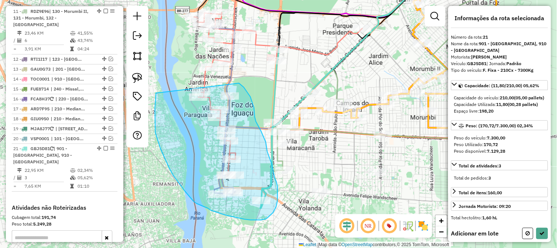
drag, startPoint x: 155, startPoint y: 123, endPoint x: 228, endPoint y: 80, distance: 85.2
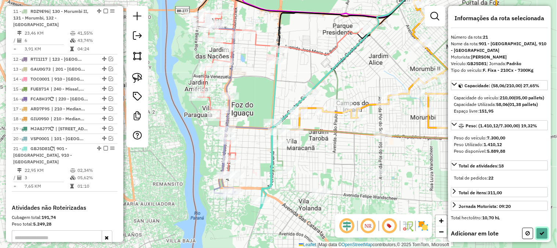
click at [543, 235] on icon at bounding box center [542, 232] width 5 height 5
select select "*********"
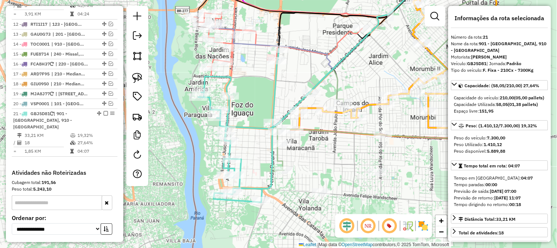
scroll to position [715, 0]
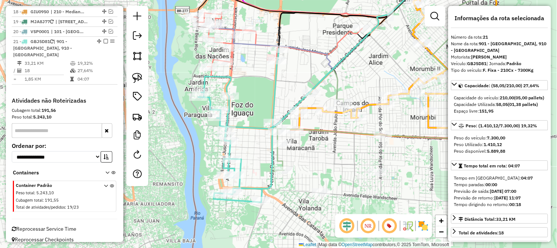
click at [243, 127] on icon at bounding box center [331, 57] width 212 height 165
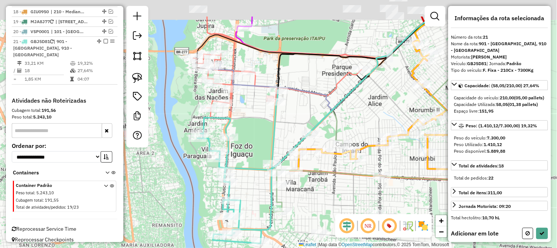
drag, startPoint x: 253, startPoint y: 84, endPoint x: 254, endPoint y: 125, distance: 41.5
click at [254, 125] on div "Janela de atendimento Grade de atendimento Capacidade Transportadoras Veículos …" at bounding box center [278, 124] width 557 height 248
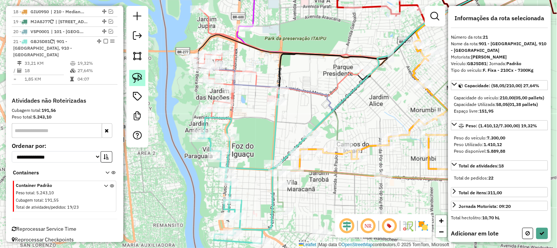
click at [135, 77] on img at bounding box center [137, 78] width 10 height 10
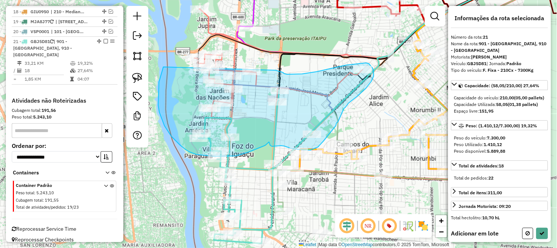
drag, startPoint x: 158, startPoint y: 105, endPoint x: 275, endPoint y: 70, distance: 121.6
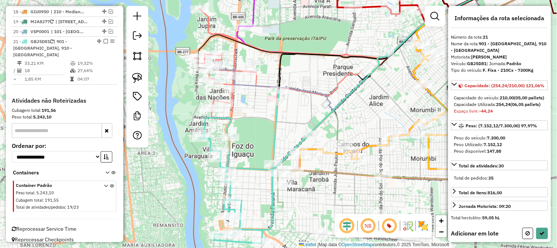
scroll to position [122, 0]
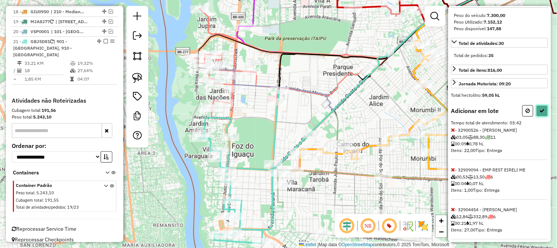
click at [543, 113] on icon at bounding box center [542, 110] width 5 height 5
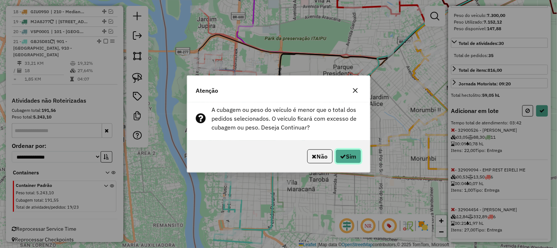
click at [339, 152] on button "Sim" at bounding box center [349, 156] width 26 height 14
select select "*********"
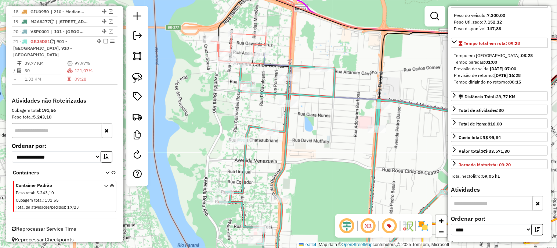
click at [267, 94] on icon at bounding box center [383, 168] width 328 height 209
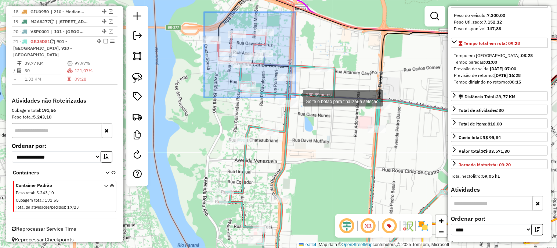
drag, startPoint x: 204, startPoint y: 12, endPoint x: 296, endPoint y: 97, distance: 125.3
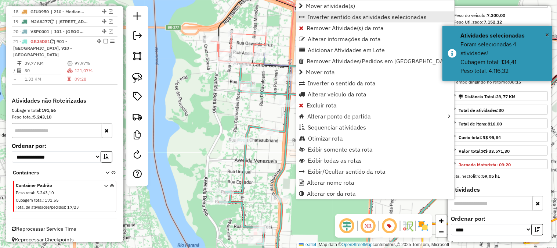
click at [324, 19] on span "Inverter sentido das atividades selecionadas" at bounding box center [367, 17] width 119 height 6
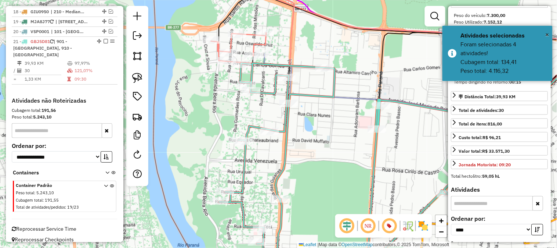
click at [284, 91] on icon at bounding box center [383, 167] width 328 height 209
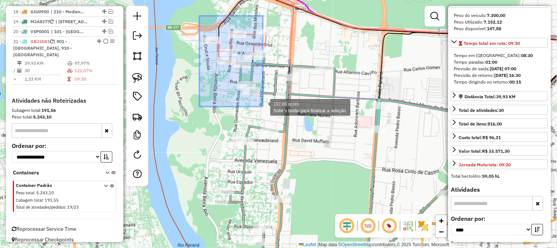
drag, startPoint x: 209, startPoint y: 30, endPoint x: 263, endPoint y: 107, distance: 93.3
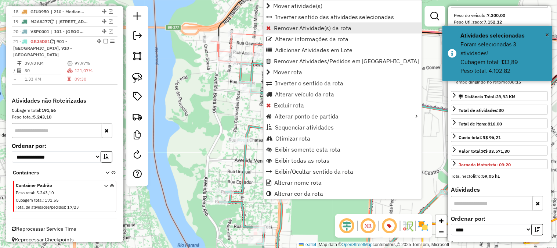
click at [283, 29] on span "Remover Atividade(s) da rota" at bounding box center [312, 28] width 77 height 6
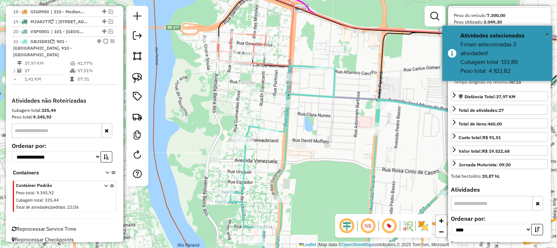
scroll to position [116, 0]
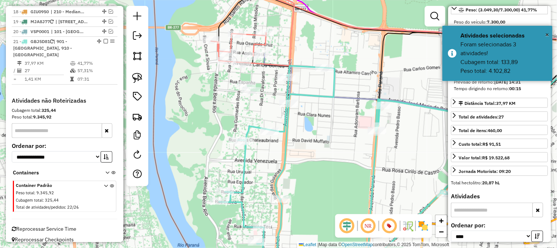
click at [299, 95] on icon at bounding box center [383, 168] width 328 height 209
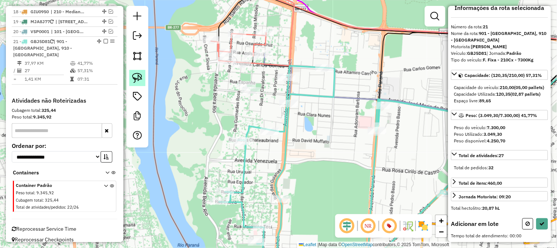
scroll to position [22, 0]
click at [131, 75] on link at bounding box center [137, 78] width 16 height 16
click at [140, 73] on img at bounding box center [137, 78] width 10 height 10
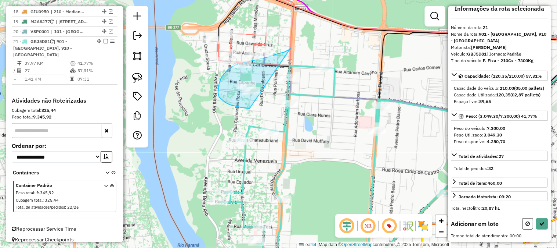
drag, startPoint x: 290, startPoint y: 49, endPoint x: 273, endPoint y: 109, distance: 62.3
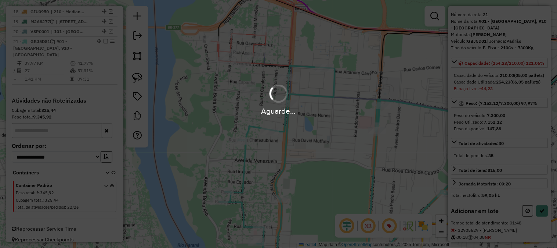
scroll to position [122, 0]
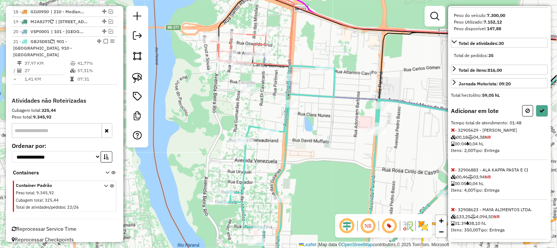
click at [547, 132] on div "Informações da rota selecionada Número da rota: 21 Nome da rota: 901 - Vila Sha…" at bounding box center [499, 124] width 103 height 236
click at [541, 113] on icon at bounding box center [542, 110] width 5 height 5
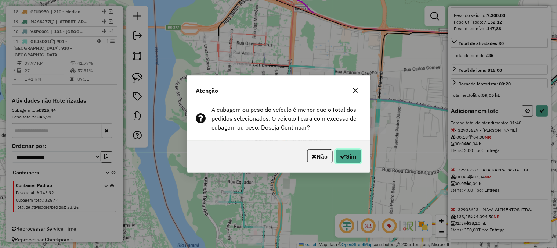
click at [360, 158] on button "Sim" at bounding box center [349, 156] width 26 height 14
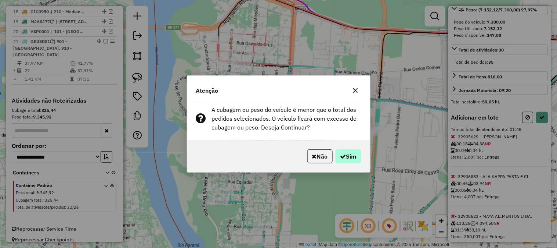
select select "*********"
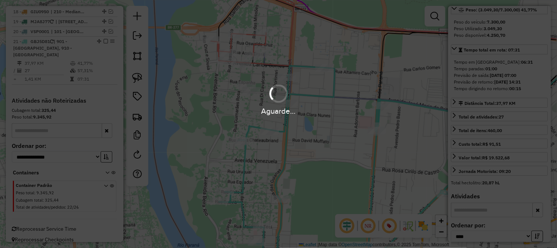
scroll to position [122, 0]
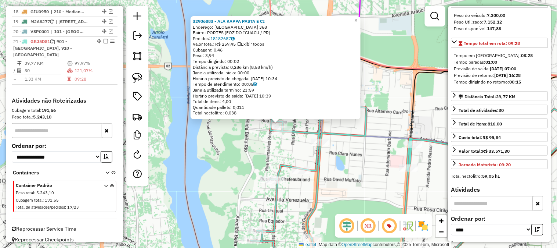
click at [230, 135] on div "32906883 - ALA KAPPA PASTA E CI Endereço: ESPANHA 368 Bairro: PORTES (FOZ DO IG…" at bounding box center [278, 124] width 557 height 248
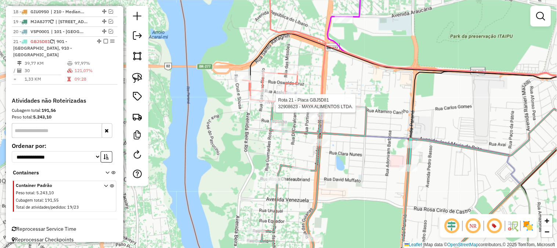
select select "*********"
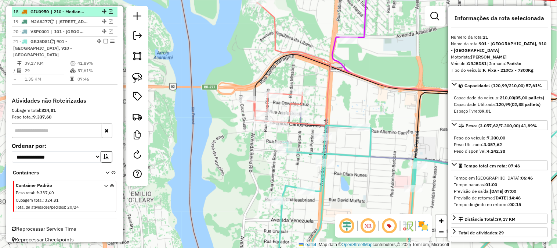
click at [104, 39] on em at bounding box center [106, 41] width 4 height 4
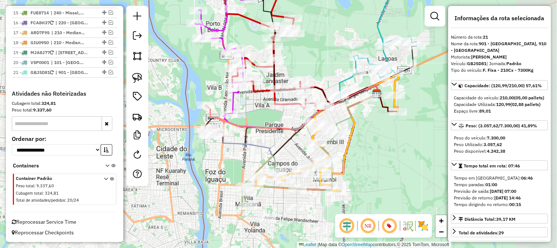
drag, startPoint x: 329, startPoint y: 149, endPoint x: 241, endPoint y: 146, distance: 87.8
click at [241, 146] on icon at bounding box center [298, 120] width 163 height 71
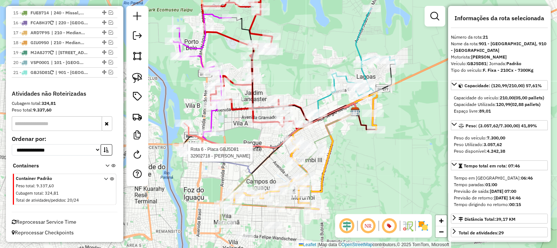
drag, startPoint x: 241, startPoint y: 140, endPoint x: 223, endPoint y: 156, distance: 25.0
click at [224, 156] on div "Rota 6 - Placa GBJ5D81 32902718 - ADÃO DE OLIVEIRA Janela de atendimento Grade …" at bounding box center [278, 124] width 557 height 248
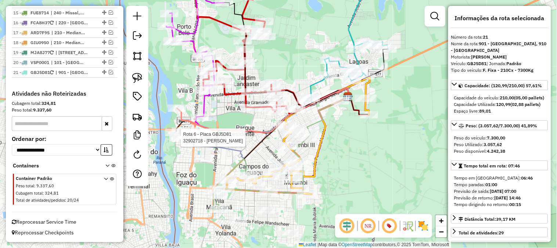
drag, startPoint x: 302, startPoint y: 63, endPoint x: 314, endPoint y: 27, distance: 38.0
click at [314, 27] on div "Rota 6 - Placa GBJ5D81 32902718 - ADÃO DE OLIVEIRA Janela de atendimento Grade …" at bounding box center [278, 124] width 557 height 248
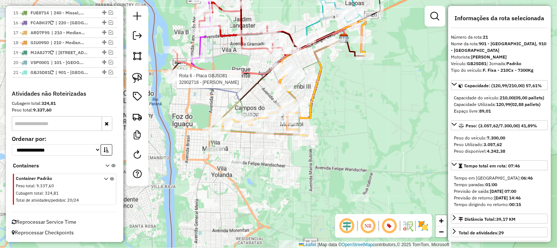
drag, startPoint x: 379, startPoint y: 154, endPoint x: 357, endPoint y: 129, distance: 33.6
click at [358, 129] on div "Rota 6 - Placa GBJ5D81 32902718 - ADÃO DE OLIVEIRA Janela de atendimento Grade …" at bounding box center [278, 124] width 557 height 248
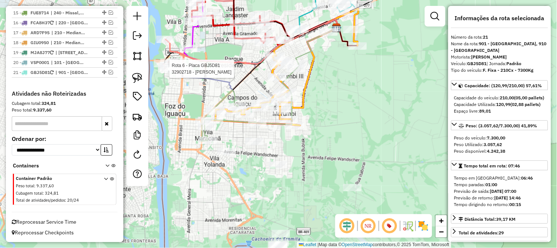
drag, startPoint x: 340, startPoint y: 127, endPoint x: 348, endPoint y: 111, distance: 17.9
click at [348, 111] on div "Rota 6 - Placa GBJ5D81 32902718 - ADÃO DE OLIVEIRA Janela de atendimento Grade …" at bounding box center [278, 124] width 557 height 248
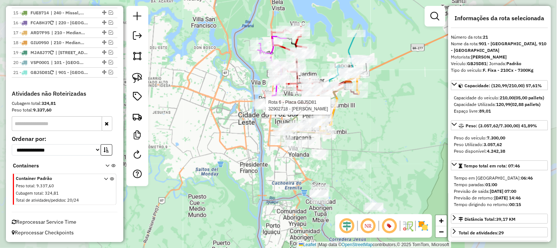
drag, startPoint x: 379, startPoint y: 134, endPoint x: 346, endPoint y: 85, distance: 60.0
click at [346, 85] on div "Rota 6 - Placa GBJ5D81 32902718 - ADÃO DE OLIVEIRA Janela de atendimento Grade …" at bounding box center [278, 124] width 557 height 248
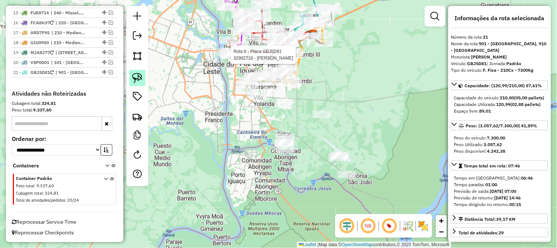
click at [142, 76] on img at bounding box center [137, 78] width 10 height 10
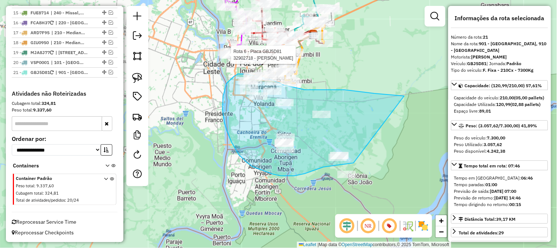
drag, startPoint x: 404, startPoint y: 96, endPoint x: 355, endPoint y: 162, distance: 82.4
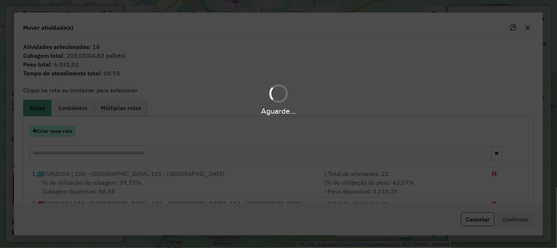
click at [61, 129] on button "Criar nova rota" at bounding box center [52, 130] width 46 height 11
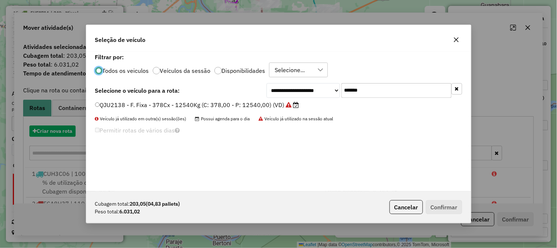
scroll to position [4, 2]
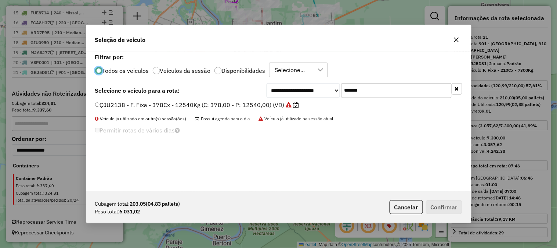
drag, startPoint x: 348, startPoint y: 94, endPoint x: 292, endPoint y: 90, distance: 55.6
click at [299, 90] on div "**********" at bounding box center [365, 90] width 196 height 15
paste input "text"
type input "*******"
click at [232, 101] on label "FJO1322 - D - TOCO/616DZ/7970KG/FF (C: 308,00 - P: 7970,00) (VD)" at bounding box center [195, 104] width 201 height 9
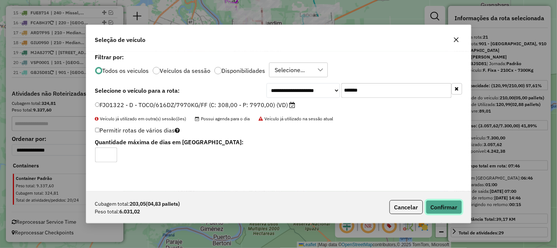
click at [453, 205] on button "Confirmar" at bounding box center [444, 207] width 36 height 14
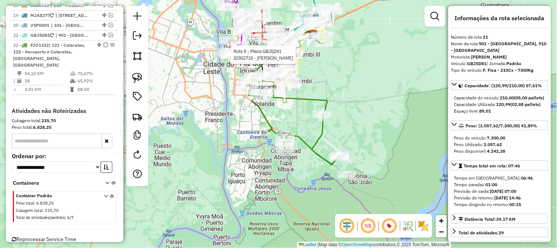
scroll to position [732, 0]
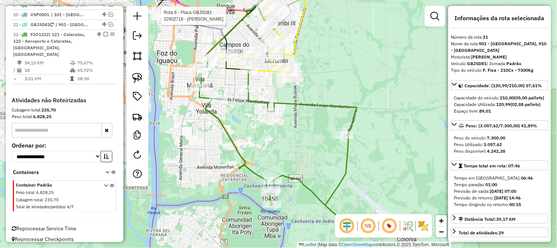
click at [368, 100] on div "Rota 6 - Placa GBJ5D81 32902718 - ADÃO DE OLIVEIRA Janela de atendimento Grade …" at bounding box center [278, 124] width 557 height 248
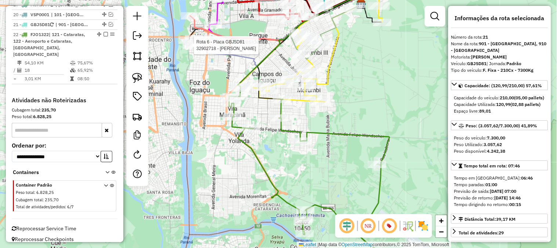
click at [104, 33] on em at bounding box center [106, 34] width 4 height 4
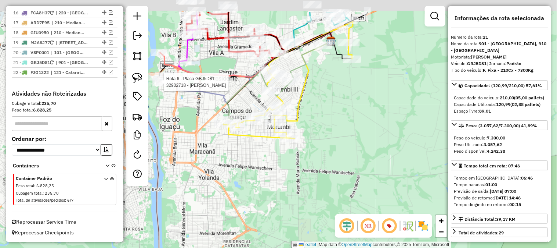
drag, startPoint x: 371, startPoint y: 102, endPoint x: 343, endPoint y: 134, distance: 43.2
click at [343, 134] on div "Rota 6 - Placa GBJ5D81 32902718 - ADÃO DE OLIVEIRA Janela de atendimento Grade …" at bounding box center [278, 124] width 557 height 248
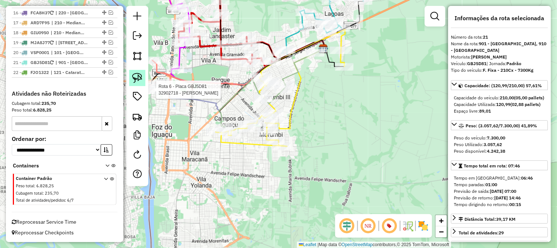
click at [139, 78] on img at bounding box center [137, 78] width 10 height 10
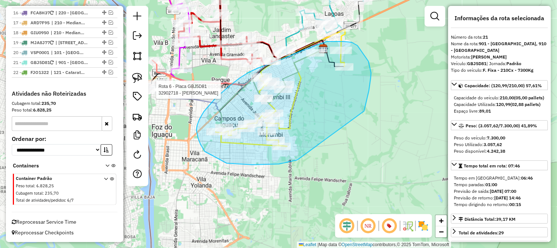
drag, startPoint x: 366, startPoint y: 103, endPoint x: 297, endPoint y: 159, distance: 88.5
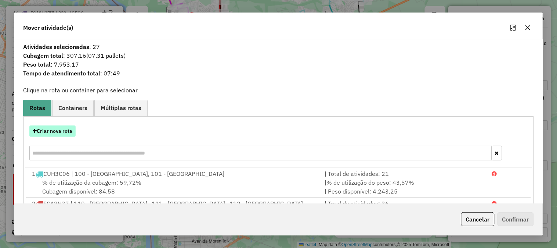
click at [55, 128] on button "Criar nova rota" at bounding box center [52, 130] width 46 height 11
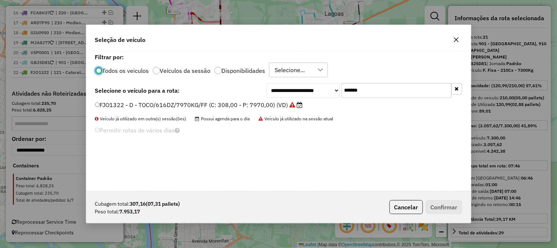
scroll to position [4, 2]
click at [273, 90] on div "**********" at bounding box center [365, 90] width 196 height 15
paste input "text"
type input "*******"
click at [233, 104] on label "RDZ9E96 - F. Fixa - 420Cx - 12650Kg (C: 420,00 - P: 12650,00) (VD)" at bounding box center [197, 104] width 204 height 9
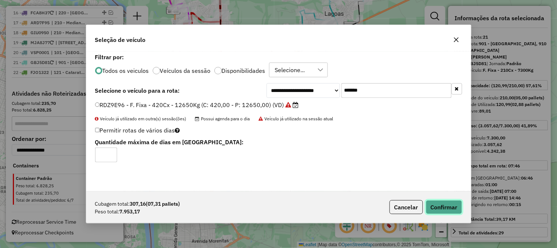
click at [434, 206] on button "Confirmar" at bounding box center [444, 207] width 36 height 14
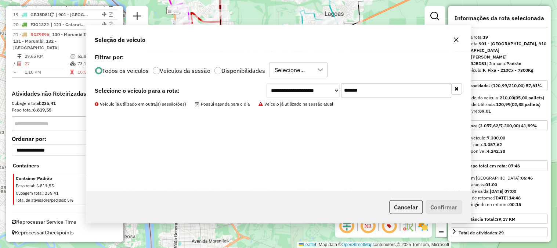
scroll to position [646, 0]
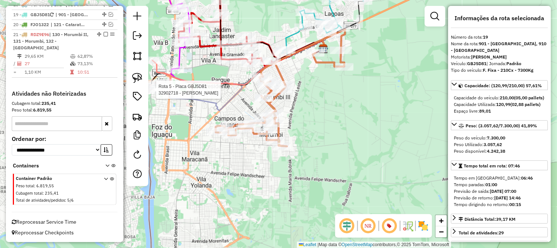
click at [281, 72] on icon at bounding box center [280, 87] width 129 height 117
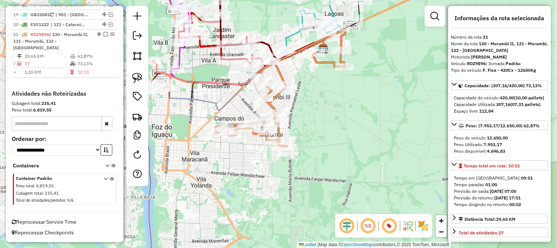
scroll to position [245, 0]
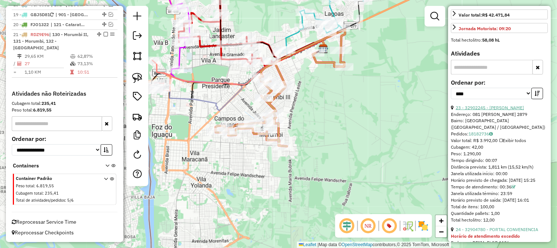
click at [500, 110] on link "23 - 32902245 - SIMONE FURLANI NEVES" at bounding box center [490, 108] width 68 height 6
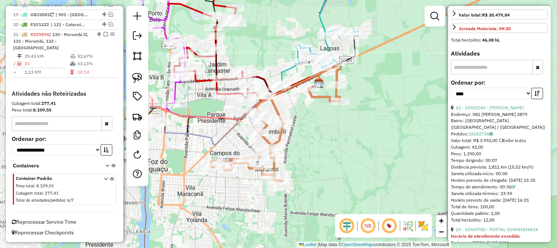
click at [273, 106] on icon at bounding box center [276, 122] width 129 height 117
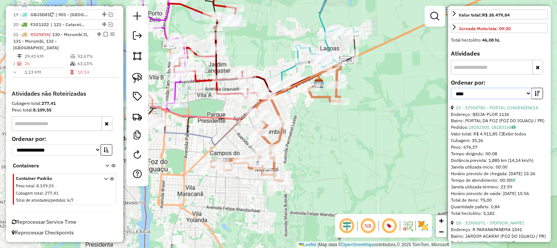
click at [488, 99] on select "**********" at bounding box center [491, 93] width 81 height 11
select select "**********"
click at [451, 99] on select "**********" at bounding box center [491, 93] width 81 height 11
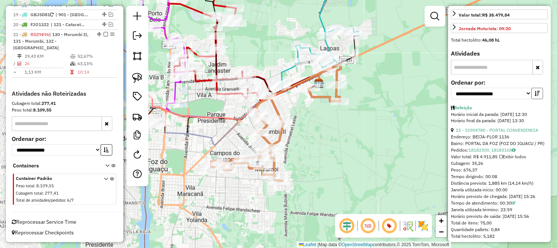
click at [538, 99] on button "button" at bounding box center [538, 93] width 12 height 11
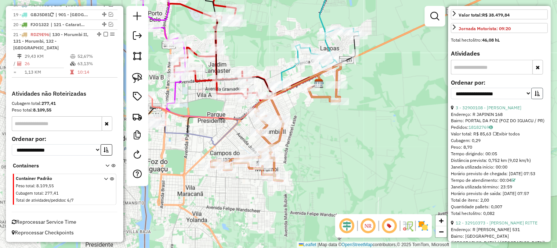
click at [538, 99] on button "button" at bounding box center [538, 93] width 12 height 11
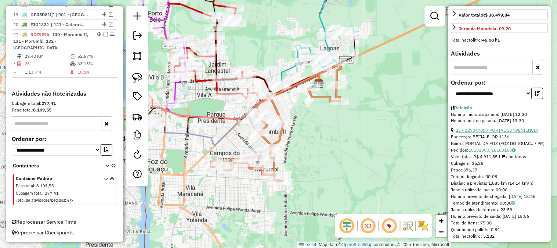
click at [512, 133] on link "23 - 32904780 - PORTAL CONVENIENCIA" at bounding box center [497, 130] width 83 height 6
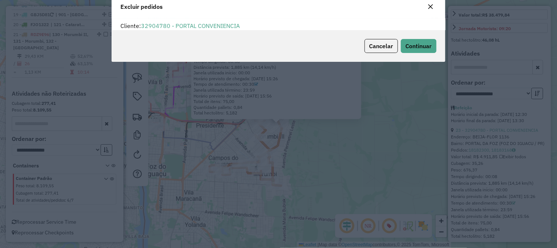
scroll to position [4, 2]
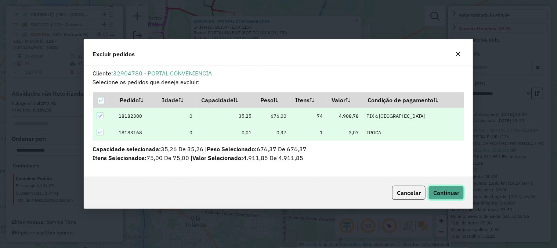
click at [454, 192] on span "Continuar" at bounding box center [446, 192] width 26 height 7
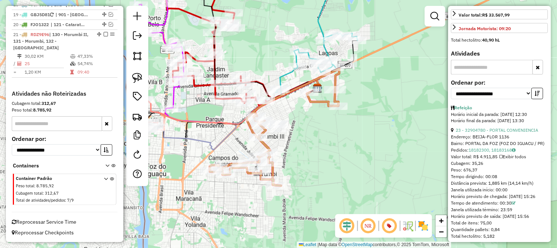
click at [318, 101] on icon at bounding box center [274, 127] width 129 height 117
click at [505, 133] on link "18 - 32906571 - ROBERTO CELSO ROSSA" at bounding box center [490, 130] width 68 height 6
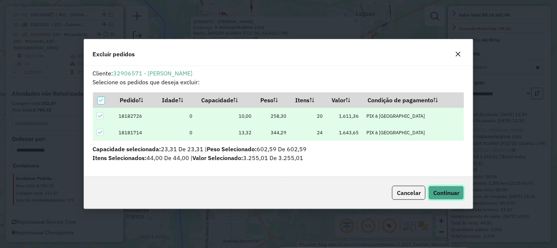
click at [452, 195] on span "Continuar" at bounding box center [446, 192] width 26 height 7
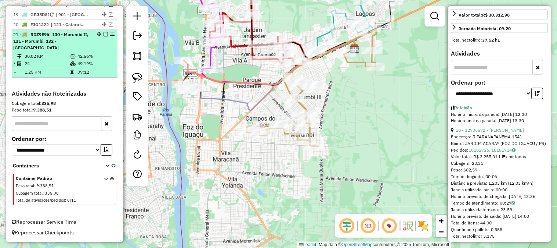
click at [105, 34] on em at bounding box center [106, 34] width 4 height 4
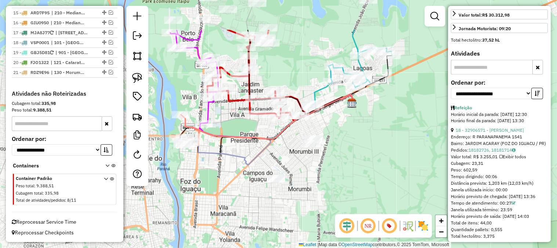
drag, startPoint x: 371, startPoint y: 90, endPoint x: 370, endPoint y: 158, distance: 68.7
click at [370, 158] on div "Janela de atendimento Grade de atendimento Capacidade Transportadoras Veículos …" at bounding box center [278, 124] width 557 height 248
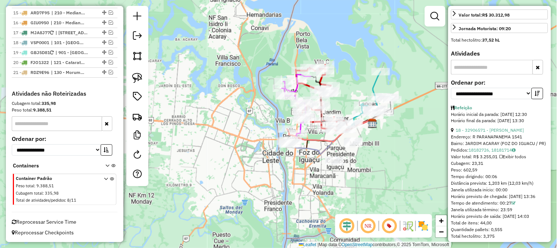
click at [356, 64] on div "Janela de atendimento Grade de atendimento Capacidade Transportadoras Veículos …" at bounding box center [278, 124] width 557 height 248
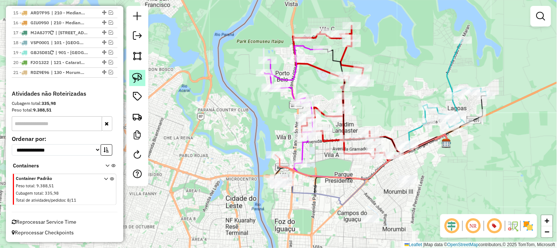
click at [140, 79] on img at bounding box center [137, 78] width 10 height 10
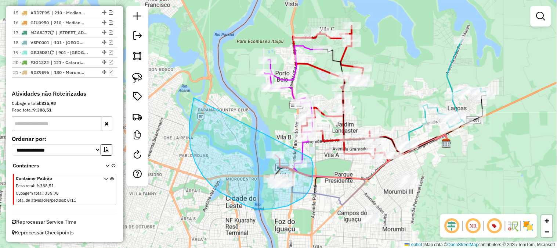
drag, startPoint x: 190, startPoint y: 123, endPoint x: 311, endPoint y: 158, distance: 126.8
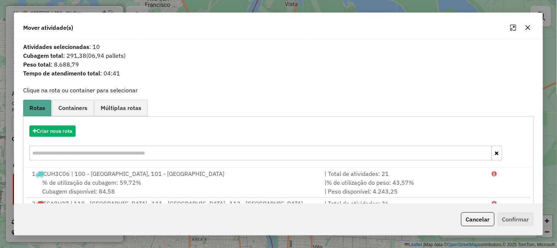
click at [482, 221] on button "Cancelar" at bounding box center [477, 219] width 33 height 14
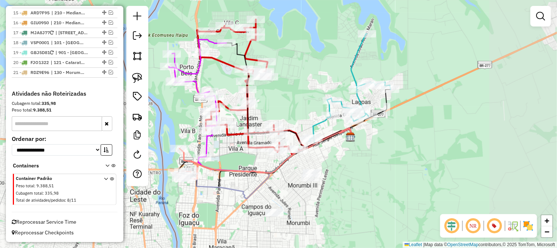
drag, startPoint x: 408, startPoint y: 60, endPoint x: 303, endPoint y: 54, distance: 105.6
click at [303, 54] on div "Janela de atendimento Grade de atendimento Capacidade Transportadoras Veículos …" at bounding box center [278, 124] width 557 height 248
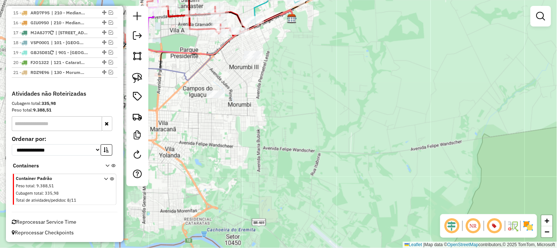
drag, startPoint x: 335, startPoint y: 91, endPoint x: 410, endPoint y: 180, distance: 116.5
click at [410, 180] on div "Janela de atendimento Grade de atendimento Capacidade Transportadoras Veículos …" at bounding box center [278, 124] width 557 height 248
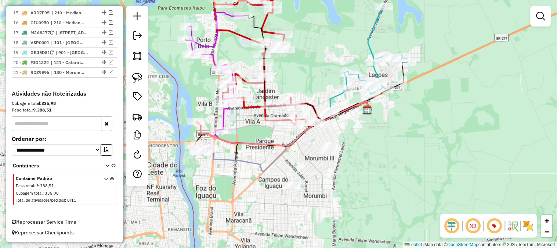
drag, startPoint x: 331, startPoint y: 61, endPoint x: 353, endPoint y: 112, distance: 55.1
click at [353, 112] on div "Janela de atendimento Grade de atendimento Capacidade Transportadoras Veículos …" at bounding box center [278, 124] width 557 height 248
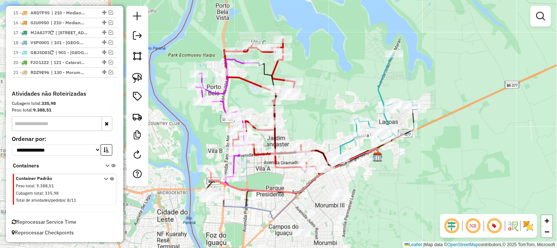
drag, startPoint x: 363, startPoint y: 97, endPoint x: 332, endPoint y: 87, distance: 31.7
click at [332, 87] on div "Janela de atendimento Grade de atendimento Capacidade Transportadoras Veículos …" at bounding box center [278, 124] width 557 height 248
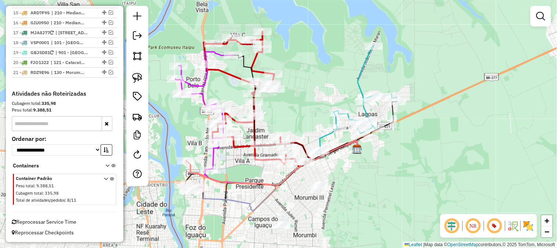
click at [357, 69] on div "Janela de atendimento Grade de atendimento Capacidade Transportadoras Veículos …" at bounding box center [278, 124] width 557 height 248
click at [360, 68] on icon at bounding box center [356, 99] width 82 height 107
select select "**********"
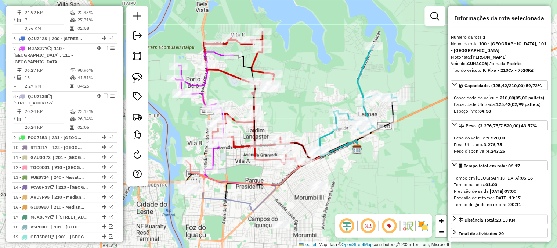
scroll to position [302, 0]
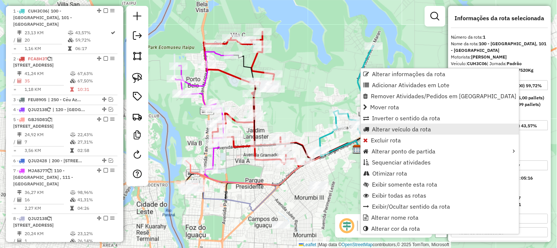
click at [386, 127] on span "Alterar veículo da rota" at bounding box center [401, 129] width 59 height 6
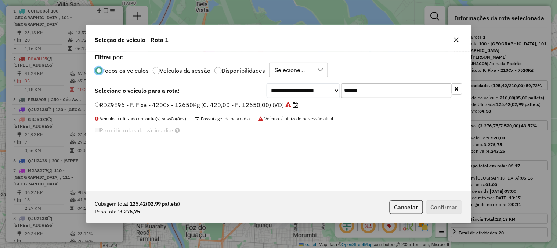
scroll to position [4, 2]
drag, startPoint x: 387, startPoint y: 93, endPoint x: 291, endPoint y: 90, distance: 96.3
click at [291, 90] on div "**********" at bounding box center [365, 90] width 196 height 15
paste input "text"
type input "*******"
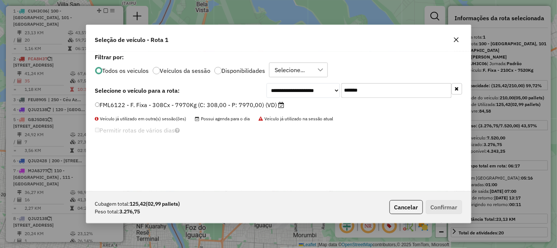
click at [245, 103] on label "FML6122 - F. Fixa - 308Cx - 7970Kg (C: 308,00 - P: 7970,00) (VD)" at bounding box center [190, 104] width 190 height 9
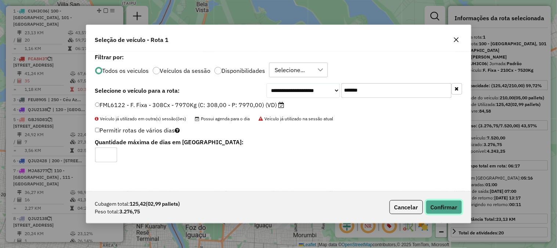
click at [440, 204] on button "Confirmar" at bounding box center [444, 207] width 36 height 14
click at [440, 204] on p-footer "Cubagem total: 125,42 (02,99 pallets) Peso total: 3.276,75 Cancelar Confirmar" at bounding box center [425, 207] width 76 height 14
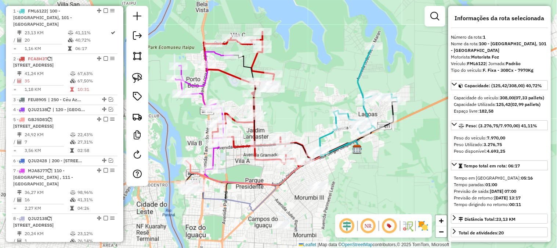
click at [358, 72] on icon at bounding box center [356, 99] width 82 height 107
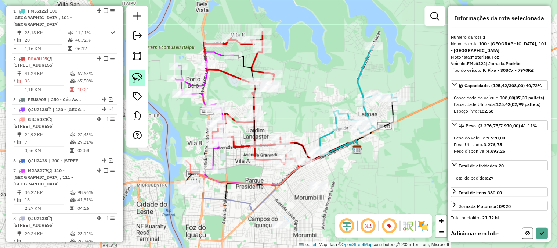
click at [141, 77] on img at bounding box center [137, 78] width 10 height 10
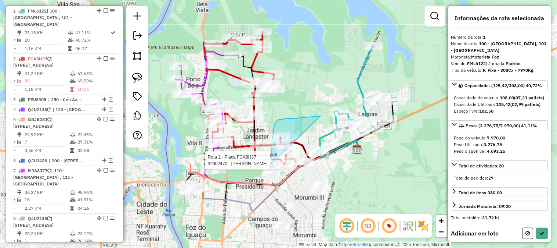
drag, startPoint x: 298, startPoint y: 118, endPoint x: 320, endPoint y: 180, distance: 65.6
click at [320, 180] on div "Rota 2 - Placa FCA8H37 32906969 - JOSMAR THAEINL Rota 2 - Placa FCA8H37 3290704…" at bounding box center [278, 124] width 557 height 248
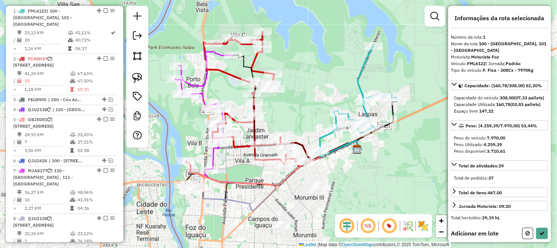
scroll to position [122, 0]
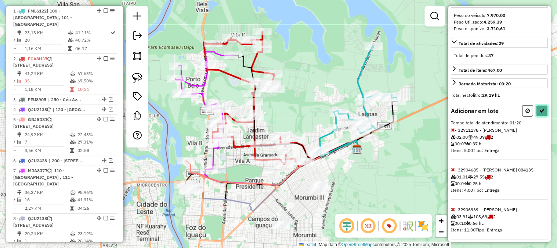
click at [541, 113] on icon at bounding box center [542, 110] width 5 height 5
select select "**********"
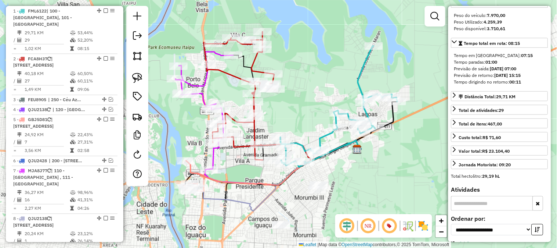
click at [325, 134] on icon at bounding box center [339, 106] width 117 height 121
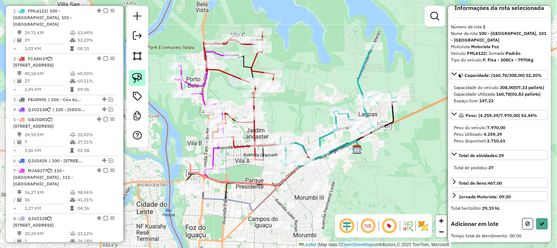
click at [138, 76] on img at bounding box center [137, 78] width 10 height 10
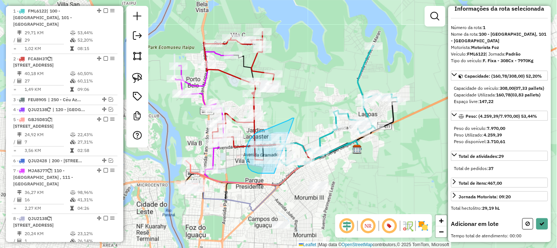
drag, startPoint x: 284, startPoint y: 122, endPoint x: 276, endPoint y: 173, distance: 51.7
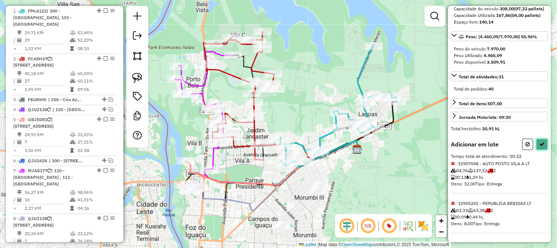
click at [543, 143] on icon at bounding box center [542, 143] width 5 height 5
select select "**********"
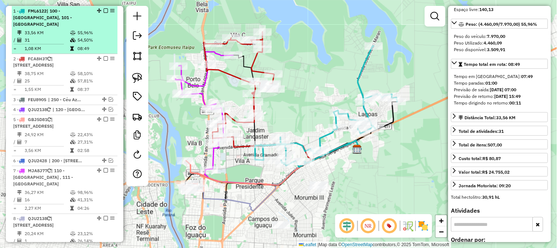
click at [104, 10] on em at bounding box center [106, 10] width 4 height 4
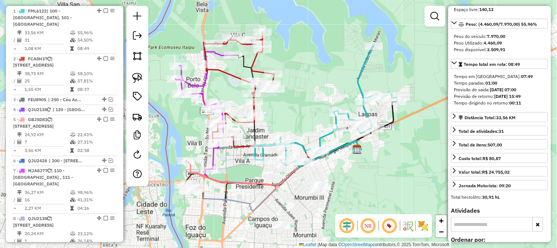
scroll to position [271, 0]
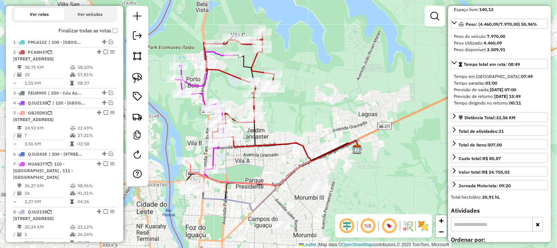
drag, startPoint x: 304, startPoint y: 107, endPoint x: 321, endPoint y: 105, distance: 17.0
click at [321, 105] on div "Janela de atendimento Grade de atendimento Capacidade Transportadoras Veículos …" at bounding box center [278, 124] width 557 height 248
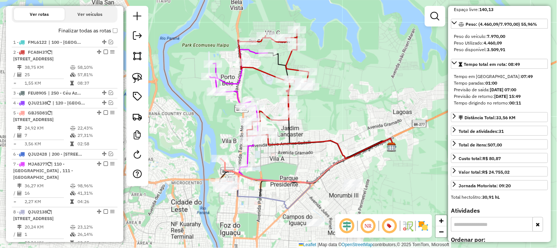
click at [286, 61] on icon at bounding box center [274, 84] width 72 height 111
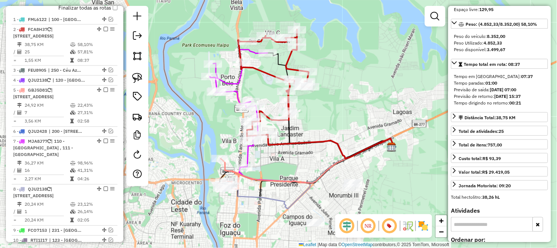
scroll to position [312, 0]
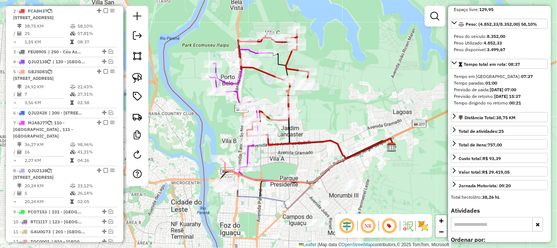
click at [286, 61] on icon at bounding box center [274, 84] width 72 height 111
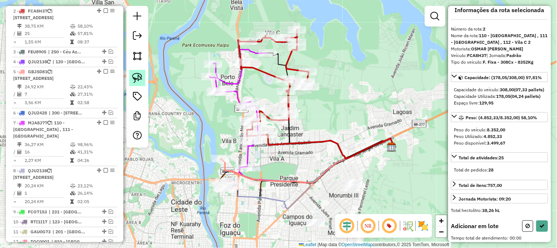
click at [134, 78] on img at bounding box center [137, 78] width 10 height 10
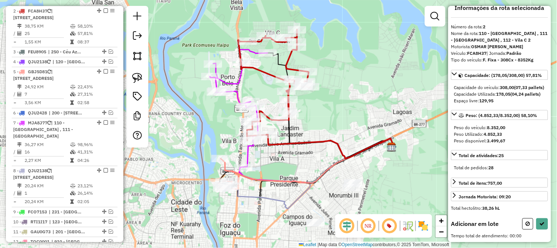
scroll to position [22, 0]
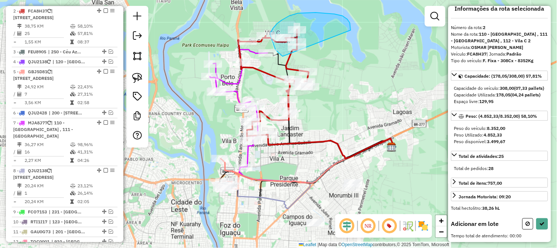
drag, startPoint x: 347, startPoint y: 19, endPoint x: 318, endPoint y: 65, distance: 54.6
click at [318, 65] on div "Rota 2 - Placa FCA8H37 32908708 - J.D. GARBUIO SUPERME Rota 7 - Placa MJA8J77 3…" at bounding box center [278, 124] width 557 height 248
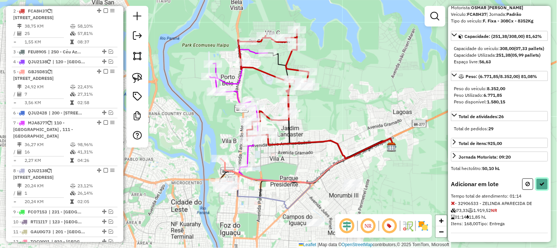
click at [540, 185] on icon at bounding box center [542, 183] width 5 height 5
select select "**********"
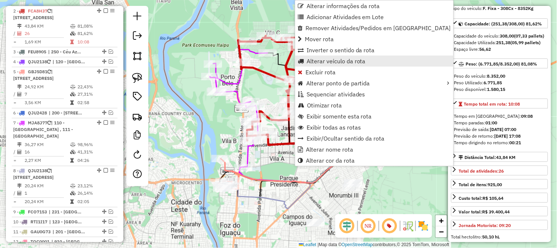
click at [324, 58] on span "Alterar veículo da rota" at bounding box center [336, 61] width 59 height 6
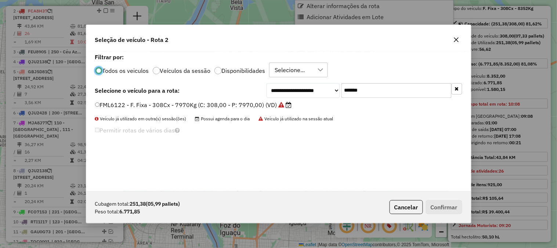
scroll to position [4, 2]
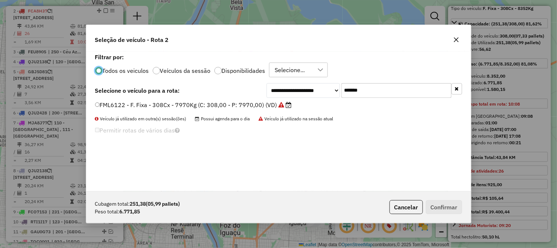
drag, startPoint x: 396, startPoint y: 92, endPoint x: 285, endPoint y: 89, distance: 110.6
click at [286, 89] on div "**********" at bounding box center [365, 90] width 196 height 15
paste input "text"
type input "*******"
click at [261, 104] on label "QJU2318 - F. Fixa - 378Cx - 12540Kg (C: 378,00 - P: 12540,00) (VD)" at bounding box center [193, 104] width 197 height 9
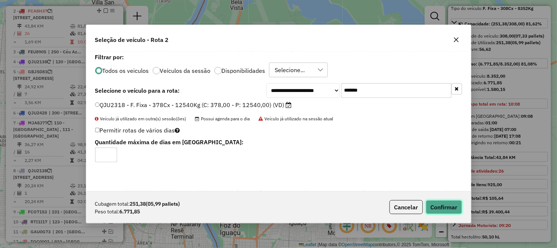
click at [433, 207] on button "Confirmar" at bounding box center [444, 207] width 36 height 14
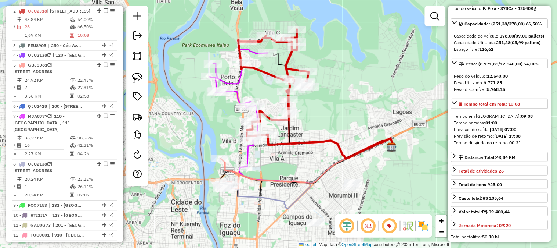
click at [310, 140] on icon at bounding box center [331, 146] width 126 height 24
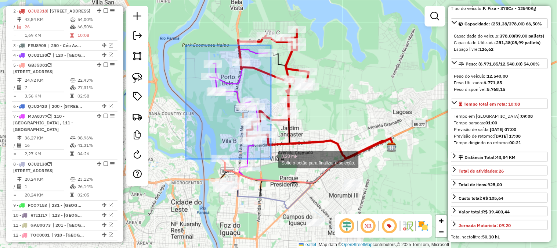
drag, startPoint x: 186, startPoint y: 46, endPoint x: 271, endPoint y: 159, distance: 141.6
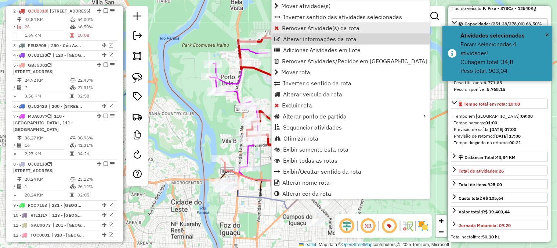
click at [290, 25] on span "Remover Atividade(s) da rota" at bounding box center [320, 28] width 77 height 6
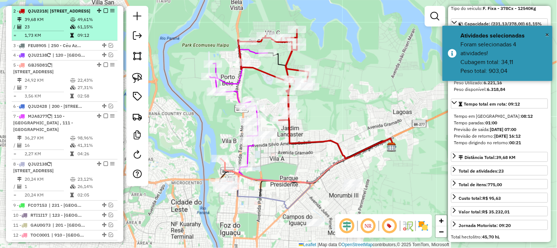
click at [104, 10] on em at bounding box center [106, 10] width 4 height 4
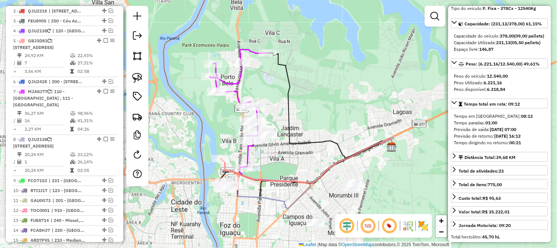
scroll to position [281, 0]
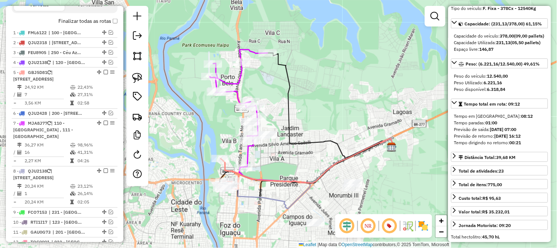
click at [247, 50] on icon at bounding box center [239, 108] width 58 height 117
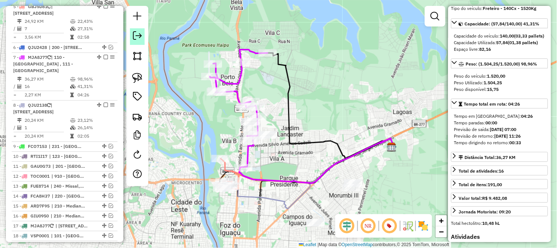
scroll to position [399, 0]
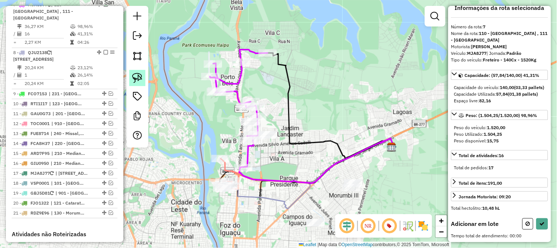
click at [132, 76] on img at bounding box center [137, 78] width 10 height 10
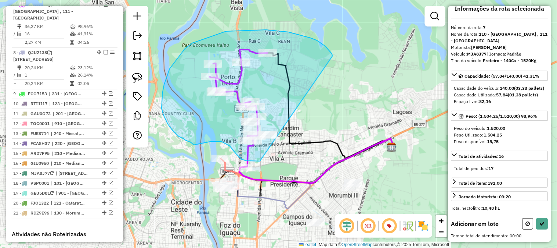
drag, startPoint x: 332, startPoint y: 54, endPoint x: 280, endPoint y: 158, distance: 116.5
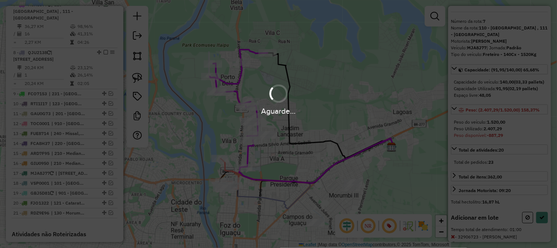
scroll to position [62, 0]
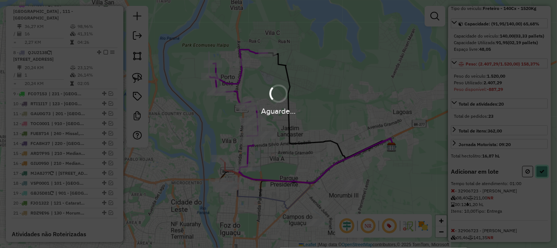
click at [542, 174] on icon at bounding box center [542, 171] width 5 height 5
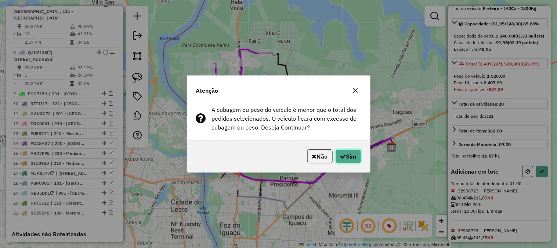
click at [355, 156] on button "Sim" at bounding box center [349, 156] width 26 height 14
select select "**********"
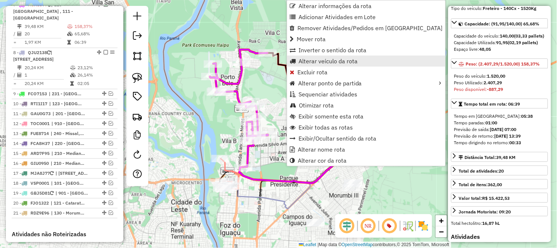
click at [302, 62] on span "Alterar veículo da rota" at bounding box center [328, 61] width 59 height 6
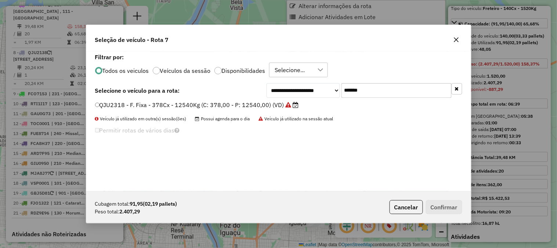
scroll to position [4, 2]
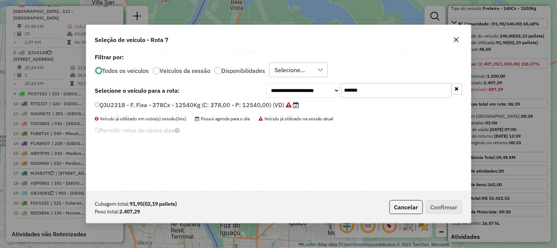
drag, startPoint x: 407, startPoint y: 92, endPoint x: 295, endPoint y: 90, distance: 112.0
click at [298, 90] on div "**********" at bounding box center [365, 90] width 196 height 15
paste input "text"
type input "*******"
click at [232, 109] on div "QJT3668 - F. Fixa - 378Cx - 12540Kg (C: 378,00 - P: 12540,00) (VD)" at bounding box center [279, 108] width 376 height 15
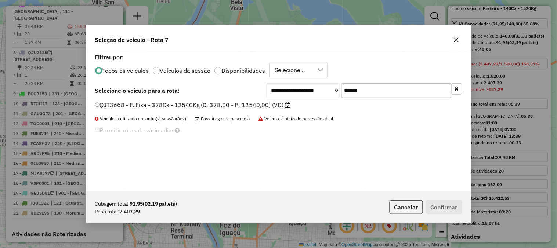
click at [232, 105] on label "QJT3668 - F. Fixa - 378Cx - 12540Kg (C: 378,00 - P: 12540,00) (VD)" at bounding box center [193, 104] width 196 height 9
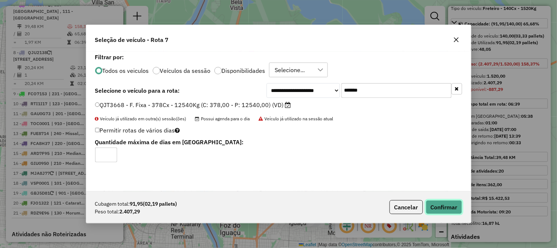
click at [439, 203] on button "Confirmar" at bounding box center [444, 207] width 36 height 14
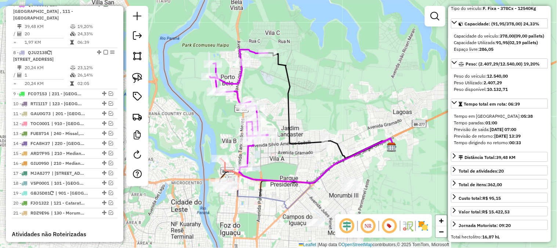
scroll to position [55, 0]
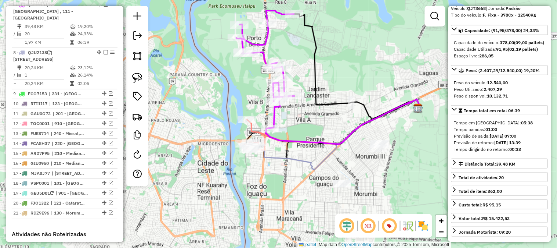
drag, startPoint x: 327, startPoint y: 114, endPoint x: 349, endPoint y: 80, distance: 40.8
click at [348, 84] on div "Janela de atendimento Grade de atendimento Capacidade Transportadoras Veículos …" at bounding box center [278, 124] width 557 height 248
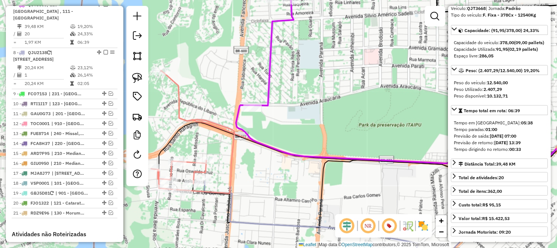
drag, startPoint x: 316, startPoint y: 123, endPoint x: 335, endPoint y: 120, distance: 19.3
click at [335, 120] on div "Janela de atendimento Grade de atendimento Capacidade Transportadoras Veículos …" at bounding box center [278, 124] width 557 height 248
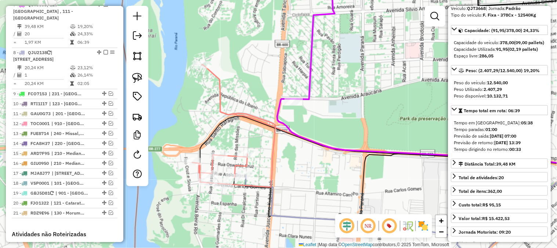
drag, startPoint x: 324, startPoint y: 123, endPoint x: 341, endPoint y: 103, distance: 26.6
click at [341, 103] on div "Janela de atendimento Grade de atendimento Capacidade Transportadoras Veículos …" at bounding box center [278, 124] width 557 height 248
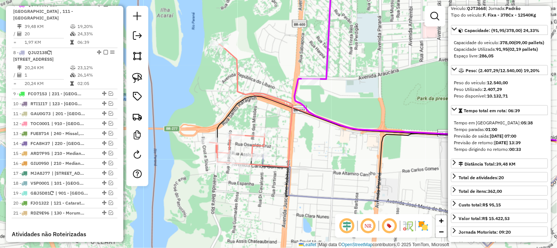
click at [326, 74] on icon at bounding box center [331, 27] width 41 height 104
click at [136, 77] on img at bounding box center [137, 78] width 10 height 10
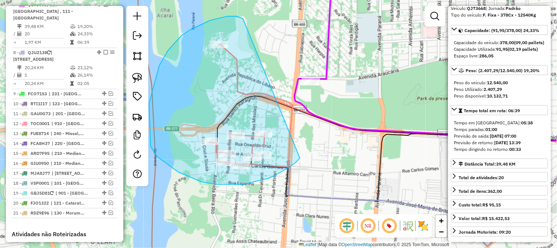
drag, startPoint x: 243, startPoint y: 19, endPoint x: 303, endPoint y: 151, distance: 145.0
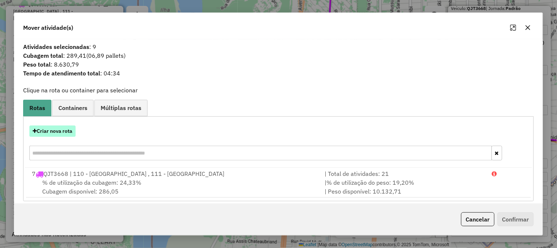
click at [57, 133] on button "Criar nova rota" at bounding box center [52, 130] width 46 height 11
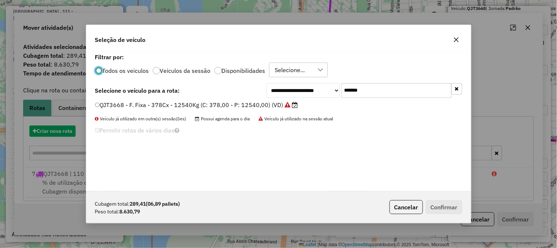
scroll to position [4, 2]
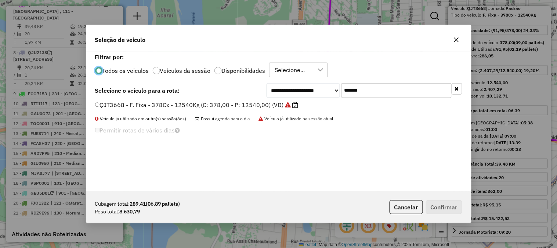
drag, startPoint x: 385, startPoint y: 91, endPoint x: 299, endPoint y: 87, distance: 86.0
click at [310, 88] on div "**********" at bounding box center [365, 90] width 196 height 15
paste input "text"
type input "*******"
click at [244, 107] on label "GHK2F66 - F. Fixa - 308Cx - 7970Kg (C: 308,00 - P: 7970,00) (VD)" at bounding box center [190, 104] width 190 height 9
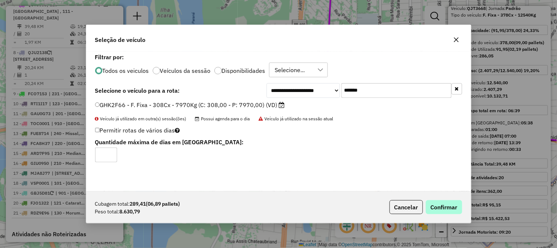
click at [439, 214] on div "Cubagem total: 289,41 (06,89 pallets) Peso total: 8.630,79 Cancelar Confirmar" at bounding box center [278, 207] width 385 height 32
click at [437, 205] on button "Confirmar" at bounding box center [444, 207] width 36 height 14
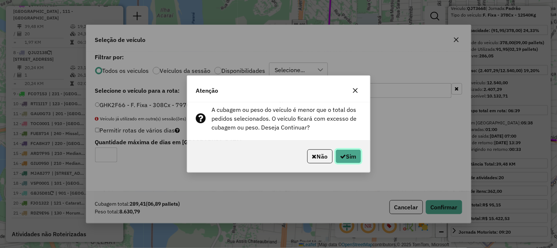
click at [357, 161] on button "Sim" at bounding box center [349, 156] width 26 height 14
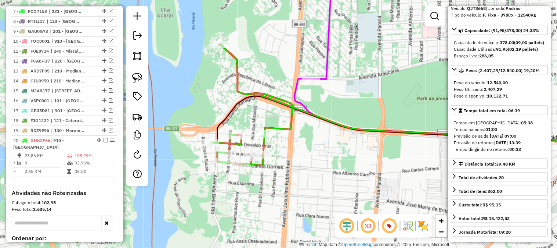
click at [239, 86] on icon at bounding box center [251, 104] width 83 height 121
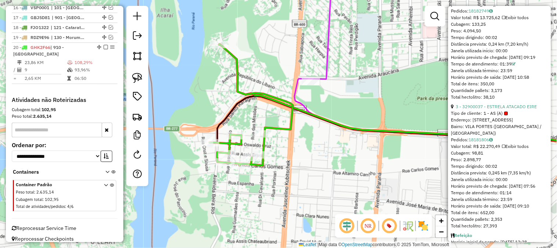
scroll to position [504, 0]
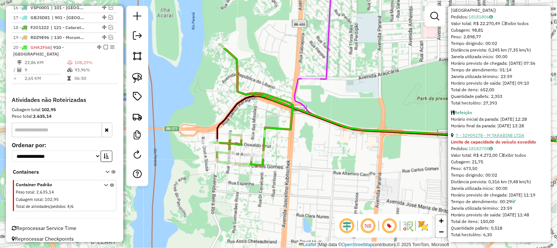
click at [512, 138] on link "7 - 32909278 - M TARABINE LTDA" at bounding box center [490, 135] width 69 height 6
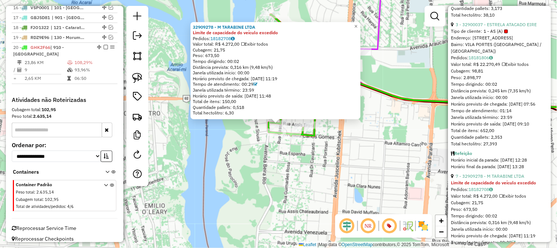
scroll to position [585, 0]
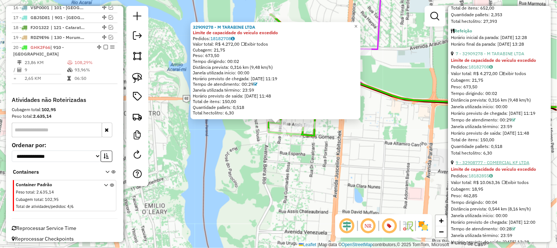
click at [506, 165] on link "9 - 32908777 - COMERCIAL KF LTDA" at bounding box center [493, 162] width 74 height 6
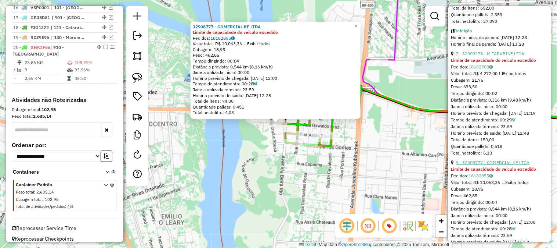
click at [506, 165] on link "9 - 32908777 - COMERCIAL KF LTDA" at bounding box center [493, 162] width 74 height 6
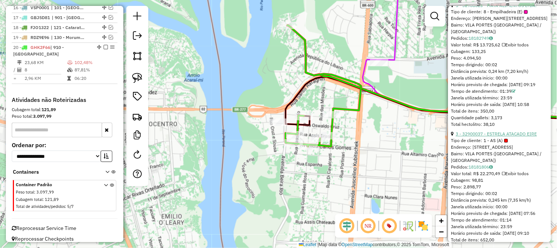
scroll to position [476, 0]
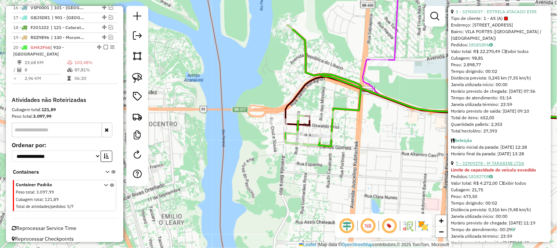
click at [502, 166] on link "7 - 32909278 - M TARABINE LTDA" at bounding box center [490, 163] width 69 height 6
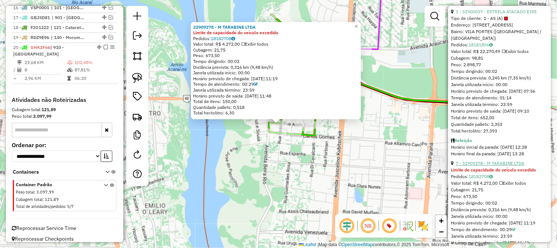
click at [502, 166] on link "7 - 32909278 - M TARABINE LTDA" at bounding box center [490, 163] width 69 height 6
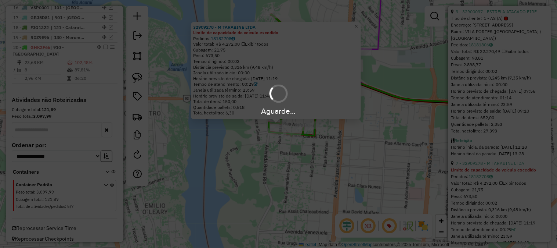
scroll to position [196, 0]
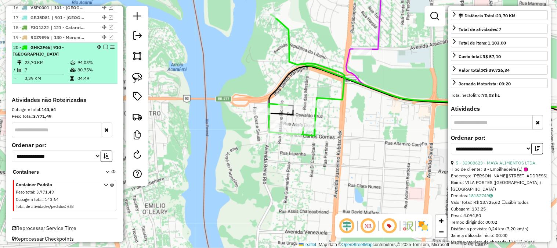
click at [101, 59] on td "94,03%" at bounding box center [95, 62] width 37 height 7
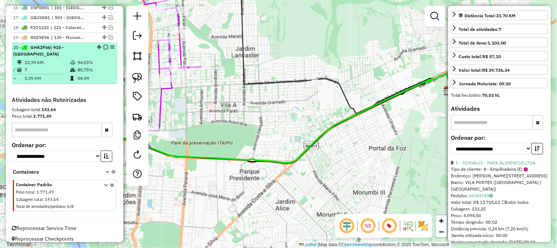
click at [104, 45] on em at bounding box center [106, 47] width 4 height 4
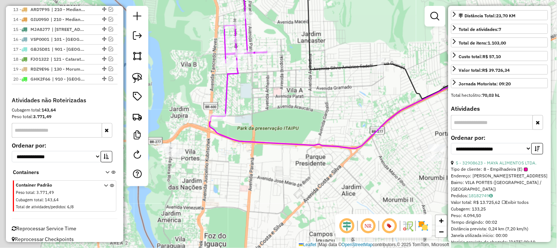
drag, startPoint x: 248, startPoint y: 101, endPoint x: 316, endPoint y: 86, distance: 70.1
click at [316, 86] on div "Janela de atendimento Grade de atendimento Capacidade Transportadoras Veículos …" at bounding box center [278, 124] width 557 height 248
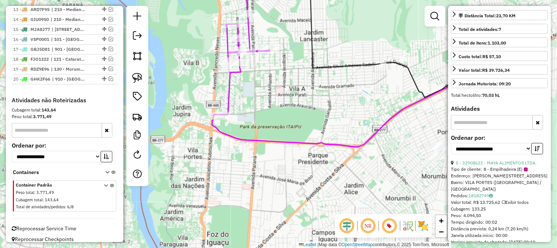
click at [228, 83] on icon at bounding box center [239, 44] width 60 height 139
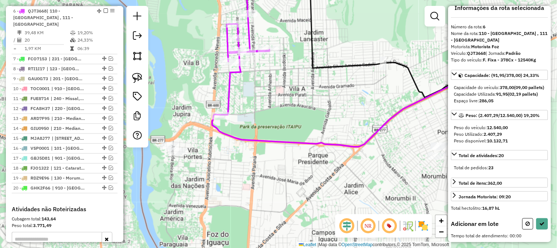
scroll to position [0, 0]
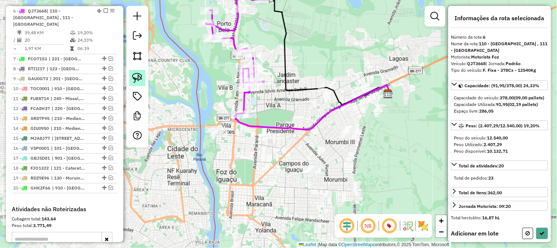
click at [136, 75] on img at bounding box center [137, 78] width 10 height 10
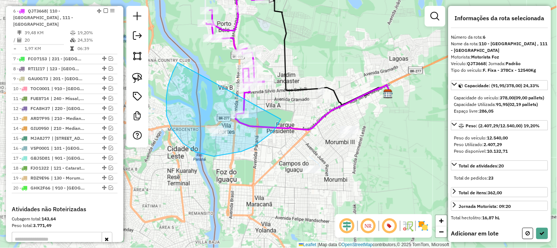
drag, startPoint x: 176, startPoint y: 65, endPoint x: 297, endPoint y: 76, distance: 121.0
click at [297, 76] on div "Janela de atendimento Grade de atendimento Capacidade Transportadoras Veículos …" at bounding box center [278, 124] width 557 height 248
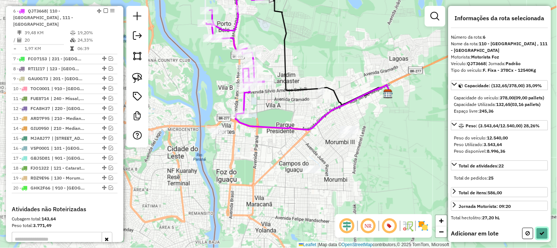
click at [541, 235] on icon at bounding box center [542, 232] width 5 height 5
select select "**********"
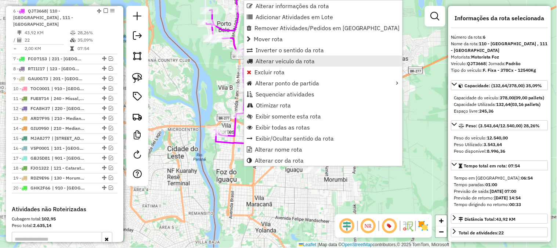
click at [267, 58] on span "Alterar veículo da rota" at bounding box center [285, 61] width 59 height 6
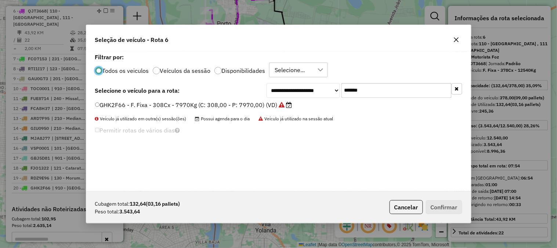
scroll to position [4, 2]
drag, startPoint x: 390, startPoint y: 93, endPoint x: 270, endPoint y: 86, distance: 120.7
click at [282, 87] on div "**********" at bounding box center [365, 90] width 196 height 15
paste input "text"
type input "*******"
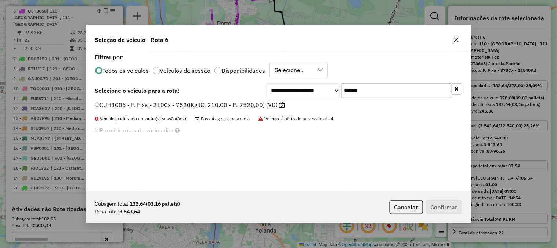
click at [222, 104] on label "CUH3C06 - F. Fixa - 210Cx - 7520Kg (C: 210,00 - P: 7520,00) (VD)" at bounding box center [190, 104] width 190 height 9
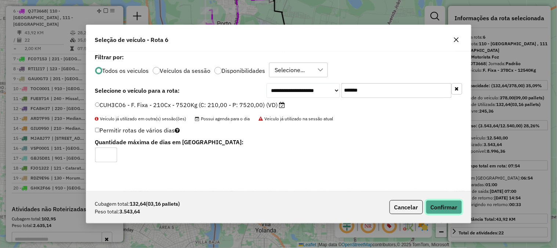
click at [441, 202] on button "Confirmar" at bounding box center [444, 207] width 36 height 14
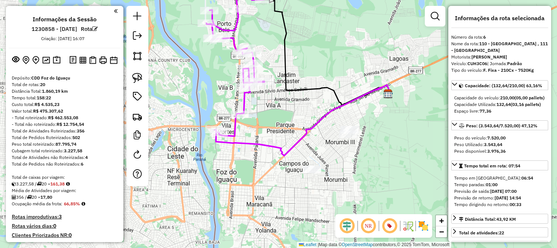
select select "**********"
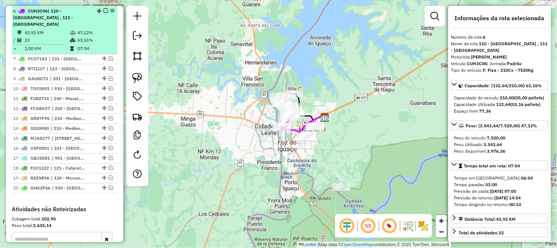
click at [104, 9] on em at bounding box center [106, 11] width 4 height 4
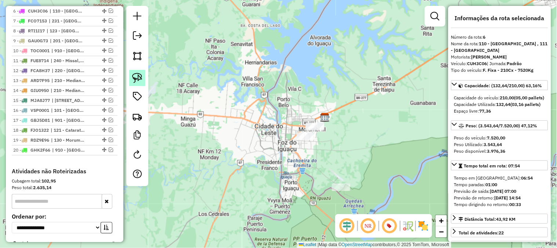
click at [136, 77] on img at bounding box center [137, 78] width 10 height 10
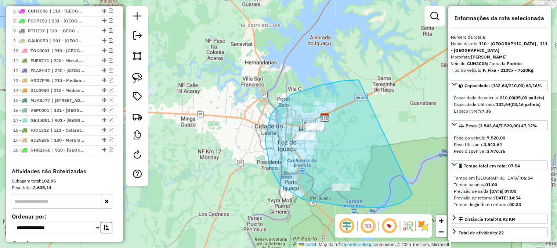
drag, startPoint x: 358, startPoint y: 80, endPoint x: 414, endPoint y: 193, distance: 126.1
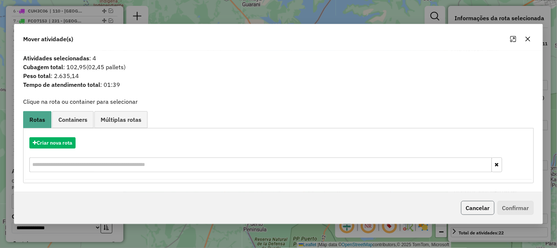
click at [475, 205] on button "Cancelar" at bounding box center [477, 208] width 33 height 14
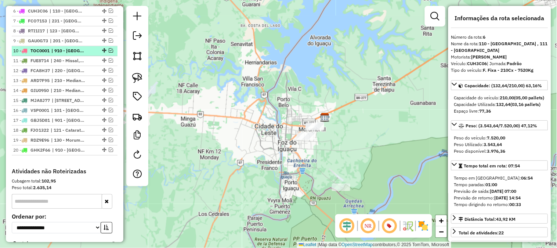
click at [109, 51] on em at bounding box center [111, 50] width 4 height 4
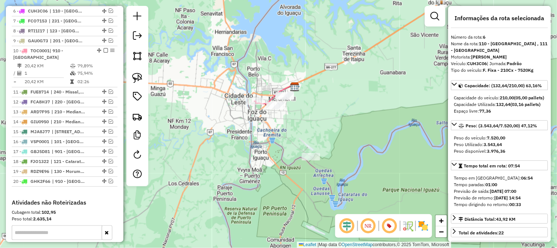
click at [302, 70] on div "Janela de atendimento Grade de atendimento Capacidade Transportadoras Veículos …" at bounding box center [278, 124] width 557 height 248
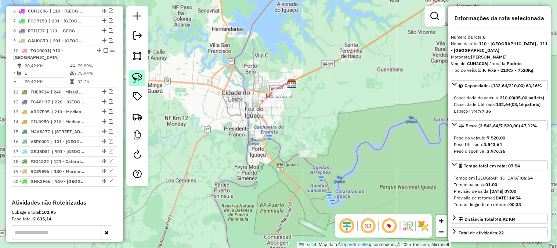
click at [136, 74] on img at bounding box center [137, 78] width 10 height 10
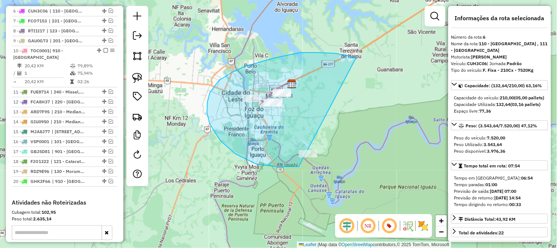
drag, startPoint x: 346, startPoint y: 55, endPoint x: 331, endPoint y: 157, distance: 103.3
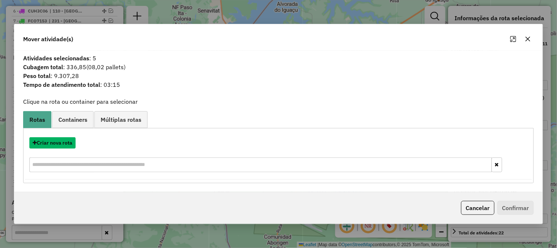
click at [59, 140] on button "Criar nova rota" at bounding box center [52, 142] width 46 height 11
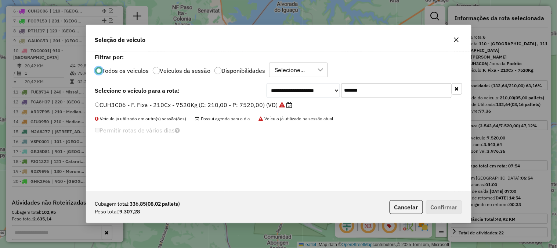
scroll to position [4, 2]
drag, startPoint x: 382, startPoint y: 92, endPoint x: 279, endPoint y: 88, distance: 103.3
click at [279, 88] on div "**********" at bounding box center [365, 90] width 196 height 15
paste input "text"
type input "*******"
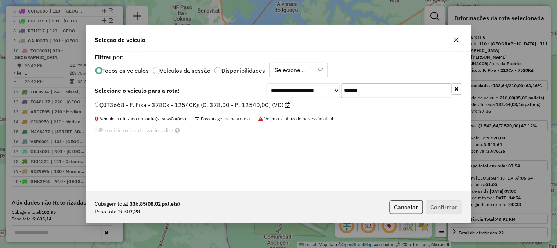
click at [238, 105] on label "QJT3668 - F. Fixa - 378Cx - 12540Kg (C: 378,00 - P: 12540,00) (VD)" at bounding box center [193, 104] width 196 height 9
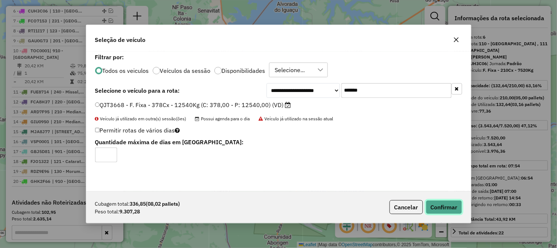
click at [443, 201] on button "Confirmar" at bounding box center [444, 207] width 36 height 14
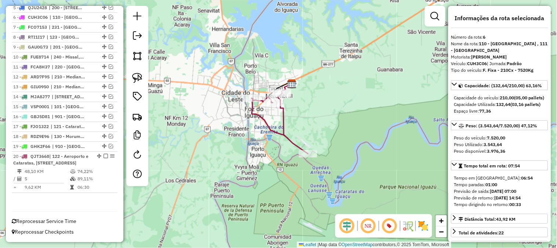
click at [287, 113] on icon at bounding box center [280, 123] width 57 height 61
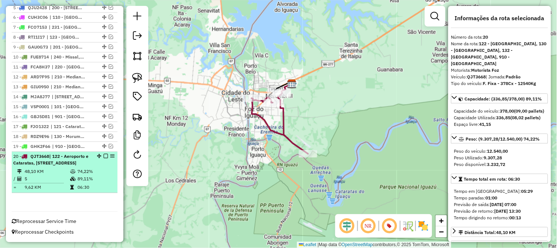
click at [95, 156] on div "20 - QJT3668 | 122 - Aeroporto e Cataratas, 130 - Morumbi II, 132 - Campos do I…" at bounding box center [64, 159] width 103 height 13
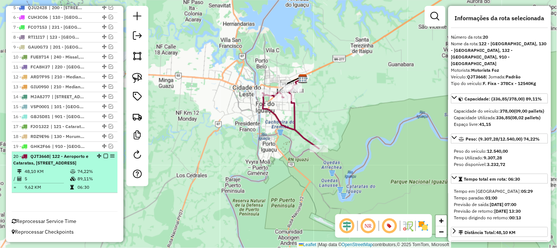
click at [105, 154] on em at bounding box center [106, 156] width 4 height 4
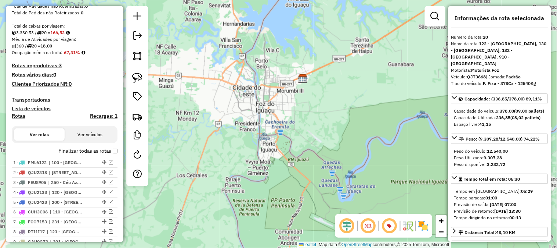
scroll to position [0, 0]
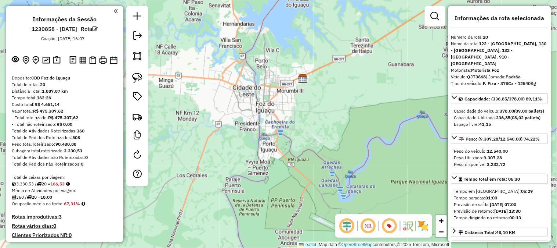
click at [33, 217] on h4 "Rotas improdutivas: 3" at bounding box center [65, 216] width 106 height 6
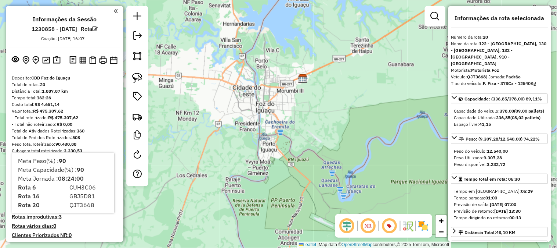
click at [112, 141] on div "Peso total roteirizado: 90.430,88" at bounding box center [65, 144] width 106 height 7
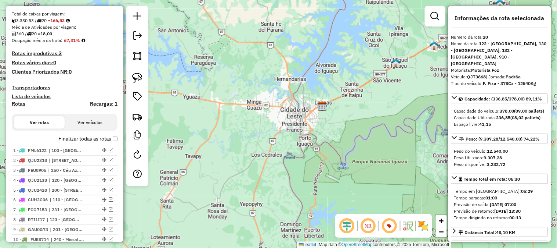
scroll to position [204, 0]
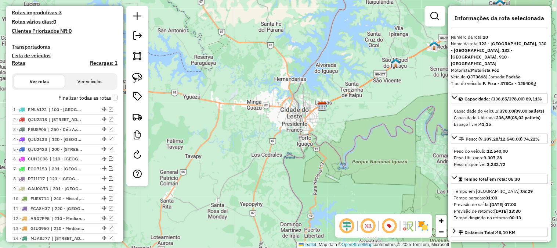
click at [53, 10] on h4 "Rotas improdutivas: 3" at bounding box center [65, 13] width 106 height 6
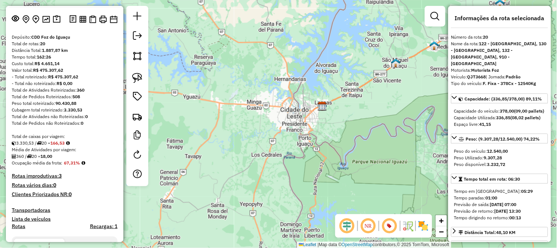
scroll to position [0, 0]
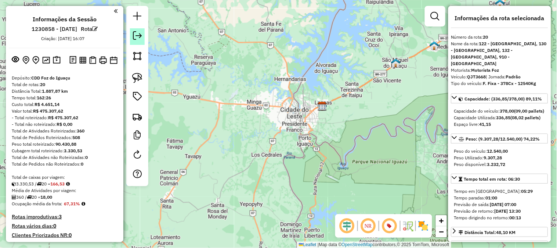
click at [137, 38] on em at bounding box center [137, 35] width 9 height 9
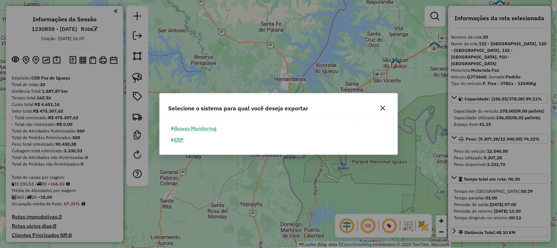
click at [379, 101] on div "Selecione o sistema para qual você deseja exportar" at bounding box center [279, 106] width 238 height 26
click at [379, 105] on button "button" at bounding box center [383, 108] width 12 height 12
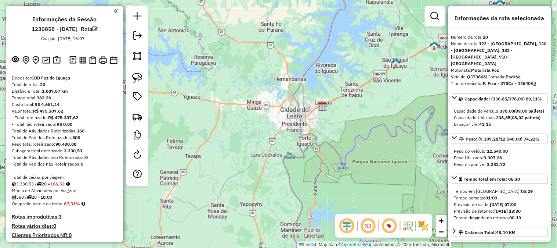
scroll to position [163, 0]
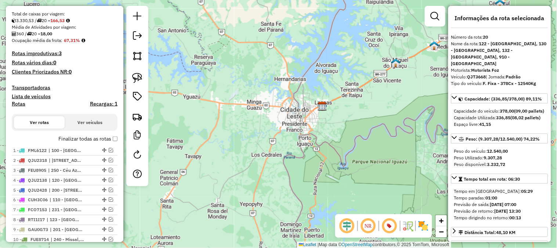
click at [50, 53] on h4 "Rotas improdutivas: 3" at bounding box center [65, 53] width 106 height 6
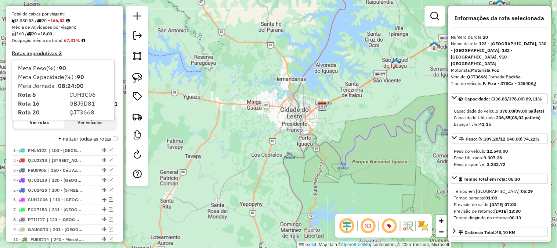
click at [97, 50] on h4 "Rotas improdutivas: 3" at bounding box center [65, 53] width 106 height 6
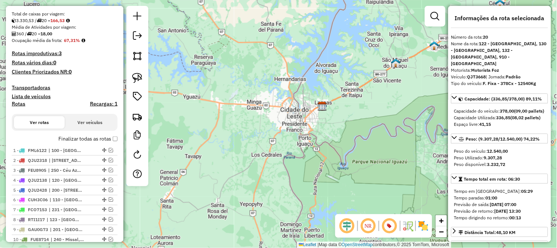
scroll to position [314, 0]
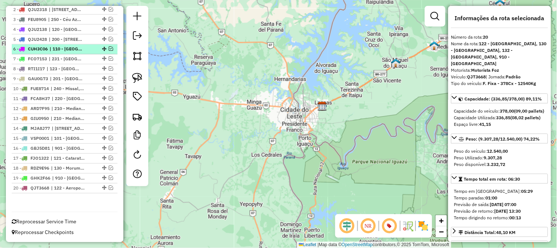
click at [109, 48] on em at bounding box center [111, 49] width 4 height 4
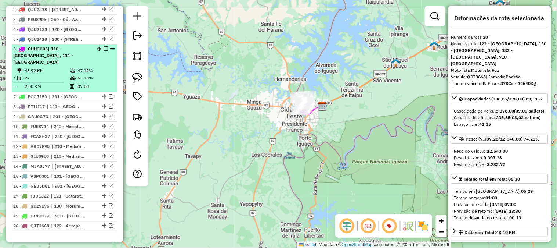
click at [105, 50] on em at bounding box center [106, 49] width 4 height 4
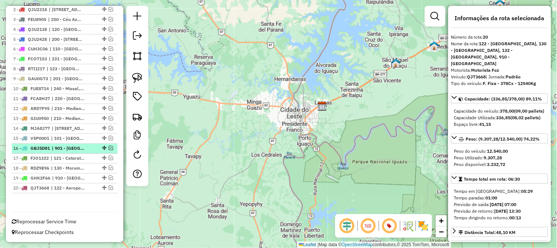
click at [109, 148] on em at bounding box center [111, 148] width 4 height 4
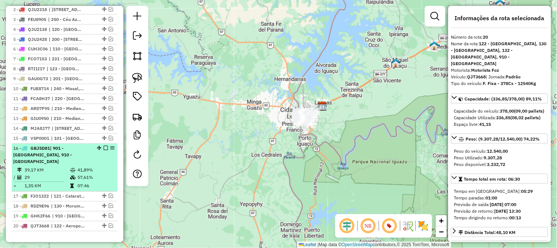
click at [101, 156] on div "16 - GBJ5D81 | 901 - Vila Shalom, 910 - Jardim América" at bounding box center [64, 155] width 103 height 20
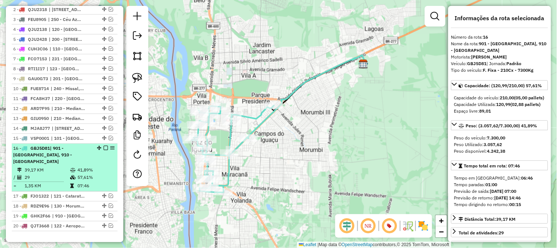
click at [104, 146] on em at bounding box center [106, 148] width 4 height 4
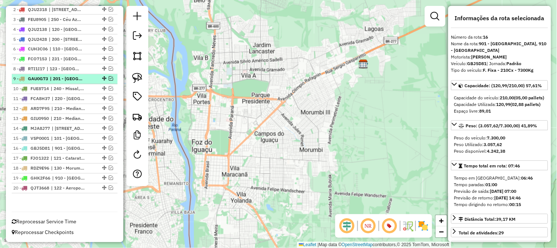
click at [109, 76] on em at bounding box center [111, 78] width 4 height 4
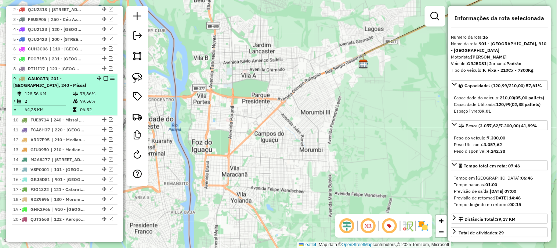
click at [104, 79] on em at bounding box center [106, 78] width 4 height 4
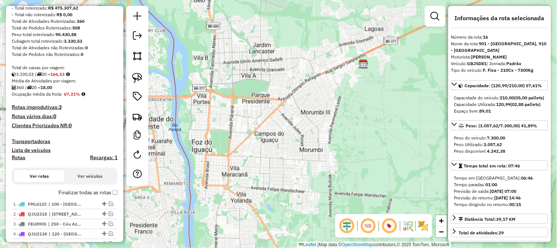
scroll to position [0, 0]
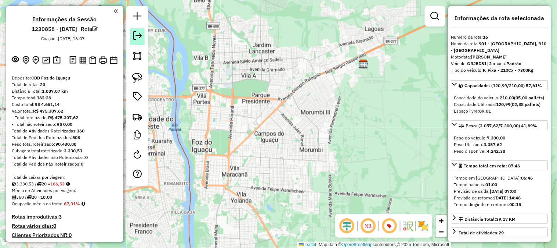
click at [141, 33] on em at bounding box center [137, 35] width 9 height 9
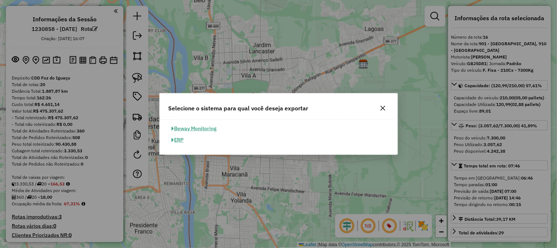
click at [184, 142] on button "ERP" at bounding box center [178, 139] width 19 height 11
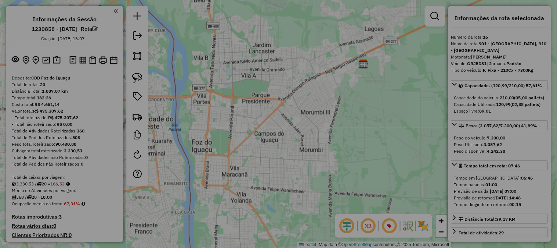
select select "**"
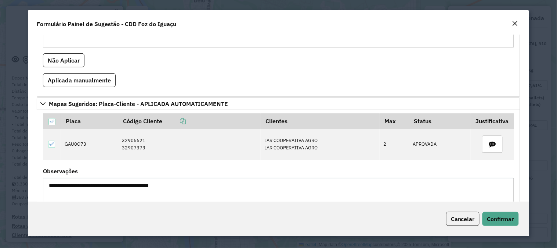
scroll to position [564, 0]
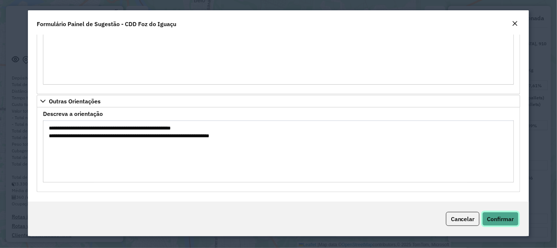
click at [491, 215] on span "Confirmar" at bounding box center [500, 218] width 27 height 7
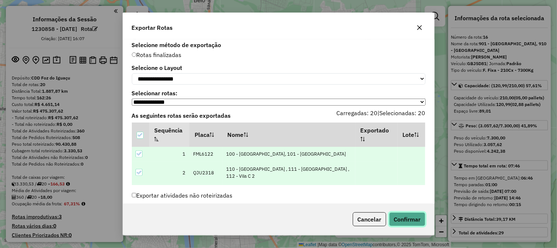
click at [396, 216] on button "Confirmar" at bounding box center [407, 219] width 36 height 14
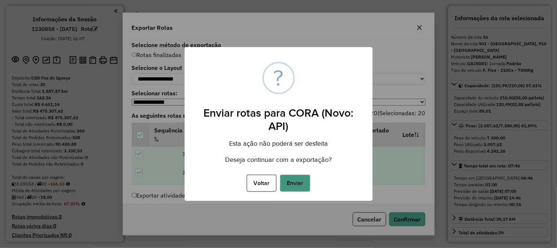
click at [299, 181] on button "Enviar" at bounding box center [295, 182] width 30 height 17
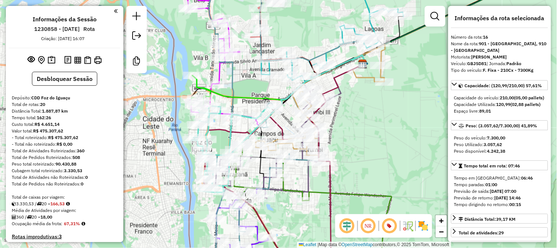
scroll to position [122, 0]
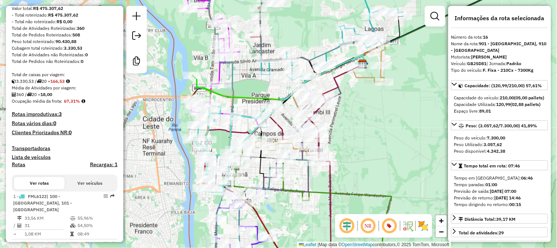
click at [51, 111] on h4 "Rotas improdutivas: 3" at bounding box center [65, 114] width 106 height 6
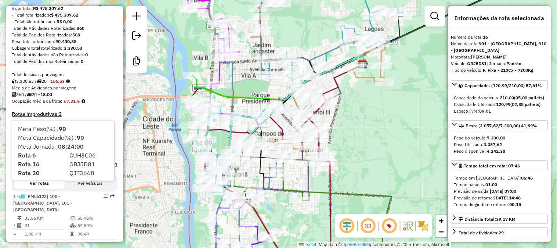
click at [112, 85] on div "Média de Atividades por viagem:" at bounding box center [65, 87] width 106 height 7
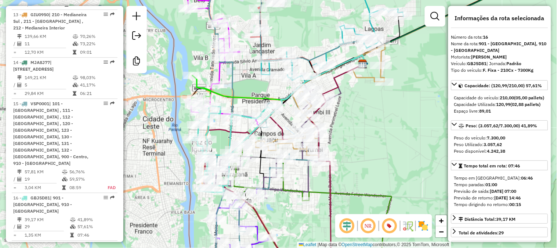
scroll to position [1005, 0]
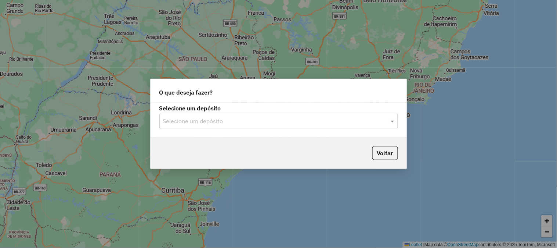
click at [267, 121] on input "text" at bounding box center [271, 121] width 217 height 9
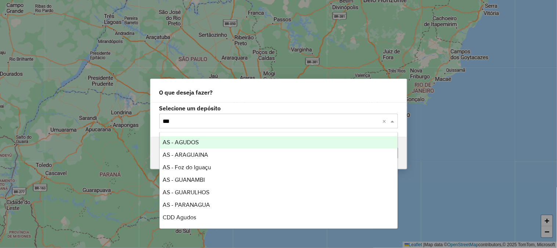
type input "****"
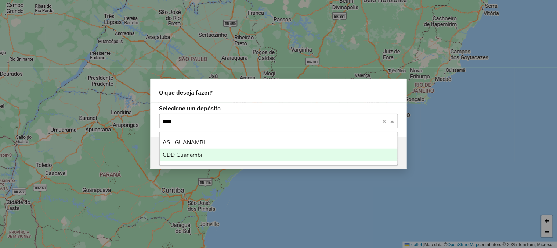
click at [181, 153] on span "CDD Guanambi" at bounding box center [183, 154] width 40 height 6
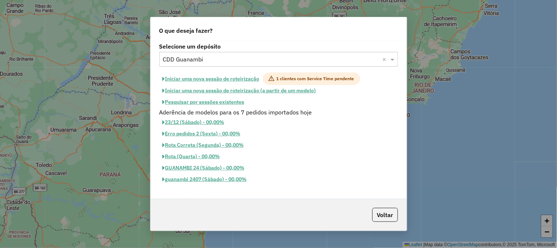
click at [229, 104] on button "Pesquisar por sessões existentes" at bounding box center [203, 101] width 89 height 11
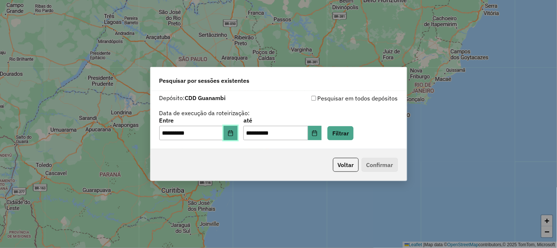
click at [237, 129] on button "Choose Date" at bounding box center [231, 133] width 14 height 15
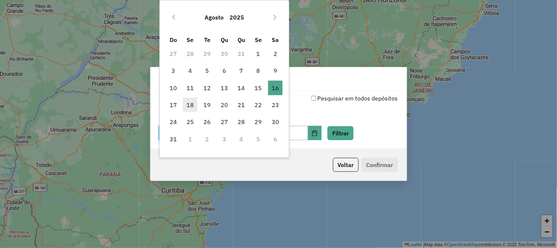
click at [196, 105] on span "18" at bounding box center [190, 104] width 15 height 15
type input "**********"
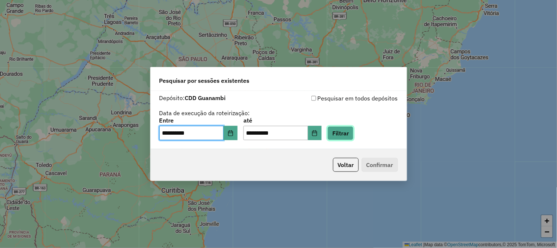
click at [354, 132] on button "Filtrar" at bounding box center [341, 133] width 26 height 14
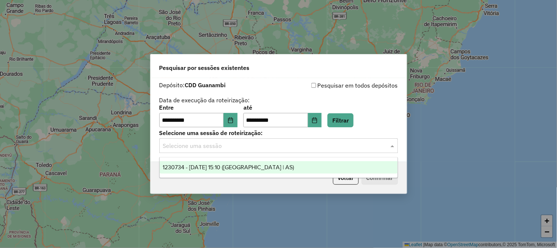
click at [269, 145] on input "text" at bounding box center [271, 145] width 217 height 9
click at [249, 168] on span "1230734 - [DATE] 15:10 ([GEOGRAPHIC_DATA] | AS)" at bounding box center [228, 167] width 131 height 6
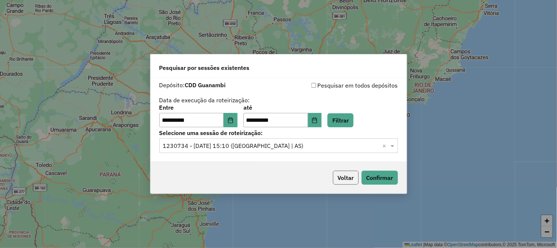
click at [350, 177] on button "Voltar" at bounding box center [346, 177] width 26 height 14
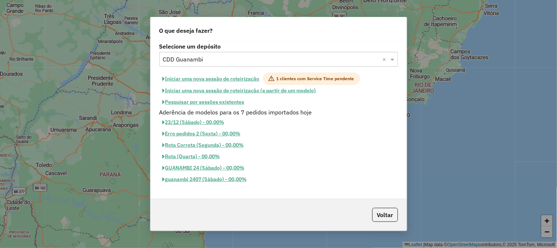
click at [227, 105] on button "Pesquisar por sessões existentes" at bounding box center [203, 101] width 89 height 11
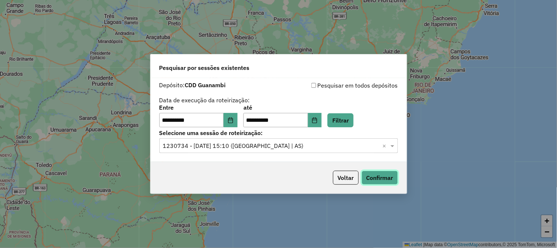
click at [382, 178] on button "Confirmar" at bounding box center [380, 177] width 36 height 14
click at [355, 184] on button "Voltar" at bounding box center [346, 177] width 26 height 14
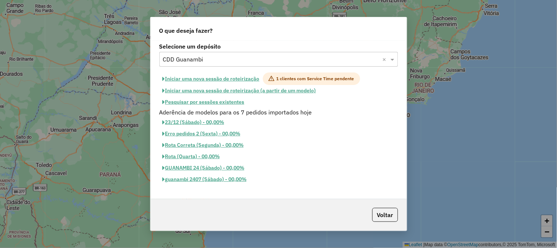
click at [244, 58] on input "text" at bounding box center [271, 59] width 217 height 9
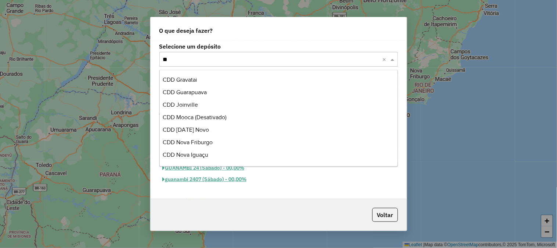
scroll to position [13, 0]
type input "***"
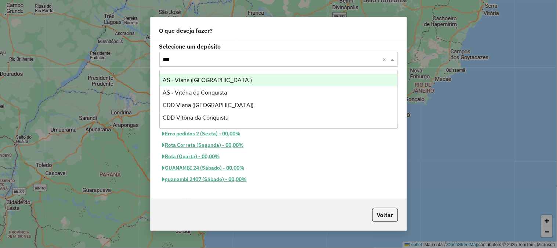
scroll to position [0, 0]
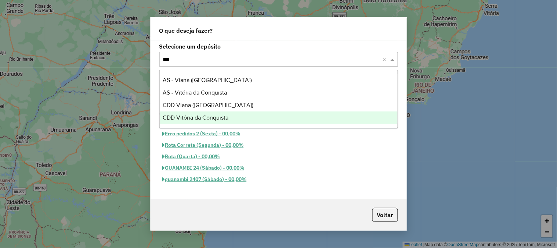
click at [201, 116] on span "CDD Vitória da Conquista" at bounding box center [196, 117] width 66 height 6
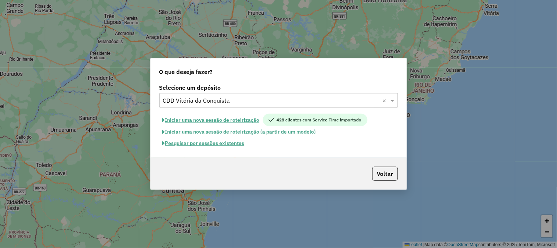
click at [204, 141] on button "Pesquisar por sessões existentes" at bounding box center [203, 142] width 89 height 11
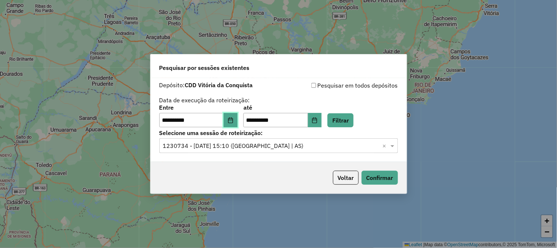
click at [237, 115] on button "Choose Date" at bounding box center [231, 120] width 14 height 15
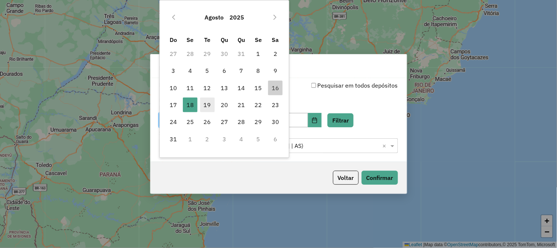
click at [203, 107] on span "19" at bounding box center [207, 104] width 15 height 15
type input "**********"
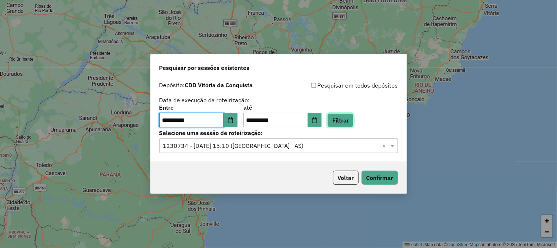
click at [354, 116] on button "Filtrar" at bounding box center [341, 120] width 26 height 14
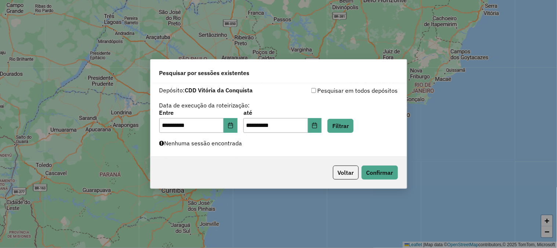
click at [263, 150] on div "**********" at bounding box center [279, 119] width 256 height 73
click at [350, 127] on button "Filtrar" at bounding box center [341, 126] width 26 height 14
click at [232, 126] on button "Choose Date" at bounding box center [231, 125] width 14 height 15
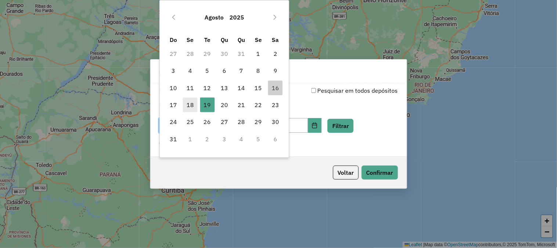
click at [193, 105] on span "18" at bounding box center [190, 104] width 15 height 15
type input "**********"
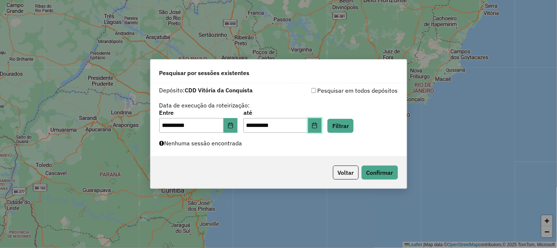
click at [318, 122] on icon "Choose Date" at bounding box center [315, 125] width 6 height 6
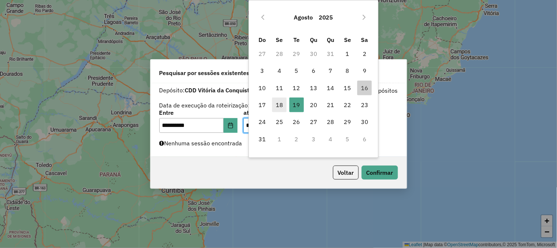
click at [281, 101] on span "18" at bounding box center [279, 104] width 15 height 15
type input "**********"
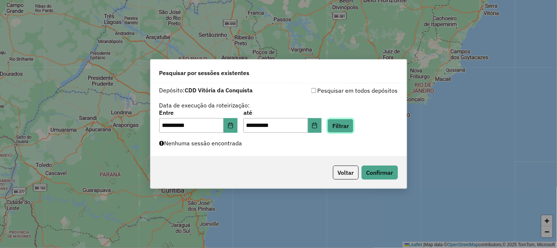
click at [348, 125] on button "Filtrar" at bounding box center [341, 126] width 26 height 14
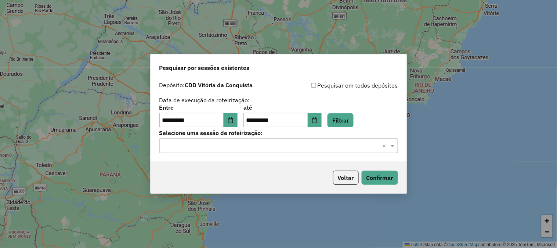
click at [245, 149] on input "text" at bounding box center [271, 145] width 217 height 9
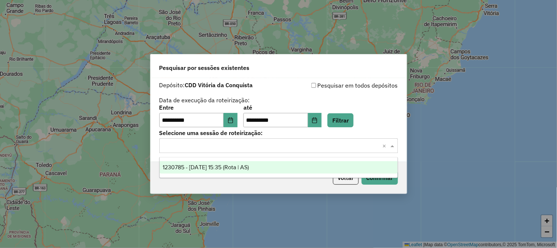
click at [228, 169] on span "1230785 - [DATE] 15:35 (Rota | AS)" at bounding box center [206, 167] width 86 height 6
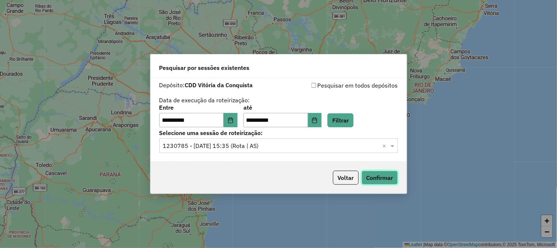
click at [376, 175] on button "Confirmar" at bounding box center [380, 177] width 36 height 14
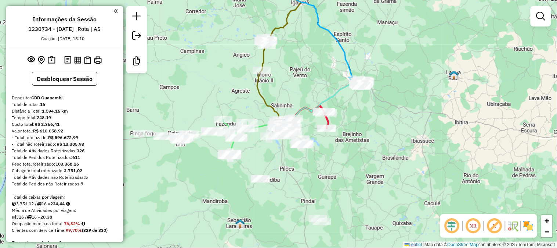
scroll to position [204, 0]
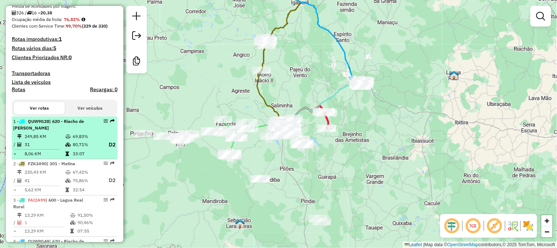
click at [80, 135] on td "69,83%" at bounding box center [86, 136] width 29 height 7
select select "**********"
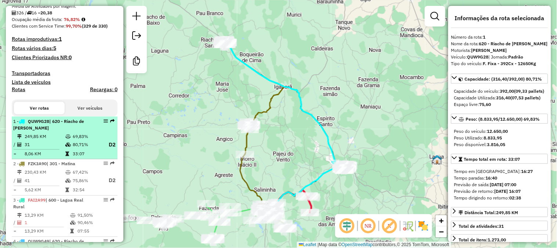
click at [83, 129] on div "1 - QUW9G28 | 620 - [GEOGRAPHIC_DATA][PERSON_NAME]" at bounding box center [52, 124] width 78 height 13
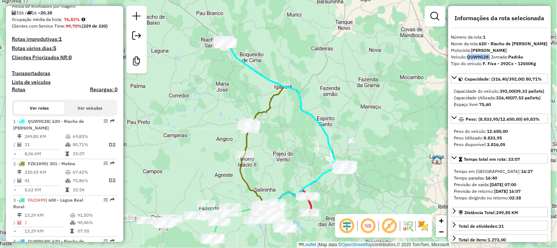
drag, startPoint x: 490, startPoint y: 57, endPoint x: 469, endPoint y: 57, distance: 20.9
click at [469, 57] on div "Veículo: QUW9G28 | Jornada: Padrão" at bounding box center [499, 57] width 97 height 7
copy div "QUW9G28"
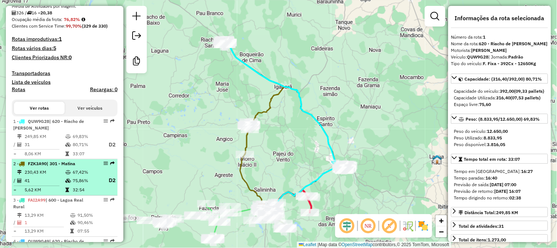
click at [94, 172] on td "67,42%" at bounding box center [86, 172] width 29 height 7
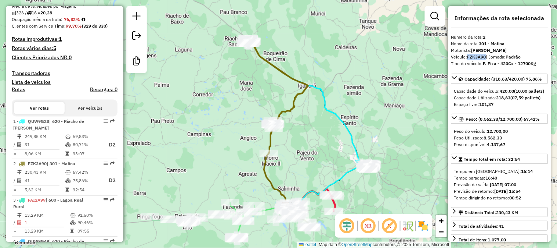
drag, startPoint x: 487, startPoint y: 56, endPoint x: 468, endPoint y: 54, distance: 18.8
click at [468, 54] on div "Veículo: FZK3A90 | Jornada: Padrão" at bounding box center [499, 57] width 97 height 7
copy strong "FZK3A90"
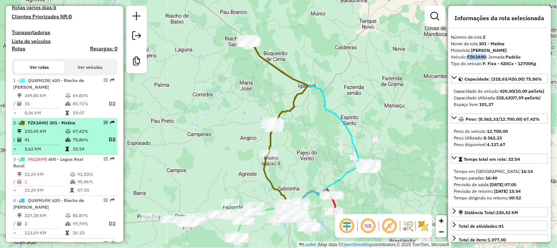
scroll to position [285, 0]
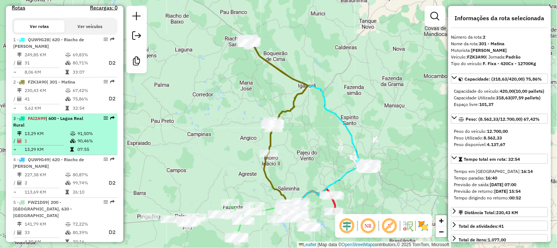
click at [77, 136] on td "91,50%" at bounding box center [95, 133] width 37 height 7
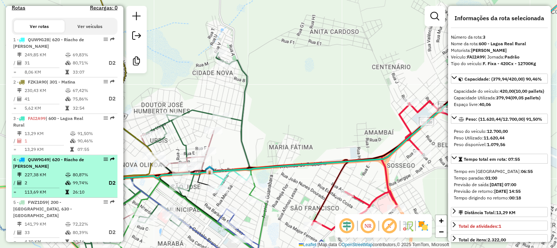
scroll to position [367, 0]
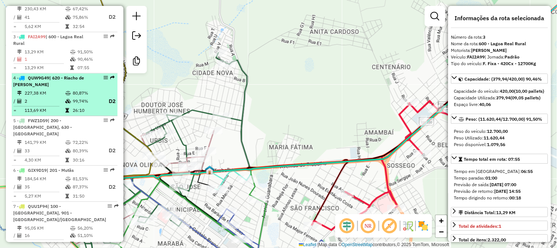
click at [71, 89] on td at bounding box center [68, 92] width 7 height 7
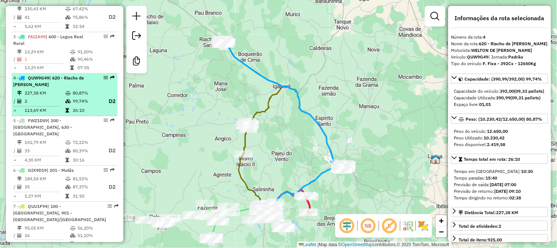
click at [71, 89] on td at bounding box center [68, 92] width 7 height 7
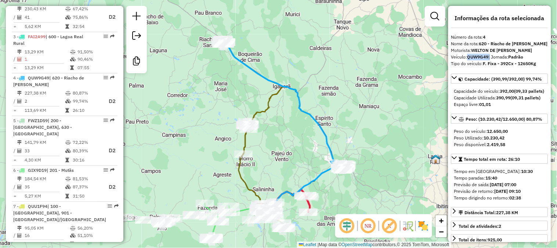
drag, startPoint x: 490, startPoint y: 58, endPoint x: 468, endPoint y: 56, distance: 22.1
click at [468, 56] on div "Veículo: QUW9G49 | Jornada: Padrão" at bounding box center [499, 57] width 97 height 7
click at [468, 56] on strong "QUW9G49" at bounding box center [478, 57] width 21 height 6
copy strong "QUW9G49"
drag, startPoint x: 490, startPoint y: 59, endPoint x: 469, endPoint y: 56, distance: 20.4
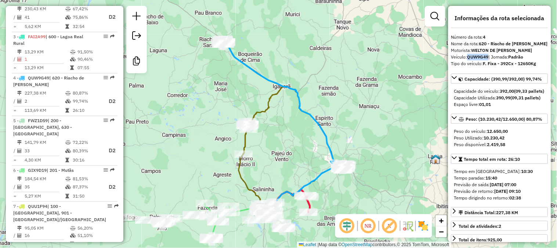
click at [469, 56] on div "Veículo: QUW9G49 | Jornada: Padrão" at bounding box center [499, 57] width 97 height 7
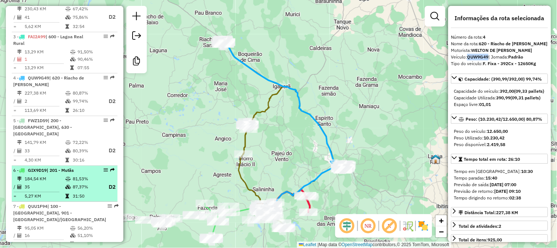
scroll to position [408, 0]
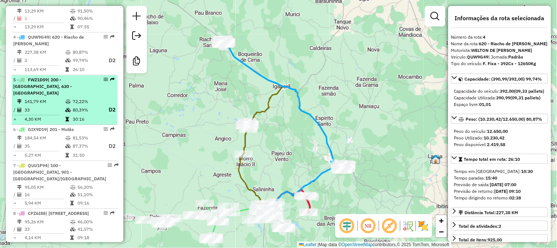
click at [82, 104] on td "72,22%" at bounding box center [86, 101] width 29 height 7
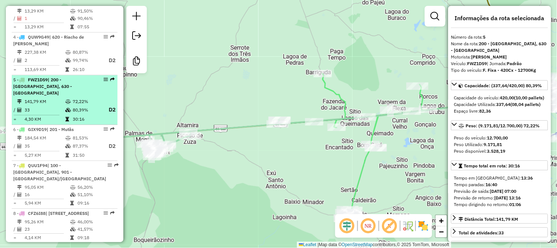
click at [82, 104] on td "72,22%" at bounding box center [86, 101] width 29 height 7
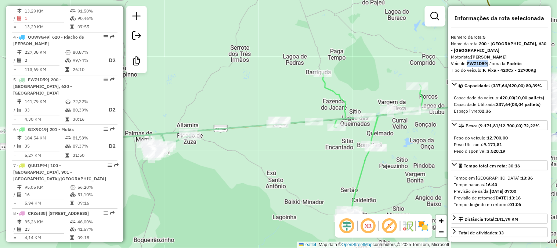
copy div "FWZ1D59"
drag, startPoint x: 490, startPoint y: 64, endPoint x: 468, endPoint y: 62, distance: 21.4
click at [468, 62] on div "Veículo: FWZ1D59 | Jornada: Padrão" at bounding box center [499, 63] width 97 height 7
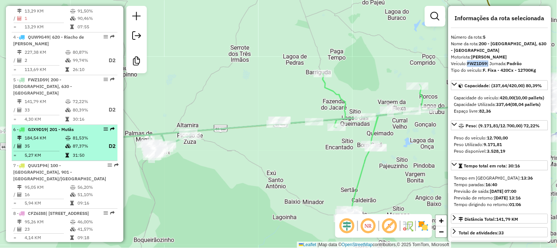
scroll to position [449, 0]
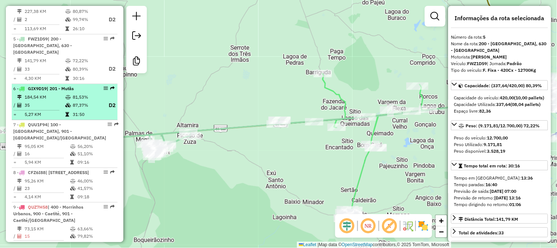
click at [76, 98] on td "81,53%" at bounding box center [86, 96] width 29 height 7
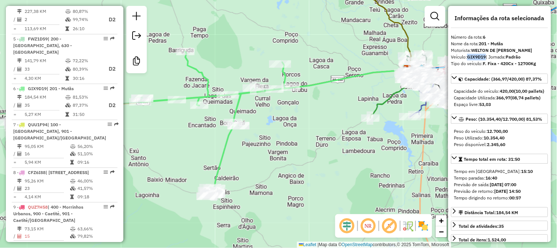
copy strong "GIX9D19"
drag, startPoint x: 487, startPoint y: 57, endPoint x: 468, endPoint y: 57, distance: 19.1
click at [468, 57] on div "Veículo: GIX9D19 | Jornada: Padrão" at bounding box center [499, 57] width 97 height 7
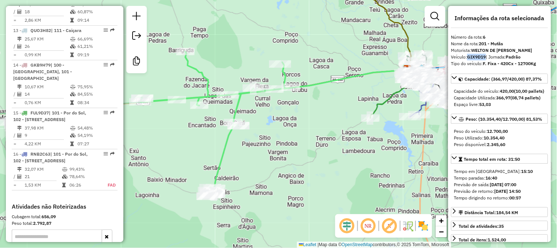
scroll to position [898, 0]
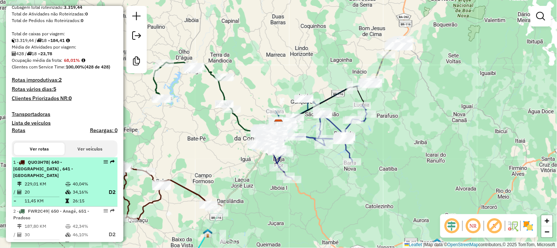
scroll to position [204, 0]
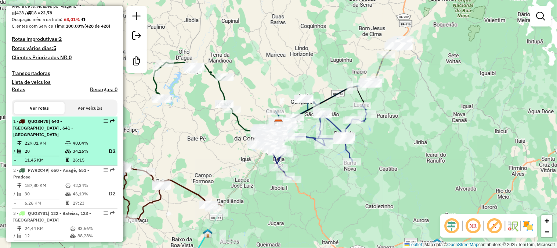
click at [55, 139] on td "229,01 KM" at bounding box center [44, 142] width 41 height 7
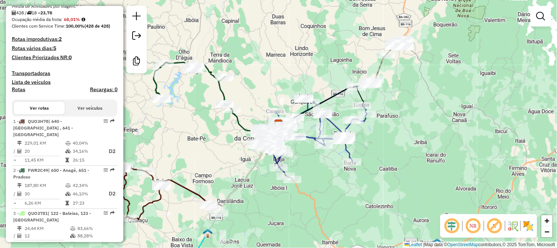
select select "**********"
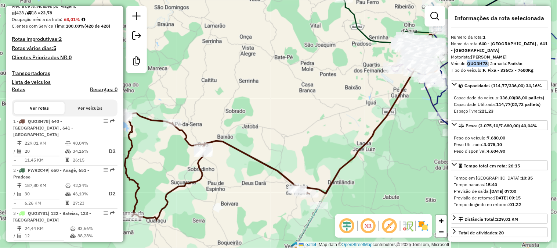
copy strong "QUO3H78"
drag, startPoint x: 488, startPoint y: 61, endPoint x: 469, endPoint y: 64, distance: 20.0
click at [469, 64] on div "Veículo: QUO3H78 | Jornada: Padrão" at bounding box center [499, 63] width 97 height 7
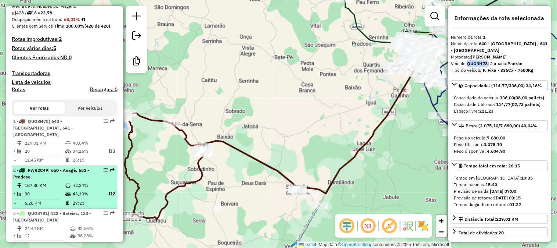
scroll to position [285, 0]
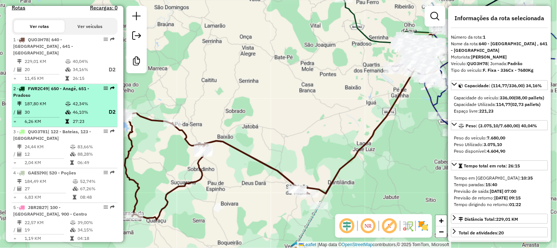
click at [74, 100] on td "42,34%" at bounding box center [86, 103] width 29 height 7
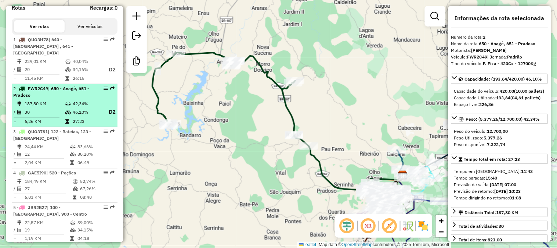
click at [74, 100] on td "42,34%" at bounding box center [86, 103] width 29 height 7
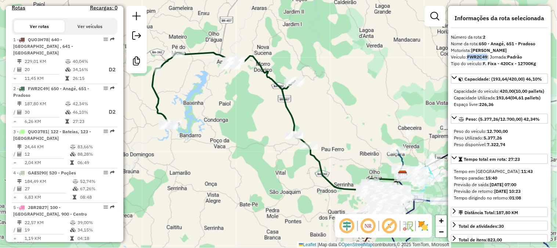
drag, startPoint x: 489, startPoint y: 57, endPoint x: 468, endPoint y: 57, distance: 21.3
click at [468, 57] on div "Veículo: FWR2C49 | Jornada: Padrão" at bounding box center [499, 57] width 97 height 7
copy strong "FWR2C49"
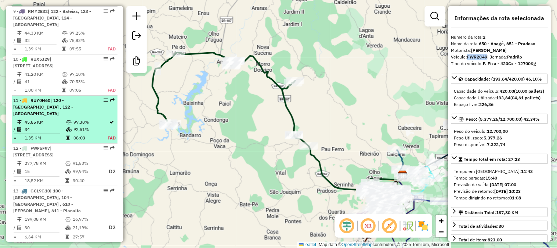
scroll to position [693, 0]
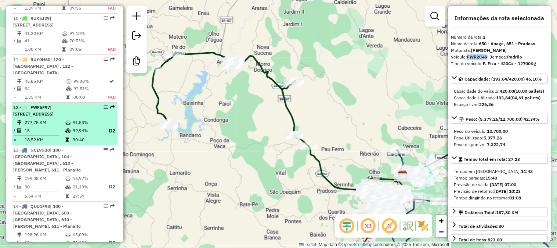
click at [76, 126] on td "99,94%" at bounding box center [86, 130] width 29 height 9
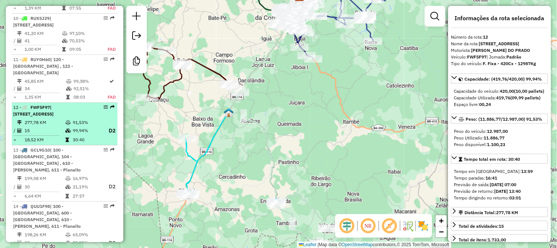
click at [76, 126] on td "99,94%" at bounding box center [86, 130] width 29 height 9
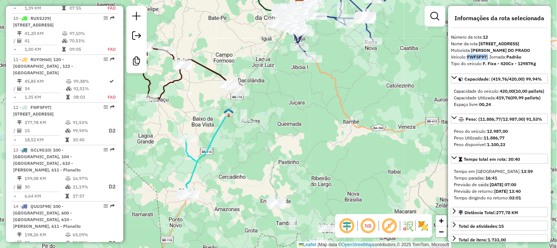
copy div "FWF5F97"
drag, startPoint x: 489, startPoint y: 62, endPoint x: 469, endPoint y: 62, distance: 20.2
click at [469, 60] on div "Veículo: FWF5F97 | Jornada: Padrão" at bounding box center [499, 57] width 97 height 7
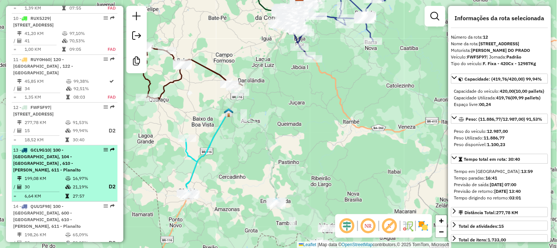
click at [102, 182] on p "D2" at bounding box center [108, 186] width 13 height 8
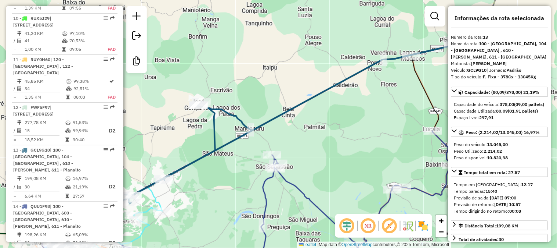
click at [486, 67] on strong "GCL9G10" at bounding box center [477, 70] width 19 height 6
drag, startPoint x: 487, startPoint y: 64, endPoint x: 469, endPoint y: 63, distance: 18.4
click at [469, 67] on div "Veículo: GCL9G10 | Jornada: Padrão" at bounding box center [499, 70] width 97 height 7
copy strong "GCL9G10"
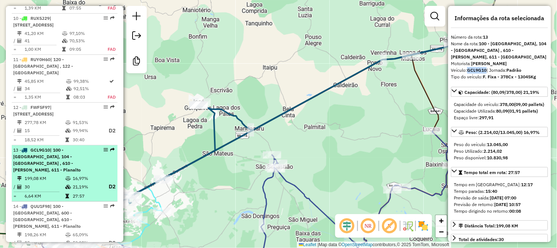
scroll to position [735, 0]
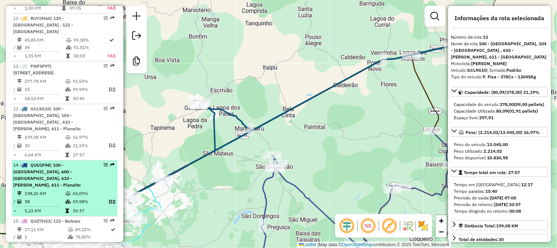
click at [70, 197] on td at bounding box center [68, 201] width 7 height 9
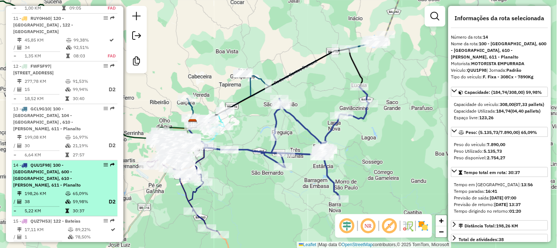
click at [70, 197] on td at bounding box center [68, 201] width 7 height 9
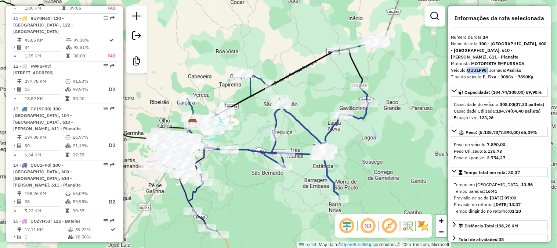
drag, startPoint x: 489, startPoint y: 64, endPoint x: 469, endPoint y: 63, distance: 20.6
click at [469, 67] on div "Veículo: QUU1F98 | Jornada: Padrão" at bounding box center [499, 70] width 97 height 7
copy div "QUU1F98"
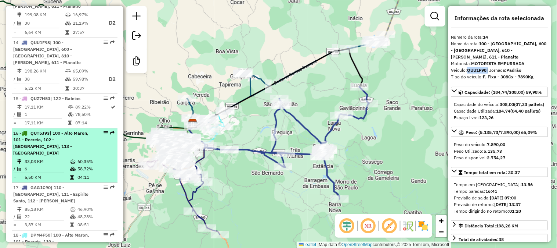
scroll to position [865, 0]
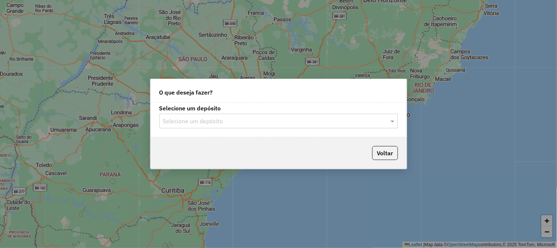
click at [255, 124] on input "text" at bounding box center [271, 121] width 217 height 9
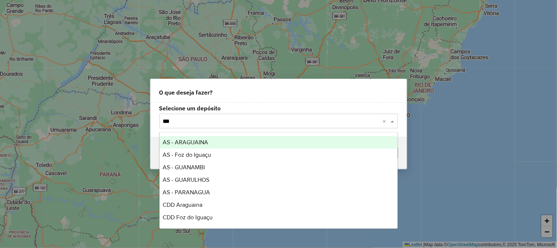
type input "****"
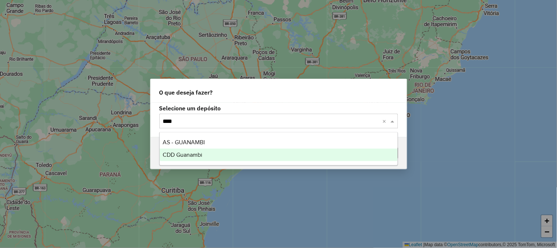
click at [194, 154] on span "CDD Guanambi" at bounding box center [183, 154] width 40 height 6
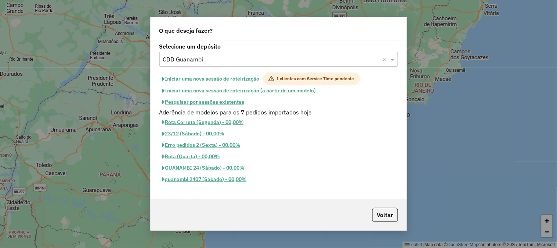
click at [252, 78] on button "Iniciar uma nova sessão de roteirização" at bounding box center [211, 78] width 104 height 12
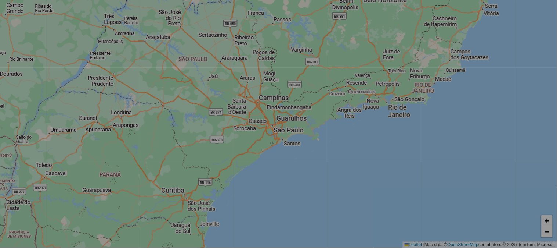
select select "*"
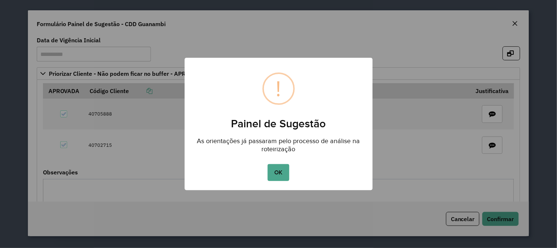
click at [290, 173] on div "OK No Cancel" at bounding box center [279, 172] width 188 height 21
click at [278, 173] on button "OK" at bounding box center [279, 172] width 22 height 17
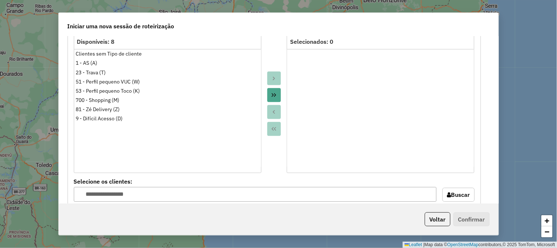
scroll to position [693, 0]
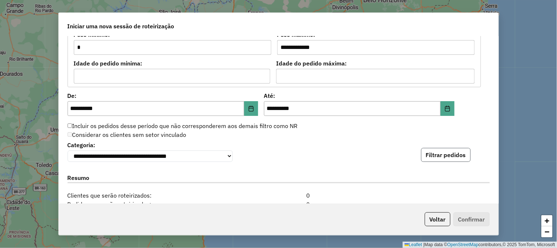
click at [446, 158] on button "Filtrar pedidos" at bounding box center [446, 155] width 50 height 14
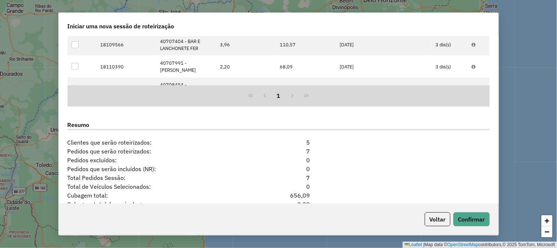
scroll to position [979, 0]
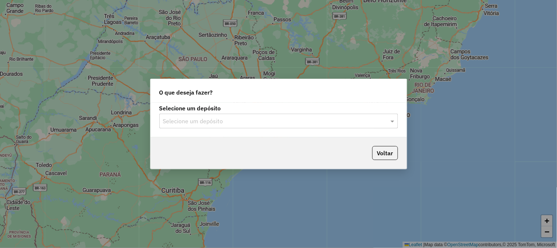
click at [226, 126] on div "Selecione um depósito" at bounding box center [278, 120] width 239 height 15
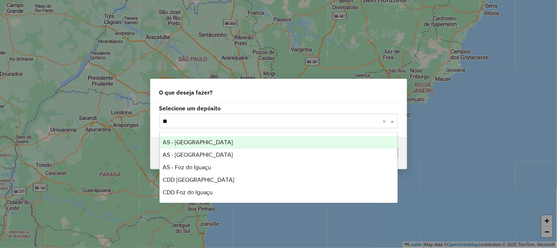
type input "***"
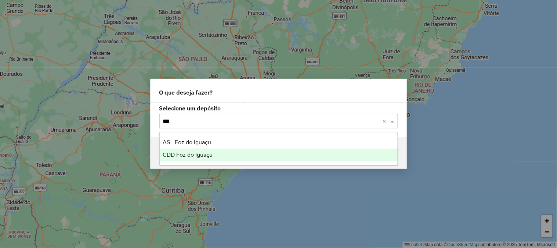
click at [203, 156] on span "CDD Foz do Iguaçu" at bounding box center [188, 154] width 50 height 6
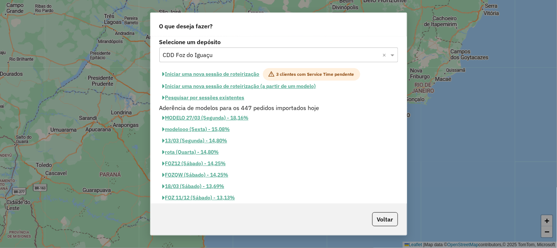
click at [206, 97] on button "Pesquisar por sessões existentes" at bounding box center [203, 97] width 89 height 11
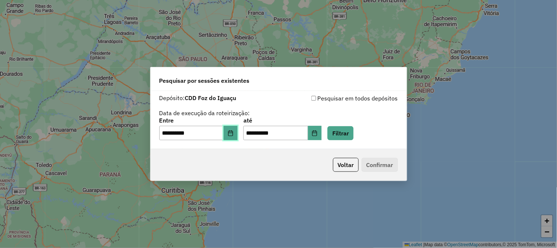
click at [234, 131] on icon "Choose Date" at bounding box center [231, 133] width 6 height 6
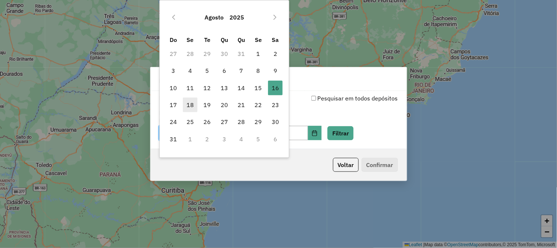
click at [195, 104] on span "18" at bounding box center [190, 104] width 15 height 15
type input "**********"
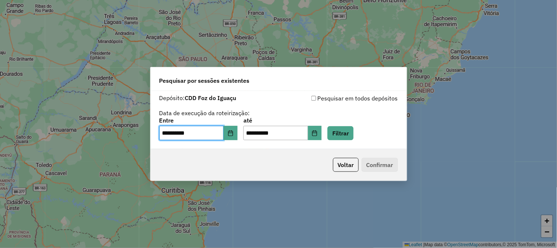
click at [366, 129] on div "**********" at bounding box center [278, 129] width 239 height 23
click at [352, 131] on button "Filtrar" at bounding box center [341, 133] width 26 height 14
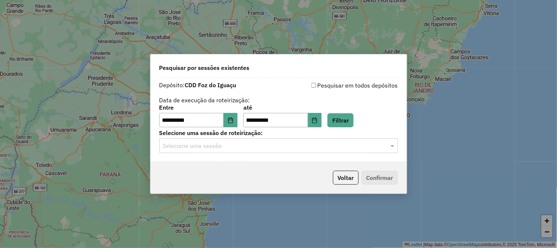
click at [234, 146] on input "text" at bounding box center [271, 145] width 217 height 9
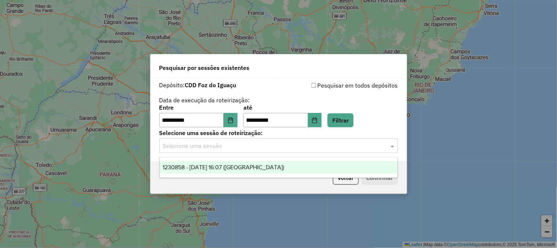
click at [237, 173] on div "1230858 - 18/08/2025 16:07 (Rota)" at bounding box center [279, 167] width 238 height 12
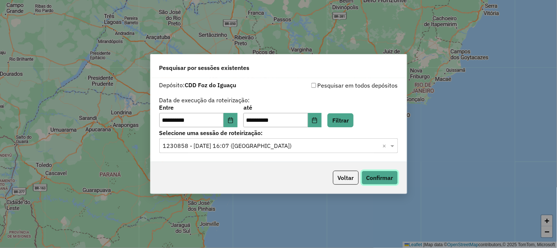
click at [380, 178] on button "Confirmar" at bounding box center [380, 177] width 36 height 14
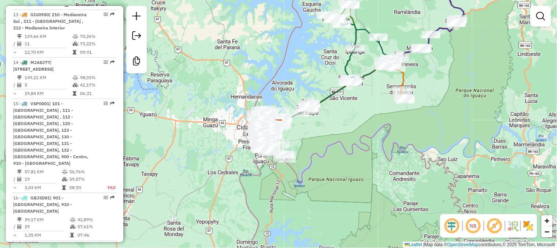
scroll to position [938, 0]
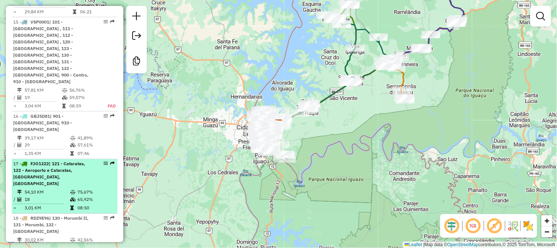
click at [54, 159] on li "17 - FJO1322 | 121 - Cataratas, 122 - Aeroporto e Cataratas, 131 - [GEOGRAPHIC_…" at bounding box center [65, 186] width 106 height 54
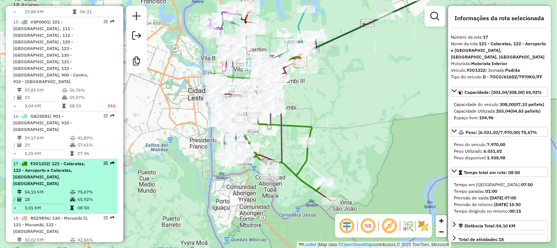
click at [57, 159] on li "17 - FJO1322 | 121 - Cataratas, 122 - Aeroporto e Cataratas, 131 - [GEOGRAPHIC_…" at bounding box center [65, 186] width 106 height 54
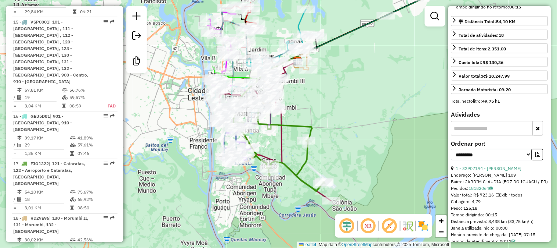
scroll to position [245, 0]
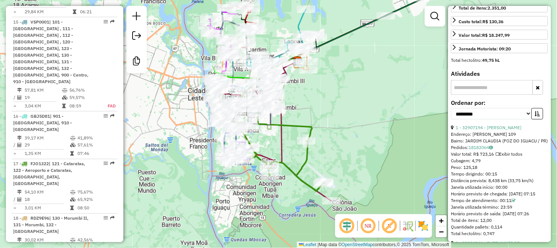
click at [477, 107] on label "Ordenar por:" at bounding box center [499, 102] width 97 height 9
click at [477, 119] on select "**********" at bounding box center [491, 113] width 81 height 11
select select "*********"
click at [451, 119] on select "**********" at bounding box center [491, 113] width 81 height 11
click at [537, 116] on icon "button" at bounding box center [537, 113] width 5 height 5
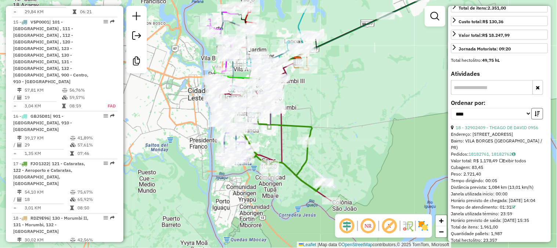
click at [537, 116] on icon "button" at bounding box center [537, 113] width 5 height 5
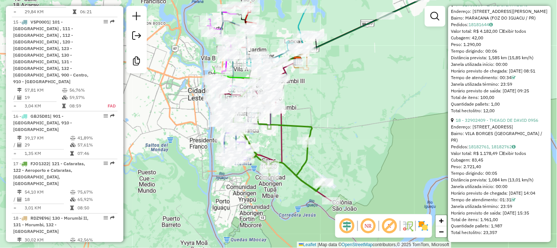
scroll to position [2405, 0]
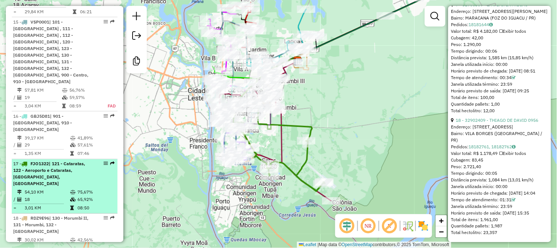
click at [53, 161] on span "| 121 - Cataratas, 122 - Aeroporto e Cataratas, [GEOGRAPHIC_DATA], [GEOGRAPHIC_…" at bounding box center [49, 173] width 72 height 25
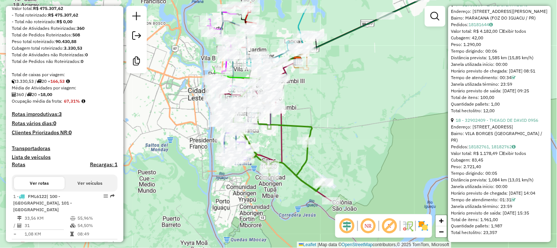
scroll to position [0, 0]
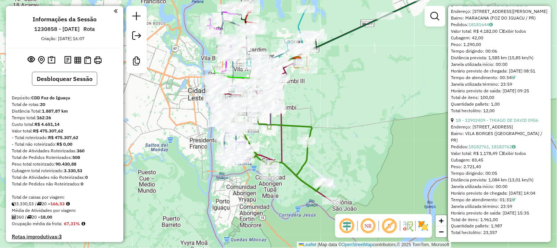
click at [65, 79] on button "Desbloquear Sessão" at bounding box center [64, 79] width 65 height 14
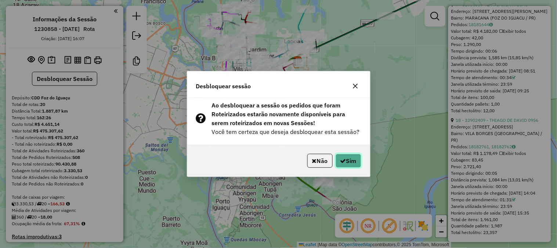
click at [342, 162] on icon "button" at bounding box center [343, 161] width 6 height 6
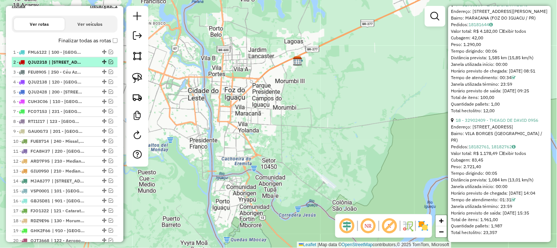
scroll to position [302, 0]
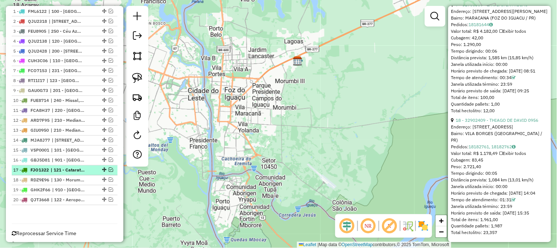
click at [109, 170] on em at bounding box center [111, 169] width 4 height 4
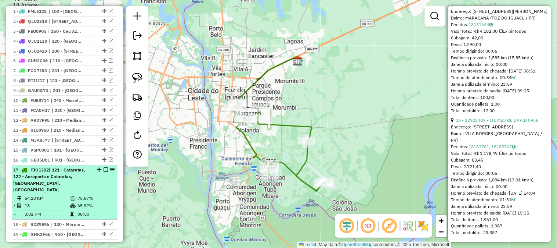
click at [82, 181] on span "| 121 - Cataratas, 122 - Aeroporto e Cataratas, [GEOGRAPHIC_DATA], [GEOGRAPHIC_…" at bounding box center [49, 179] width 72 height 25
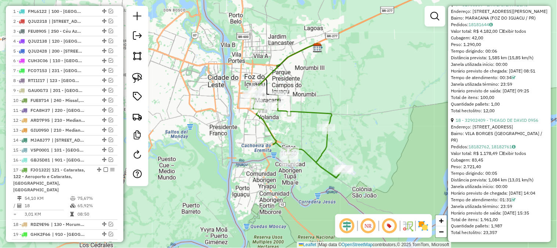
drag, startPoint x: 313, startPoint y: 113, endPoint x: 333, endPoint y: 100, distance: 23.9
click at [333, 100] on div "Janela de atendimento Grade de atendimento Capacidade Transportadoras Veículos …" at bounding box center [278, 124] width 557 height 248
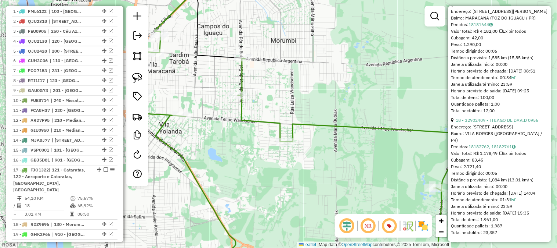
drag, startPoint x: 302, startPoint y: 70, endPoint x: 386, endPoint y: 72, distance: 84.5
click at [386, 72] on div "Janela de atendimento Grade de atendimento Capacidade Transportadoras Veículos …" at bounding box center [278, 124] width 557 height 248
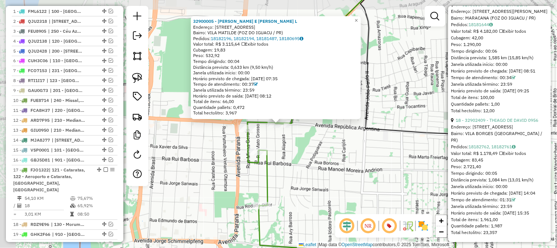
scroll to position [351, 0]
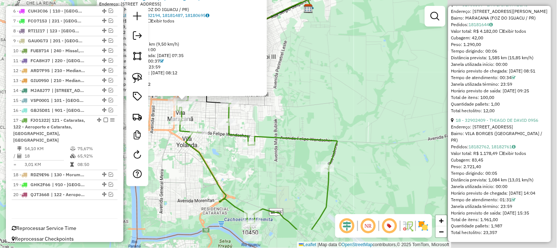
drag, startPoint x: 239, startPoint y: 132, endPoint x: 192, endPoint y: 111, distance: 52.3
click at [191, 111] on div "Rota 17 - Placa FJO1322 32900742 - [PERSON_NAME] - RESTAURA 32900005 - ROJAS E …" at bounding box center [278, 124] width 557 height 248
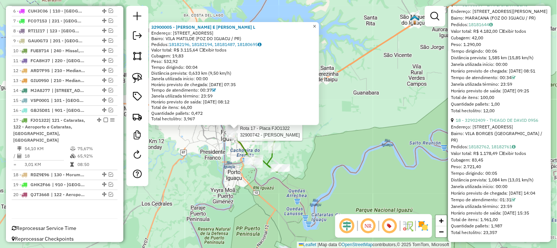
click at [319, 22] on link "×" at bounding box center [314, 26] width 9 height 9
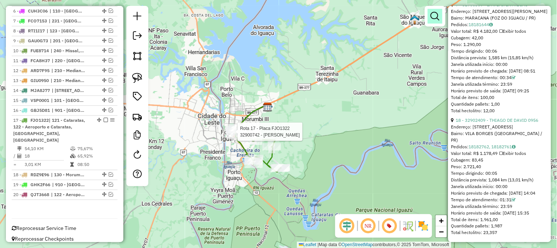
click at [436, 16] on em at bounding box center [435, 16] width 9 height 9
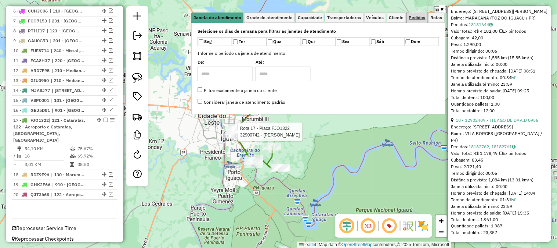
click at [423, 17] on span "Pedidos" at bounding box center [417, 17] width 17 height 4
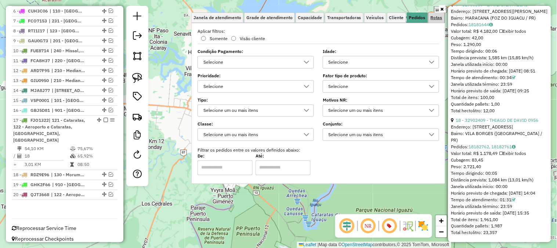
click at [439, 13] on link "Rotas" at bounding box center [437, 17] width 16 height 10
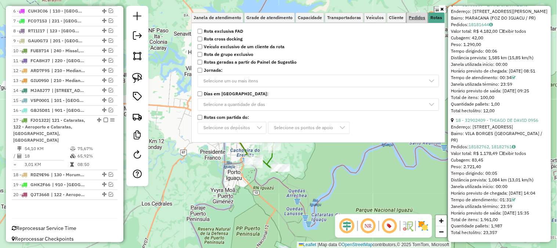
click at [419, 17] on span "Pedidos" at bounding box center [417, 17] width 17 height 4
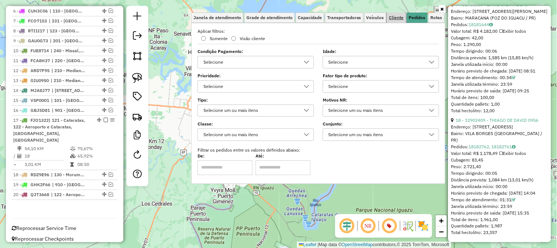
click at [400, 20] on span "Cliente" at bounding box center [396, 17] width 15 height 4
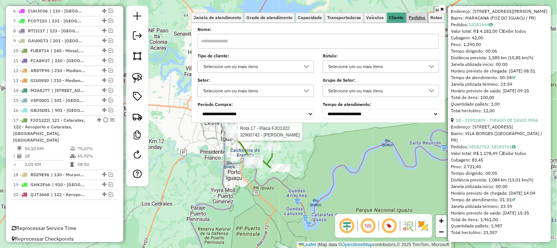
click at [414, 18] on span "Pedidos" at bounding box center [417, 17] width 17 height 4
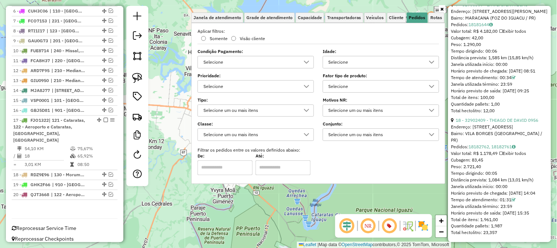
click at [336, 85] on div "Selecione" at bounding box center [375, 86] width 99 height 12
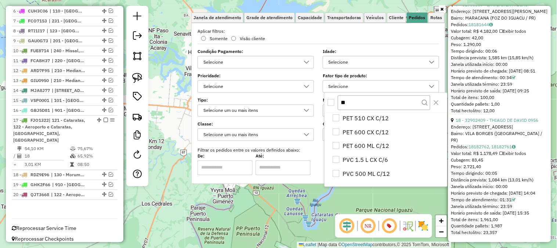
scroll to position [0, 0]
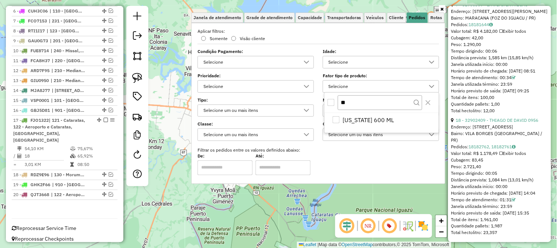
type input "*"
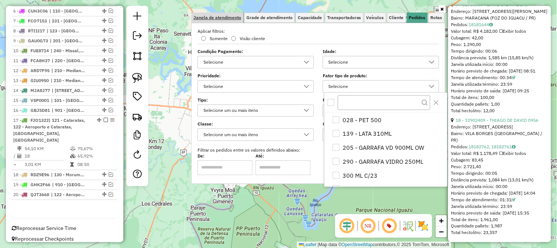
click at [226, 17] on span "Janela de atendimento" at bounding box center [218, 17] width 48 height 4
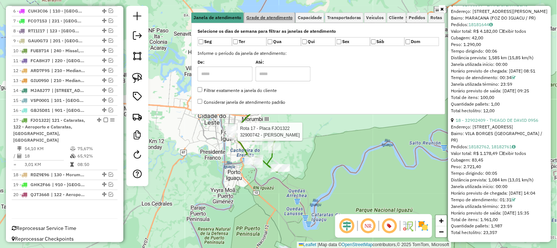
click at [264, 16] on span "Grade de atendimento" at bounding box center [269, 17] width 46 height 4
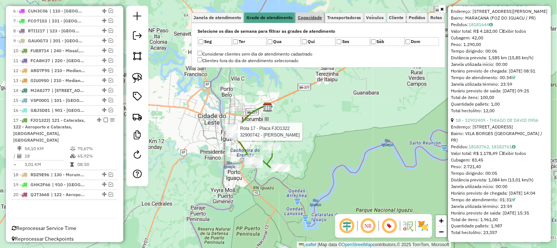
click at [310, 16] on span "Capacidade" at bounding box center [310, 17] width 24 height 4
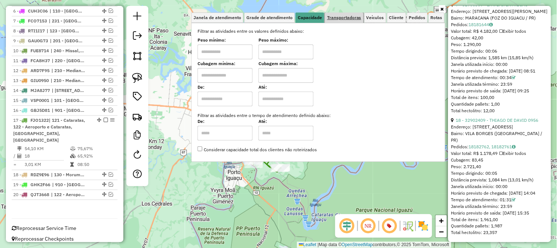
click at [348, 21] on link "Transportadoras" at bounding box center [344, 17] width 39 height 10
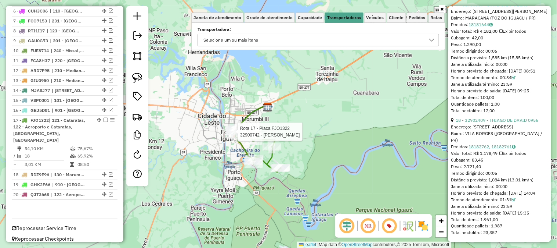
click at [349, 36] on div "Selecione um ou mais itens" at bounding box center [313, 40] width 224 height 12
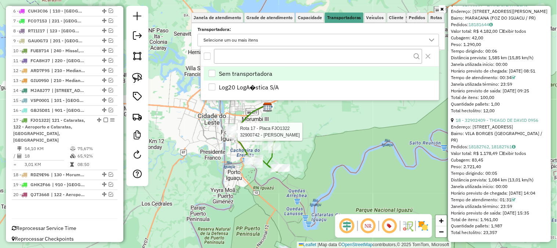
scroll to position [4, 25]
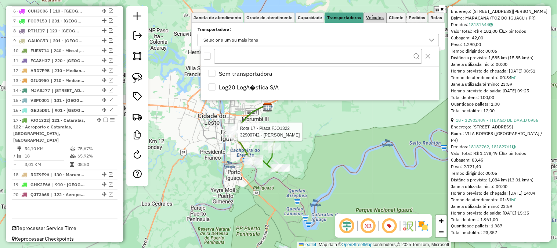
click at [383, 16] on span "Veículos" at bounding box center [376, 17] width 18 height 4
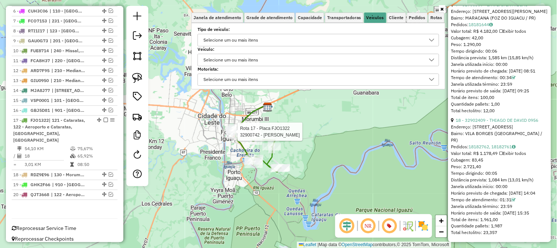
click at [278, 35] on div "Selecione um ou mais itens" at bounding box center [313, 40] width 224 height 12
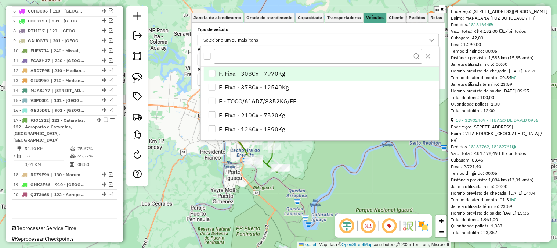
click at [362, 154] on div "Rota 17 - Placa FJO1322 32900742 - [PERSON_NAME] - RESTAURA Janela de atendimen…" at bounding box center [278, 124] width 557 height 248
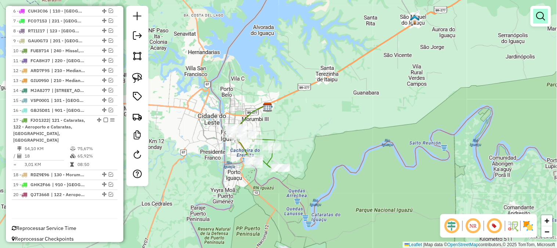
click at [537, 21] on link at bounding box center [541, 16] width 15 height 15
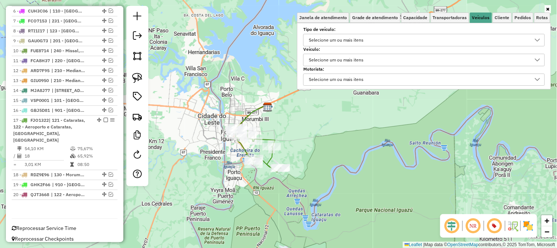
click at [353, 56] on div "Selecione um ou mais itens" at bounding box center [337, 60] width 60 height 12
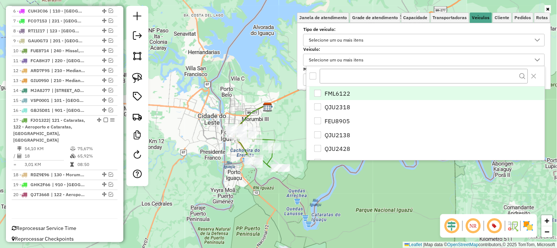
click at [456, 28] on label "Tipo de veículo:" at bounding box center [424, 29] width 242 height 7
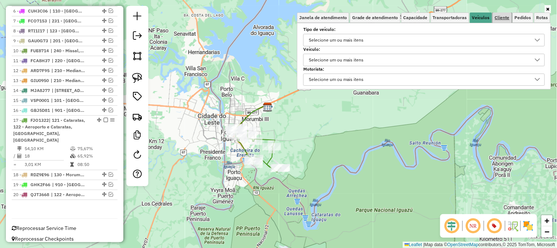
click at [502, 19] on span "Cliente" at bounding box center [502, 17] width 15 height 4
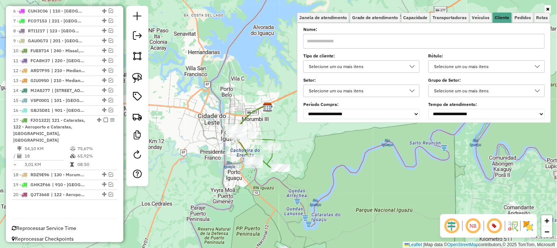
click at [352, 39] on input "text" at bounding box center [424, 41] width 242 height 15
click at [347, 63] on div "Selecione um ou mais itens" at bounding box center [356, 67] width 99 height 12
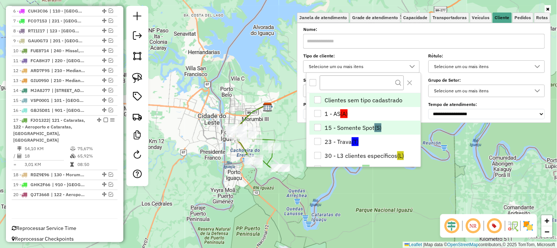
scroll to position [98, 0]
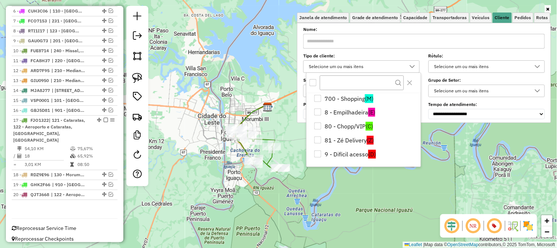
click at [392, 49] on div "**********" at bounding box center [424, 73] width 242 height 91
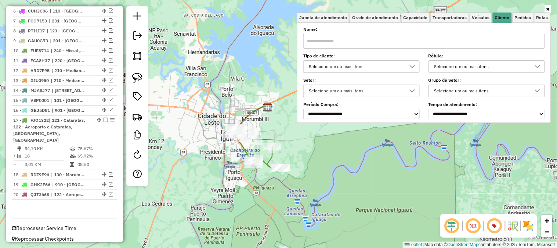
click at [366, 112] on select "**********" at bounding box center [361, 114] width 116 height 10
click at [446, 65] on div "Selecione um ou mais itens" at bounding box center [481, 67] width 99 height 12
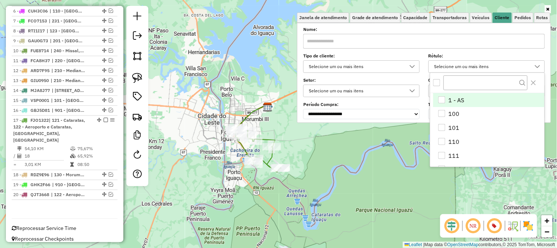
click at [482, 51] on div "**********" at bounding box center [424, 73] width 242 height 91
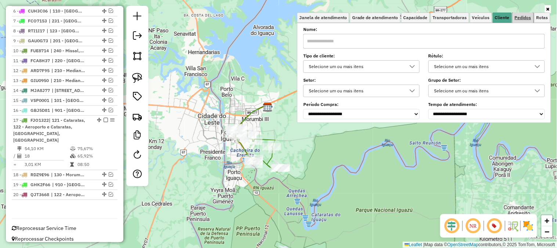
click at [518, 20] on link "Pedidos" at bounding box center [523, 17] width 21 height 10
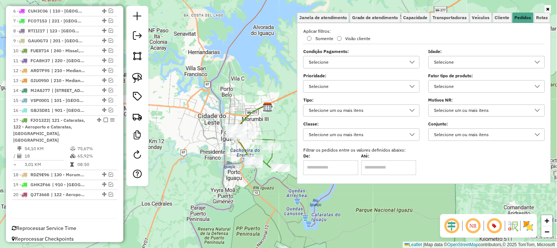
click at [350, 64] on div "Selecione" at bounding box center [356, 62] width 99 height 12
click at [313, 79] on div "All items unselected" at bounding box center [313, 78] width 7 height 7
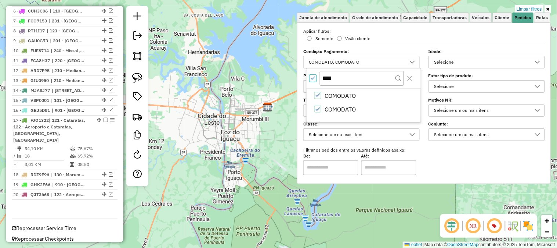
click at [313, 78] on icon "All items selected" at bounding box center [313, 77] width 5 height 3
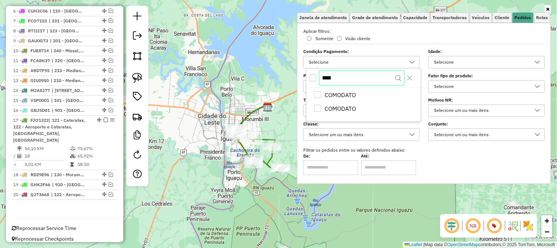
click at [357, 79] on input "****" at bounding box center [362, 78] width 84 height 14
click at [313, 80] on div "All items unselected" at bounding box center [313, 78] width 7 height 7
click at [353, 73] on input "*******" at bounding box center [362, 78] width 84 height 14
type input "*"
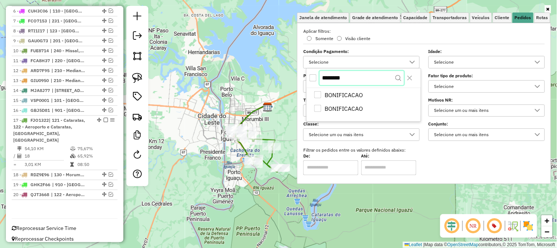
type input "********"
click at [313, 79] on div "All items unselected" at bounding box center [313, 78] width 7 height 7
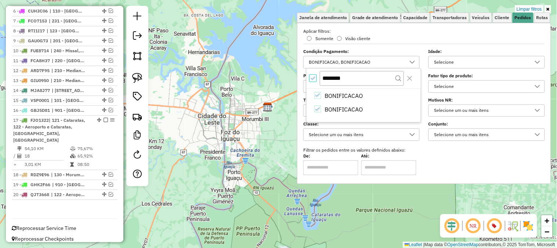
click at [247, 76] on div "Limpar filtros Janela de atendimento Grade de atendimento Capacidade Transporta…" at bounding box center [278, 124] width 557 height 248
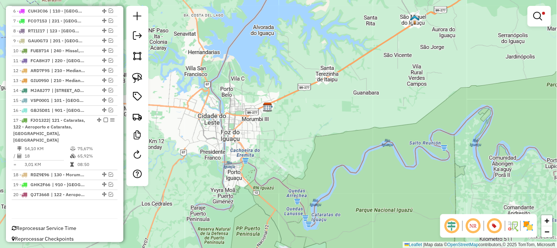
click at [537, 15] on em at bounding box center [538, 16] width 9 height 9
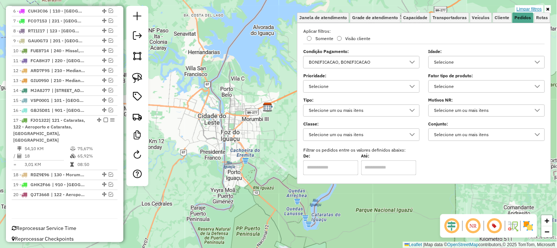
click at [537, 8] on link "Limpar filtros" at bounding box center [529, 9] width 28 height 8
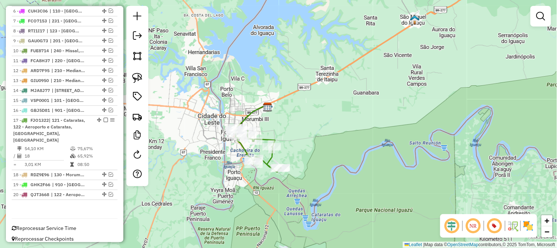
click at [533, 15] on div at bounding box center [541, 16] width 21 height 21
click at [541, 14] on em at bounding box center [541, 16] width 9 height 9
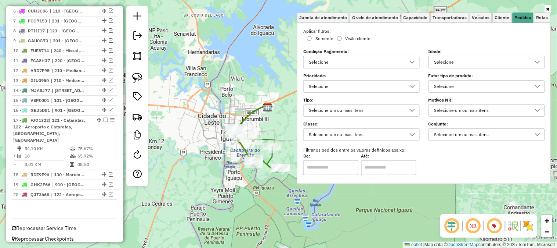
click at [346, 60] on div "Selecione" at bounding box center [356, 62] width 99 height 12
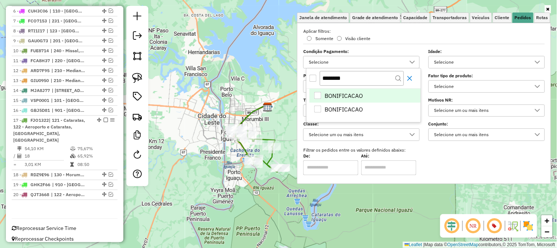
click at [408, 79] on icon "Close" at bounding box center [410, 78] width 6 height 6
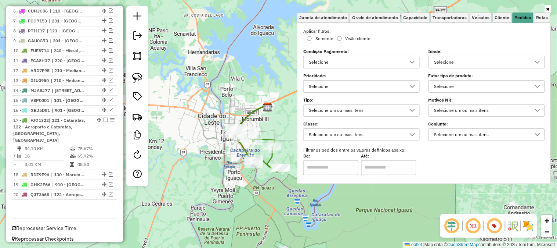
click at [366, 138] on div "Selecione um ou mais itens" at bounding box center [356, 135] width 99 height 12
click at [436, 160] on div "De: Até:" at bounding box center [424, 164] width 242 height 21
drag, startPoint x: 288, startPoint y: 121, endPoint x: 316, endPoint y: 111, distance: 29.6
click at [316, 111] on div "Janela de atendimento Grade de atendimento Capacidade Transportadoras Veículos …" at bounding box center [278, 124] width 557 height 248
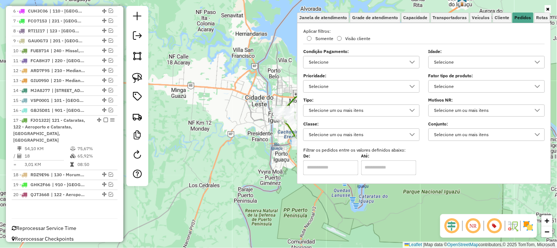
click at [268, 83] on div "Rota 17 - Placa FJO1322 32906309 - L. A. L. S. ENTREGAS Janela de atendimento G…" at bounding box center [278, 124] width 557 height 248
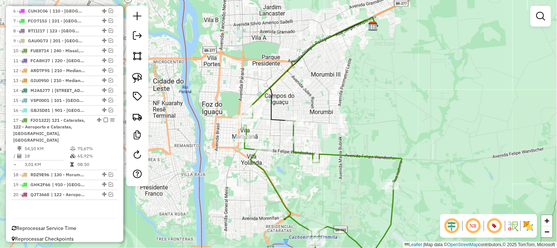
click at [275, 117] on icon at bounding box center [323, 69] width 106 height 104
select select "*********"
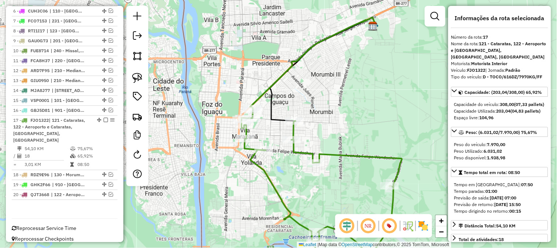
scroll to position [204, 0]
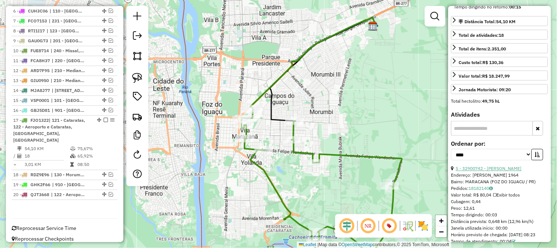
click at [502, 171] on link "5 - 32900742 - [PERSON_NAME]" at bounding box center [489, 169] width 66 height 6
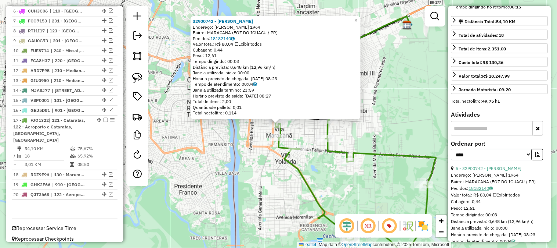
click at [486, 191] on link "18182140" at bounding box center [481, 188] width 24 height 6
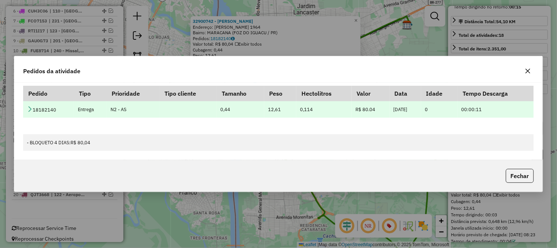
click at [30, 109] on icon at bounding box center [30, 109] width 6 height 6
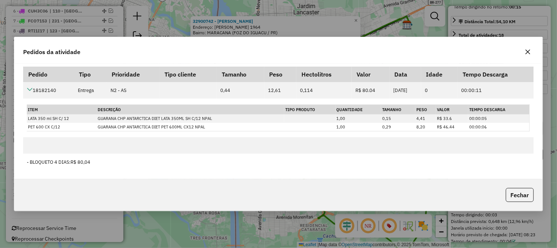
click at [533, 51] on button "button" at bounding box center [528, 52] width 12 height 12
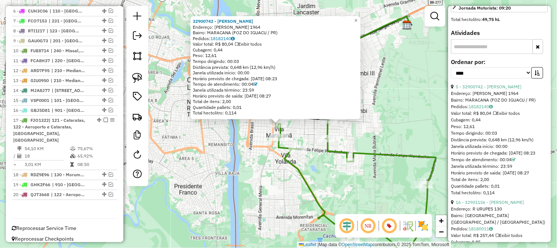
scroll to position [367, 0]
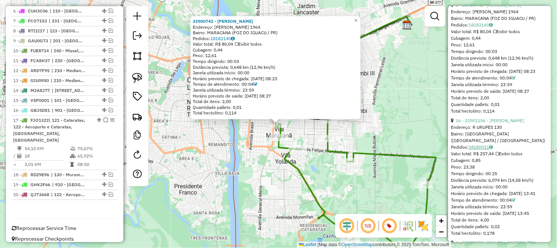
click at [482, 149] on link "18180011" at bounding box center [481, 147] width 24 height 6
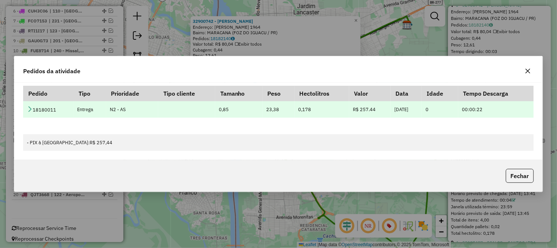
click at [25, 106] on td "18180011" at bounding box center [48, 109] width 50 height 17
click at [28, 107] on icon at bounding box center [30, 109] width 6 height 6
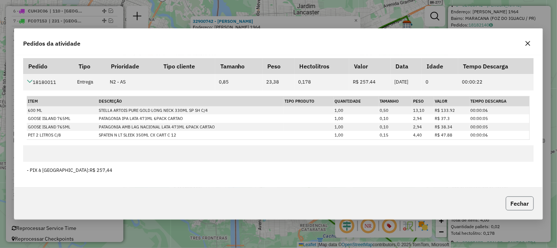
click at [511, 204] on button "Fechar" at bounding box center [520, 203] width 28 height 14
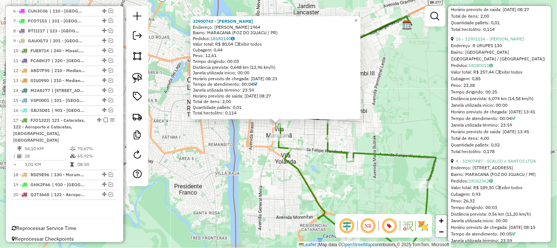
scroll to position [530, 0]
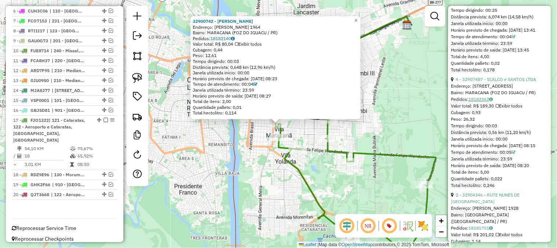
click at [482, 102] on link "18182362" at bounding box center [481, 99] width 24 height 6
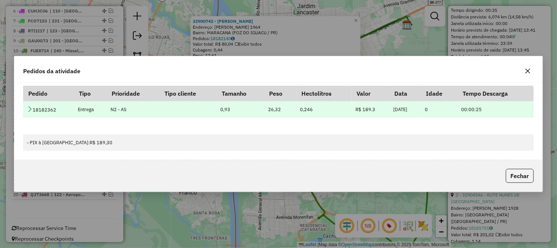
click at [27, 107] on icon at bounding box center [30, 109] width 6 height 6
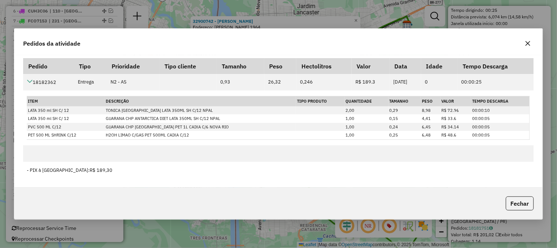
click at [526, 46] on icon "button" at bounding box center [528, 43] width 5 height 5
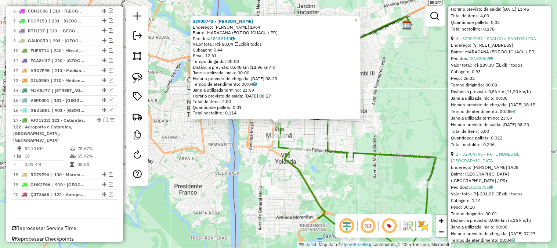
scroll to position [653, 0]
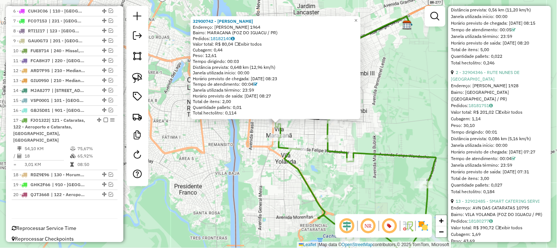
click at [486, 109] on div "Pedidos: 18181751" at bounding box center [499, 105] width 97 height 7
click at [486, 108] on link "18181751" at bounding box center [481, 105] width 24 height 6
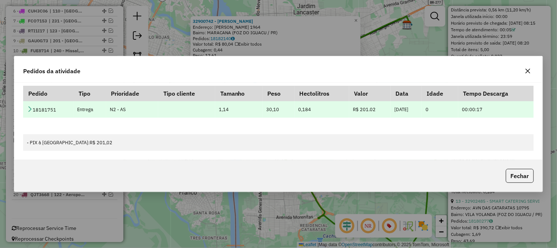
click at [30, 106] on icon at bounding box center [30, 109] width 6 height 6
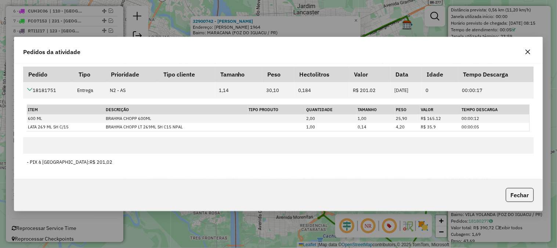
click at [530, 54] on icon "button" at bounding box center [528, 52] width 5 height 5
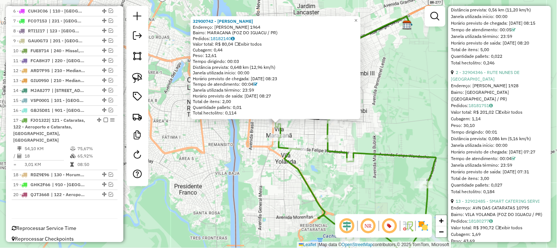
scroll to position [735, 0]
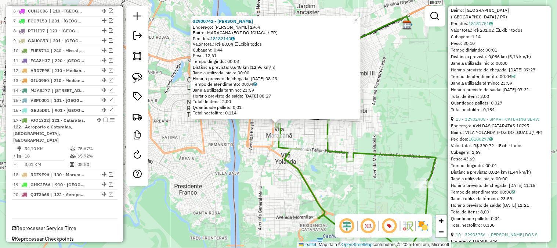
click at [488, 141] on link "18180277" at bounding box center [481, 139] width 24 height 6
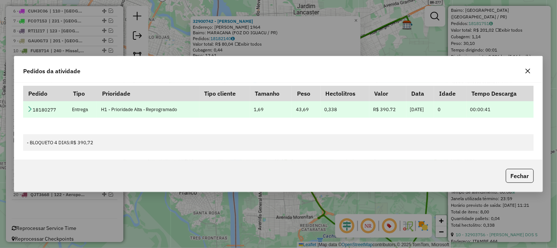
click at [28, 108] on icon at bounding box center [30, 109] width 6 height 6
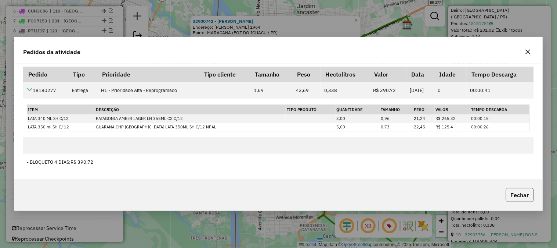
click at [513, 192] on button "Fechar" at bounding box center [520, 195] width 28 height 14
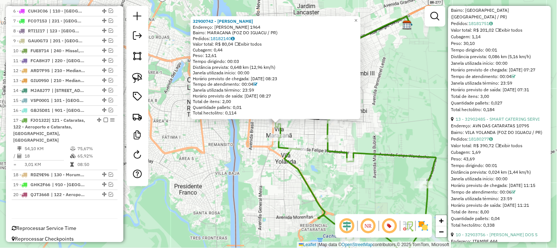
scroll to position [816, 0]
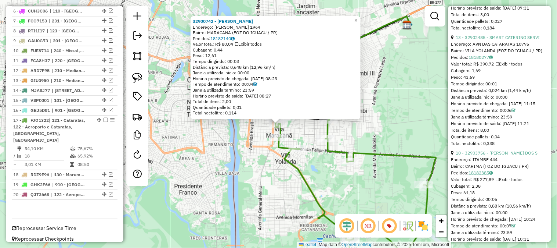
click at [487, 175] on link "18182385" at bounding box center [481, 173] width 24 height 6
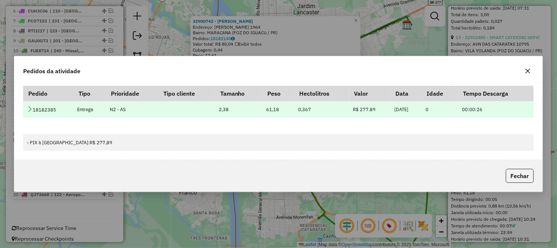
click at [34, 109] on td "18182385" at bounding box center [48, 109] width 50 height 17
click at [30, 109] on icon at bounding box center [30, 109] width 6 height 6
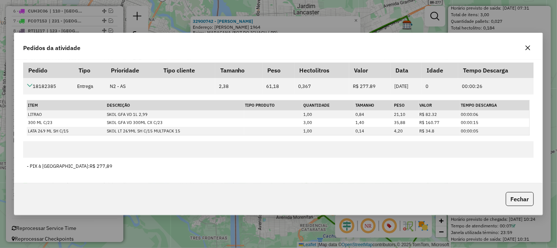
click at [529, 52] on button "button" at bounding box center [528, 48] width 12 height 12
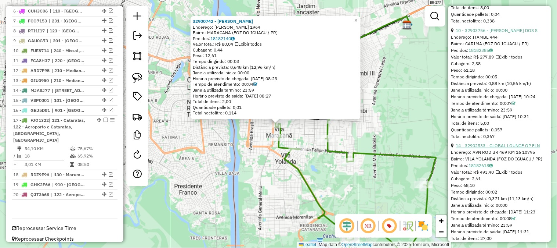
scroll to position [1061, 0]
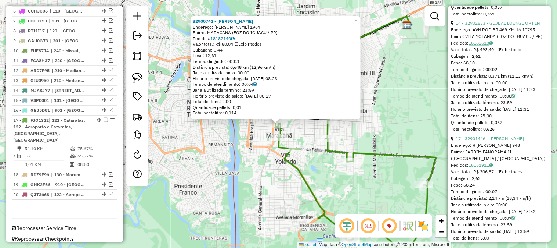
click at [478, 46] on link "18182618" at bounding box center [481, 43] width 24 height 6
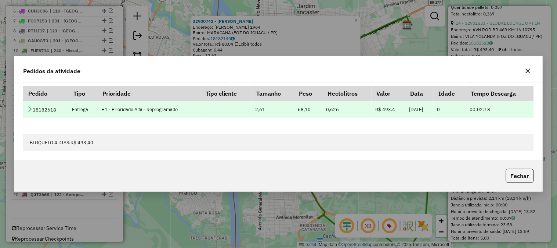
click at [31, 111] on icon at bounding box center [30, 109] width 6 height 6
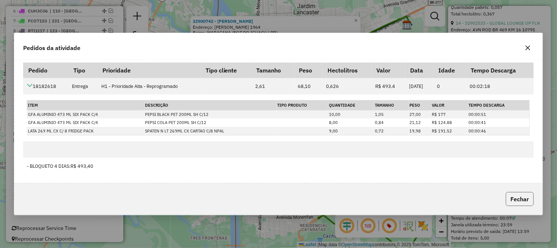
click at [512, 194] on button "Fechar" at bounding box center [520, 199] width 28 height 14
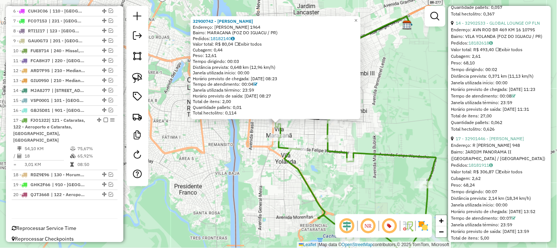
scroll to position [1143, 0]
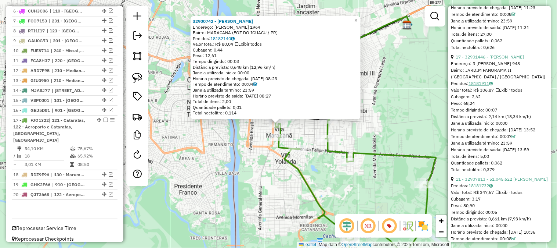
click at [482, 86] on link "18181911" at bounding box center [481, 83] width 24 height 6
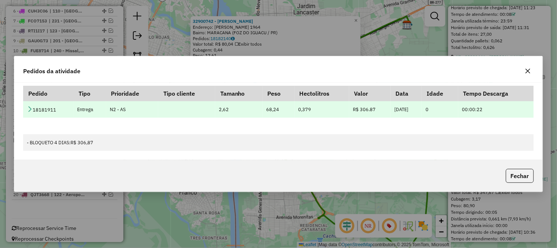
click at [28, 110] on icon at bounding box center [30, 109] width 6 height 6
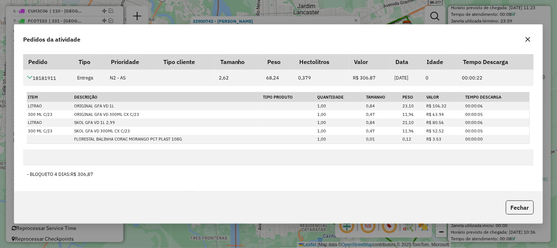
click at [526, 37] on icon "button" at bounding box center [528, 39] width 6 height 6
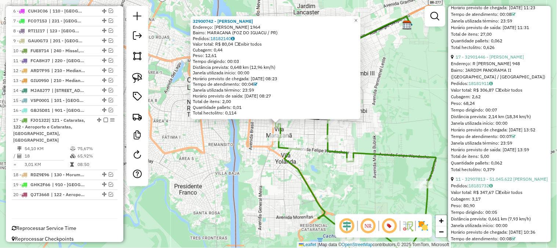
scroll to position [1224, 0]
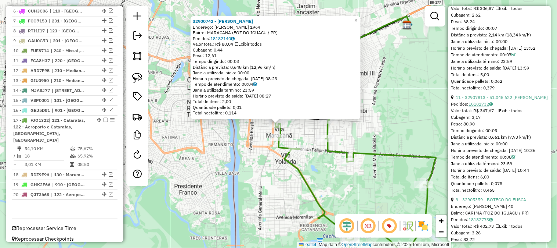
click at [483, 107] on link "18181732" at bounding box center [481, 104] width 24 height 6
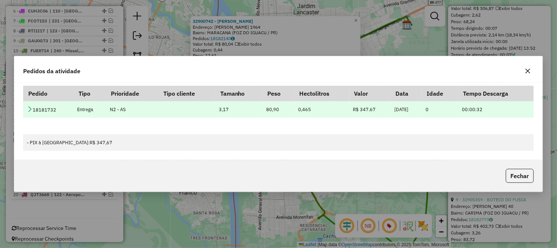
click at [55, 111] on td "18181732" at bounding box center [48, 109] width 50 height 17
click at [31, 109] on icon at bounding box center [30, 109] width 6 height 6
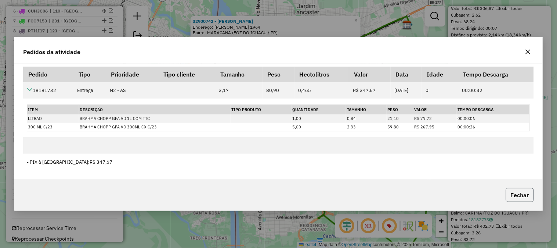
click at [508, 193] on button "Fechar" at bounding box center [520, 195] width 28 height 14
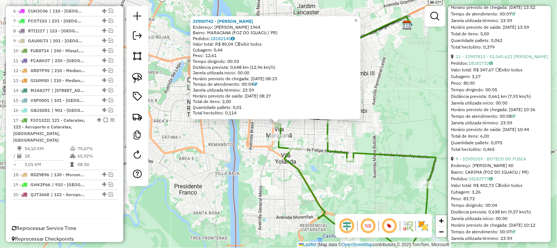
scroll to position [1346, 0]
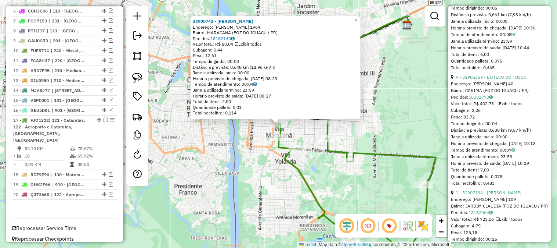
click at [484, 100] on link "18182773" at bounding box center [481, 97] width 24 height 6
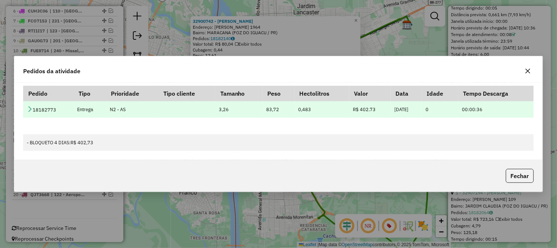
click at [32, 111] on icon at bounding box center [30, 109] width 6 height 6
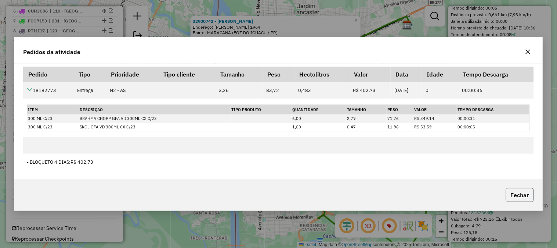
click at [515, 194] on button "Fechar" at bounding box center [520, 195] width 28 height 14
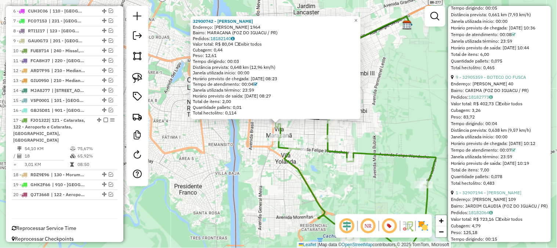
scroll to position [1469, 0]
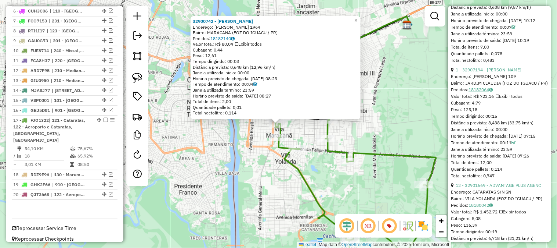
click at [477, 92] on link "18182064" at bounding box center [481, 90] width 24 height 6
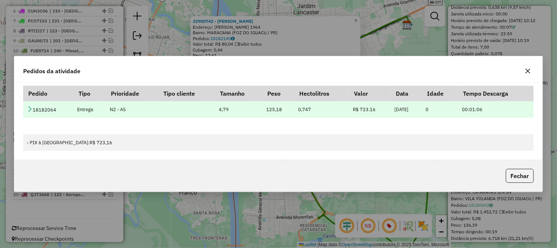
click at [31, 111] on icon at bounding box center [30, 109] width 6 height 6
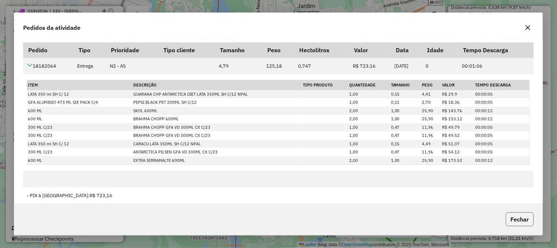
click at [519, 213] on button "Fechar" at bounding box center [520, 219] width 28 height 14
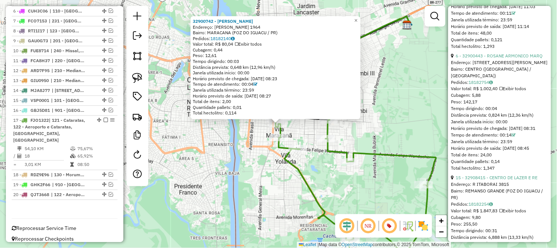
scroll to position [1999, 0]
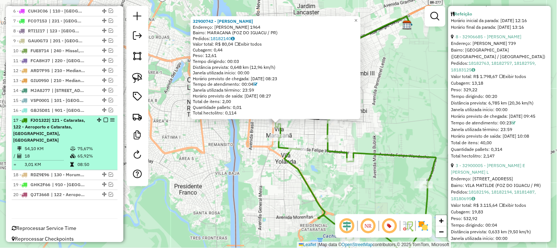
click at [104, 119] on em at bounding box center [106, 120] width 4 height 4
